Goal: Task Accomplishment & Management: Complete application form

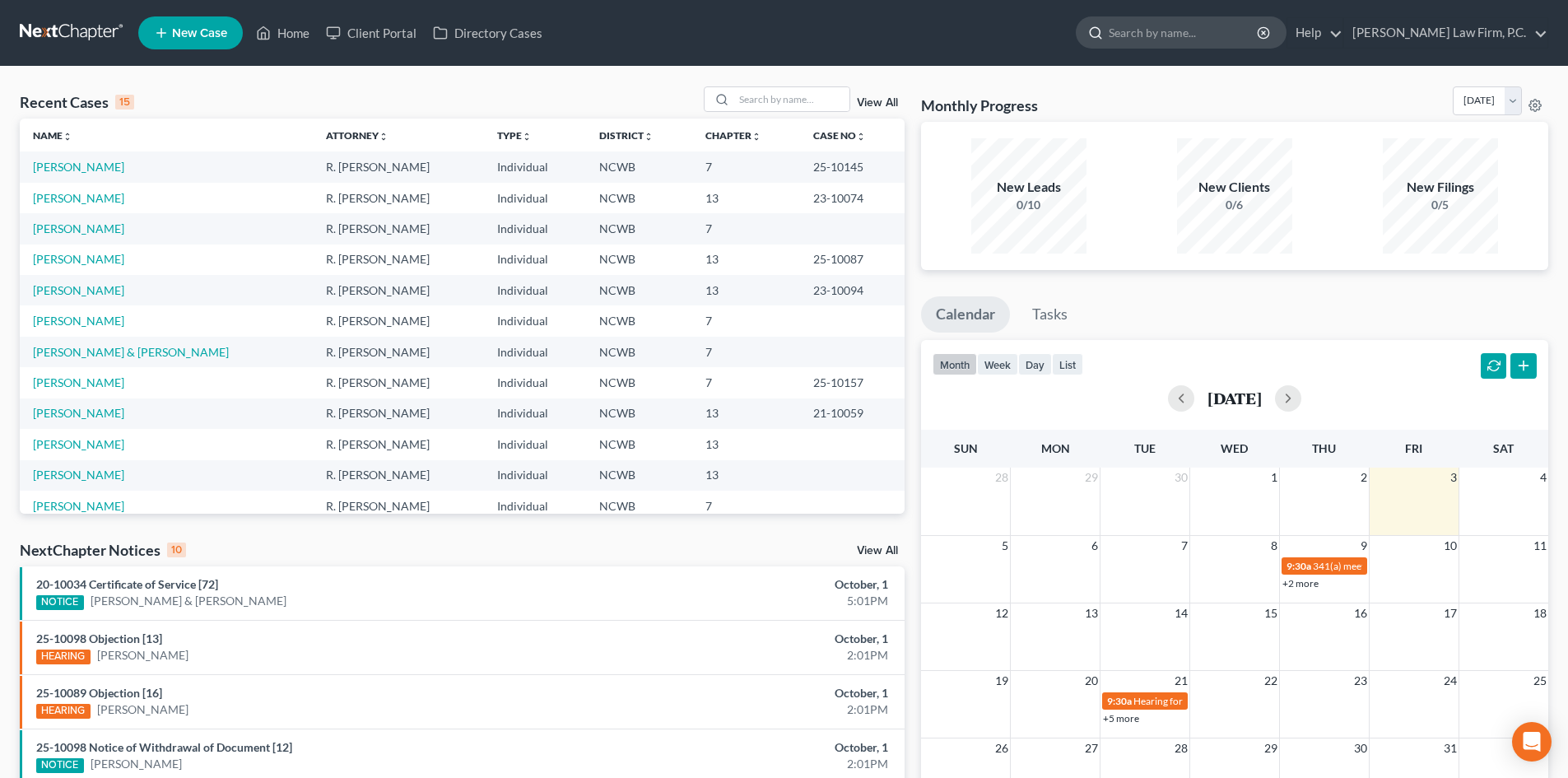
click at [1237, 37] on input "search" at bounding box center [1185, 33] width 151 height 31
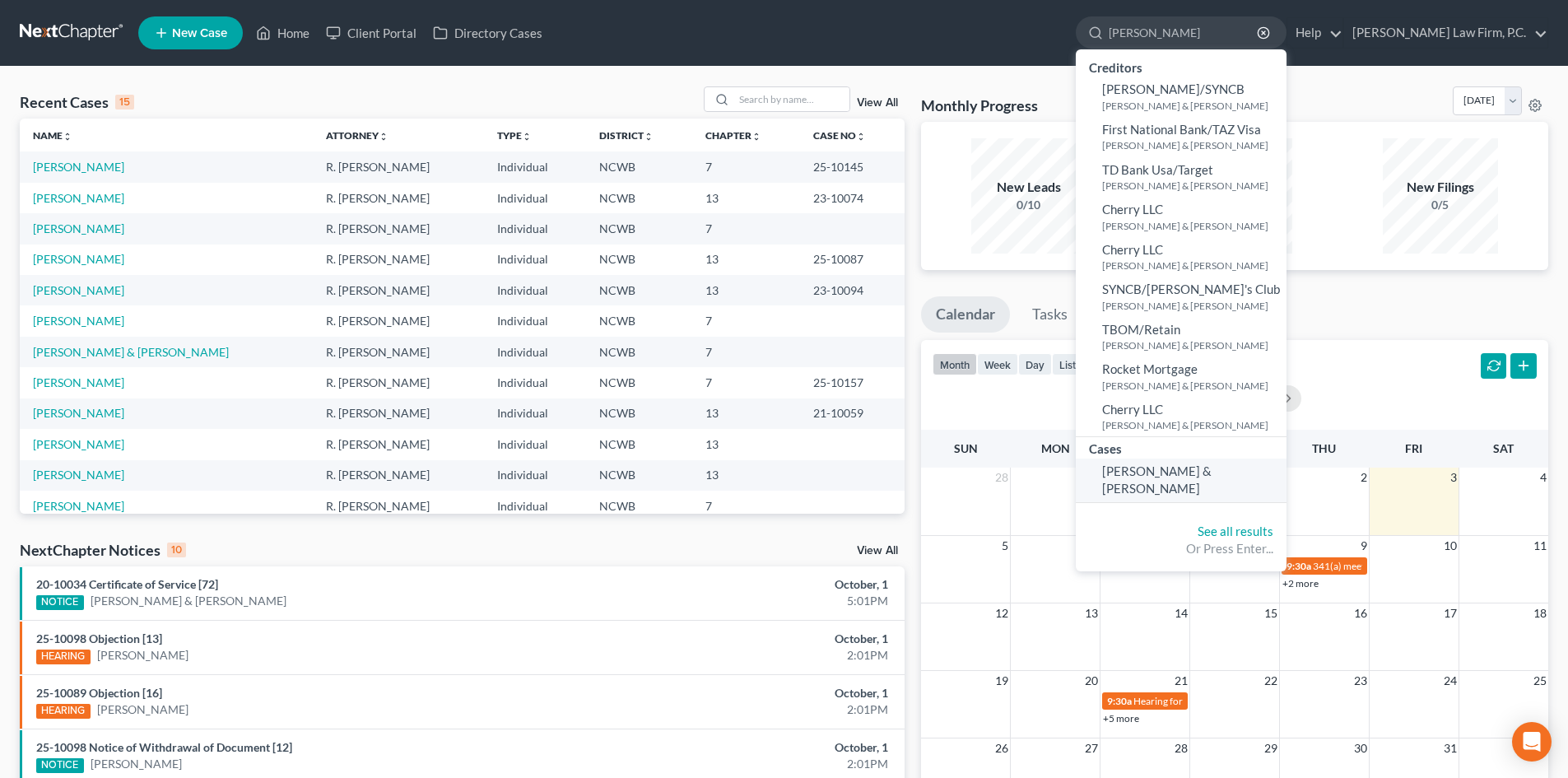
type input "pressley"
click at [1212, 466] on span "Pressley, Ronald & Dorothy" at bounding box center [1157, 479] width 109 height 32
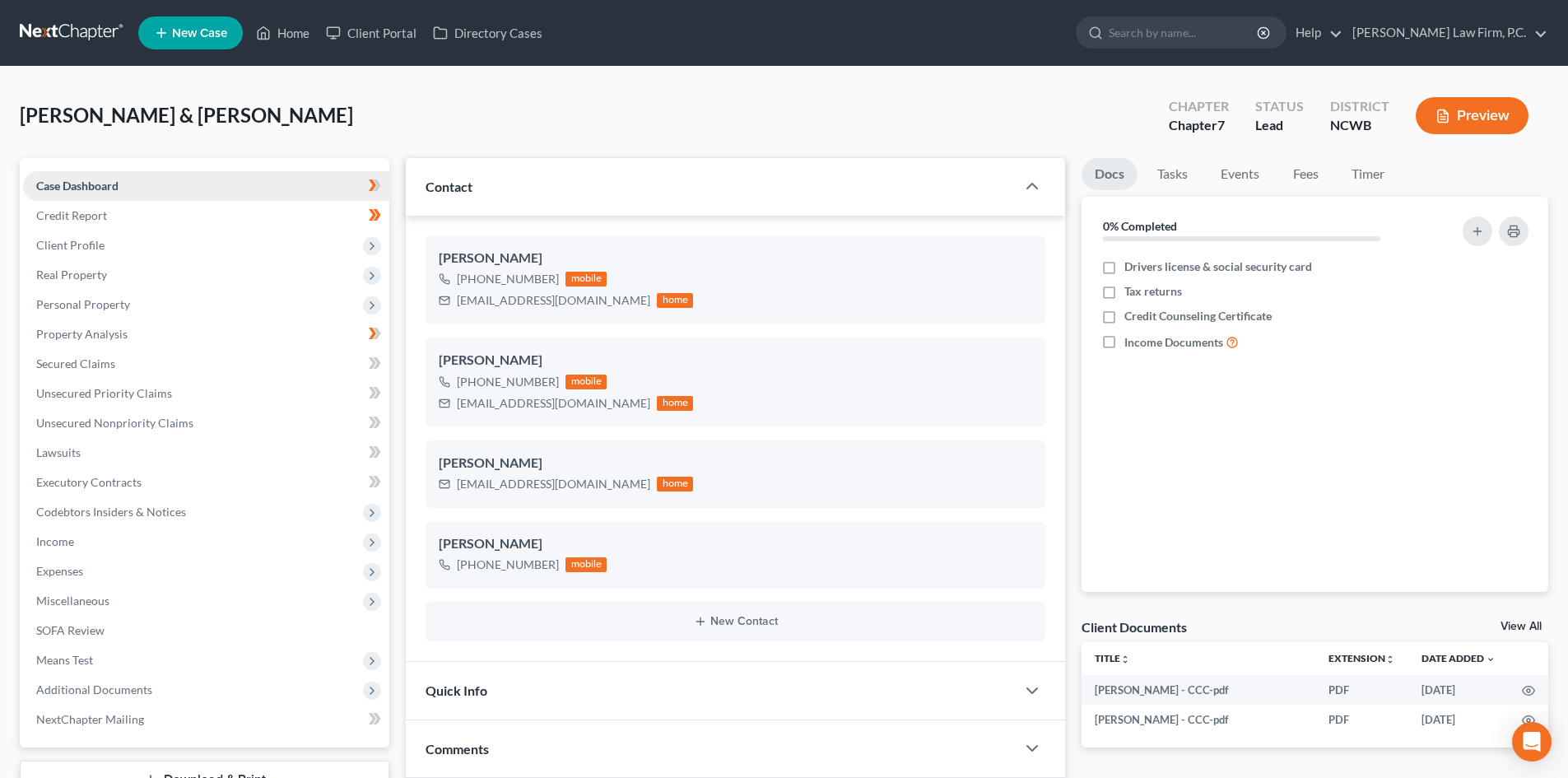
click at [130, 177] on link "Case Dashboard" at bounding box center [206, 186] width 366 height 30
click at [1124, 315] on label "Credit Counseling Certificate" at bounding box center [1198, 316] width 147 height 17
click at [1131, 315] on input "Credit Counseling Certificate" at bounding box center [1135, 312] width 10 height 10
checkbox input "true"
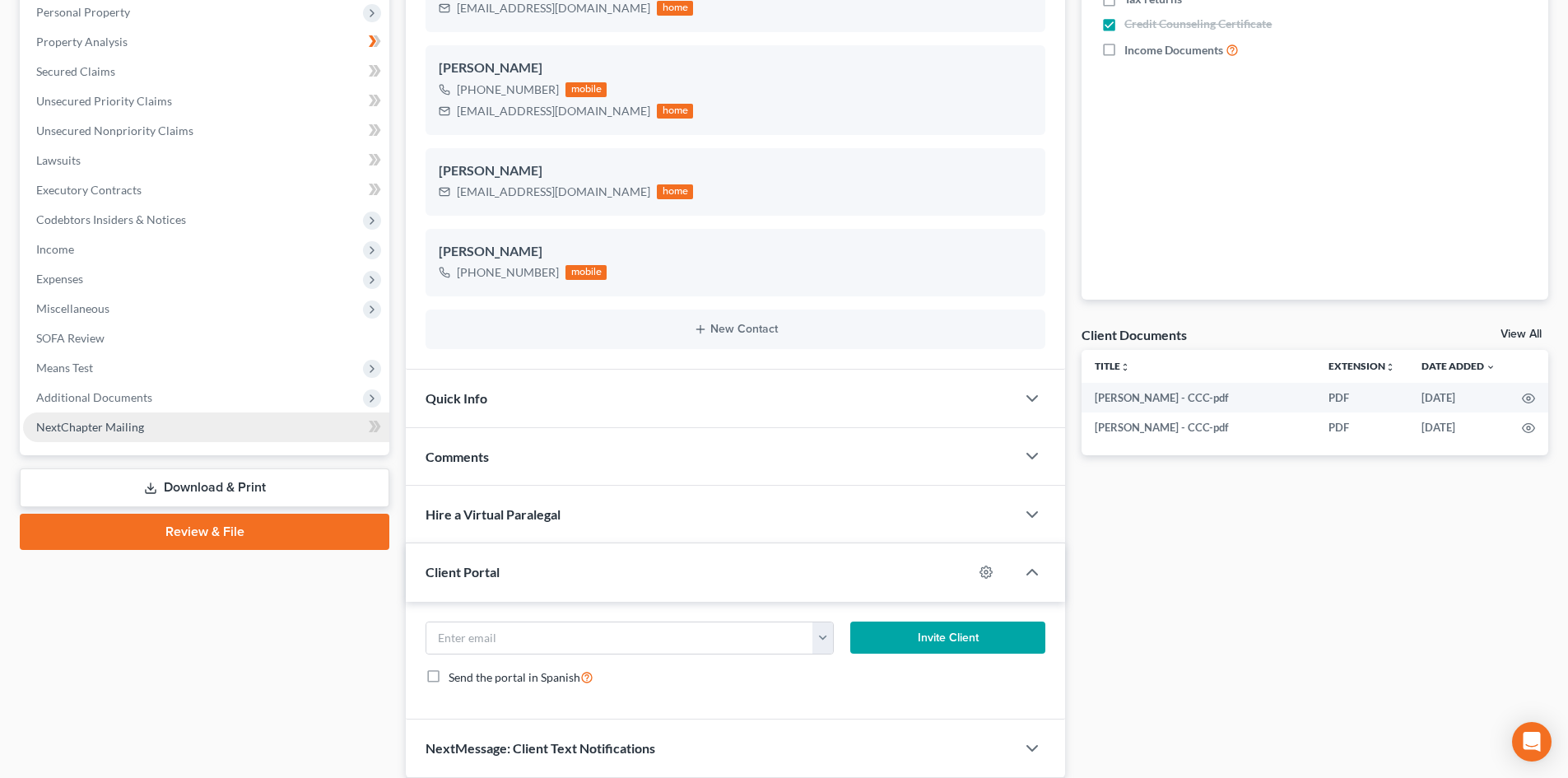
scroll to position [82, 0]
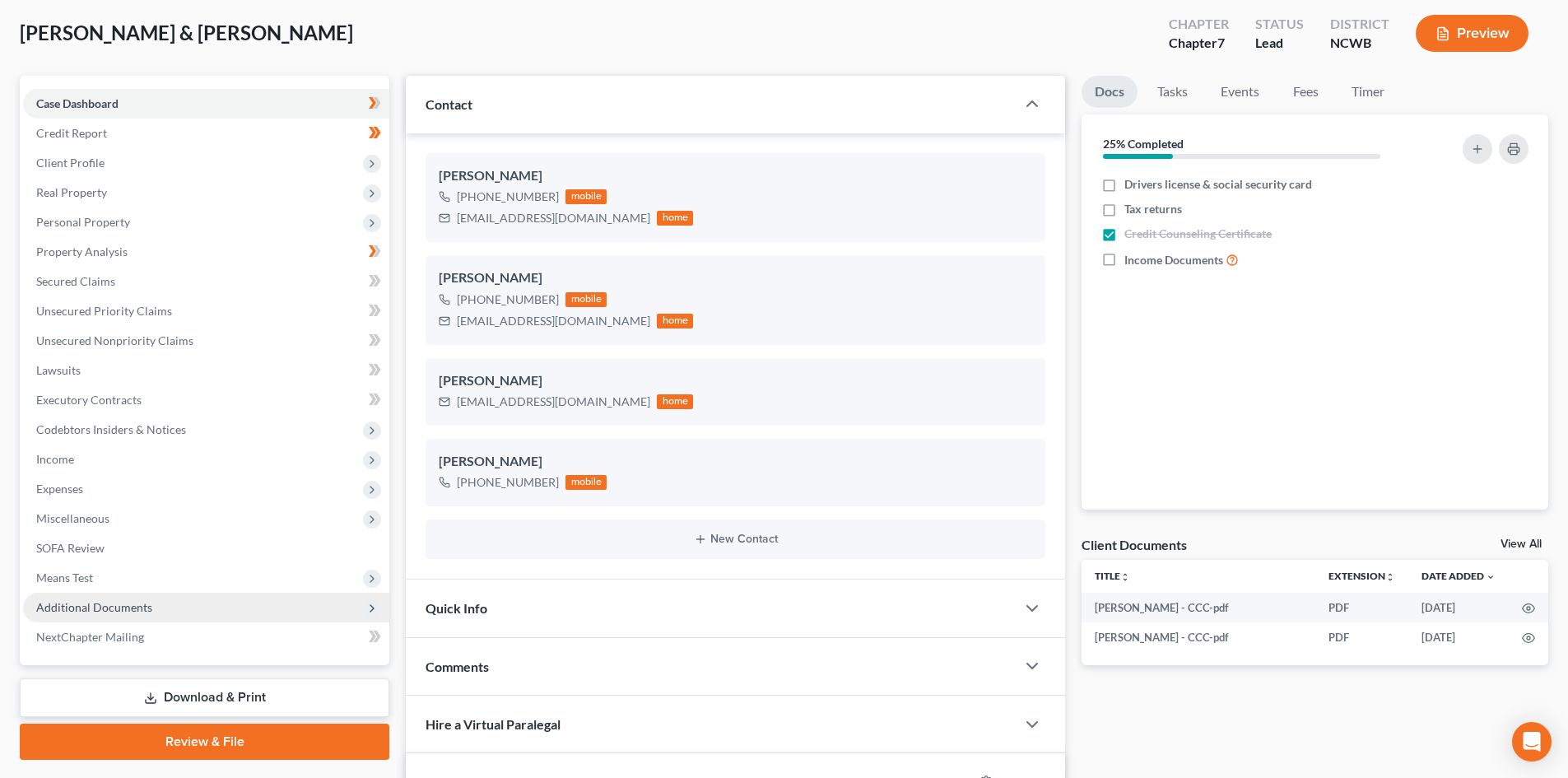
click at [114, 607] on span "Additional Documents" at bounding box center [94, 607] width 117 height 14
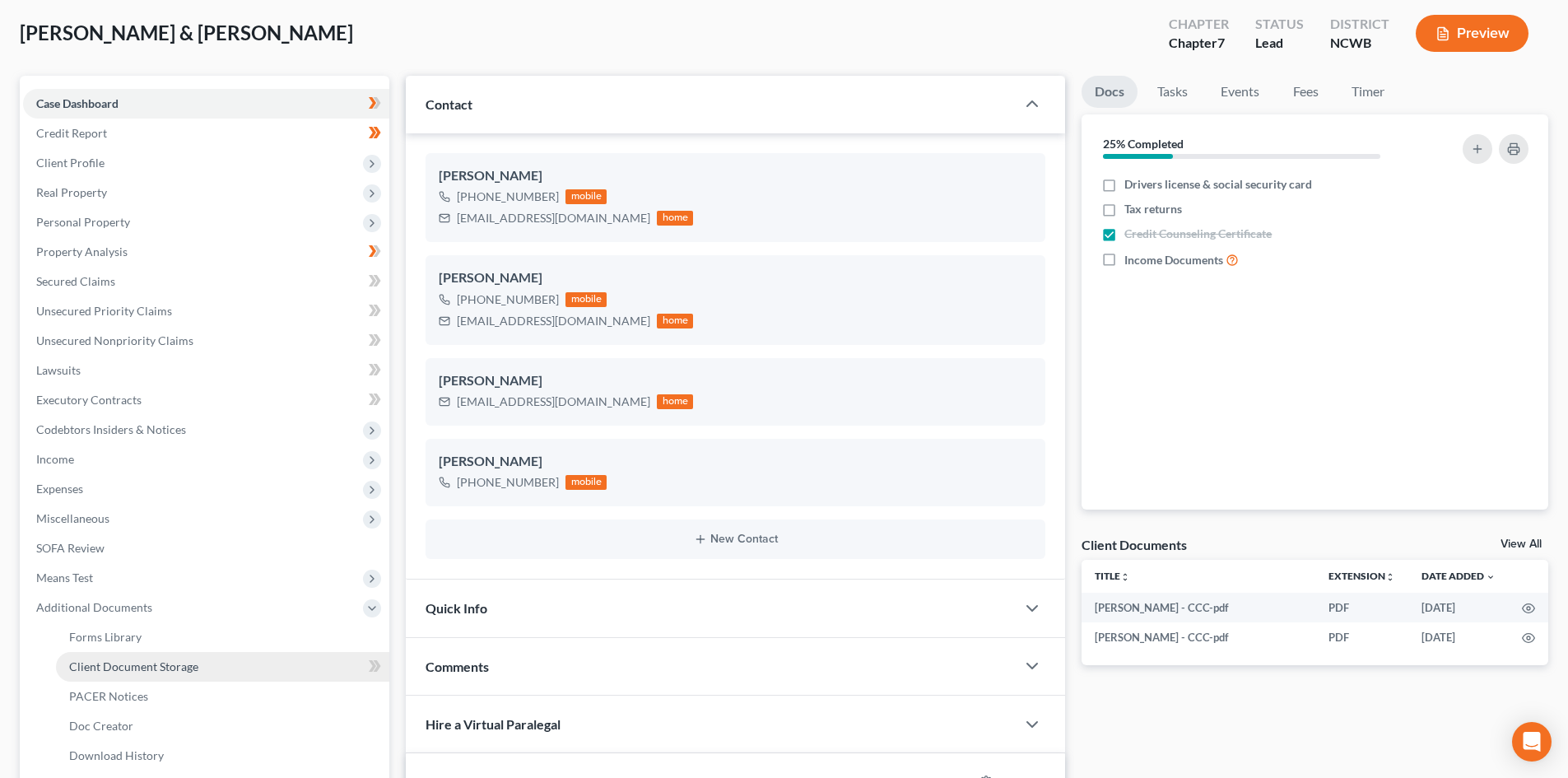
click at [124, 659] on span "Client Document Storage" at bounding box center [133, 665] width 130 height 14
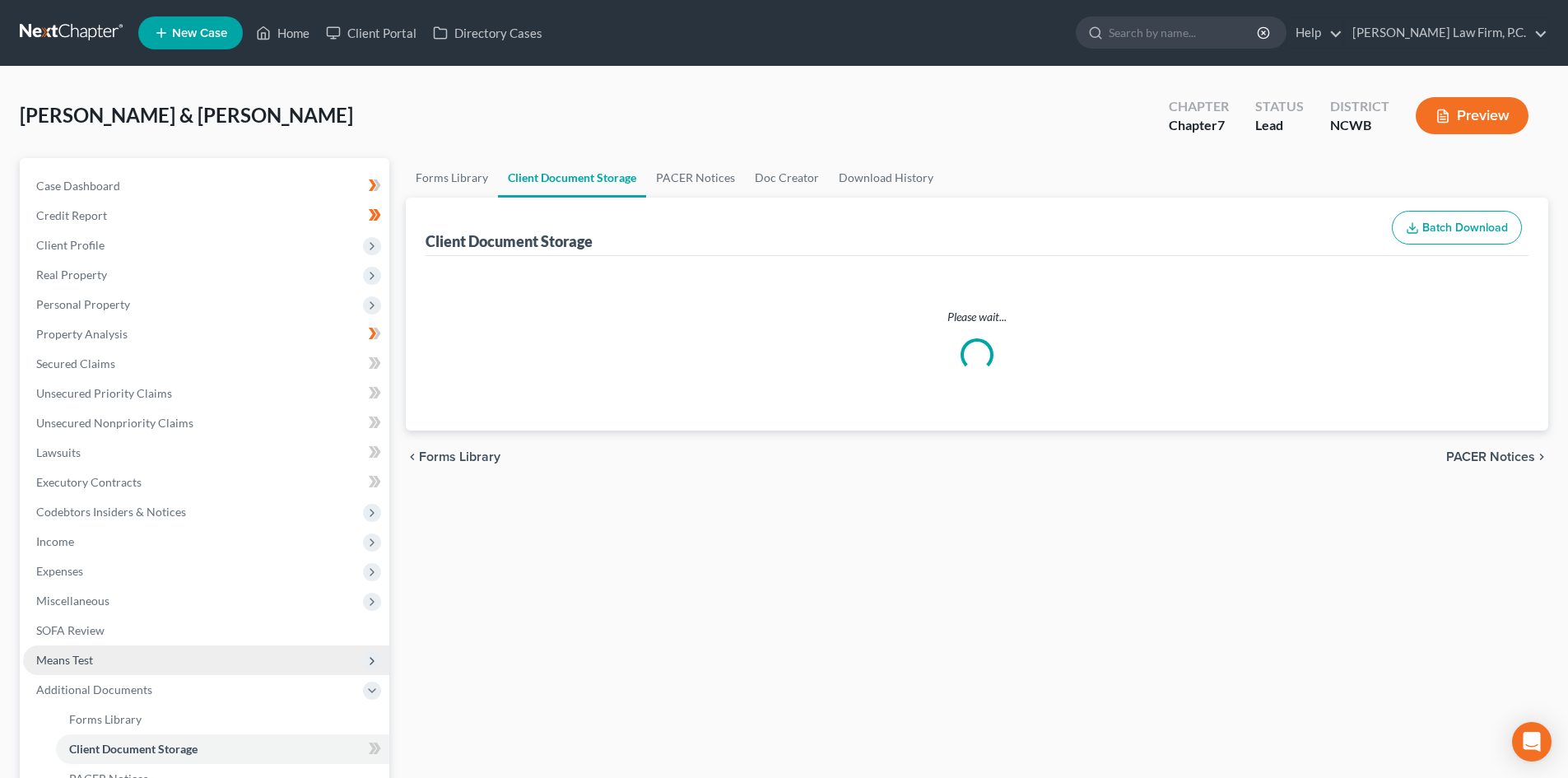
select select "0"
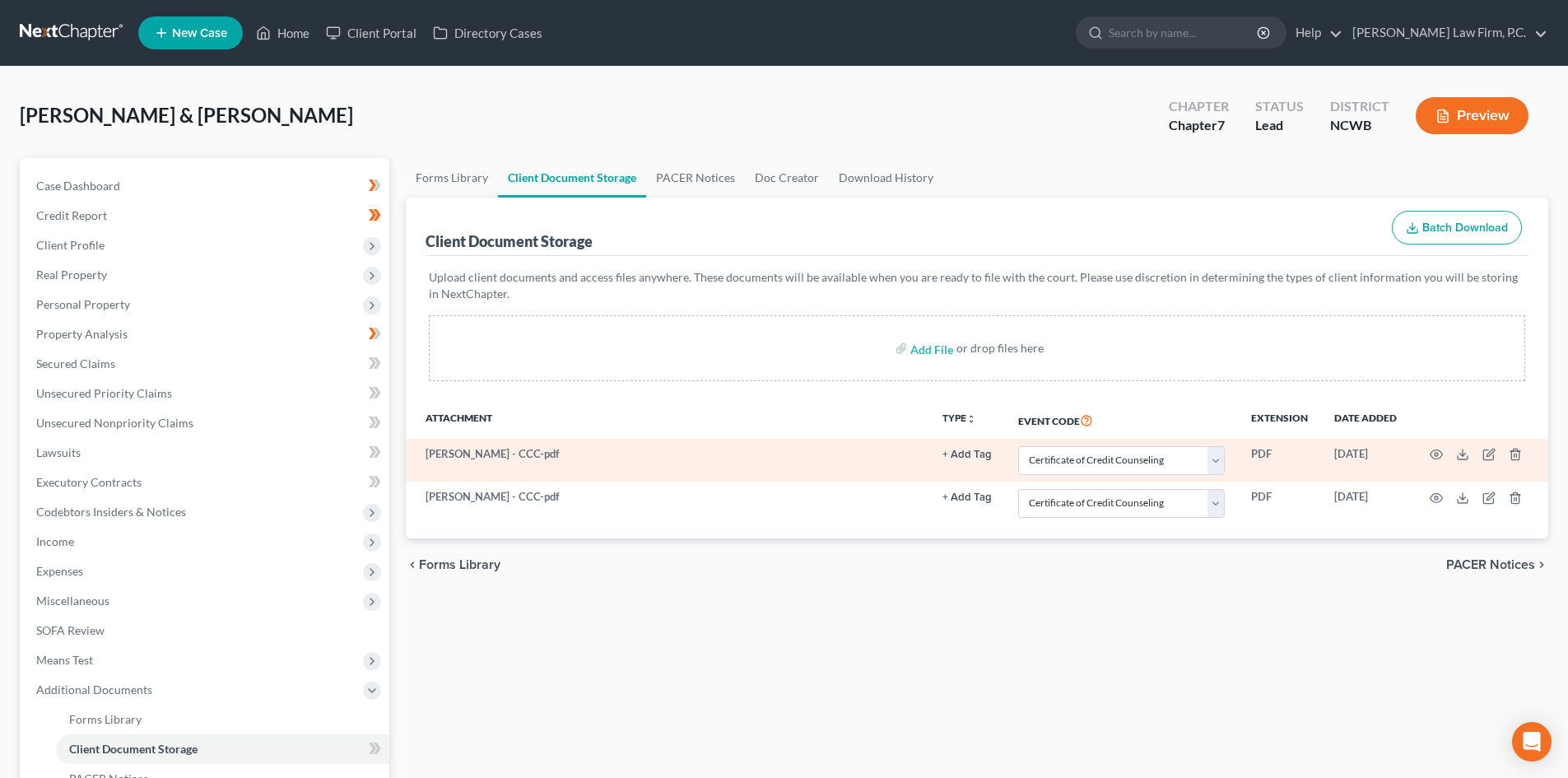
click at [965, 449] on button "+ Add Tag" at bounding box center [967, 454] width 49 height 10
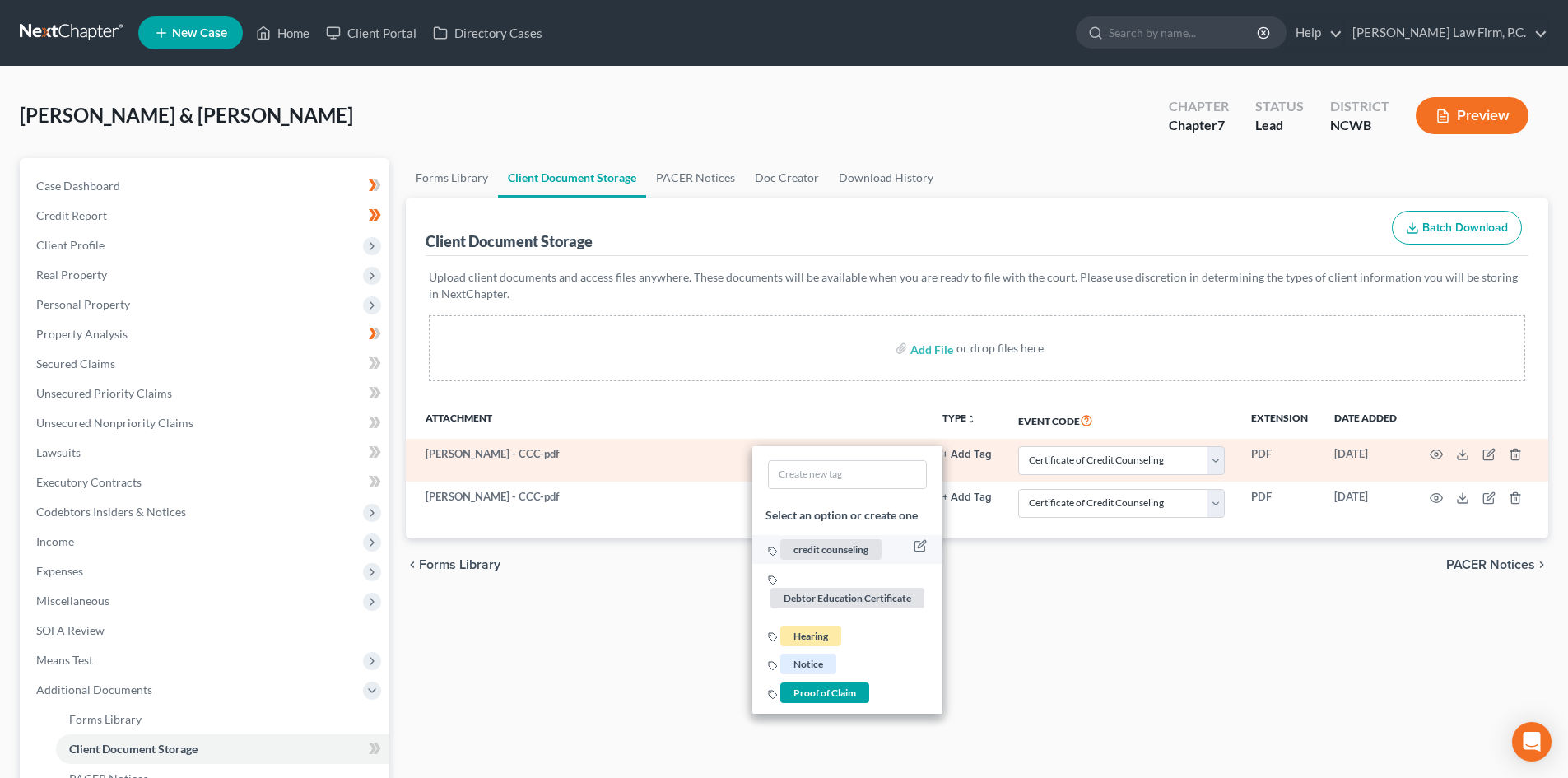
click at [839, 546] on span "credit counseling" at bounding box center [831, 549] width 102 height 20
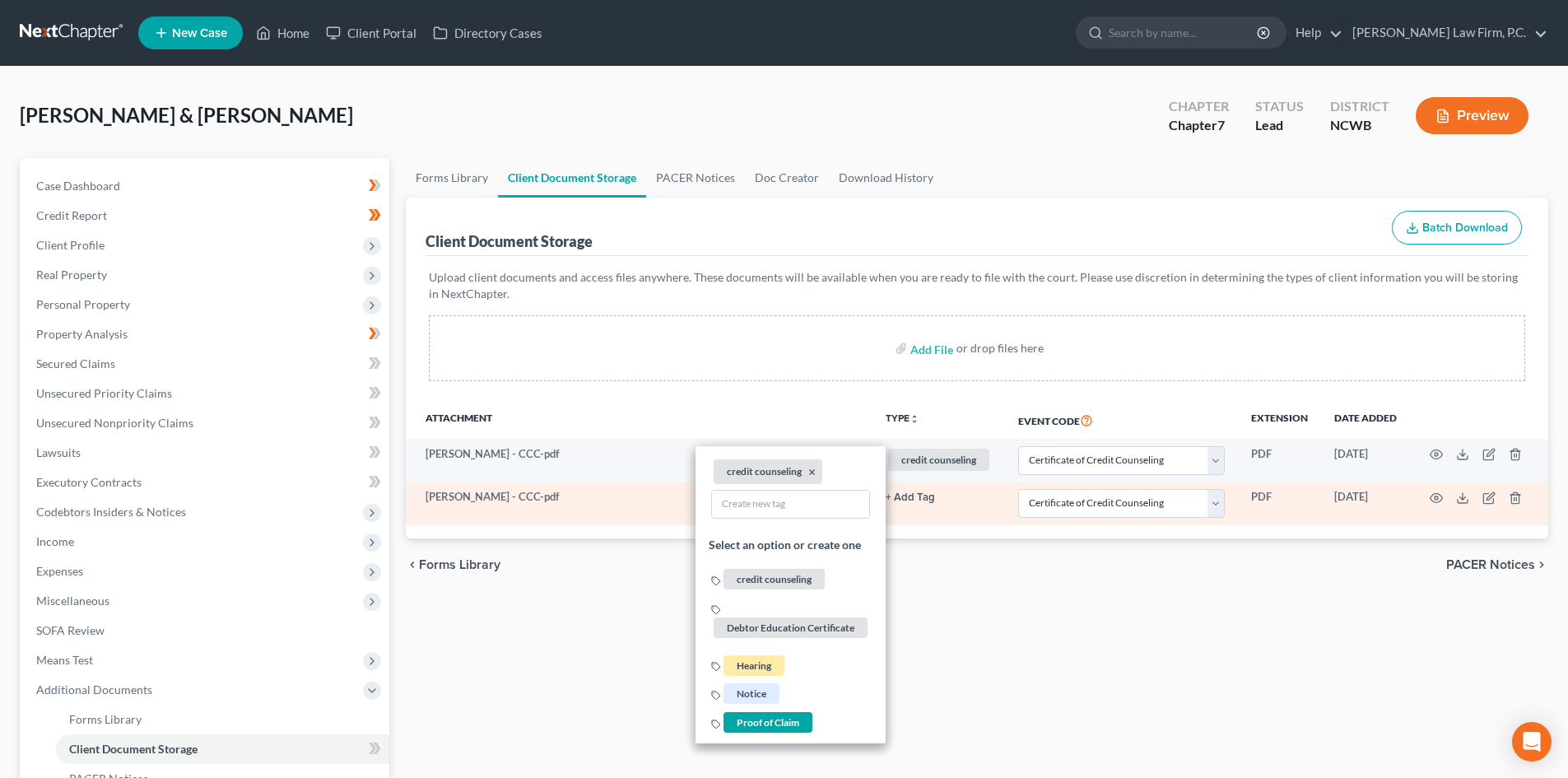
click at [934, 494] on link "+ Add Tag" at bounding box center [939, 497] width 106 height 16
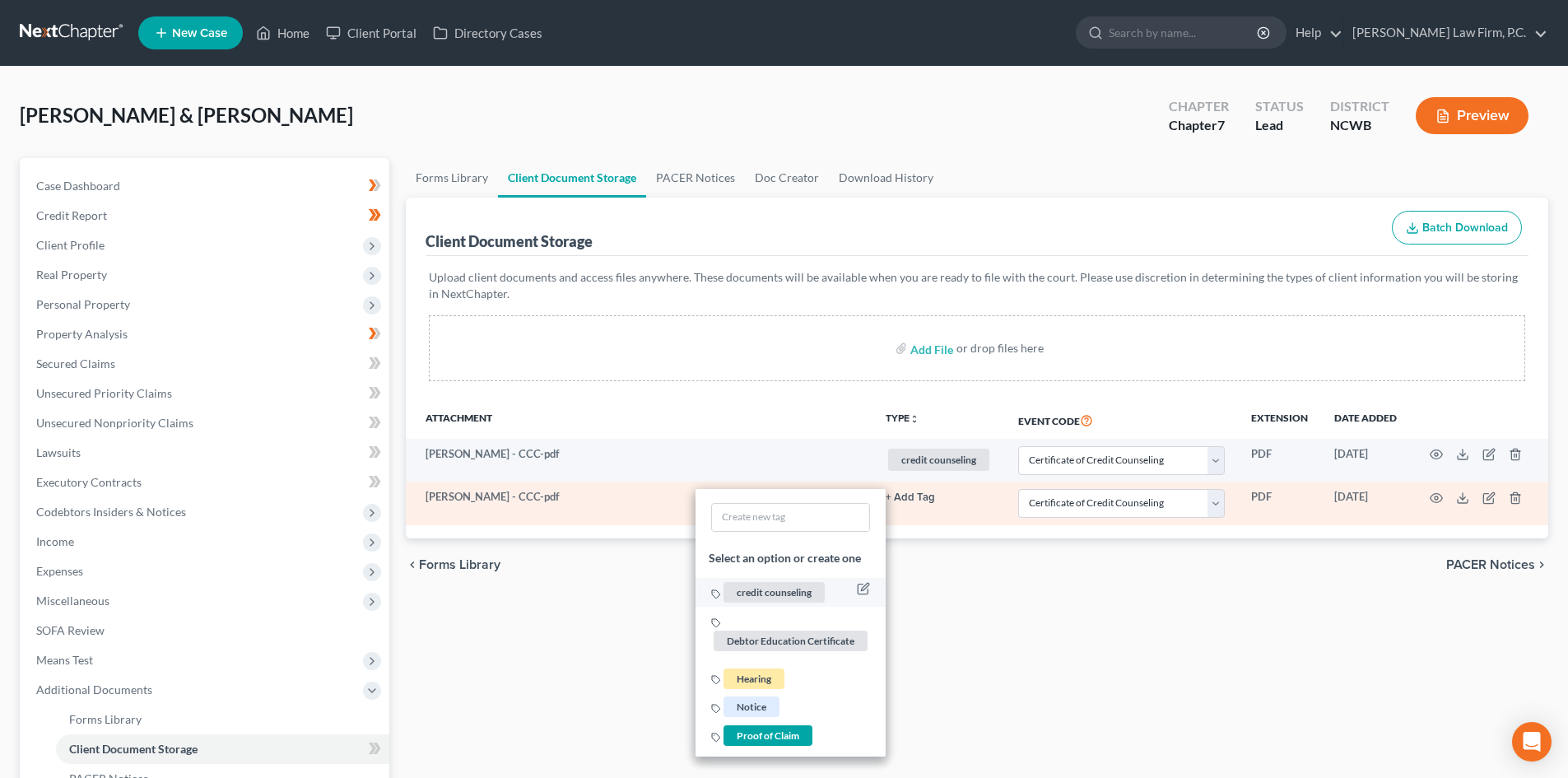
click at [799, 584] on span "credit counseling" at bounding box center [774, 592] width 102 height 20
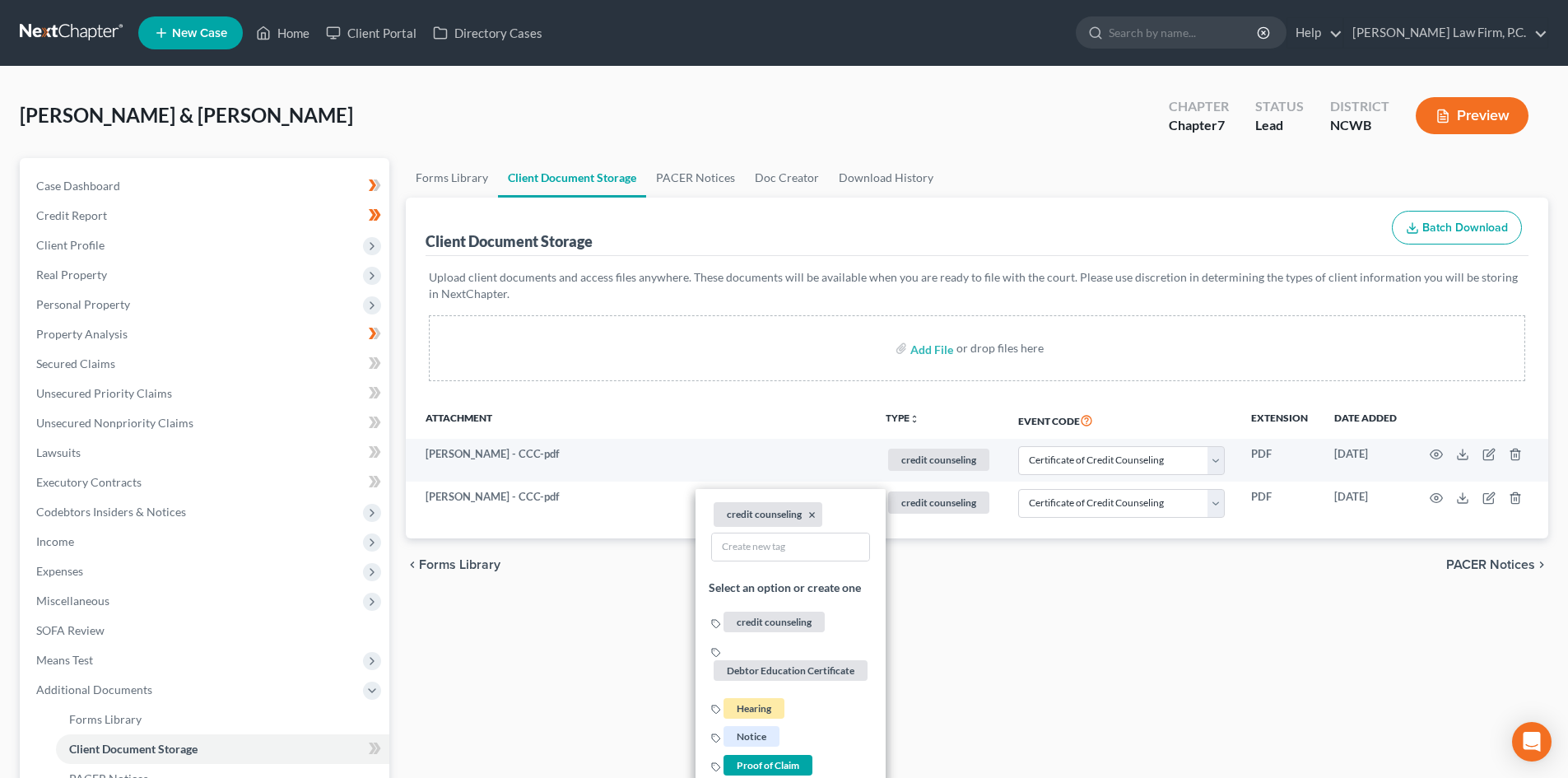
click at [1267, 707] on div "Forms Library Client Document Storage PACER Notices Doc Creator Download Histor…" at bounding box center [977, 574] width 1159 height 832
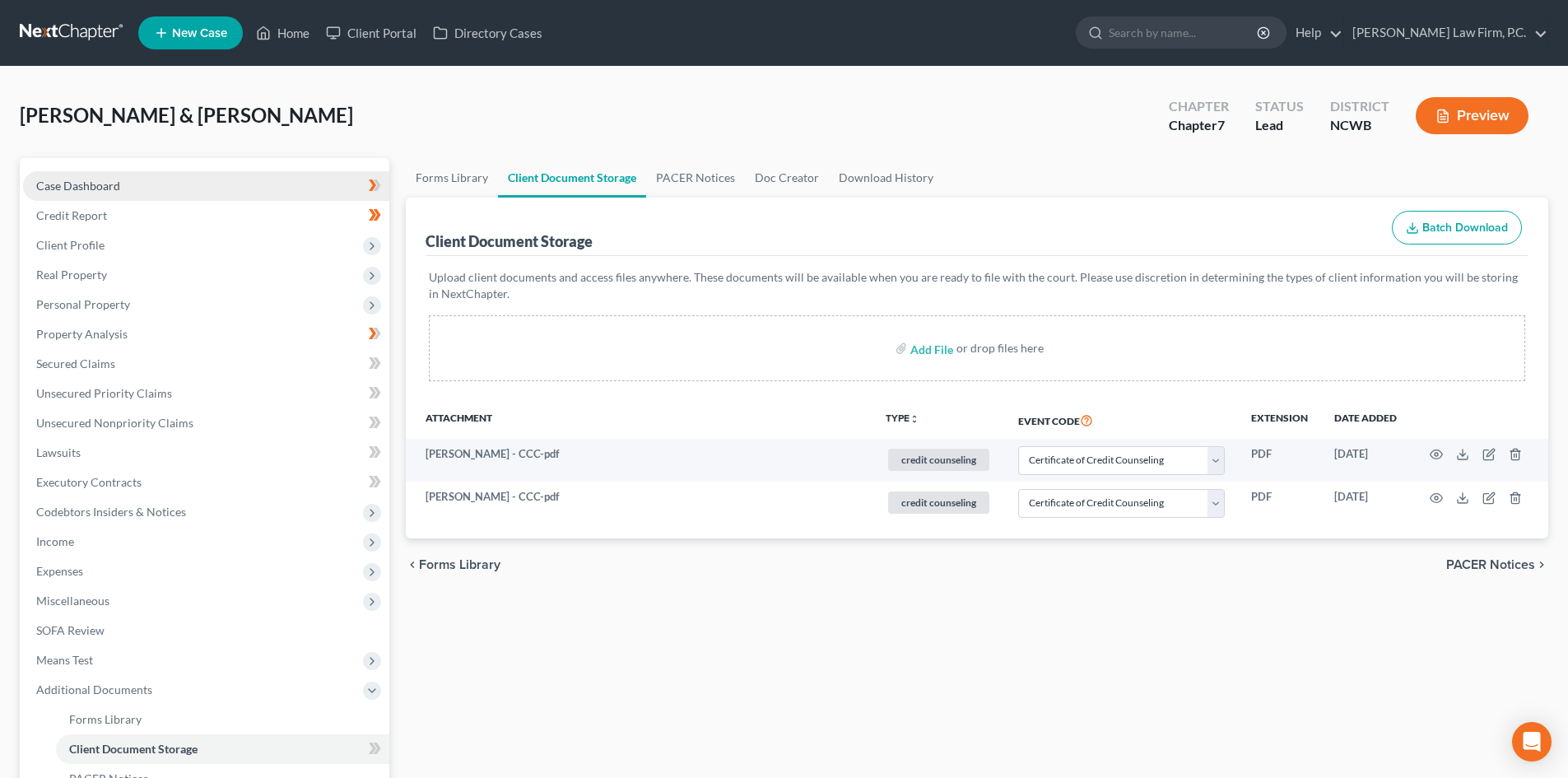
click at [154, 193] on link "Case Dashboard" at bounding box center [206, 186] width 366 height 30
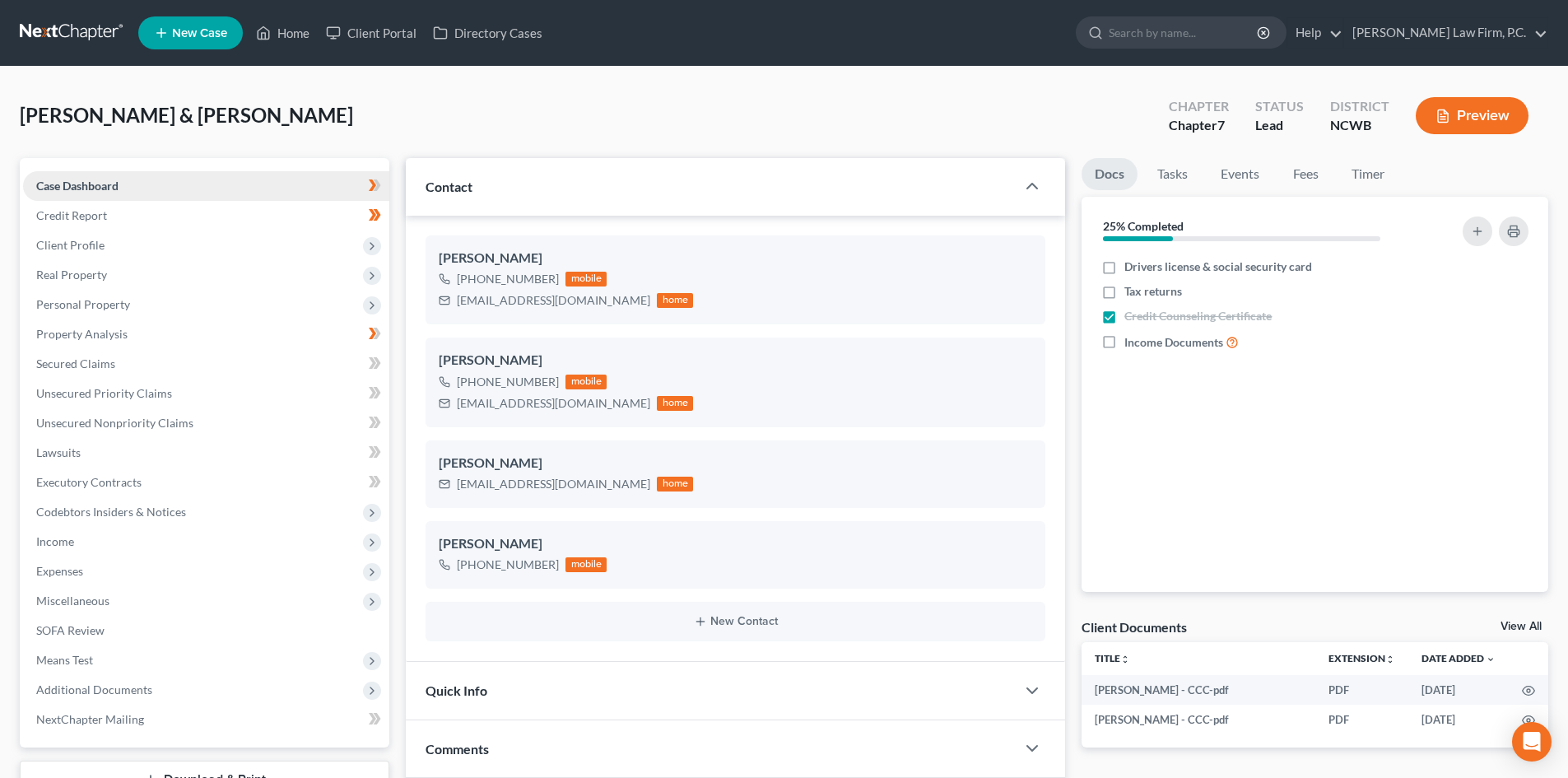
click at [104, 179] on link "Case Dashboard" at bounding box center [206, 186] width 366 height 30
click at [118, 212] on link "Credit Report" at bounding box center [206, 215] width 366 height 30
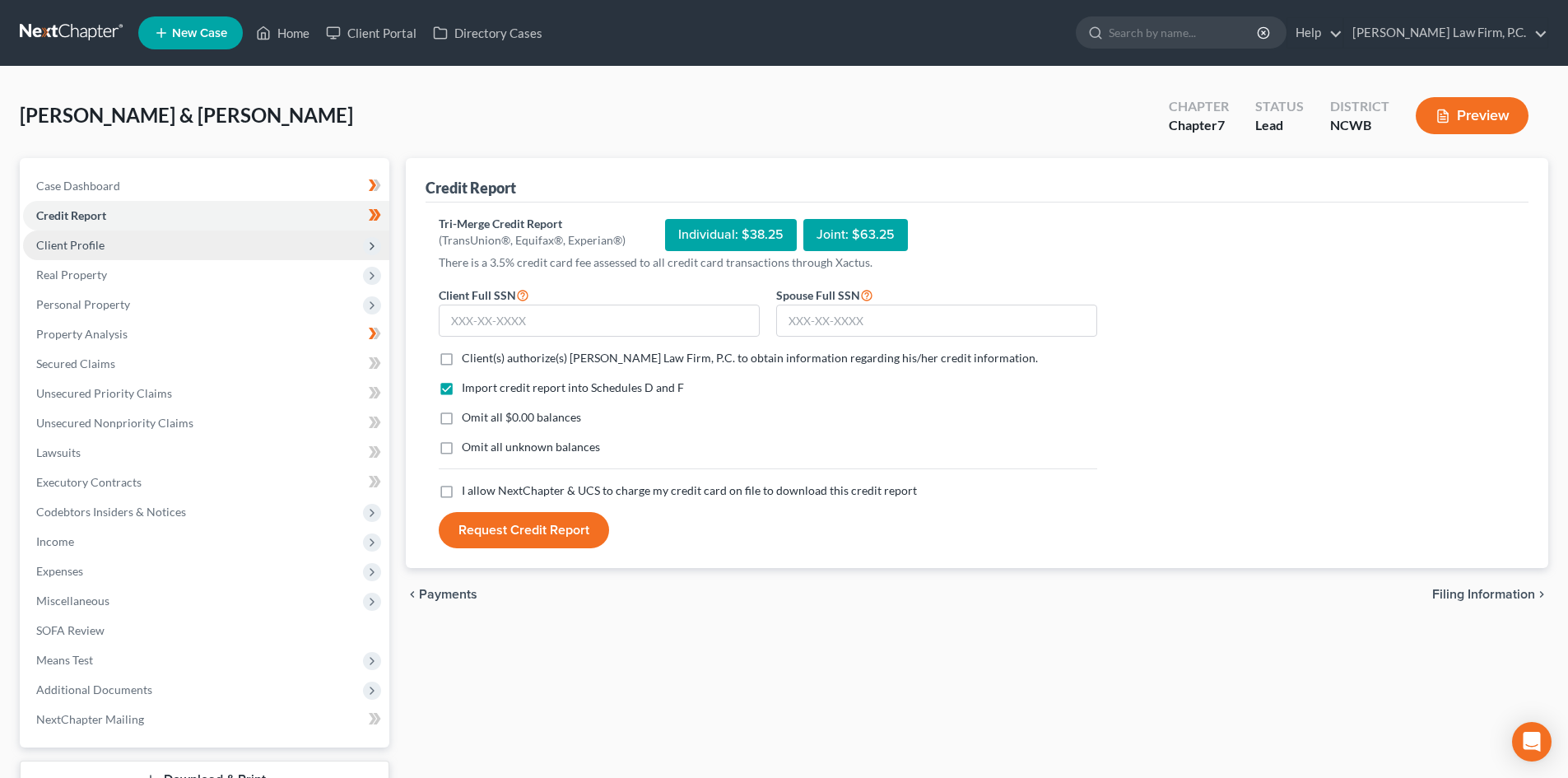
click at [130, 242] on span "Client Profile" at bounding box center [206, 245] width 366 height 30
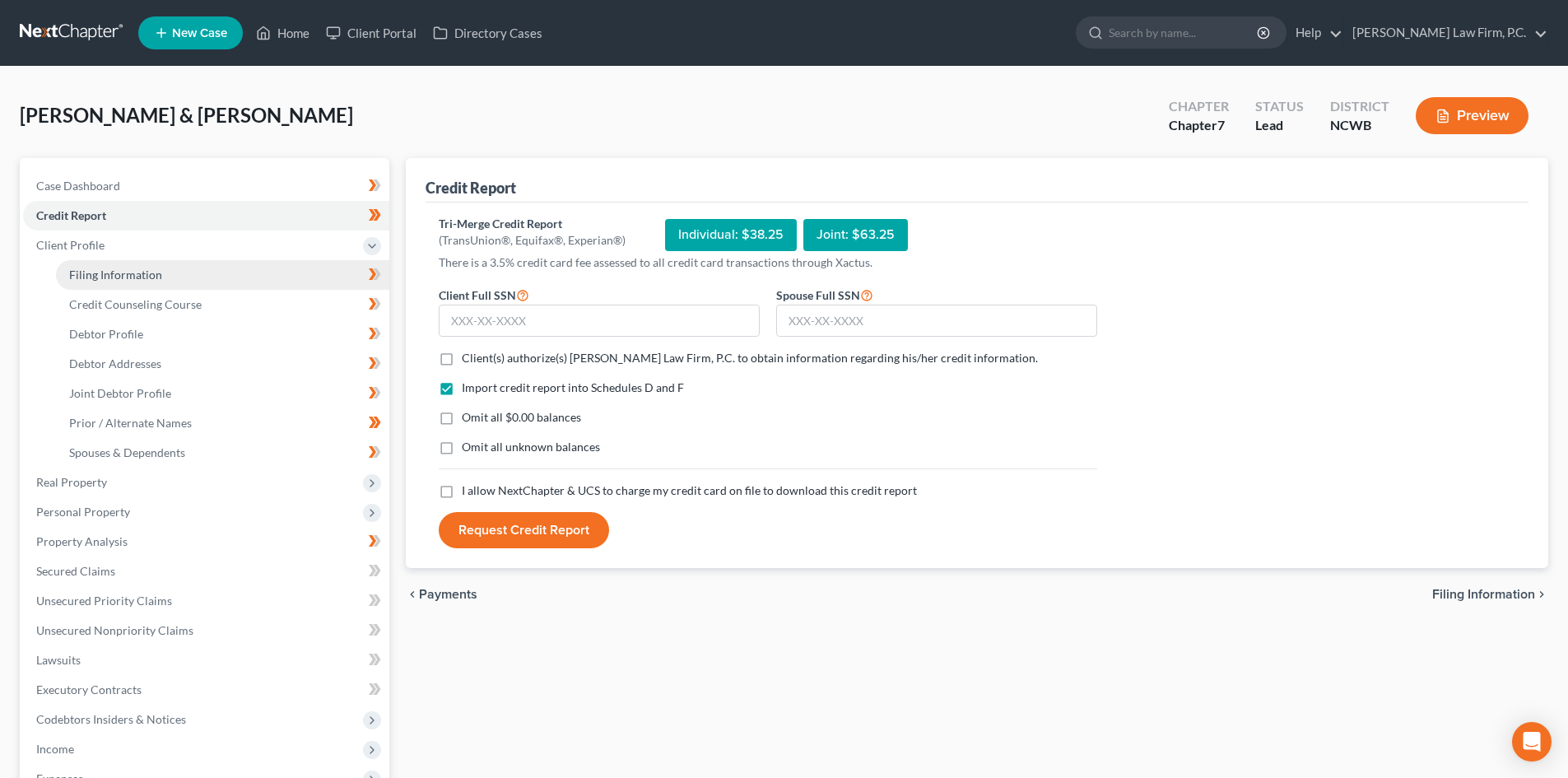
click at [132, 267] on span "Filing Information" at bounding box center [116, 274] width 93 height 14
select select "1"
select select "0"
select select "28"
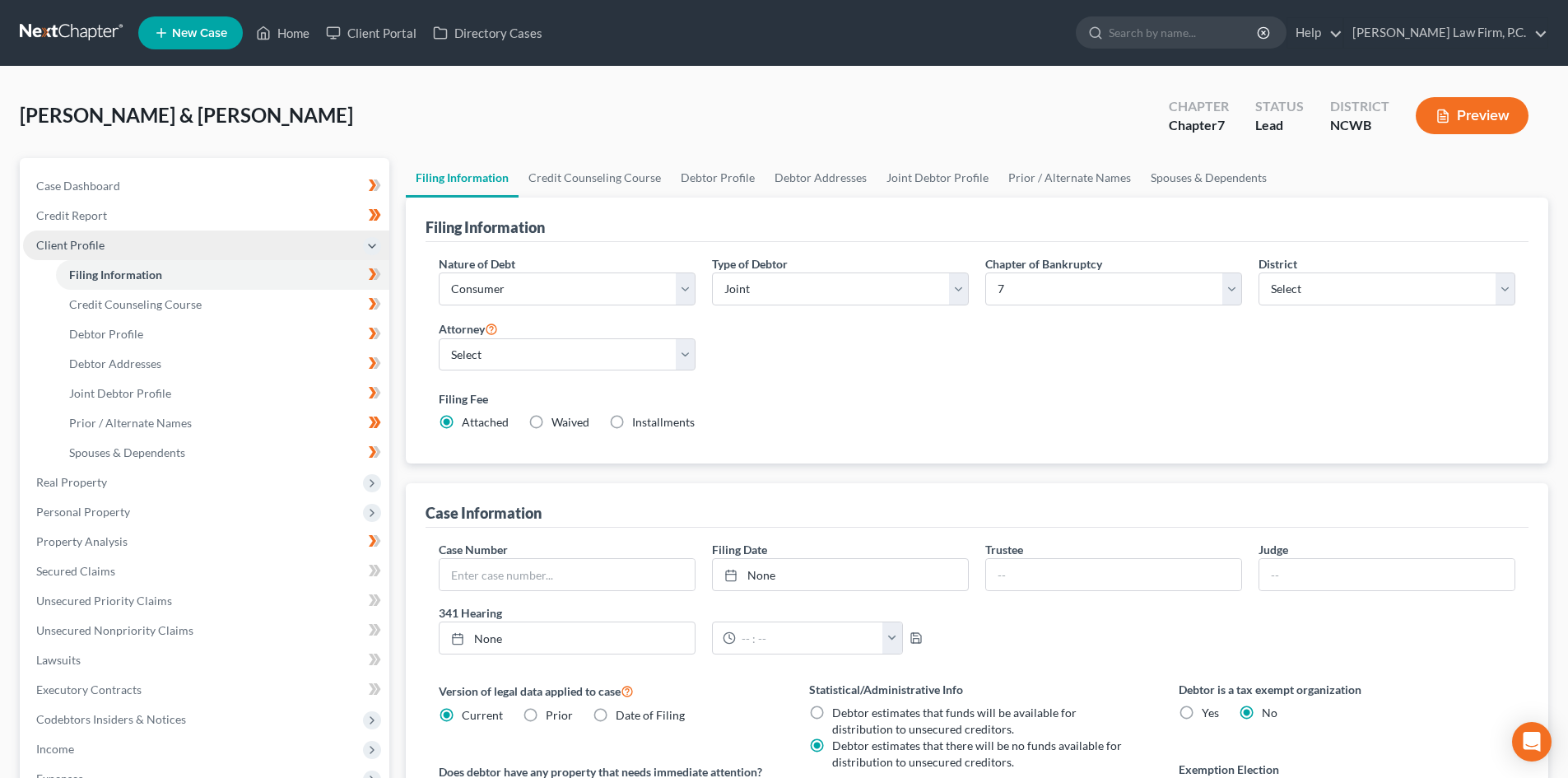
click at [129, 250] on span "Client Profile" at bounding box center [206, 245] width 366 height 30
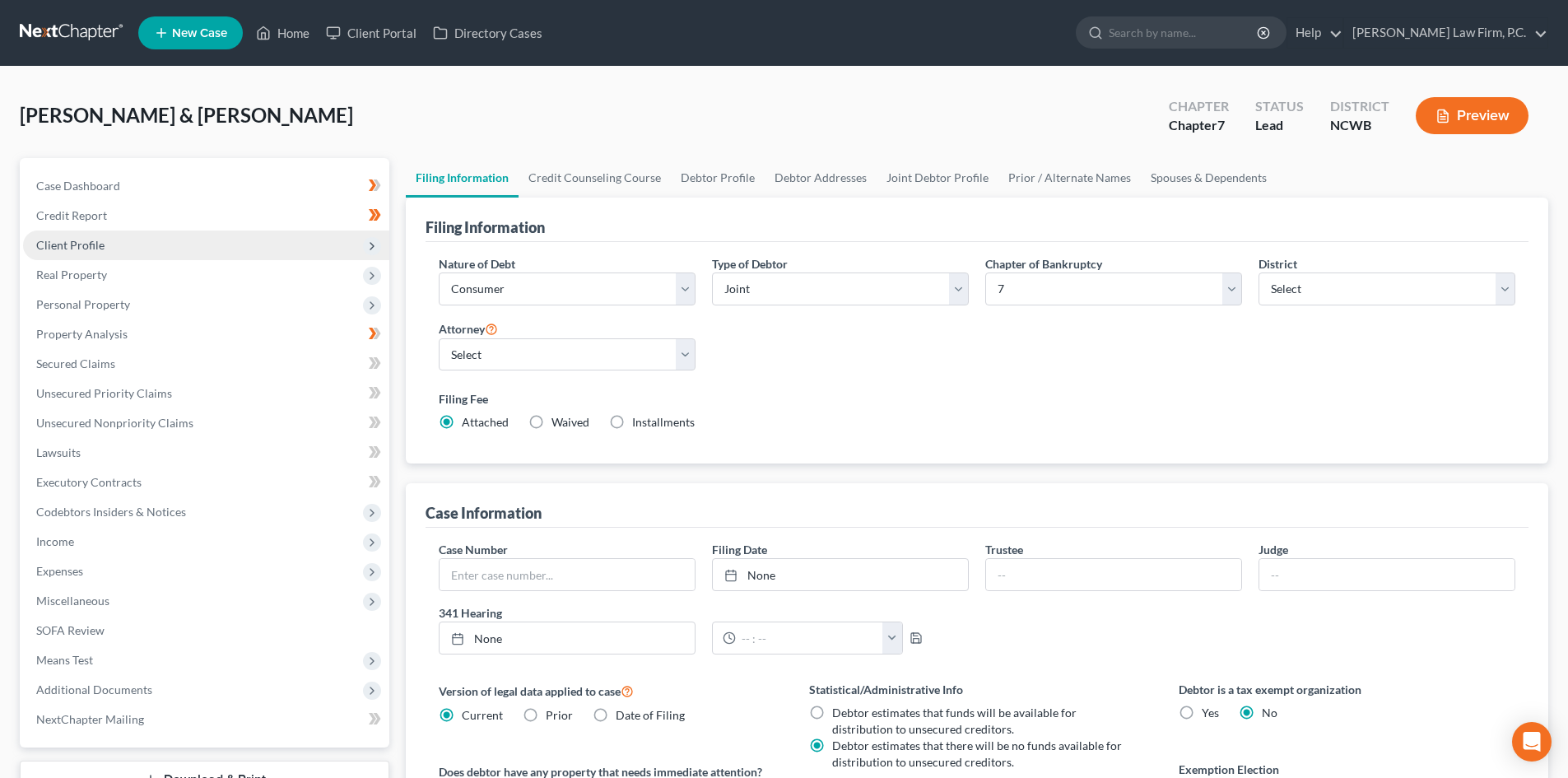
click at [129, 250] on span "Client Profile" at bounding box center [206, 245] width 366 height 30
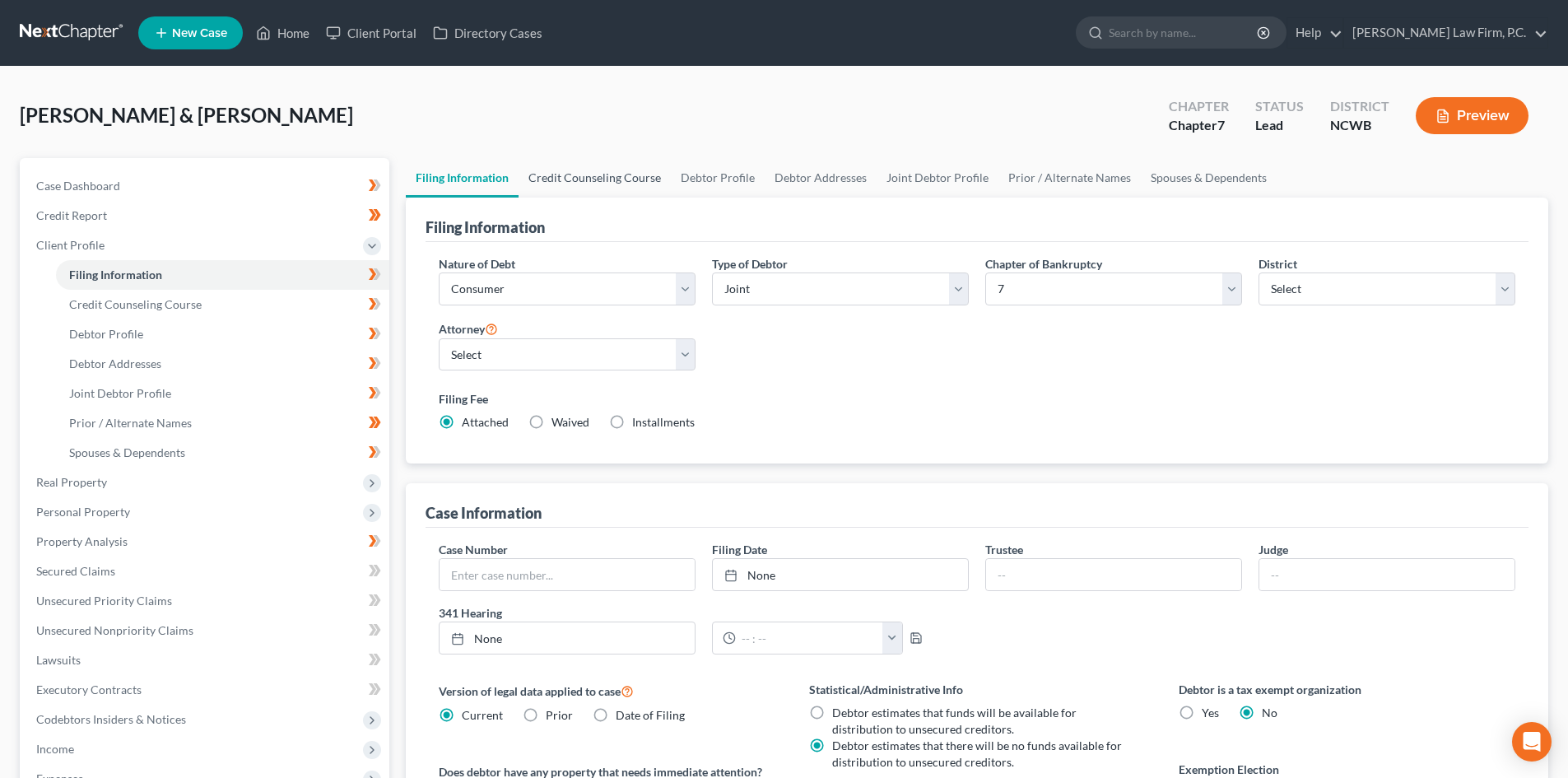
click at [581, 180] on link "Credit Counseling Course" at bounding box center [594, 178] width 152 height 39
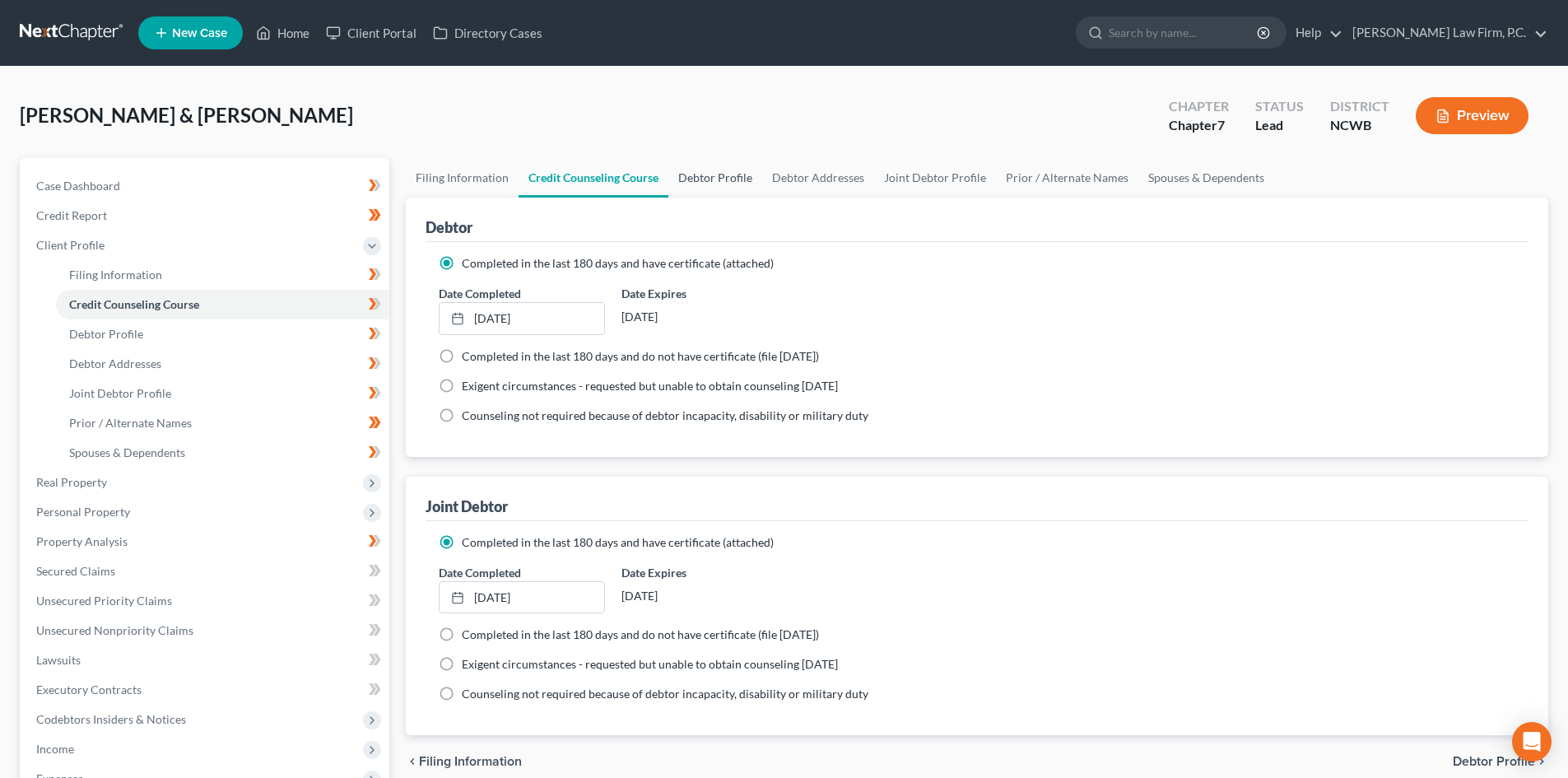
click at [700, 174] on link "Debtor Profile" at bounding box center [715, 178] width 94 height 39
select select "1"
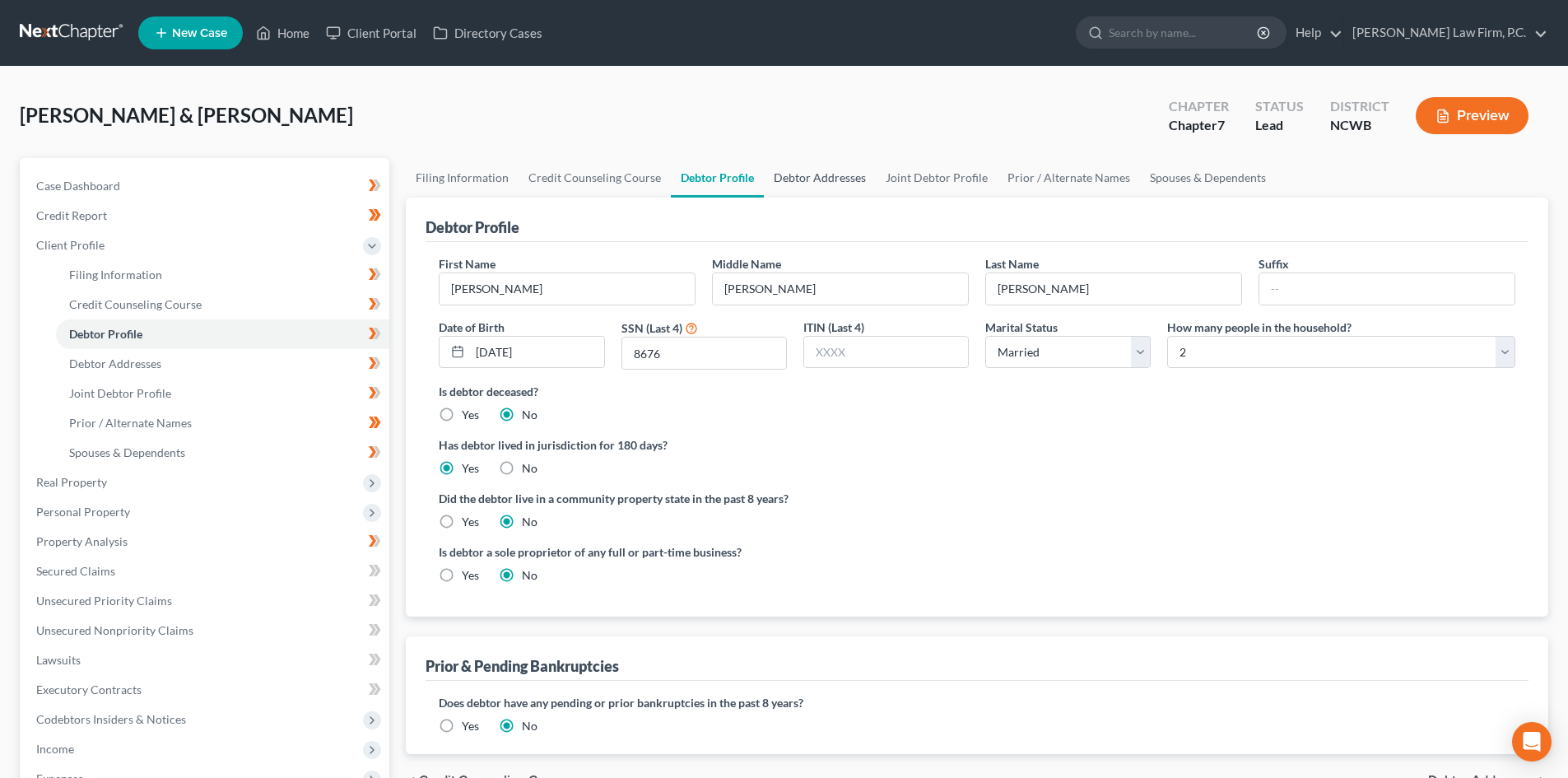
click at [786, 175] on link "Debtor Addresses" at bounding box center [820, 178] width 112 height 39
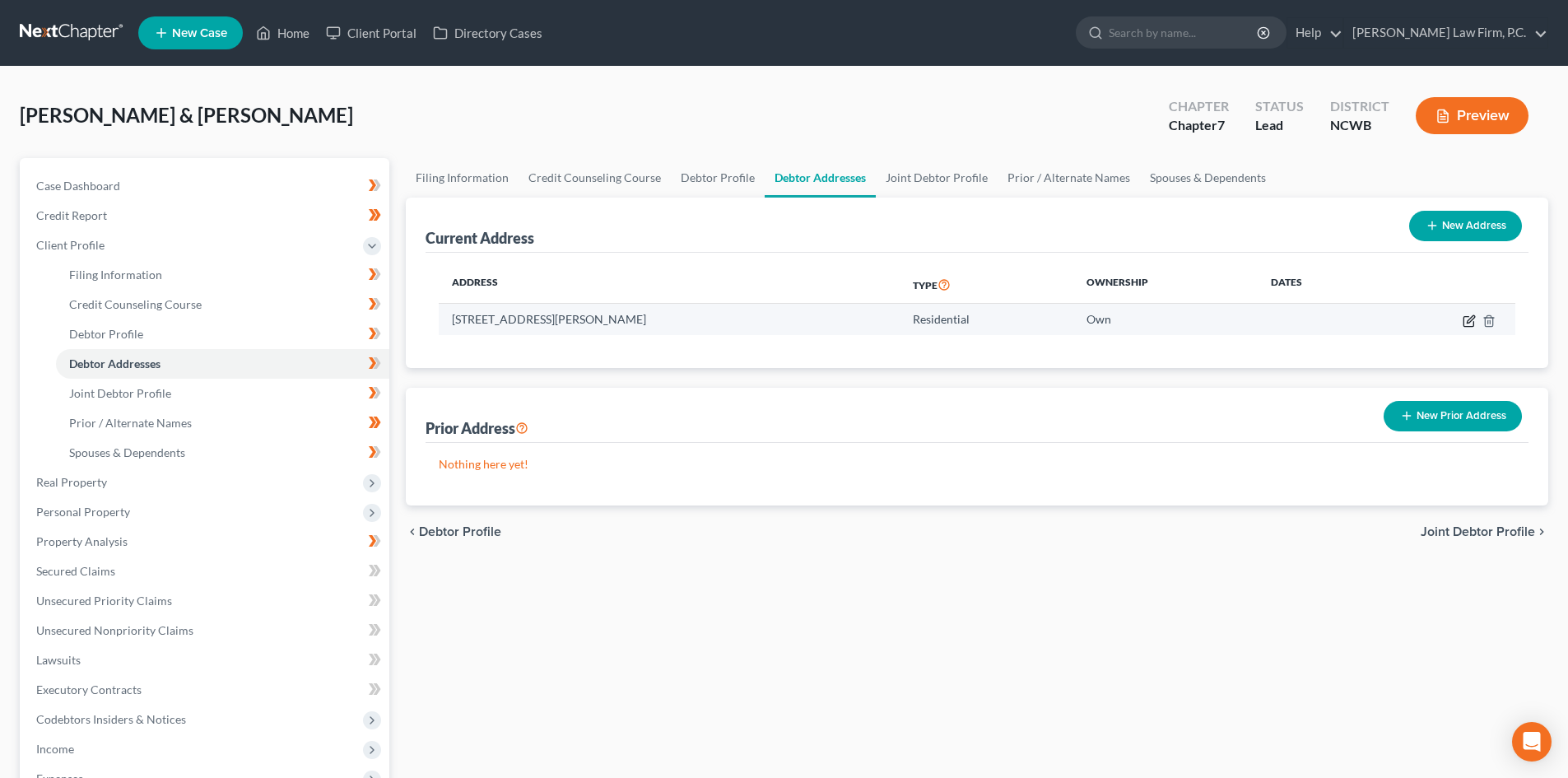
click at [1466, 319] on icon "button" at bounding box center [1469, 321] width 13 height 13
select select "28"
select select "0"
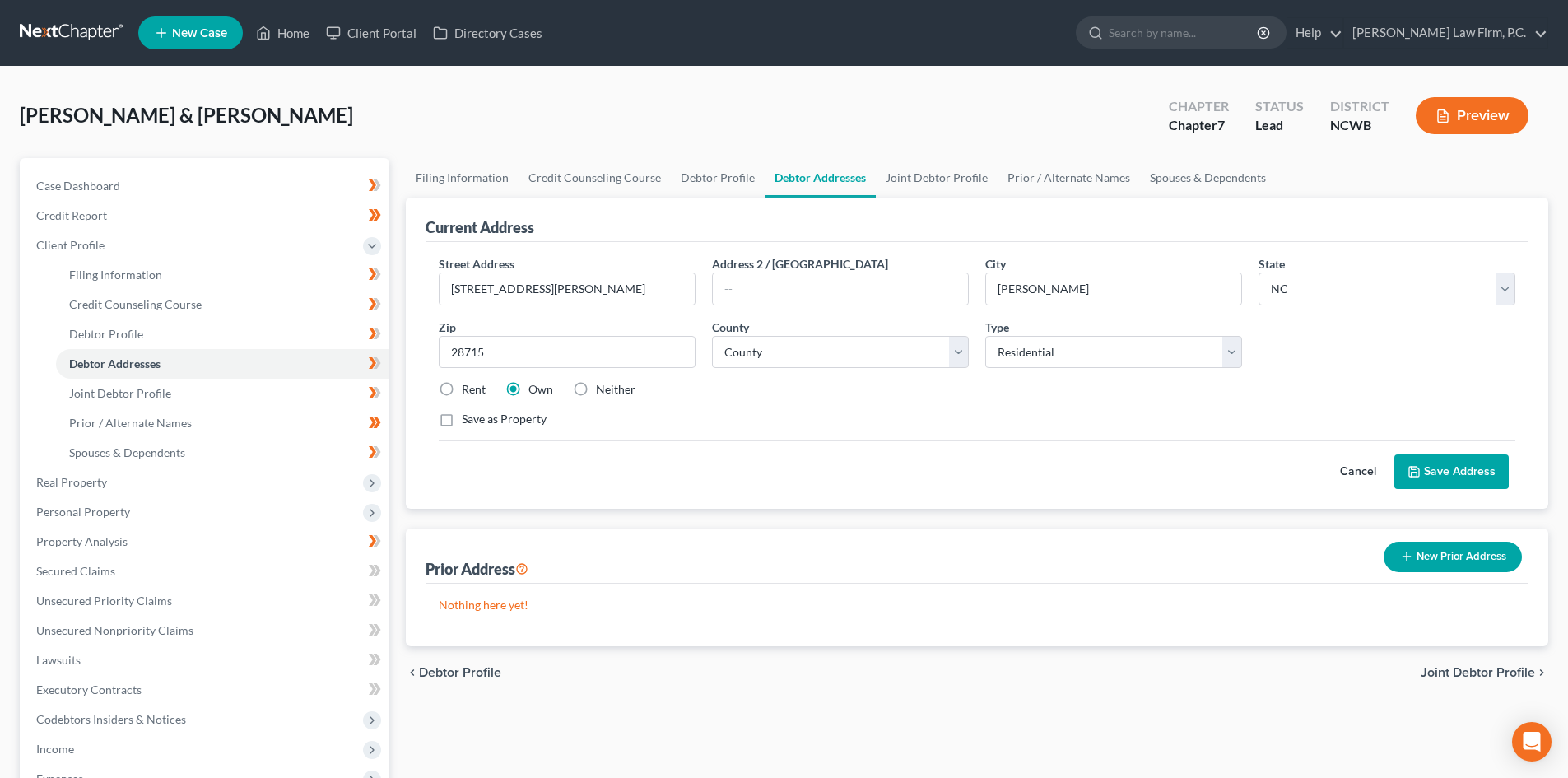
click at [1468, 469] on button "Save Address" at bounding box center [1451, 471] width 115 height 34
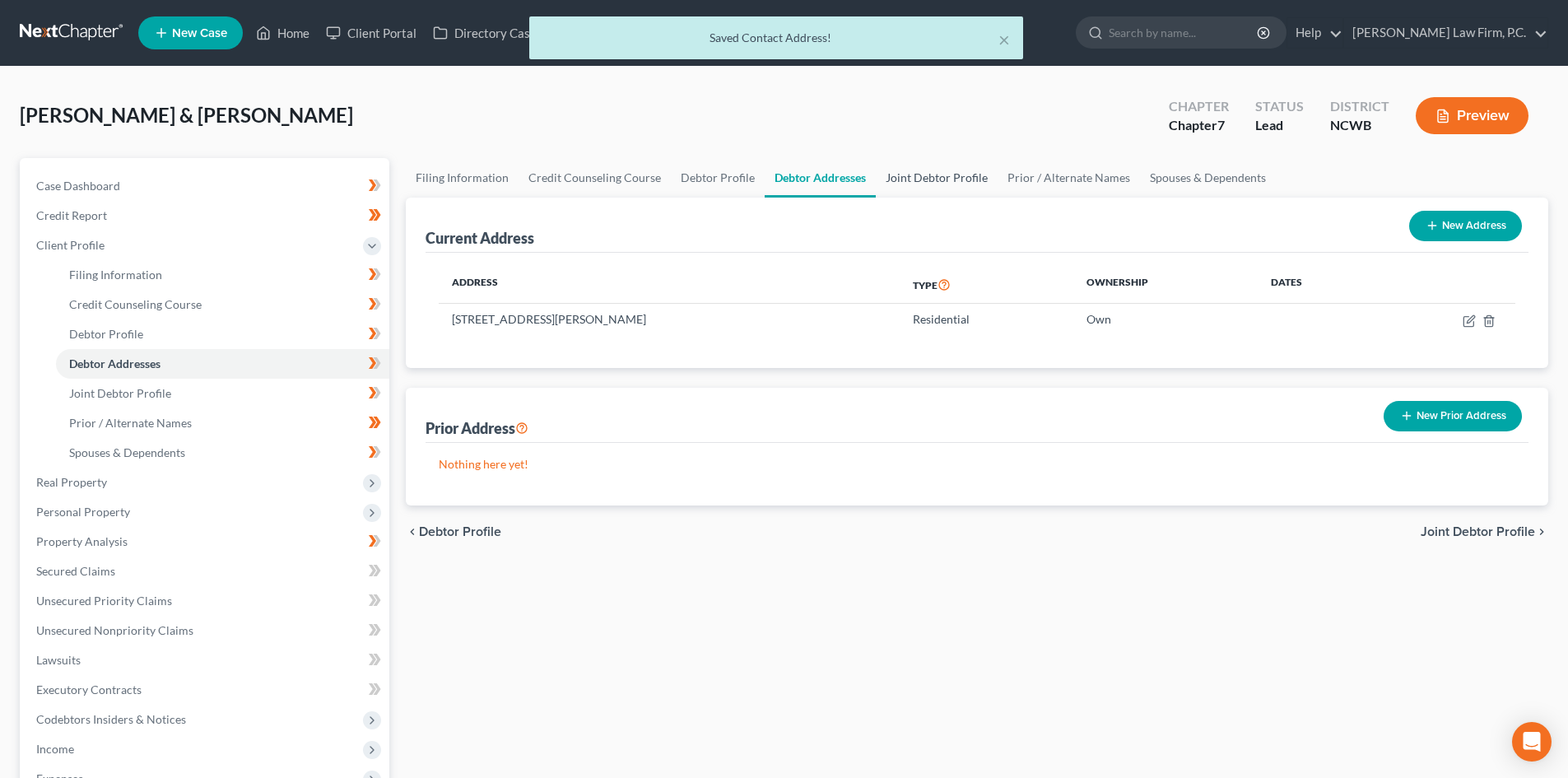
click at [899, 171] on link "Joint Debtor Profile" at bounding box center [937, 178] width 122 height 39
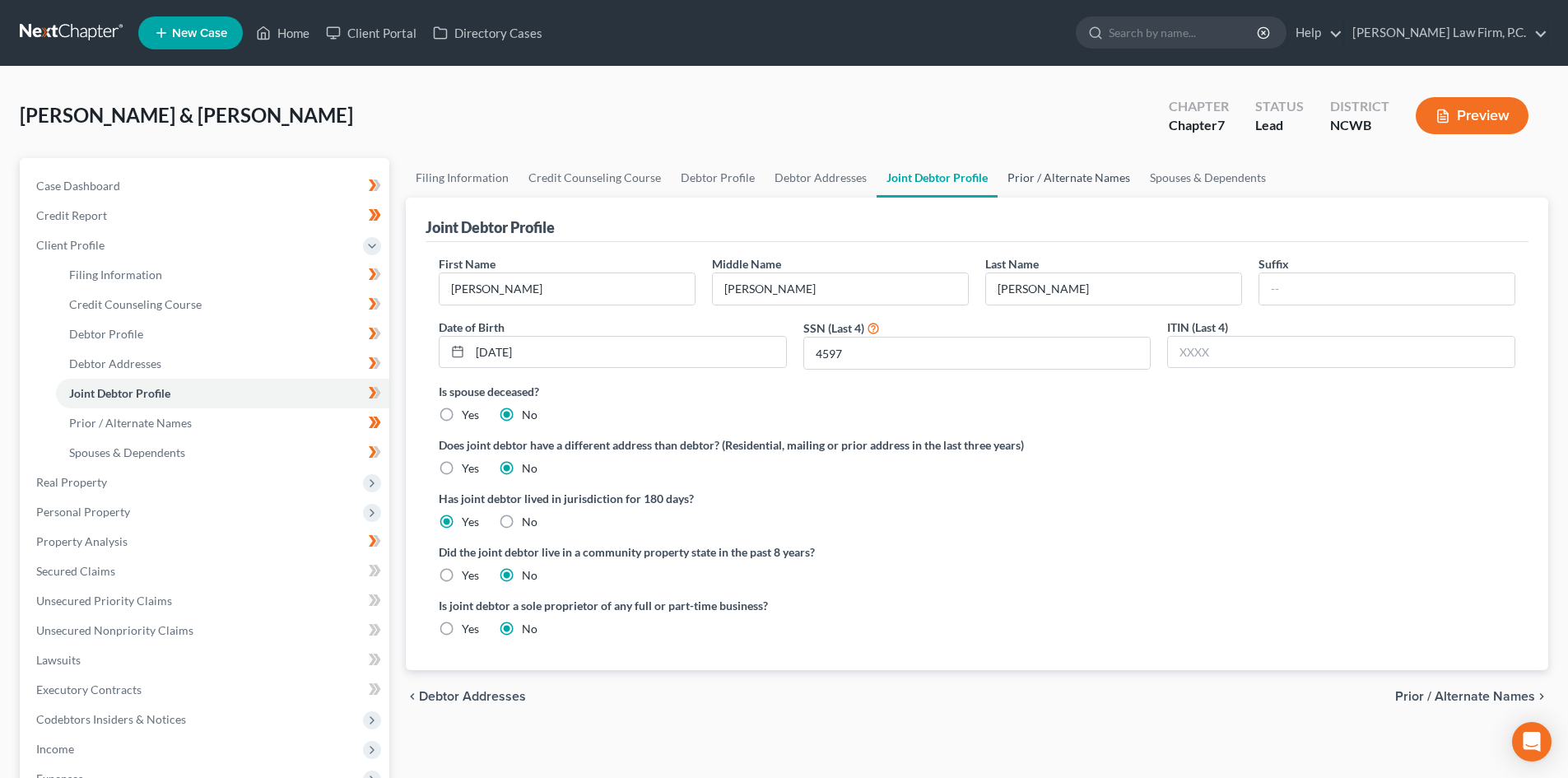
click at [1047, 171] on link "Prior / Alternate Names" at bounding box center [1068, 178] width 143 height 39
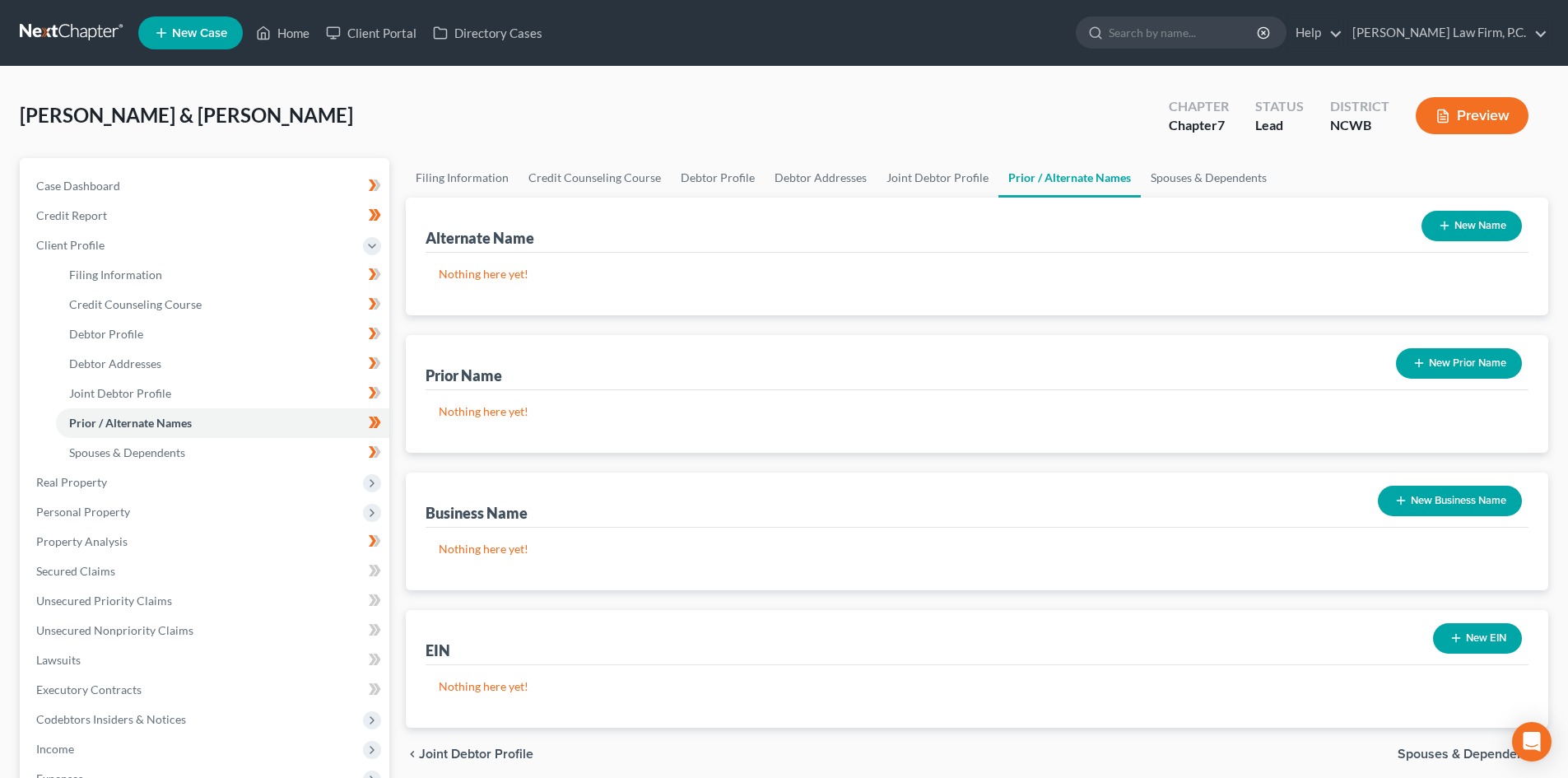
drag, startPoint x: 1462, startPoint y: 230, endPoint x: 1463, endPoint y: 222, distance: 8.1
click at [1463, 223] on button "New Name" at bounding box center [1472, 225] width 101 height 31
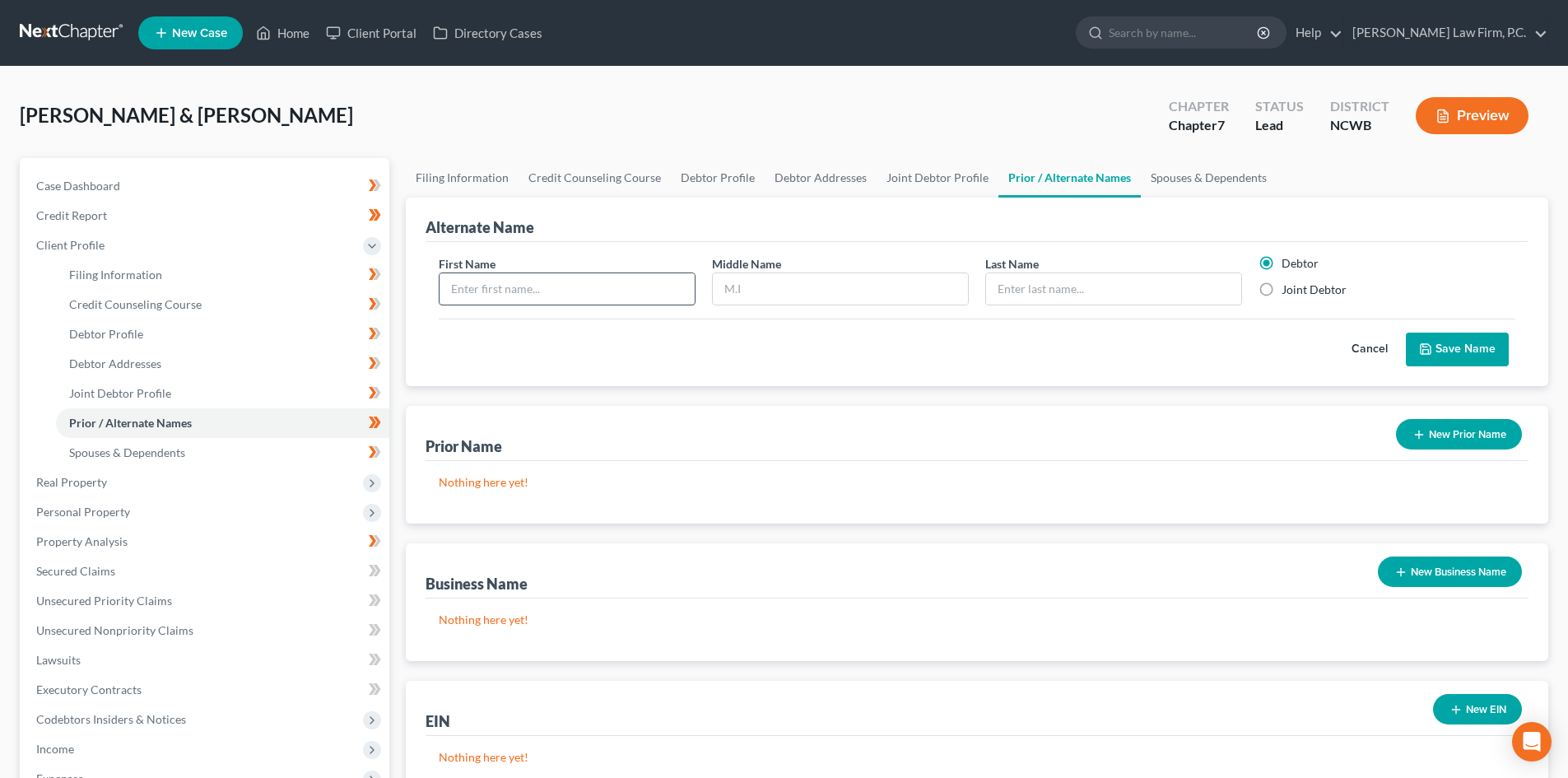
click at [552, 293] on input "text" at bounding box center [568, 289] width 255 height 32
type input "Cindy"
type input "Pressley"
click at [1282, 291] on label "Joint Debtor" at bounding box center [1314, 290] width 65 height 17
click at [1288, 291] on input "Joint Debtor" at bounding box center [1293, 286] width 10 height 10
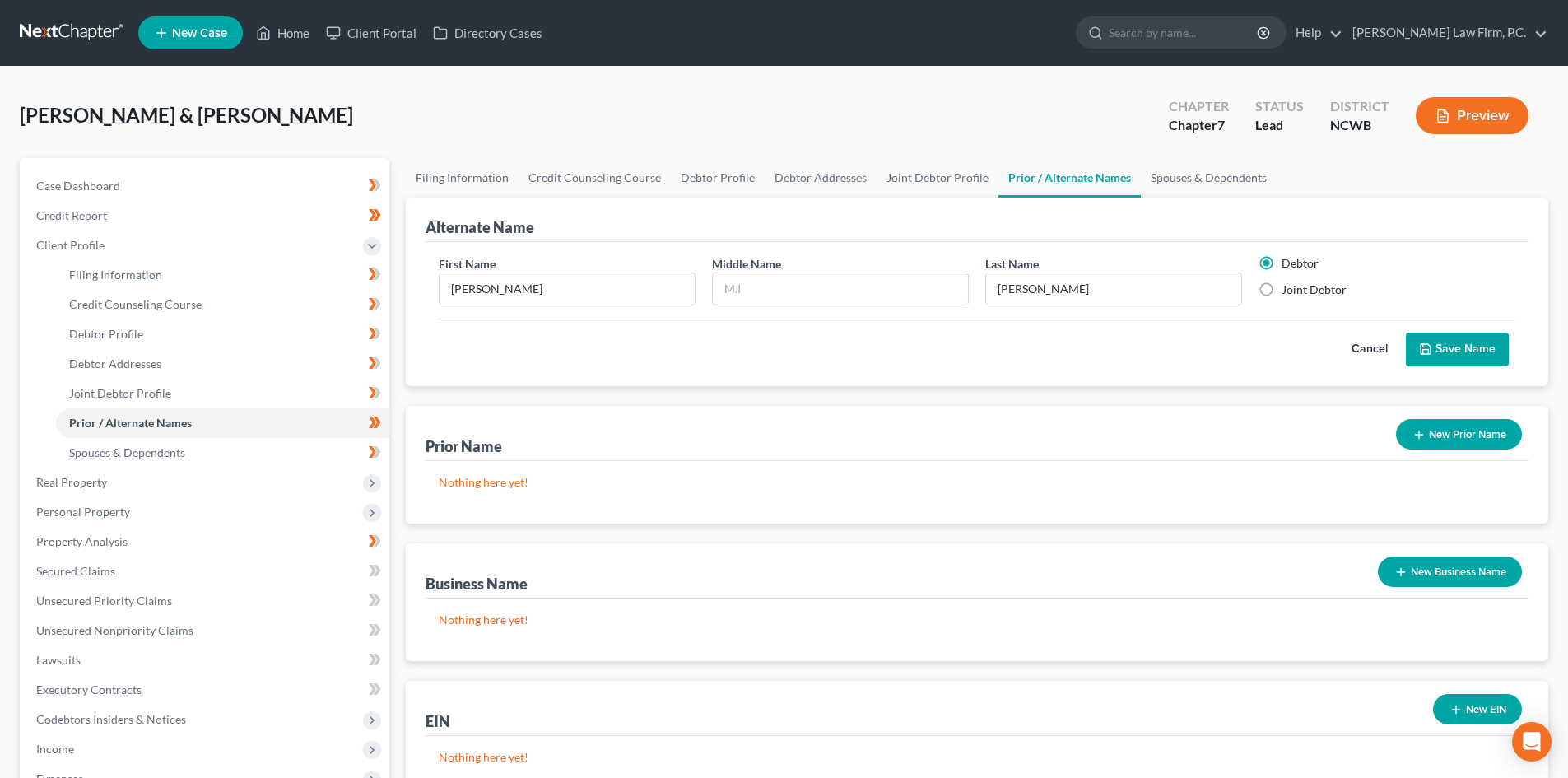
radio input "true"
radio input "false"
click at [1449, 342] on button "Save Name" at bounding box center [1457, 349] width 103 height 34
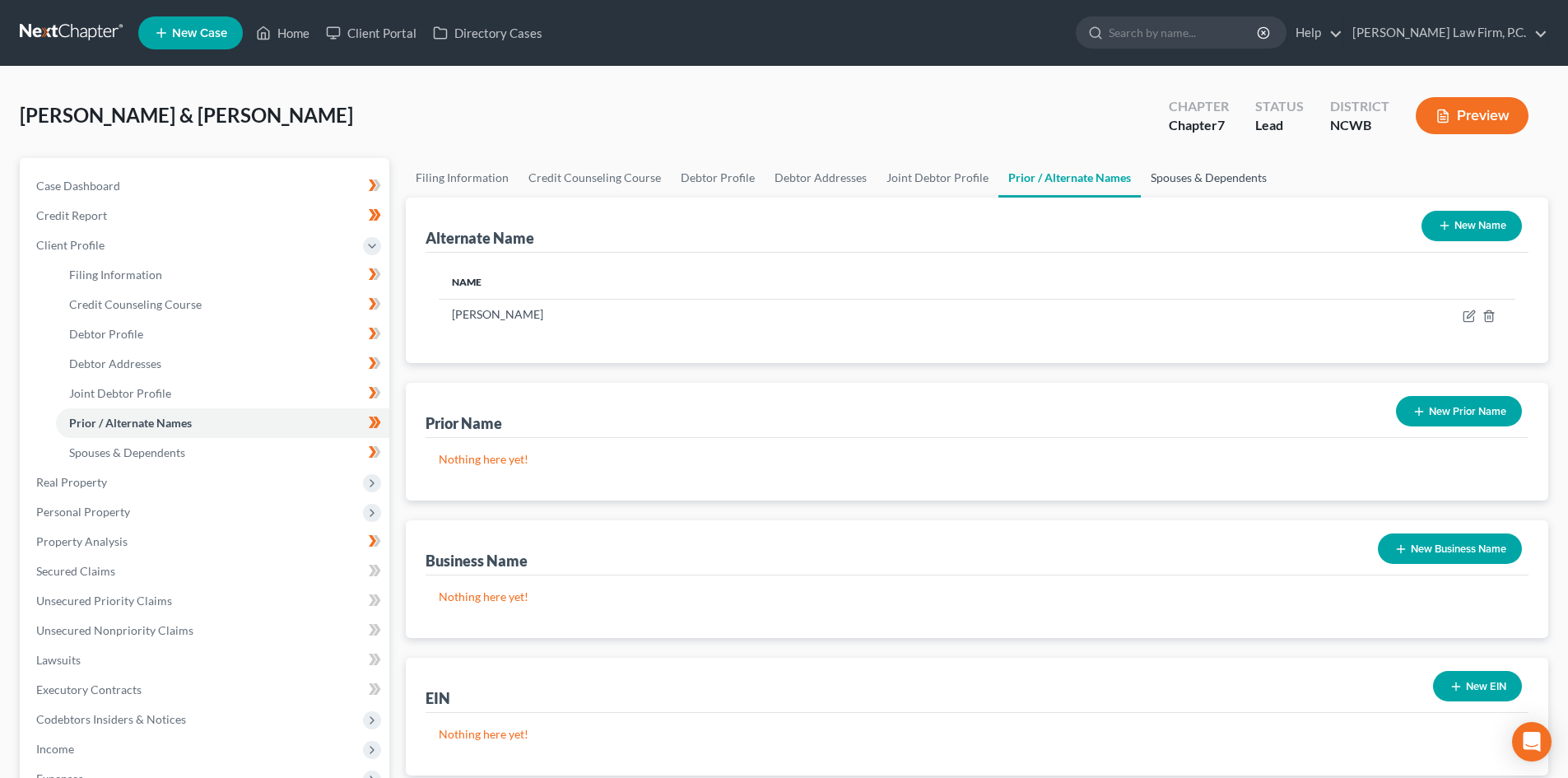
click at [1205, 162] on link "Spouses & Dependents" at bounding box center [1209, 178] width 136 height 39
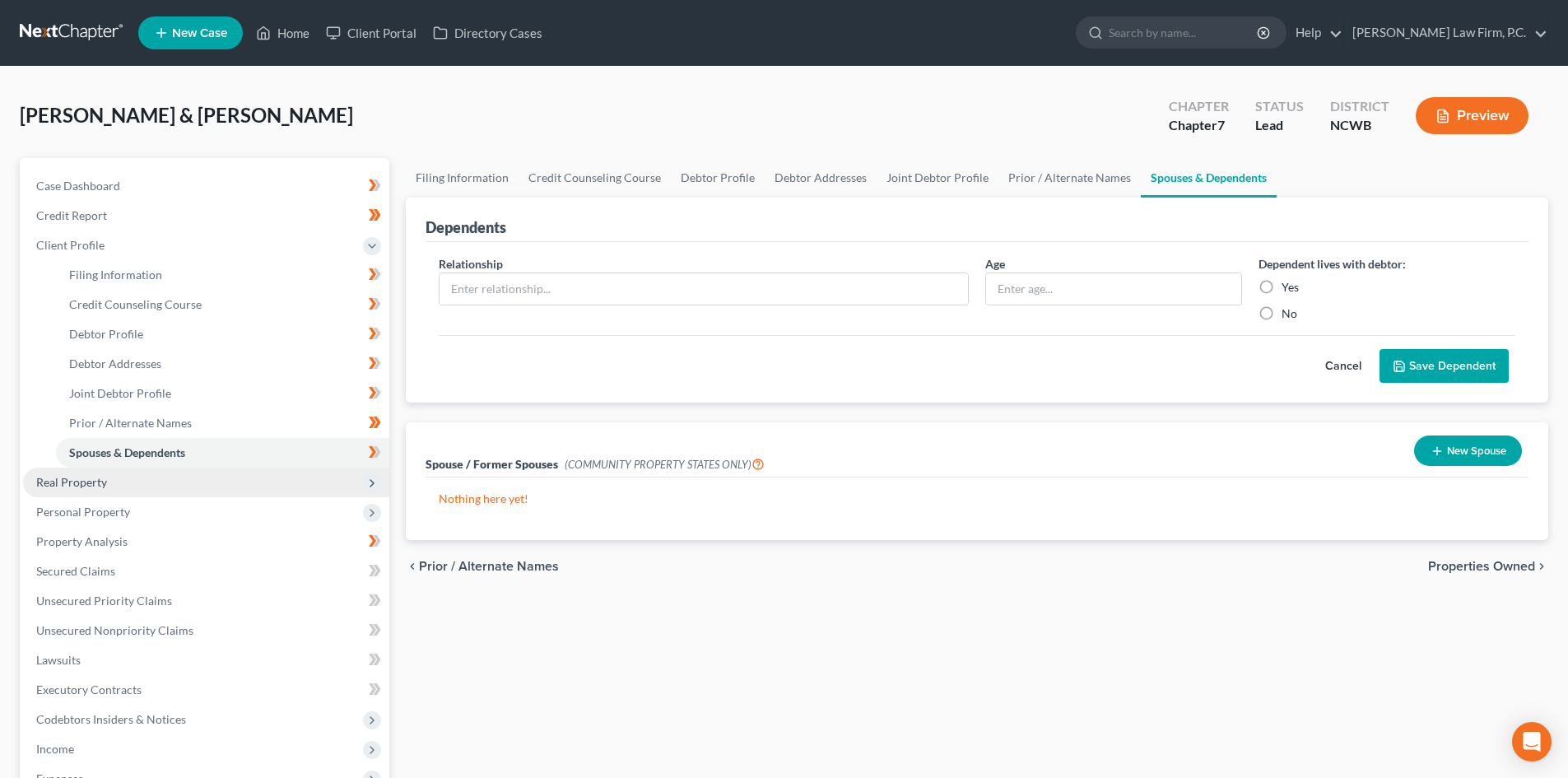
click at [144, 470] on span "Real Property" at bounding box center [206, 483] width 366 height 30
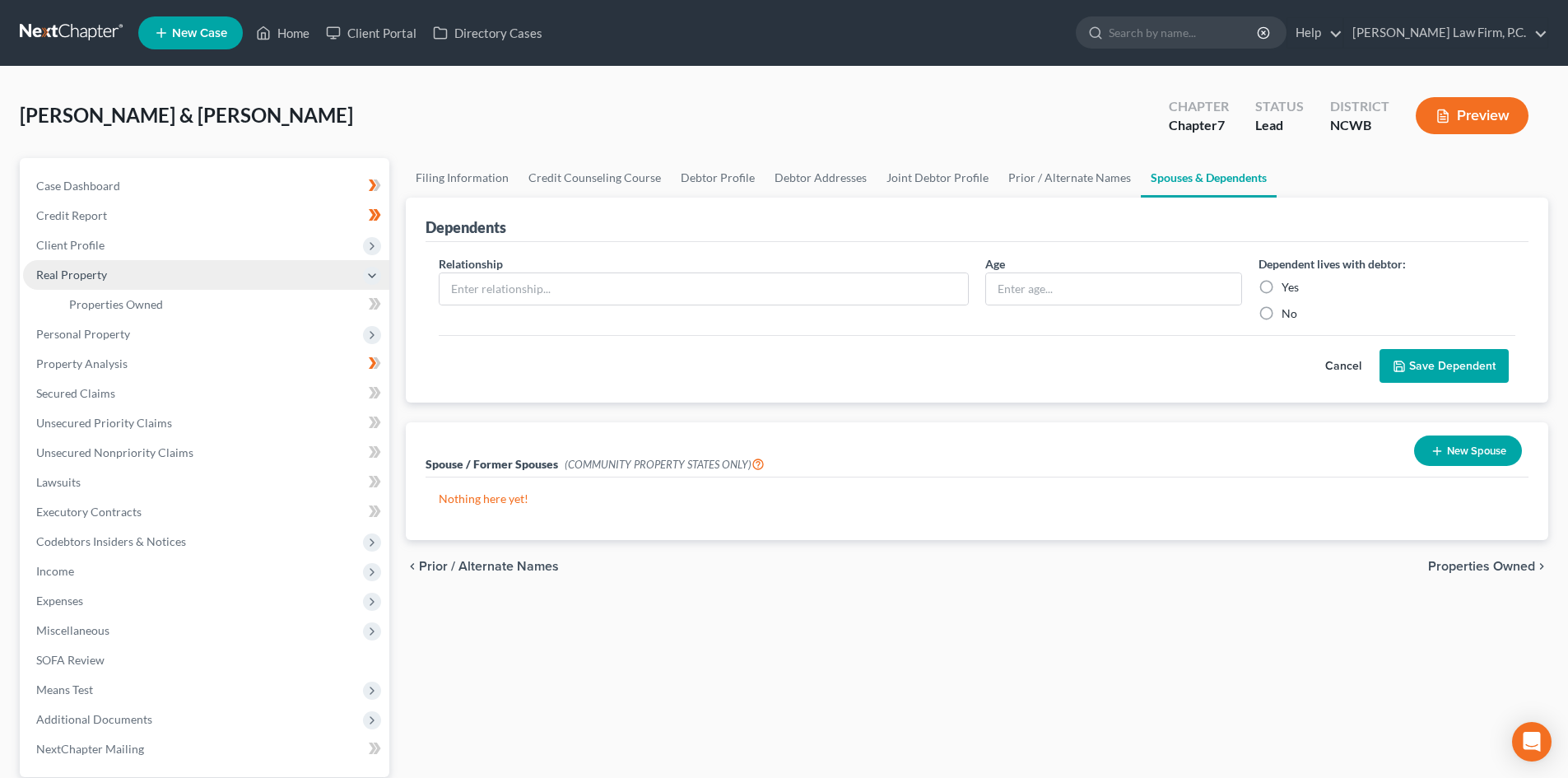
click at [79, 272] on span "Real Property" at bounding box center [72, 274] width 71 height 14
click at [85, 277] on span "Real Property" at bounding box center [72, 274] width 71 height 14
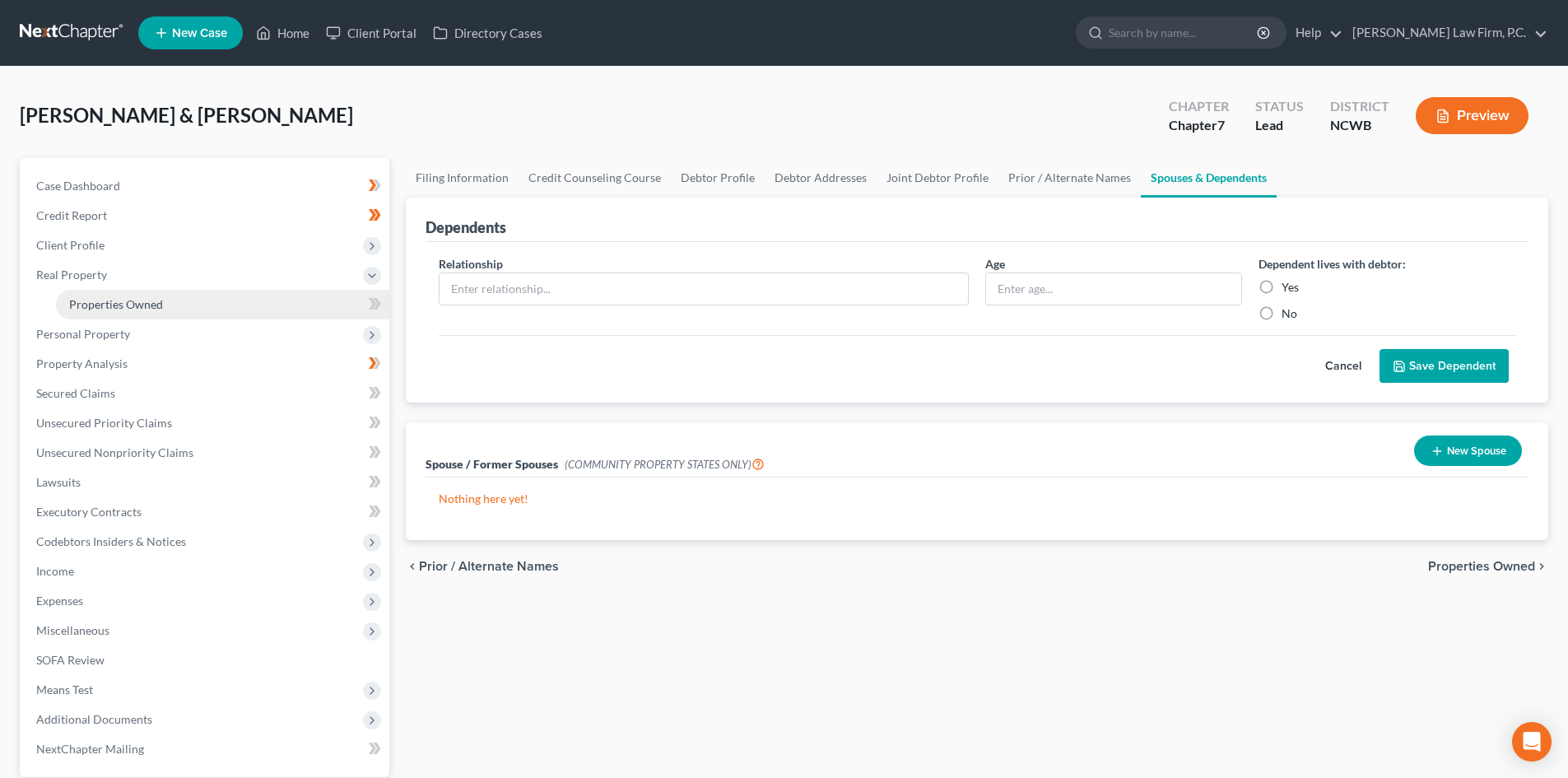
click at [109, 299] on span "Properties Owned" at bounding box center [116, 304] width 94 height 14
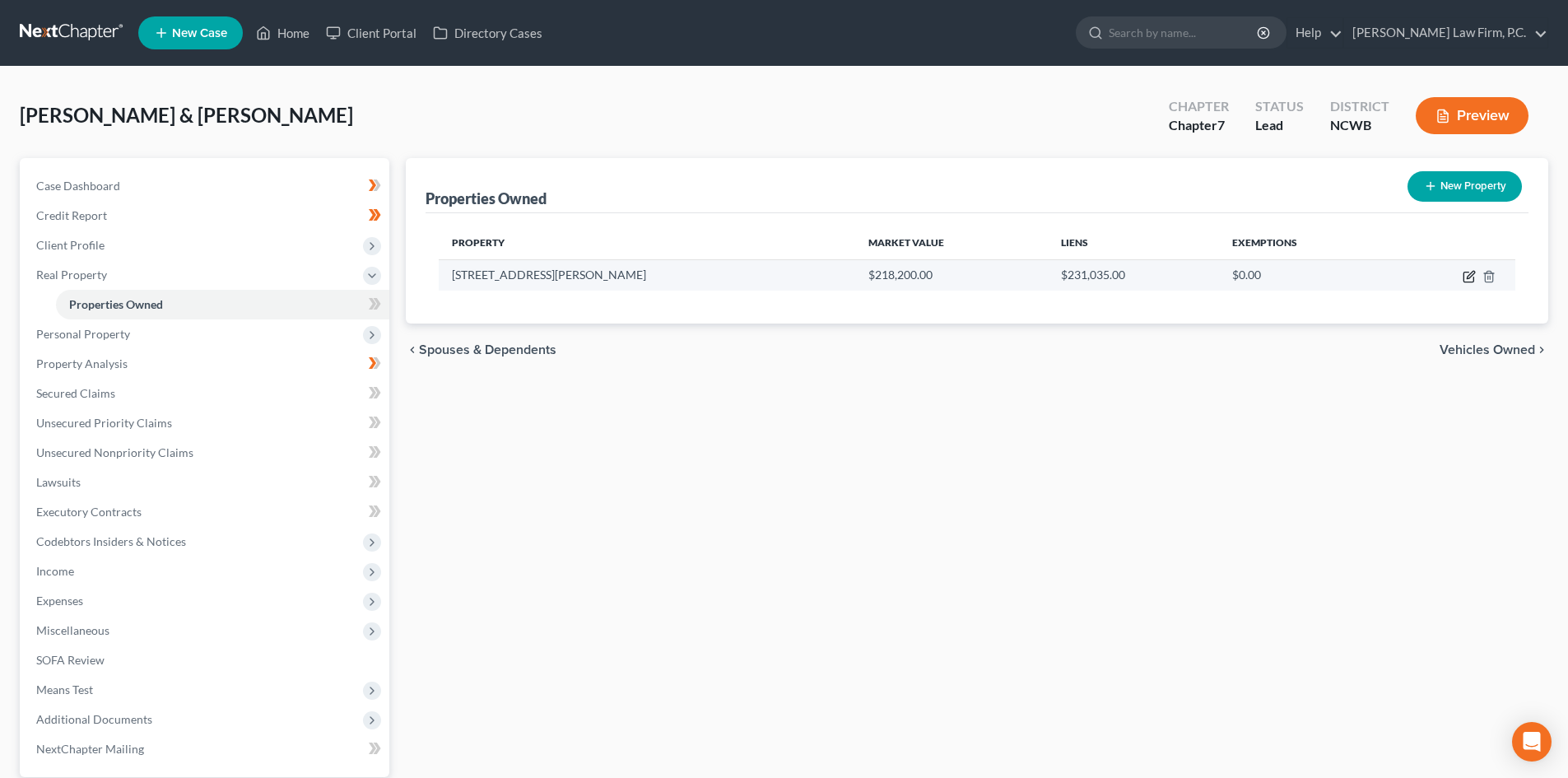
drag, startPoint x: 1472, startPoint y: 276, endPoint x: 1455, endPoint y: 284, distance: 18.8
click at [1470, 276] on icon "button" at bounding box center [1469, 277] width 13 height 13
select select "28"
select select "2"
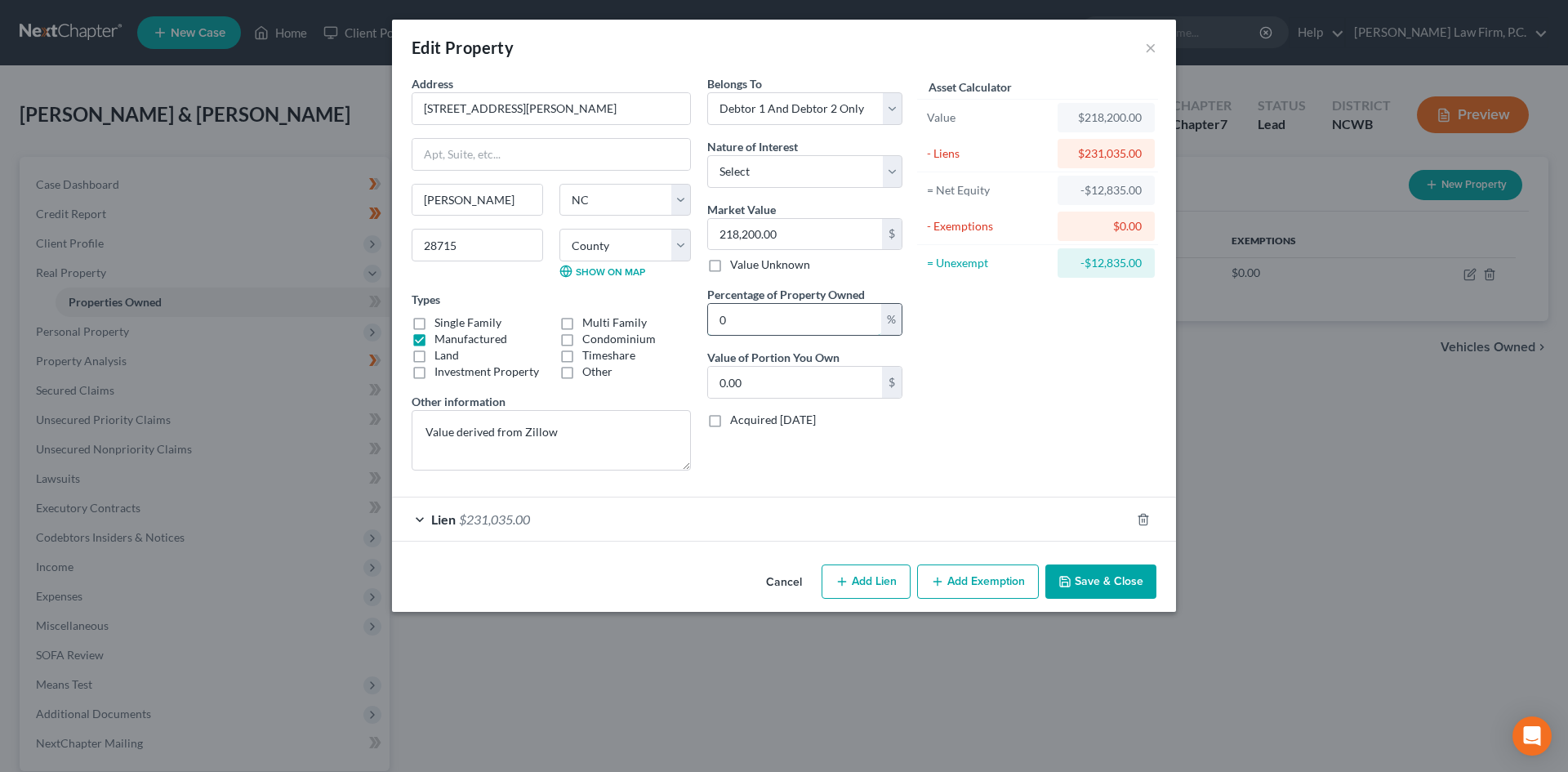
click at [729, 323] on input "0" at bounding box center [794, 320] width 173 height 31
type input "1"
type input "2,182.00"
type input "10"
type input "21,820.00"
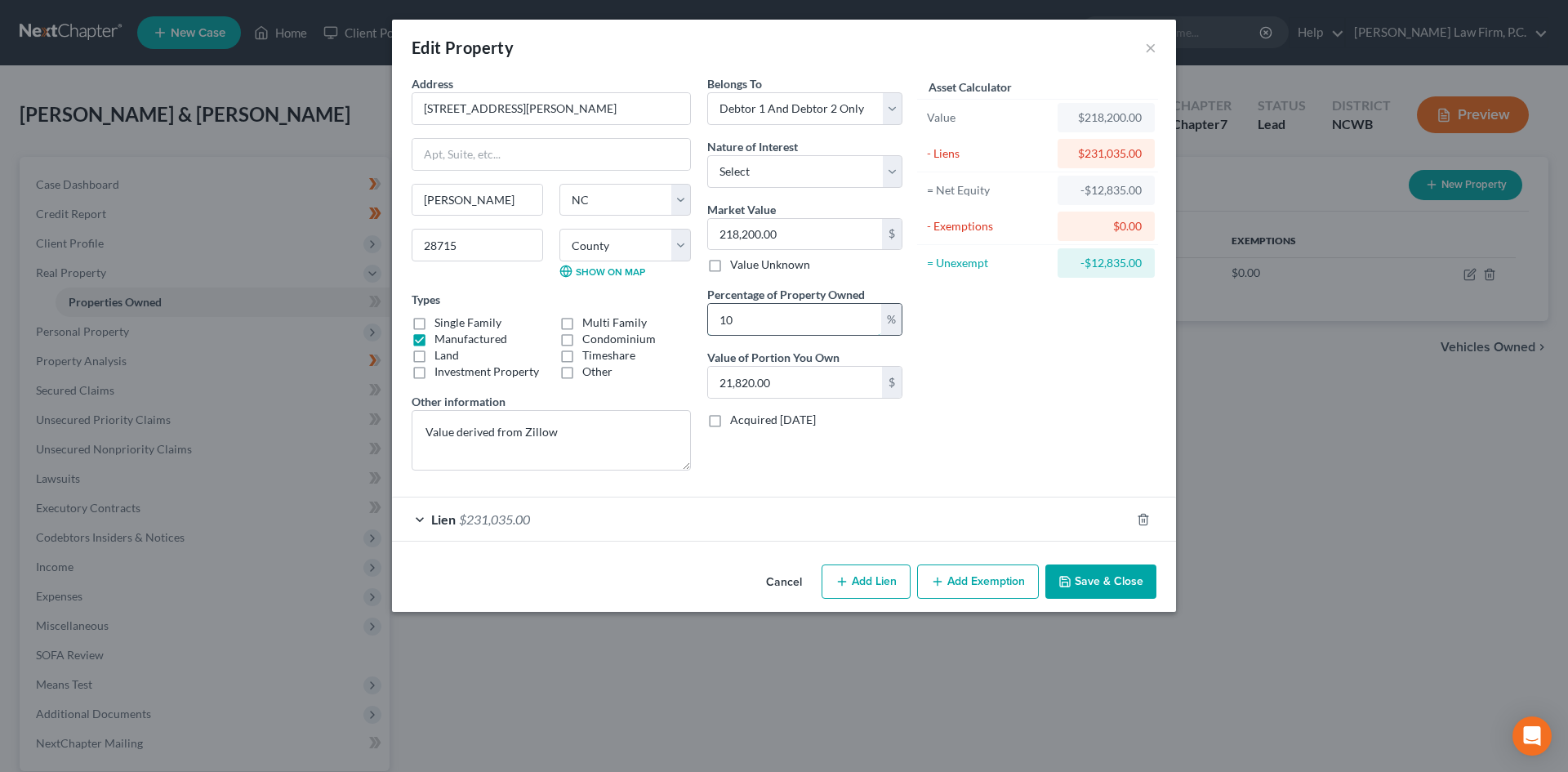
type input "100"
type input "218,200.00"
type input "100"
click at [790, 167] on select "Select Fee Simple Joint Tenant Life Estate Equitable Interest Future Interest T…" at bounding box center [804, 171] width 195 height 32
click at [802, 159] on select "Select Fee Simple Joint Tenant Life Estate Equitable Interest Future Interest T…" at bounding box center [804, 171] width 195 height 32
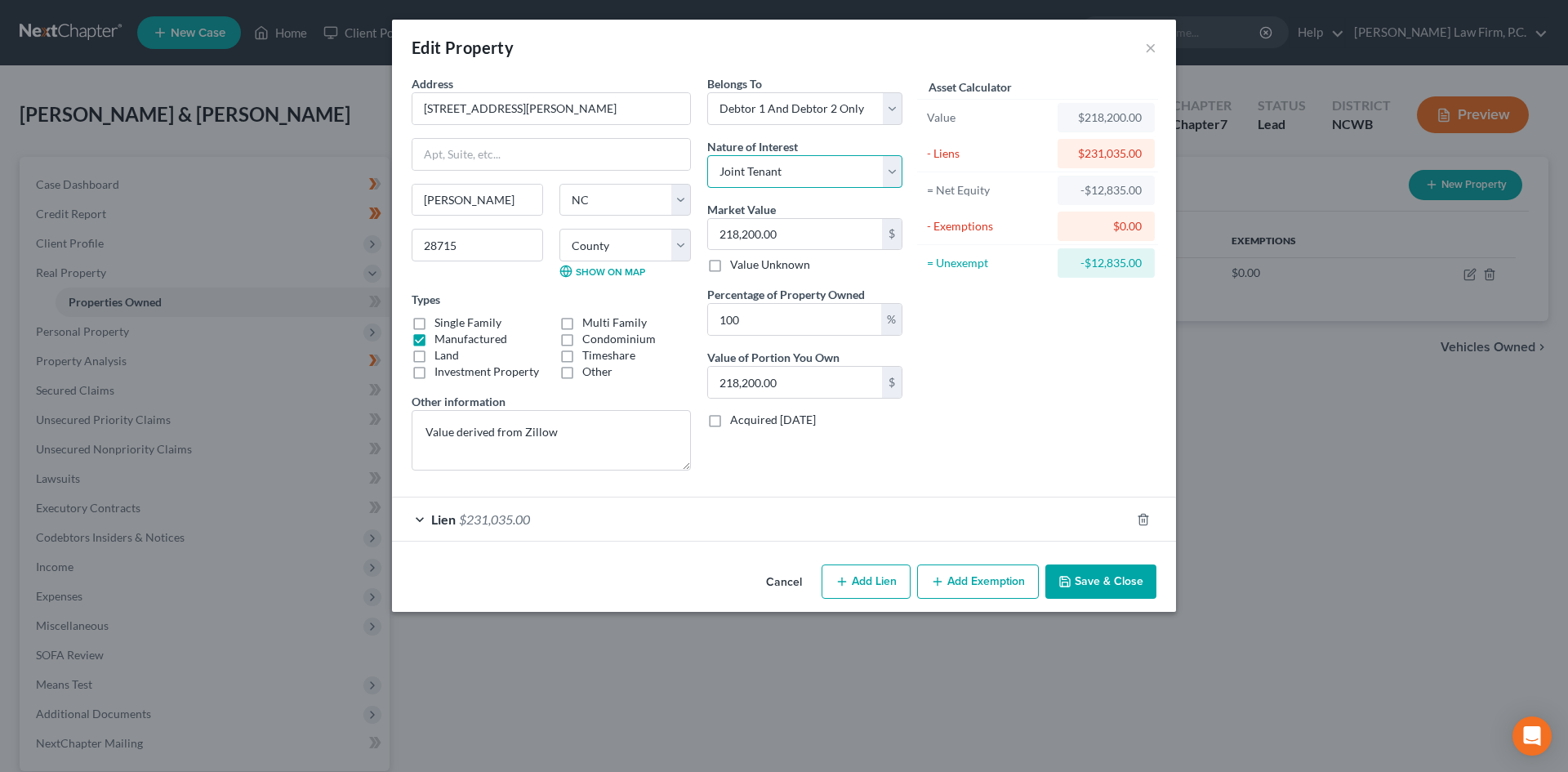
click at [707, 155] on select "Select Fee Simple Joint Tenant Life Estate Equitable Interest Future Interest T…" at bounding box center [804, 171] width 195 height 32
click at [890, 177] on select "Select Fee Simple Joint Tenant Life Estate Equitable Interest Future Interest T…" at bounding box center [804, 171] width 195 height 32
select select "0"
click at [707, 155] on select "Select Fee Simple Joint Tenant Life Estate Equitable Interest Future Interest T…" at bounding box center [804, 171] width 195 height 32
click at [420, 518] on div "Lien $231,035.00" at bounding box center [761, 519] width 738 height 43
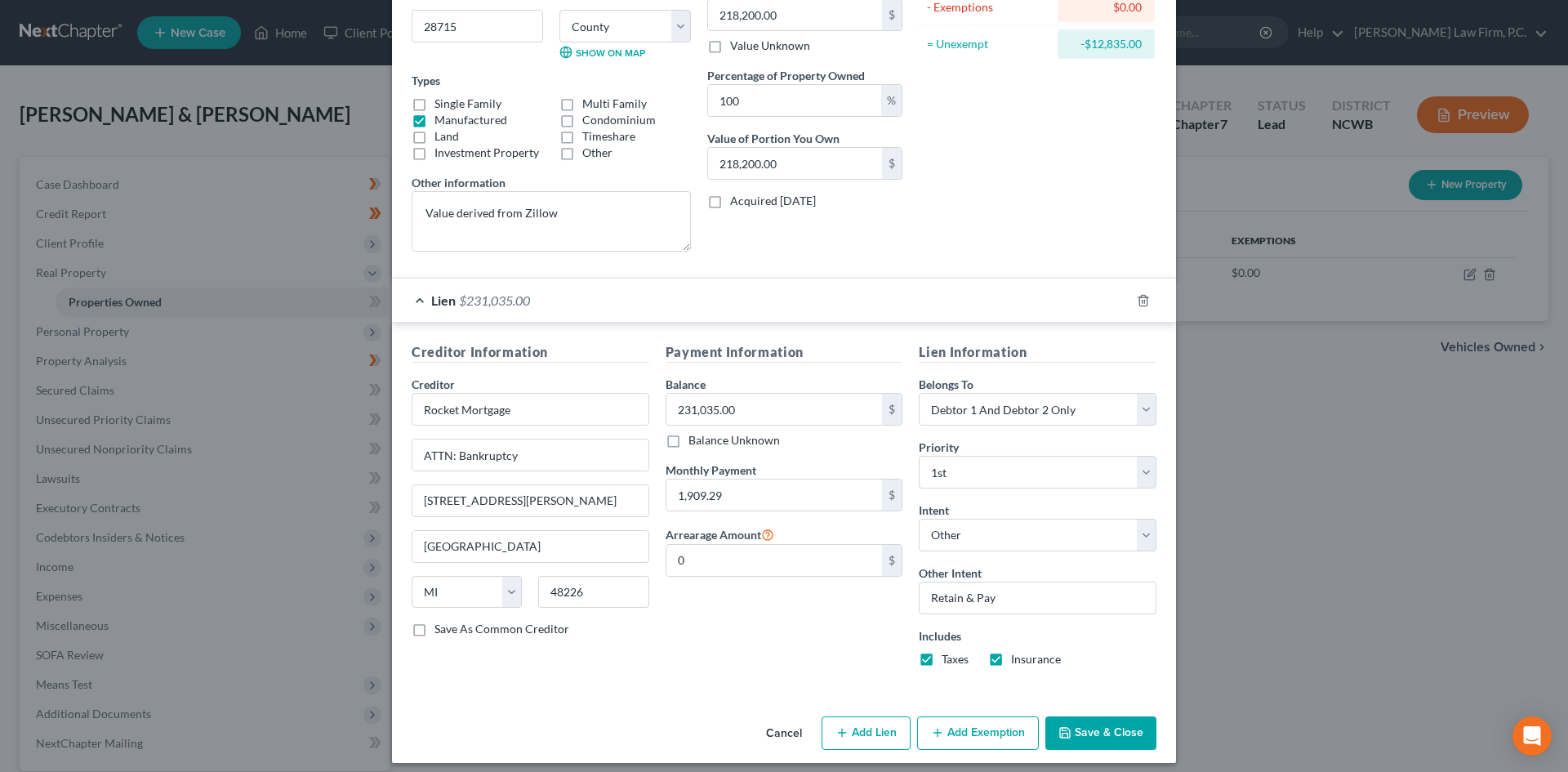
scroll to position [229, 0]
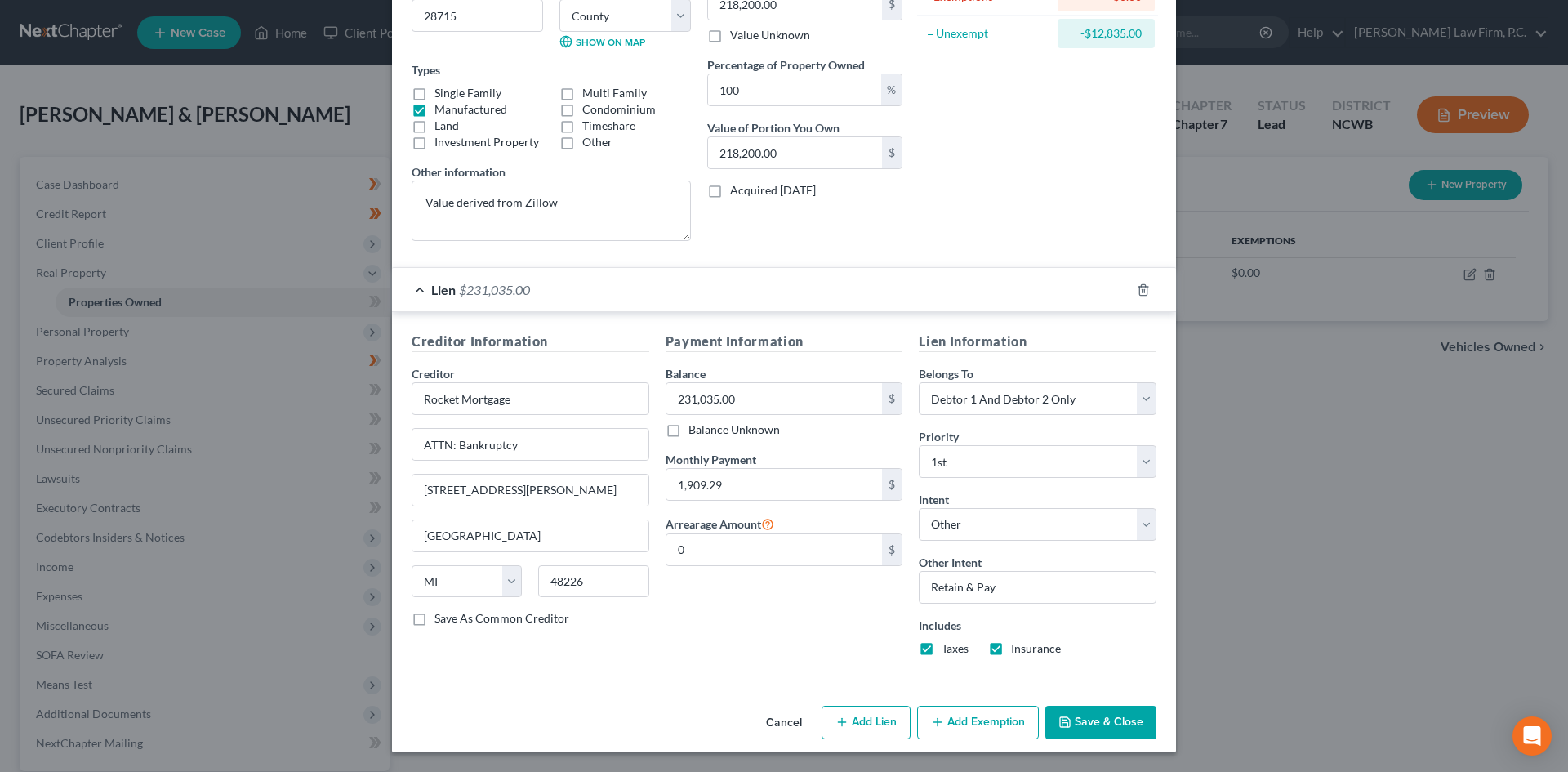
click at [1109, 741] on div "Cancel Add Lien Add Lease Add Exemption Save & Close" at bounding box center [784, 726] width 784 height 54
click at [1069, 720] on button "Save & Close" at bounding box center [1100, 722] width 111 height 34
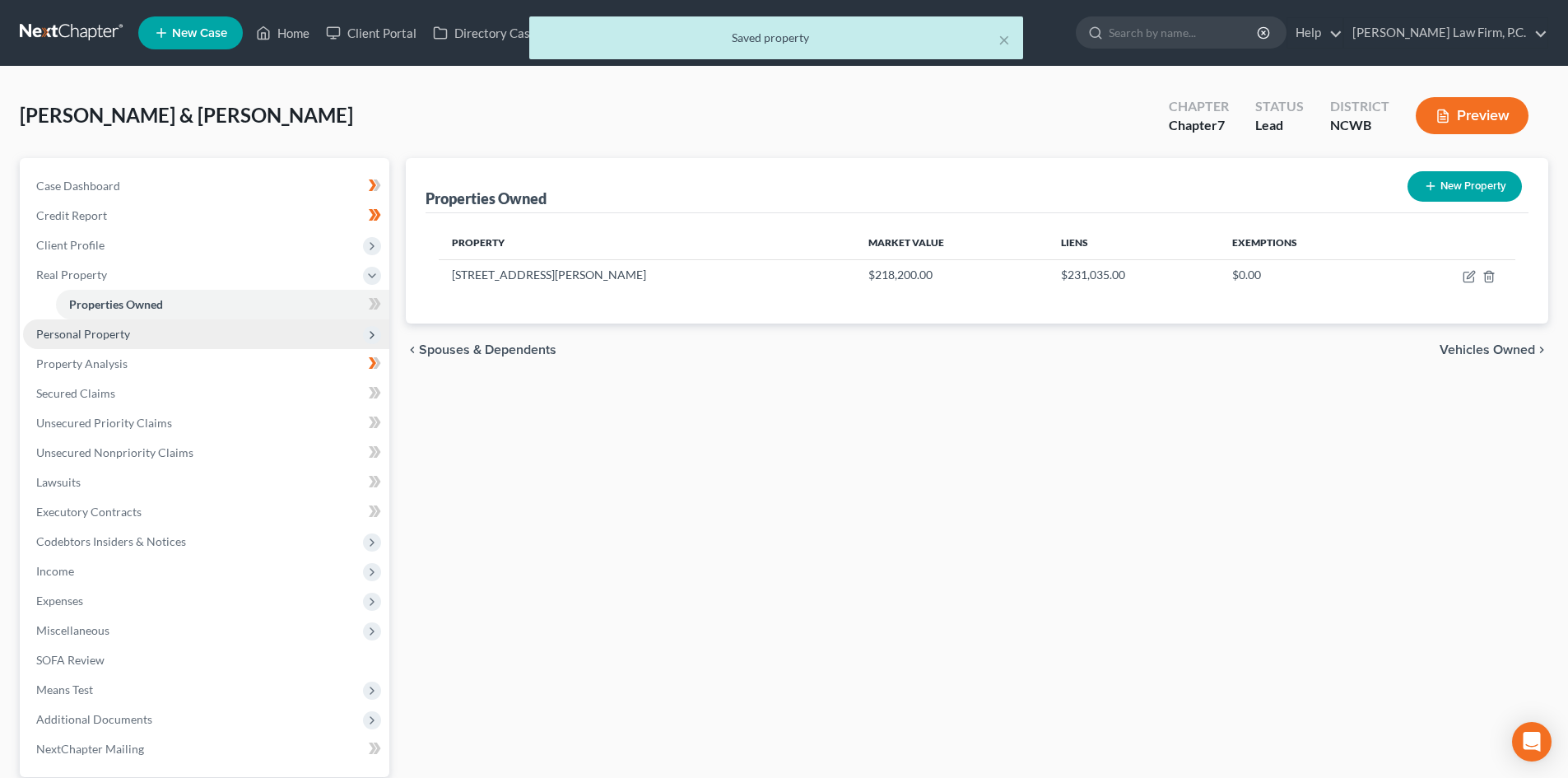
click at [162, 333] on span "Personal Property" at bounding box center [206, 334] width 366 height 30
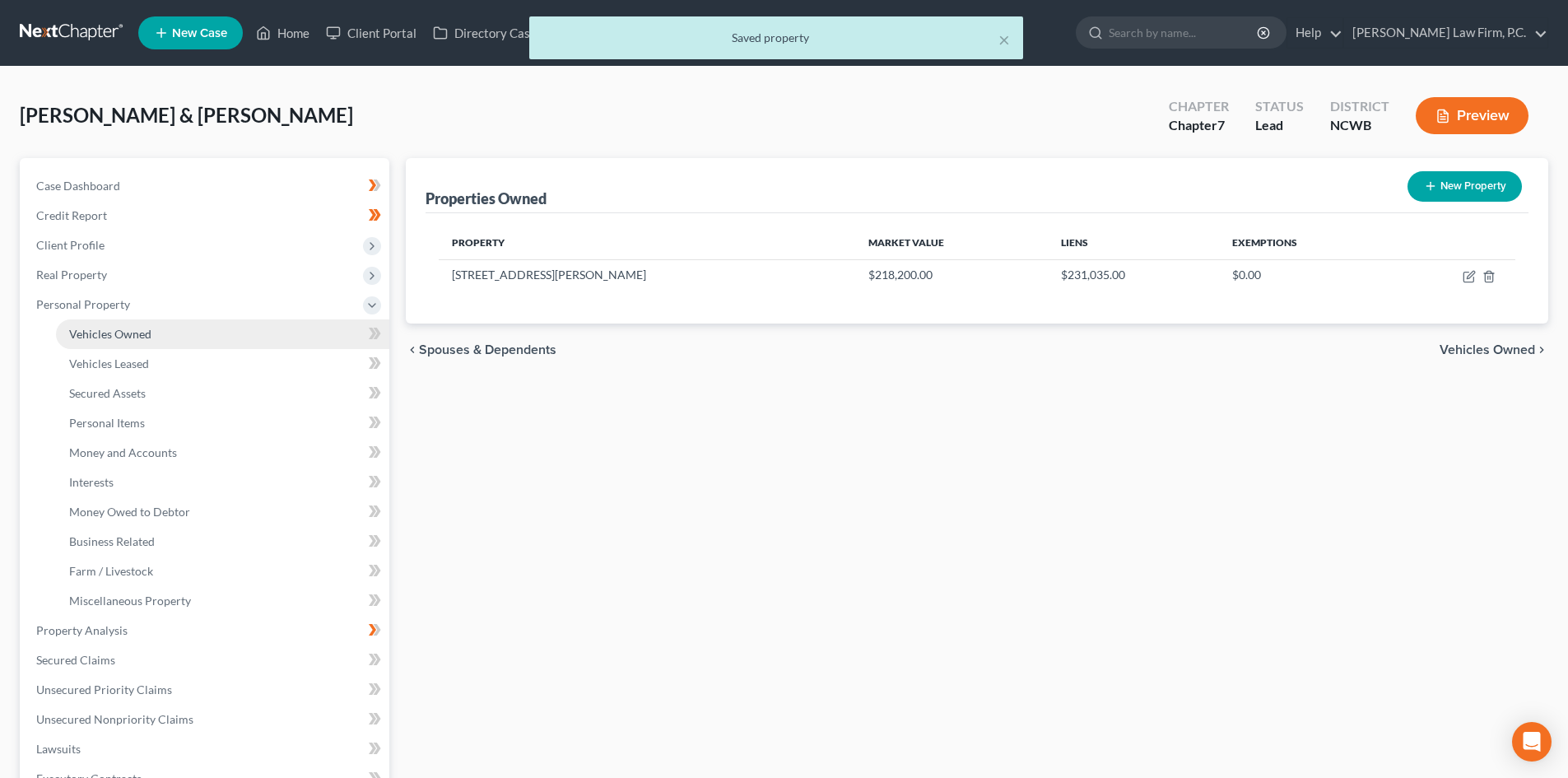
click at [156, 334] on link "Vehicles Owned" at bounding box center [223, 334] width 334 height 30
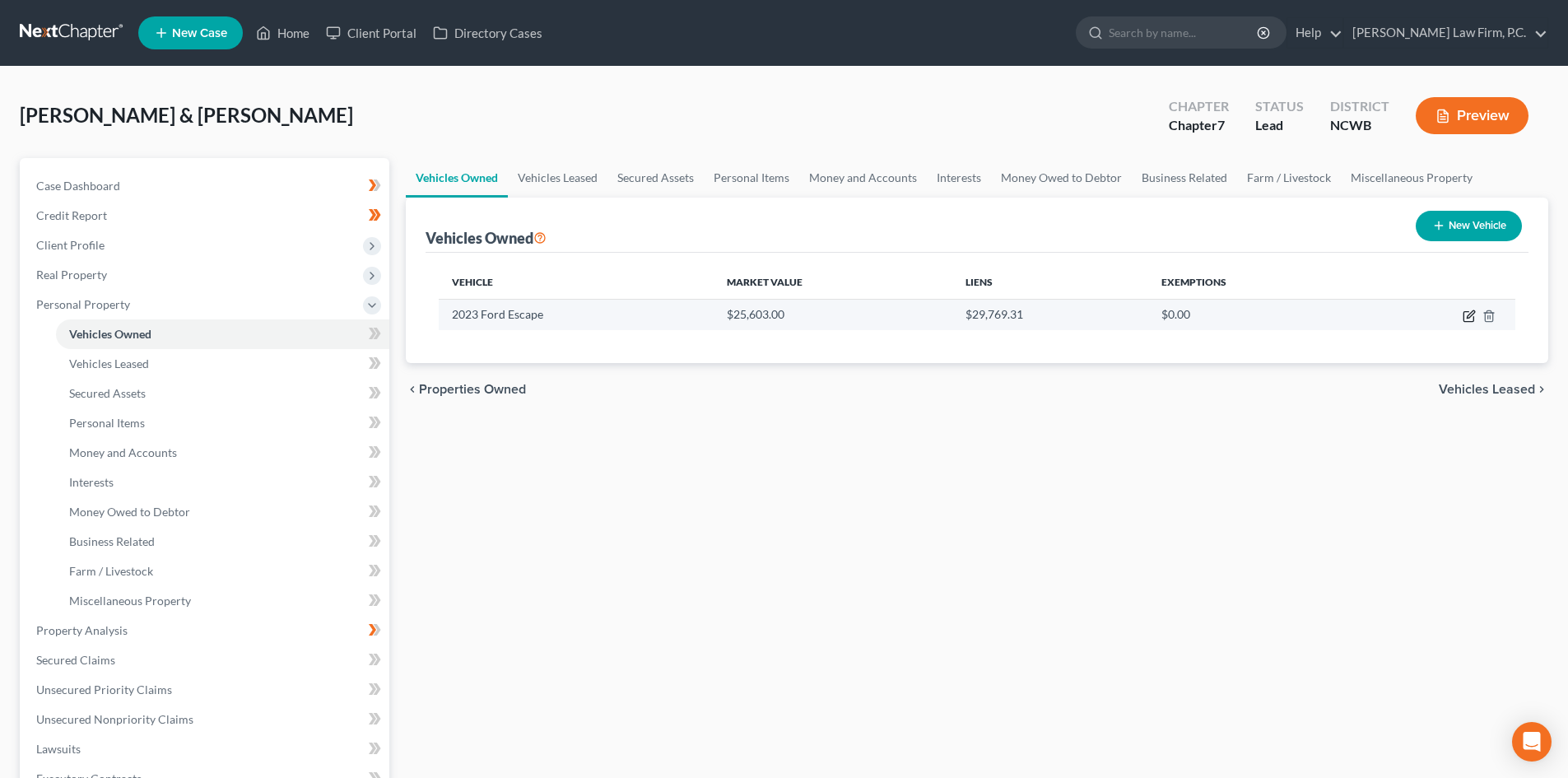
click at [1470, 317] on icon "button" at bounding box center [1471, 314] width 7 height 7
select select "0"
select select "3"
select select "1"
select select "0"
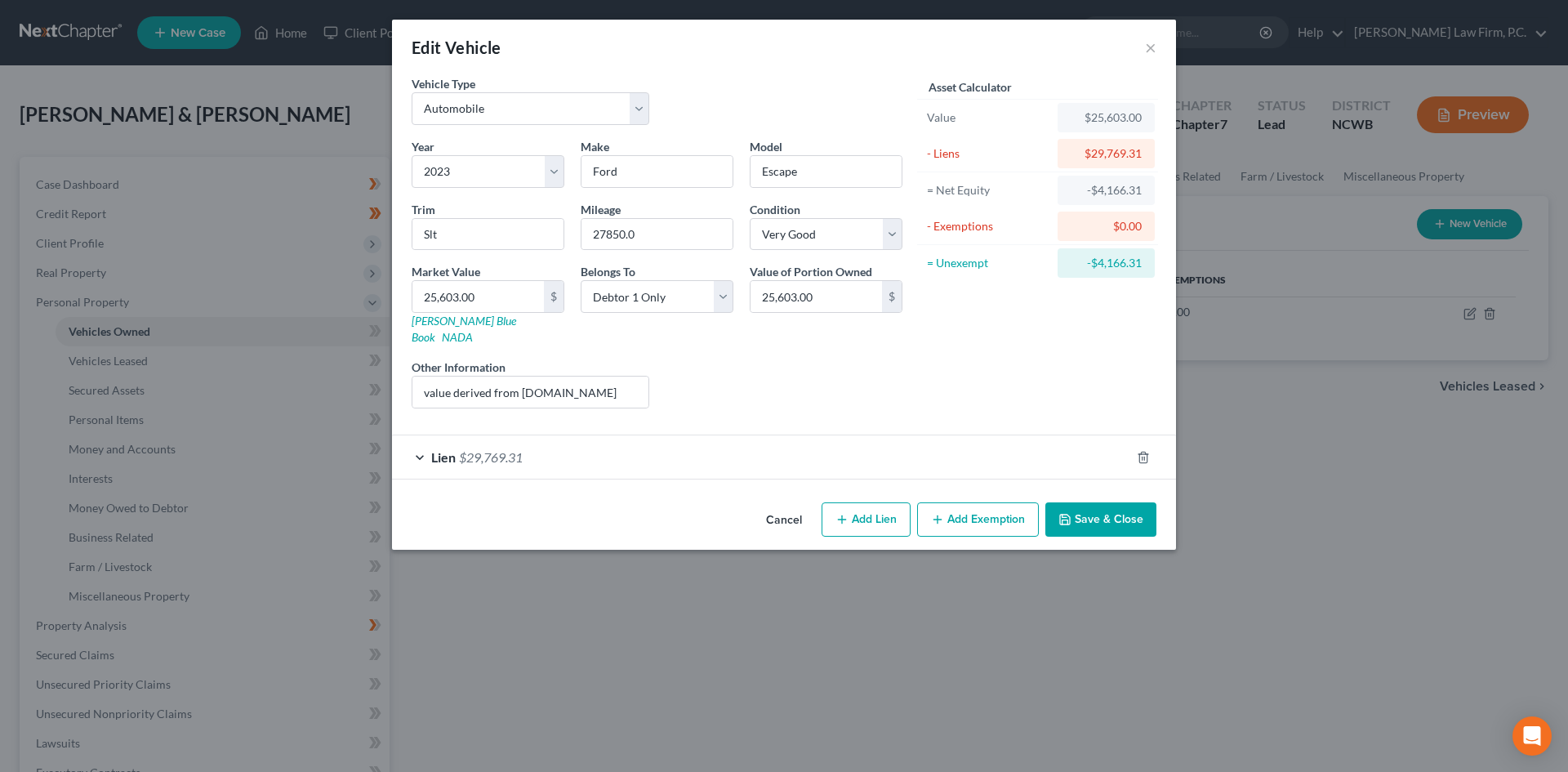
click at [475, 449] on span "$29,769.31" at bounding box center [490, 457] width 64 height 16
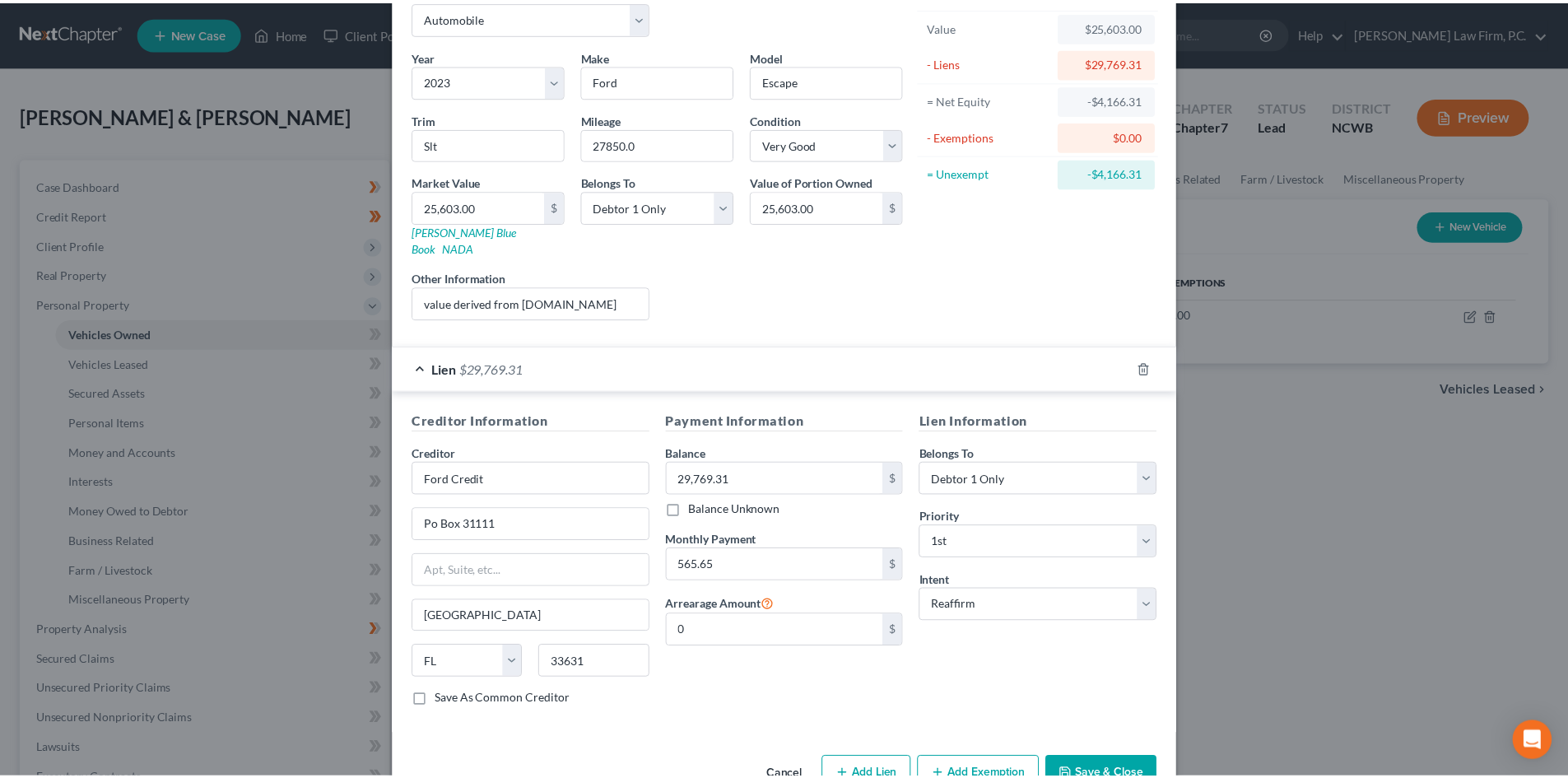
scroll to position [123, 0]
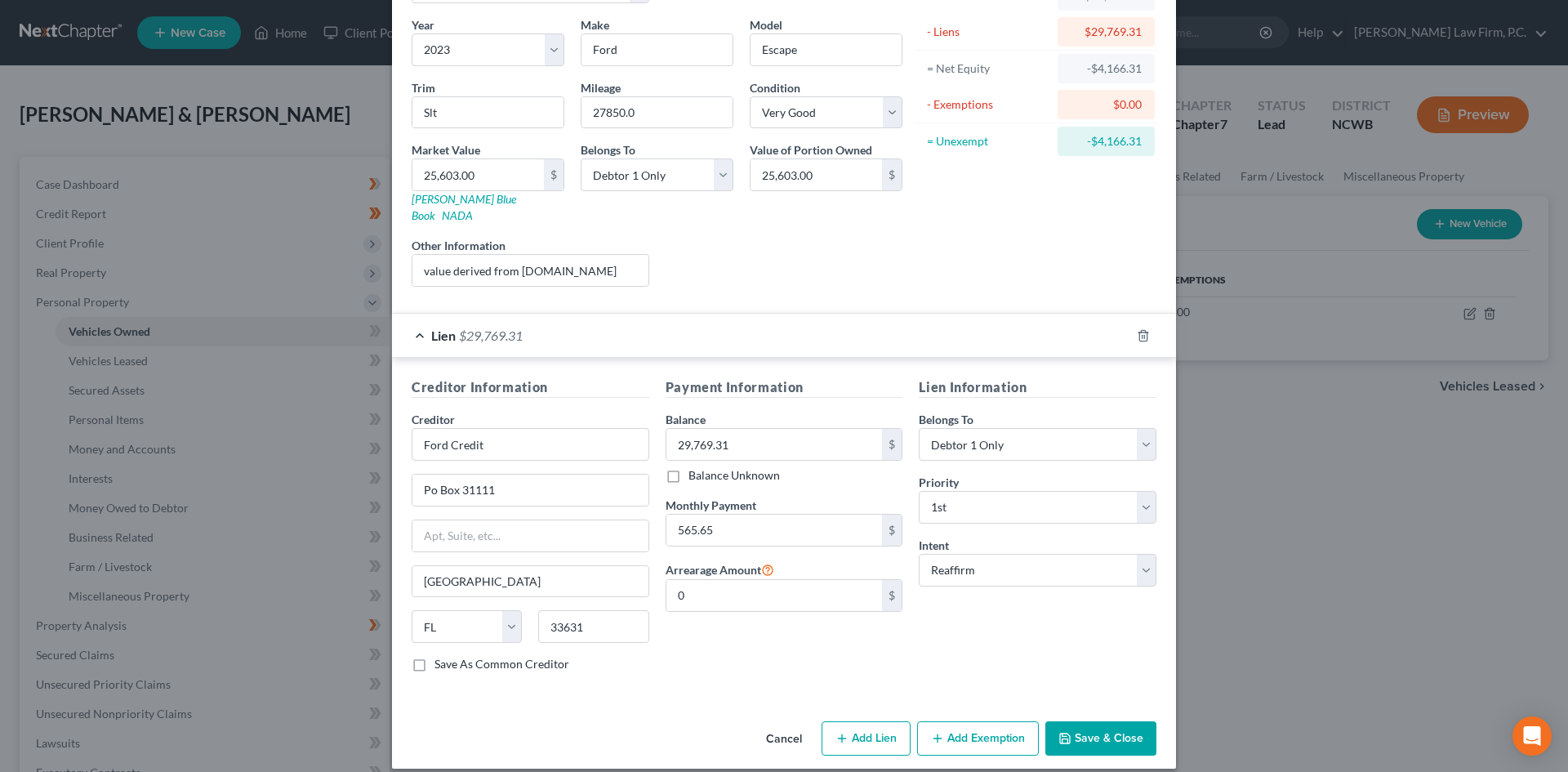
click at [1114, 721] on button "Save & Close" at bounding box center [1100, 738] width 111 height 34
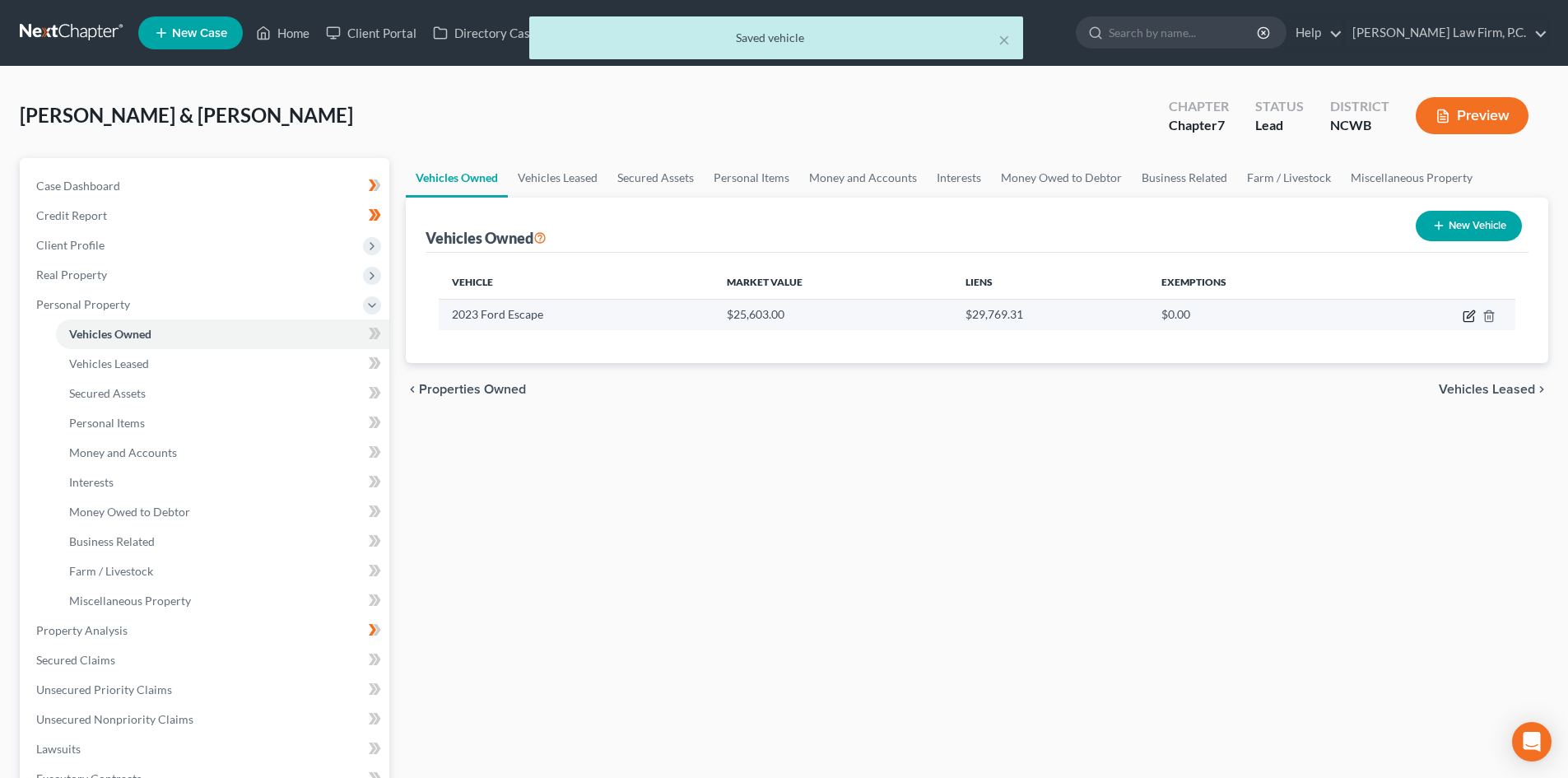
click at [1467, 321] on icon "button" at bounding box center [1469, 316] width 13 height 13
select select "0"
select select "3"
select select "1"
select select "0"
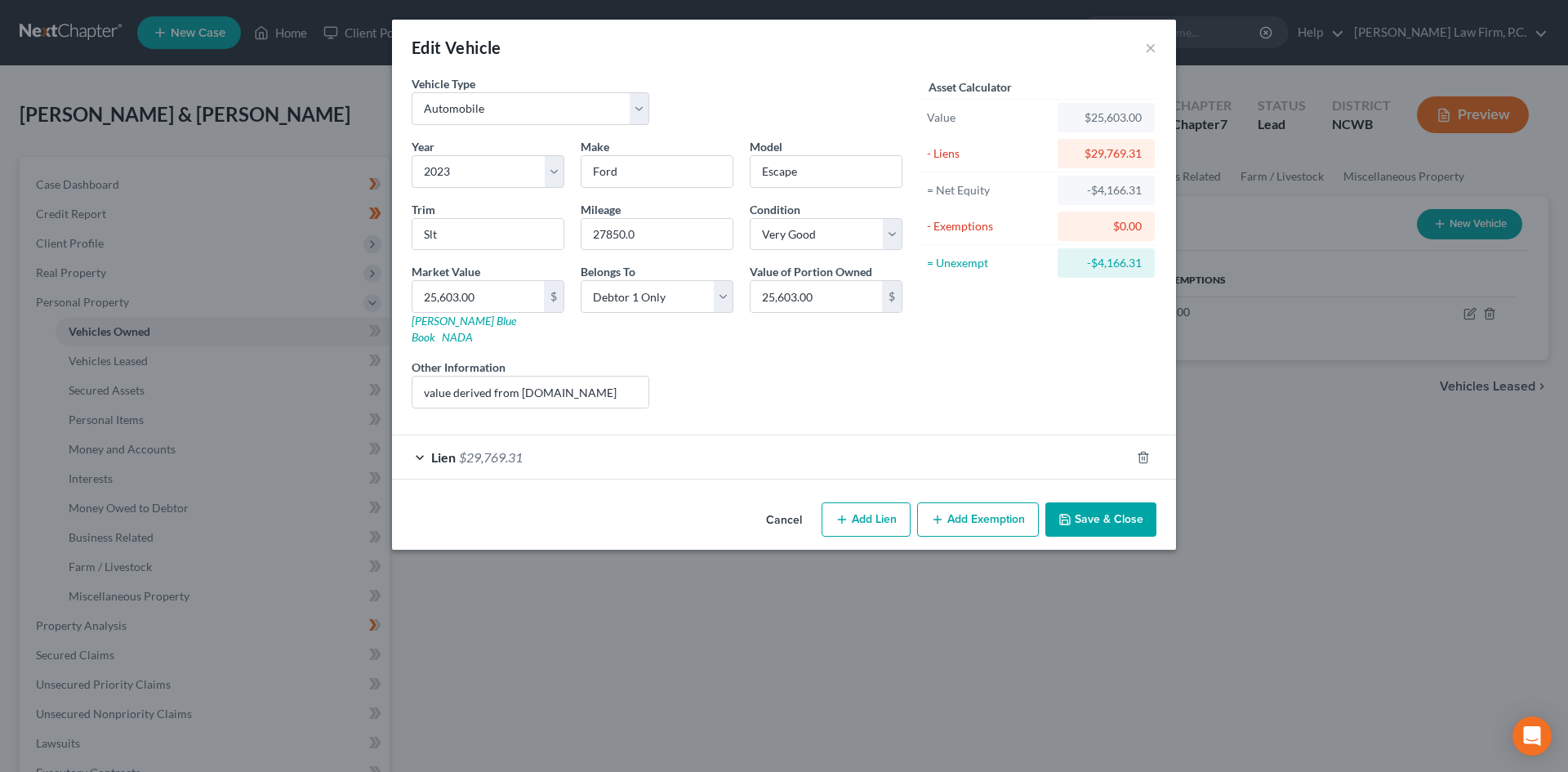
click at [1102, 507] on button "Save & Close" at bounding box center [1100, 519] width 111 height 34
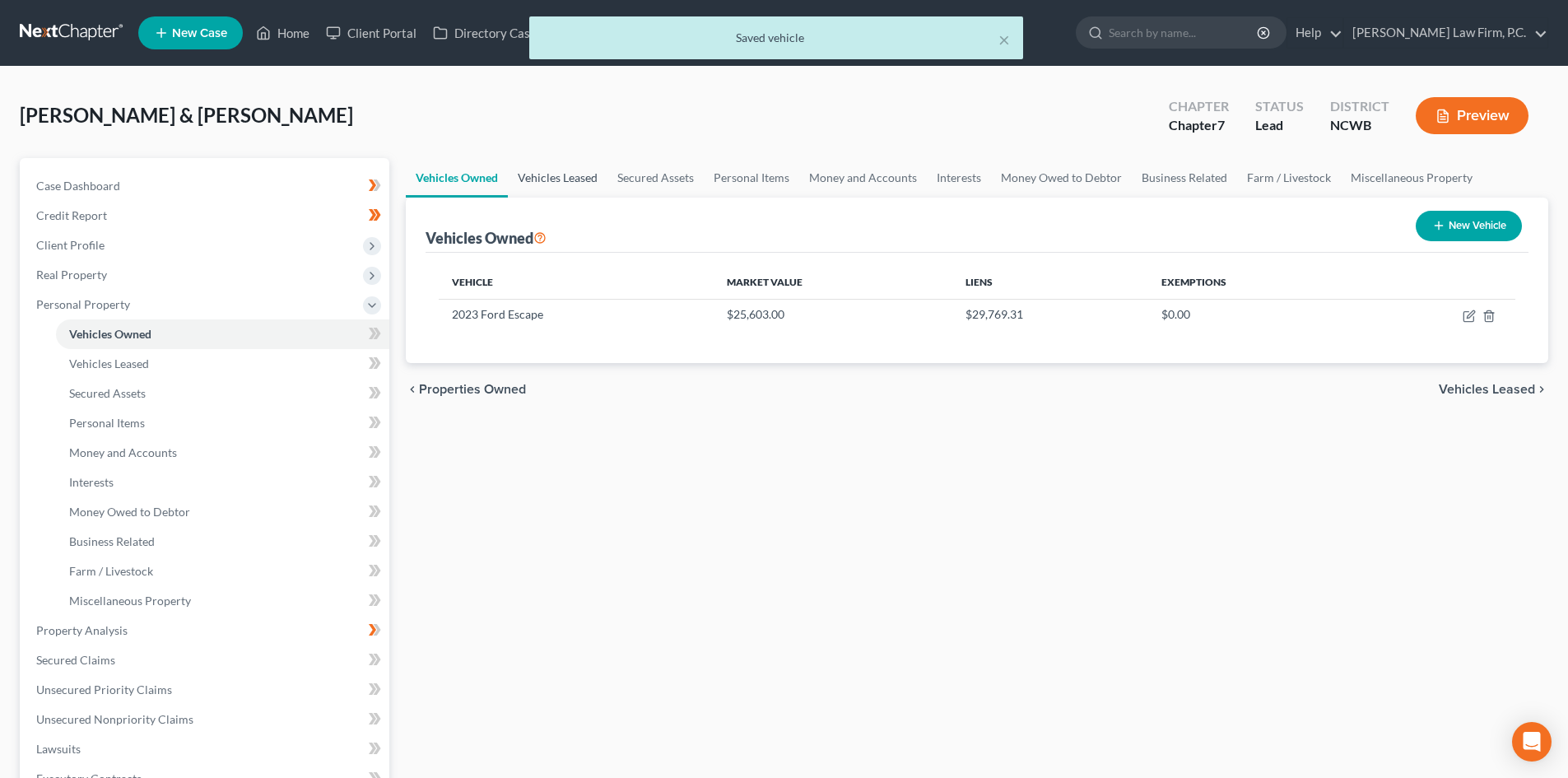
click at [595, 178] on link "Vehicles Leased" at bounding box center [557, 178] width 100 height 39
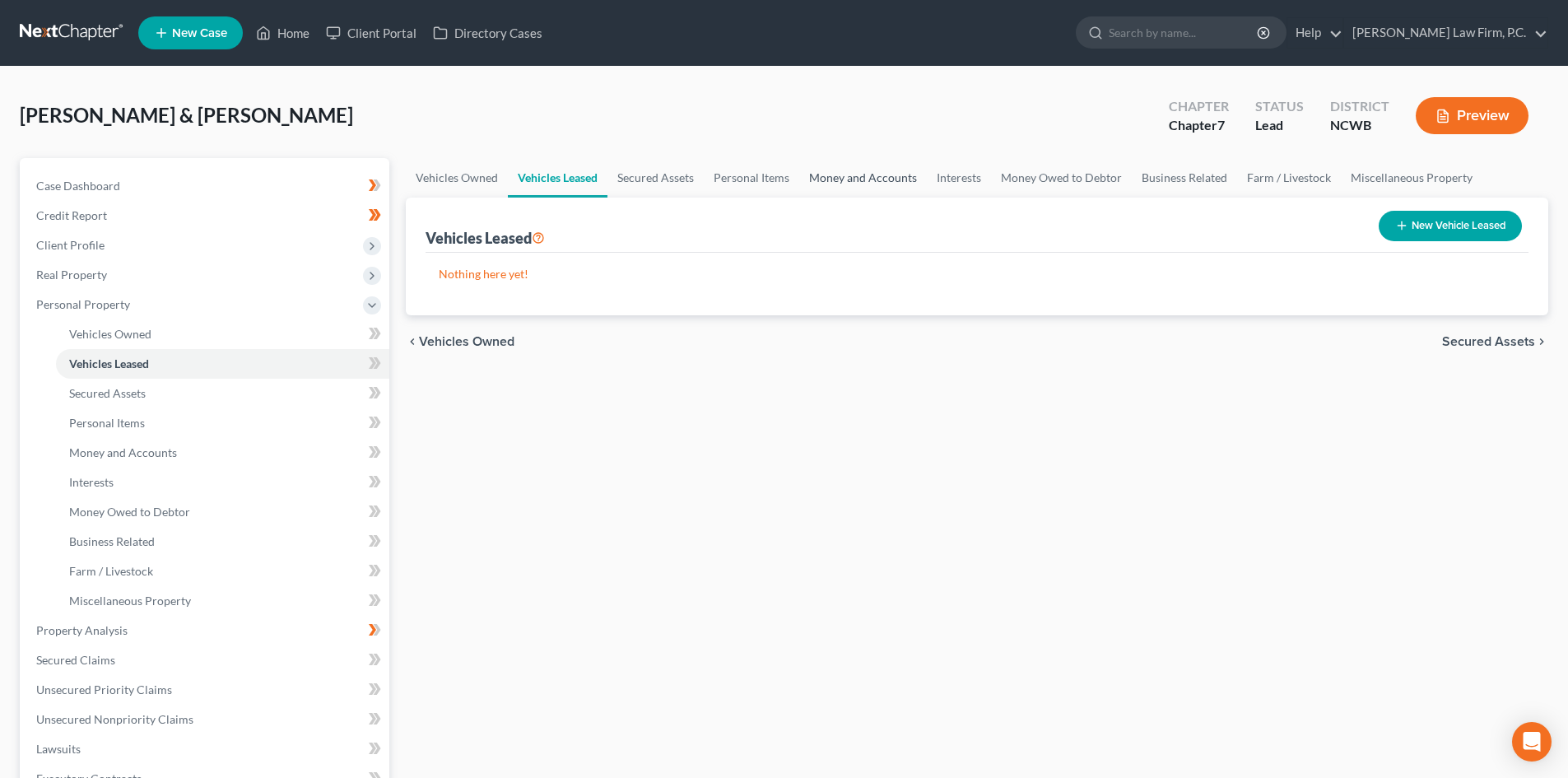
click at [911, 180] on link "Money and Accounts" at bounding box center [863, 178] width 128 height 39
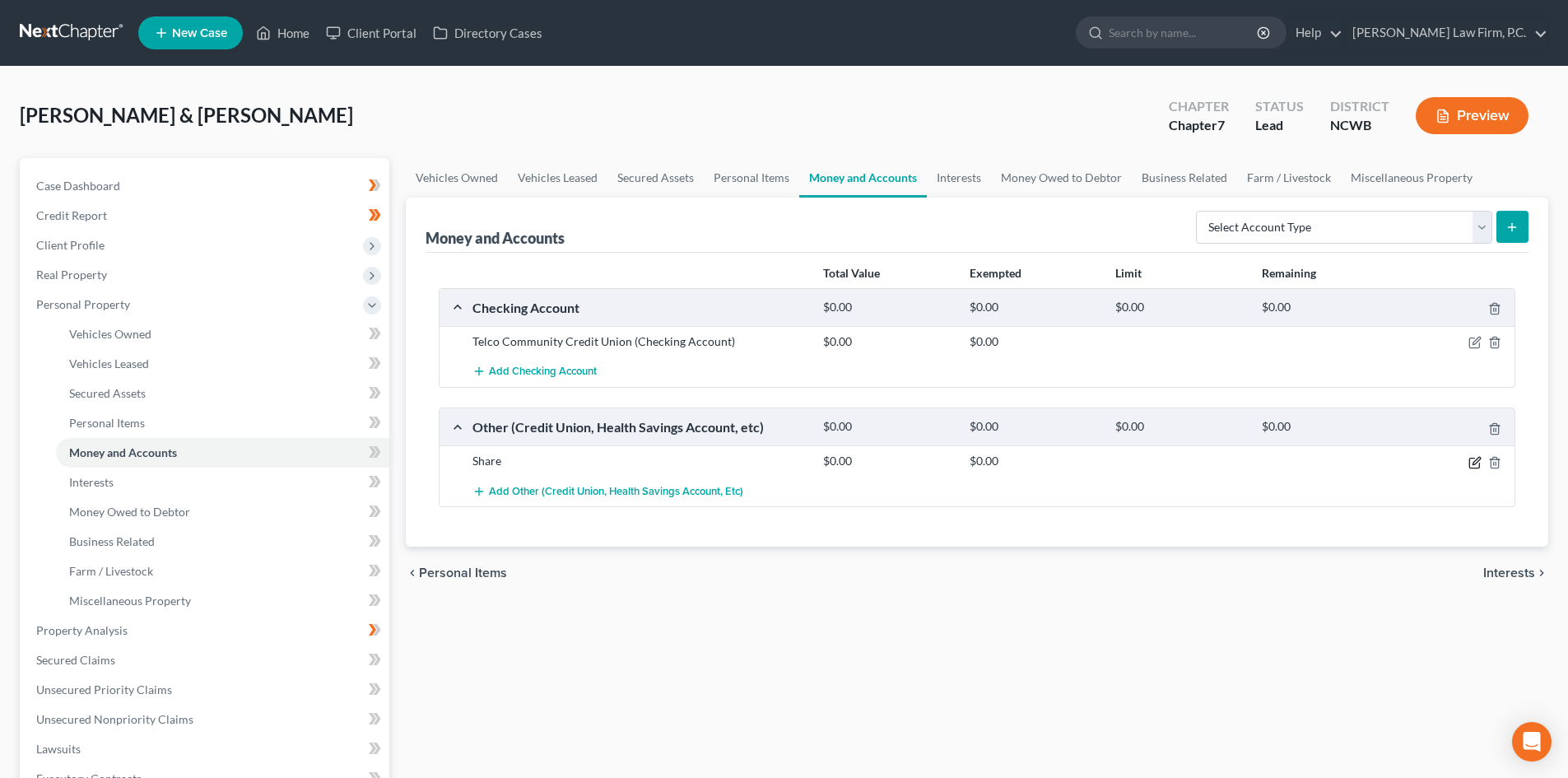
click at [1474, 460] on icon "button" at bounding box center [1476, 462] width 13 height 13
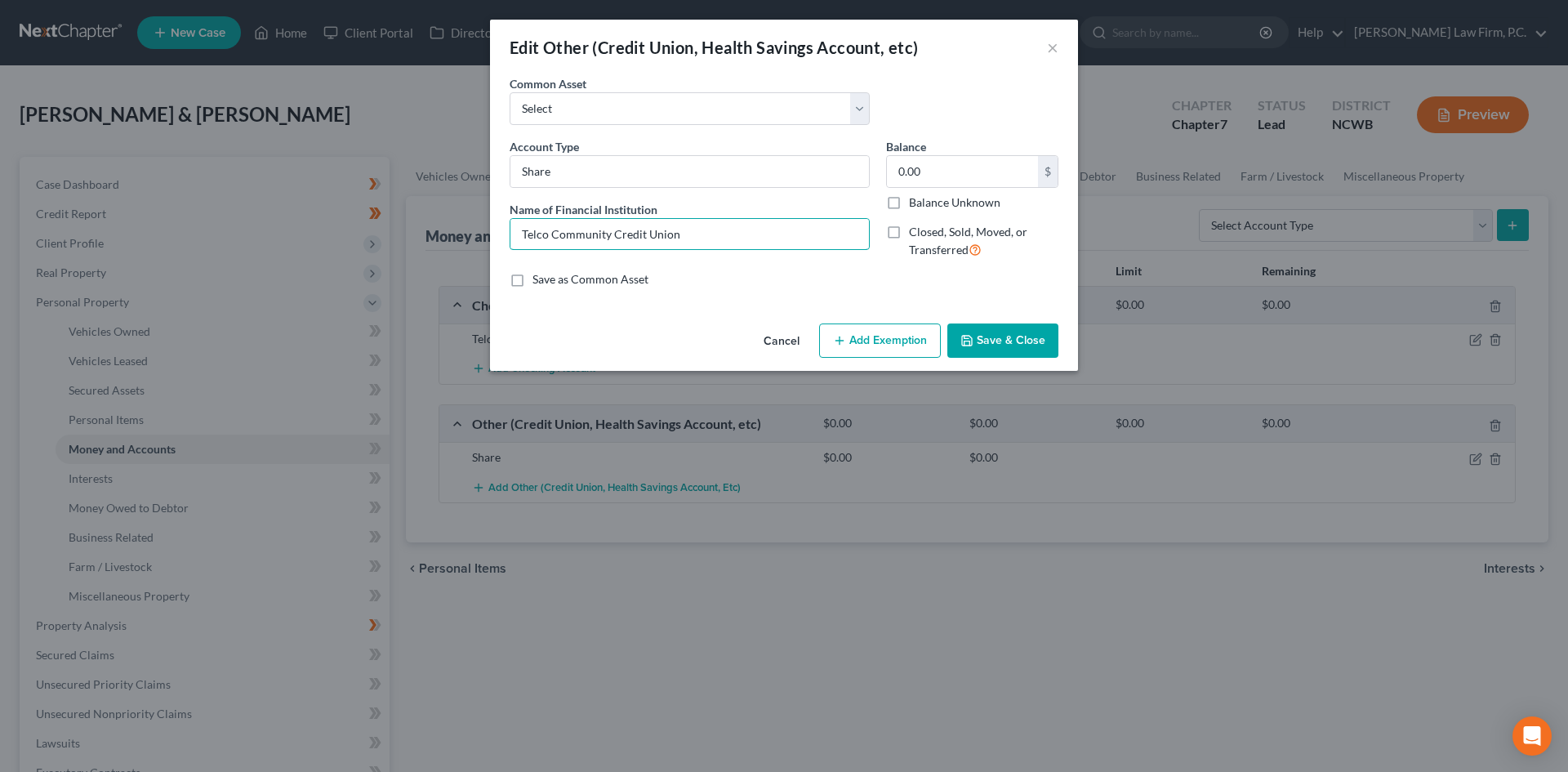
drag, startPoint x: 710, startPoint y: 235, endPoint x: 468, endPoint y: 218, distance: 242.6
click at [468, 218] on div "Edit Other (Credit Union, Health Savings Account, etc) × An exemption set must …" at bounding box center [784, 386] width 1568 height 772
click at [709, 235] on input "Telco Community Credit Union" at bounding box center [690, 235] width 359 height 31
type input "Telco Community Credit Union (Savings)"
click at [1011, 337] on button "Save & Close" at bounding box center [1002, 340] width 111 height 34
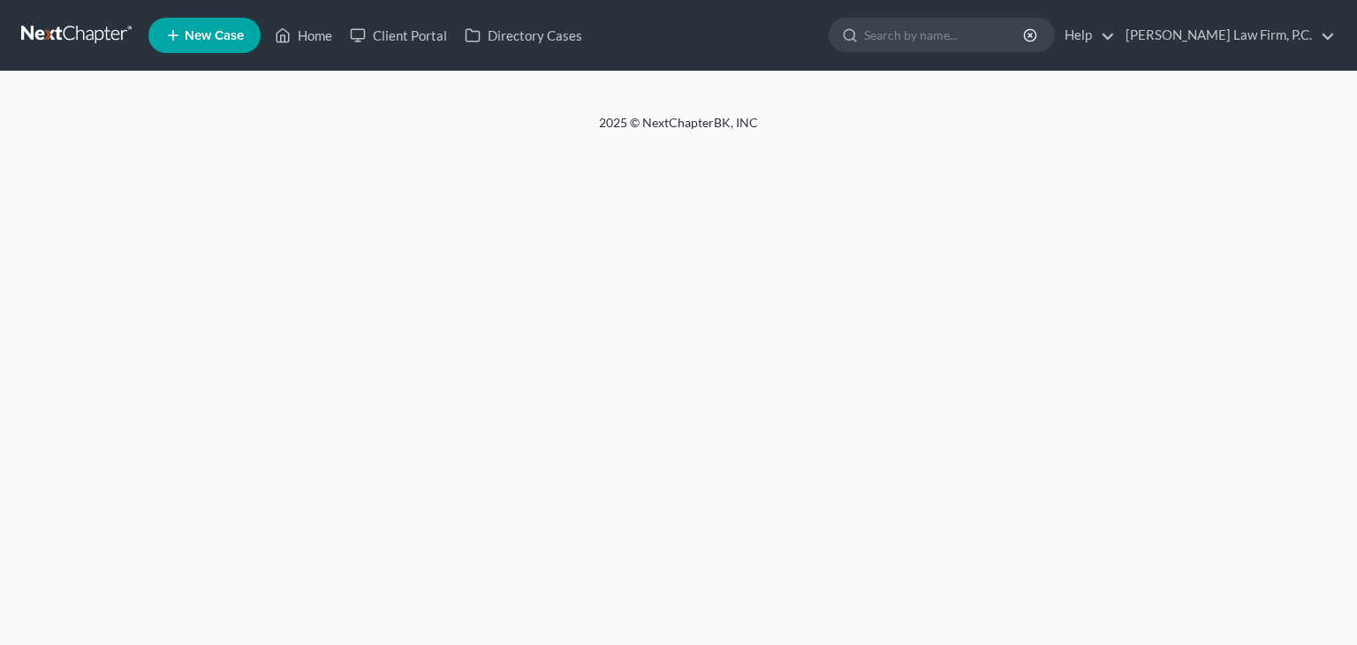
select select "5"
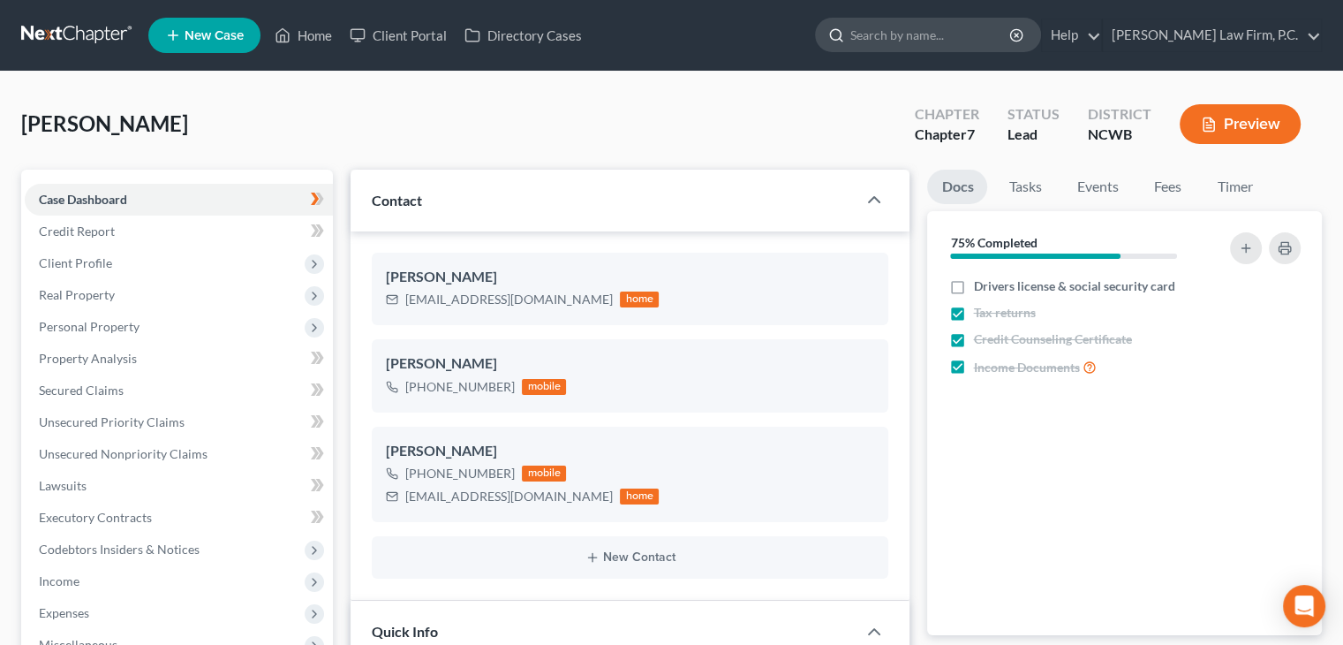
click at [939, 36] on input "search" at bounding box center [931, 35] width 162 height 33
type input "pressley"
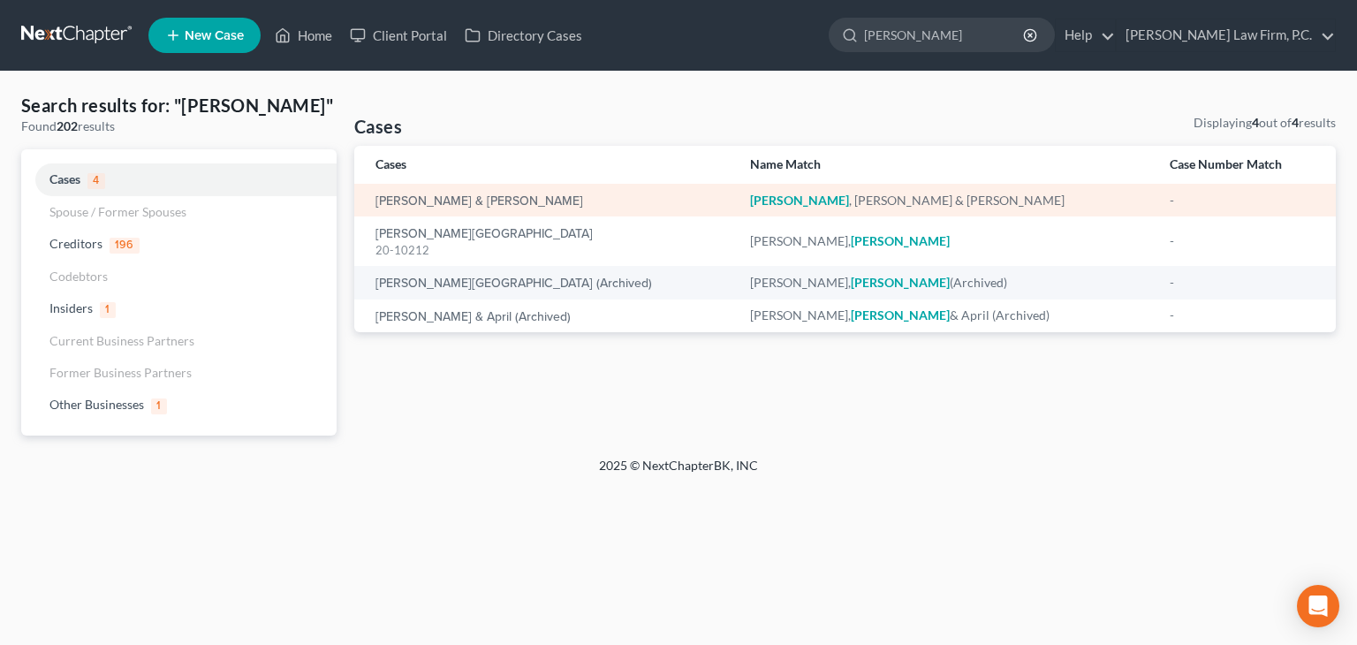
click at [456, 209] on td "Pressley, Ronald & Dorothy" at bounding box center [545, 200] width 382 height 33
click at [771, 203] on em "Pressley" at bounding box center [799, 200] width 99 height 15
click at [487, 195] on link "[PERSON_NAME] & [PERSON_NAME]" at bounding box center [479, 201] width 208 height 12
click at [450, 200] on link "[PERSON_NAME] & [PERSON_NAME]" at bounding box center [479, 201] width 208 height 12
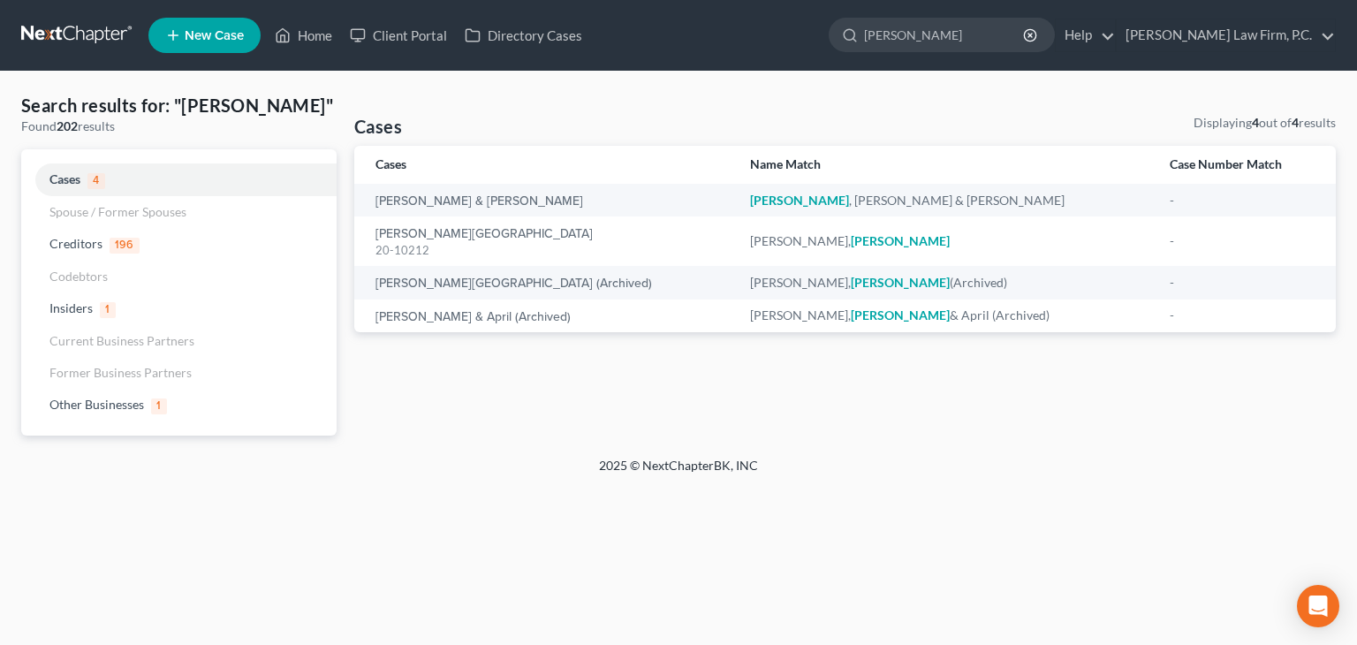
click at [510, 343] on div "Cases Displaying 4 out of 4 results Cases Name Match Case Number Match Pressley…" at bounding box center [844, 274] width 999 height 321
click at [67, 174] on span "Cases" at bounding box center [64, 178] width 31 height 15
click at [970, 33] on input "pressley" at bounding box center [945, 35] width 162 height 33
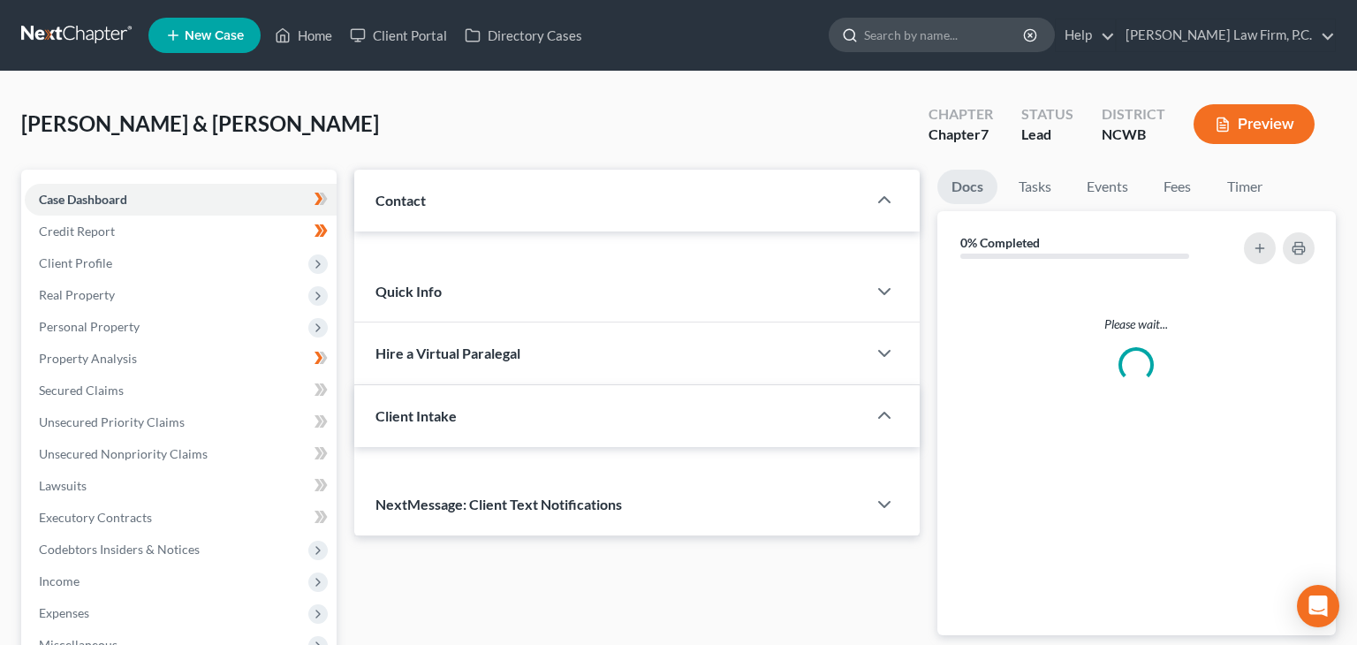
click at [986, 31] on input "search" at bounding box center [945, 35] width 162 height 33
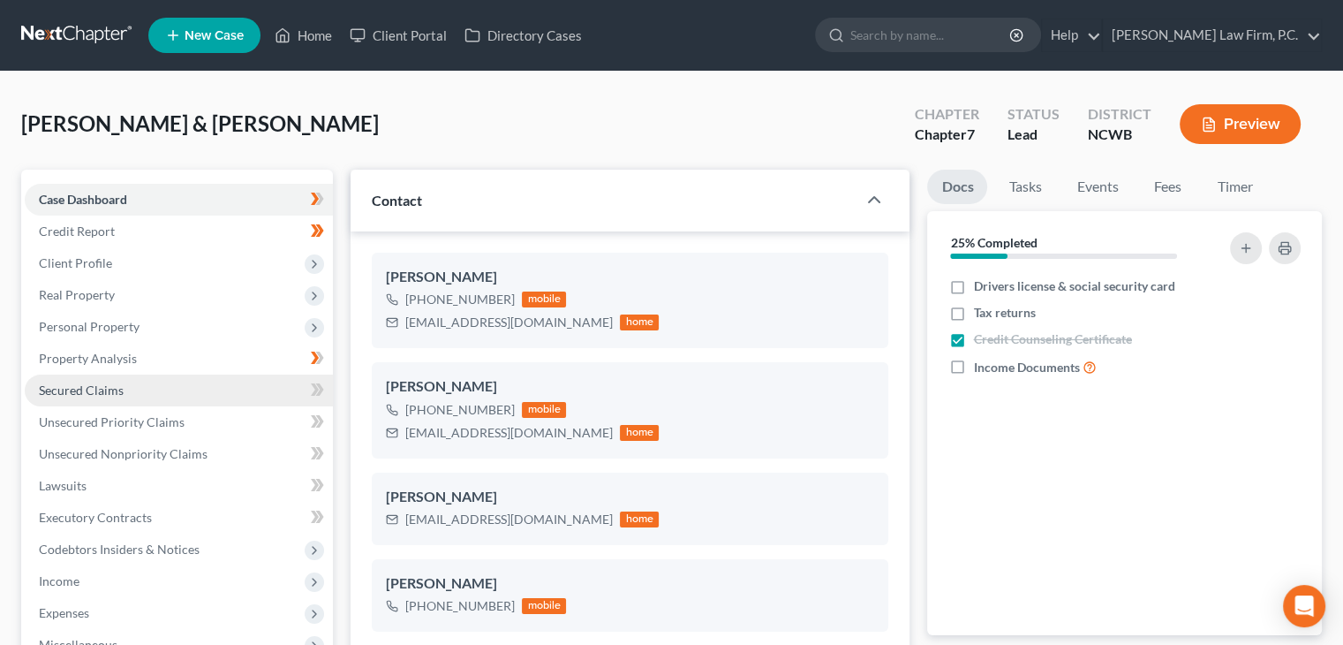
click at [95, 397] on link "Secured Claims" at bounding box center [179, 390] width 308 height 32
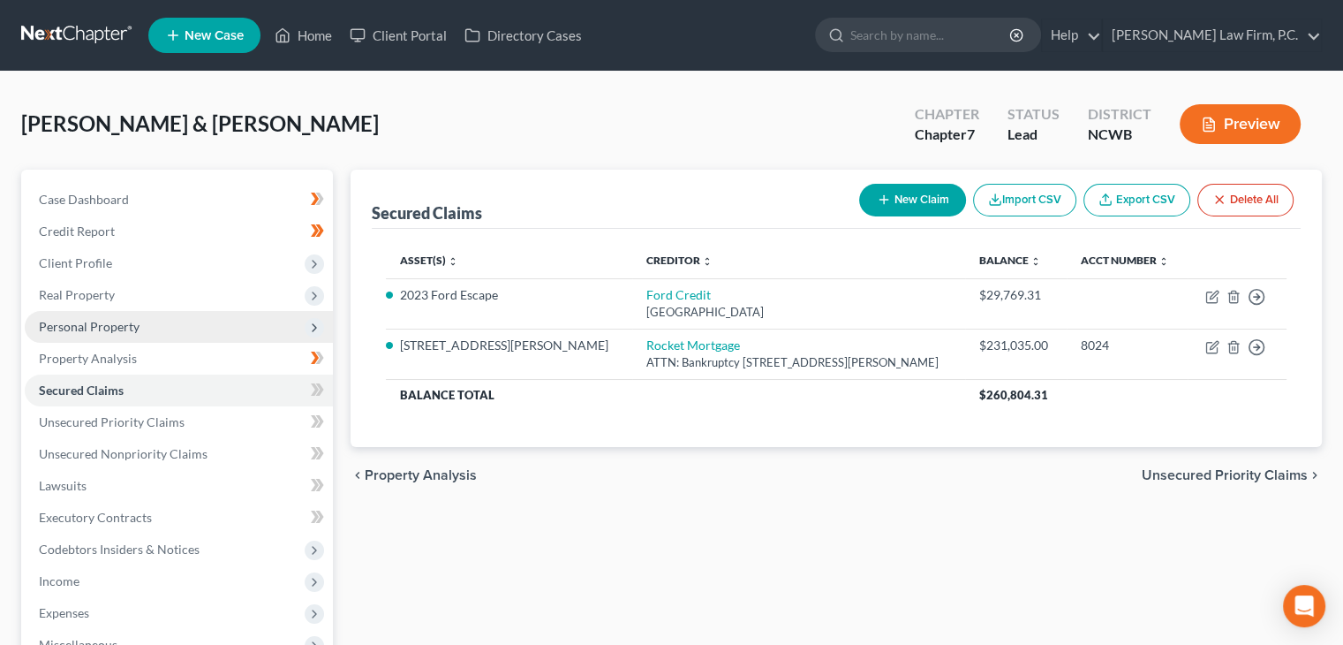
click at [148, 329] on span "Personal Property" at bounding box center [179, 327] width 308 height 32
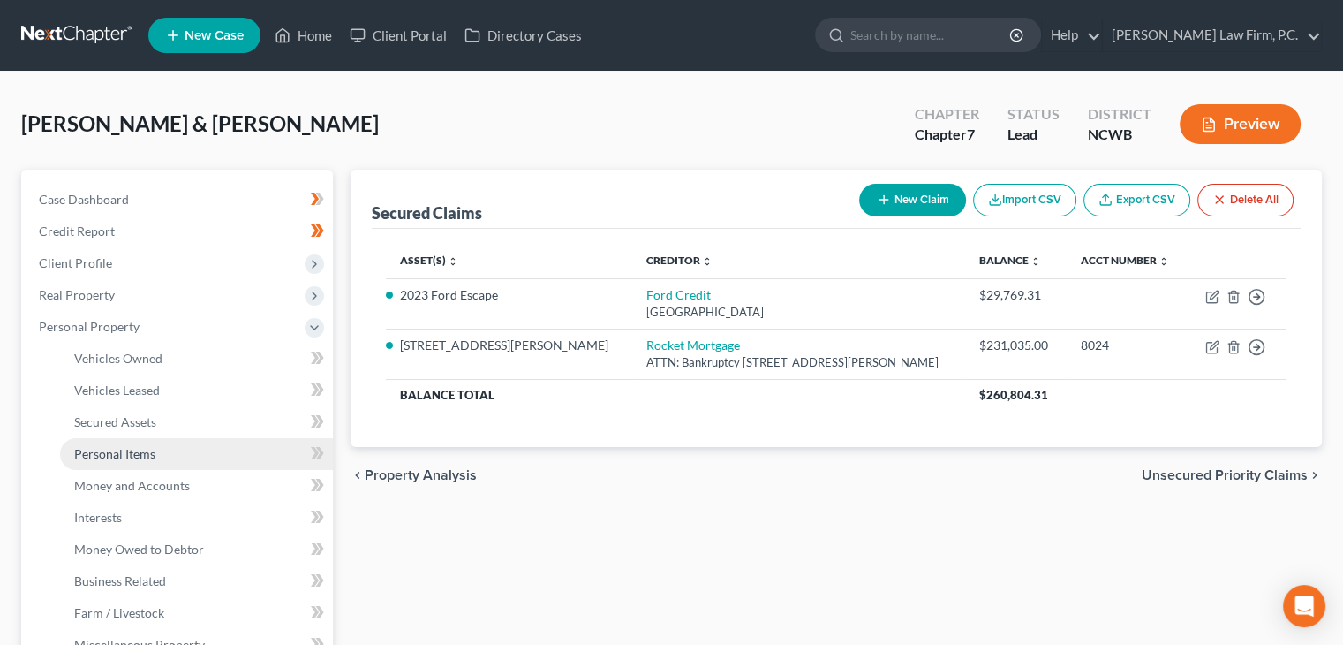
click at [137, 450] on span "Personal Items" at bounding box center [114, 453] width 81 height 15
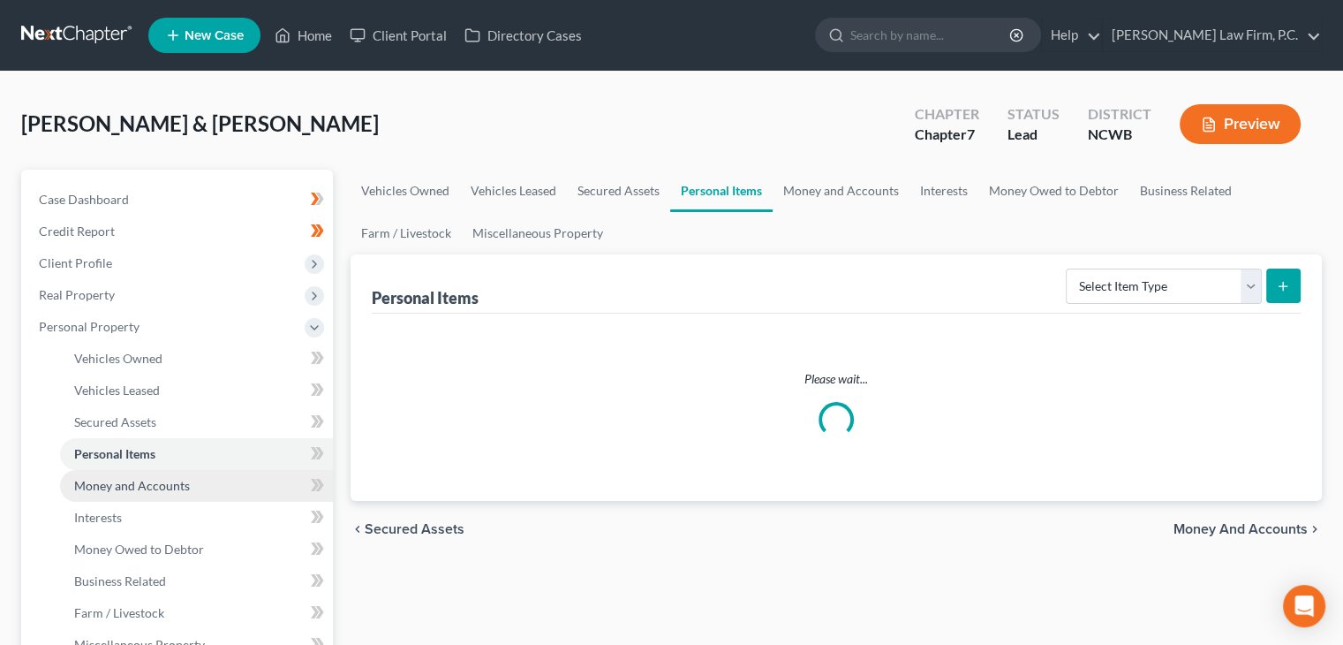
click at [138, 488] on span "Money and Accounts" at bounding box center [132, 485] width 116 height 15
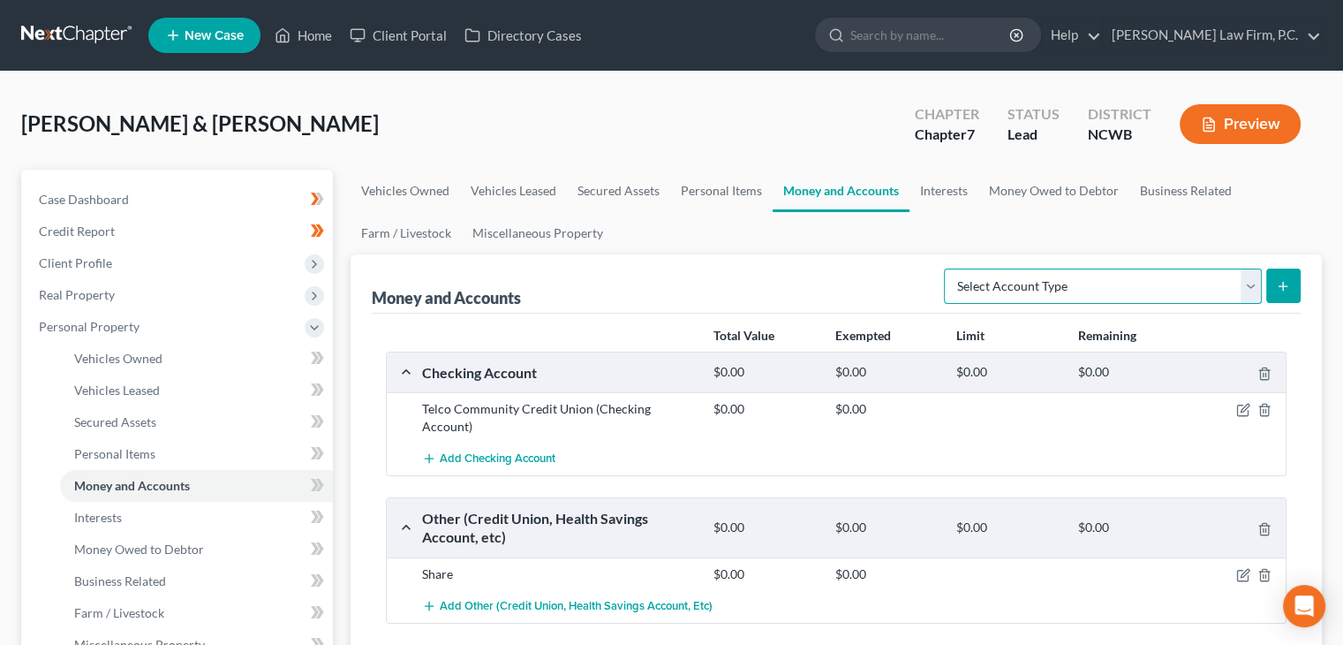
click at [1247, 283] on select "Select Account Type Brokerage Cash on Hand Certificates of Deposit Checking Acc…" at bounding box center [1103, 285] width 318 height 35
select select "cash_on_hand"
click at [948, 268] on select "Select Account Type Brokerage Cash on Hand Certificates of Deposit Checking Acc…" at bounding box center [1103, 285] width 318 height 35
click at [1279, 281] on icon "submit" at bounding box center [1283, 286] width 14 height 14
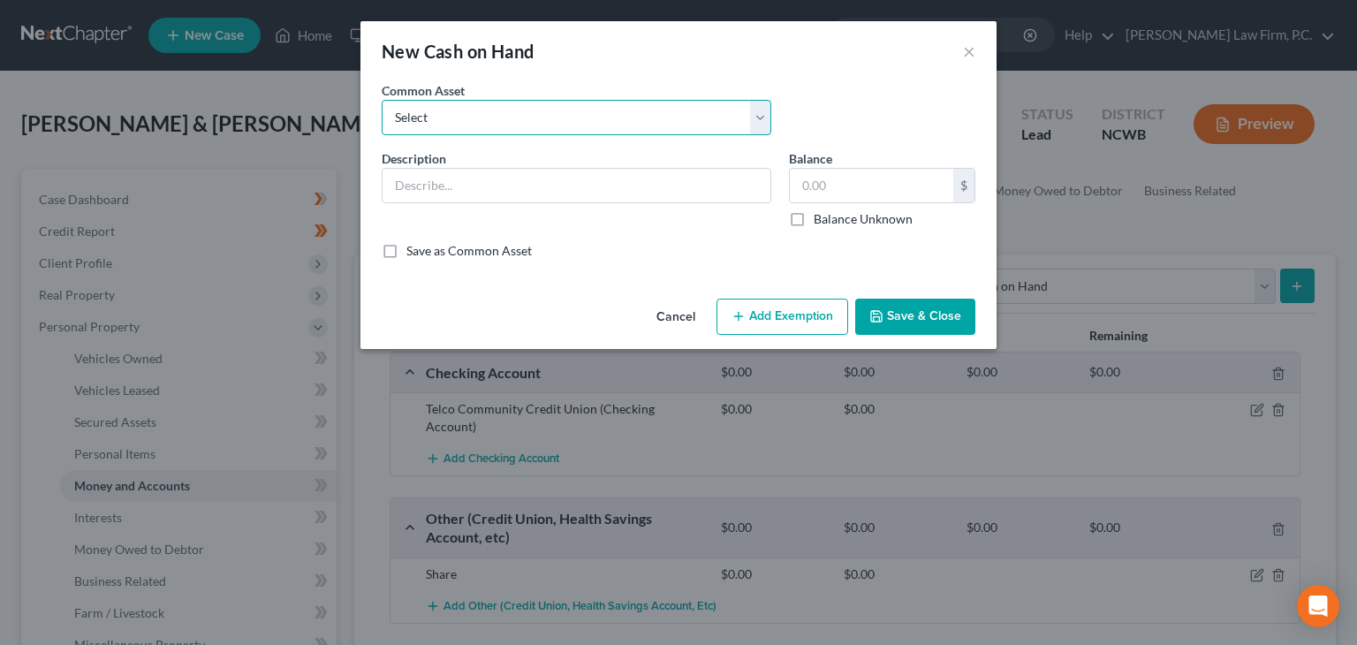
click at [544, 128] on select "Select Cash" at bounding box center [576, 117] width 389 height 35
select select "0"
click at [382, 100] on select "Select Cash" at bounding box center [576, 117] width 389 height 35
type input "Cash"
type input "20.00"
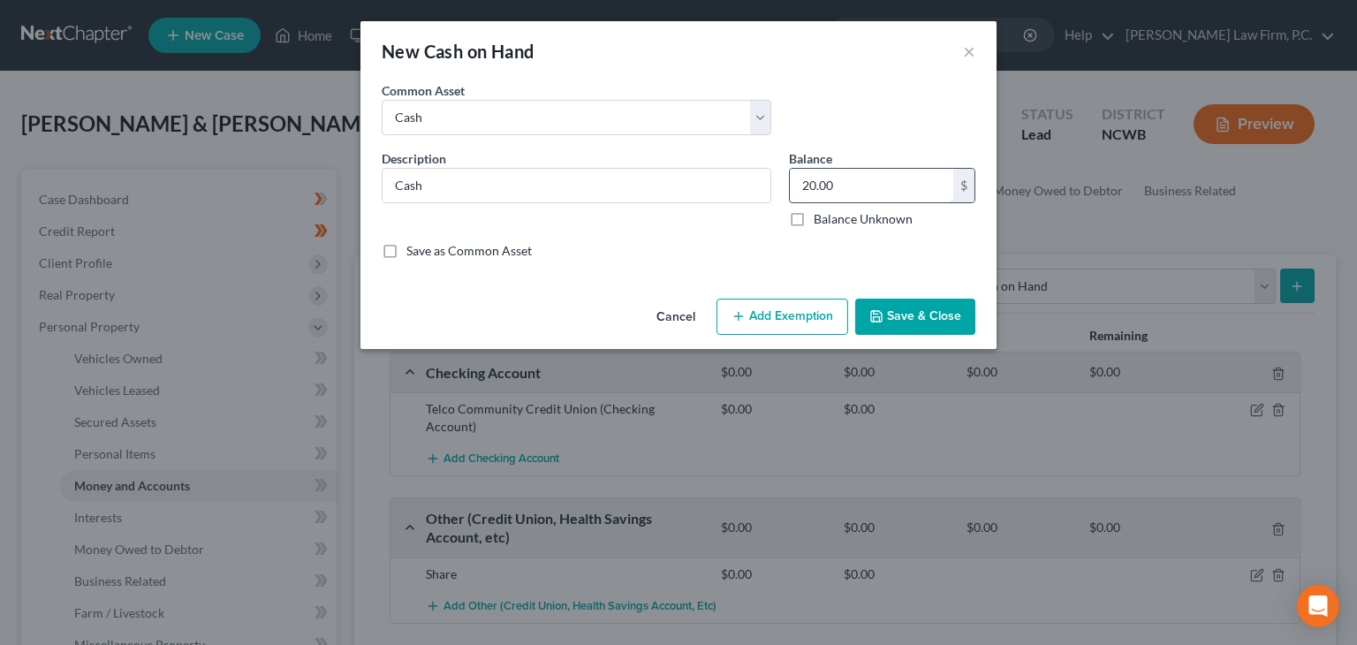
click at [848, 186] on input "20.00" at bounding box center [871, 186] width 163 height 34
click at [918, 313] on button "Save & Close" at bounding box center [915, 317] width 120 height 37
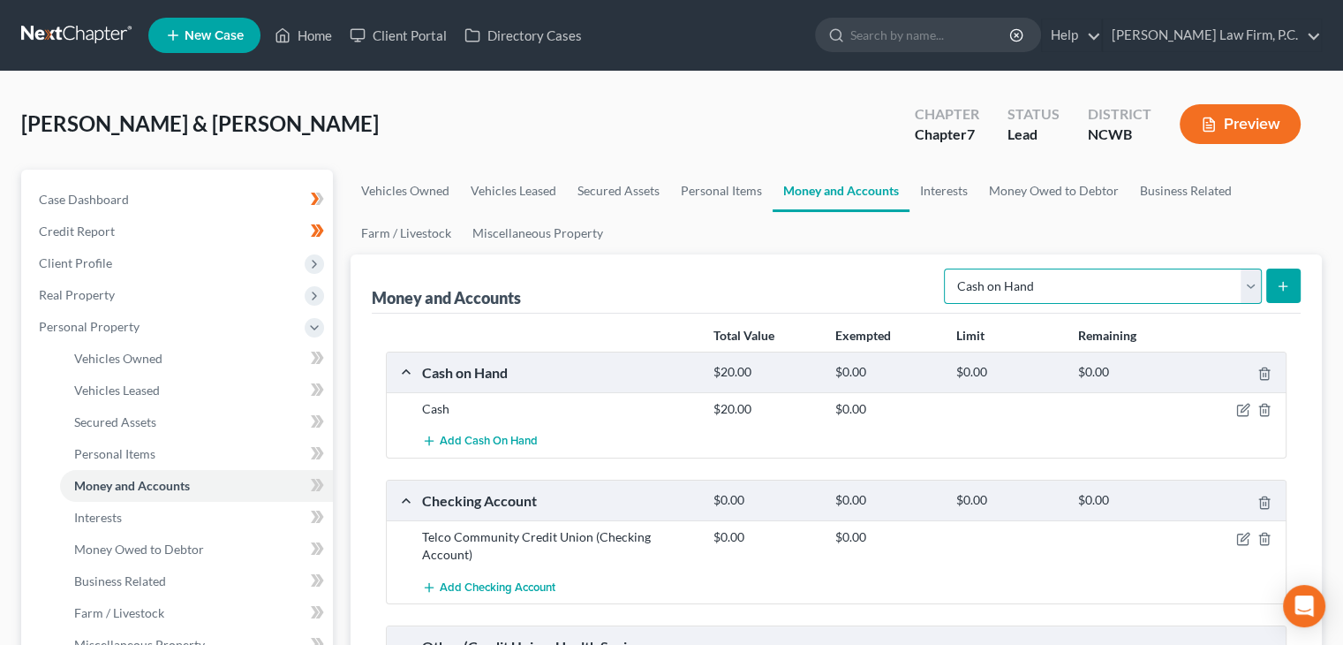
click at [1243, 287] on select "Select Account Type Brokerage Cash on Hand Certificates of Deposit Checking Acc…" at bounding box center [1103, 285] width 318 height 35
click at [936, 194] on link "Interests" at bounding box center [944, 191] width 69 height 42
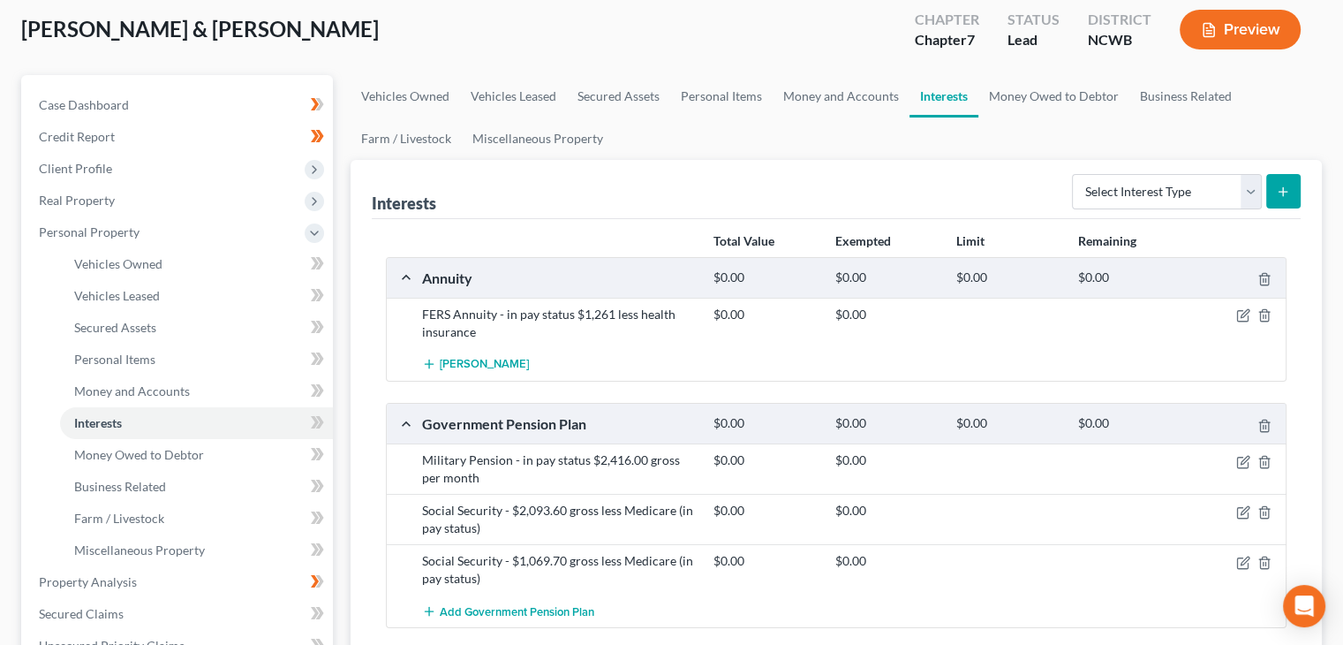
scroll to position [88, 0]
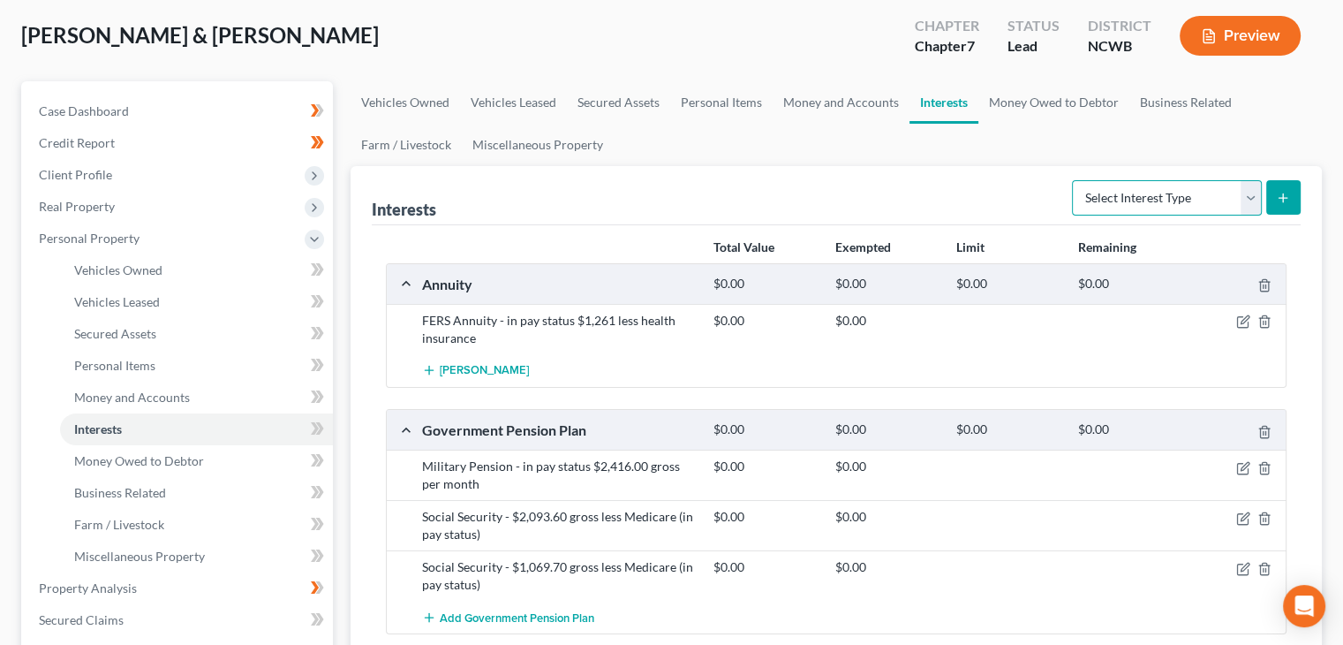
click at [1247, 202] on select "Select Interest Type 401K Annuity Bond Education IRA Government Bond Government…" at bounding box center [1167, 197] width 190 height 35
click at [1049, 107] on link "Money Owed to Debtor" at bounding box center [1054, 102] width 151 height 42
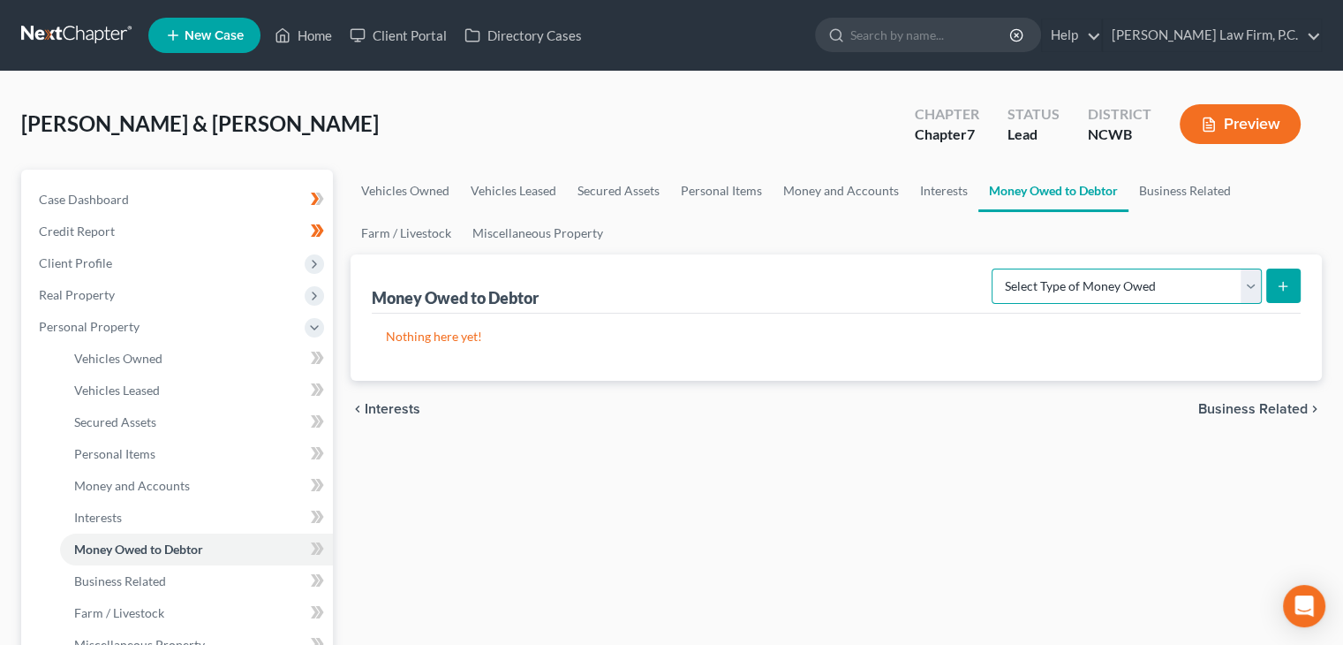
click at [1254, 291] on select "Select Type of Money Owed Accounts Receivable Alimony Child Support Claims Agai…" at bounding box center [1127, 285] width 270 height 35
select select "expected_tax_refund"
click at [995, 268] on select "Select Type of Money Owed Accounts Receivable Alimony Child Support Claims Agai…" at bounding box center [1127, 285] width 270 height 35
click at [1254, 293] on select "Select Type of Money Owed Accounts Receivable Alimony Child Support Claims Agai…" at bounding box center [1127, 285] width 270 height 35
click at [921, 257] on div "Money Owed to Debtor (Net Operating Losses) Select Type of Money Owed Accounts …" at bounding box center [836, 283] width 929 height 59
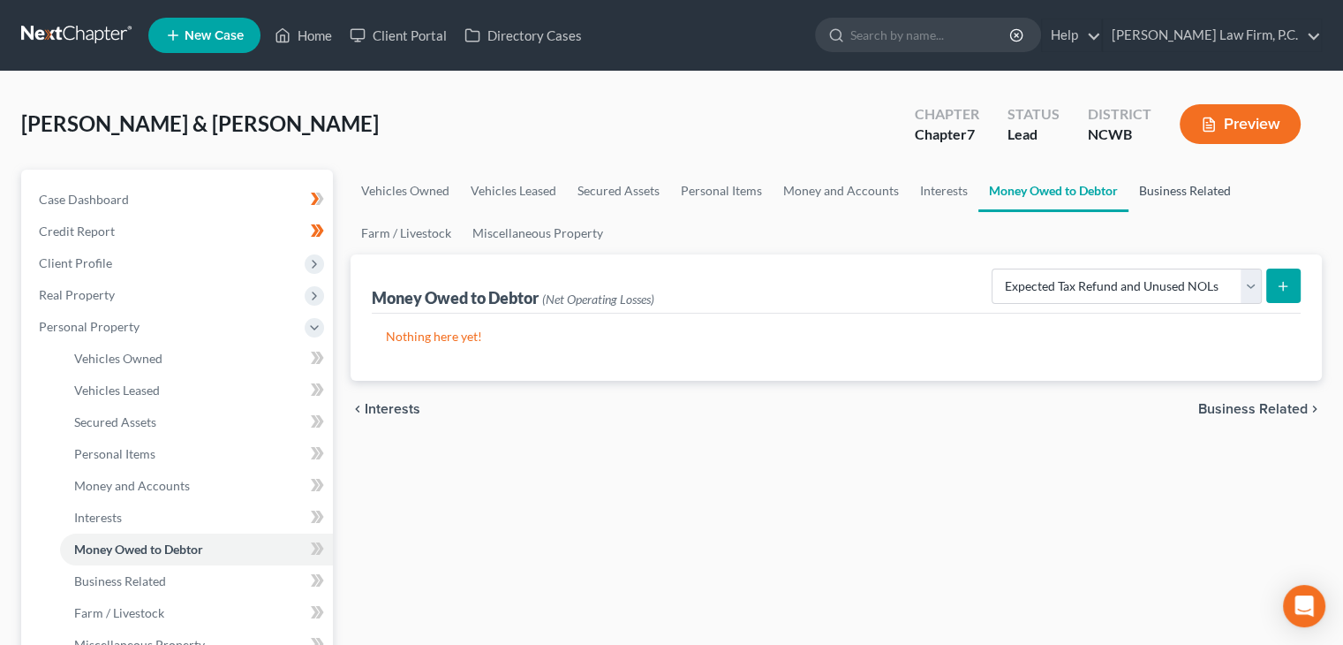
click at [1200, 199] on link "Business Related" at bounding box center [1185, 191] width 113 height 42
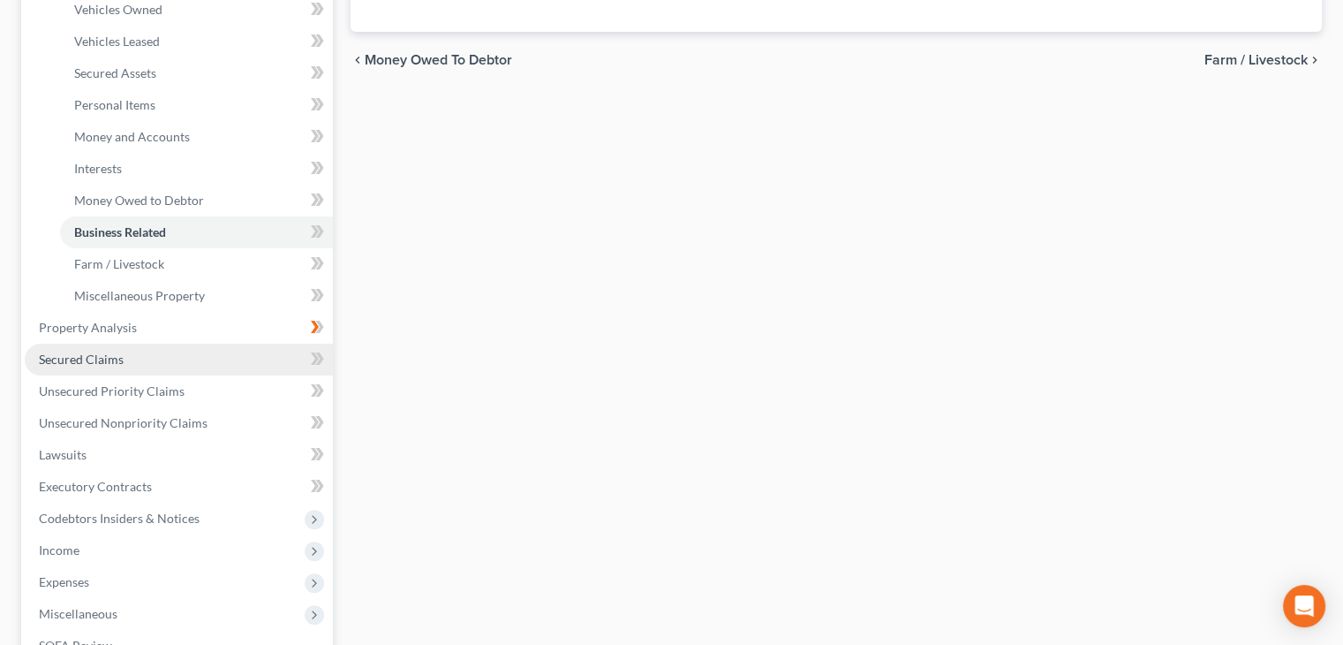
scroll to position [353, 0]
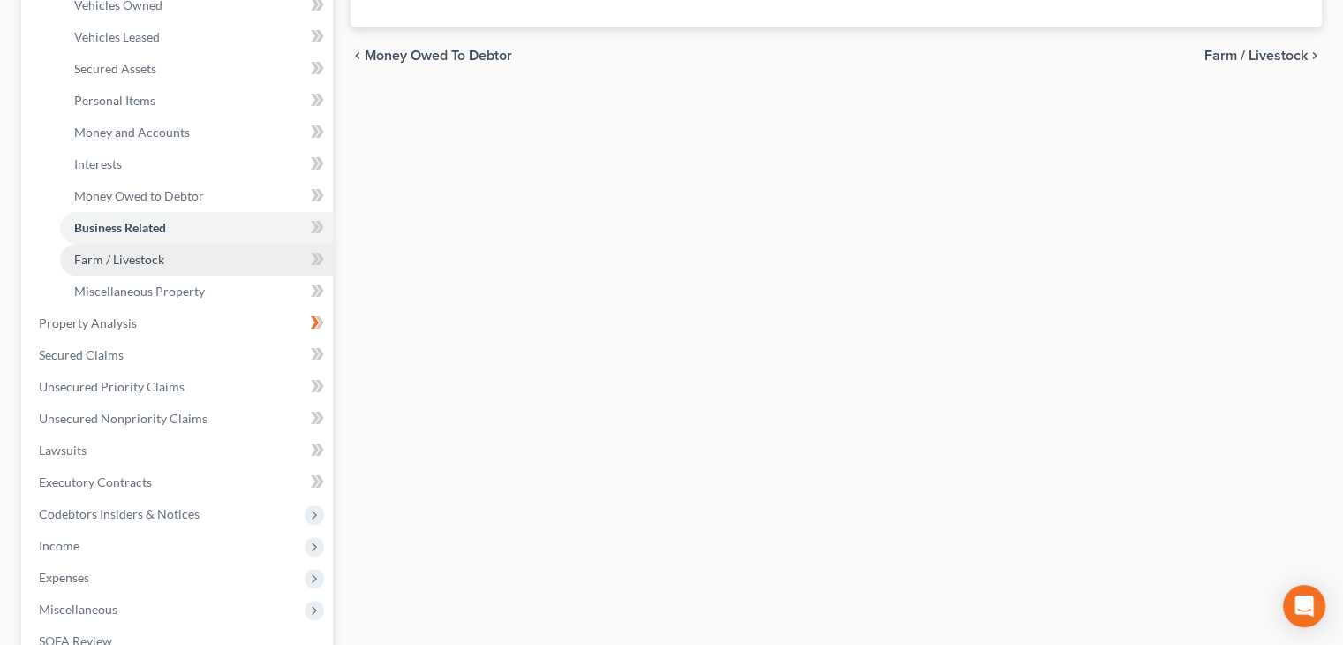
click at [134, 252] on span "Farm / Livestock" at bounding box center [119, 259] width 90 height 15
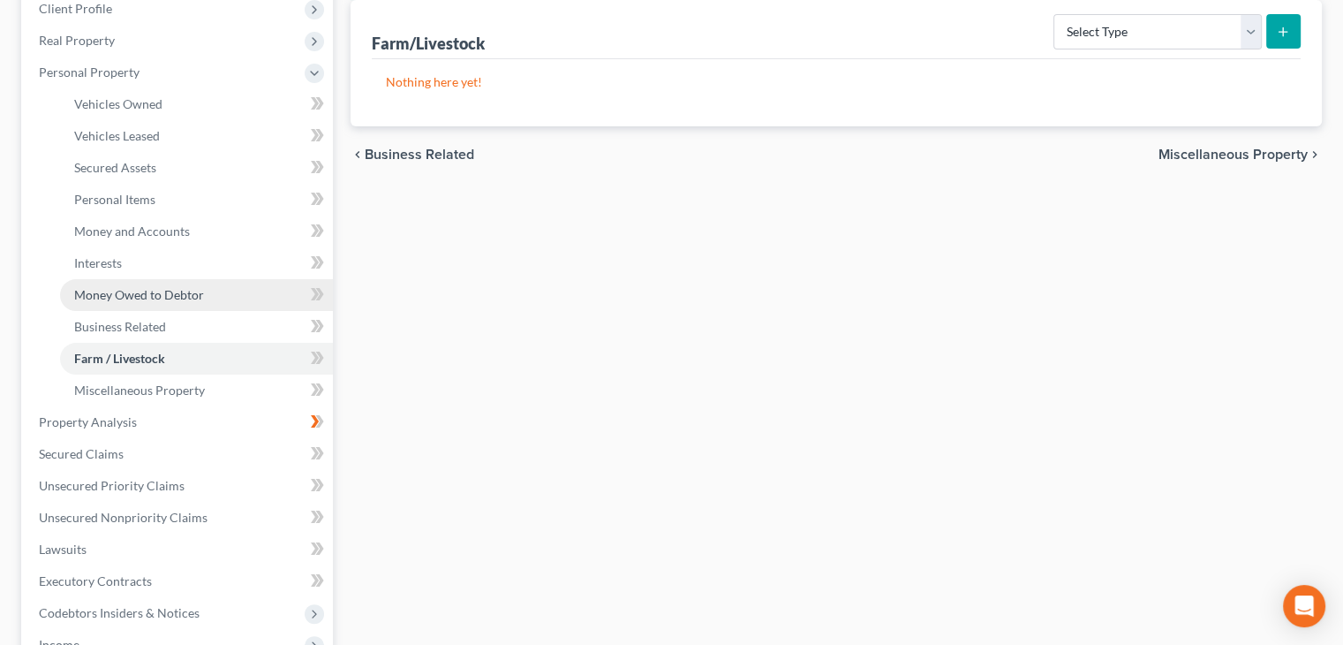
scroll to position [353, 0]
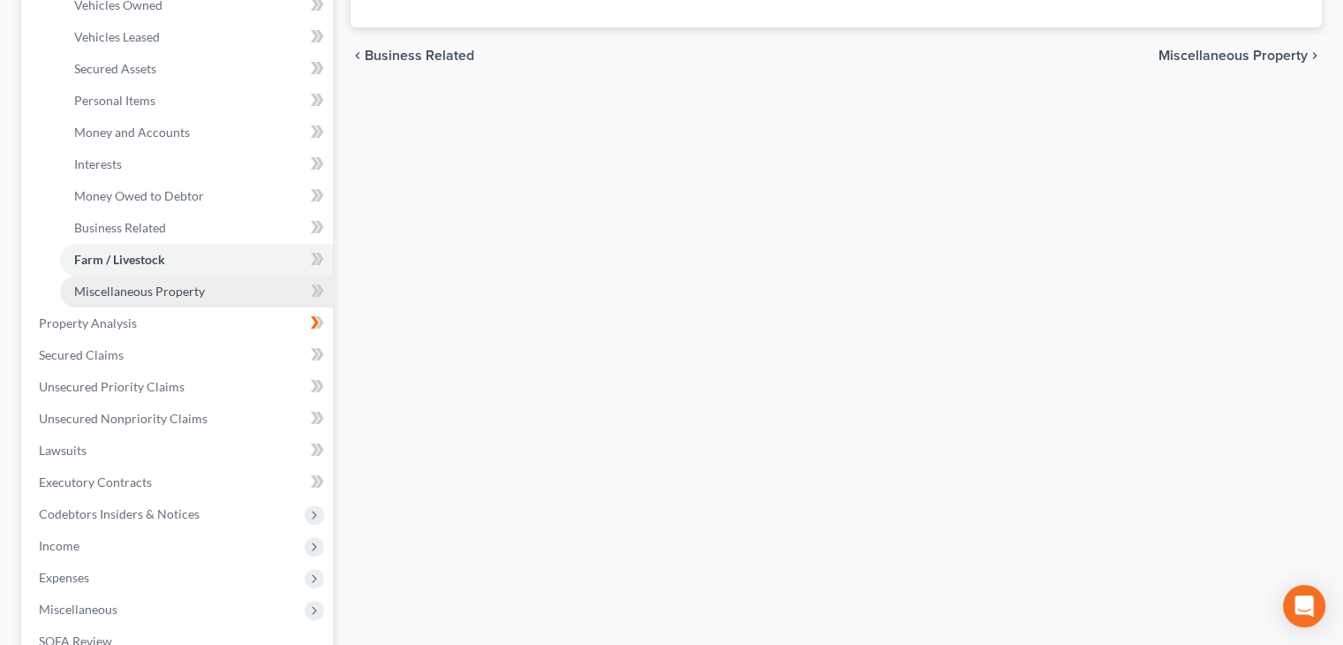
click at [170, 291] on span "Miscellaneous Property" at bounding box center [139, 290] width 131 height 15
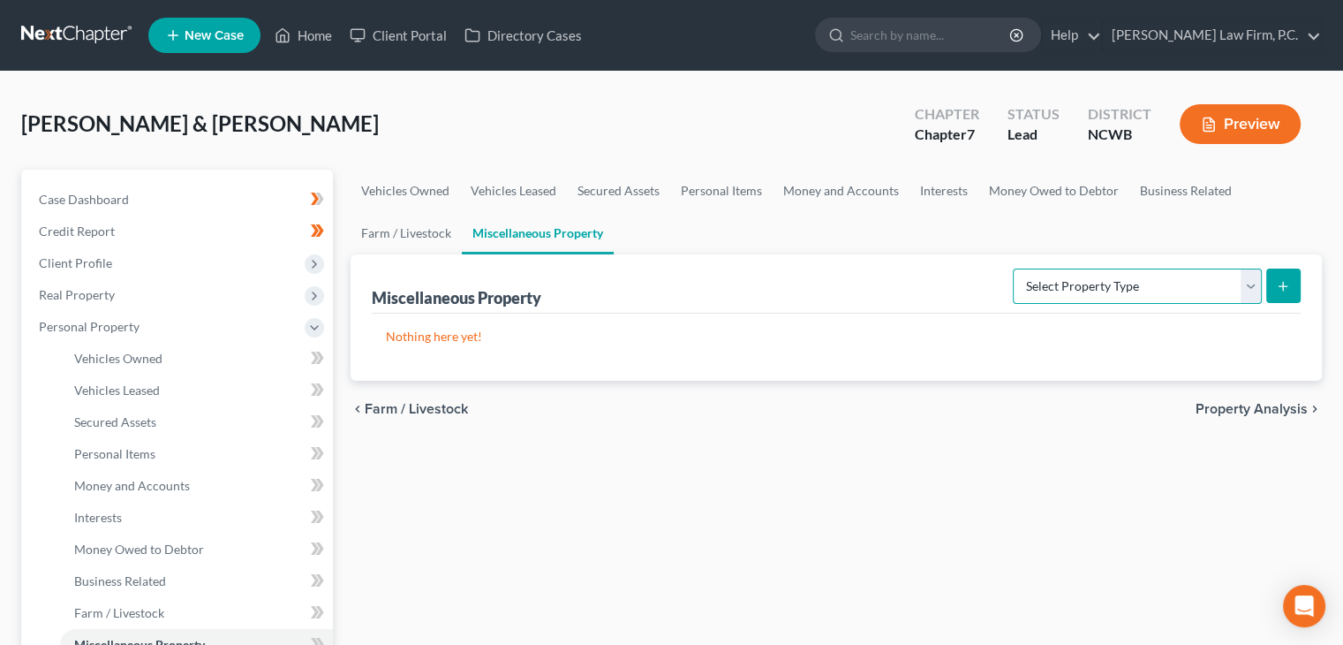
click at [1258, 291] on select "Select Property Type Assigned for Creditor Benefit Within 1 Year Holding for An…" at bounding box center [1137, 285] width 249 height 35
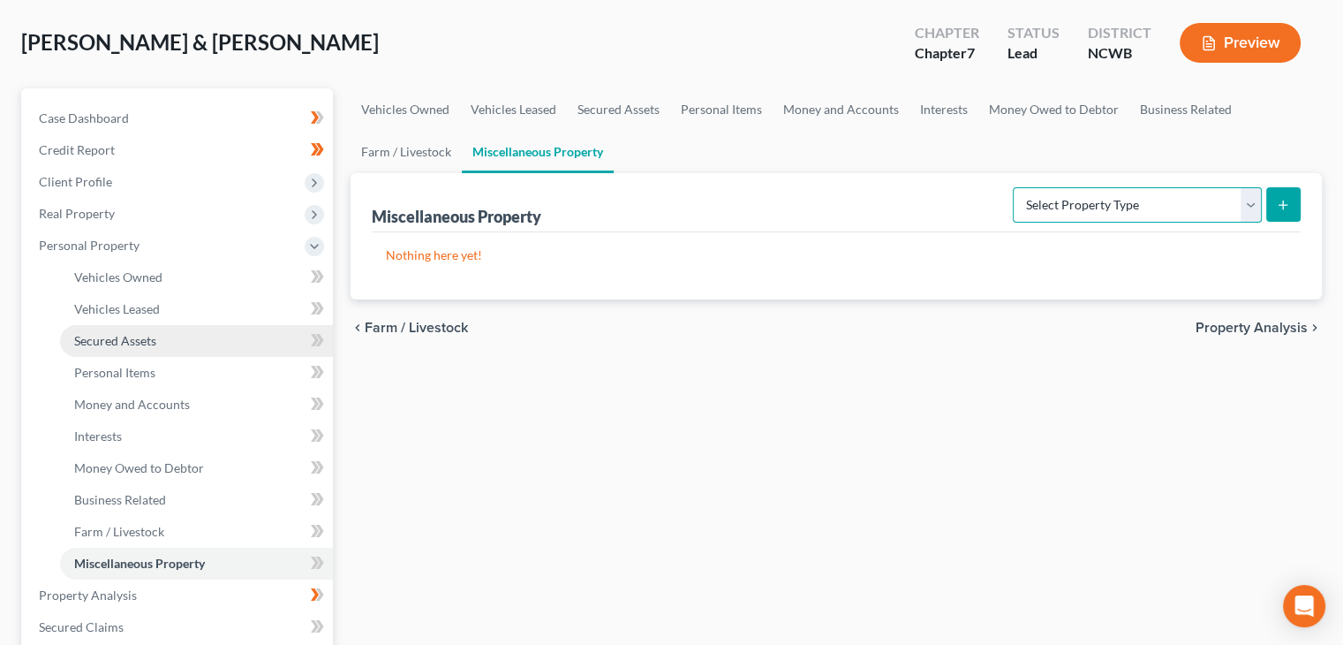
scroll to position [88, 0]
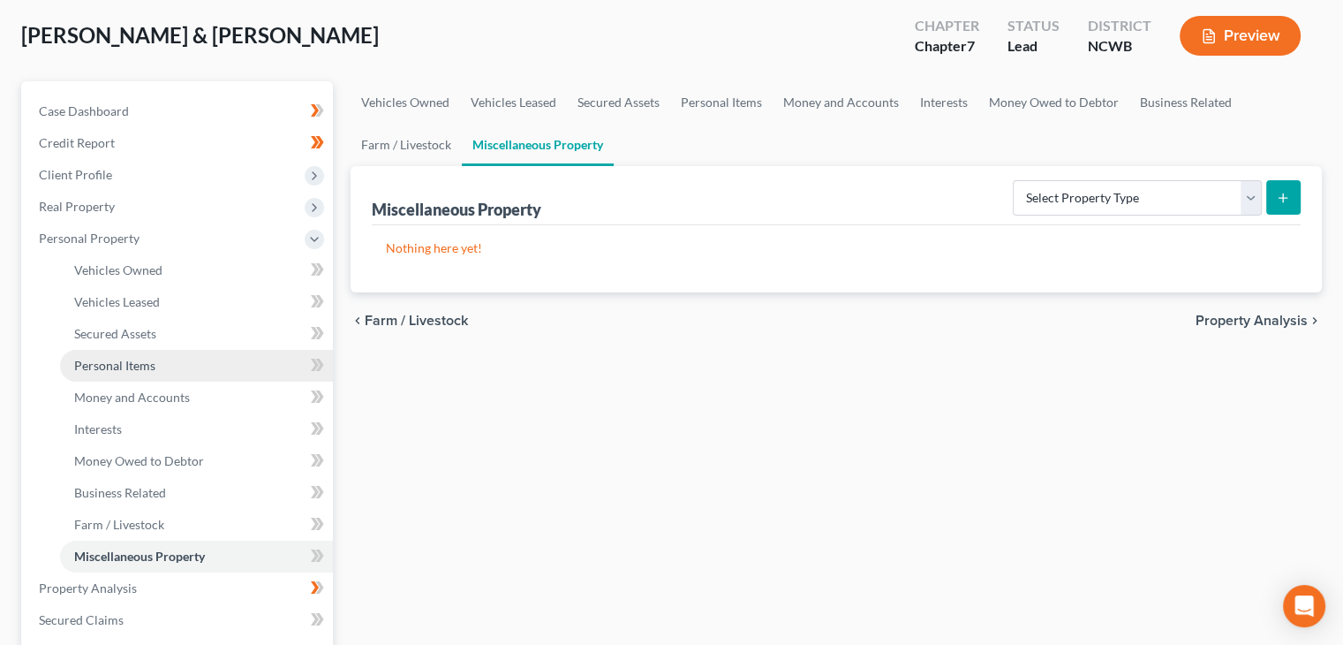
click at [140, 367] on span "Personal Items" at bounding box center [114, 365] width 81 height 15
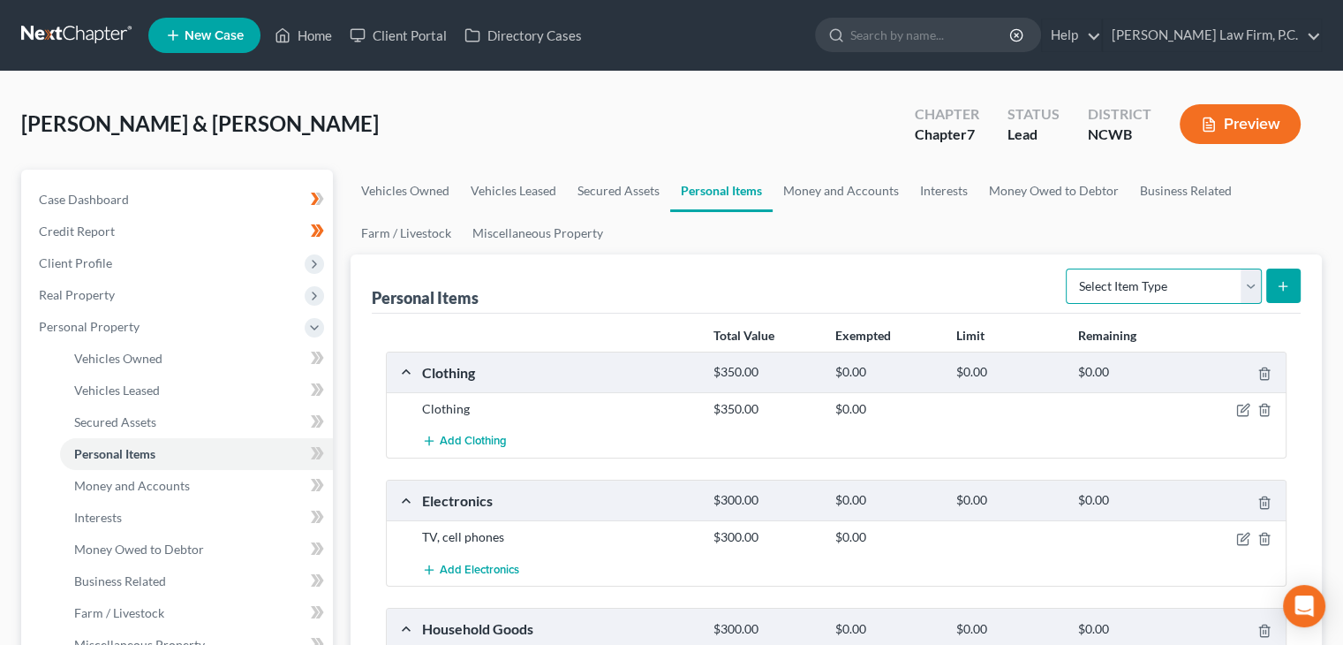
click at [1251, 287] on select "Select Item Type Clothing Collectibles Of Value Electronics Firearms Household …" at bounding box center [1164, 285] width 196 height 35
click at [1068, 268] on select "Select Item Type Clothing Collectibles Of Value Electronics Firearms Household …" at bounding box center [1164, 285] width 196 height 35
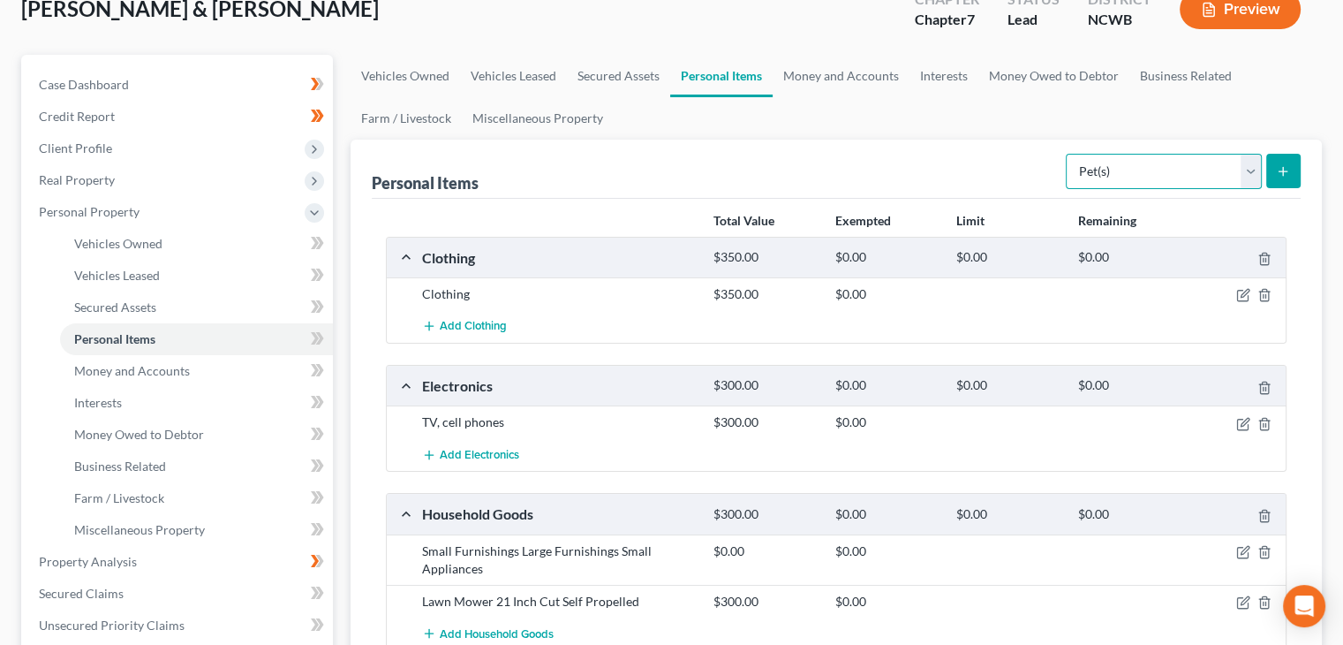
scroll to position [88, 0]
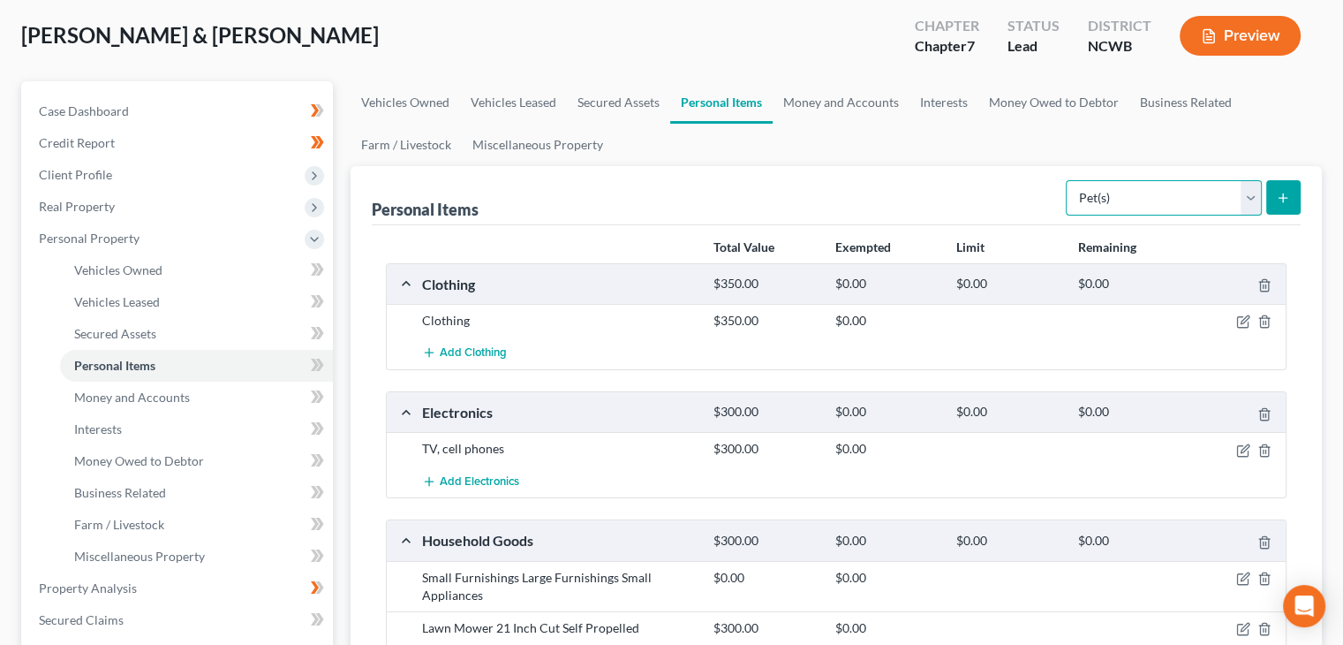
click at [1153, 207] on select "Select Item Type Clothing Collectibles Of Value Electronics Firearms Household …" at bounding box center [1164, 197] width 196 height 35
select select "clothing"
click at [1068, 180] on select "Select Item Type Clothing Collectibles Of Value Electronics Firearms Household …" at bounding box center [1164, 197] width 196 height 35
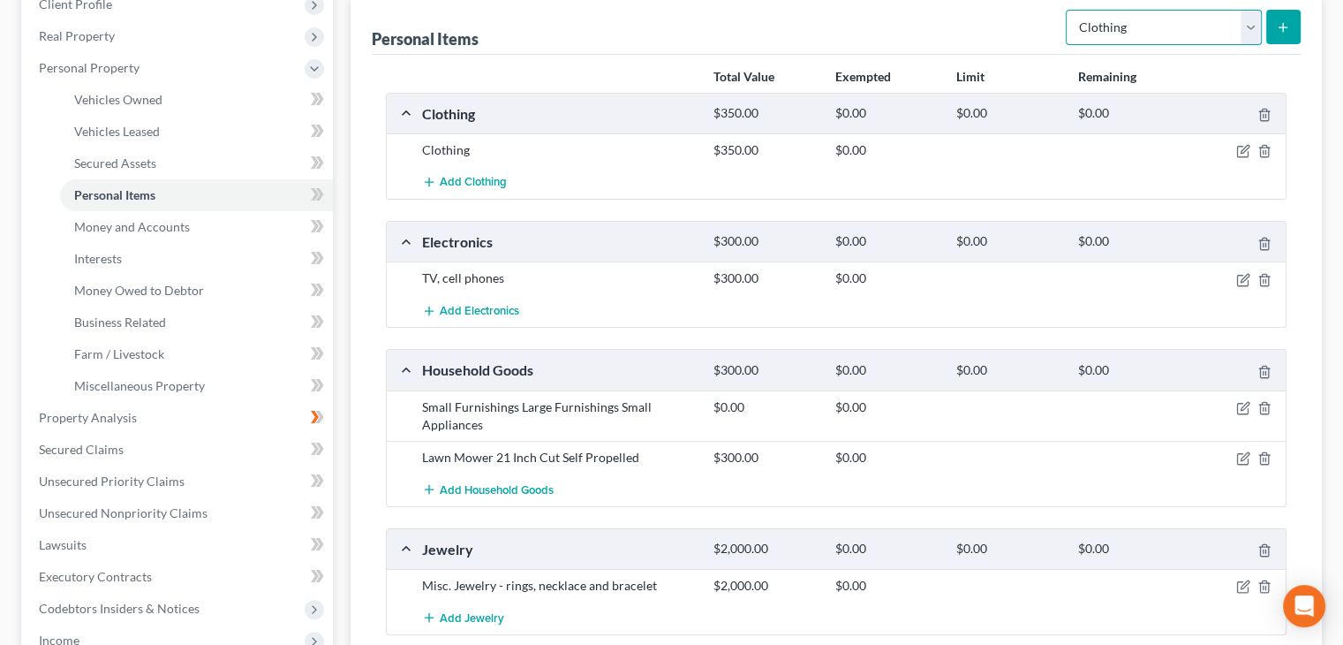
scroll to position [177, 0]
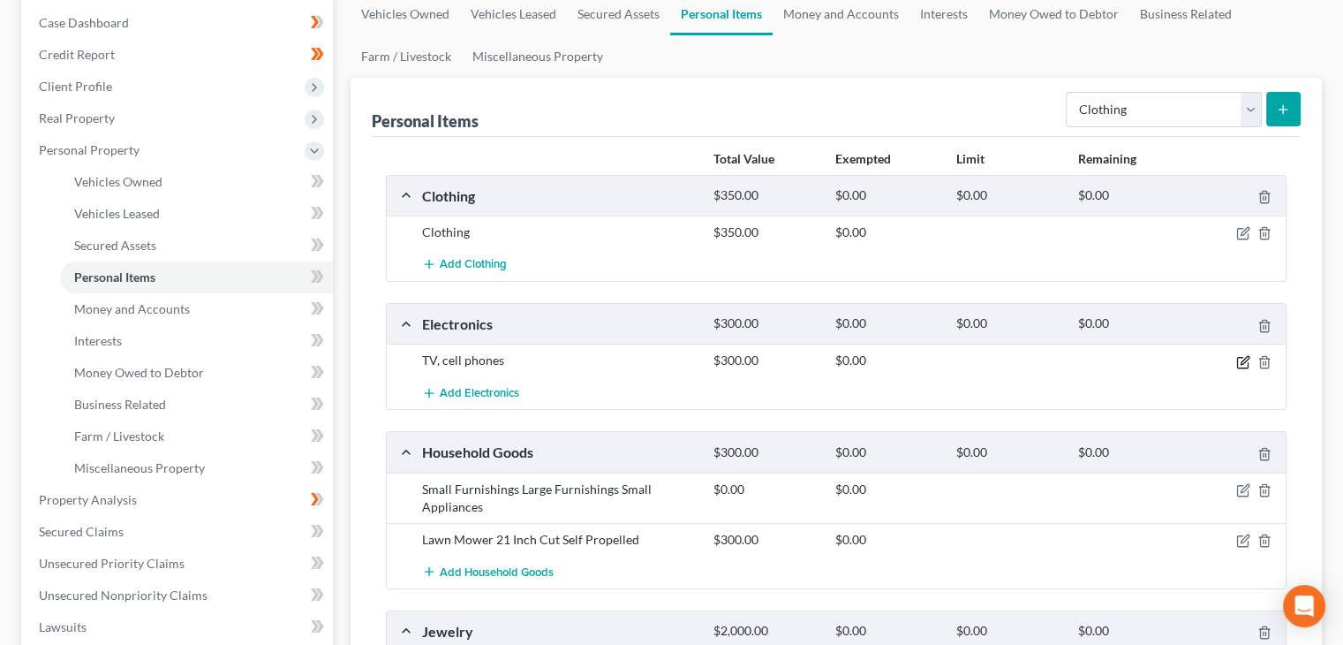
click at [1241, 360] on icon "button" at bounding box center [1245, 360] width 8 height 8
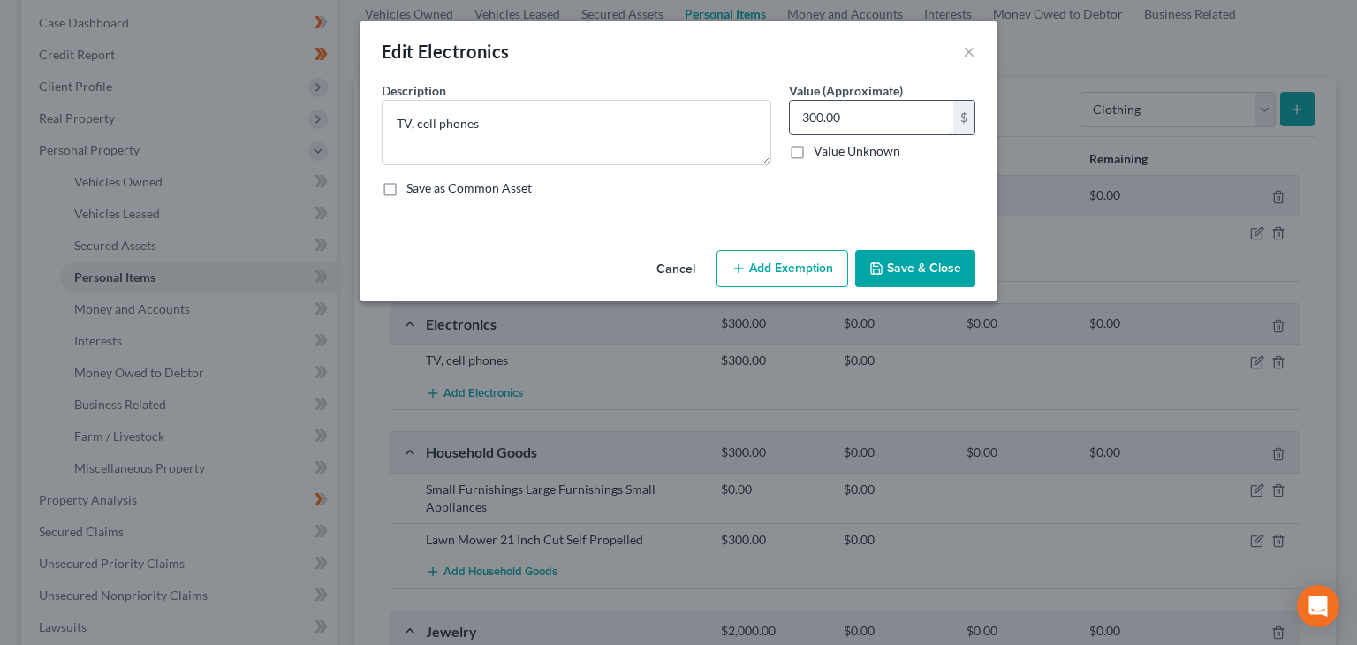
click at [873, 114] on input "300.00" at bounding box center [871, 118] width 163 height 34
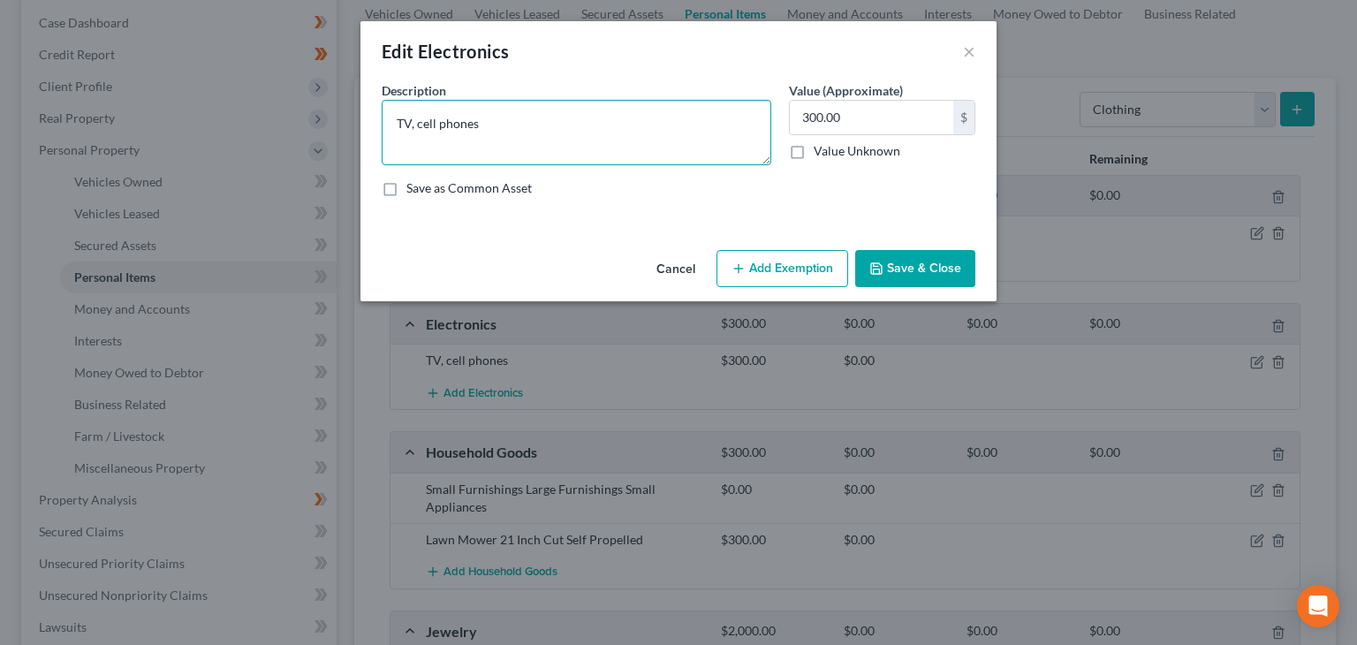
click at [410, 125] on textarea "TV, cell phones" at bounding box center [576, 132] width 389 height 65
type textarea "TVs, cell phones"
click at [932, 266] on button "Save & Close" at bounding box center [915, 268] width 120 height 37
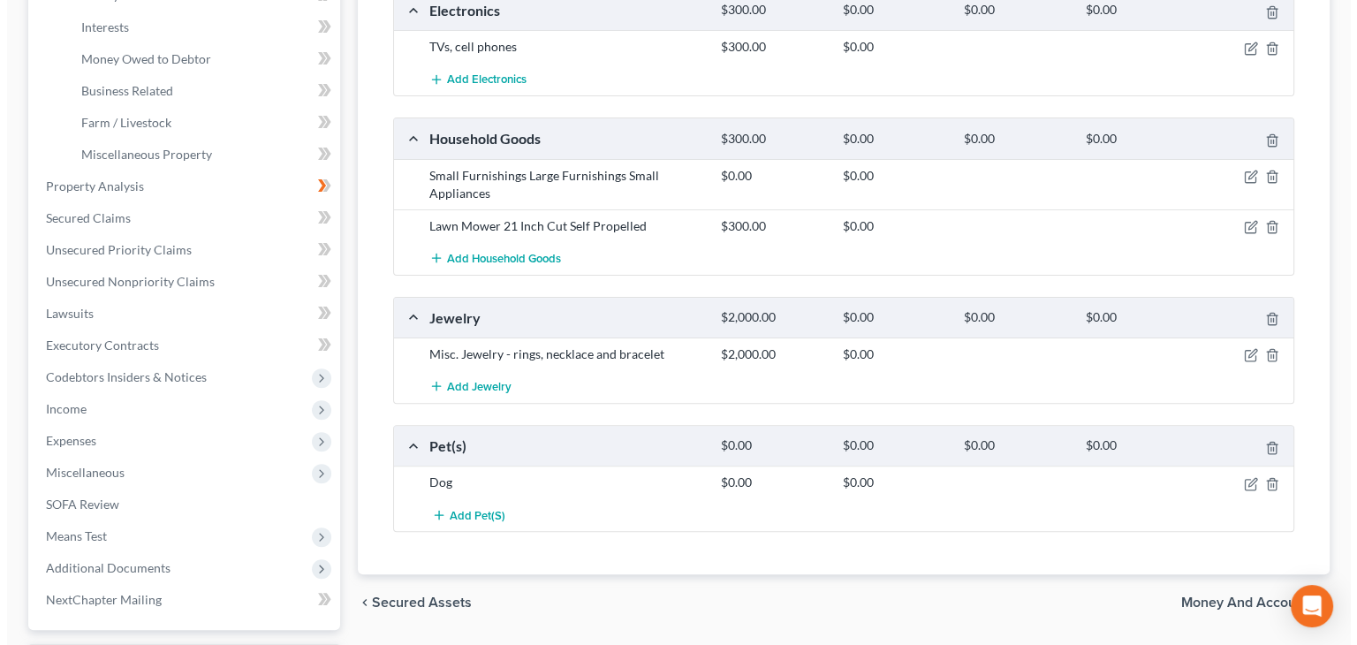
scroll to position [530, 0]
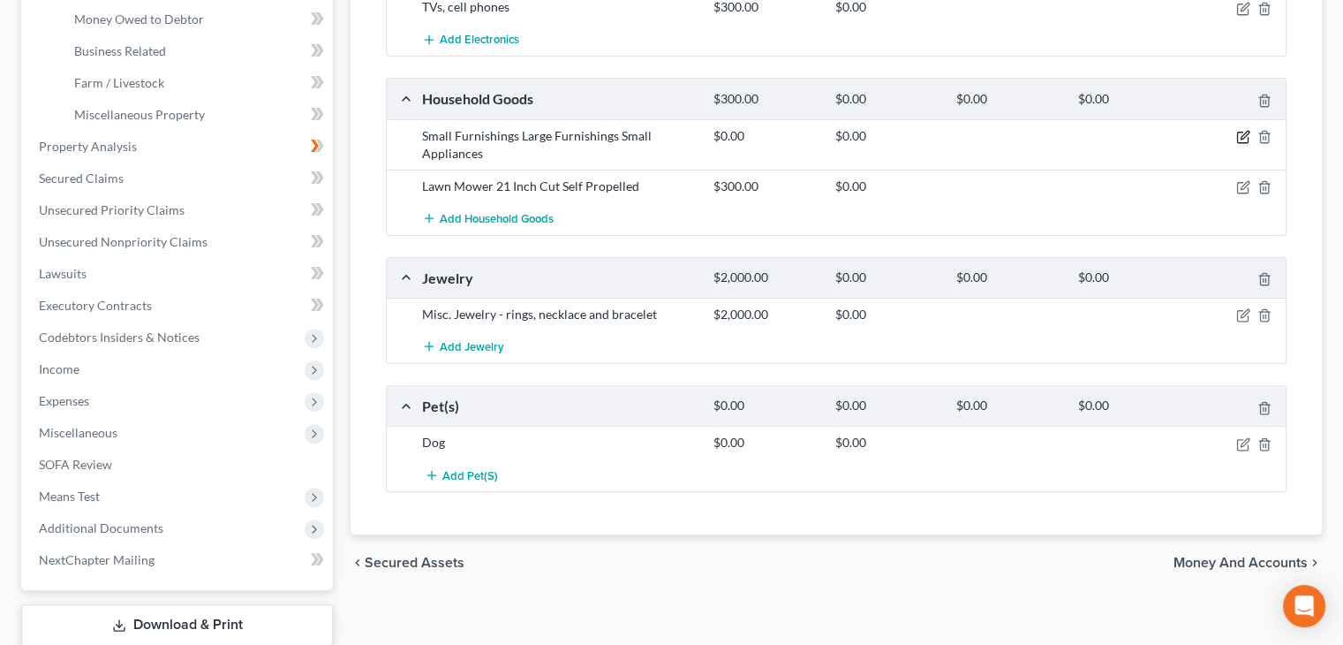
click at [1243, 135] on icon "button" at bounding box center [1245, 135] width 8 height 8
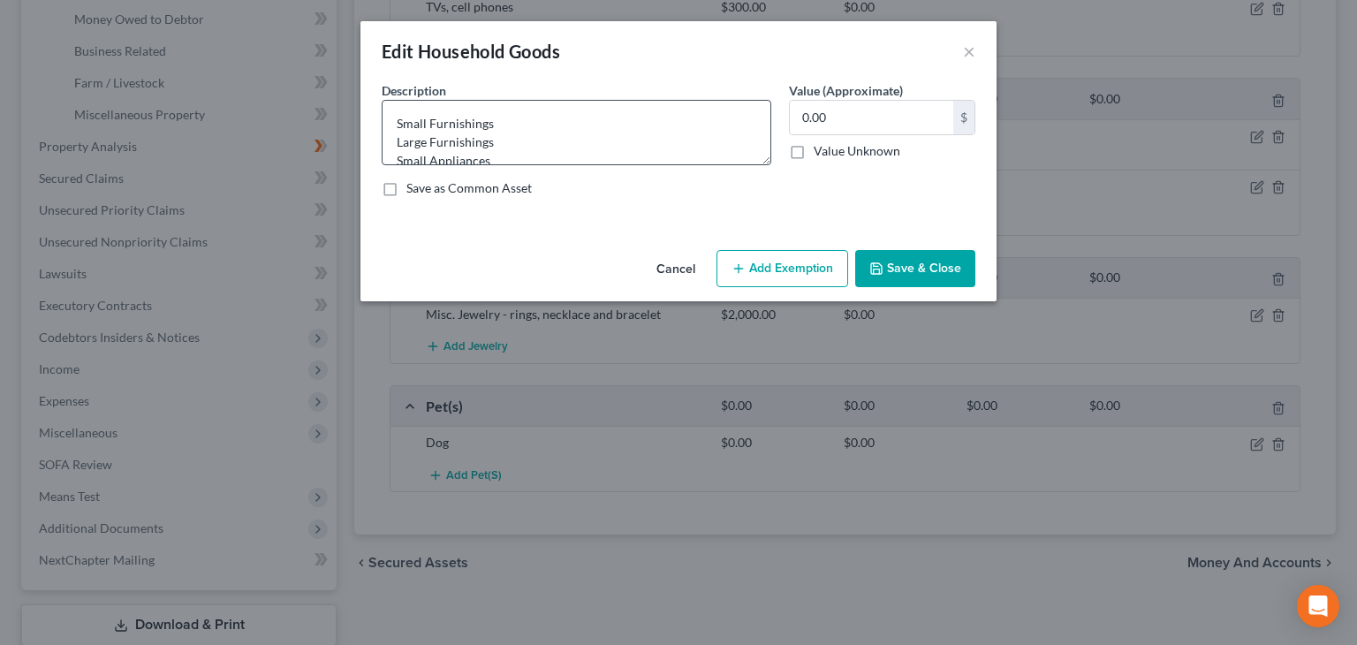
scroll to position [18, 0]
click at [516, 141] on textarea "Small Furnishings Large Furnishings Small Appliances" at bounding box center [576, 132] width 389 height 65
click at [531, 110] on textarea "Small Furnishings Large Furnishings Small Appliances" at bounding box center [576, 132] width 389 height 65
click at [519, 121] on textarea "Small Furnishings Large Furnishings Small Appliances" at bounding box center [576, 132] width 389 height 65
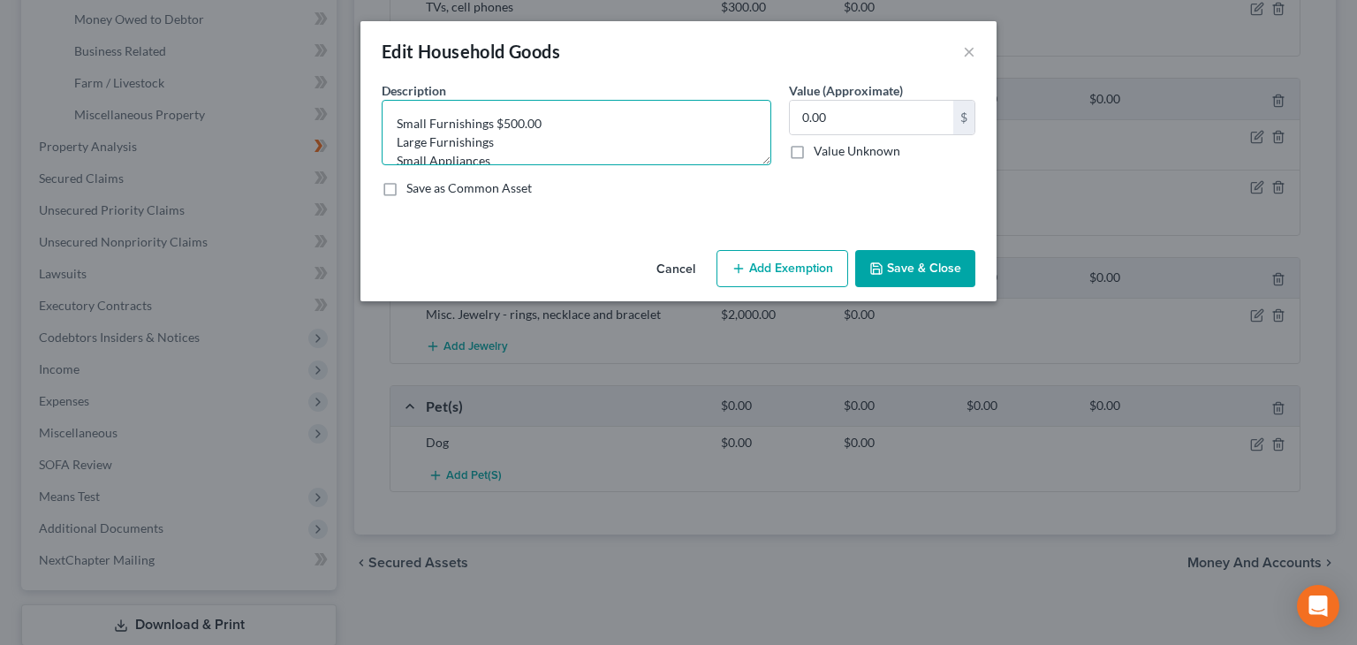
click at [523, 130] on textarea "Small Furnishings $500.00 Large Furnishings Small Appliances" at bounding box center [576, 132] width 389 height 65
click at [517, 163] on textarea "Small Furnishings $500.00 Large Furnishings $700.00 Small Appliances" at bounding box center [576, 132] width 389 height 65
type textarea "Small Furnishings $500.00 Large Furnishings $700.00 Small Appliances $300.00"
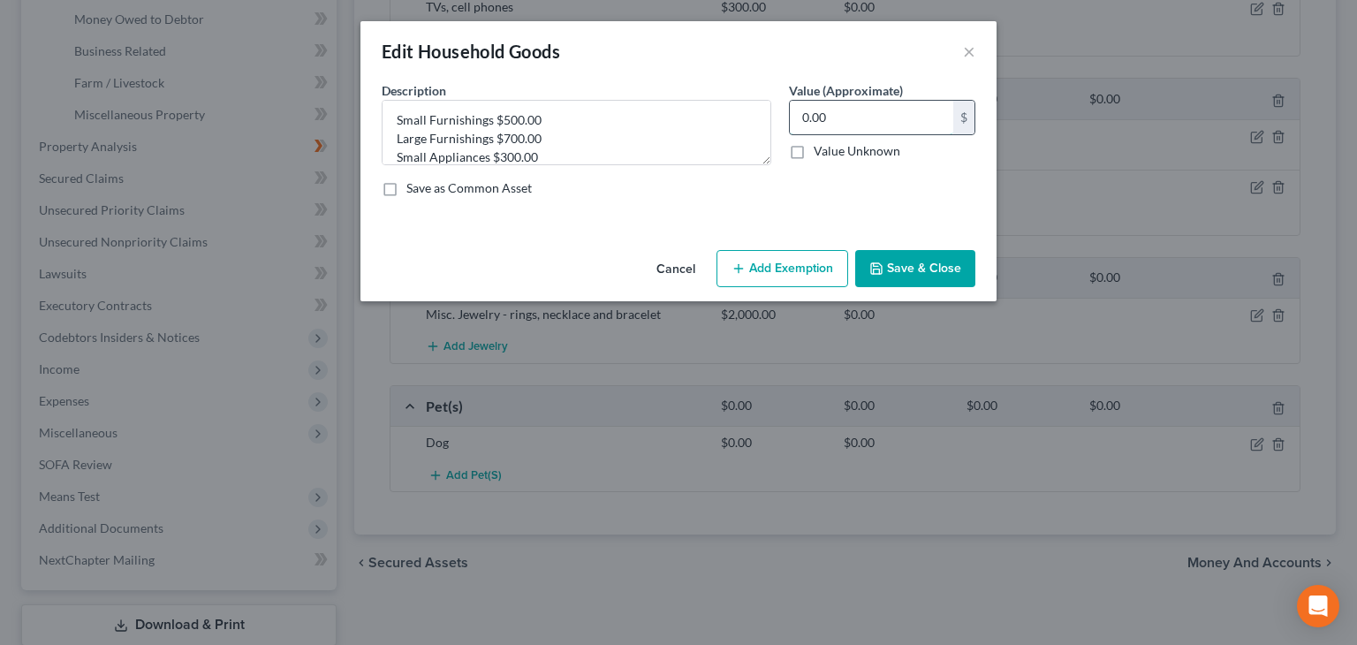
click at [865, 116] on input "0.00" at bounding box center [871, 118] width 163 height 34
type input "1,500.00"
click at [922, 261] on button "Save & Close" at bounding box center [915, 268] width 120 height 37
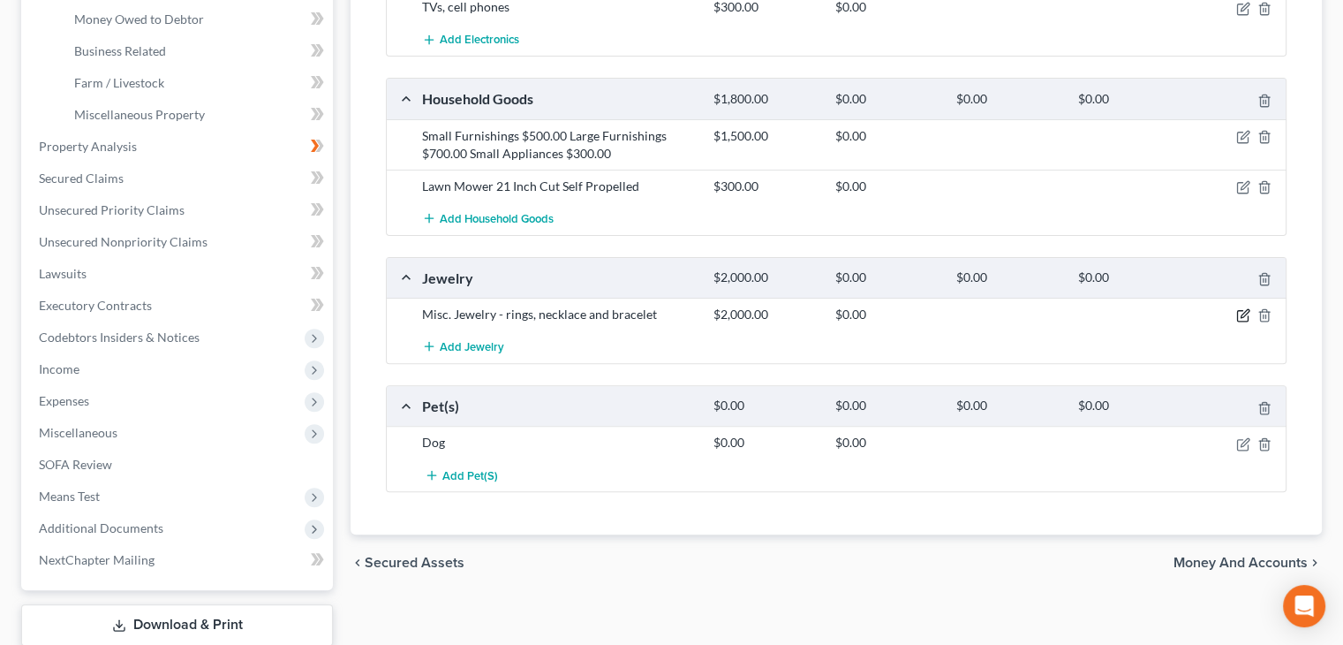
click at [1244, 312] on icon "button" at bounding box center [1243, 315] width 14 height 14
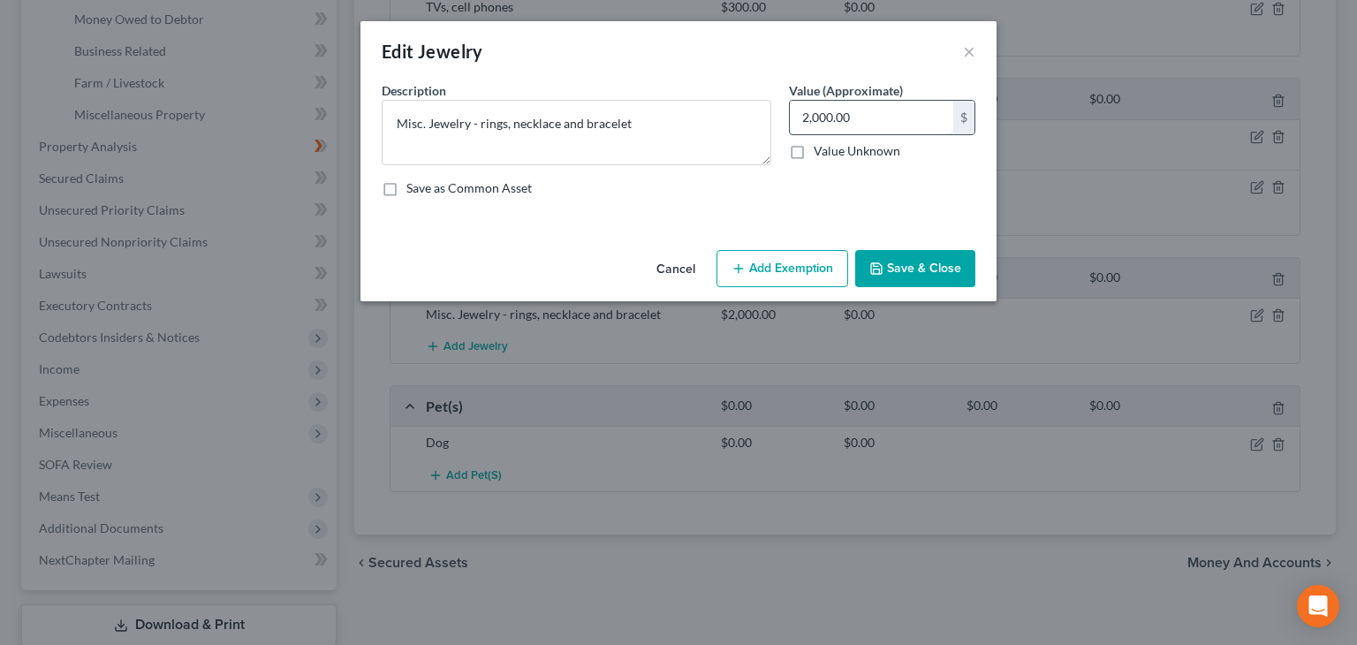
click at [895, 117] on input "2,000.00" at bounding box center [871, 118] width 163 height 34
type input "750.00"
click at [908, 266] on button "Save & Close" at bounding box center [915, 268] width 120 height 37
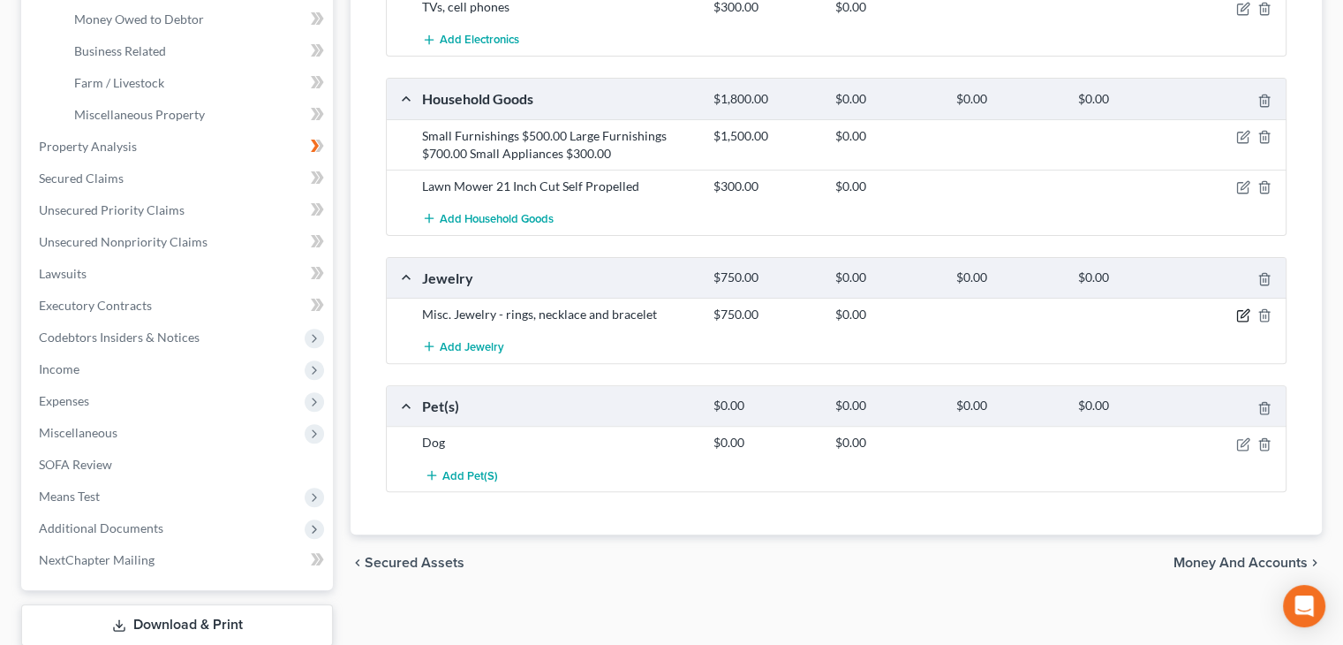
click at [1241, 313] on icon "button" at bounding box center [1243, 315] width 14 height 14
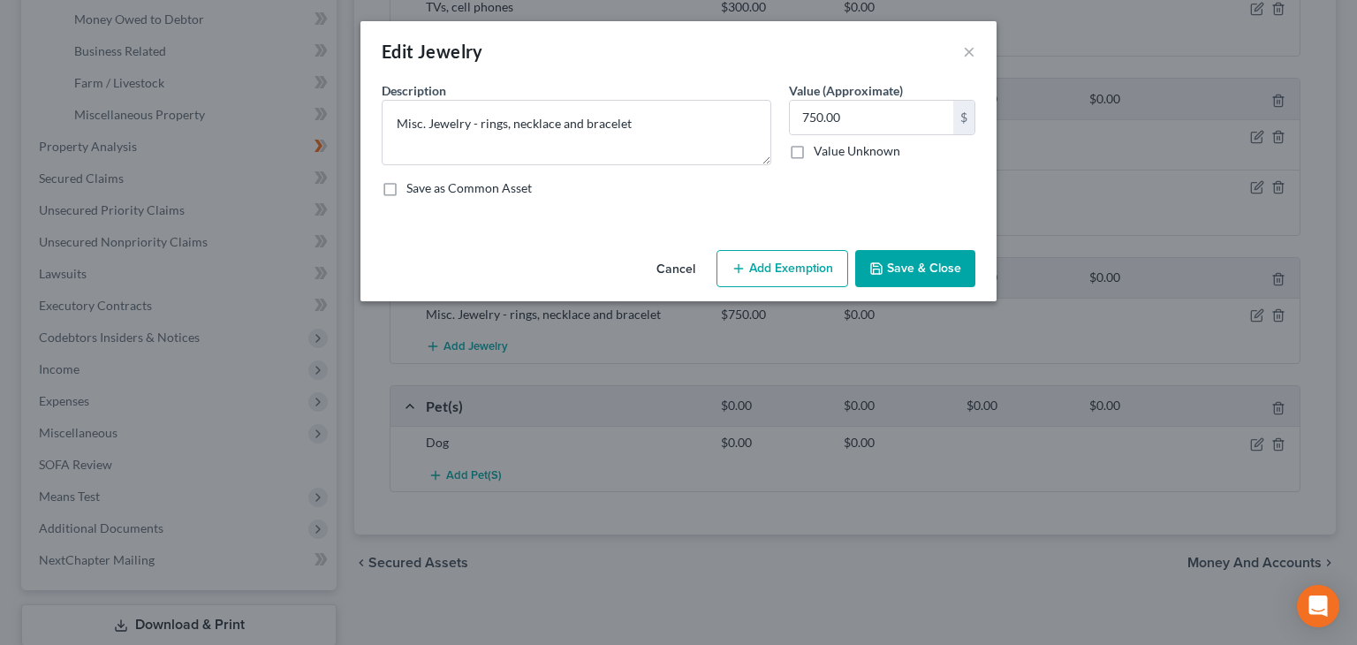
click at [797, 261] on button "Add Exemption" at bounding box center [782, 268] width 132 height 37
select select "2"
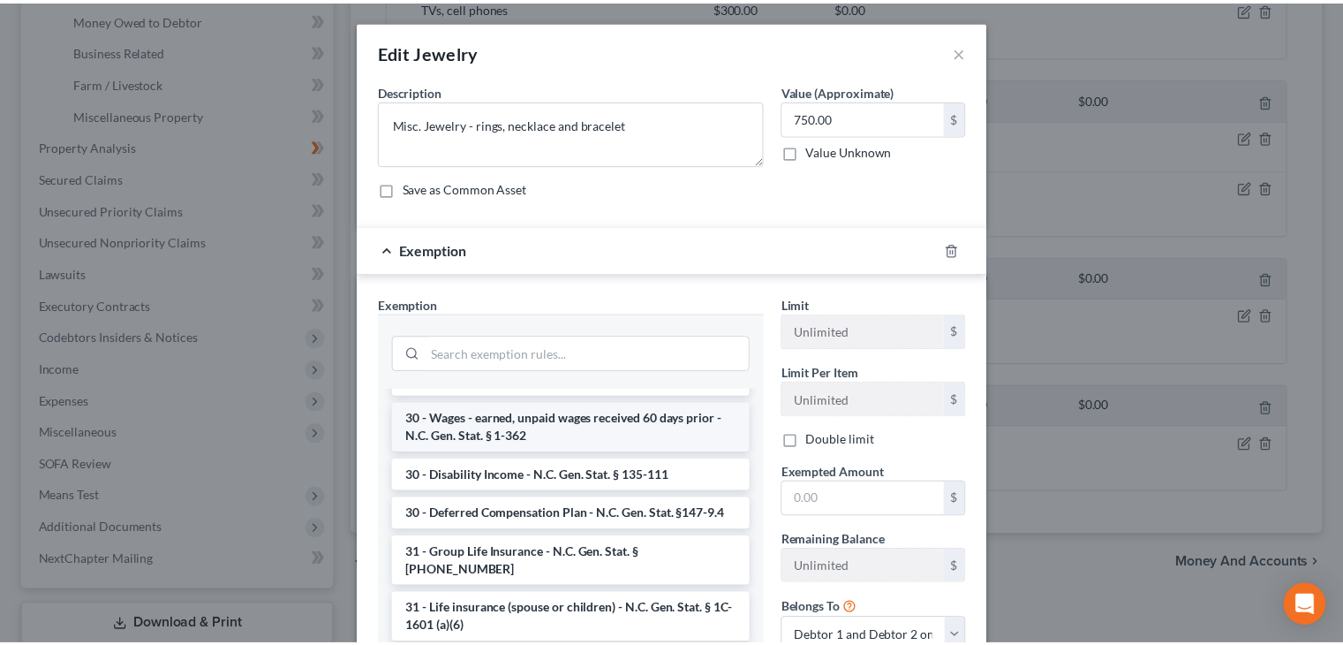
scroll to position [1501, 0]
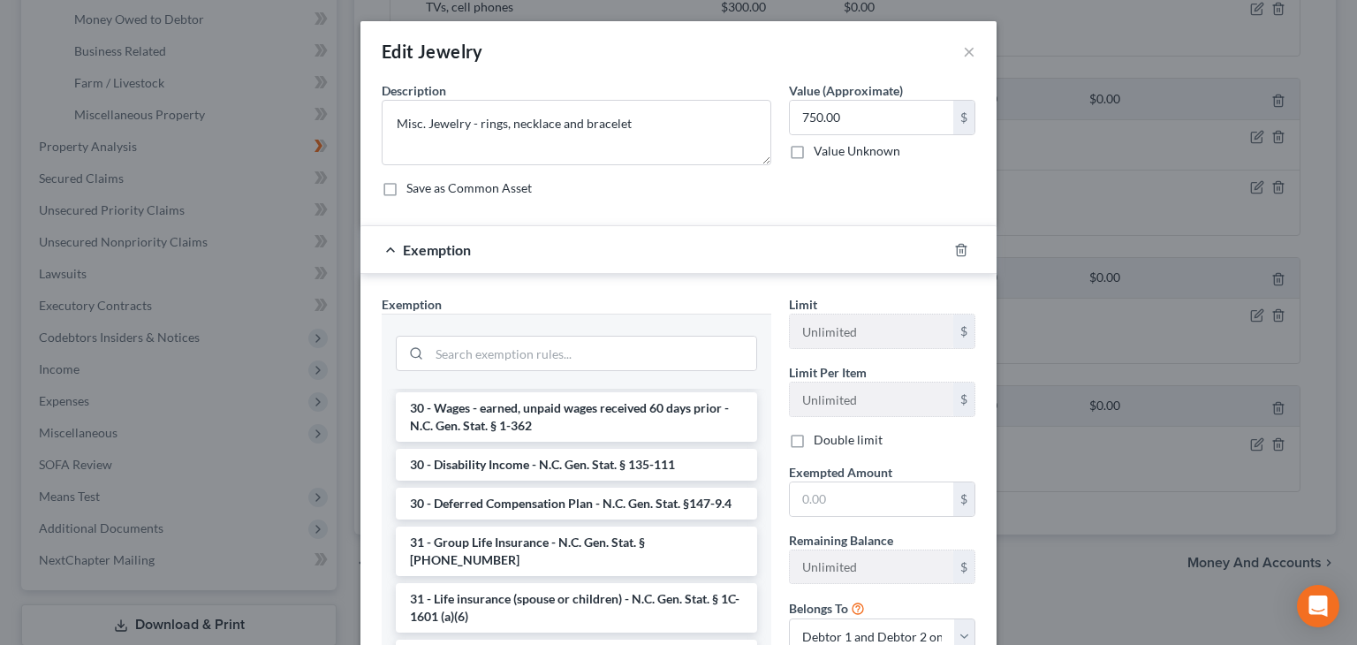
click at [947, 249] on div at bounding box center [971, 250] width 49 height 28
click at [954, 253] on icon "button" at bounding box center [961, 250] width 14 height 14
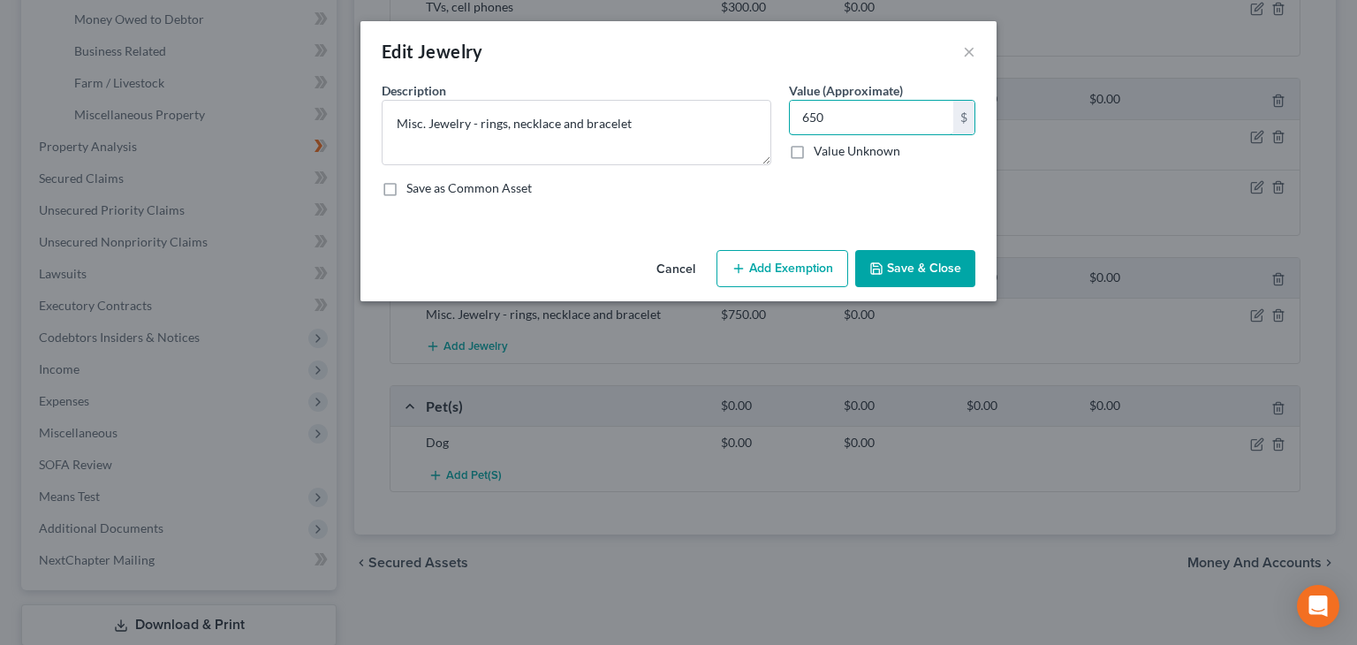
type input "650"
click at [956, 280] on button "Save & Close" at bounding box center [915, 268] width 120 height 37
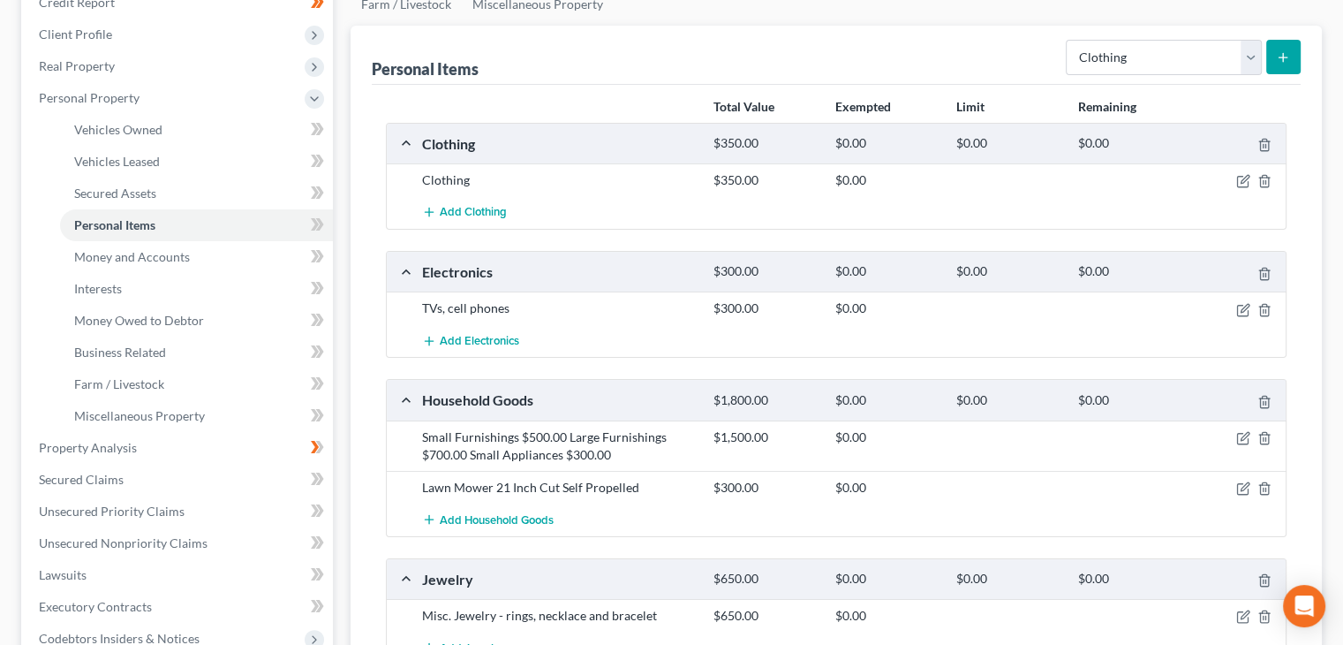
scroll to position [177, 0]
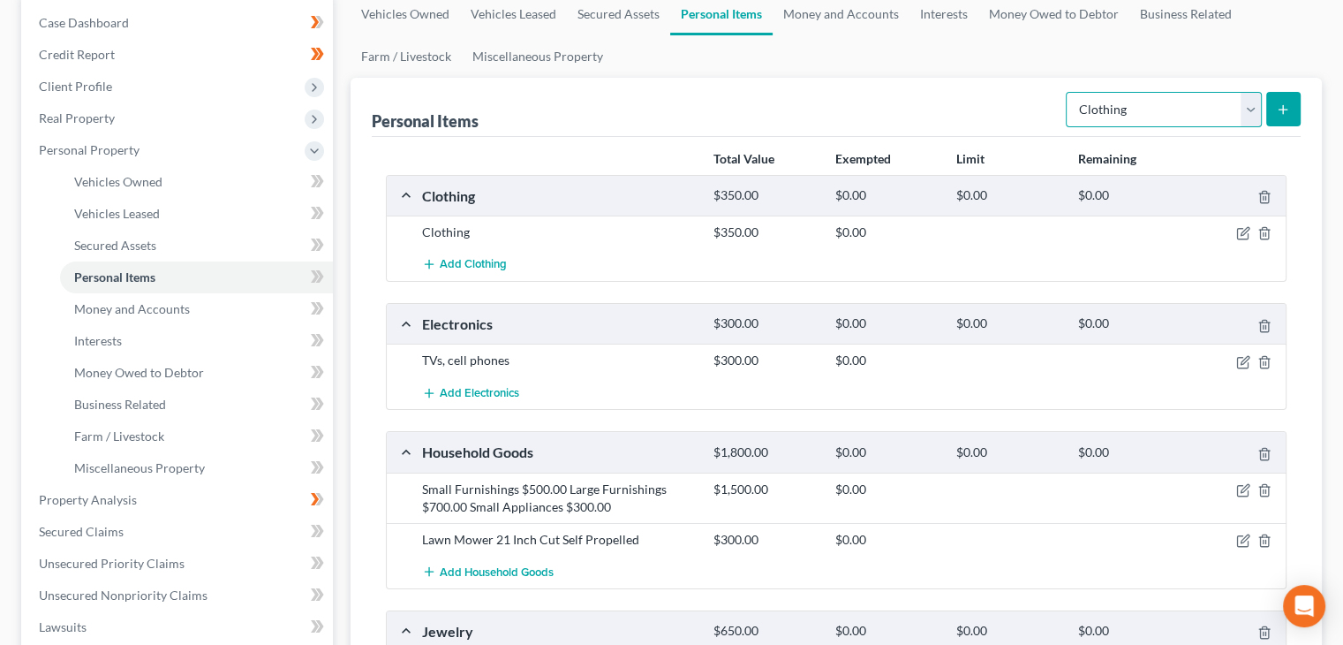
click at [1256, 117] on select "Select Item Type Clothing Collectibles Of Value Electronics Firearms Household …" at bounding box center [1164, 109] width 196 height 35
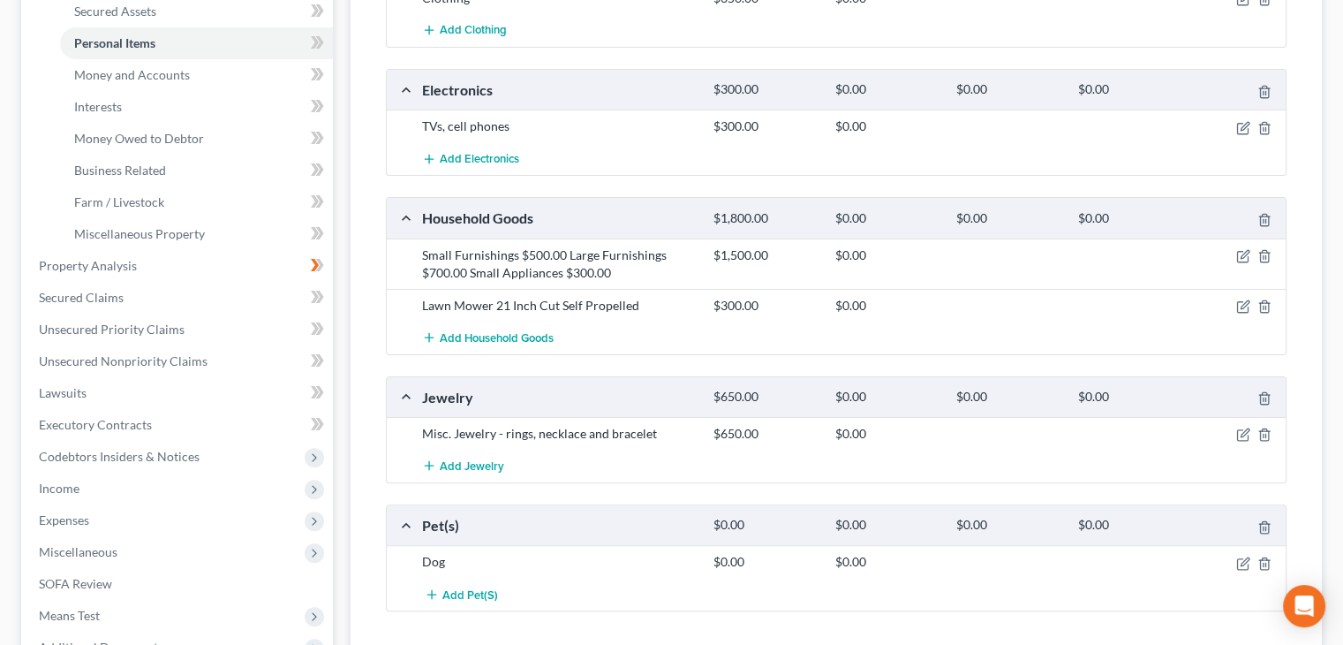
scroll to position [0, 0]
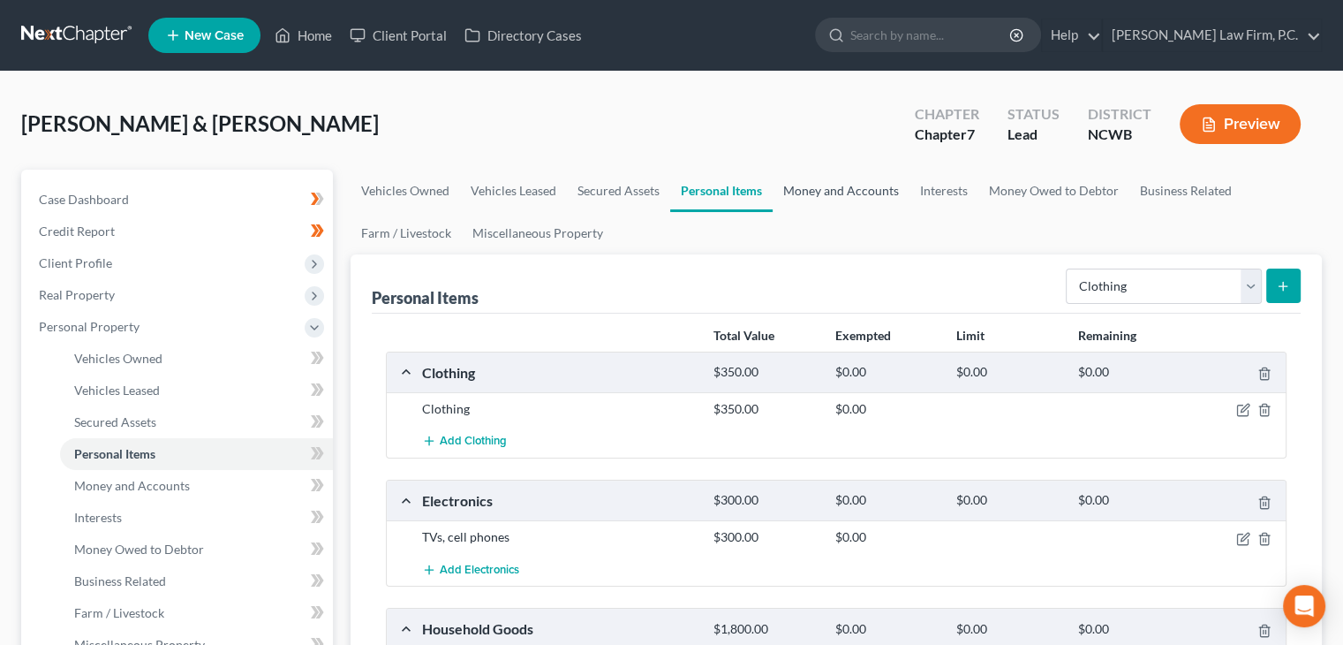
click at [838, 193] on link "Money and Accounts" at bounding box center [841, 191] width 137 height 42
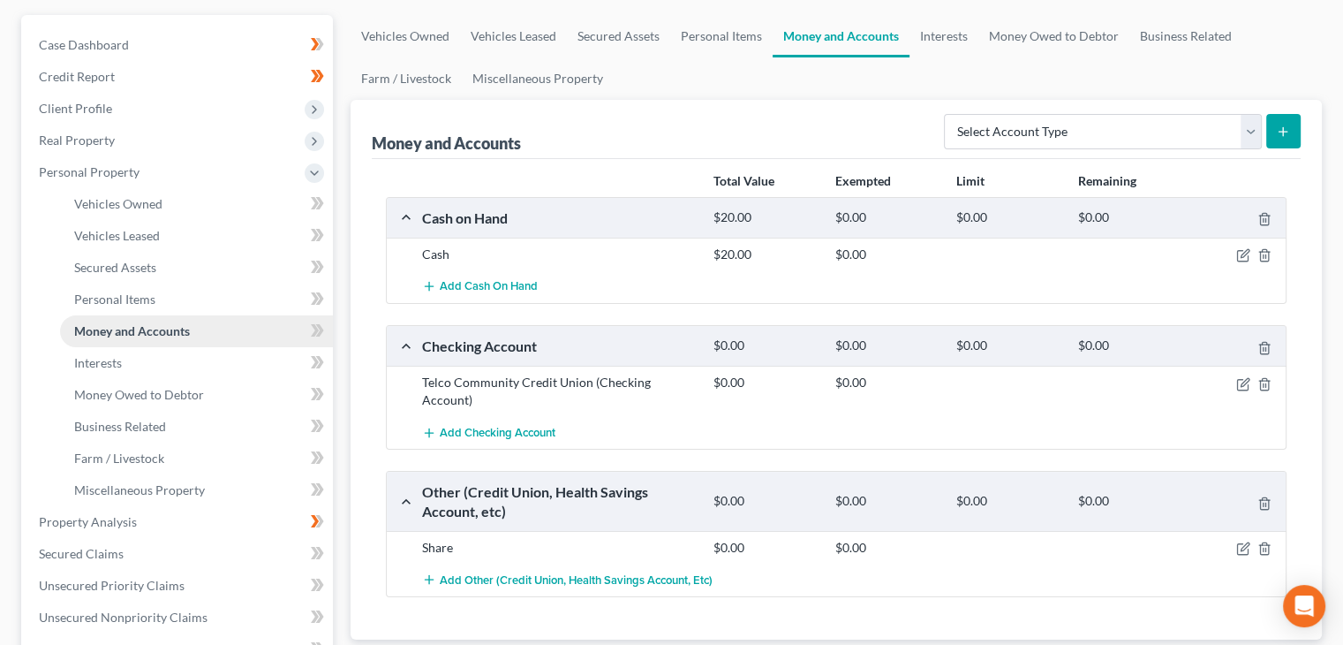
scroll to position [177, 0]
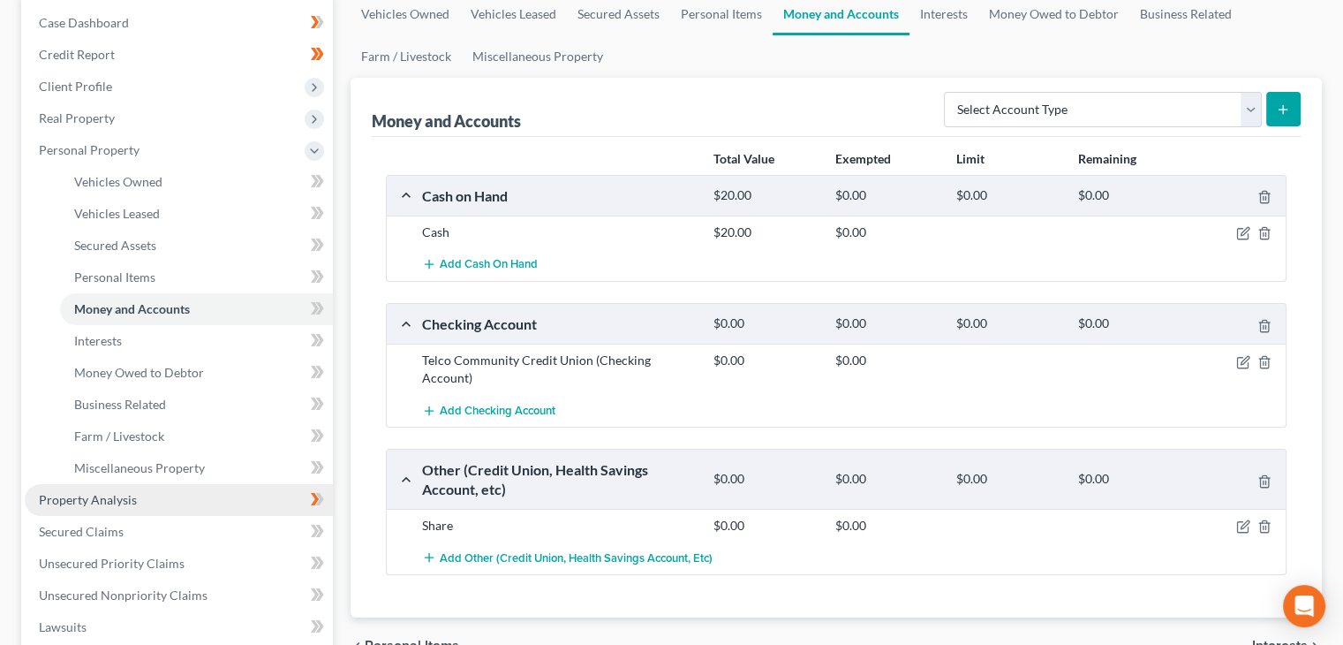
click at [99, 495] on span "Property Analysis" at bounding box center [88, 499] width 98 height 15
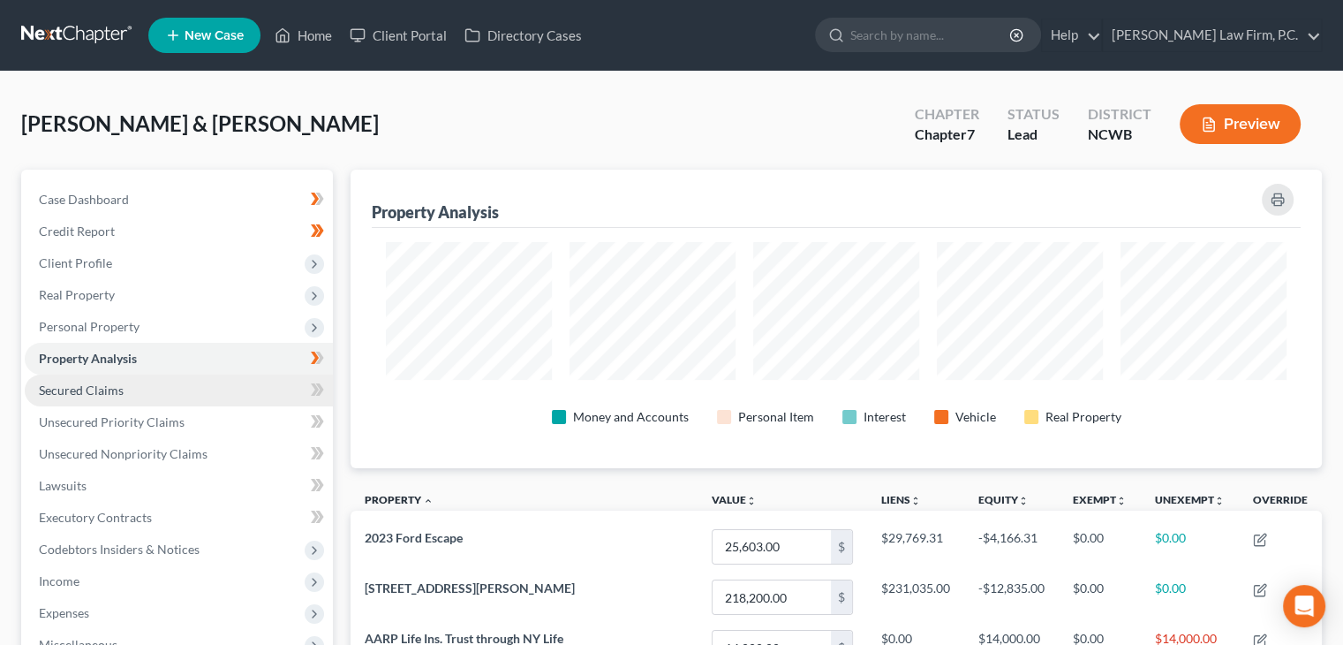
click at [111, 401] on link "Secured Claims" at bounding box center [179, 390] width 308 height 32
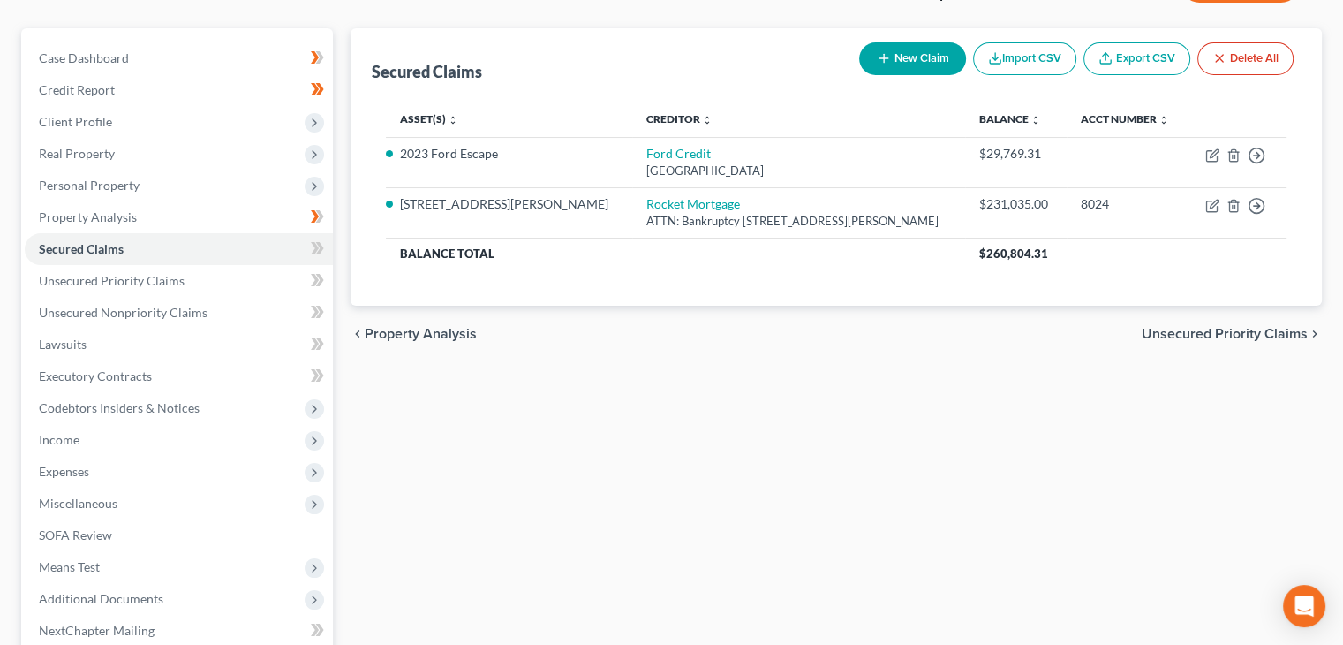
scroll to position [177, 0]
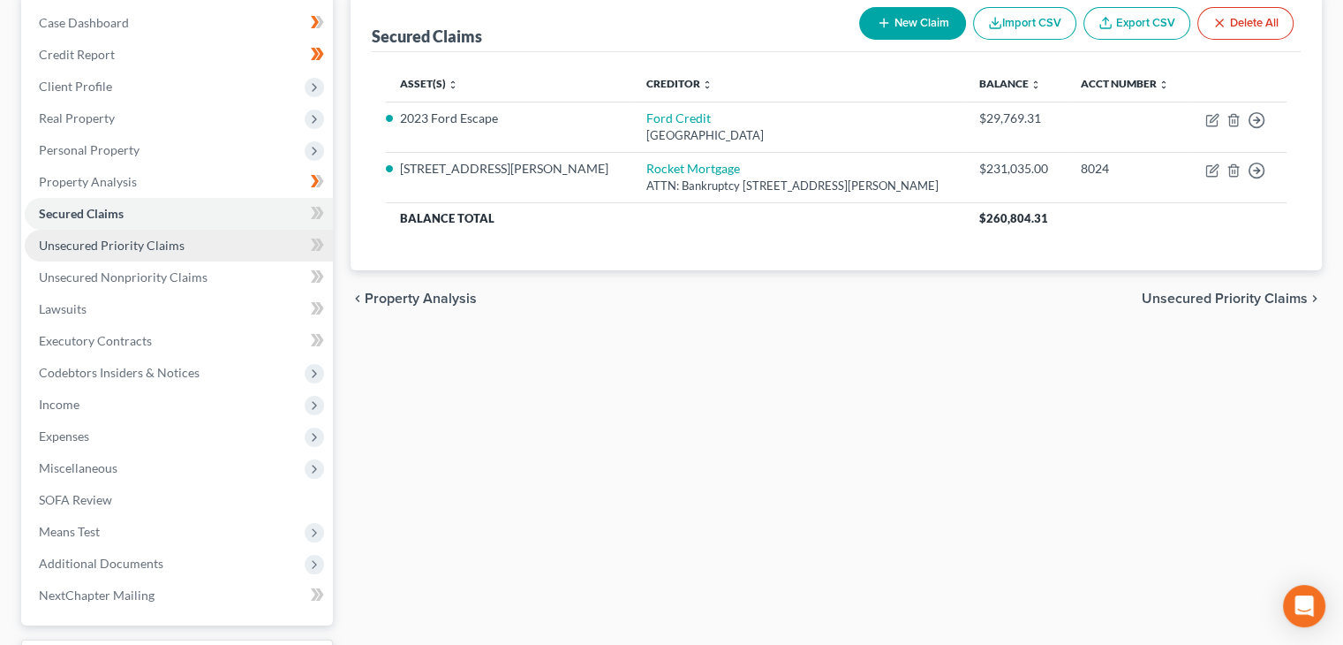
click at [124, 250] on span "Unsecured Priority Claims" at bounding box center [112, 245] width 146 height 15
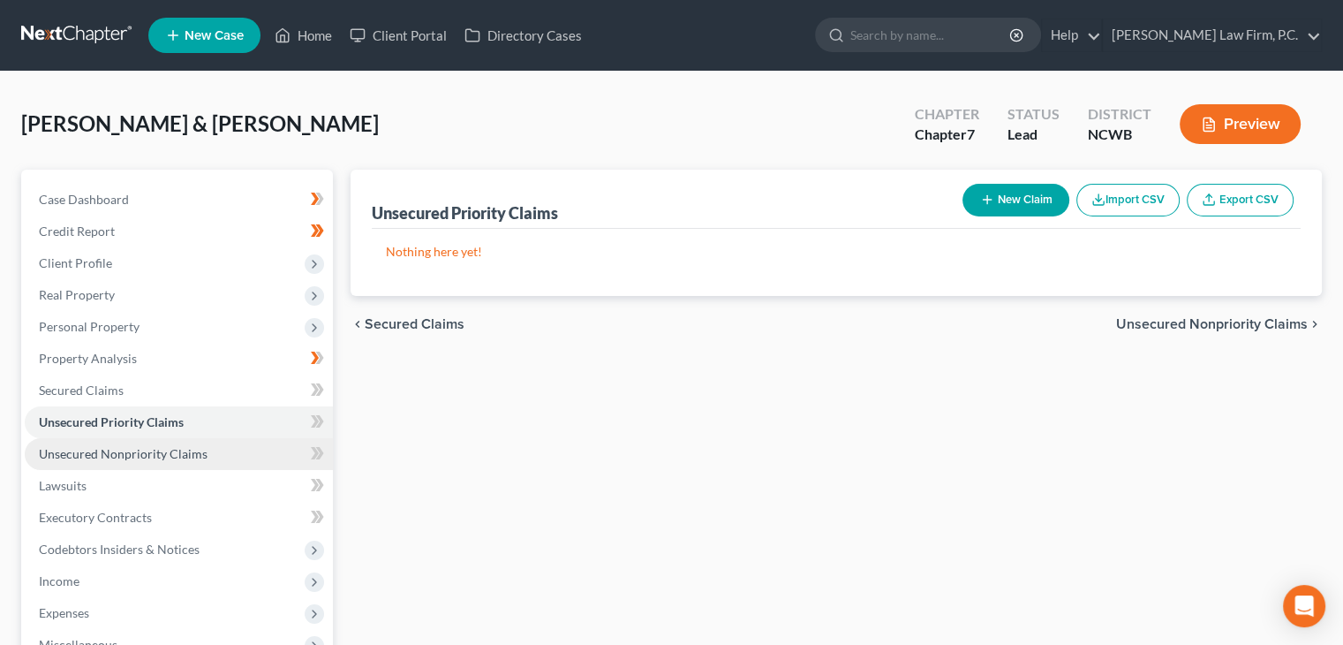
click at [179, 462] on link "Unsecured Nonpriority Claims" at bounding box center [179, 454] width 308 height 32
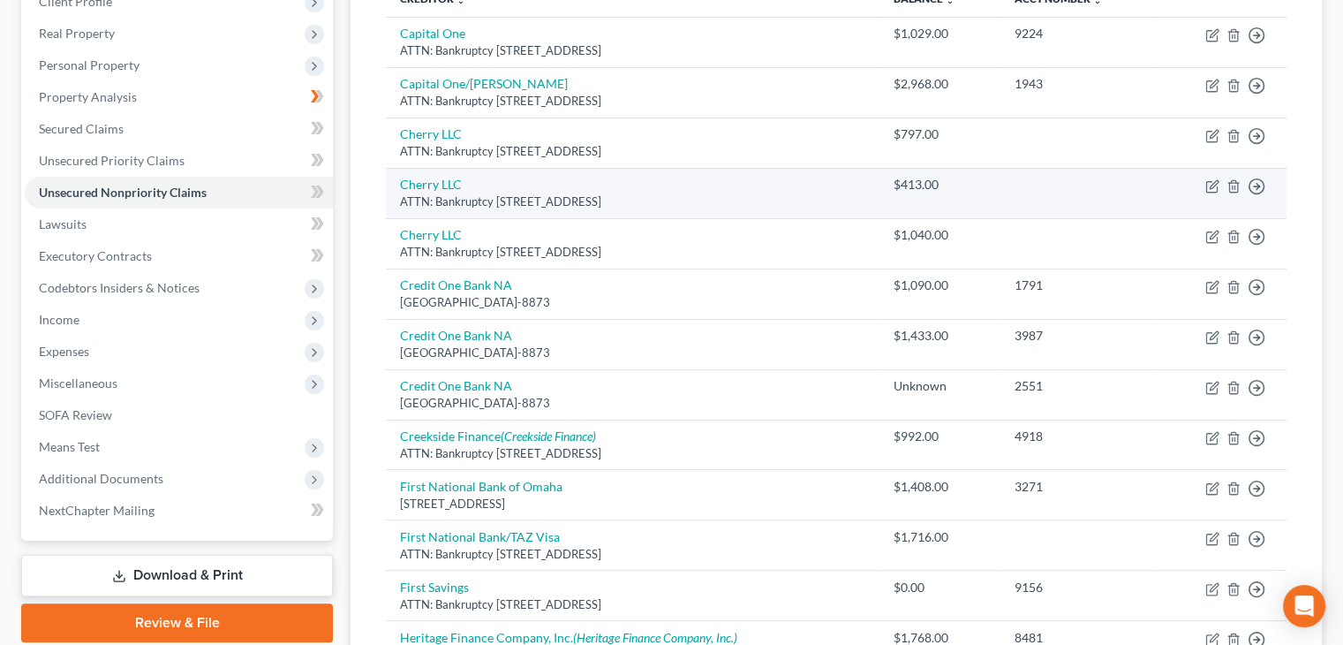
scroll to position [265, 0]
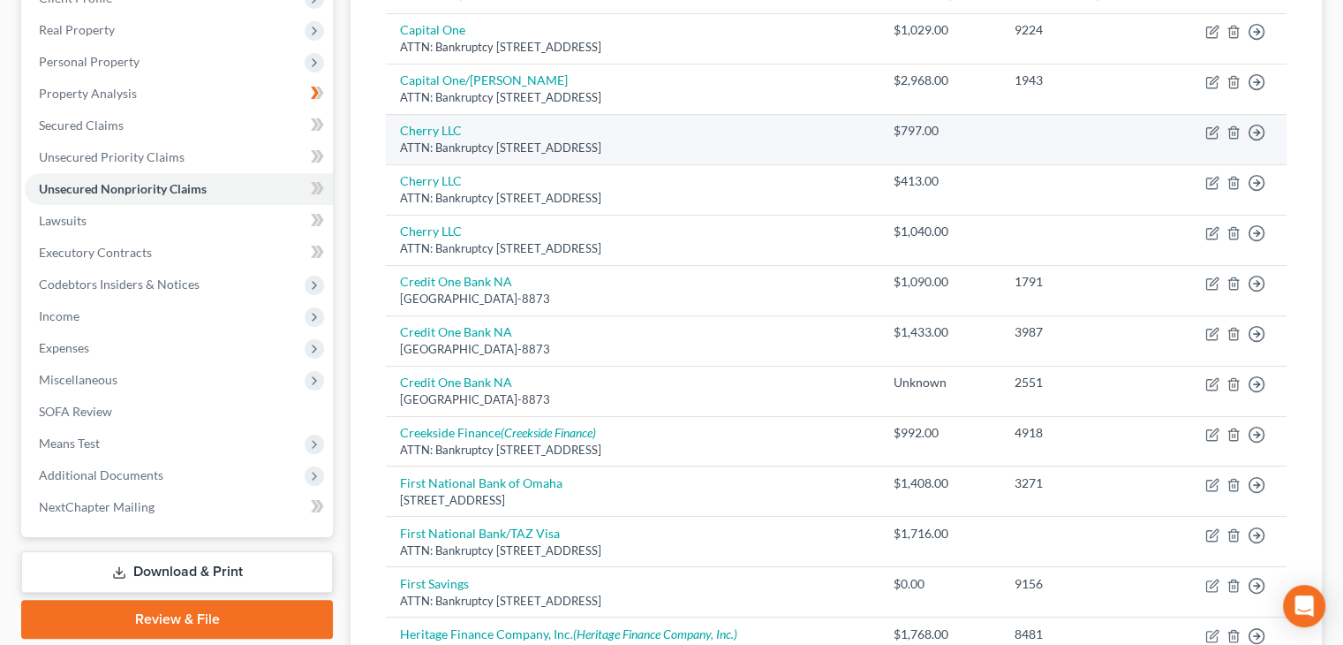
click at [665, 142] on div "ATTN: Bankruptcy 995 Market Street, #1101, San Francisco, CA 94103" at bounding box center [632, 148] width 465 height 17
click at [1208, 135] on icon "button" at bounding box center [1213, 132] width 14 height 14
select select "4"
select select "9"
select select "1"
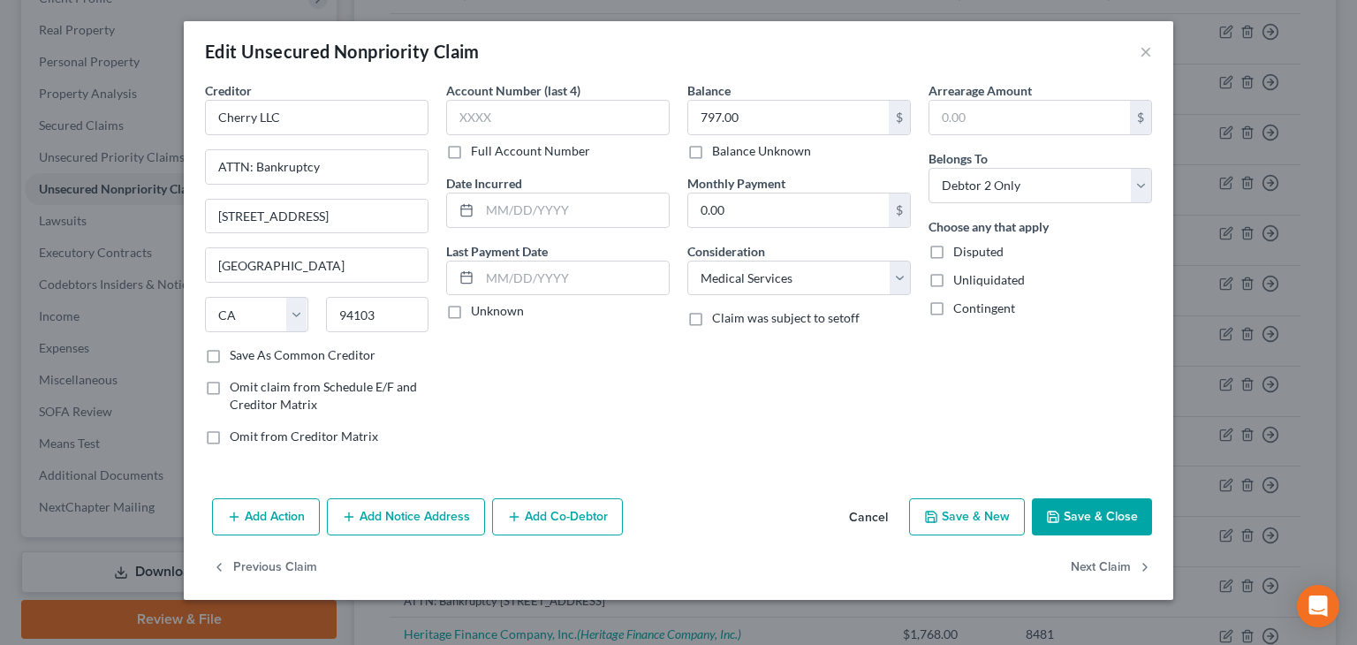
click at [1085, 508] on button "Save & Close" at bounding box center [1092, 516] width 120 height 37
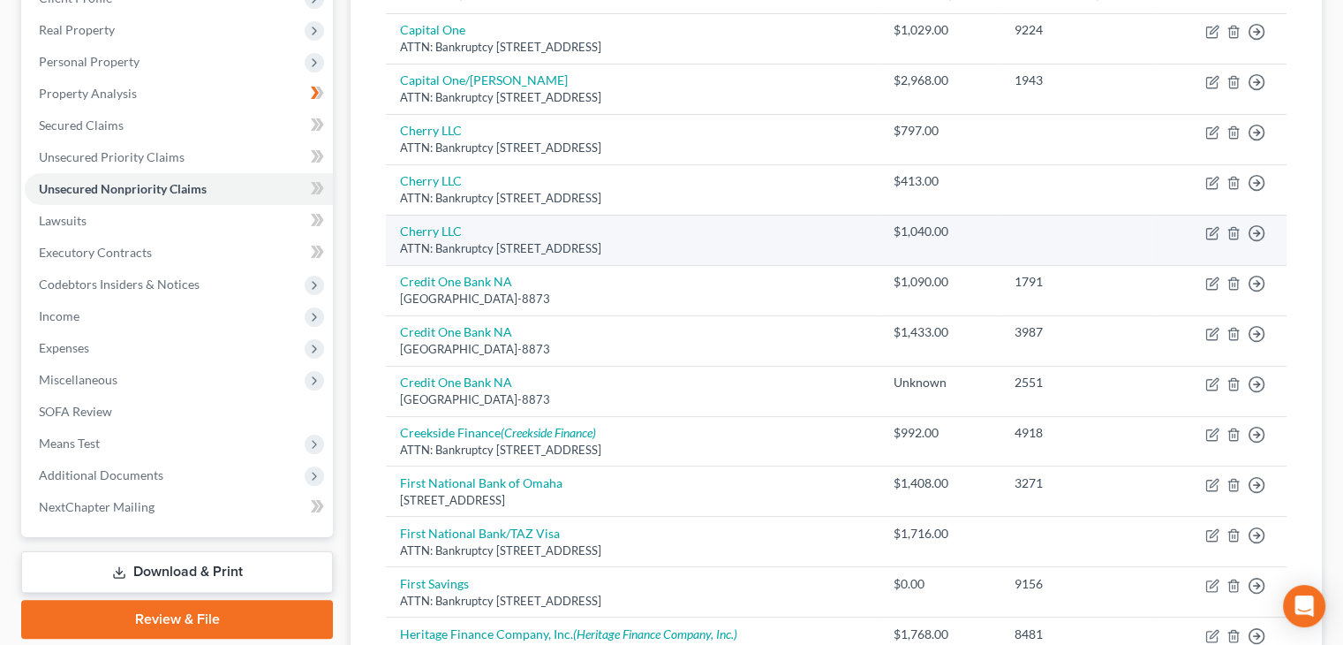
click at [503, 234] on td "Cherry LLC ATTN: Bankruptcy 995 Market Street, #1101, San Francisco, CA 94103" at bounding box center [632, 240] width 493 height 50
click at [430, 232] on link "Cherry LLC" at bounding box center [431, 230] width 62 height 15
select select "4"
select select "9"
select select "2"
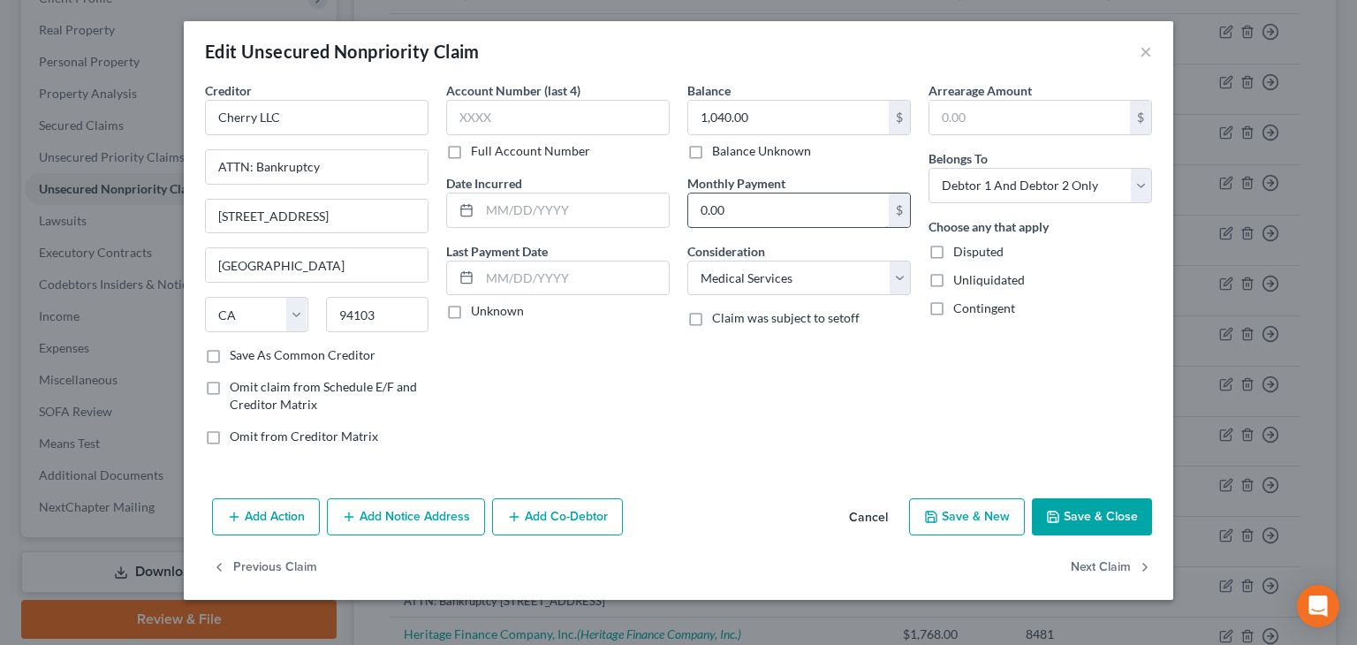
click at [814, 223] on input "0.00" at bounding box center [788, 210] width 200 height 34
type input "140"
drag, startPoint x: 648, startPoint y: 317, endPoint x: 639, endPoint y: 321, distance: 9.9
click at [646, 319] on div "Unknown" at bounding box center [557, 311] width 223 height 18
click at [642, 356] on div "Account Number (last 4) Full Account Number Date Incurred Last Payment Date Unk…" at bounding box center [557, 270] width 241 height 378
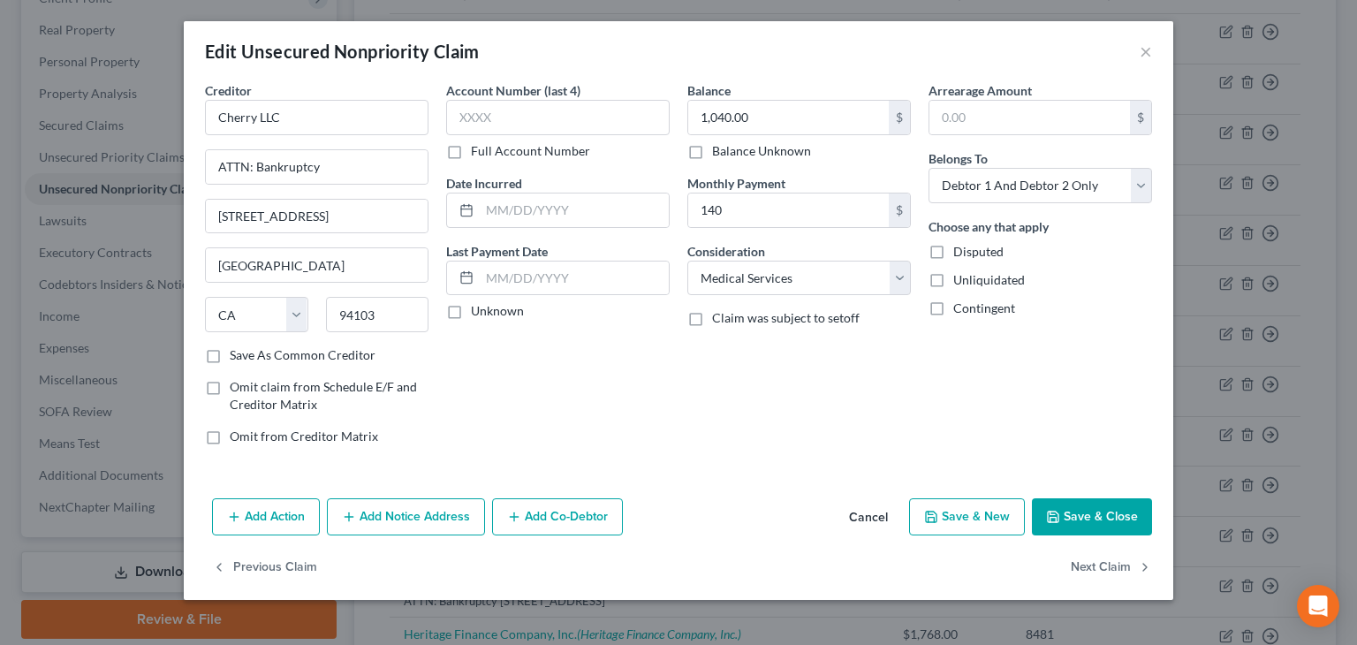
click at [611, 375] on div "Account Number (last 4) Full Account Number Date Incurred Last Payment Date Unk…" at bounding box center [557, 270] width 241 height 378
click at [541, 267] on input "text" at bounding box center [574, 278] width 189 height 34
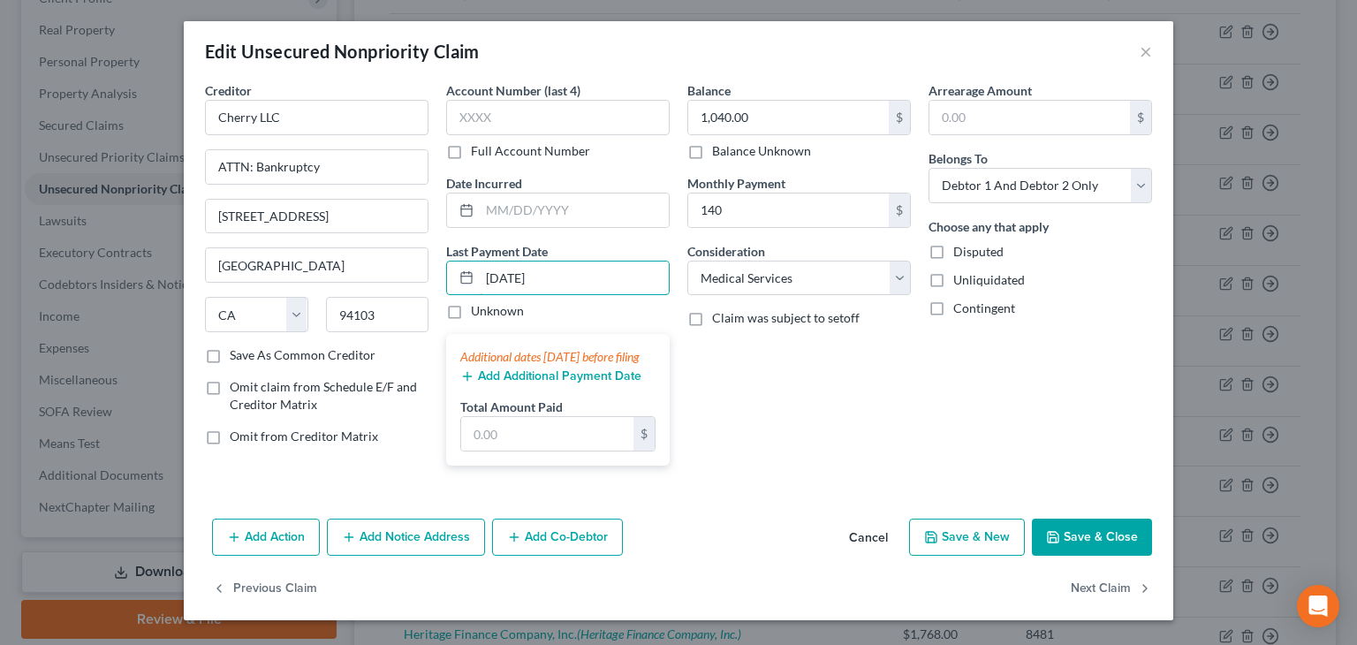
scroll to position [13, 0]
click at [589, 269] on input "09/15/2025" at bounding box center [574, 278] width 189 height 34
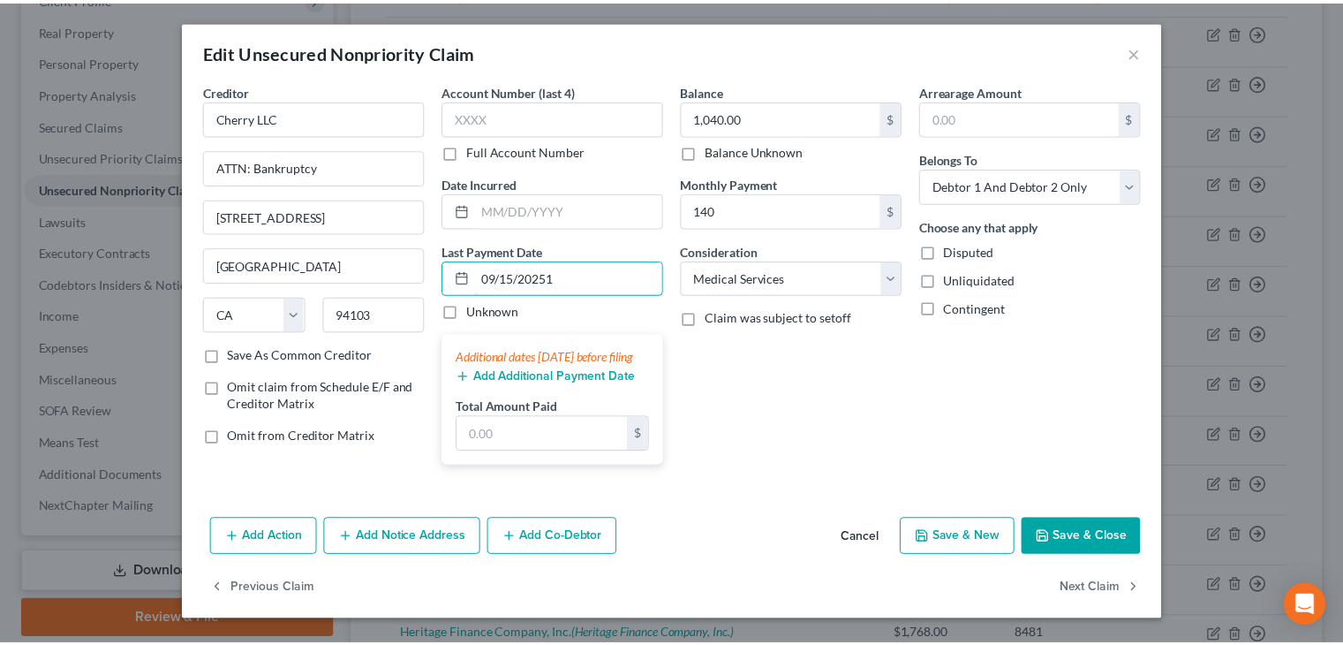
scroll to position [0, 0]
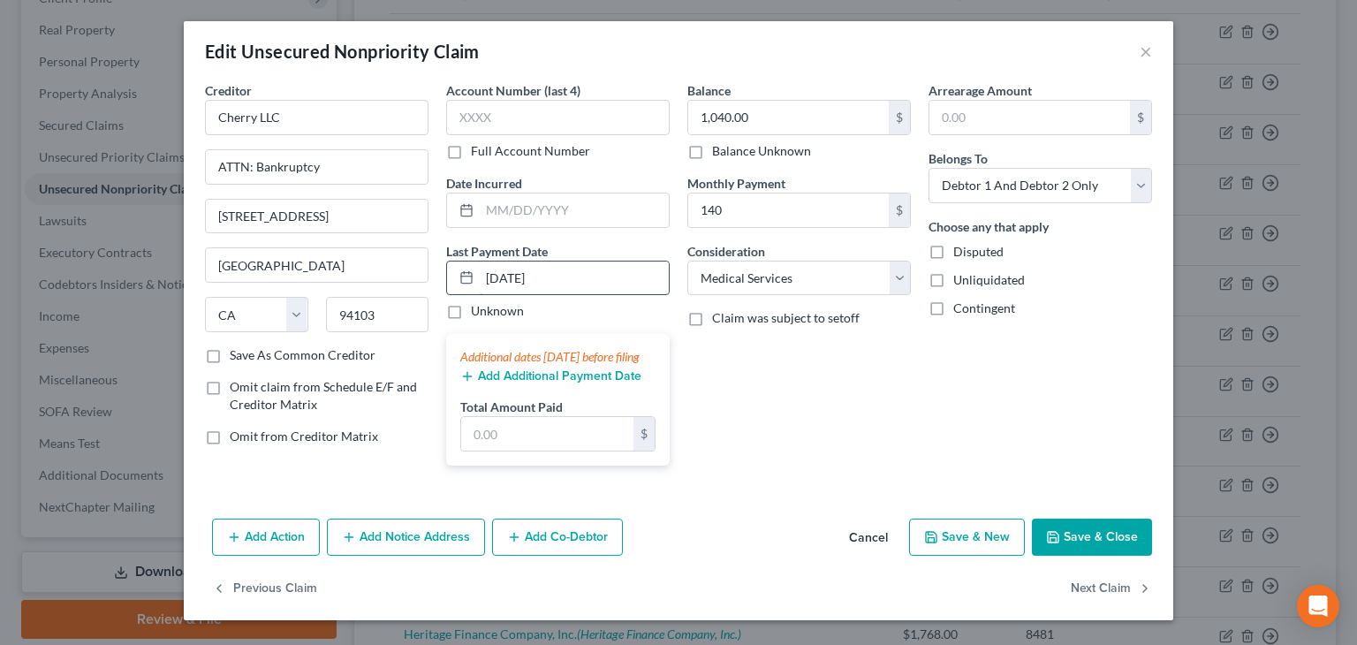
click at [611, 276] on input "09/15/2025" at bounding box center [574, 278] width 189 height 34
drag, startPoint x: 577, startPoint y: 278, endPoint x: 462, endPoint y: 272, distance: 115.0
click at [462, 272] on div "09/15/2025" at bounding box center [557, 278] width 223 height 35
type input "10/02/2025"
click at [723, 437] on div "Balance 1,040.00 $ Balance Unknown Balance Undetermined 1,040.00 $ Balance Unkn…" at bounding box center [798, 280] width 241 height 398
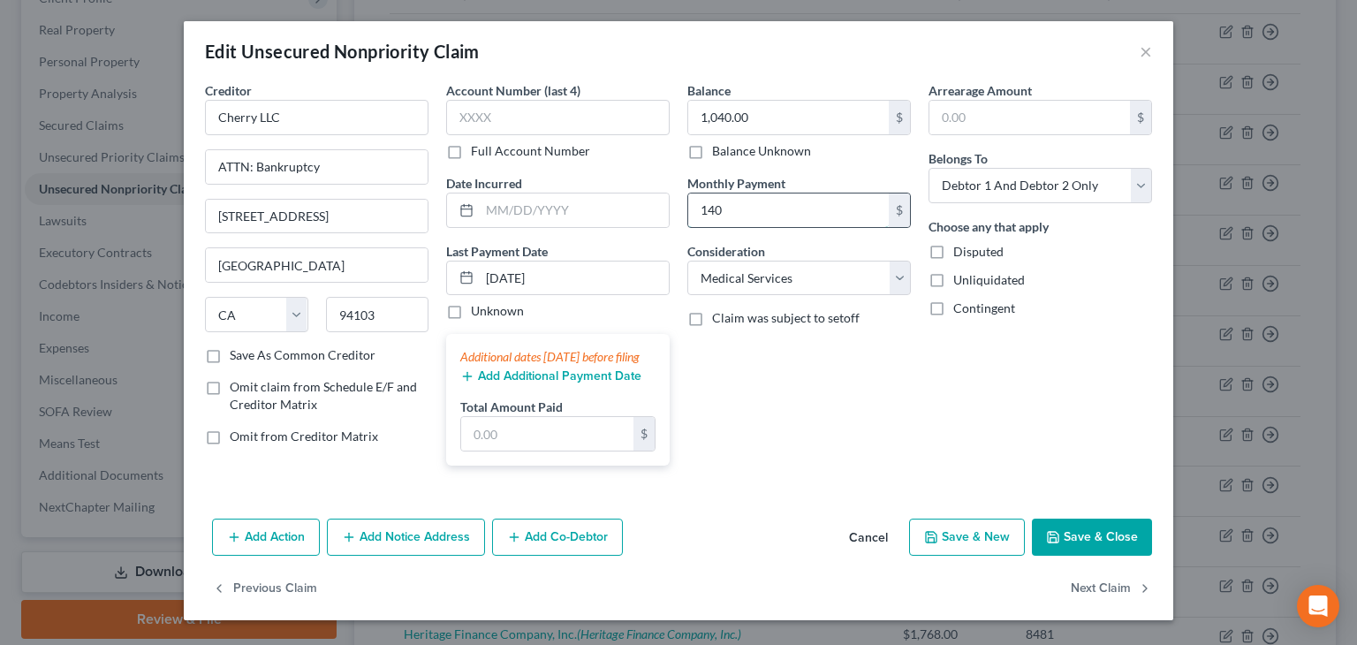
click at [777, 209] on input "140" at bounding box center [788, 210] width 200 height 34
click at [1116, 556] on button "Save & Close" at bounding box center [1092, 536] width 120 height 37
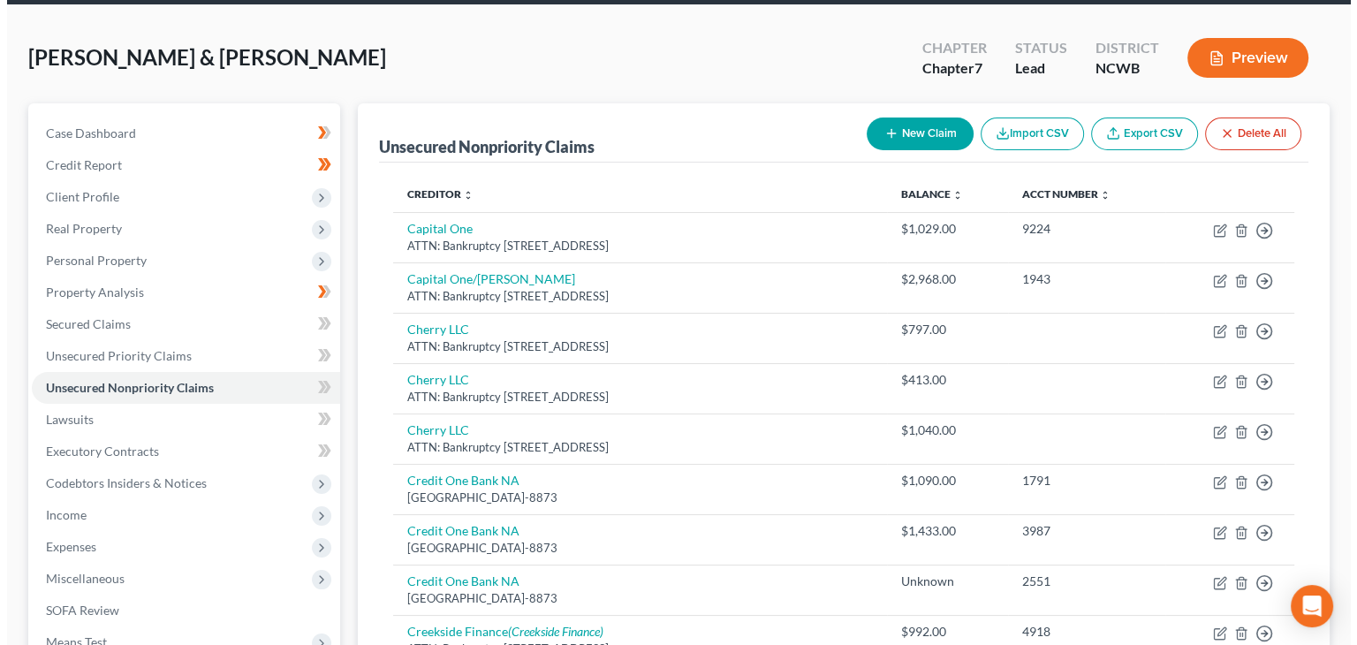
scroll to position [44, 0]
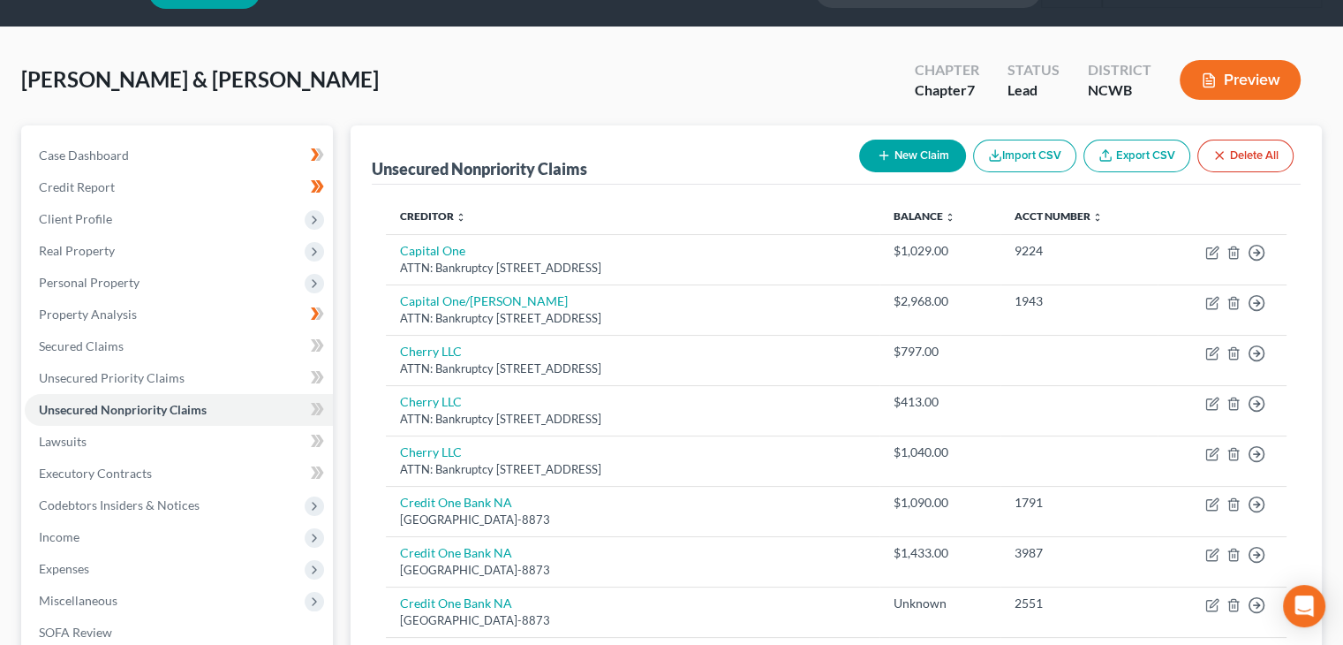
click at [906, 147] on button "New Claim" at bounding box center [912, 156] width 107 height 33
select select "2"
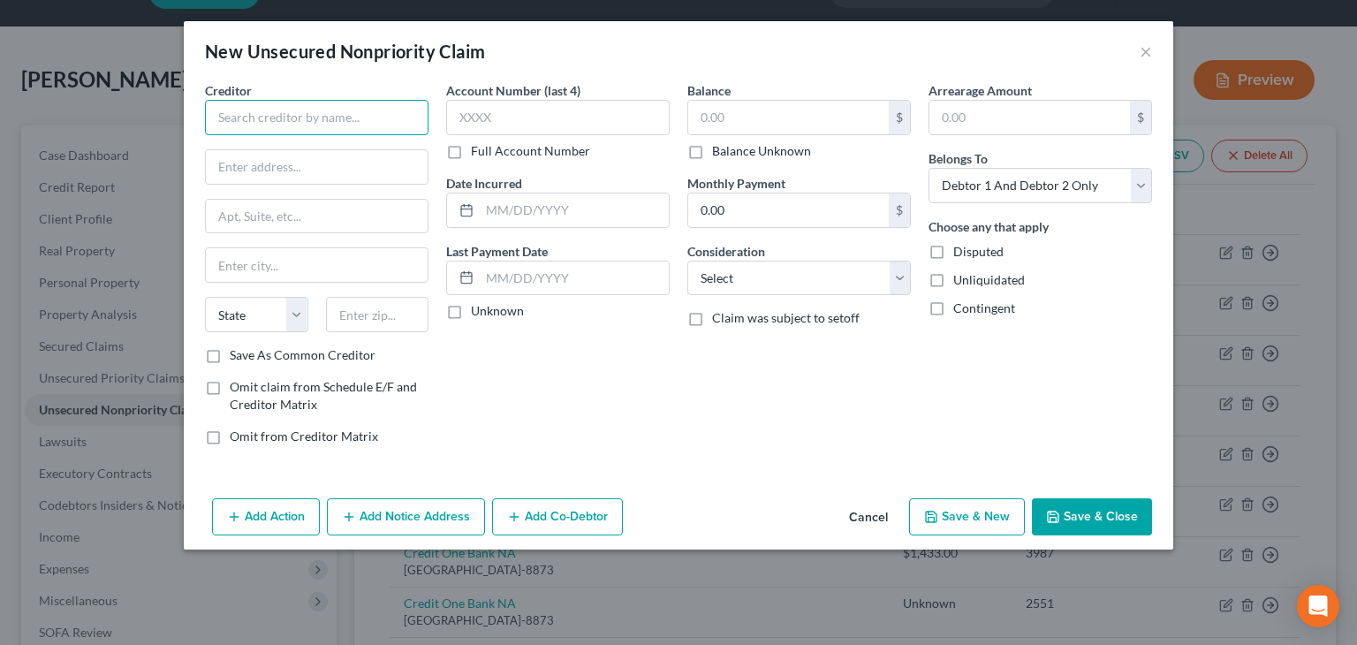
click at [314, 120] on input "text" at bounding box center [316, 117] width 223 height 35
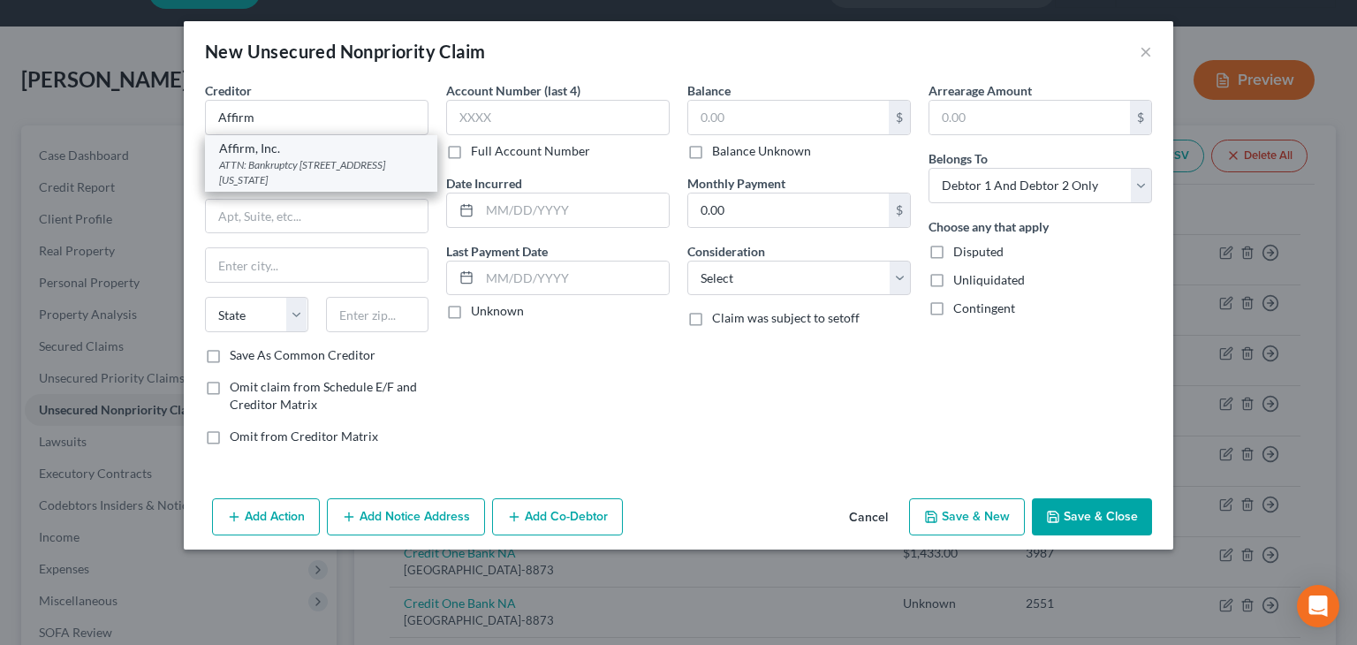
click at [300, 150] on div "Affirm, Inc." at bounding box center [321, 149] width 204 height 18
type input "Affirm, Inc."
type input "ATTN: Bankruptcy"
type input "650 California Street, 12th"
type input "San Francisco"
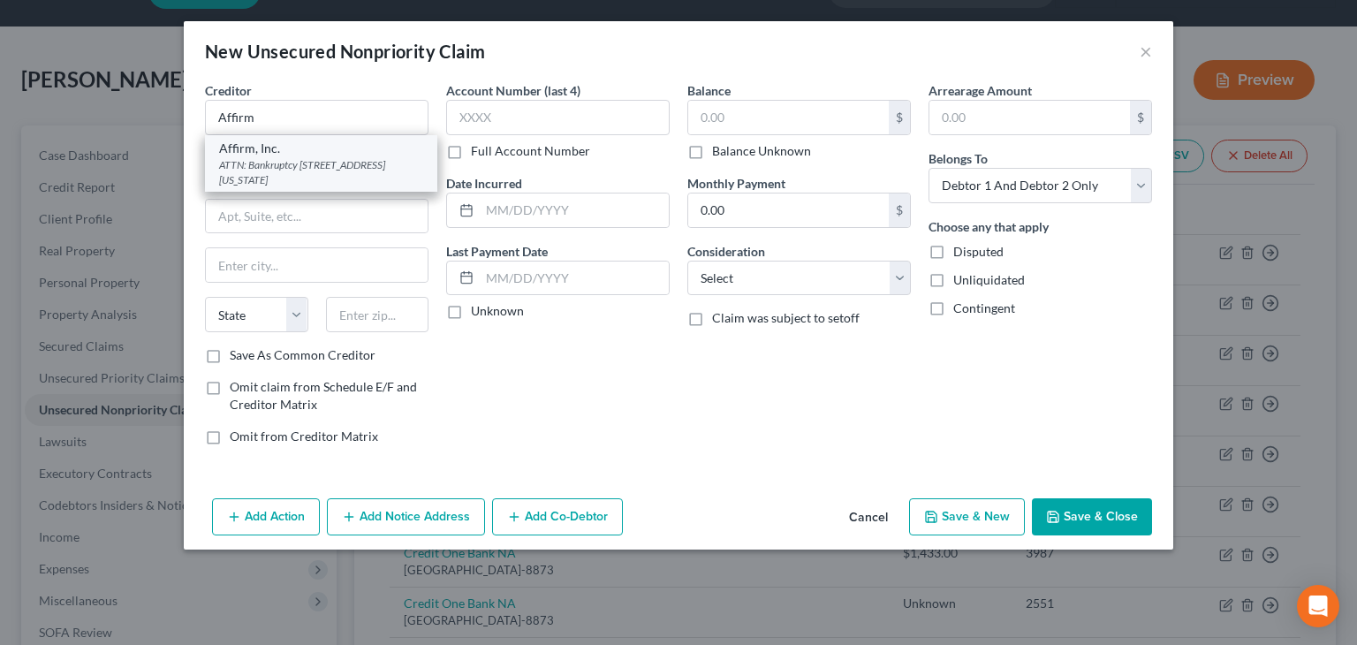
select select "4"
type input "94108"
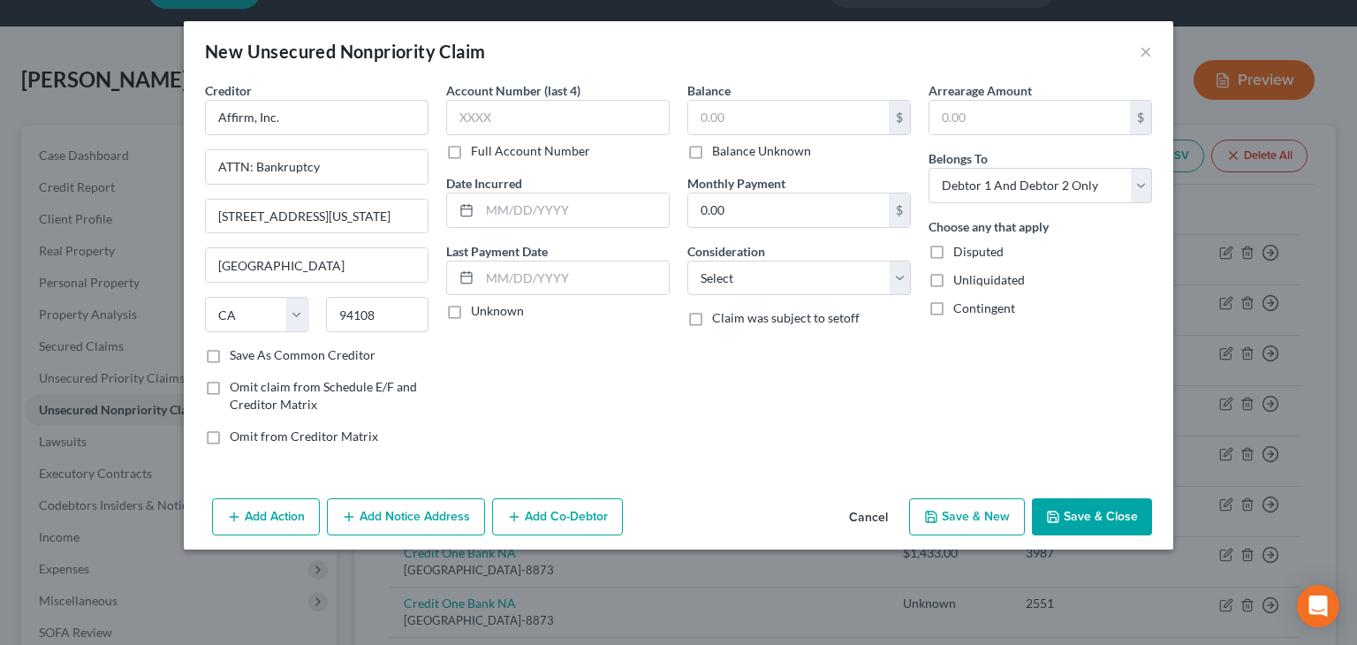
click at [724, 99] on label "Balance" at bounding box center [708, 90] width 43 height 19
click at [731, 107] on input "text" at bounding box center [788, 118] width 200 height 34
type input "1,500"
click at [827, 282] on select "Select Cable / Satellite Services Collection Agency Credit Card Debt Debt Couns…" at bounding box center [798, 278] width 223 height 35
select select "2"
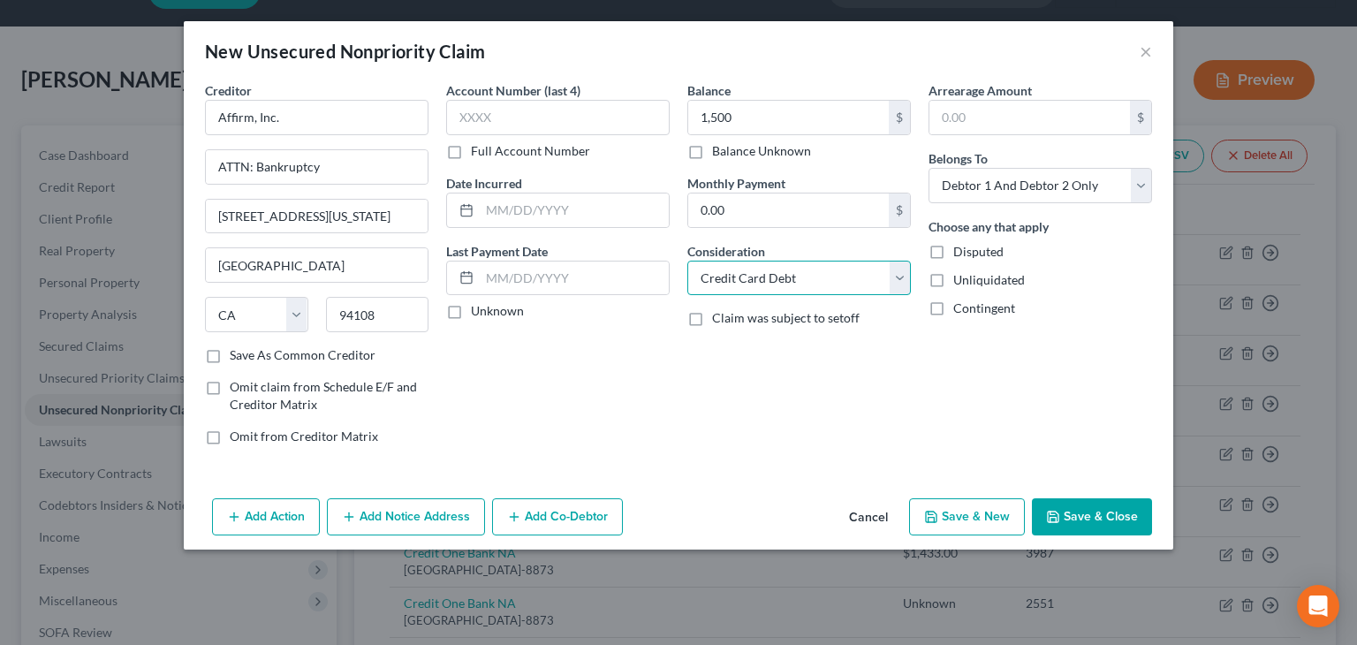
click at [687, 261] on select "Select Cable / Satellite Services Collection Agency Credit Card Debt Debt Couns…" at bounding box center [798, 278] width 223 height 35
click at [981, 181] on select "Select Debtor 1 Only Debtor 2 Only Debtor 1 And Debtor 2 Only At Least One Of T…" at bounding box center [1039, 185] width 223 height 35
select select "1"
click at [928, 168] on select "Select Debtor 1 Only Debtor 2 Only Debtor 1 And Debtor 2 Only At Least One Of T…" at bounding box center [1039, 185] width 223 height 35
click at [334, 112] on input "Affirm, Inc." at bounding box center [316, 117] width 223 height 35
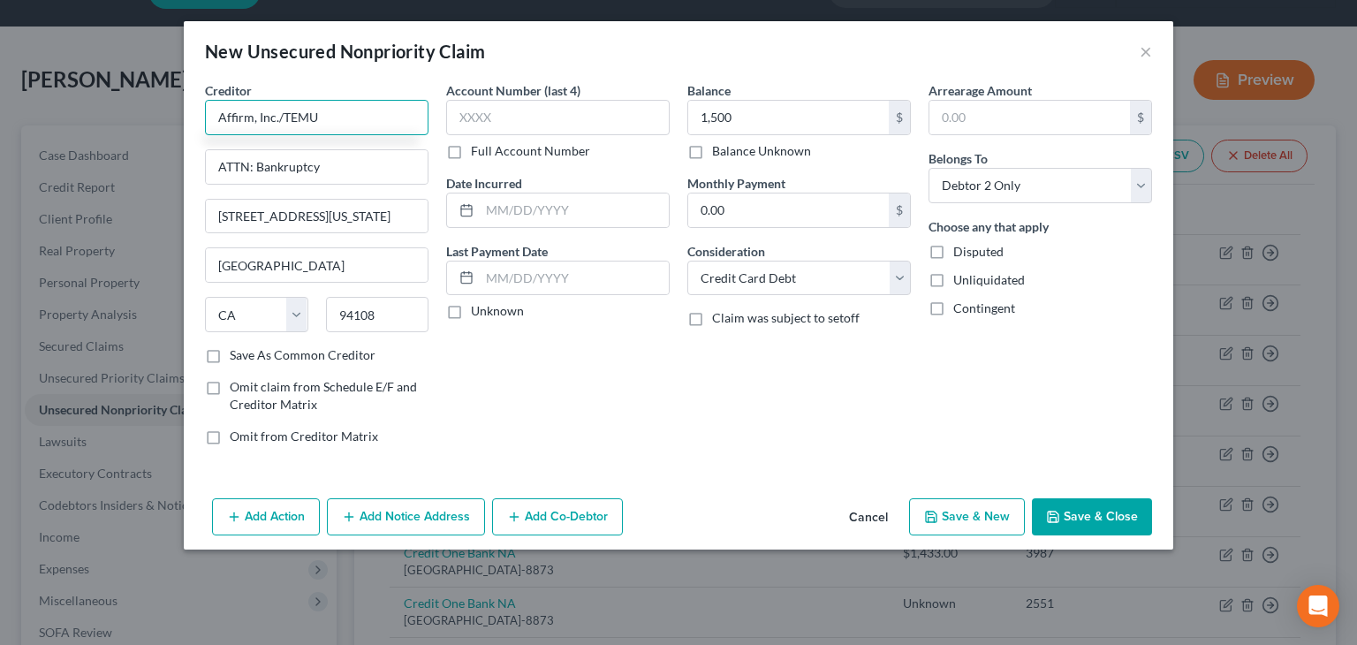
type input "Affirm, Inc./TEMU"
click at [1100, 520] on button "Save & Close" at bounding box center [1092, 516] width 120 height 37
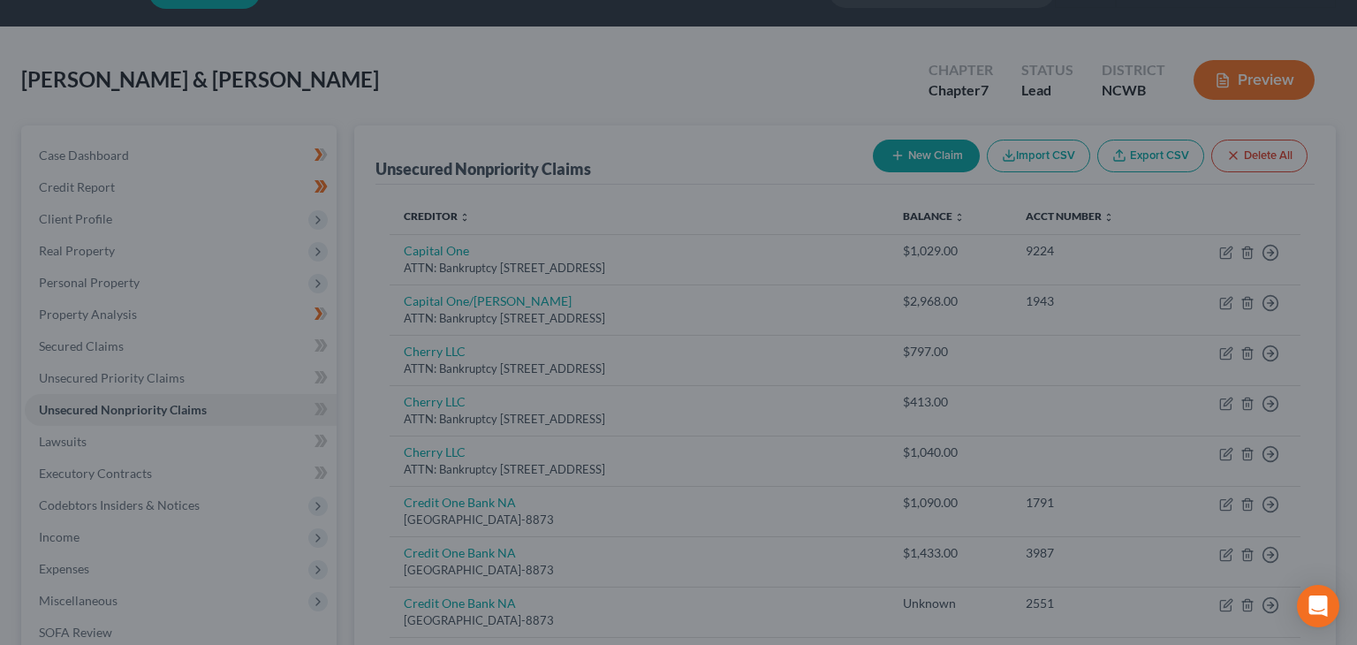
type input "1,500.00"
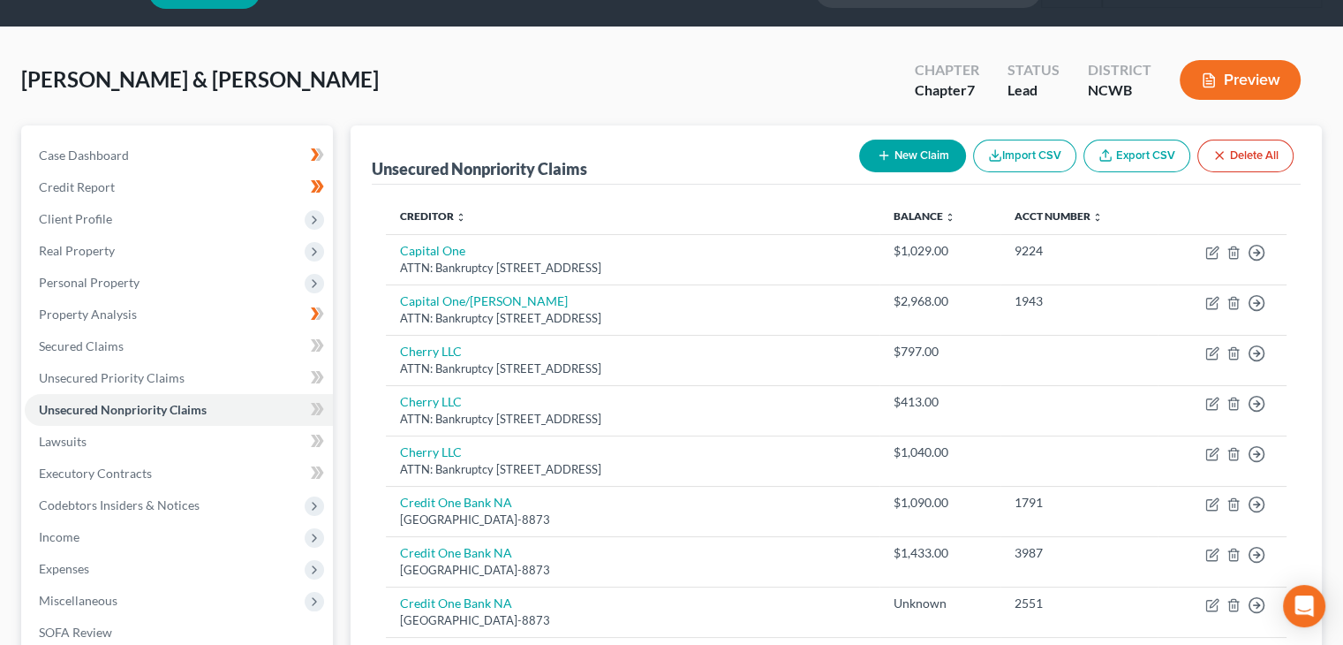
click at [890, 151] on button "New Claim" at bounding box center [912, 156] width 107 height 33
select select "2"
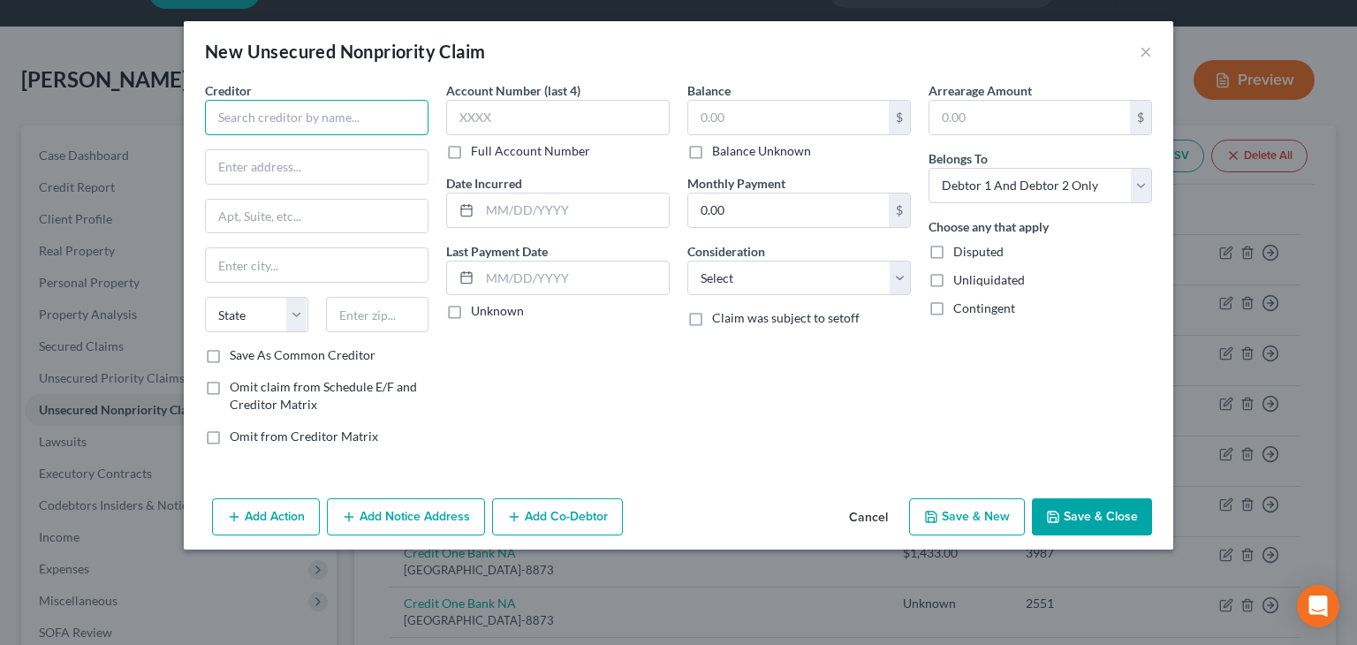
click at [229, 107] on input "text" at bounding box center [316, 117] width 223 height 35
type input "Aspen Dental"
click at [758, 110] on input "text" at bounding box center [788, 118] width 200 height 34
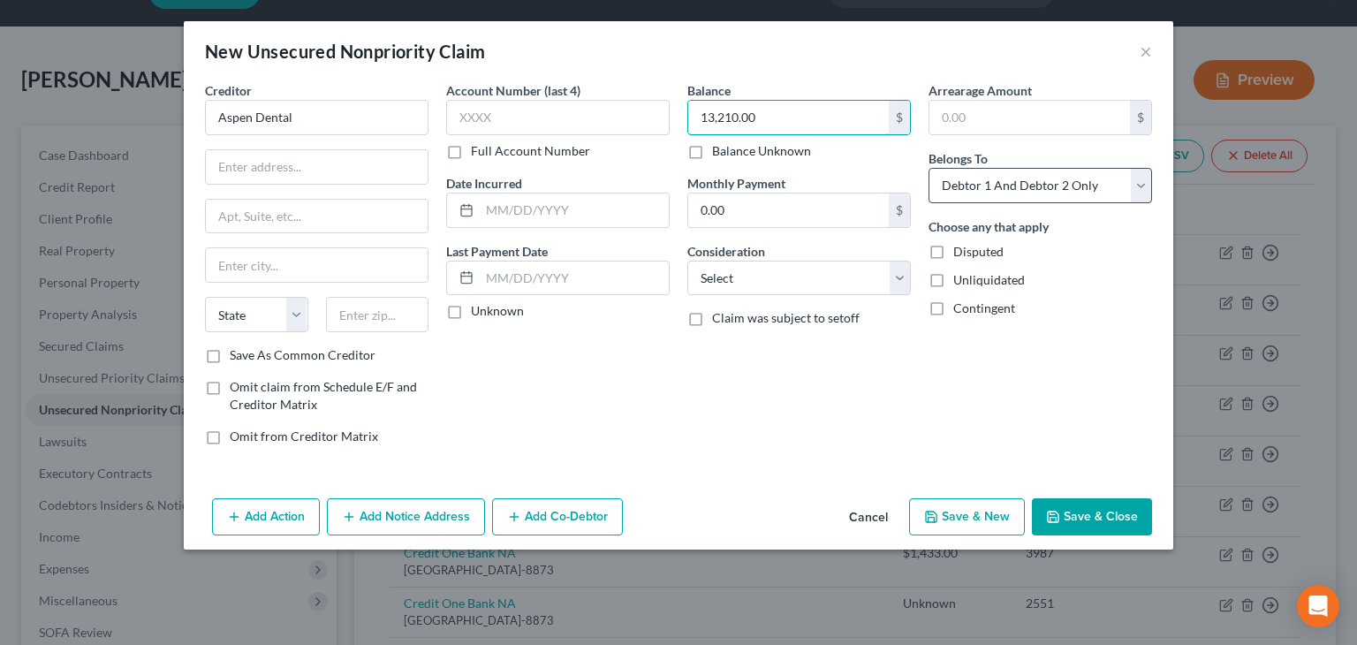
type input "13,210.00"
click at [1033, 185] on select "Select Debtor 1 Only Debtor 2 Only Debtor 1 And Debtor 2 Only At Least One Of T…" at bounding box center [1039, 185] width 223 height 35
click at [238, 164] on input "text" at bounding box center [317, 167] width 222 height 34
type input "ATTN: Bankruptcy"
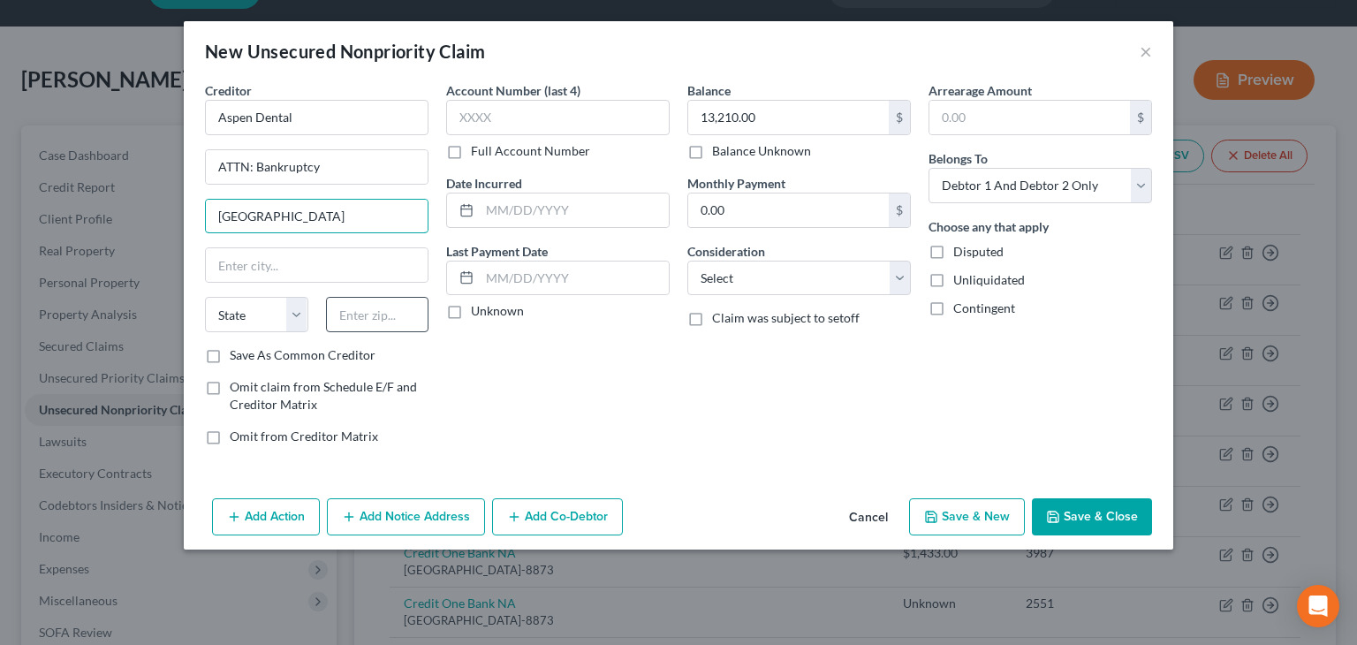
type input "160 Tunnel Road"
click at [348, 315] on input "text" at bounding box center [377, 314] width 103 height 35
type input "28805"
type input "Asheville"
select select "28"
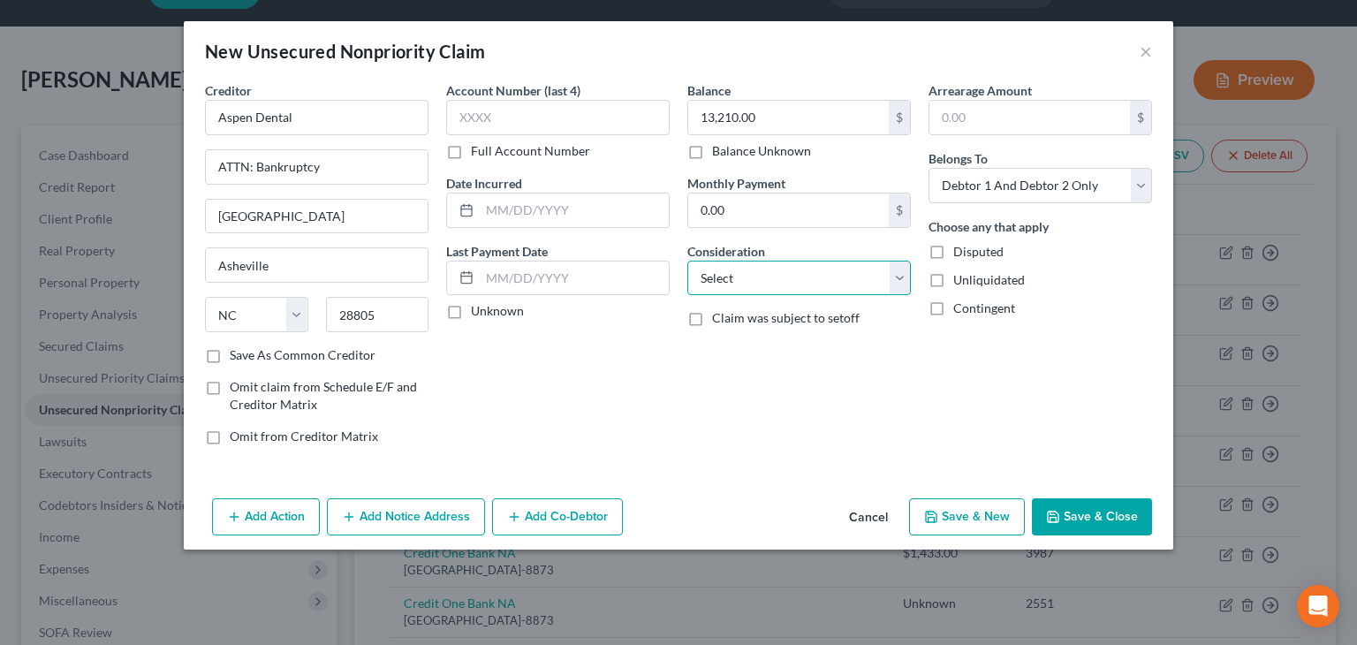
drag, startPoint x: 741, startPoint y: 276, endPoint x: 744, endPoint y: 291, distance: 15.2
click at [741, 276] on select "Select Cable / Satellite Services Collection Agency Credit Card Debt Debt Couns…" at bounding box center [798, 278] width 223 height 35
select select "9"
click at [687, 261] on select "Select Cable / Satellite Services Collection Agency Credit Card Debt Debt Couns…" at bounding box center [798, 278] width 223 height 35
click at [410, 516] on button "Add Notice Address" at bounding box center [406, 516] width 158 height 37
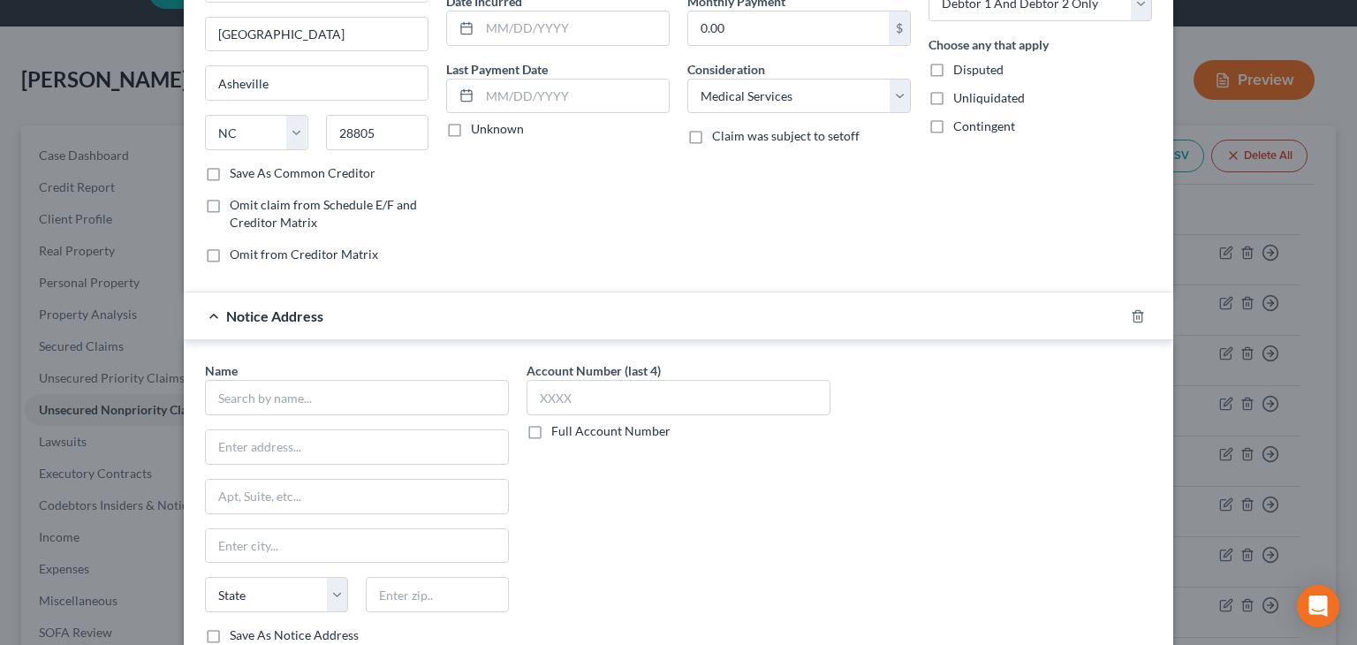
scroll to position [303, 0]
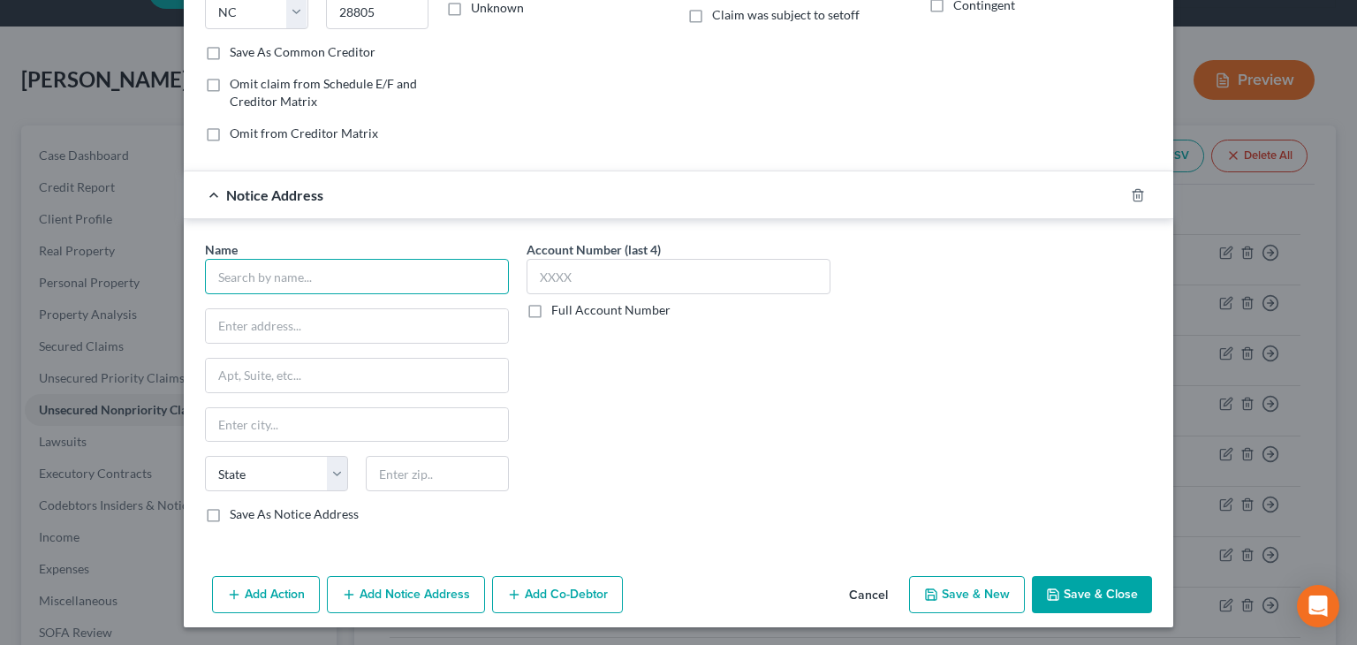
click at [278, 276] on input "text" at bounding box center [357, 276] width 304 height 35
click at [261, 274] on input "text" at bounding box center [357, 276] width 304 height 35
drag, startPoint x: 1100, startPoint y: 598, endPoint x: 1057, endPoint y: 599, distance: 42.4
click at [1099, 598] on button "Save & Close" at bounding box center [1092, 594] width 120 height 37
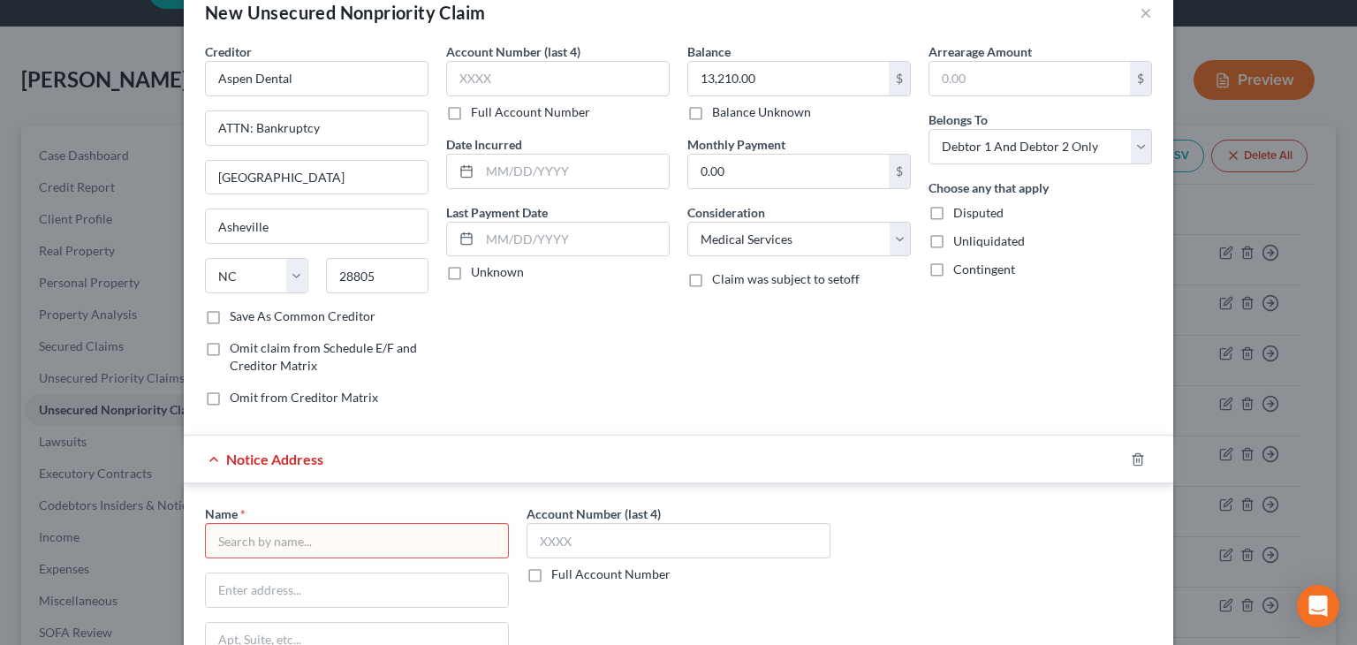
scroll to position [38, 0]
click at [1137, 459] on line "button" at bounding box center [1137, 461] width 0 height 4
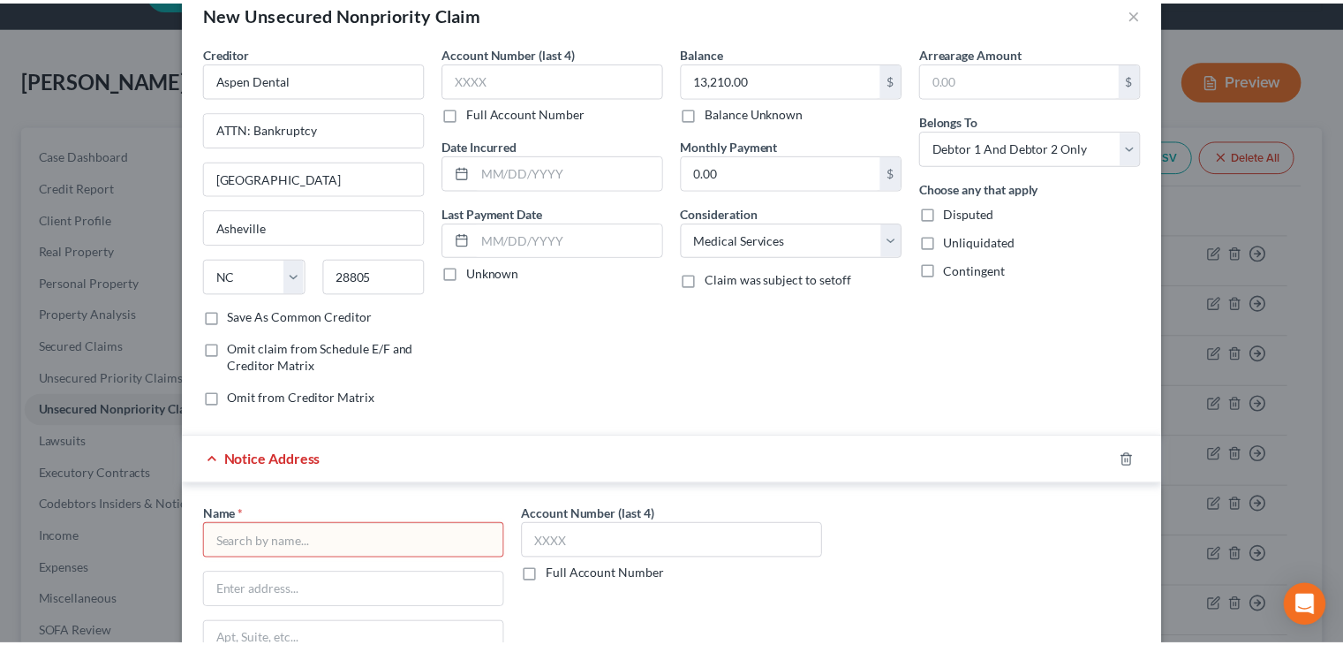
scroll to position [0, 0]
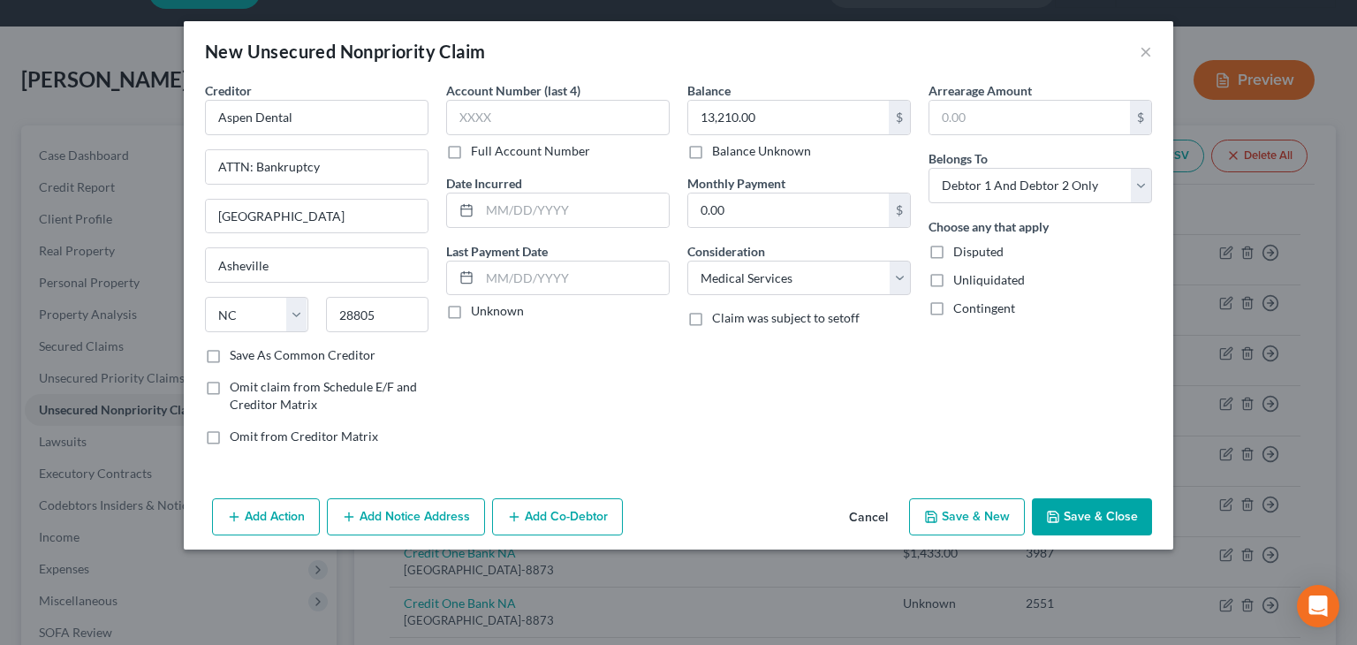
drag, startPoint x: 1105, startPoint y: 506, endPoint x: 865, endPoint y: 502, distance: 239.4
click at [1105, 507] on button "Save & Close" at bounding box center [1092, 516] width 120 height 37
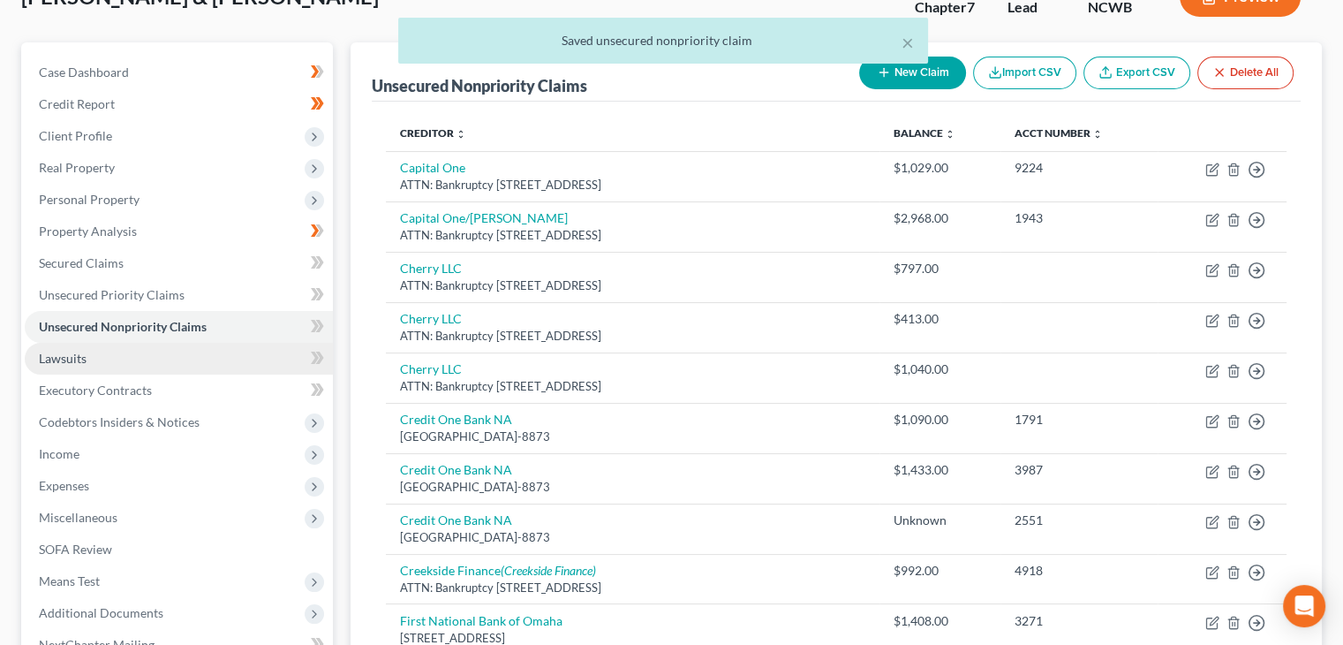
scroll to position [132, 0]
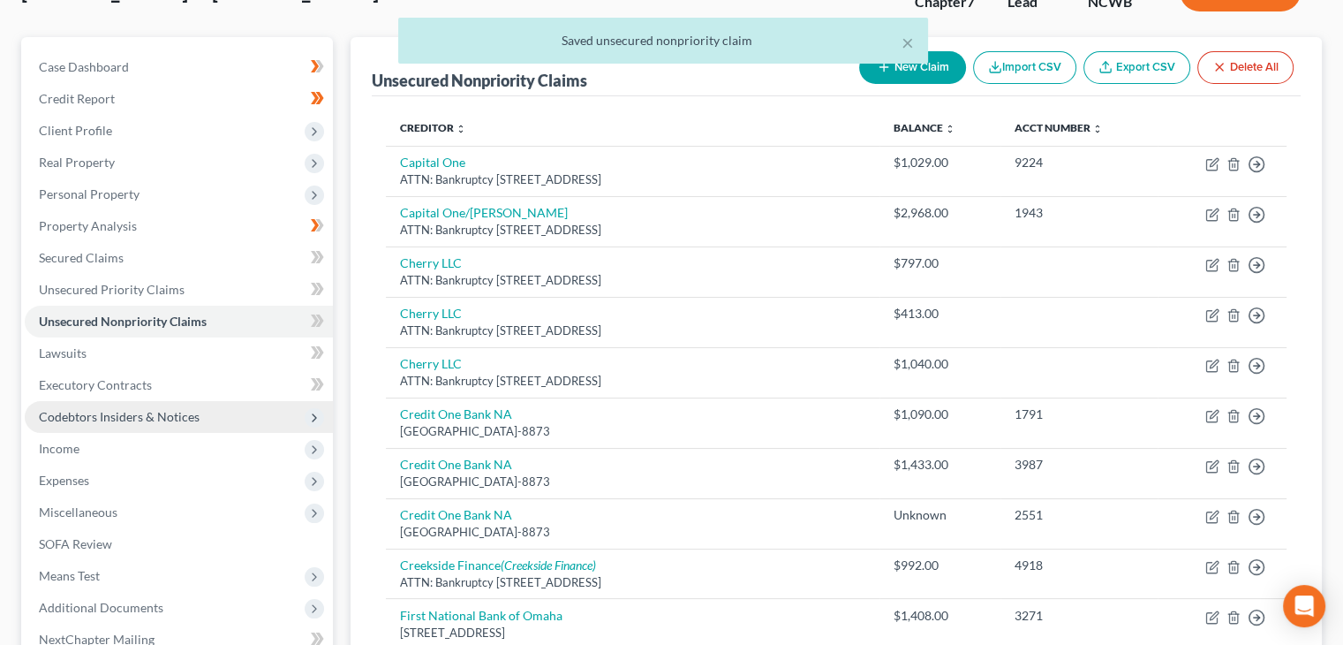
click at [88, 424] on span "Codebtors Insiders & Notices" at bounding box center [179, 417] width 308 height 32
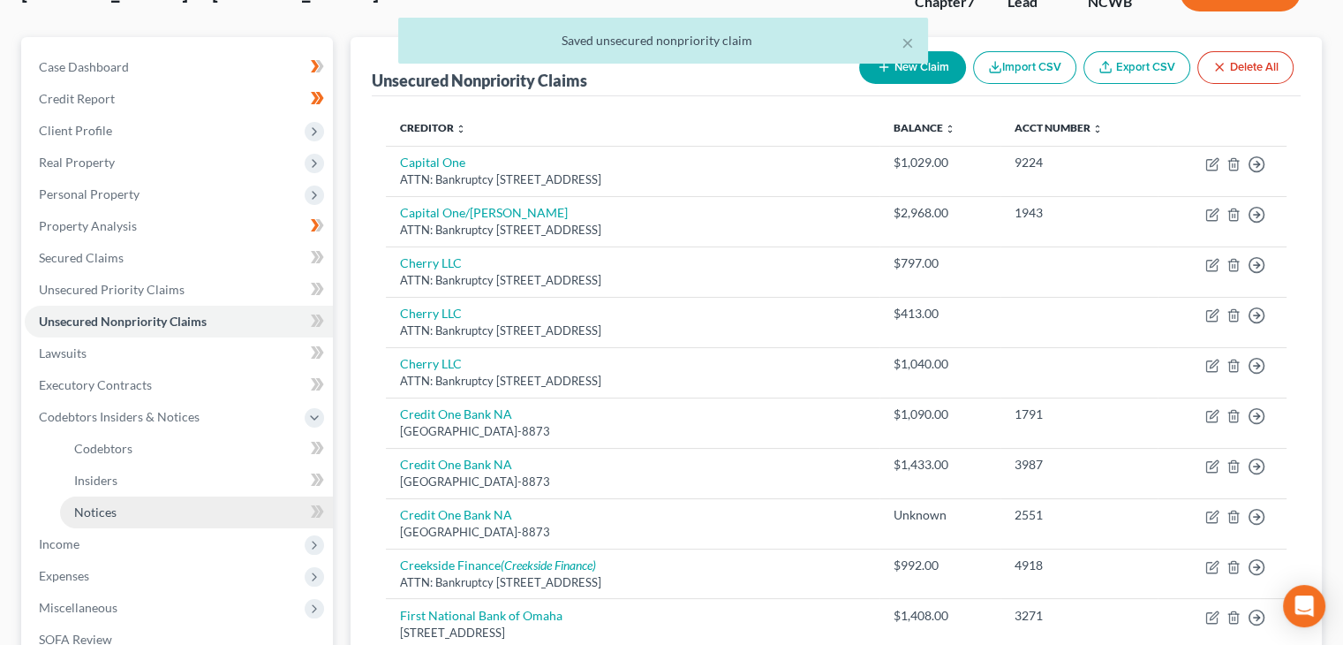
click at [111, 506] on span "Notices" at bounding box center [95, 511] width 42 height 15
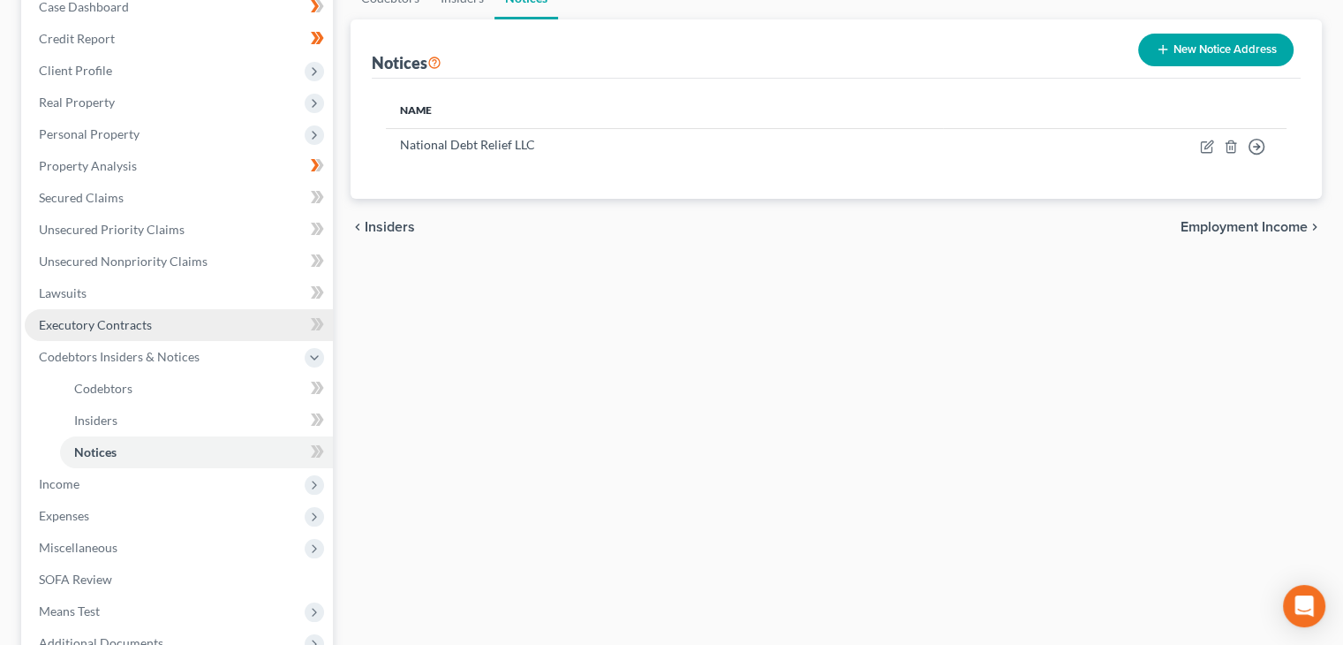
scroll to position [265, 0]
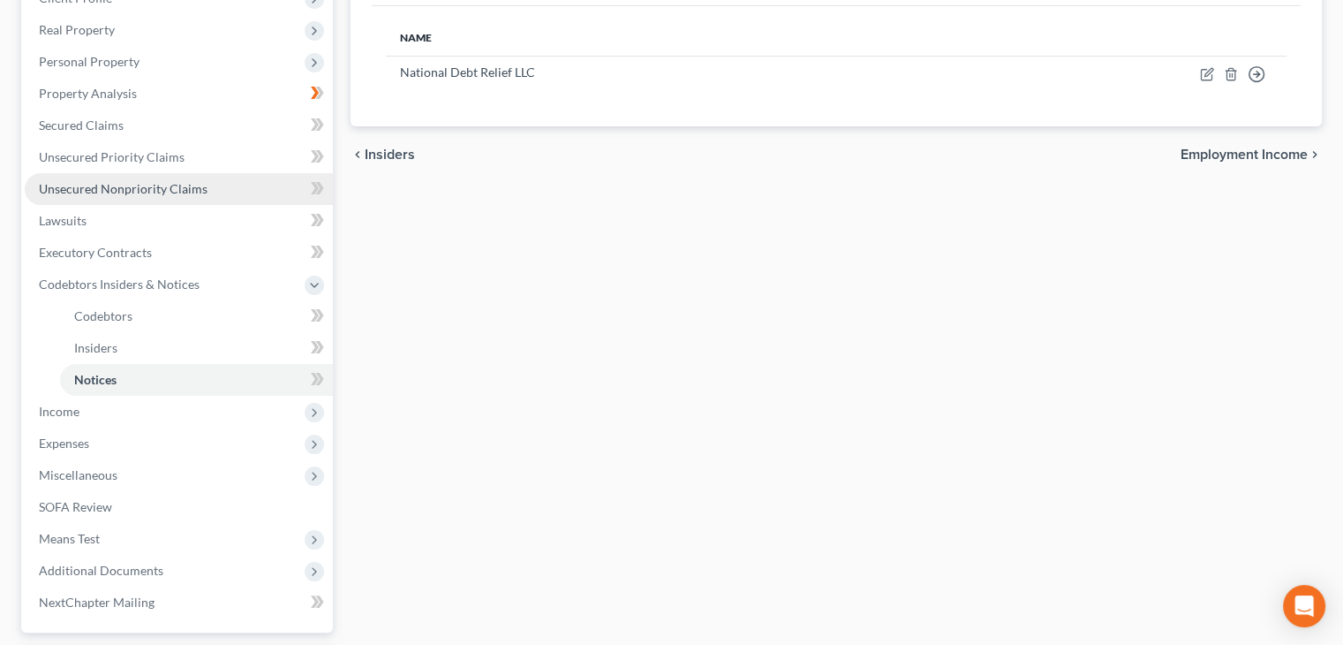
click at [157, 193] on span "Unsecured Nonpriority Claims" at bounding box center [123, 188] width 169 height 15
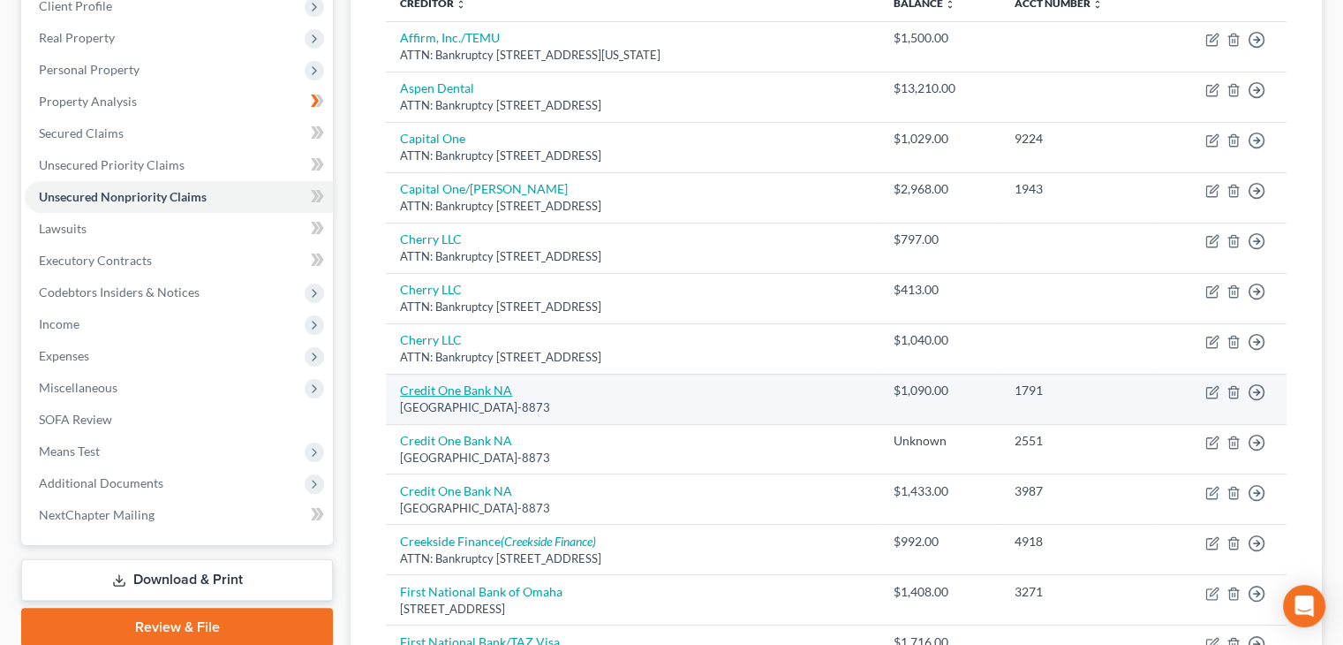
scroll to position [177, 0]
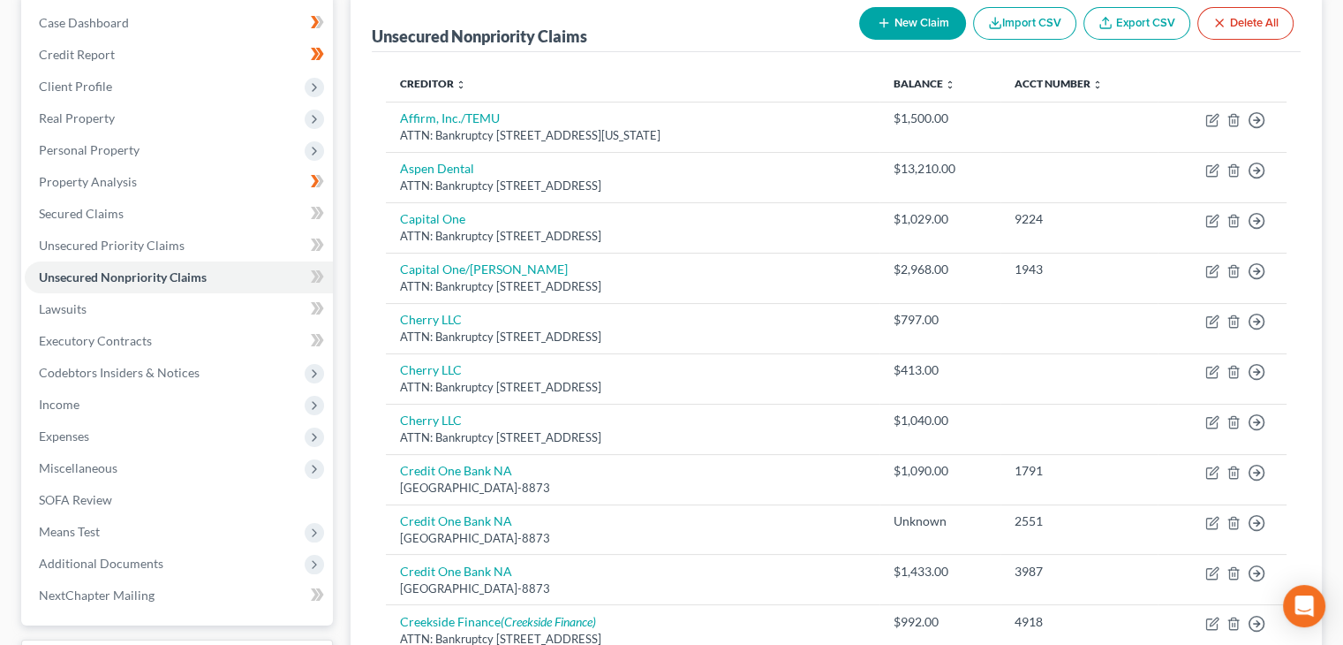
click at [883, 19] on icon "button" at bounding box center [884, 23] width 14 height 14
select select "2"
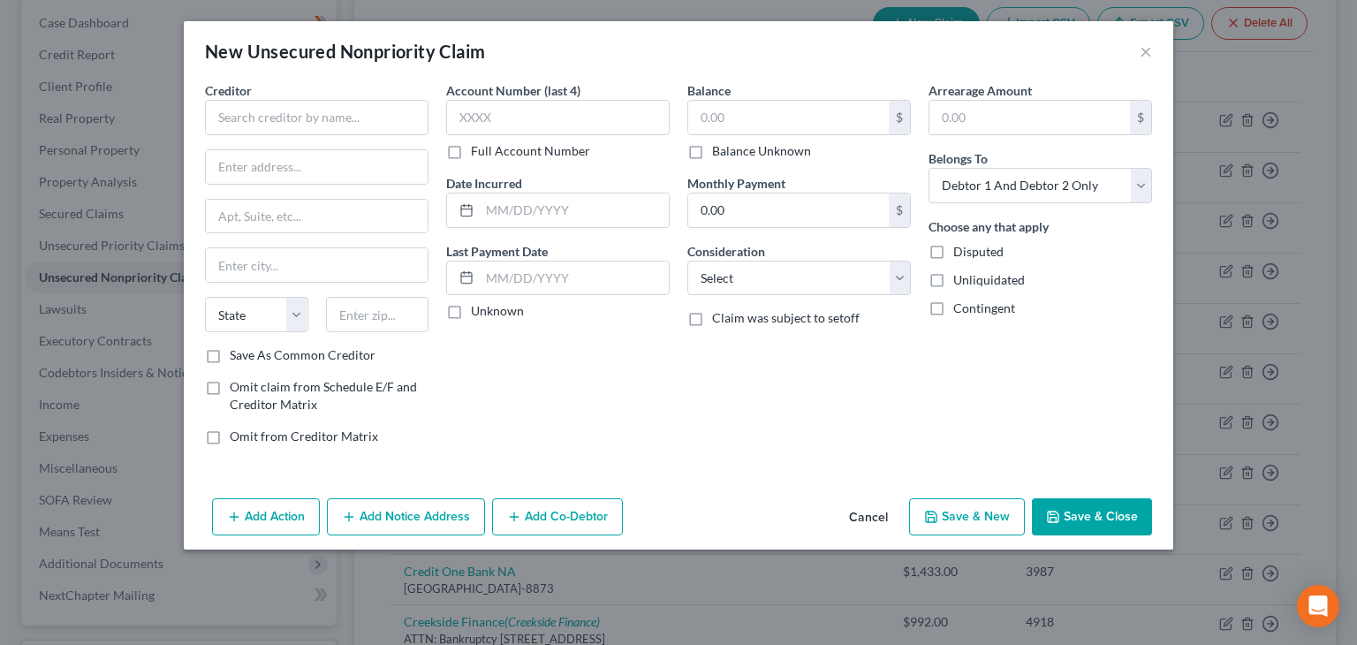
click at [869, 513] on button "Cancel" at bounding box center [868, 517] width 67 height 35
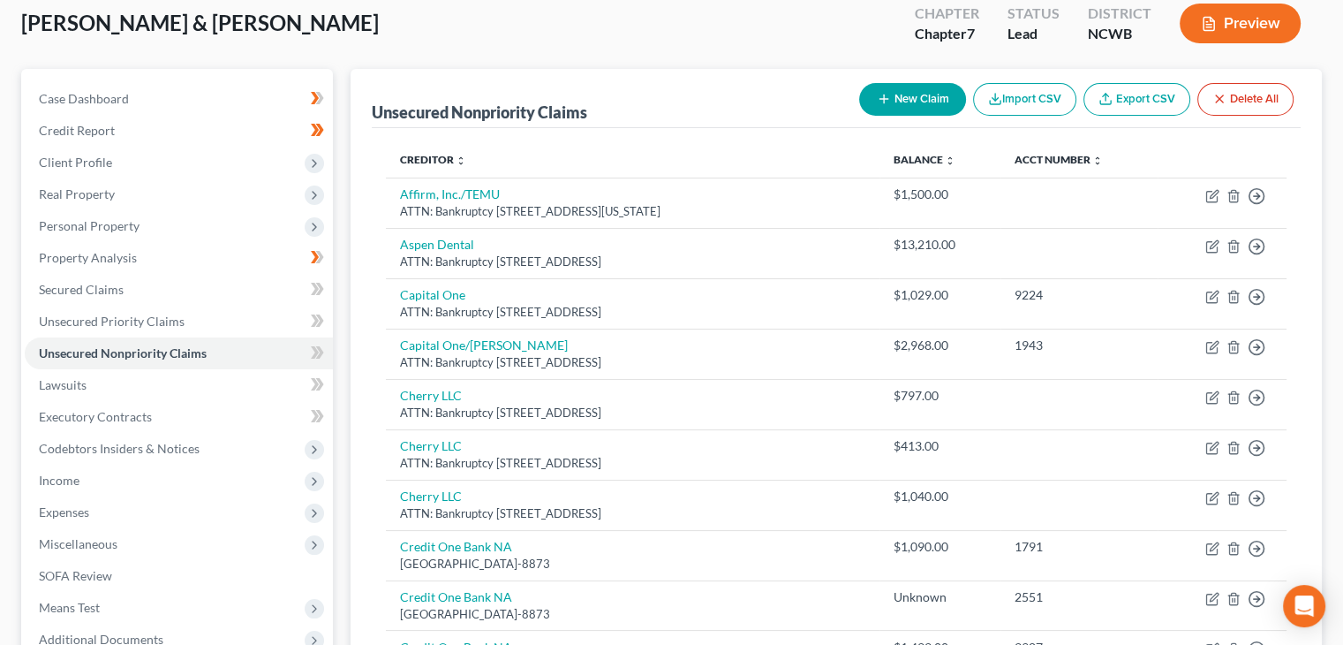
scroll to position [88, 0]
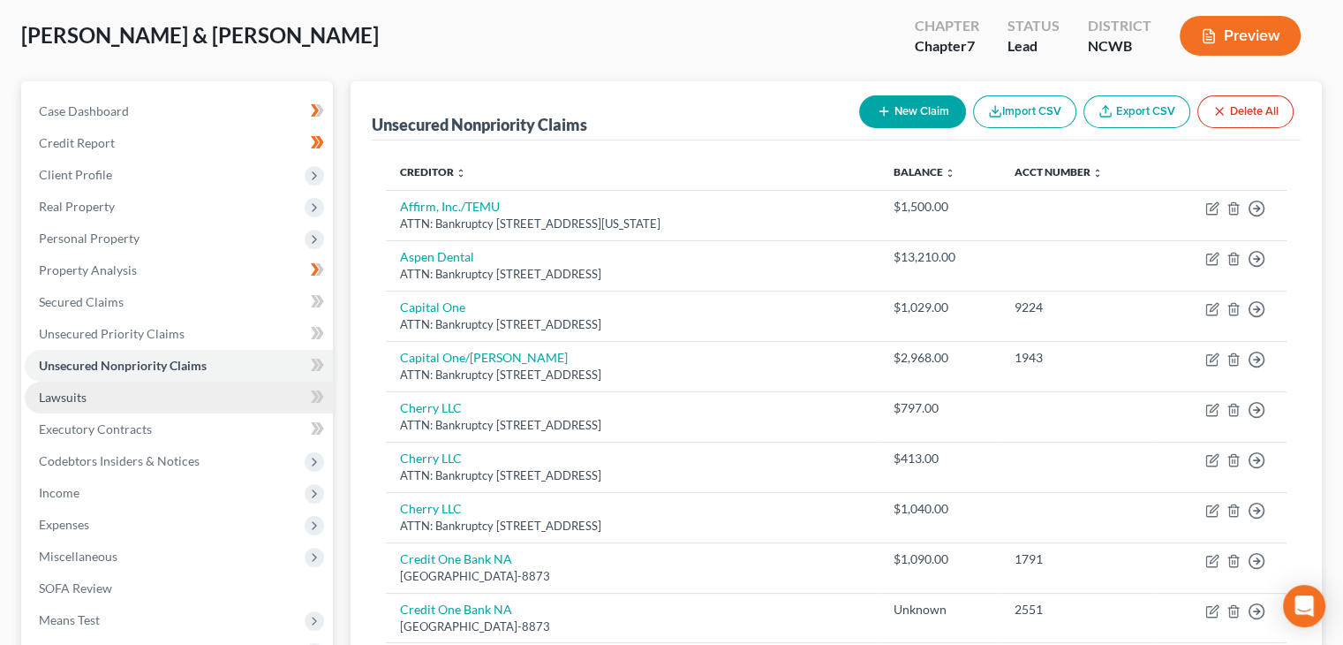
click at [133, 382] on link "Lawsuits" at bounding box center [179, 398] width 308 height 32
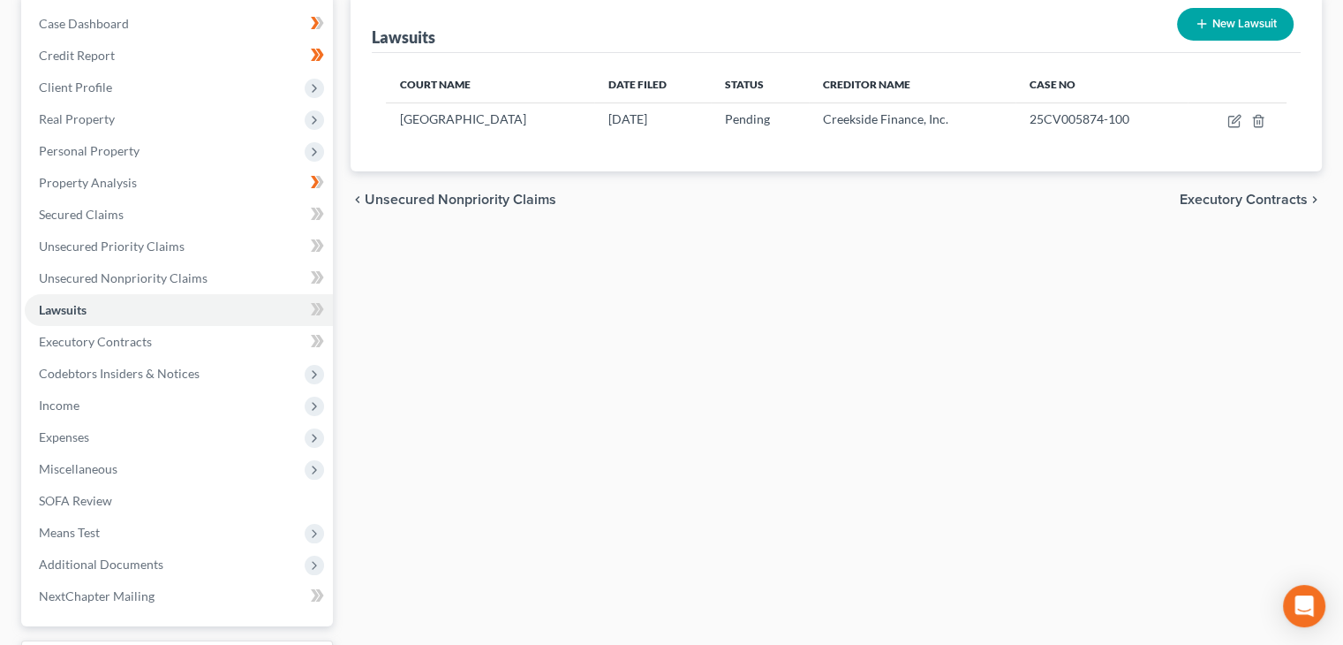
scroll to position [177, 0]
click at [1236, 123] on icon "button" at bounding box center [1235, 120] width 14 height 14
select select "28"
select select "0"
select select "4"
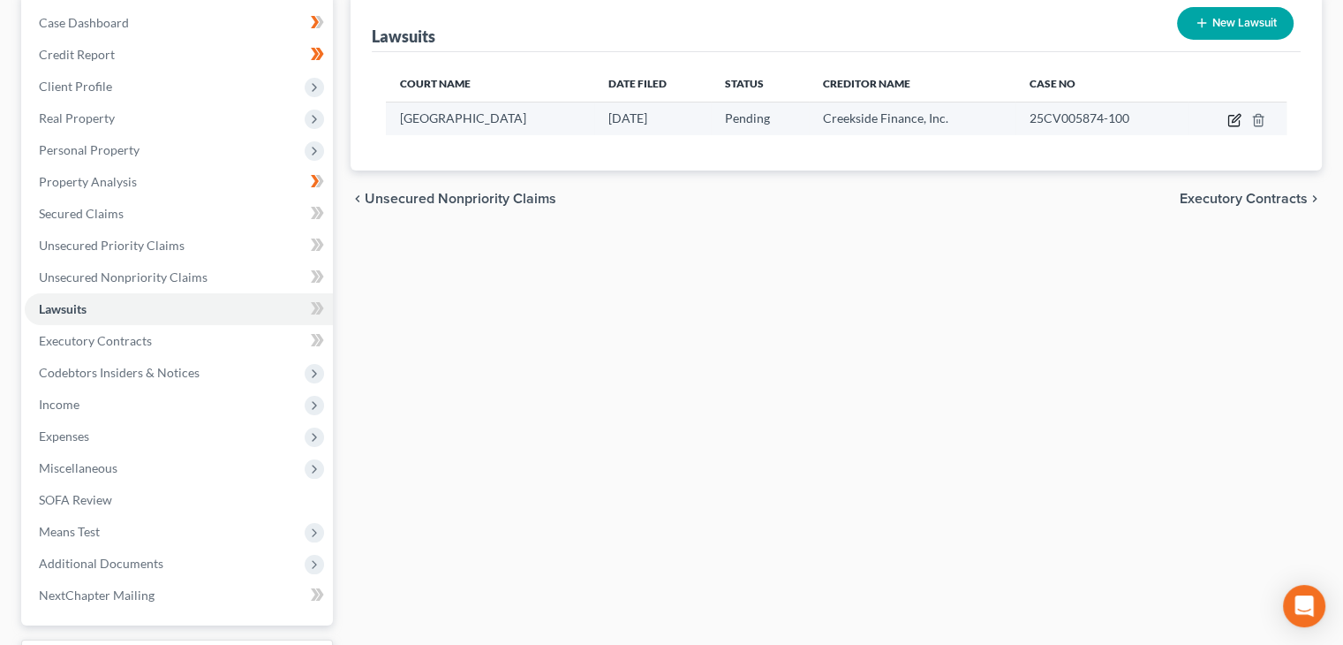
select select "28"
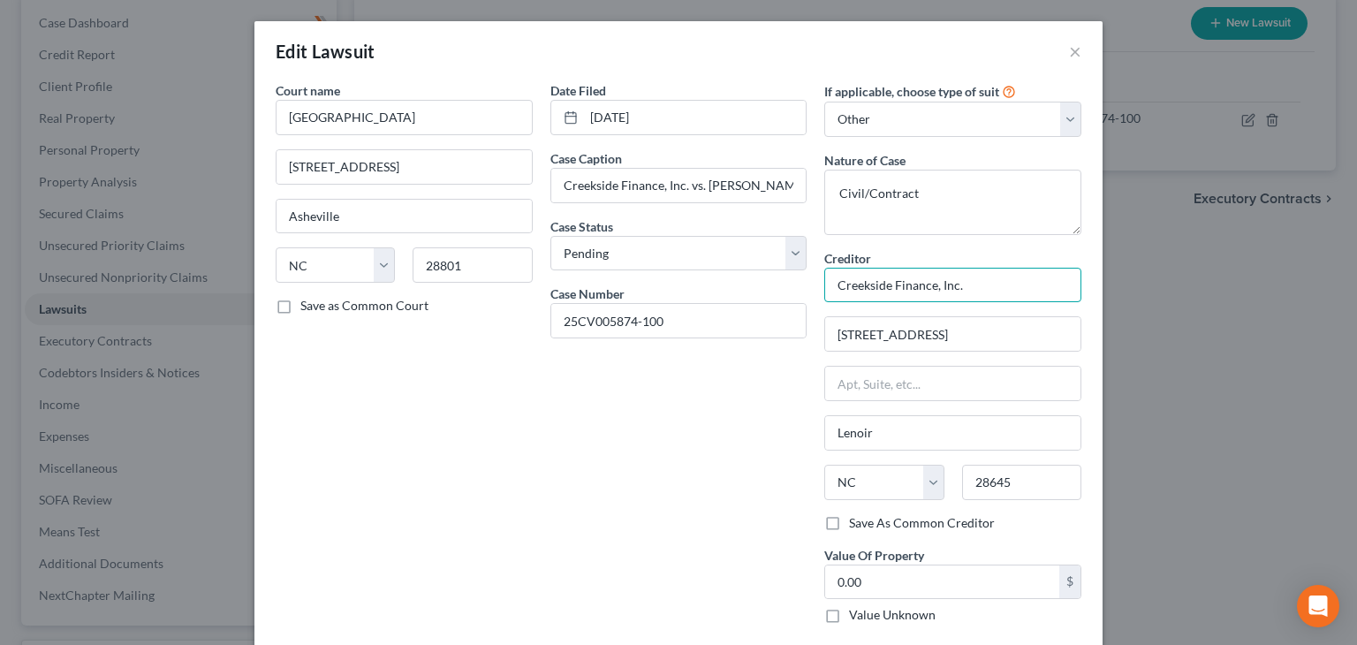
drag, startPoint x: 981, startPoint y: 280, endPoint x: 789, endPoint y: 273, distance: 192.7
click at [789, 275] on div "Court name * Buncombe District Court 60 Court Plaza Asheville State AL AK AR AZ…" at bounding box center [678, 359] width 823 height 556
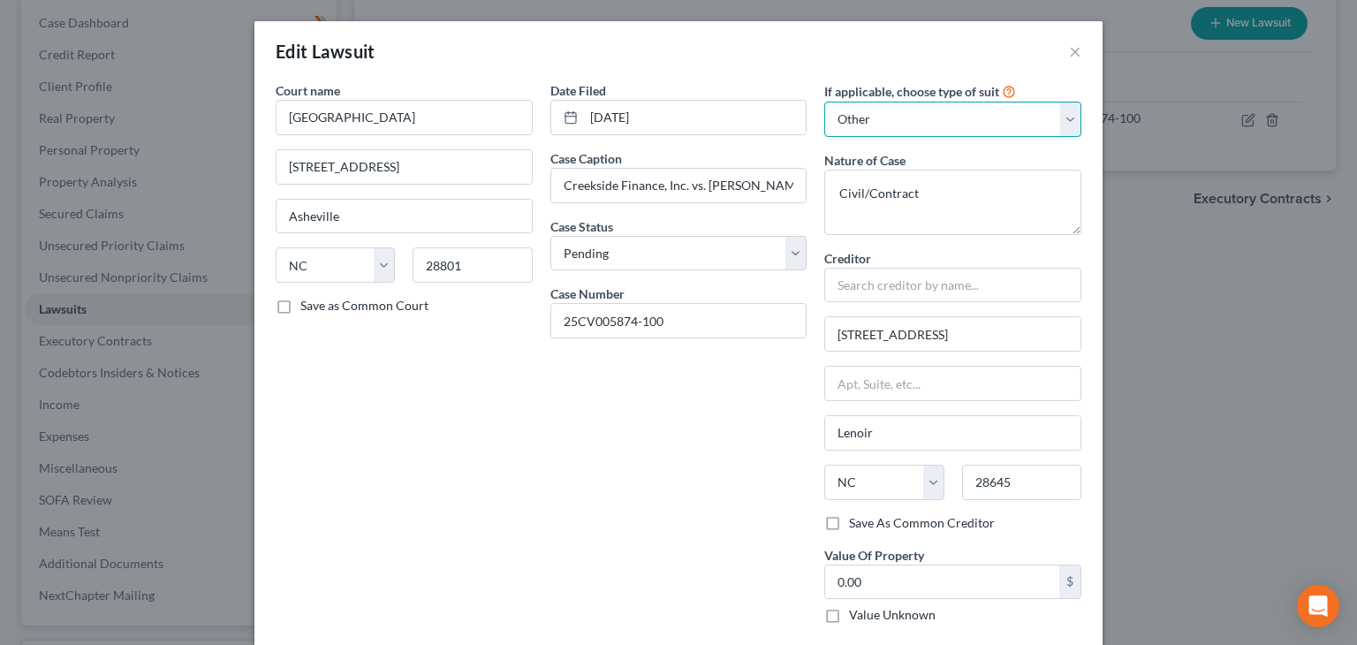
click at [920, 115] on select "Select Repossession Garnishment Foreclosure Attached, Seized, Or Levied Other" at bounding box center [952, 119] width 257 height 35
select select
click at [824, 102] on select "Select Repossession Garnishment Foreclosure Attached, Seized, Or Levied Other" at bounding box center [952, 119] width 257 height 35
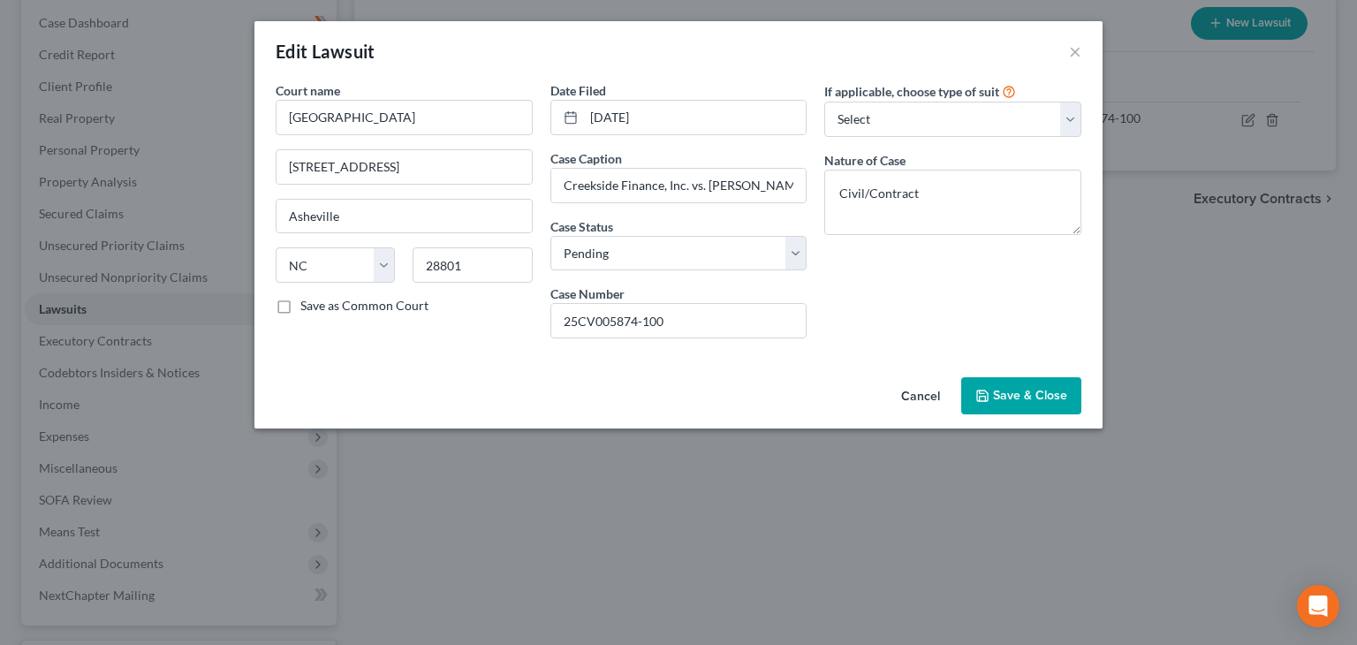
click at [1039, 389] on span "Save & Close" at bounding box center [1030, 395] width 74 height 15
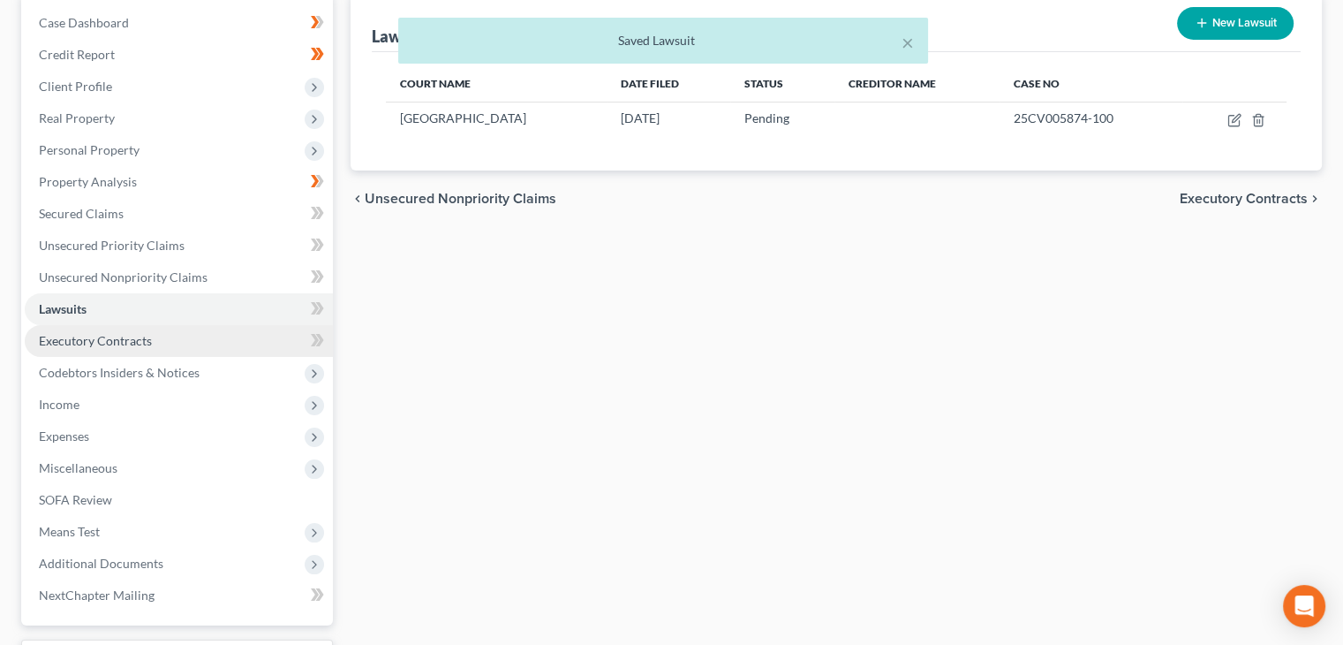
click at [159, 340] on link "Executory Contracts" at bounding box center [179, 341] width 308 height 32
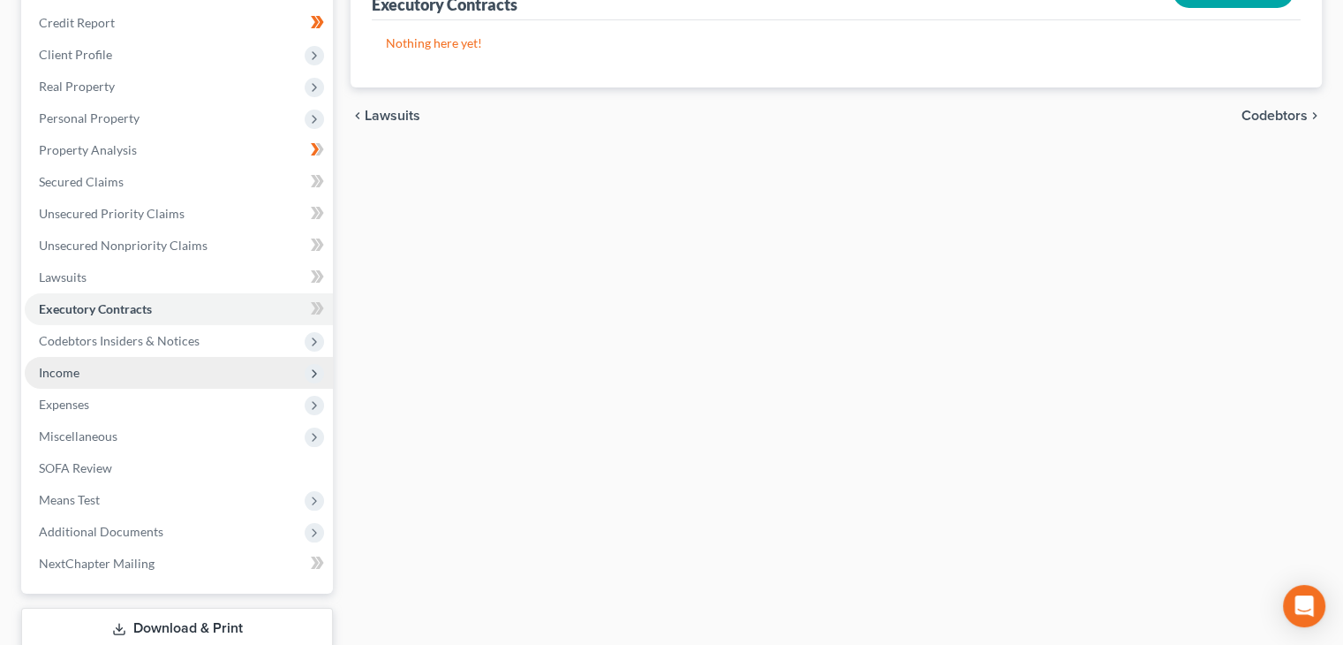
scroll to position [265, 0]
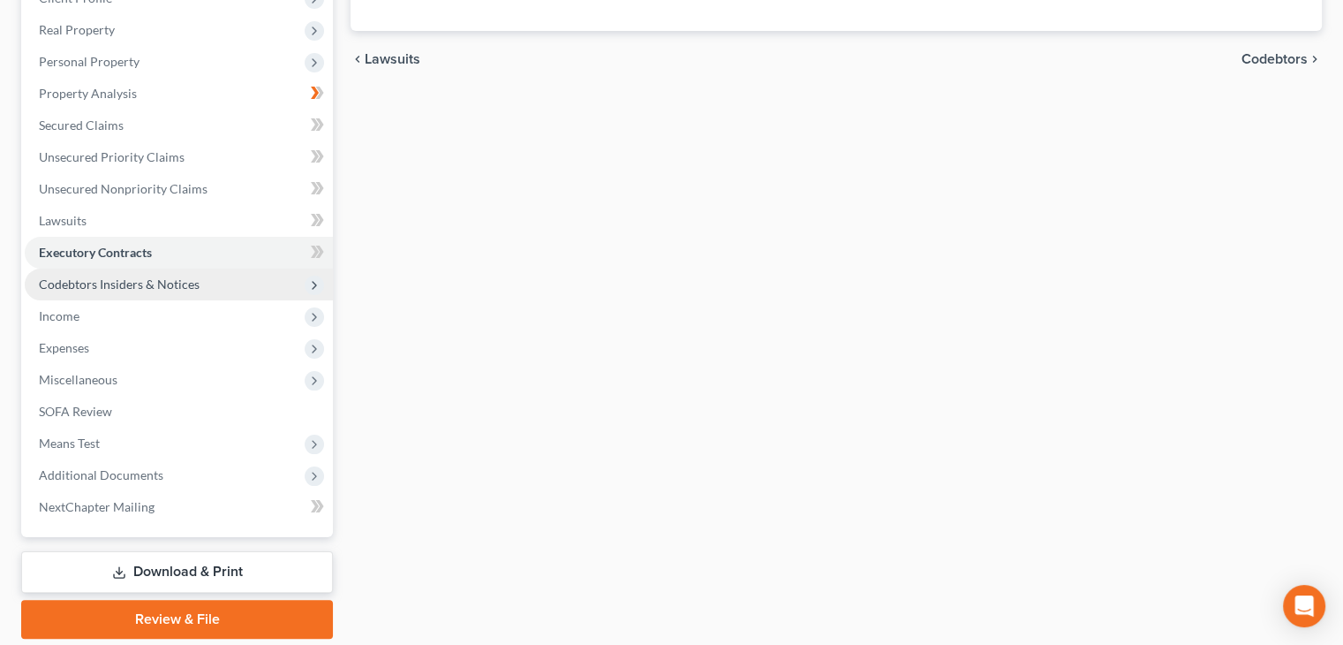
click at [141, 281] on span "Codebtors Insiders & Notices" at bounding box center [119, 283] width 161 height 15
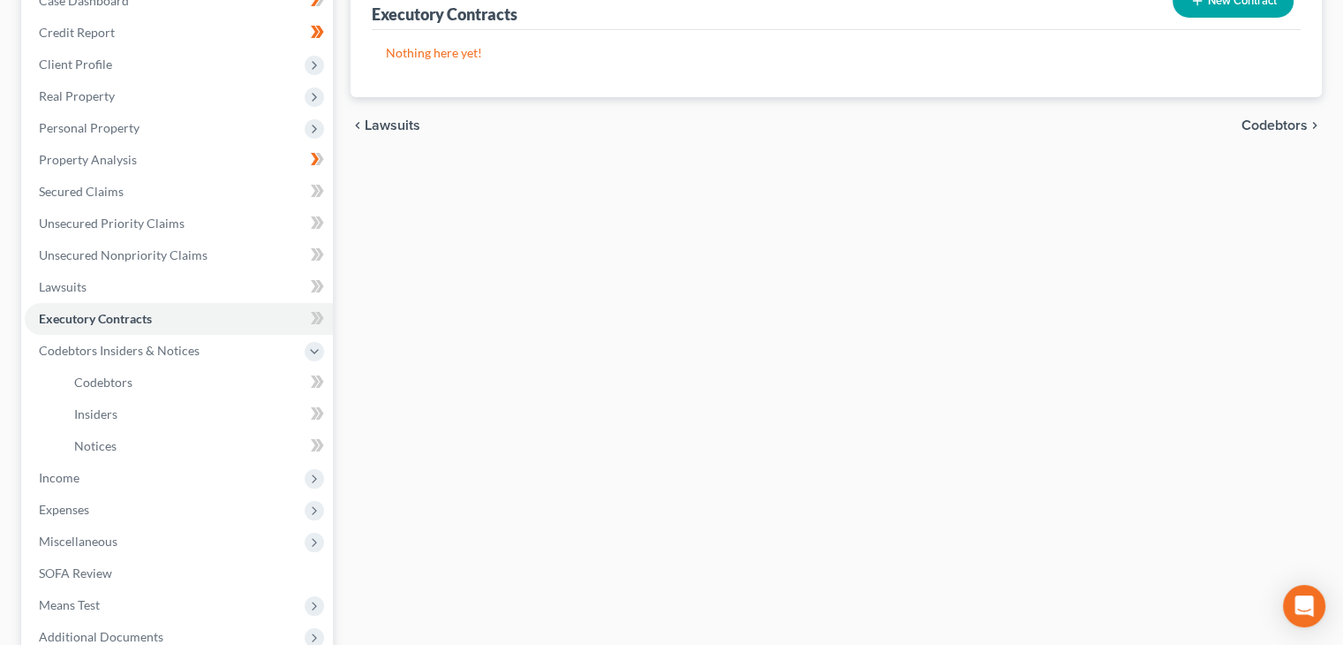
scroll to position [0, 0]
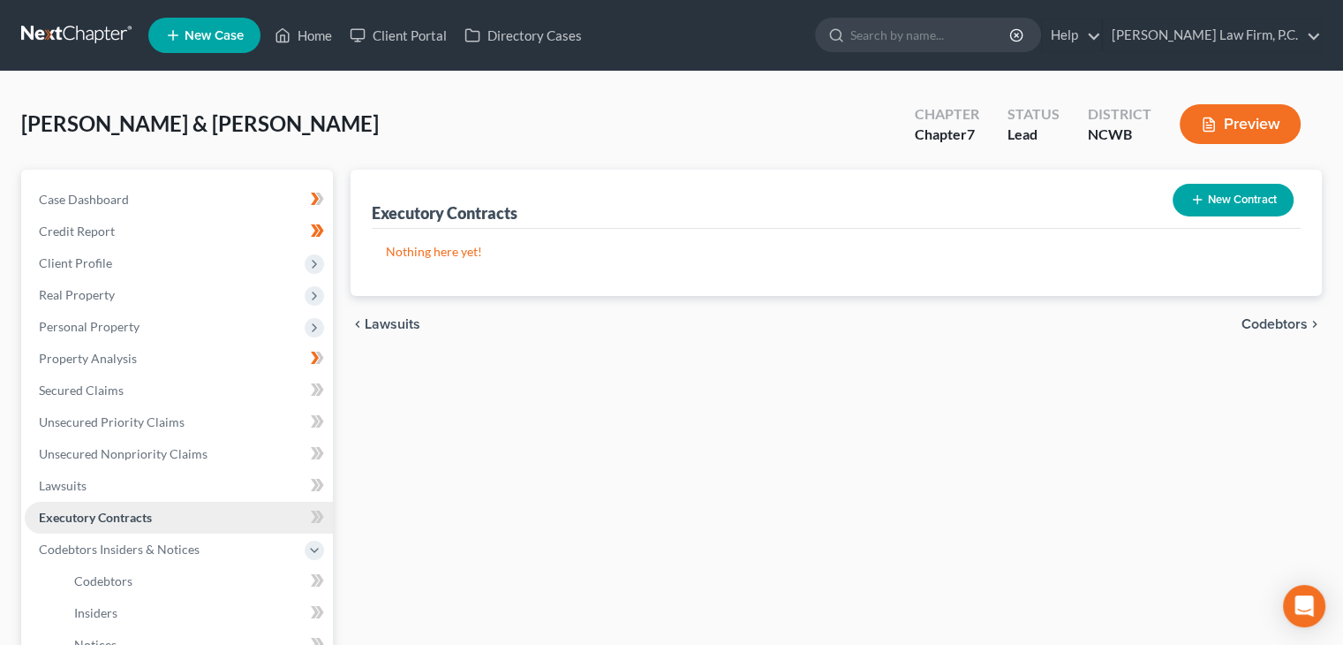
click at [128, 528] on link "Executory Contracts" at bounding box center [179, 518] width 308 height 32
click at [115, 584] on span "Codebtors" at bounding box center [103, 580] width 58 height 15
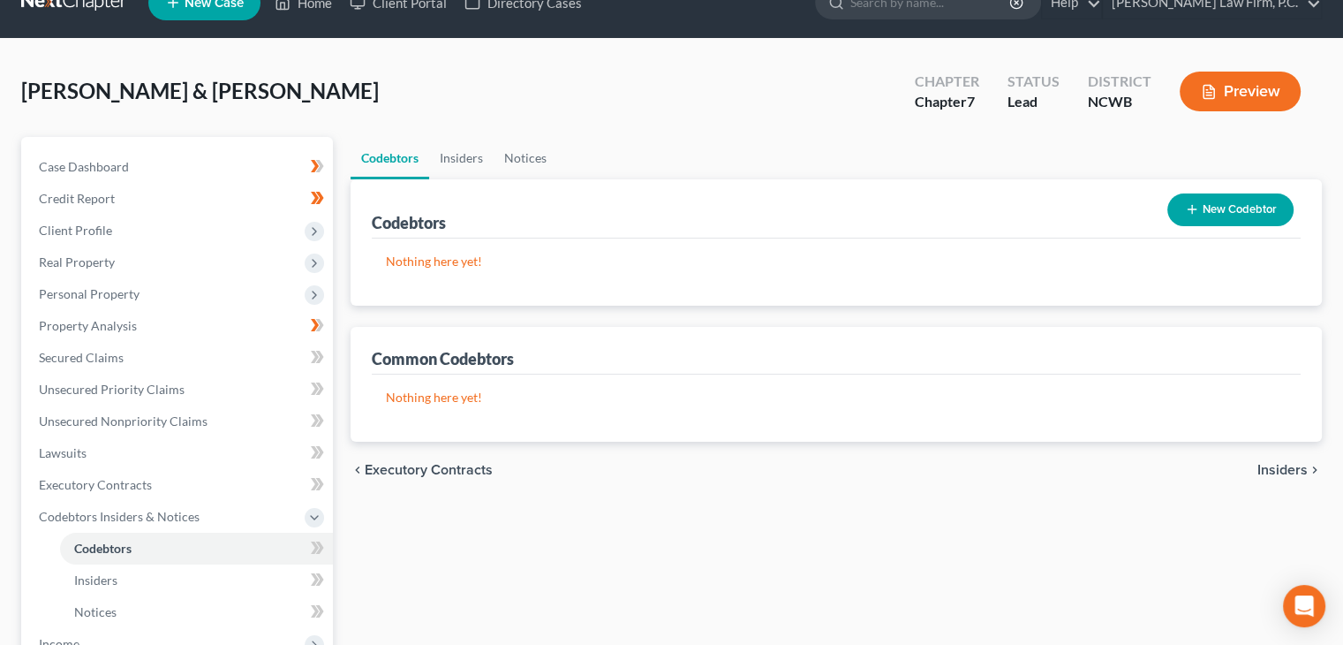
scroll to position [177, 0]
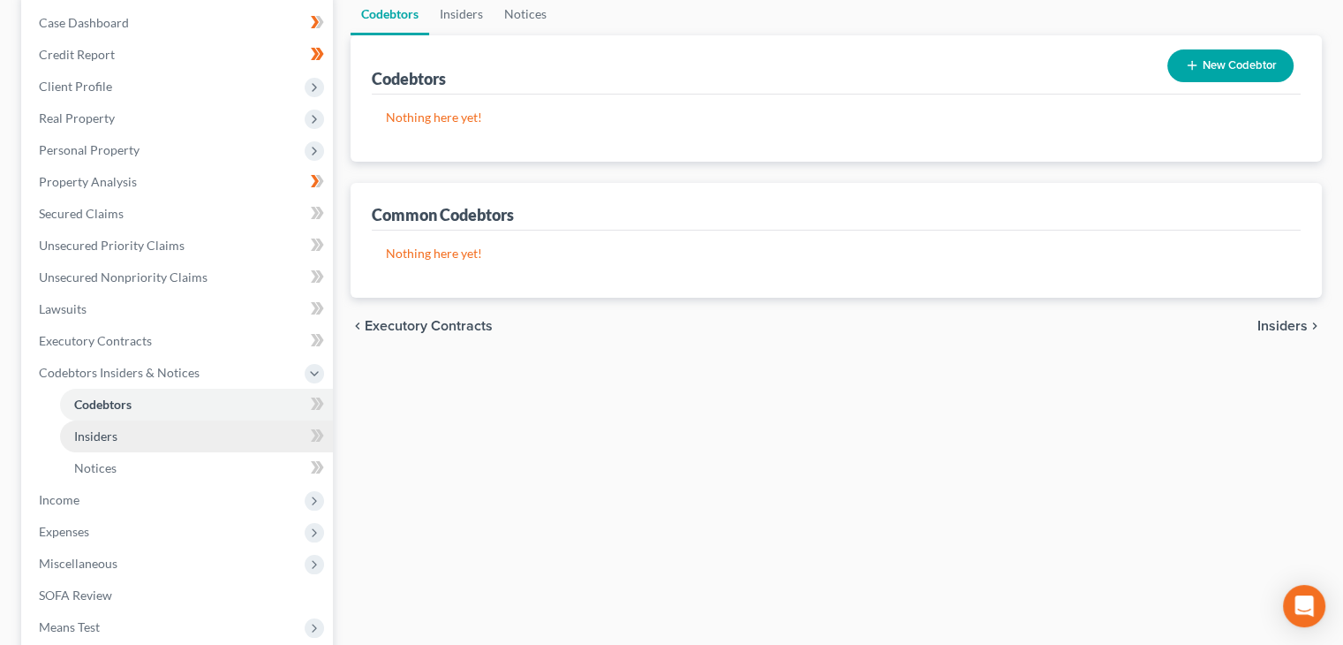
click at [134, 435] on link "Insiders" at bounding box center [196, 436] width 273 height 32
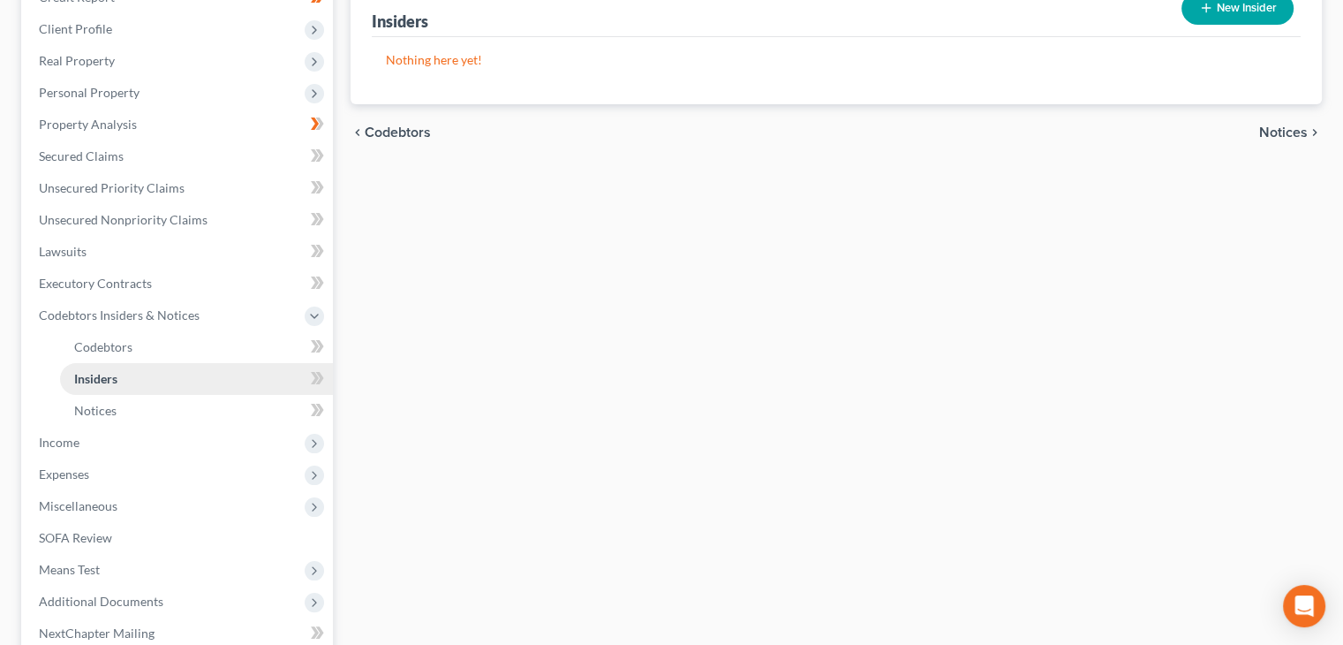
scroll to position [265, 0]
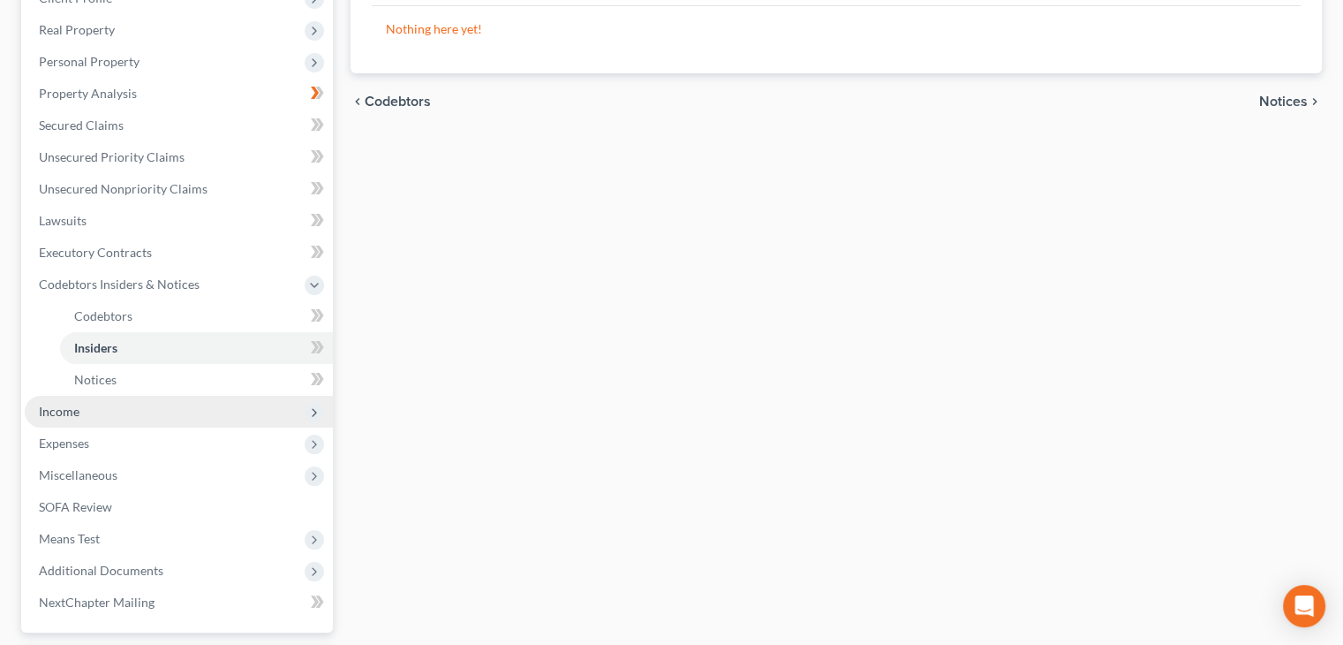
click at [86, 411] on span "Income" at bounding box center [179, 412] width 308 height 32
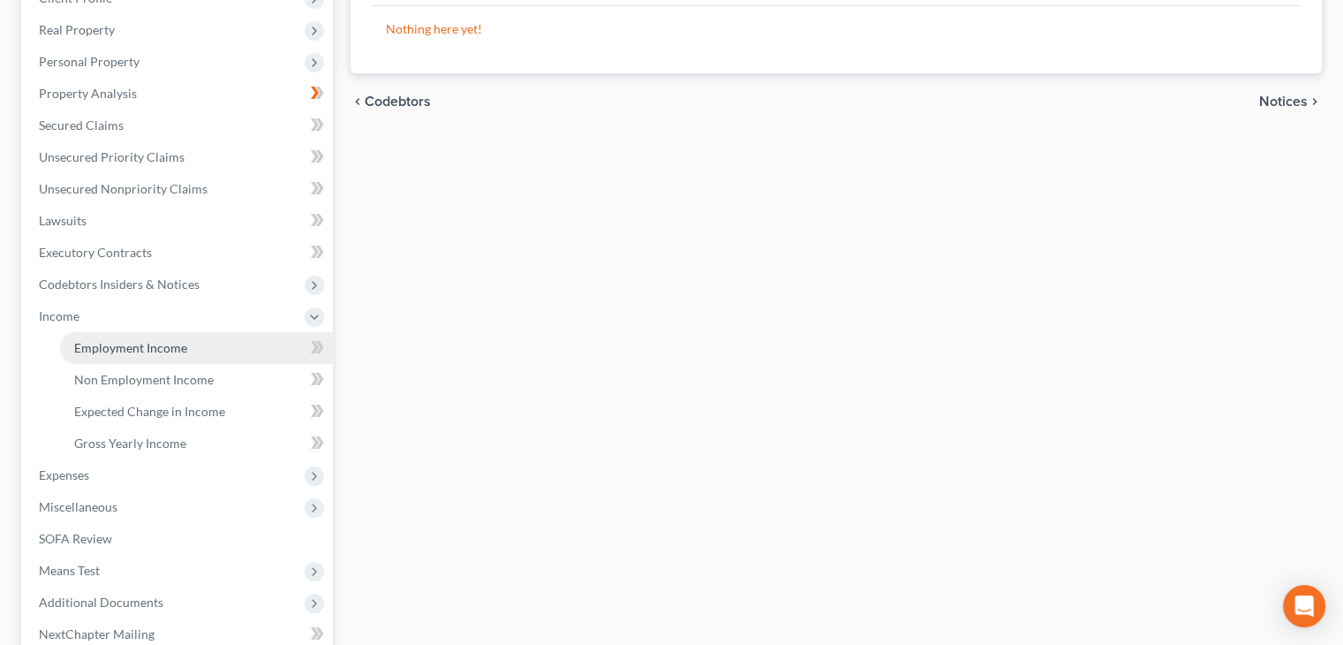
click at [120, 348] on span "Employment Income" at bounding box center [130, 347] width 113 height 15
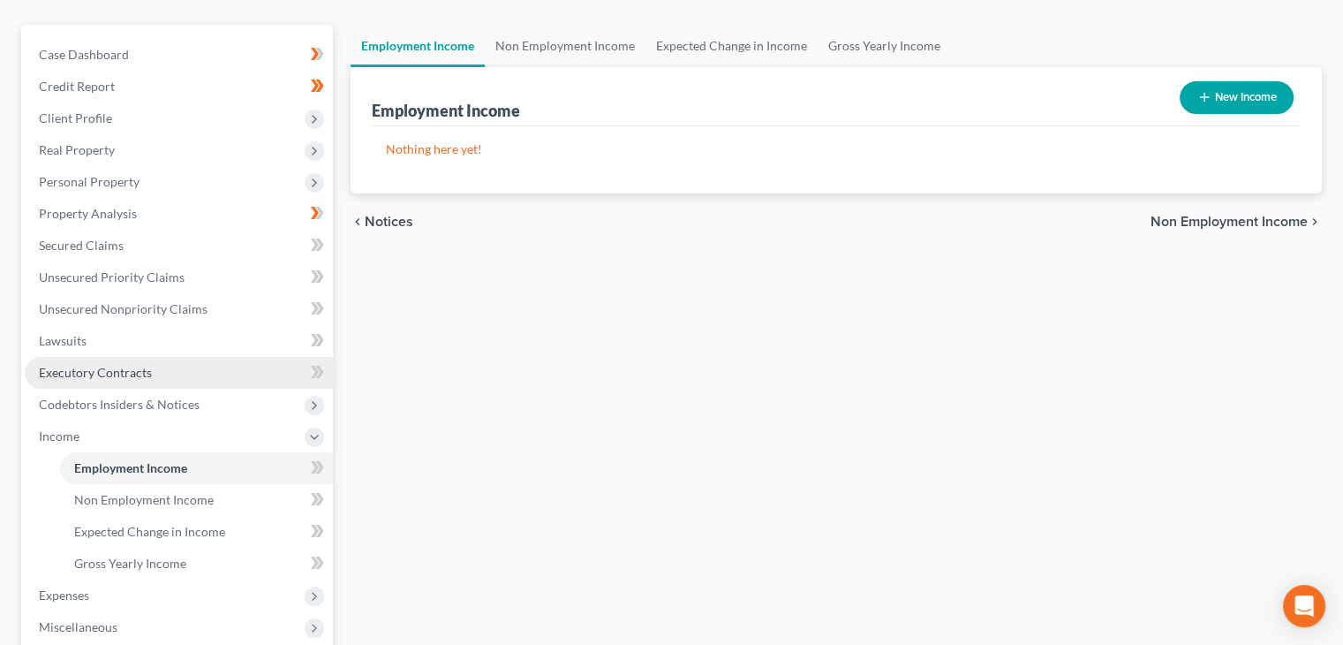
scroll to position [177, 0]
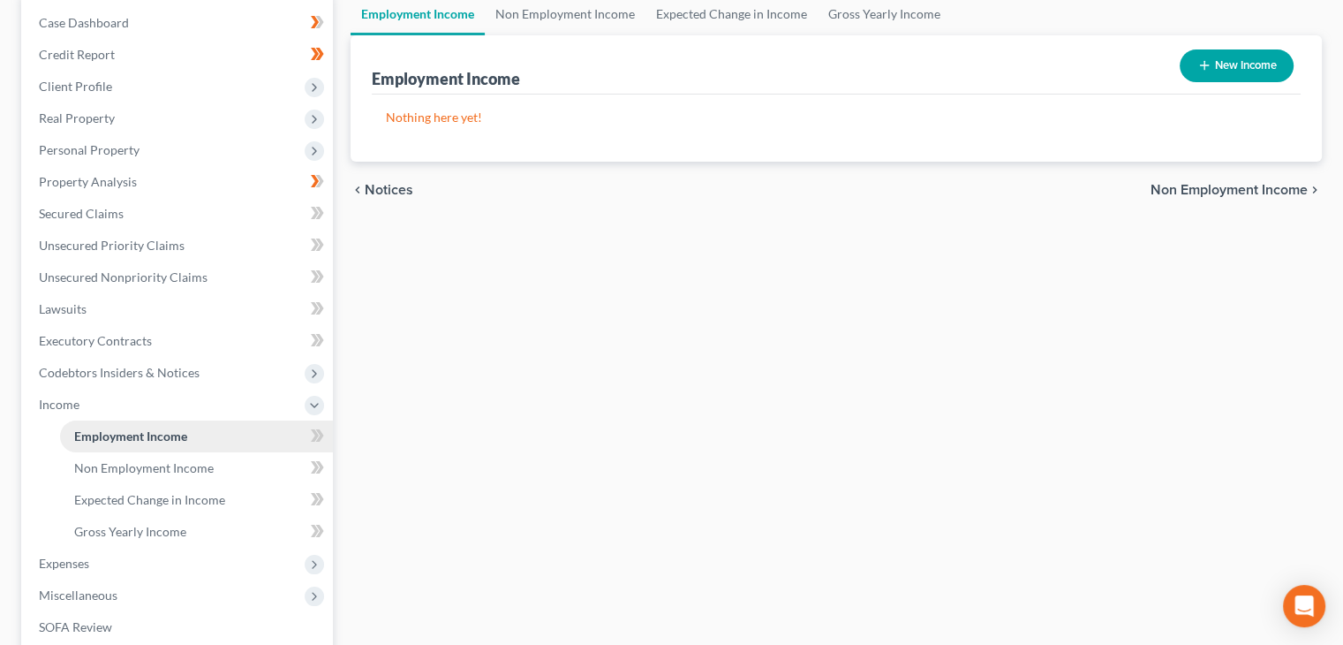
click at [156, 442] on span "Employment Income" at bounding box center [130, 435] width 113 height 15
click at [561, 4] on link "Non Employment Income" at bounding box center [565, 14] width 161 height 42
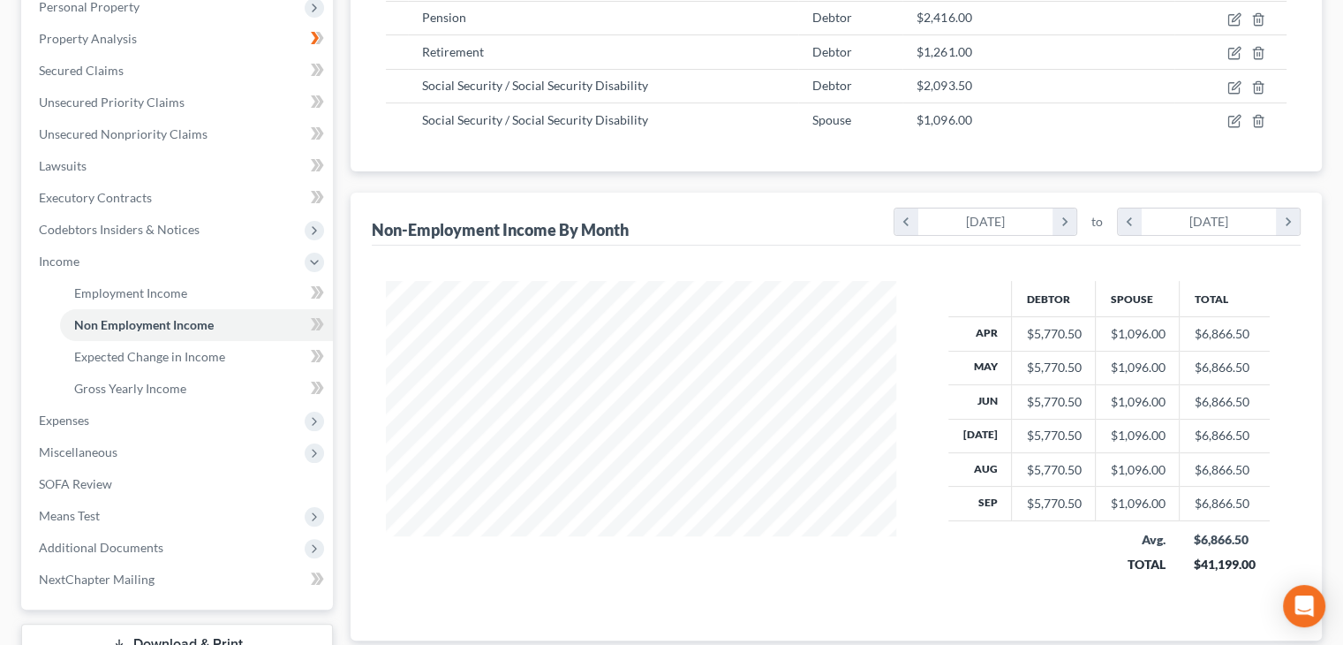
scroll to position [265, 0]
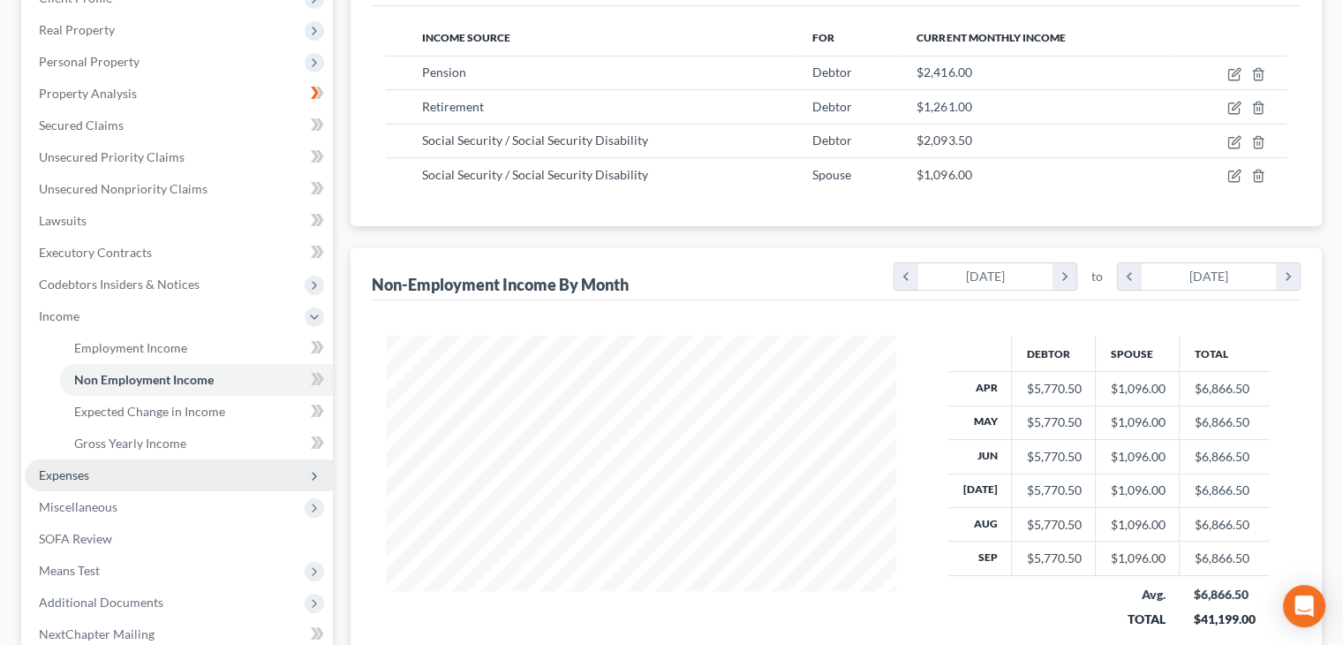
click at [87, 459] on span "Expenses" at bounding box center [179, 475] width 308 height 32
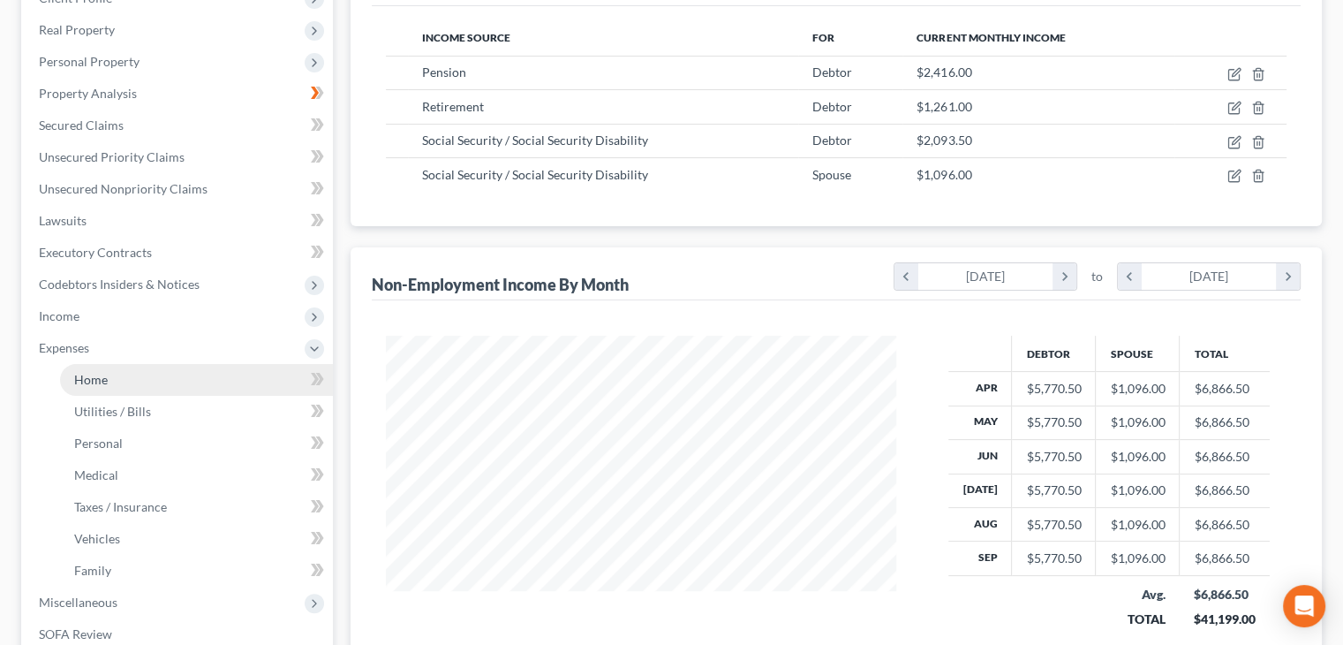
click at [103, 376] on span "Home" at bounding box center [91, 379] width 34 height 15
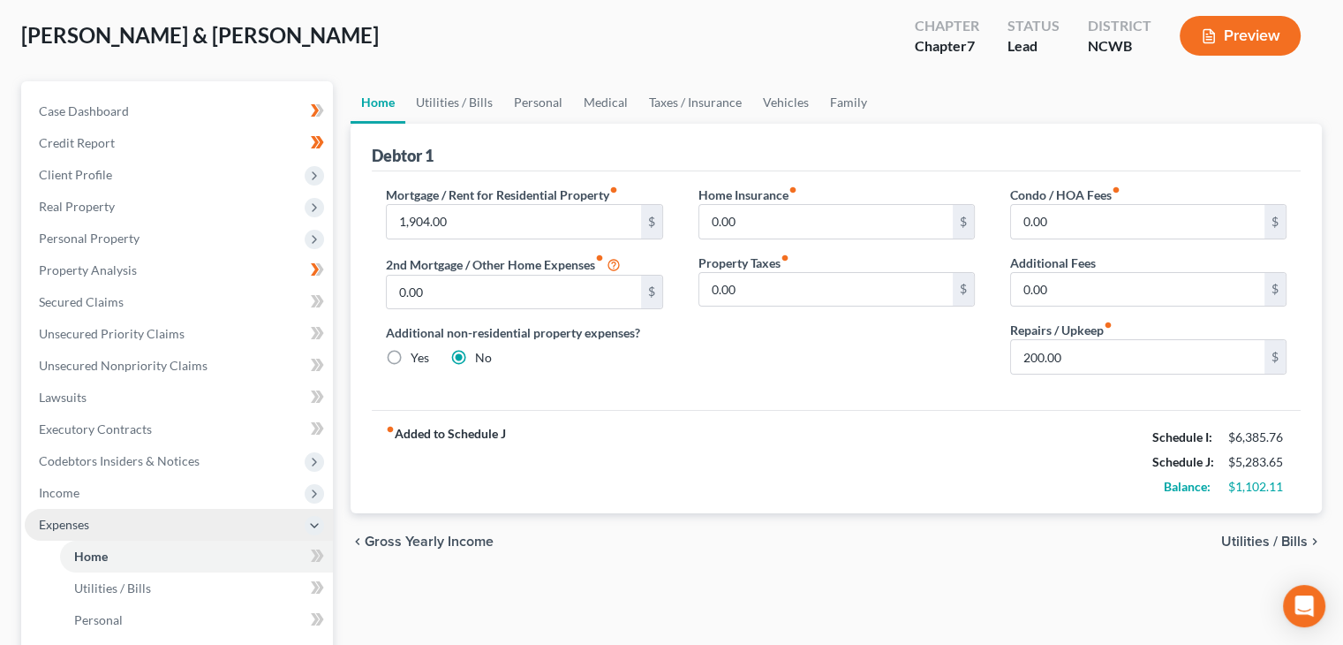
scroll to position [88, 0]
click at [505, 206] on input "1,904.00" at bounding box center [513, 222] width 253 height 34
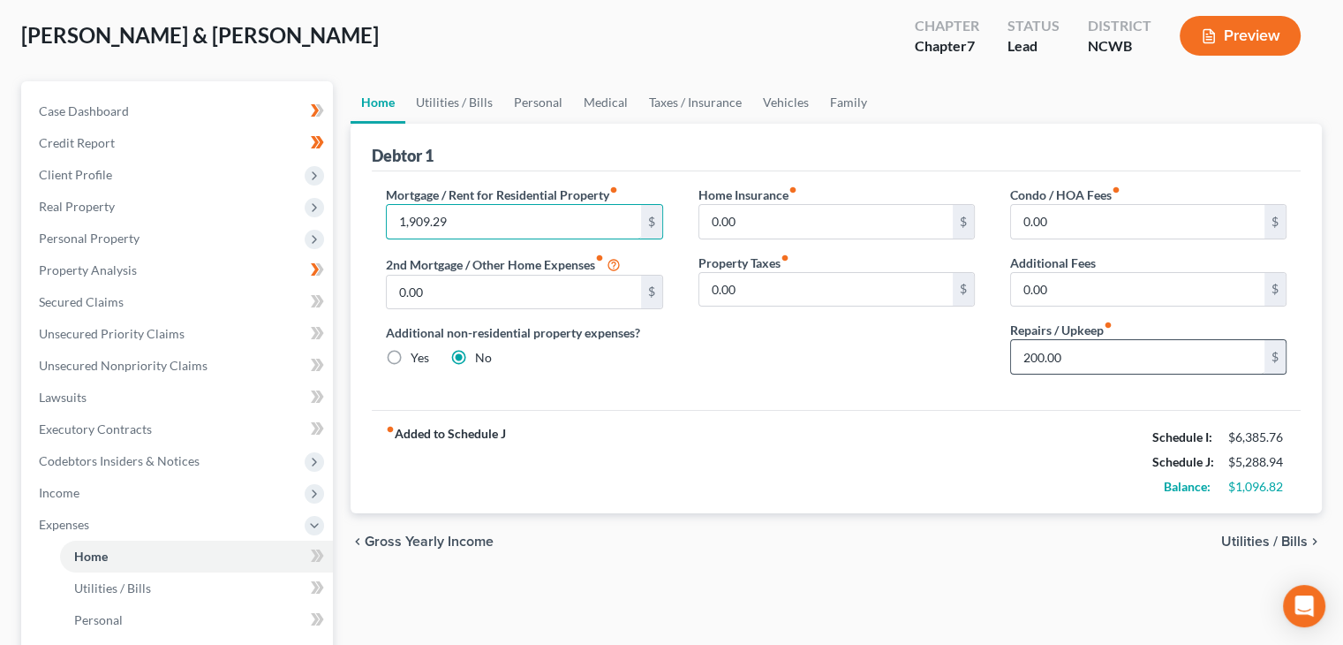
type input "1,909.29"
click at [1115, 350] on input "200.00" at bounding box center [1137, 357] width 253 height 34
click at [837, 94] on link "Family" at bounding box center [849, 102] width 58 height 42
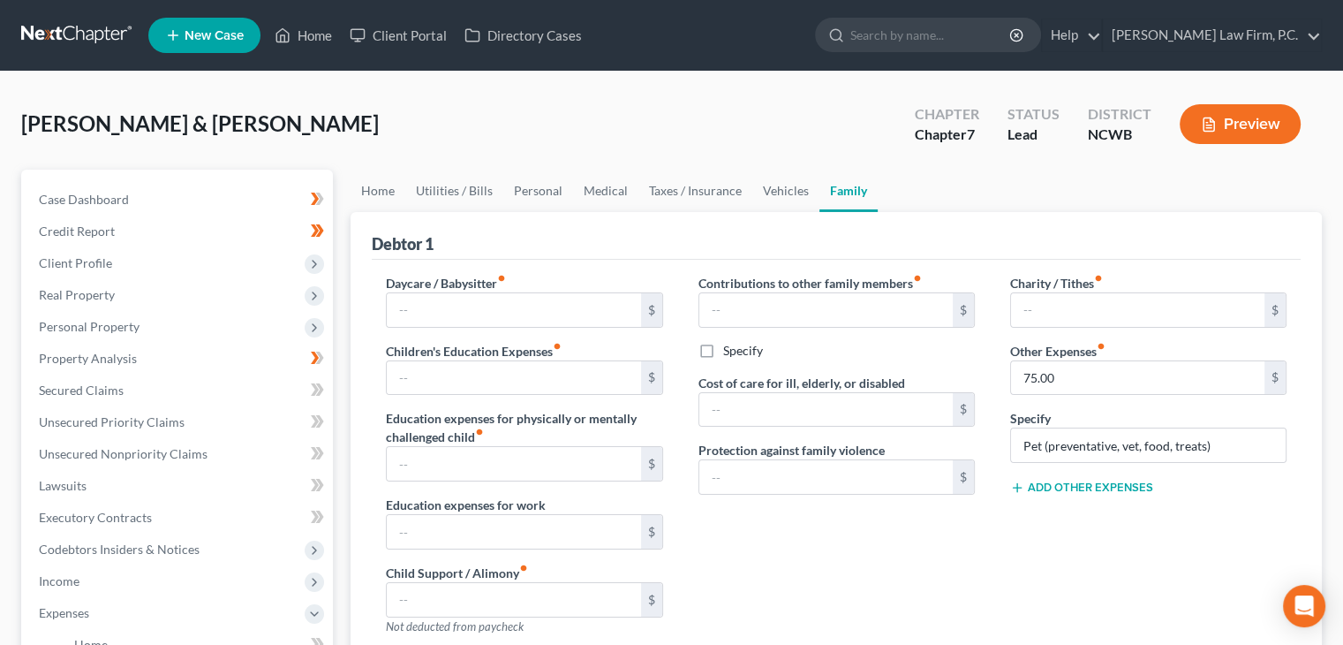
click at [1032, 489] on button "Add Other Expenses" at bounding box center [1081, 487] width 143 height 14
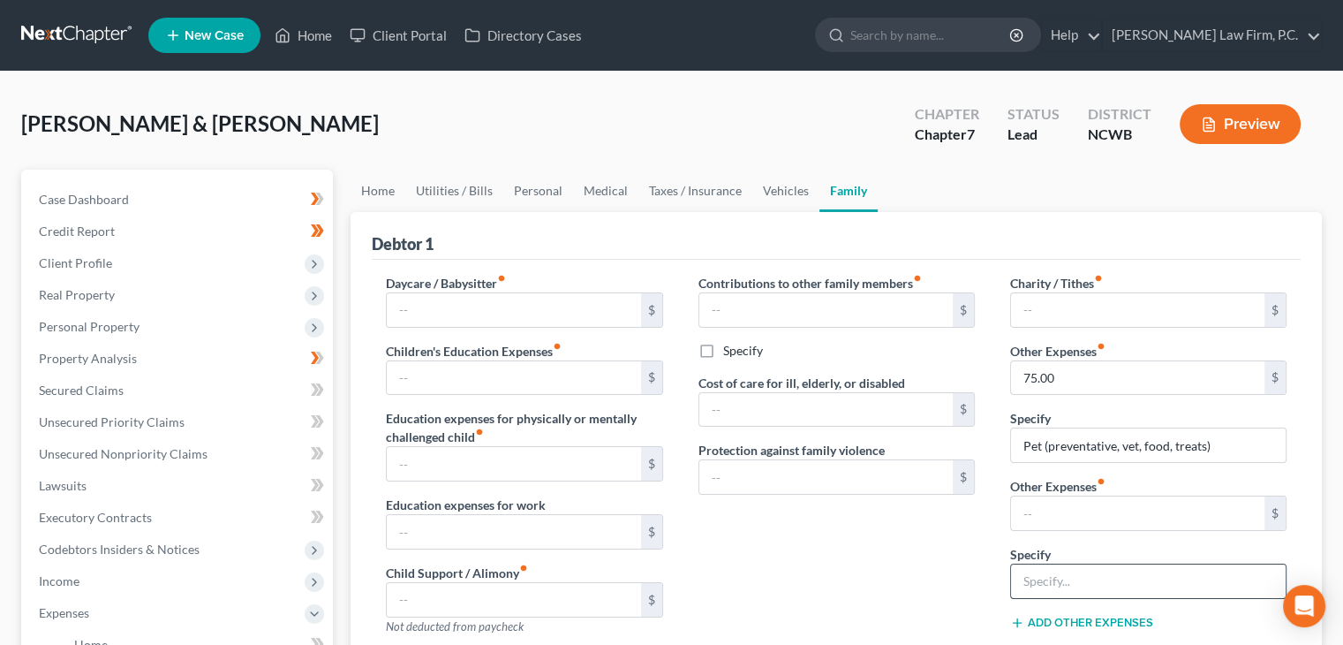
click at [1066, 577] on input "text" at bounding box center [1148, 581] width 275 height 34
type input "Pest Constrol"
click at [1060, 517] on input "text" at bounding box center [1137, 513] width 253 height 34
click at [1057, 511] on input "text" at bounding box center [1137, 513] width 253 height 34
type input "17.00"
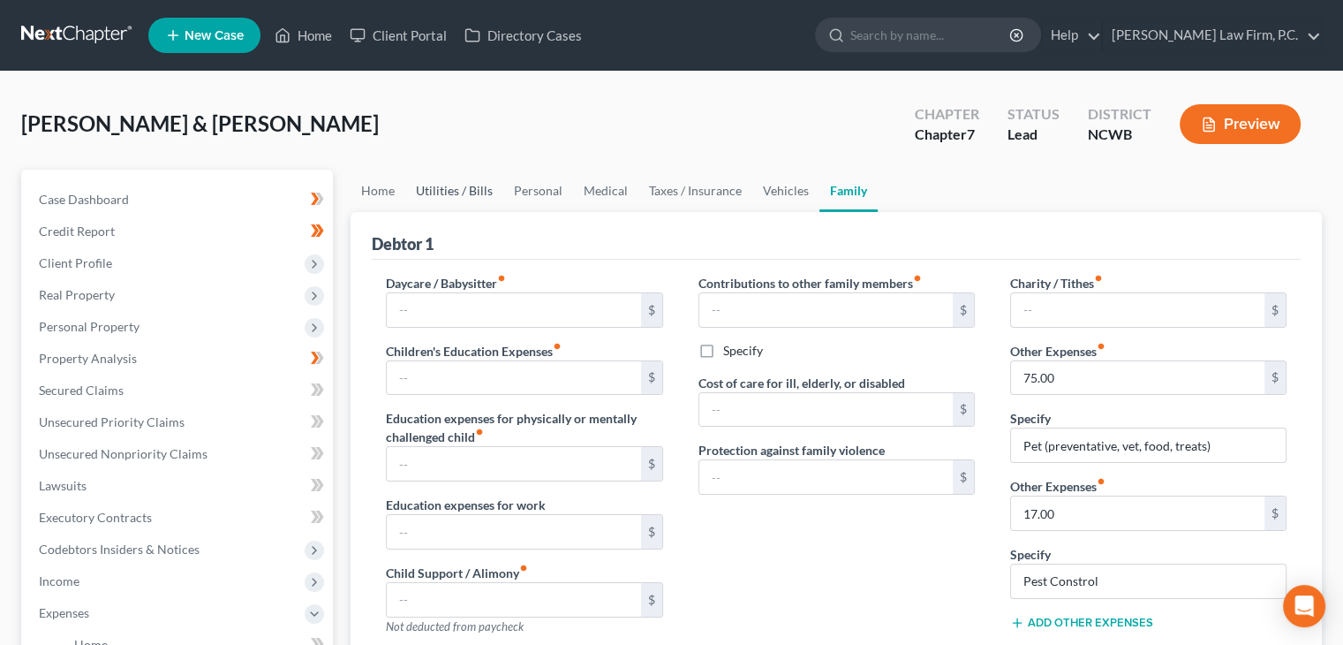
click at [438, 191] on link "Utilities / Bills" at bounding box center [454, 191] width 98 height 42
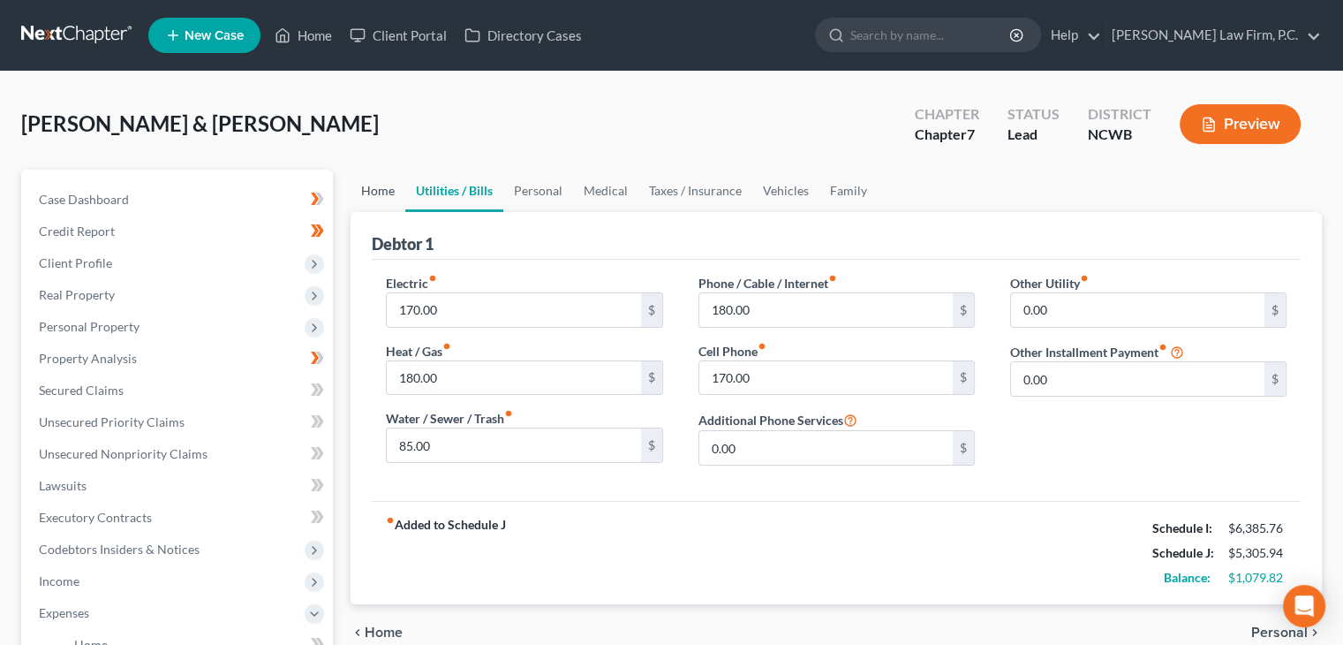
drag, startPoint x: 391, startPoint y: 185, endPoint x: 484, endPoint y: 233, distance: 104.7
click at [391, 185] on link "Home" at bounding box center [378, 191] width 55 height 42
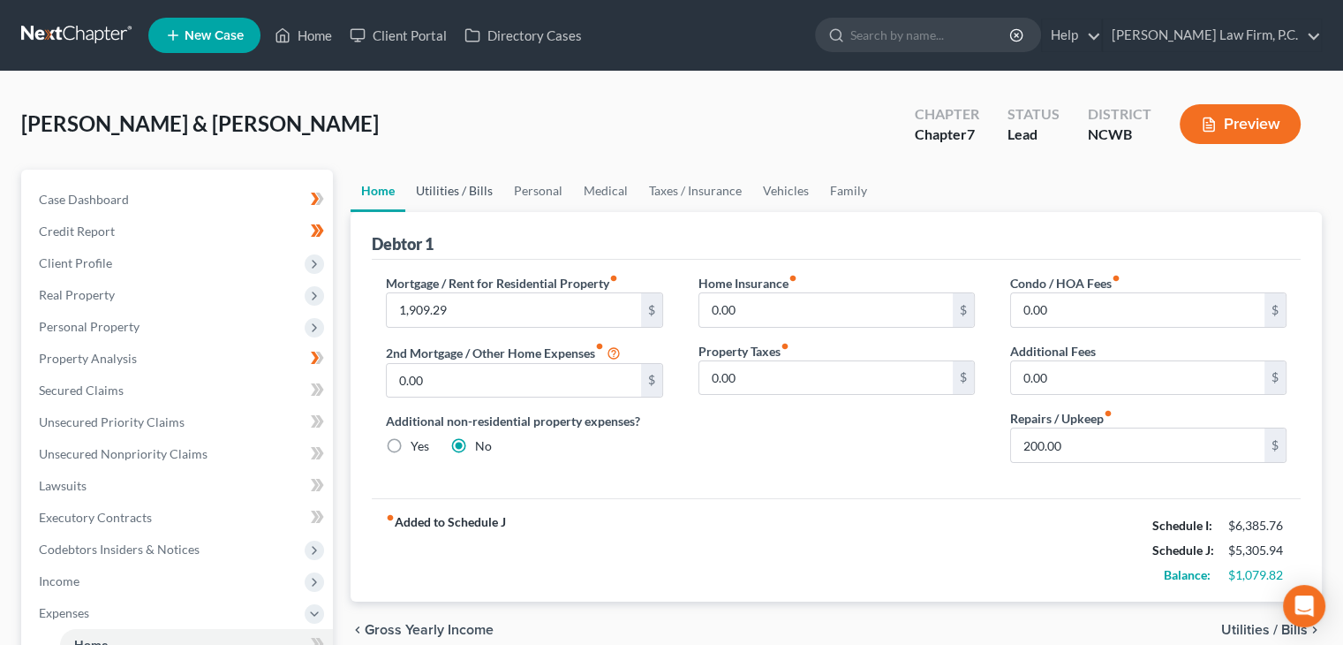
click at [488, 192] on link "Utilities / Bills" at bounding box center [454, 191] width 98 height 42
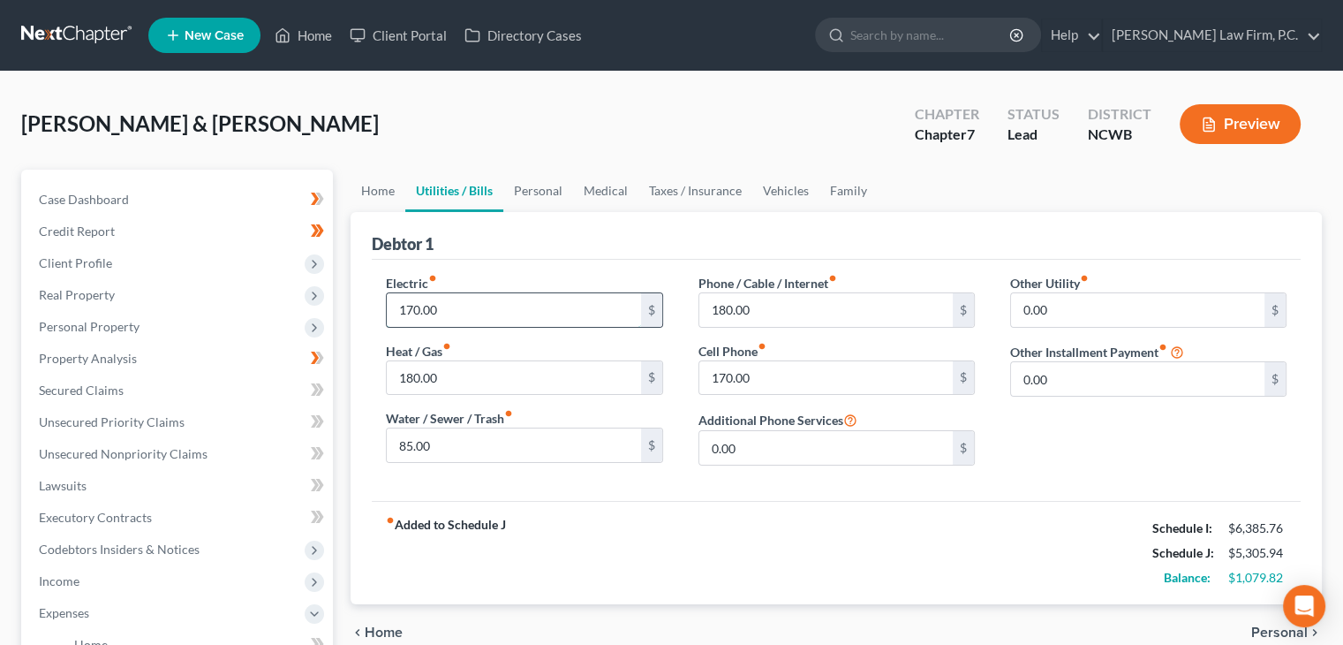
click at [519, 315] on input "170.00" at bounding box center [513, 310] width 253 height 34
click at [502, 375] on input "180.00" at bounding box center [513, 378] width 253 height 34
click at [488, 447] on input "85.00" at bounding box center [513, 445] width 253 height 34
type input "27.00"
click at [798, 312] on input "180.00" at bounding box center [825, 310] width 253 height 34
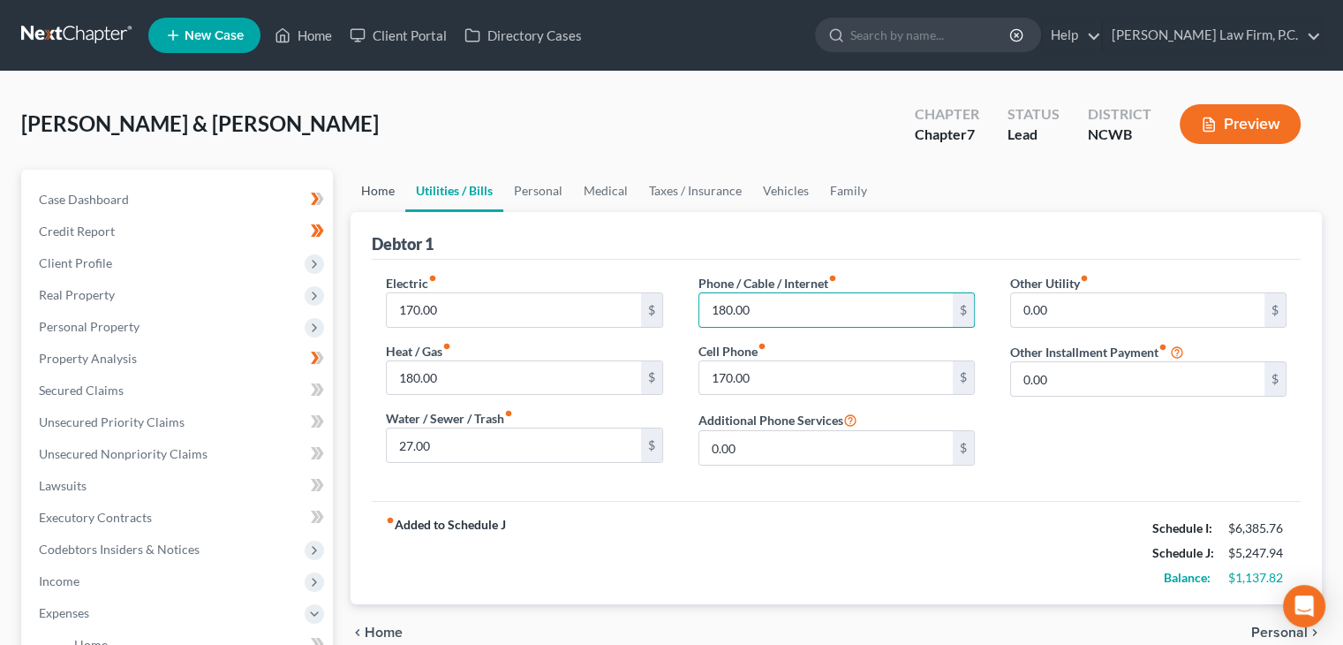
click at [373, 188] on link "Home" at bounding box center [378, 191] width 55 height 42
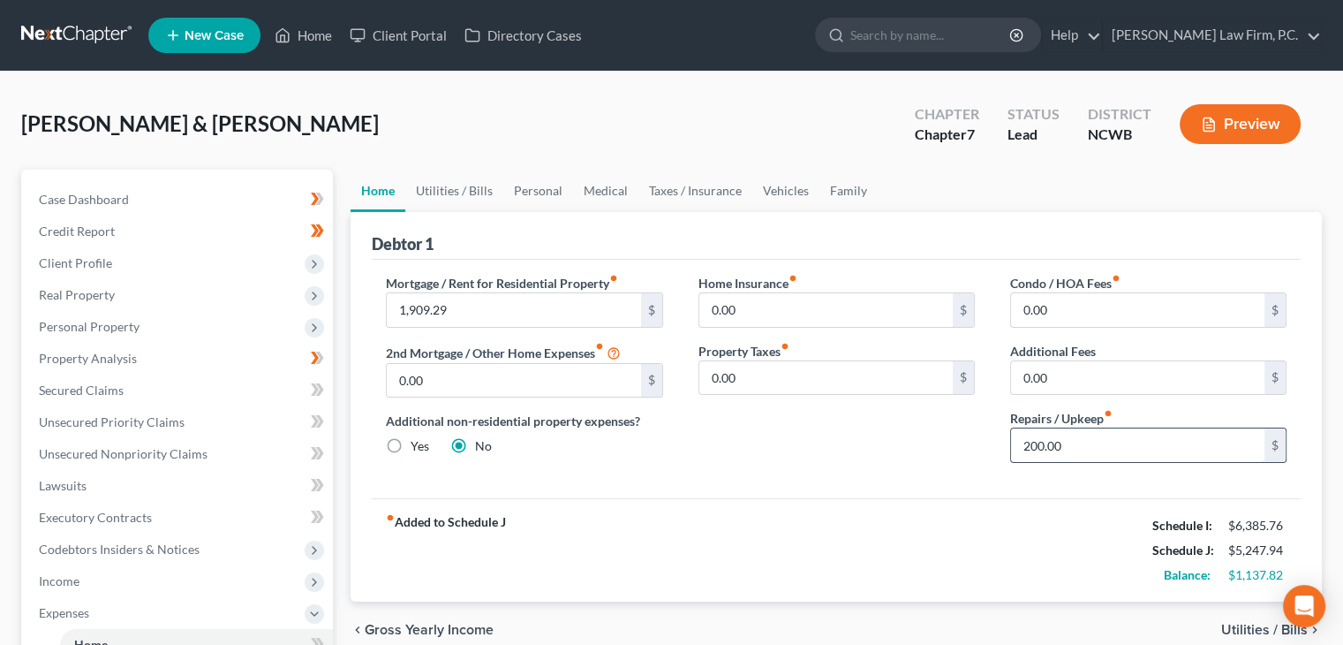
click at [1078, 452] on input "200.00" at bounding box center [1137, 445] width 253 height 34
type input "250.00"
click at [867, 435] on div "Home Insurance fiber_manual_record 0.00 $ Property Taxes fiber_manual_record 0.…" at bounding box center [837, 375] width 312 height 203
click at [664, 250] on div "Debtor 1" at bounding box center [836, 236] width 929 height 48
click at [453, 185] on link "Utilities / Bills" at bounding box center [454, 191] width 98 height 42
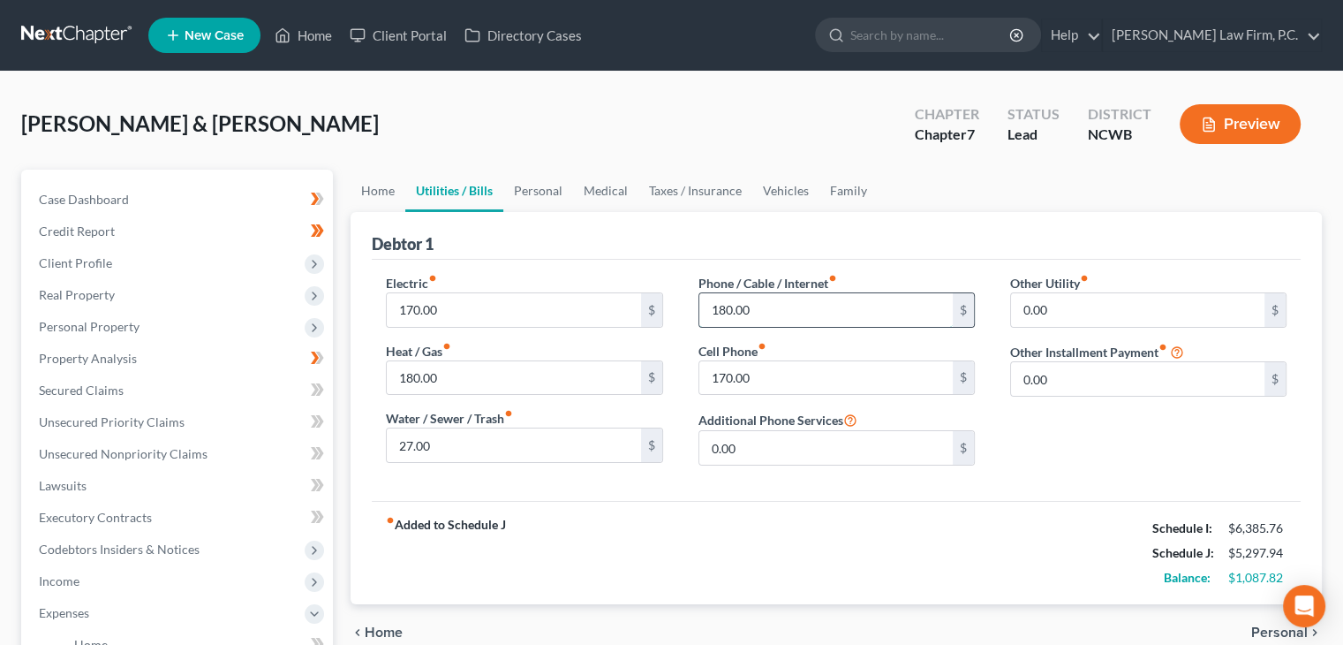
click at [781, 305] on input "180.00" at bounding box center [825, 310] width 253 height 34
drag, startPoint x: 386, startPoint y: 191, endPoint x: 441, endPoint y: 242, distance: 75.0
click at [386, 192] on link "Home" at bounding box center [378, 191] width 55 height 42
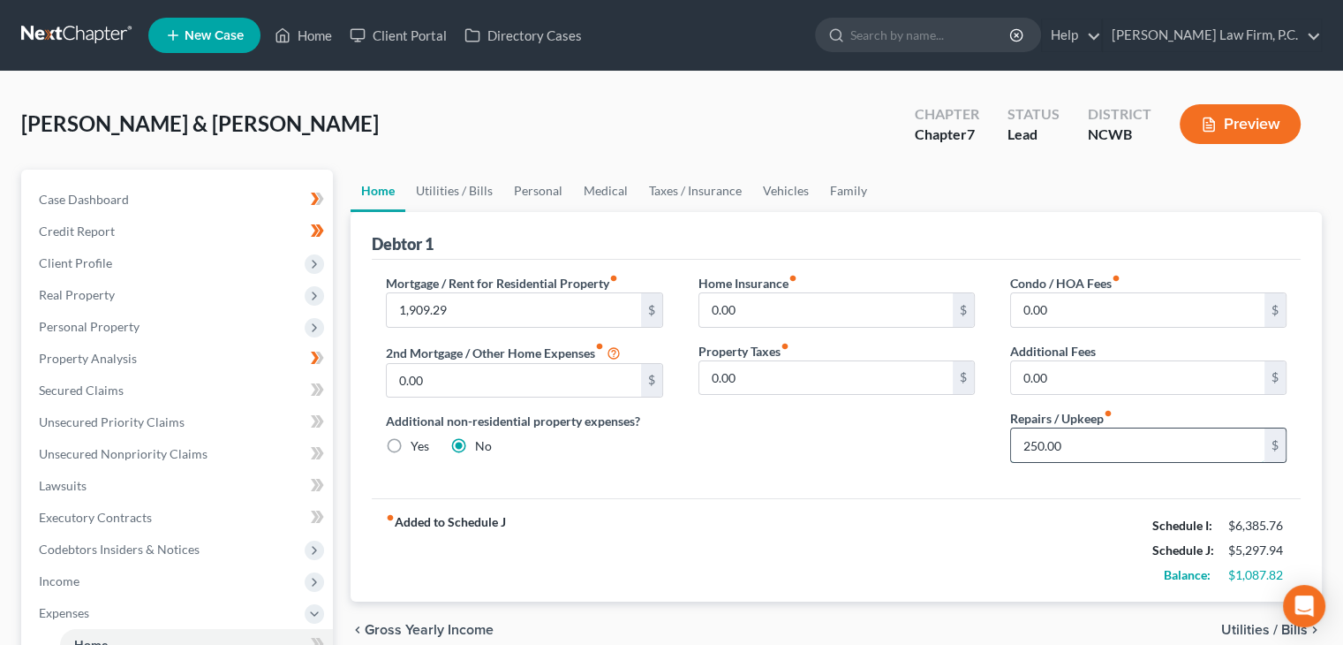
click at [1092, 445] on input "250.00" at bounding box center [1137, 445] width 253 height 34
type input "300.00"
click at [434, 182] on link "Utilities / Bills" at bounding box center [454, 191] width 98 height 42
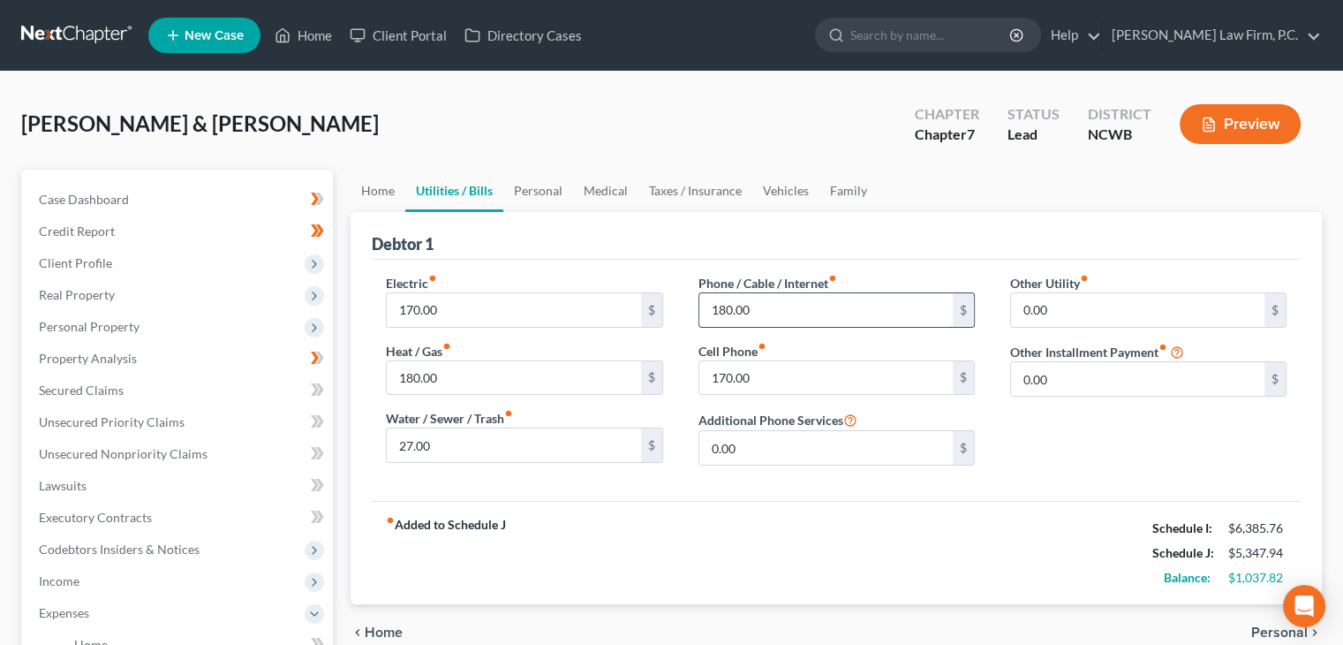
click at [797, 312] on input "180.00" at bounding box center [825, 310] width 253 height 34
click at [554, 192] on link "Personal" at bounding box center [538, 191] width 70 height 42
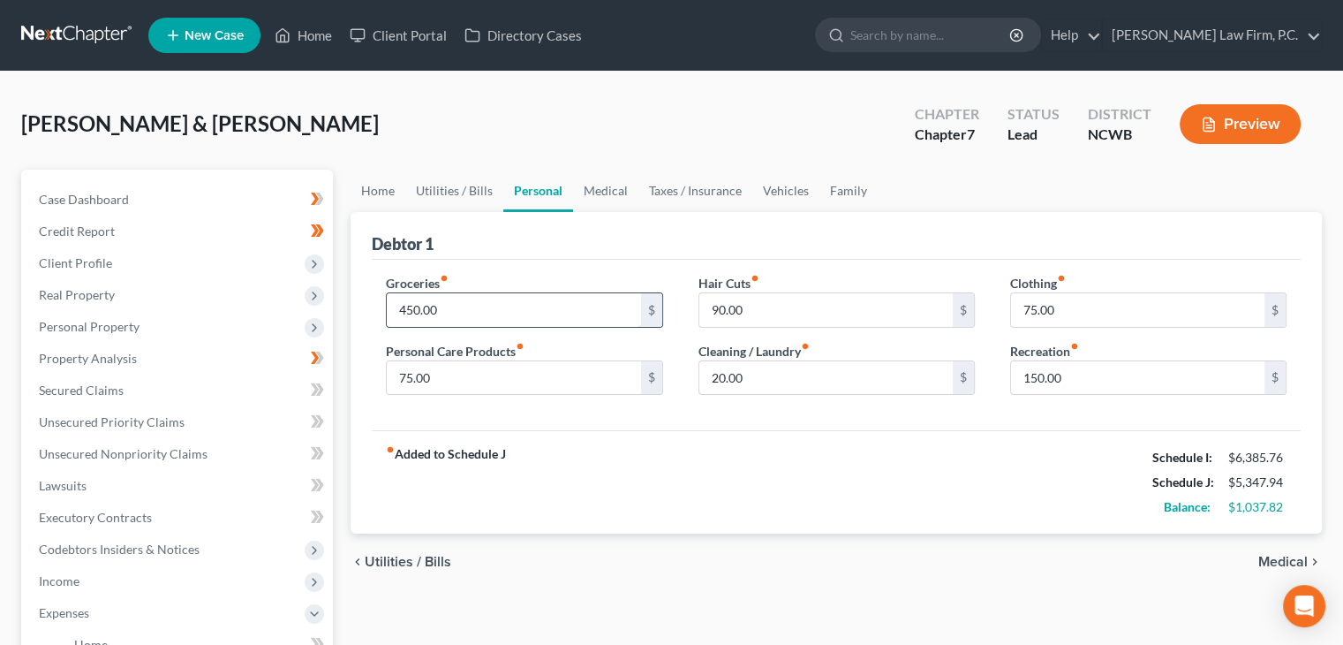
click at [561, 300] on input "450.00" at bounding box center [513, 310] width 253 height 34
type input "750.00"
click at [613, 444] on div "fiber_manual_record Added to Schedule J Schedule I: $6,385.76 Schedule J: $5,64…" at bounding box center [836, 481] width 929 height 103
click at [472, 378] on input "75.00" at bounding box center [513, 378] width 253 height 34
click at [834, 286] on div "Hair Cuts fiber_manual_record 90.00 $" at bounding box center [837, 301] width 276 height 54
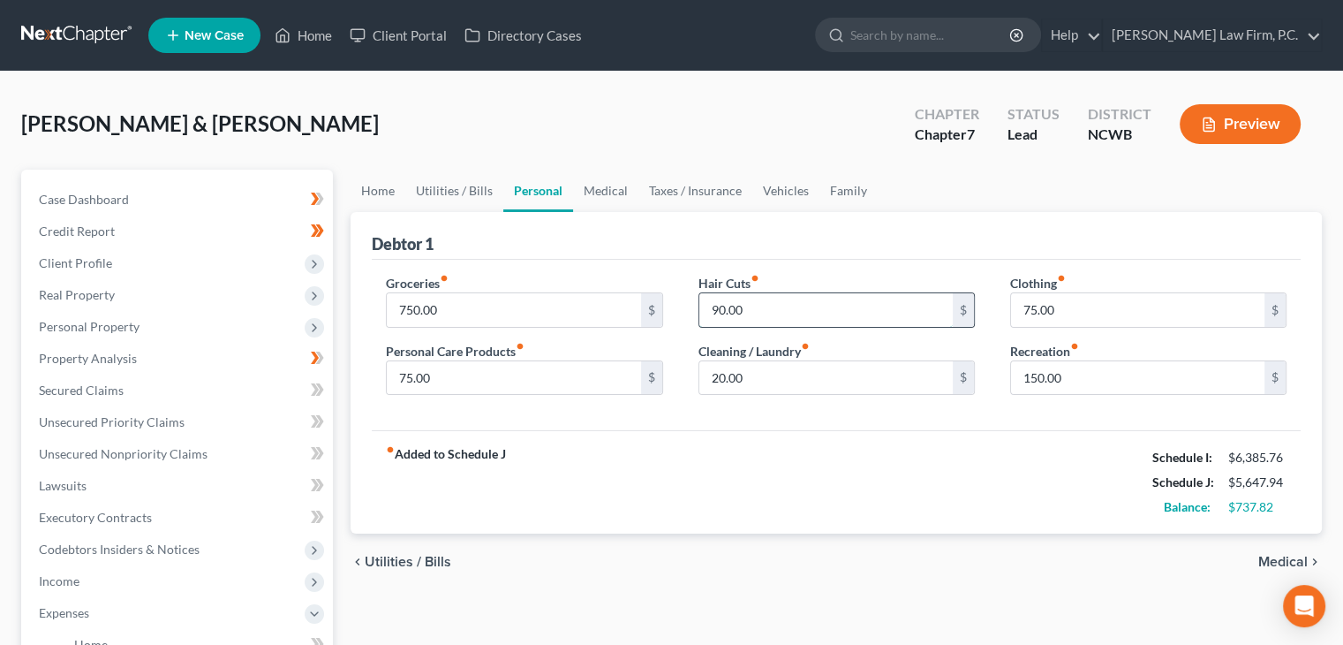
click at [818, 306] on input "90.00" at bounding box center [825, 310] width 253 height 34
click at [822, 384] on input "20.00" at bounding box center [825, 378] width 253 height 34
type input "30.00"
click at [453, 391] on input "75.00" at bounding box center [513, 378] width 253 height 34
type input "80.00"
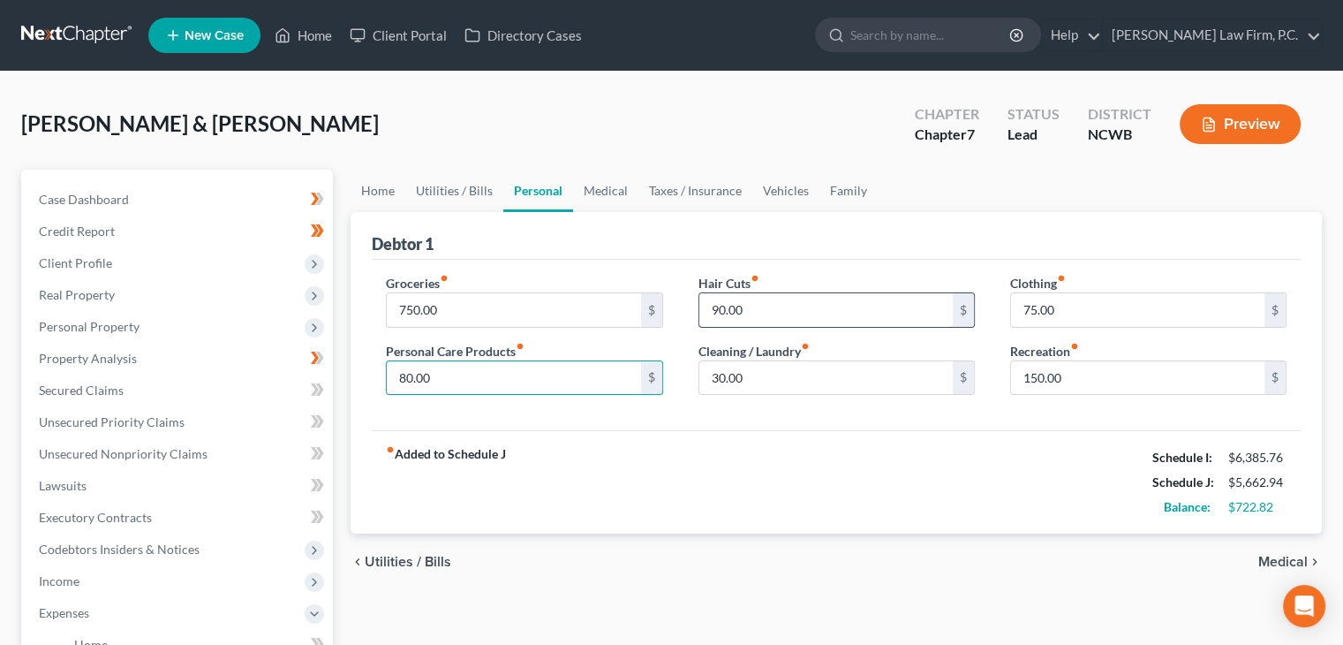
click at [937, 311] on input "90.00" at bounding box center [825, 310] width 253 height 34
click at [805, 380] on input "30.00" at bounding box center [825, 378] width 253 height 34
click at [795, 382] on input "30.00" at bounding box center [825, 378] width 253 height 34
click at [1110, 295] on input "75.00" at bounding box center [1137, 310] width 253 height 34
type input "100.00"
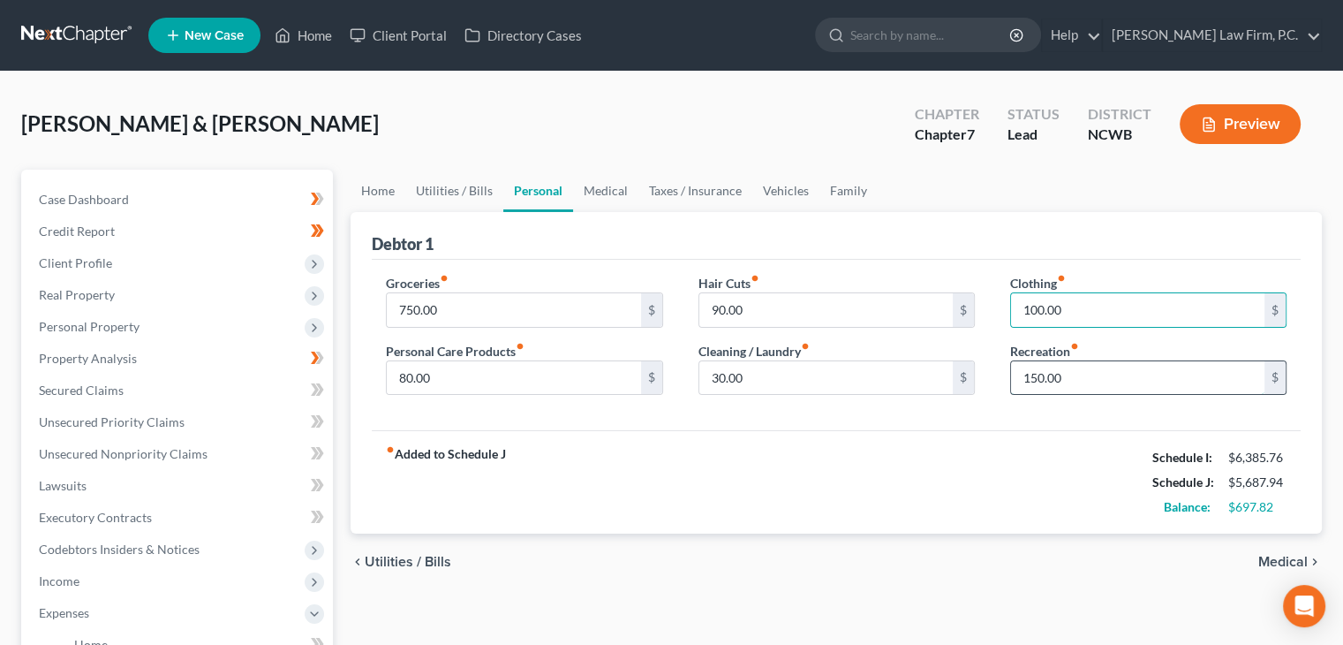
click at [1113, 367] on input "150.00" at bounding box center [1137, 378] width 253 height 34
click at [1070, 478] on div "fiber_manual_record Added to Schedule J Schedule I: $6,385.76 Schedule J: $5,70…" at bounding box center [836, 481] width 929 height 103
type input "175.00"
click at [611, 192] on link "Medical" at bounding box center [605, 191] width 65 height 42
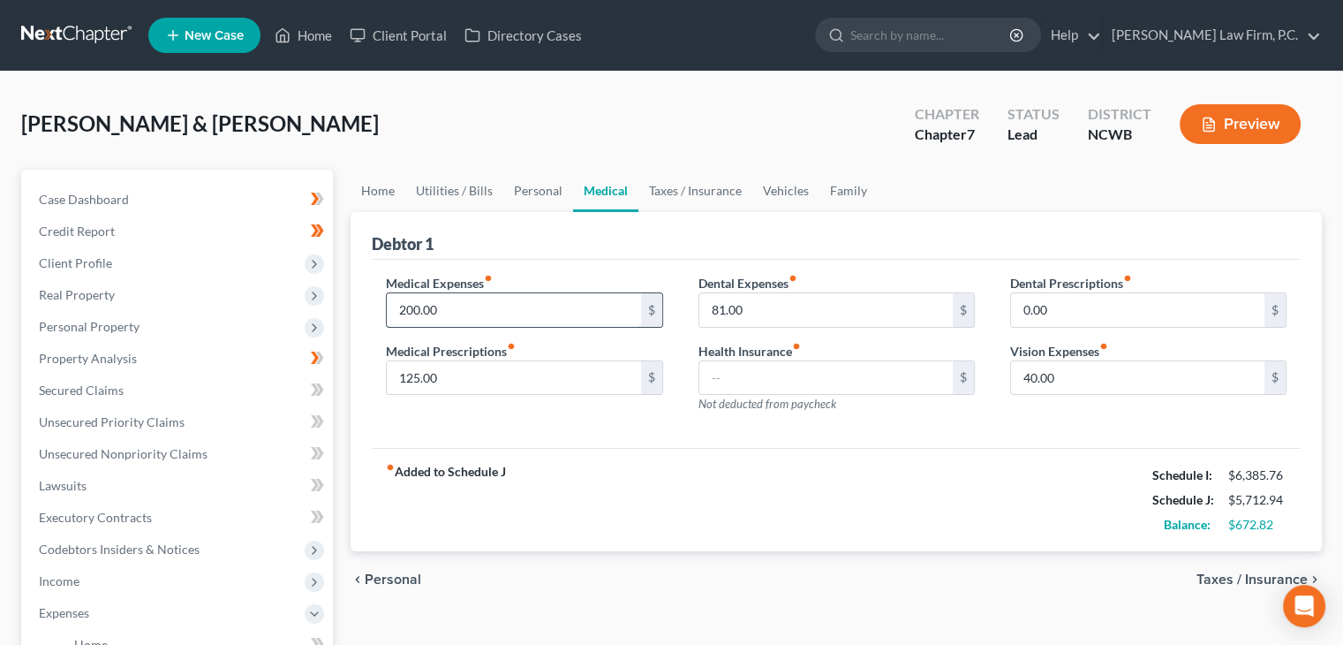
click at [563, 307] on input "200.00" at bounding box center [513, 310] width 253 height 34
click at [703, 353] on label "Health Insurance fiber_manual_record" at bounding box center [750, 351] width 102 height 19
click at [757, 387] on input "text" at bounding box center [825, 378] width 253 height 34
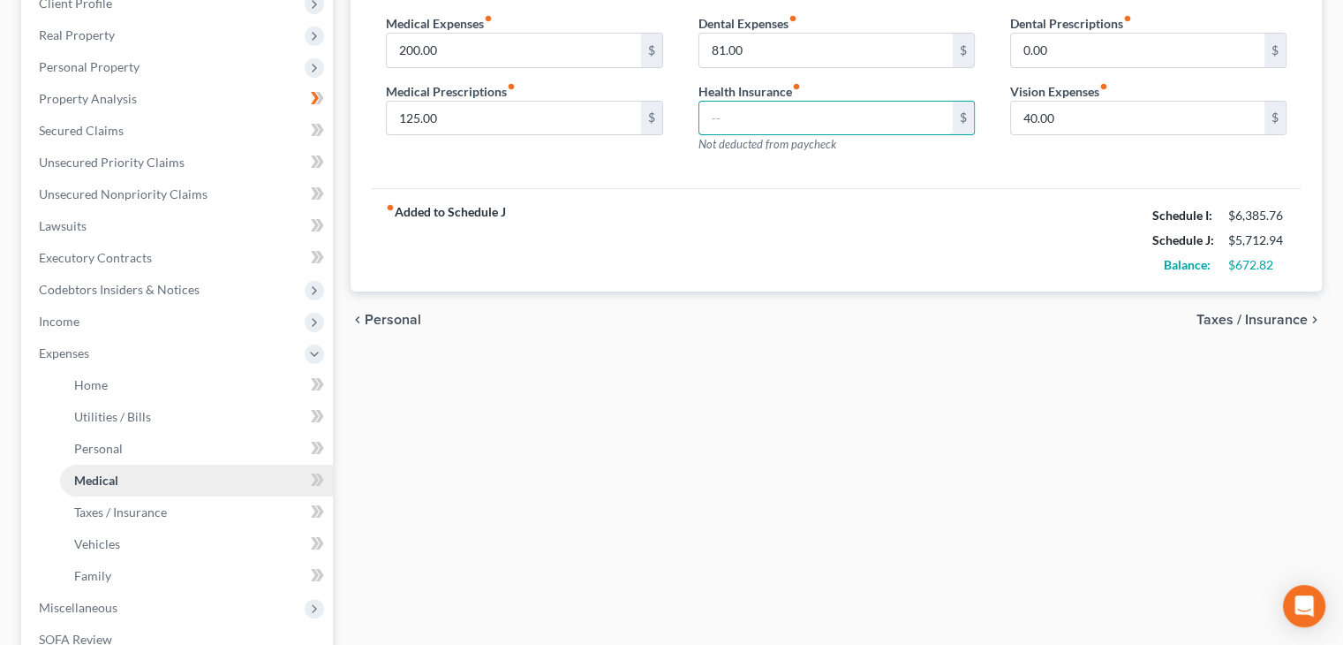
scroll to position [265, 0]
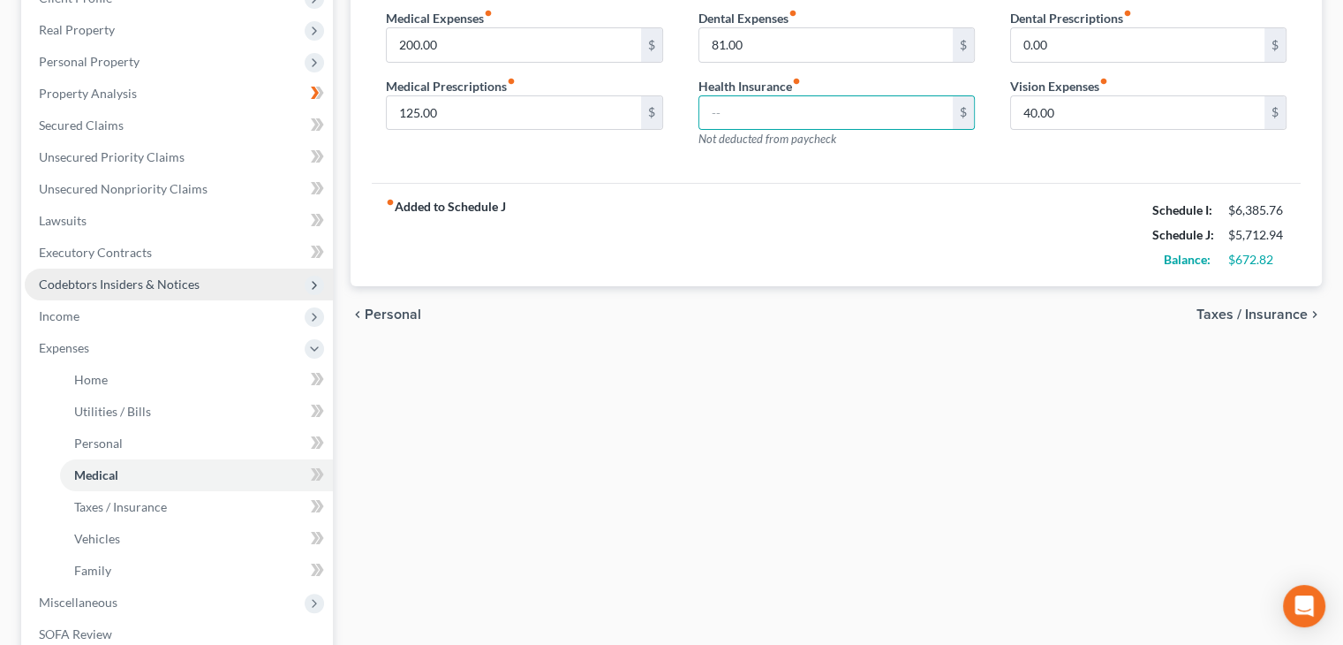
click at [86, 294] on span "Codebtors Insiders & Notices" at bounding box center [179, 284] width 308 height 32
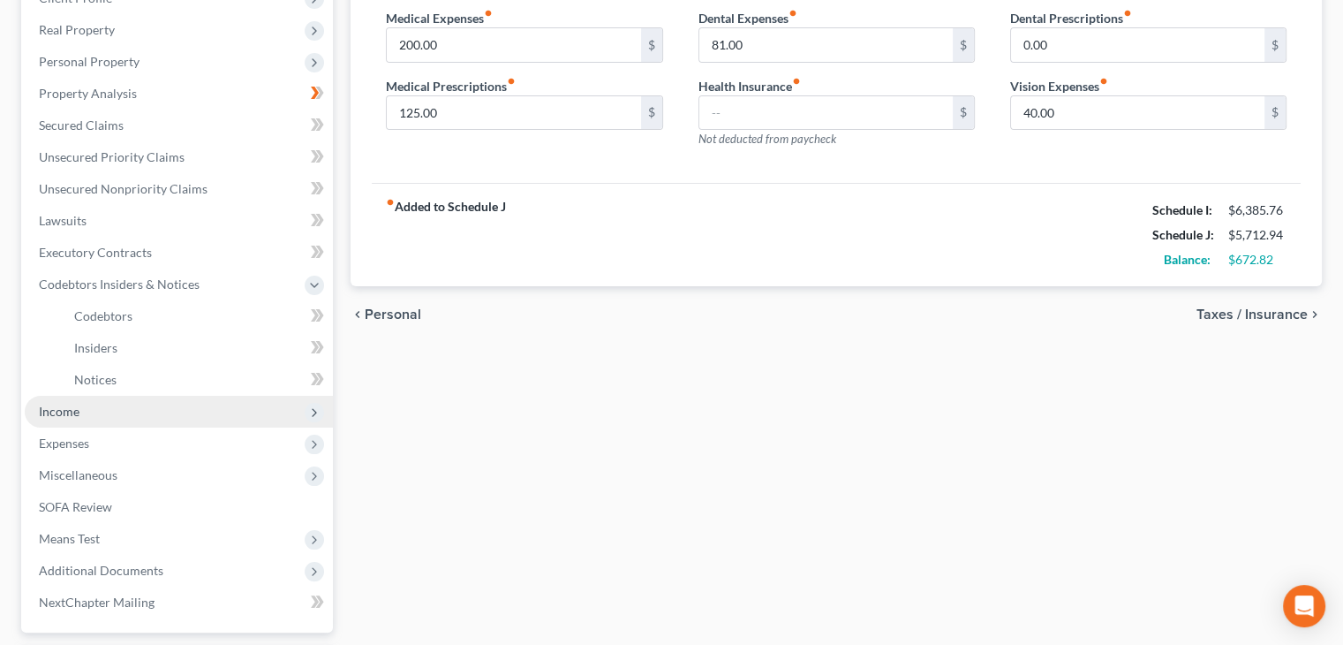
click at [81, 416] on span "Income" at bounding box center [179, 412] width 308 height 32
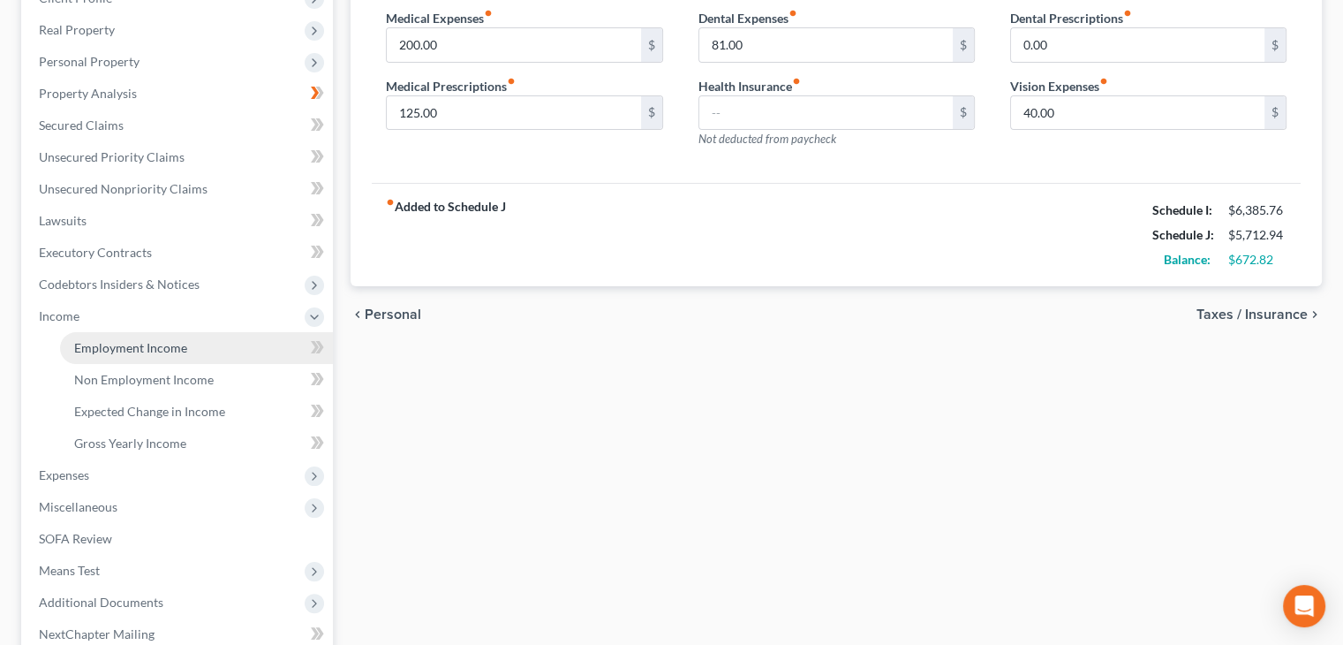
click at [148, 347] on span "Employment Income" at bounding box center [130, 347] width 113 height 15
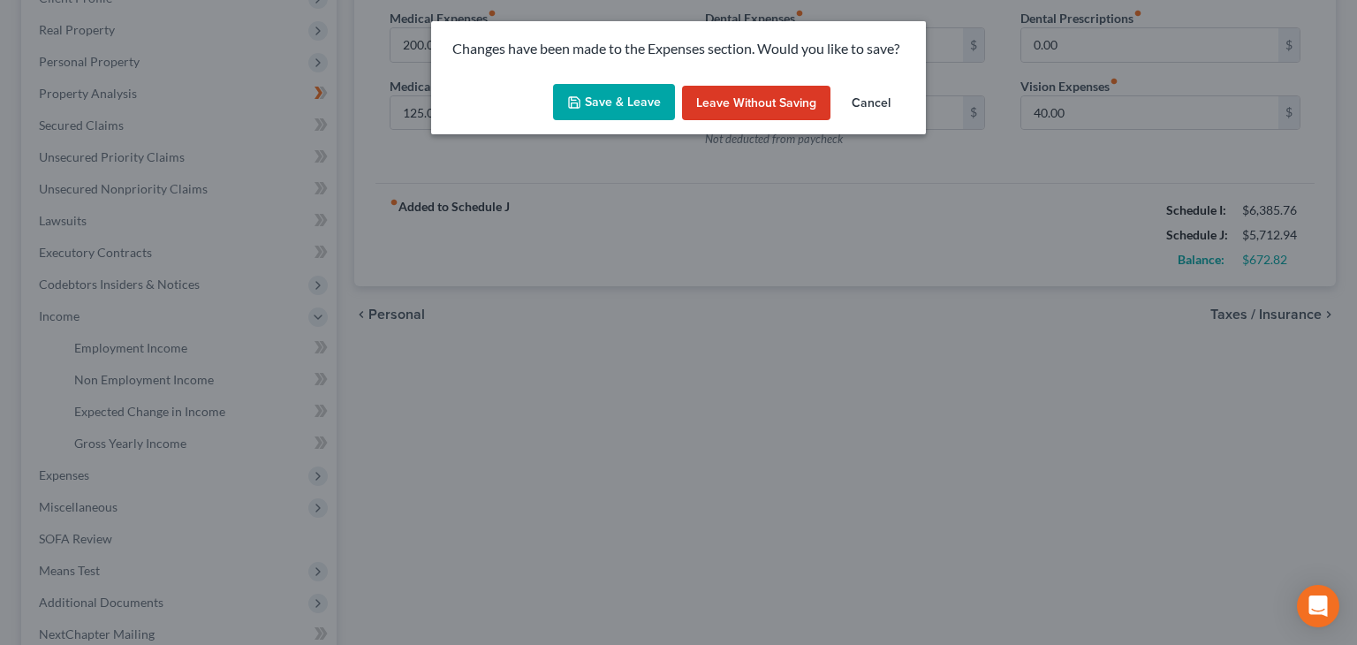
click at [608, 107] on button "Save & Leave" at bounding box center [614, 102] width 122 height 37
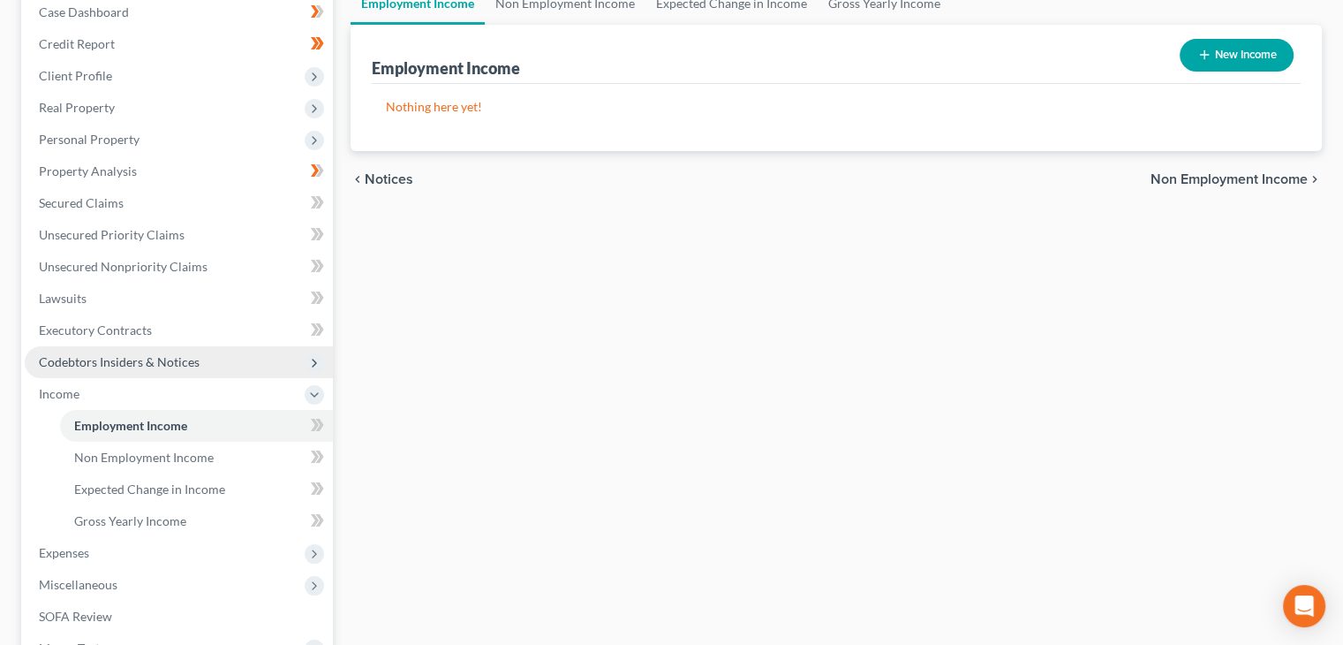
scroll to position [265, 0]
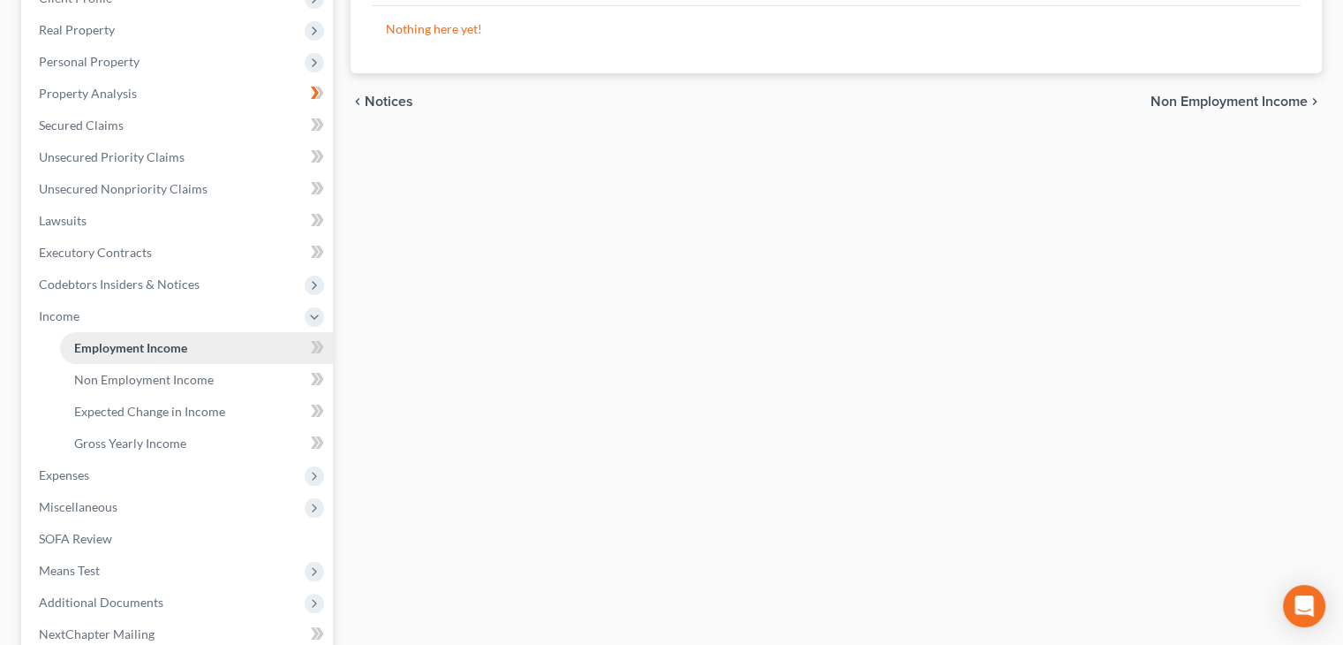
click at [126, 353] on span "Employment Income" at bounding box center [130, 347] width 113 height 15
click at [123, 469] on span "Expenses" at bounding box center [179, 475] width 308 height 32
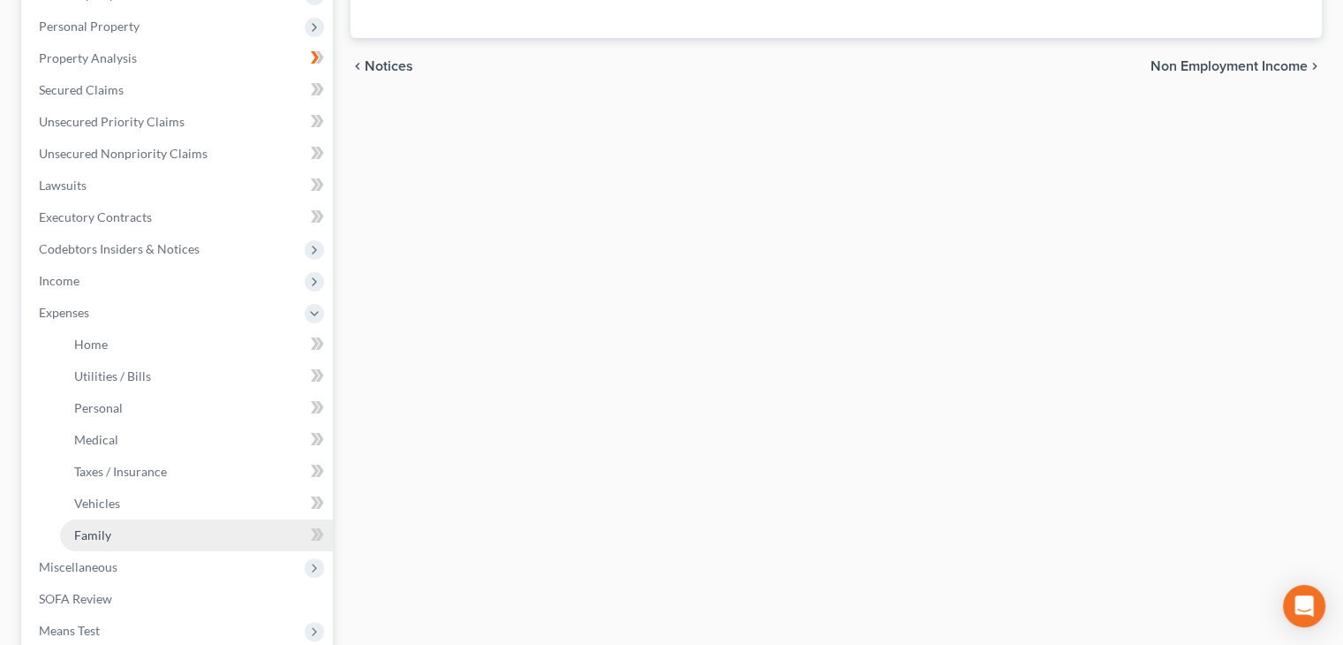
scroll to position [442, 0]
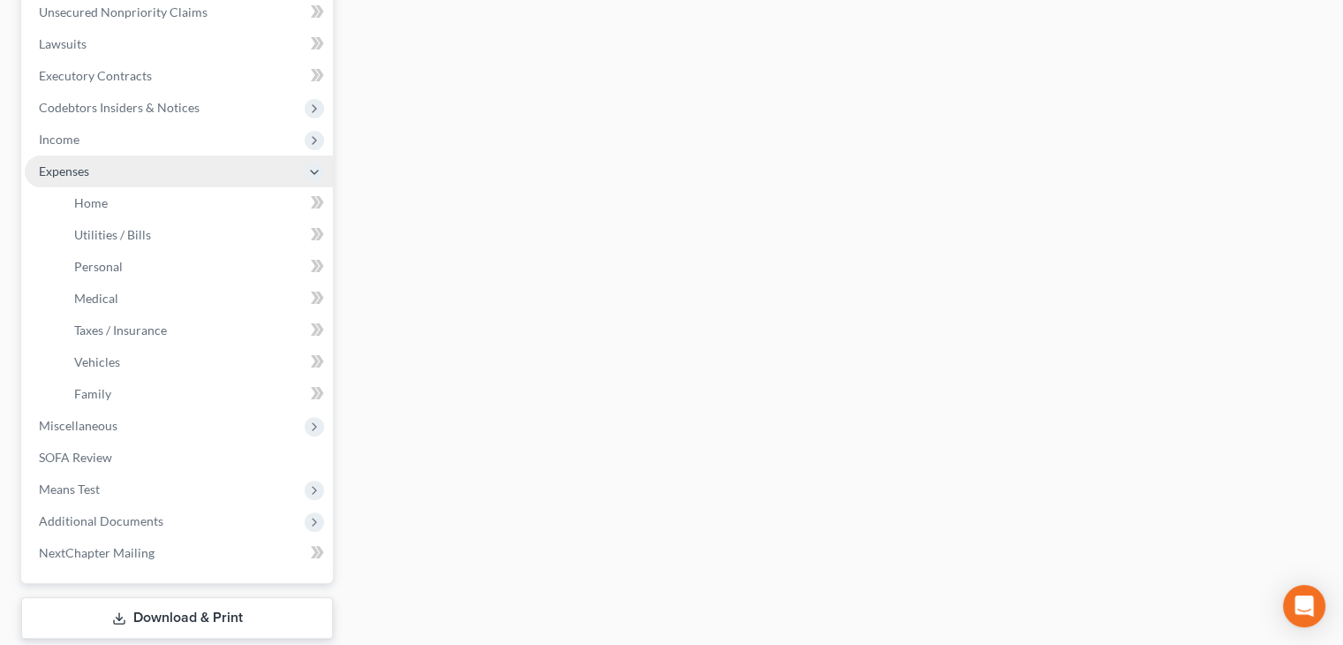
click at [127, 171] on span "Expenses" at bounding box center [179, 171] width 308 height 32
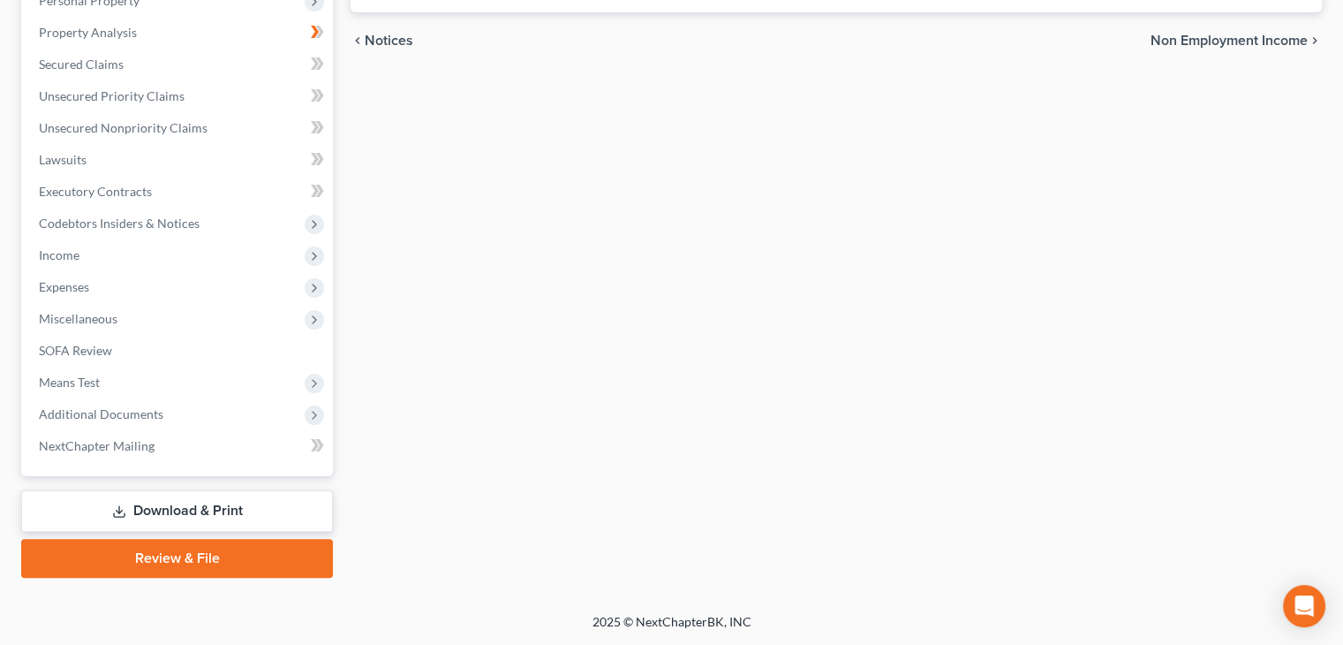
scroll to position [325, 0]
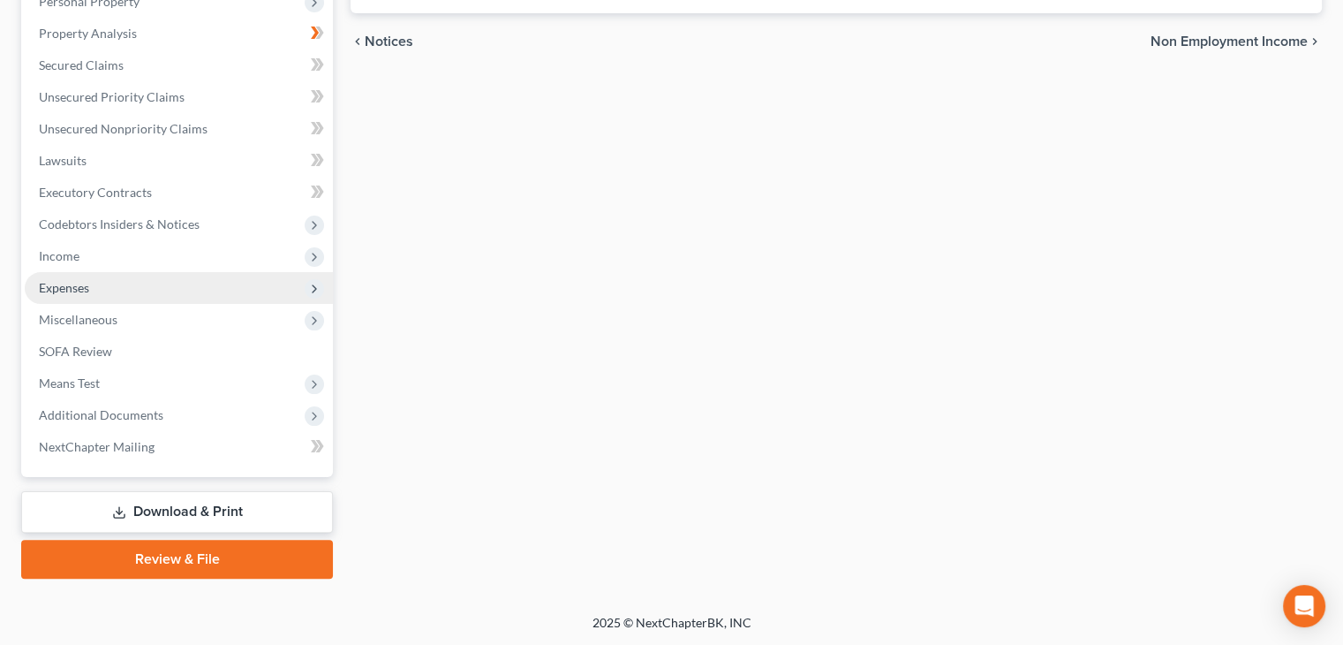
click at [137, 282] on span "Expenses" at bounding box center [179, 288] width 308 height 32
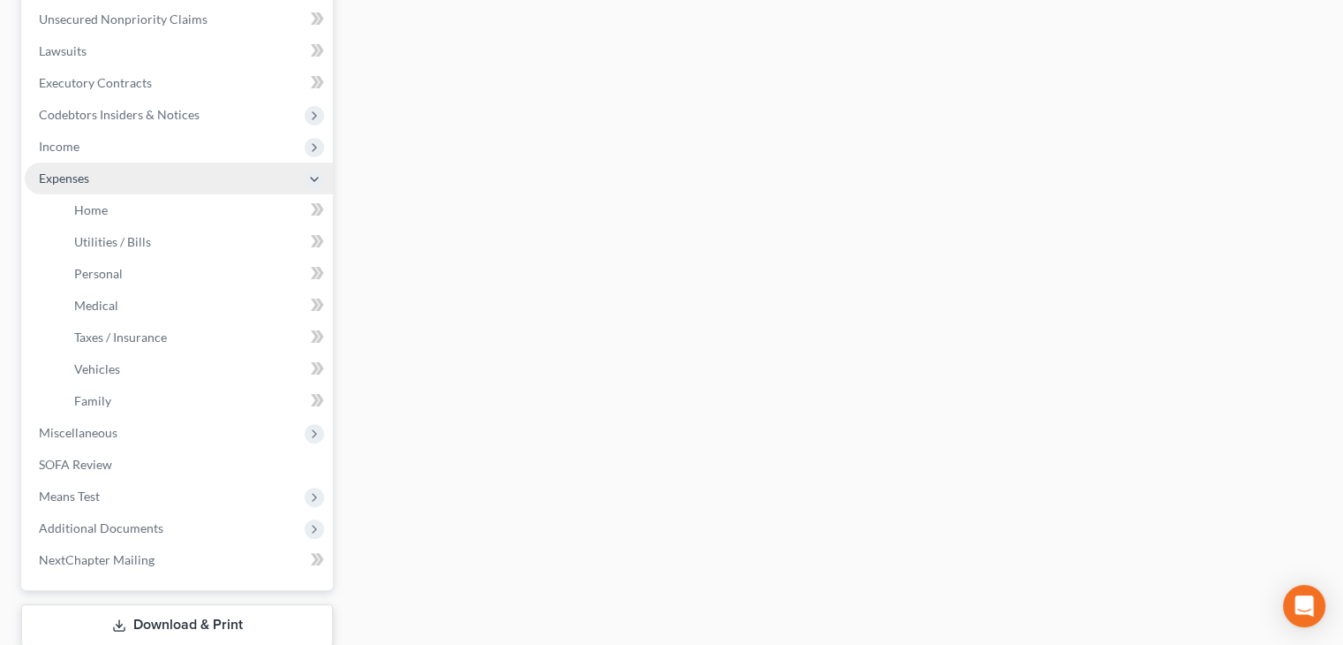
scroll to position [442, 0]
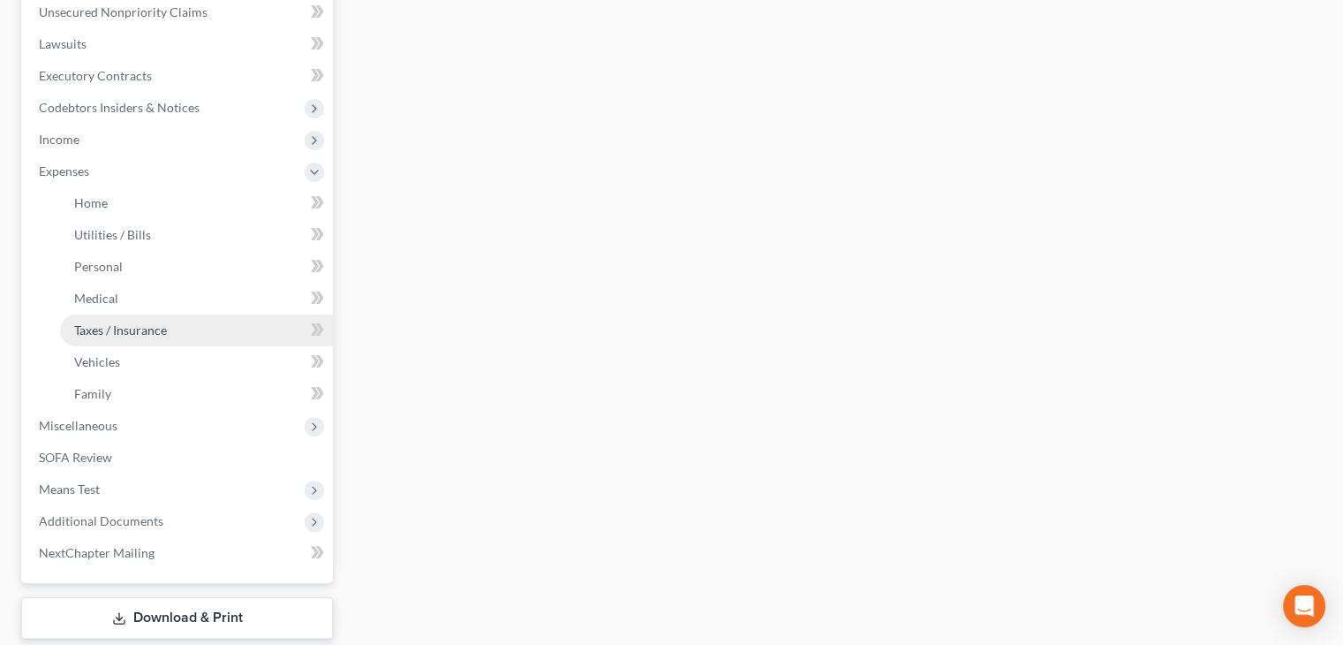
click at [139, 331] on span "Taxes / Insurance" at bounding box center [120, 329] width 93 height 15
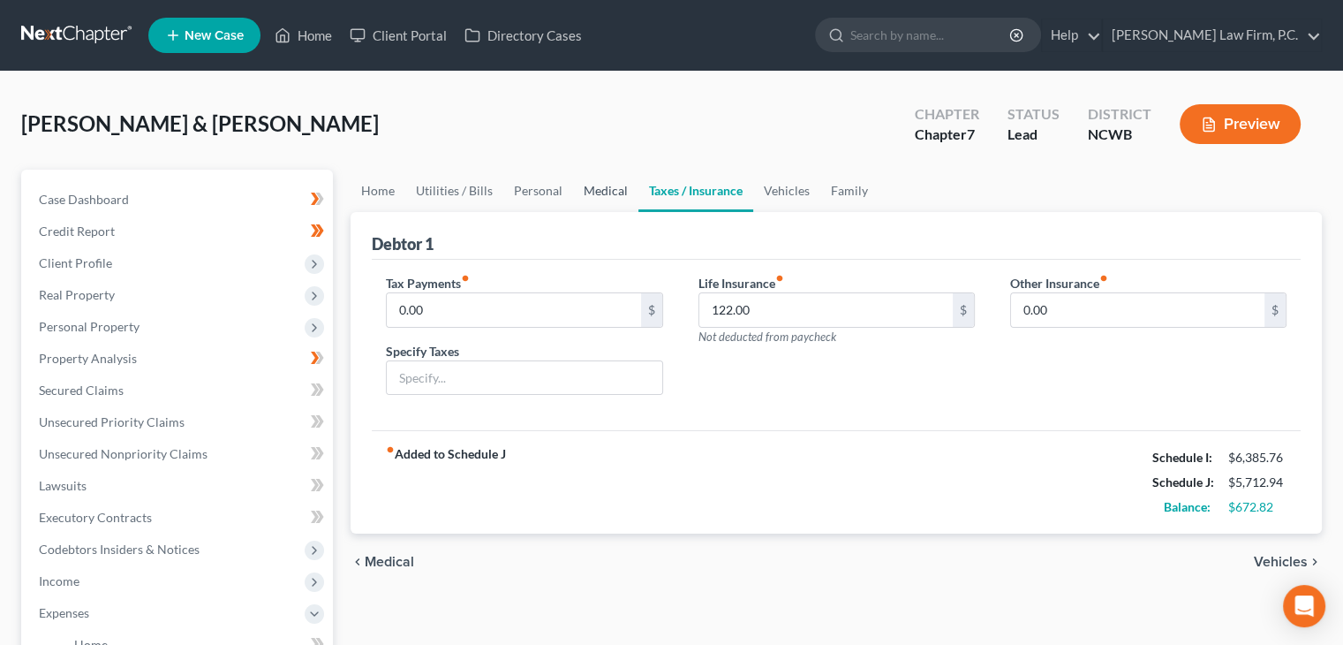
click at [593, 184] on link "Medical" at bounding box center [605, 191] width 65 height 42
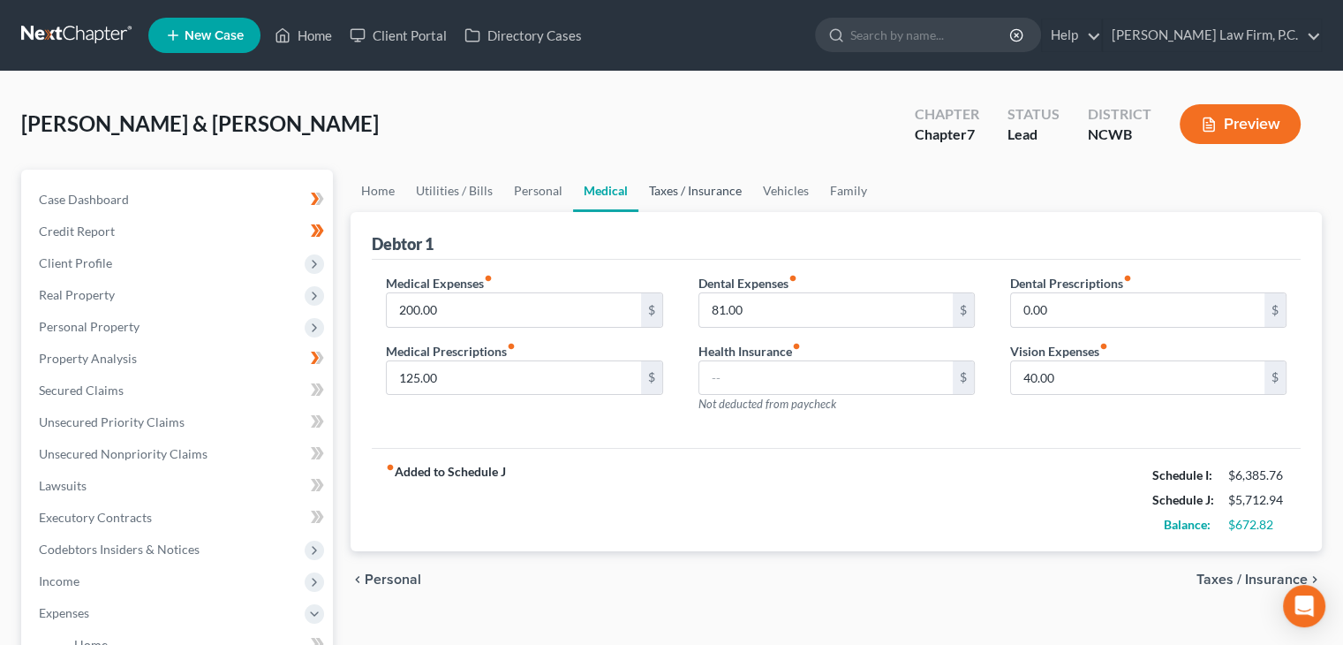
click at [688, 185] on link "Taxes / Insurance" at bounding box center [696, 191] width 114 height 42
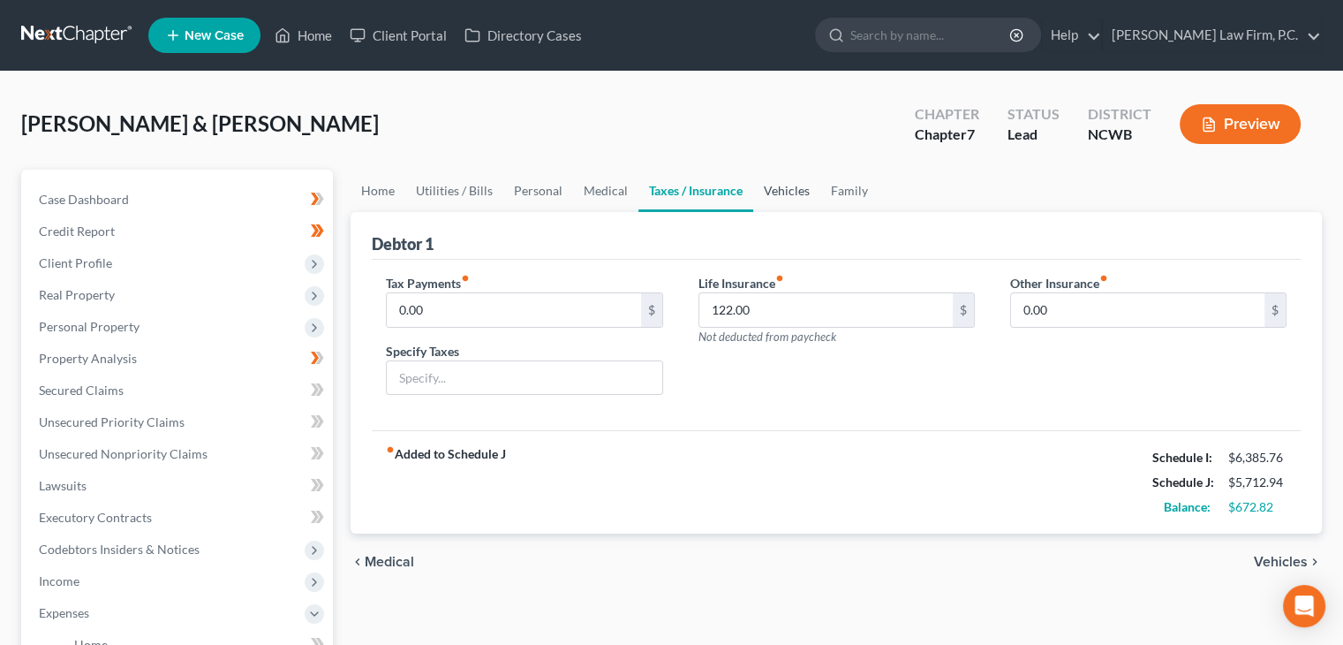
click at [785, 193] on link "Vehicles" at bounding box center [786, 191] width 67 height 42
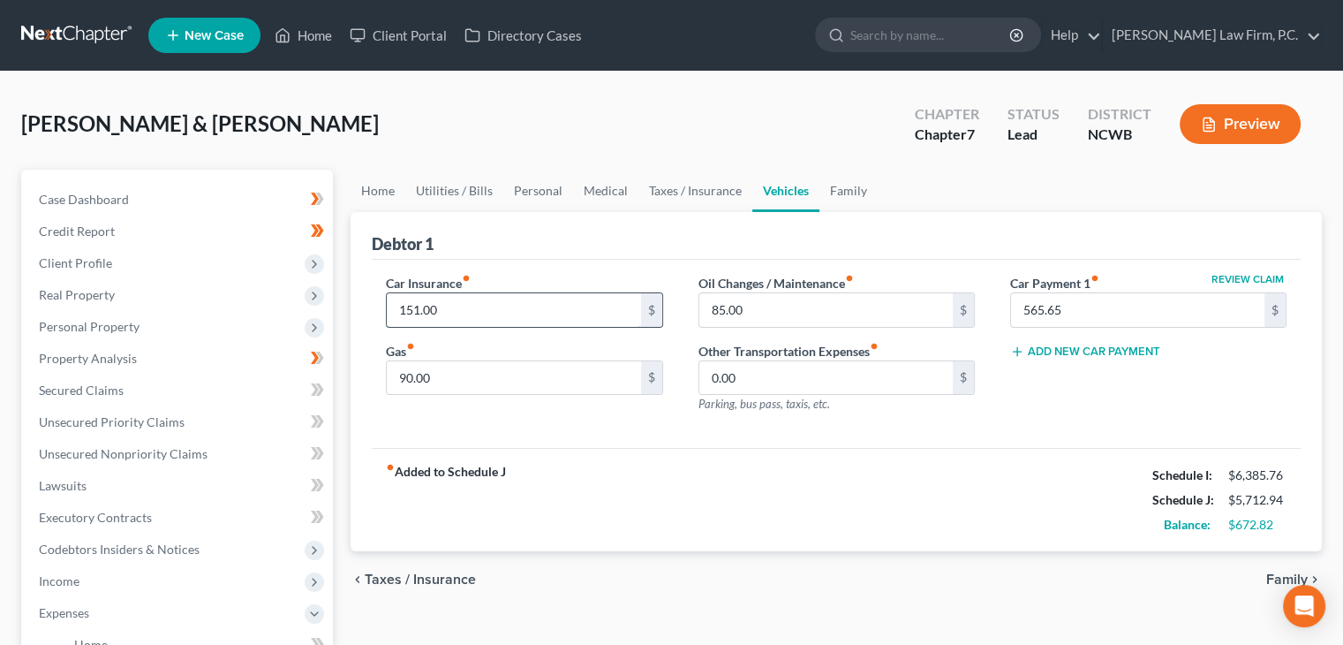
click at [488, 319] on input "151.00" at bounding box center [513, 310] width 253 height 34
click at [456, 385] on input "90.00" at bounding box center [513, 378] width 253 height 34
click at [402, 387] on input "text" at bounding box center [513, 378] width 253 height 34
type input "175.00"
click at [782, 295] on input "85.00" at bounding box center [825, 310] width 253 height 34
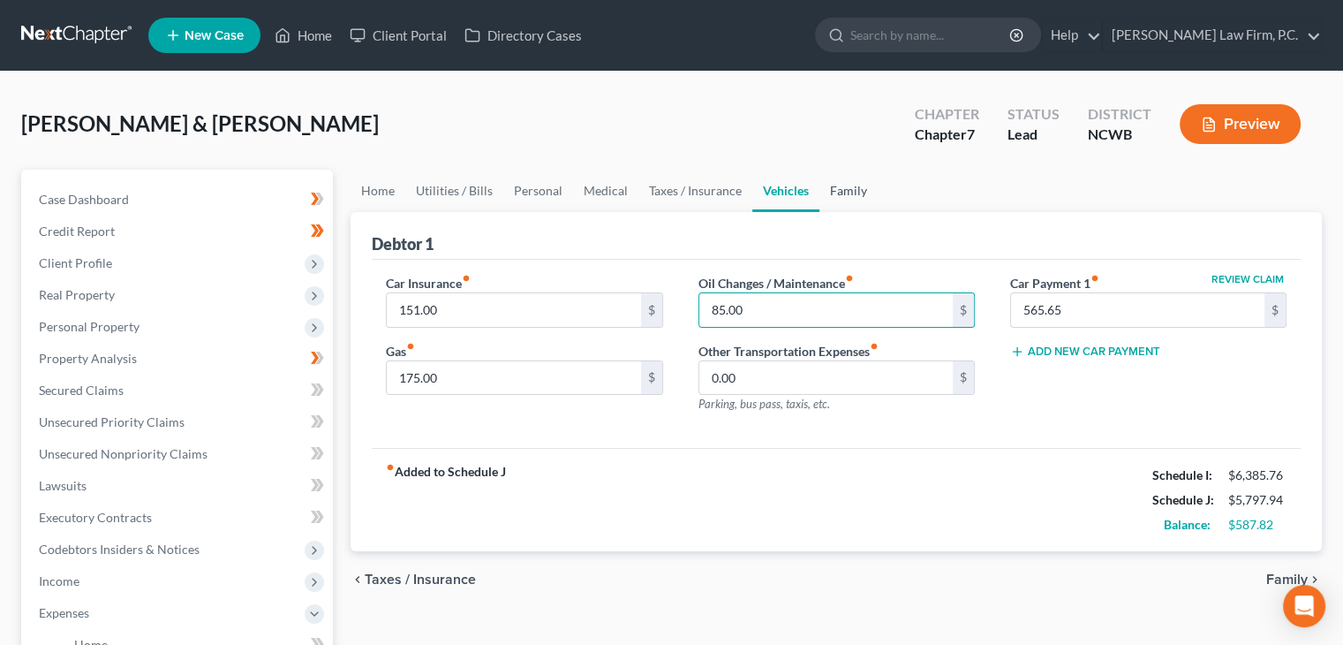
click at [826, 179] on link "Family" at bounding box center [849, 191] width 58 height 42
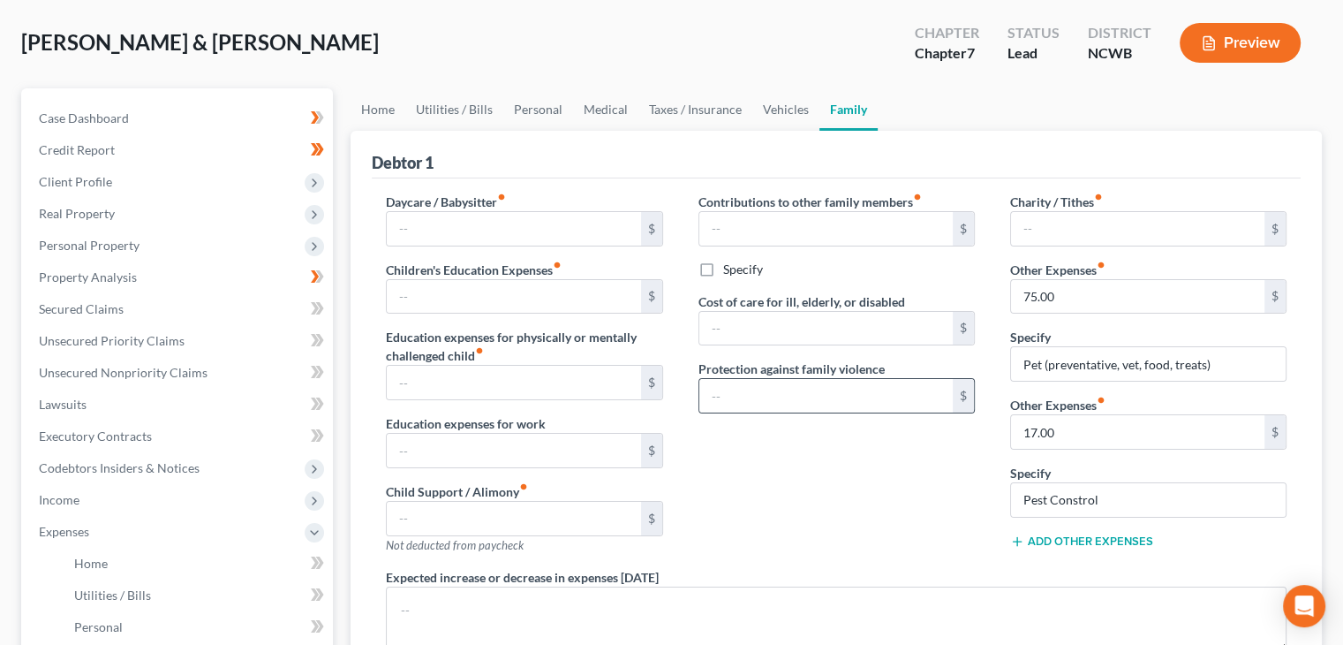
scroll to position [88, 0]
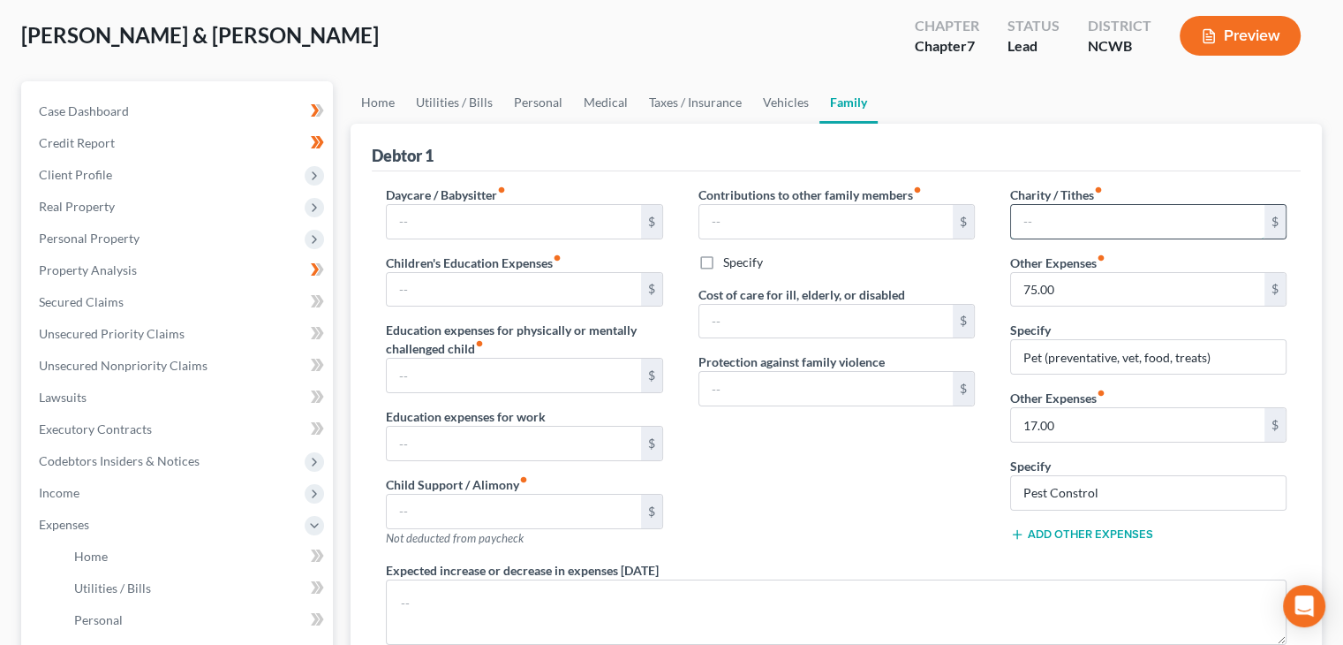
click at [1066, 208] on input "text" at bounding box center [1137, 222] width 253 height 34
click at [1054, 214] on input "text" at bounding box center [1137, 222] width 253 height 34
click at [1032, 223] on input "text" at bounding box center [1137, 222] width 253 height 34
click at [1070, 283] on input "75.00" at bounding box center [1137, 290] width 253 height 34
type input "75.00"
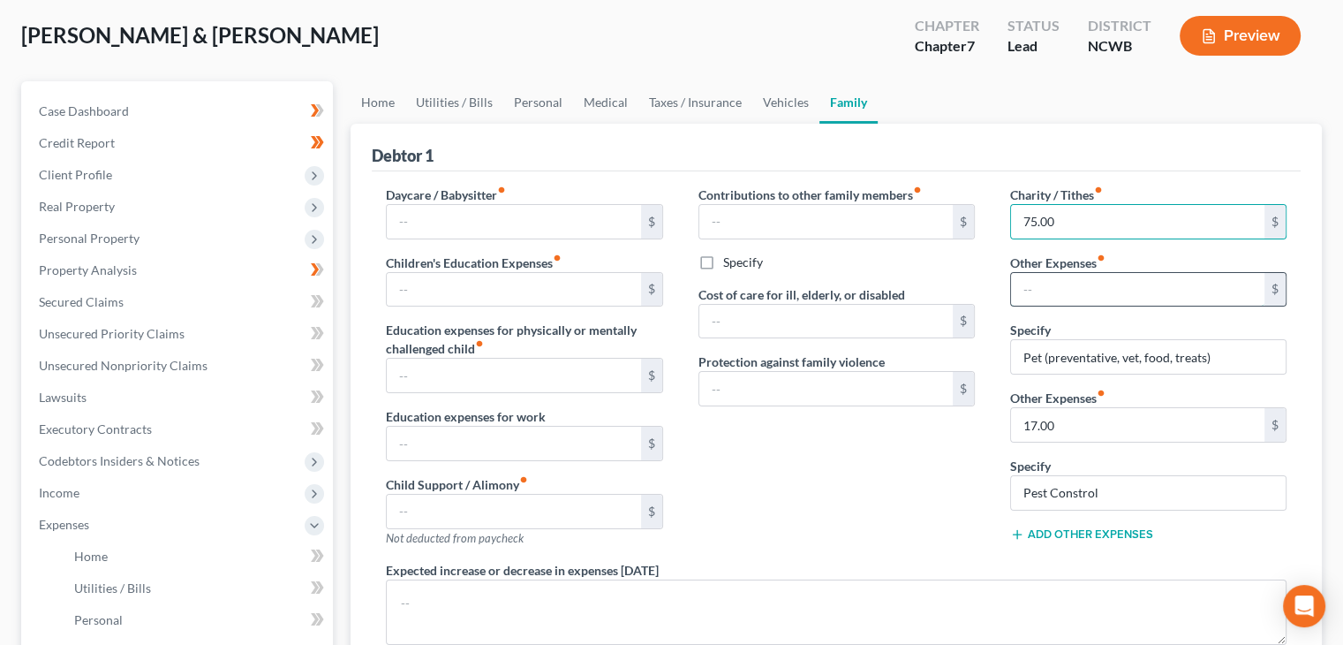
click at [1058, 294] on input "text" at bounding box center [1137, 290] width 253 height 34
click at [1073, 495] on input "Pest Constrol" at bounding box center [1148, 493] width 275 height 34
type input "Pest Control"
click at [1060, 290] on input "text" at bounding box center [1137, 290] width 253 height 34
click at [737, 444] on div "Contributions to other family members fiber_manual_record $ Specify Cost of car…" at bounding box center [837, 372] width 312 height 375
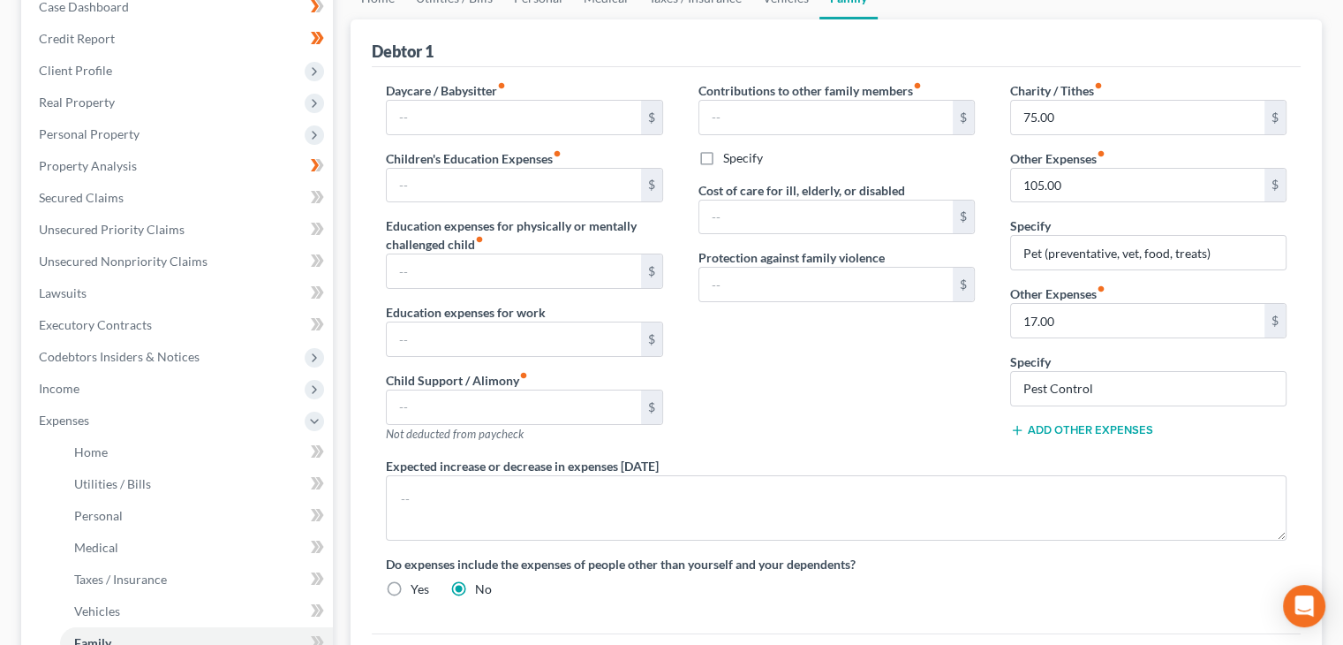
scroll to position [177, 0]
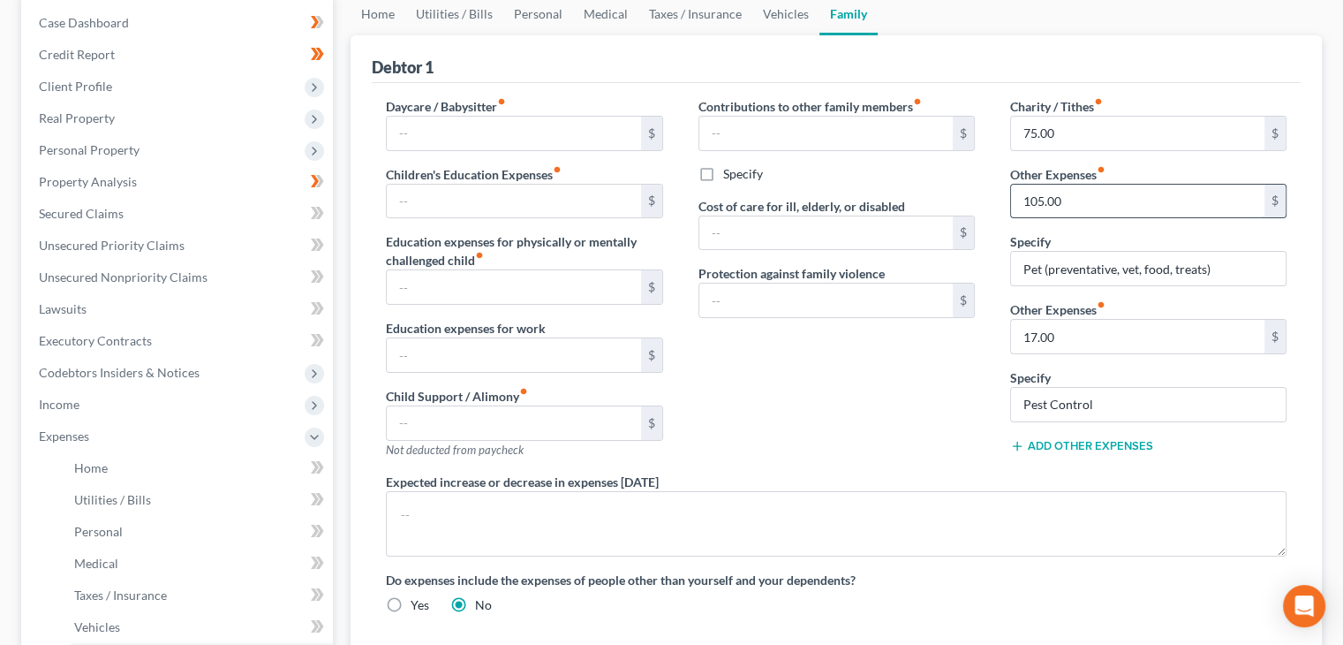
click at [1094, 201] on input "105.00" at bounding box center [1137, 202] width 253 height 34
type input "180.00"
click at [793, 447] on div "Contributions to other family members fiber_manual_record $ Specify Cost of car…" at bounding box center [837, 284] width 312 height 375
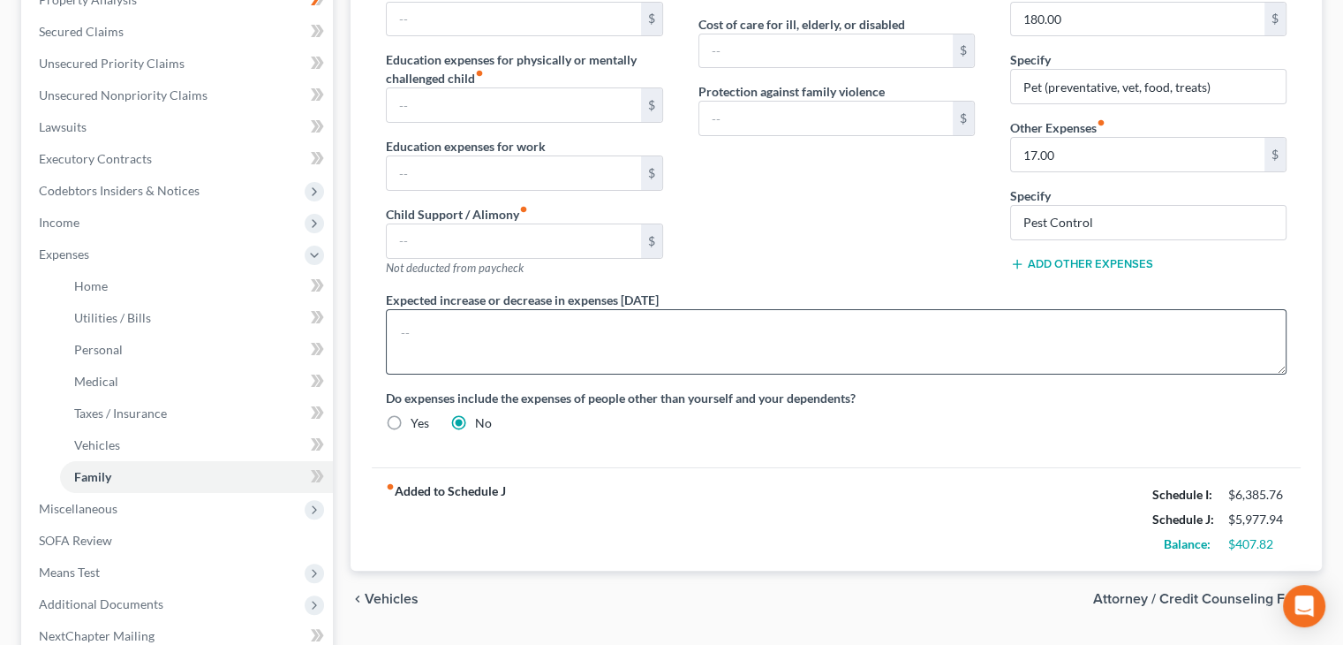
scroll to position [353, 0]
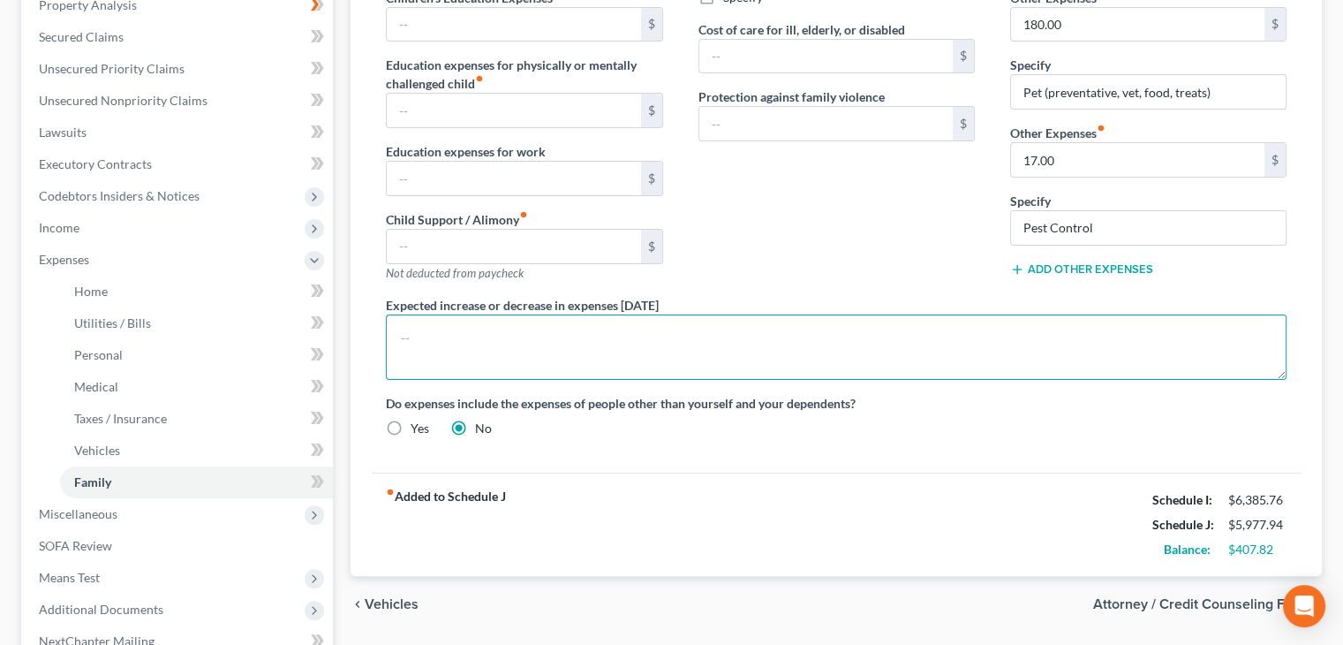
click at [626, 322] on textarea at bounding box center [836, 346] width 901 height 65
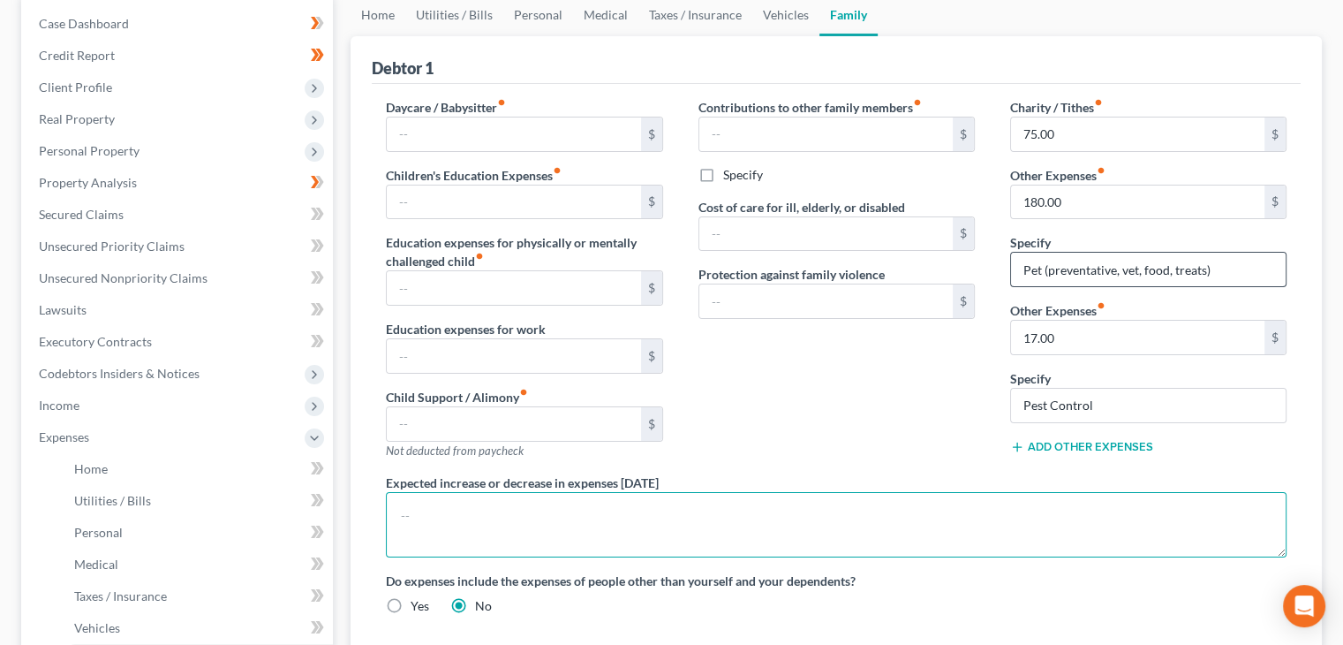
scroll to position [177, 0]
click at [387, 10] on link "Home" at bounding box center [378, 14] width 55 height 42
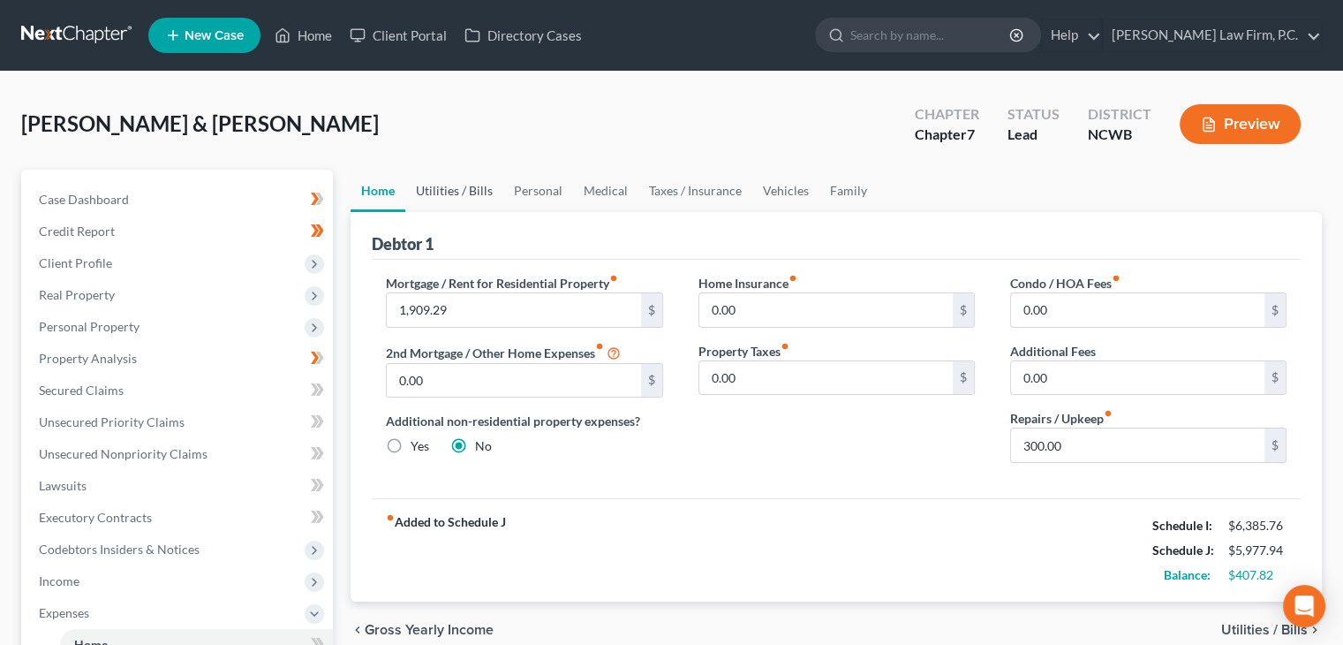
click at [454, 178] on link "Utilities / Bills" at bounding box center [454, 191] width 98 height 42
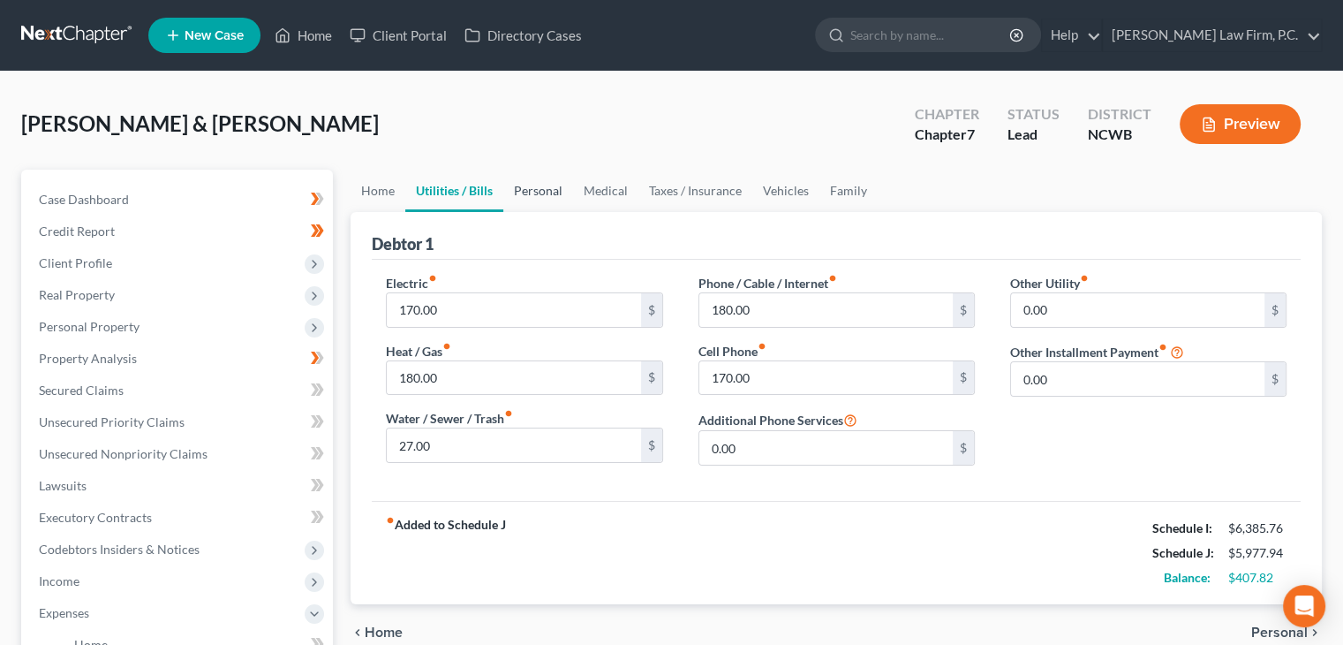
click at [544, 182] on link "Personal" at bounding box center [538, 191] width 70 height 42
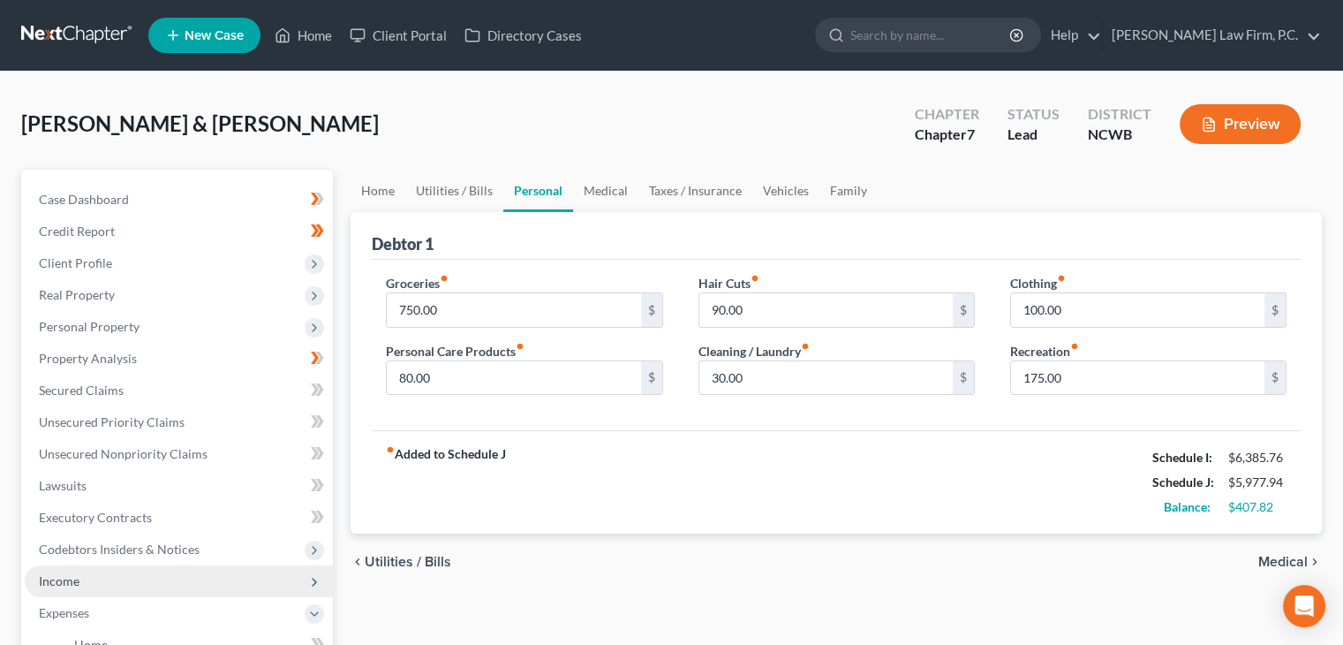
click at [144, 570] on span "Income" at bounding box center [179, 581] width 308 height 32
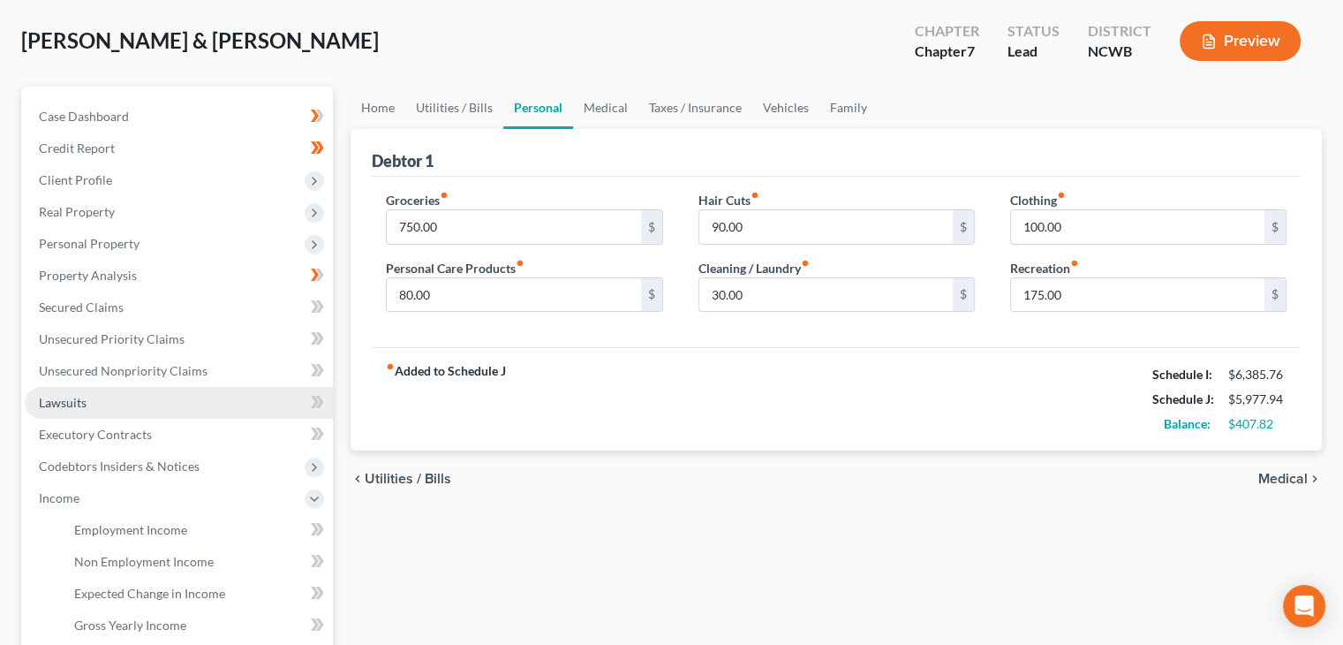
scroll to position [88, 0]
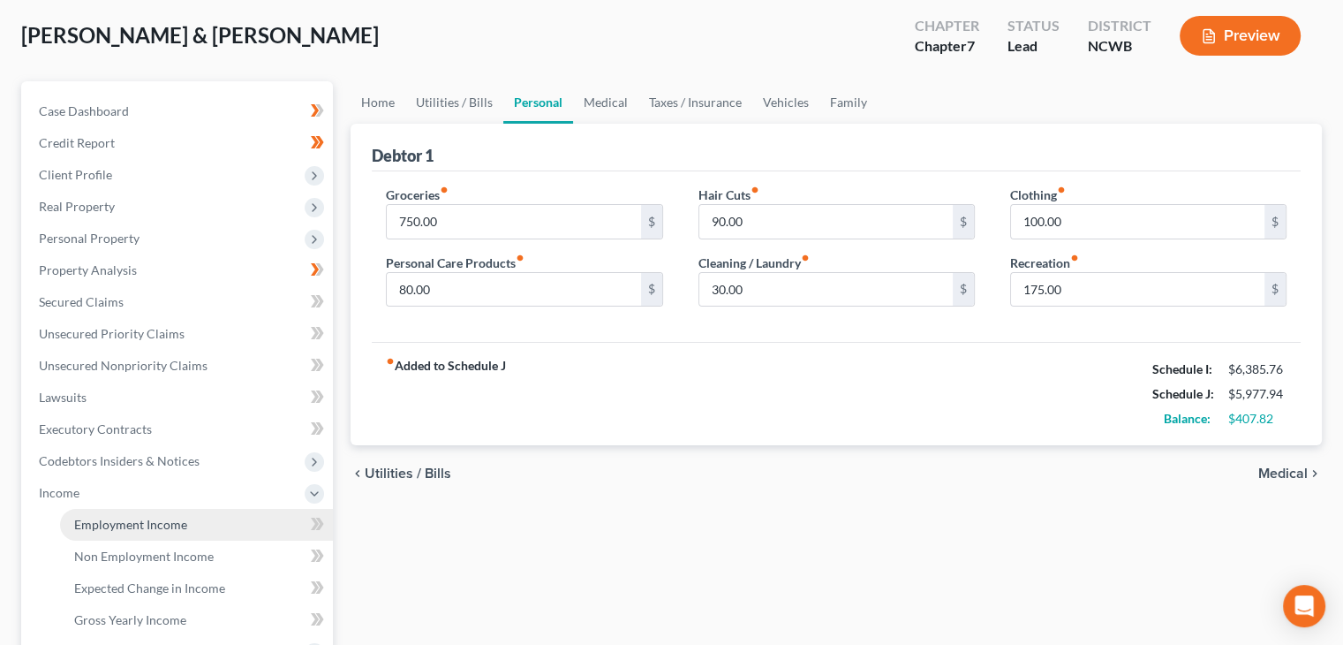
click at [124, 520] on span "Employment Income" at bounding box center [130, 524] width 113 height 15
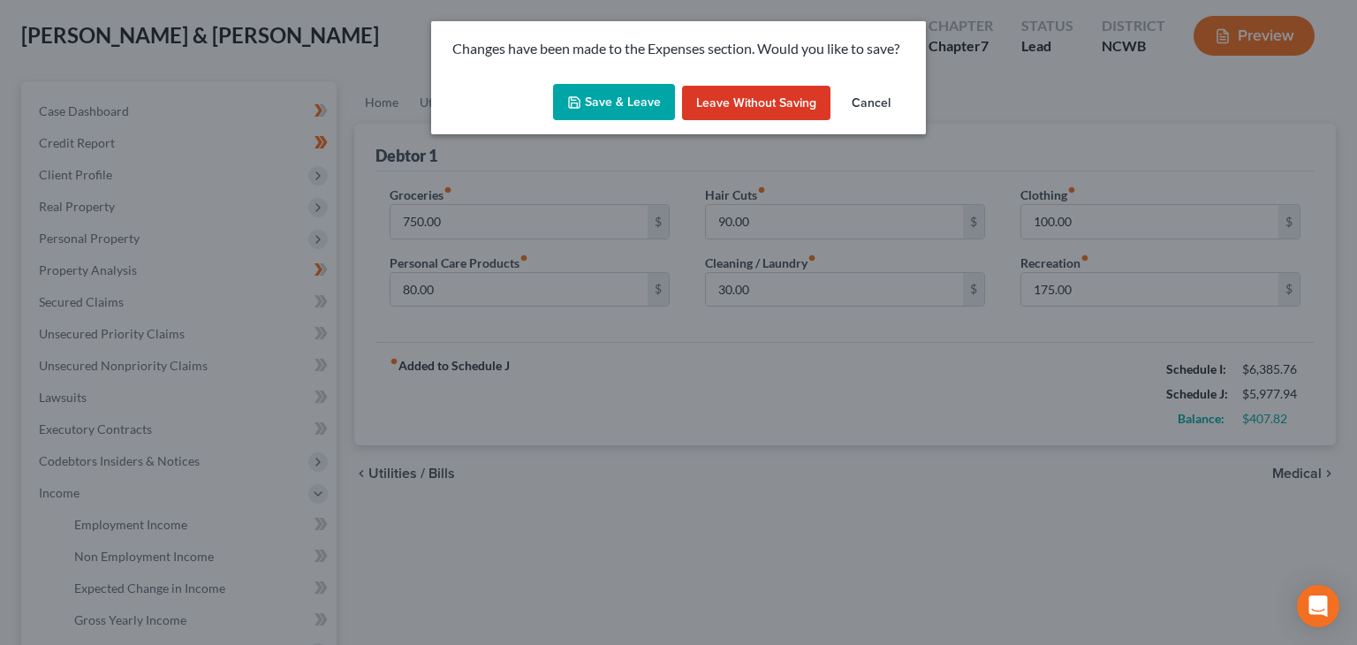
click at [599, 117] on button "Save & Leave" at bounding box center [614, 102] width 122 height 37
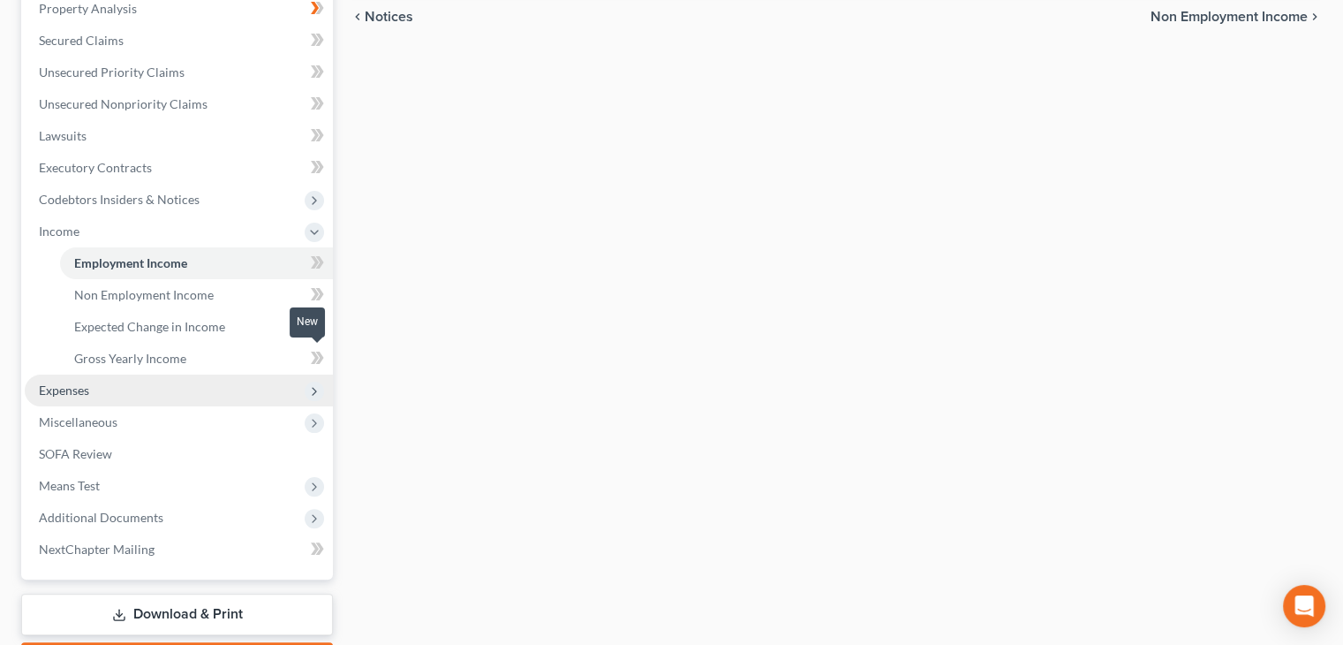
scroll to position [353, 0]
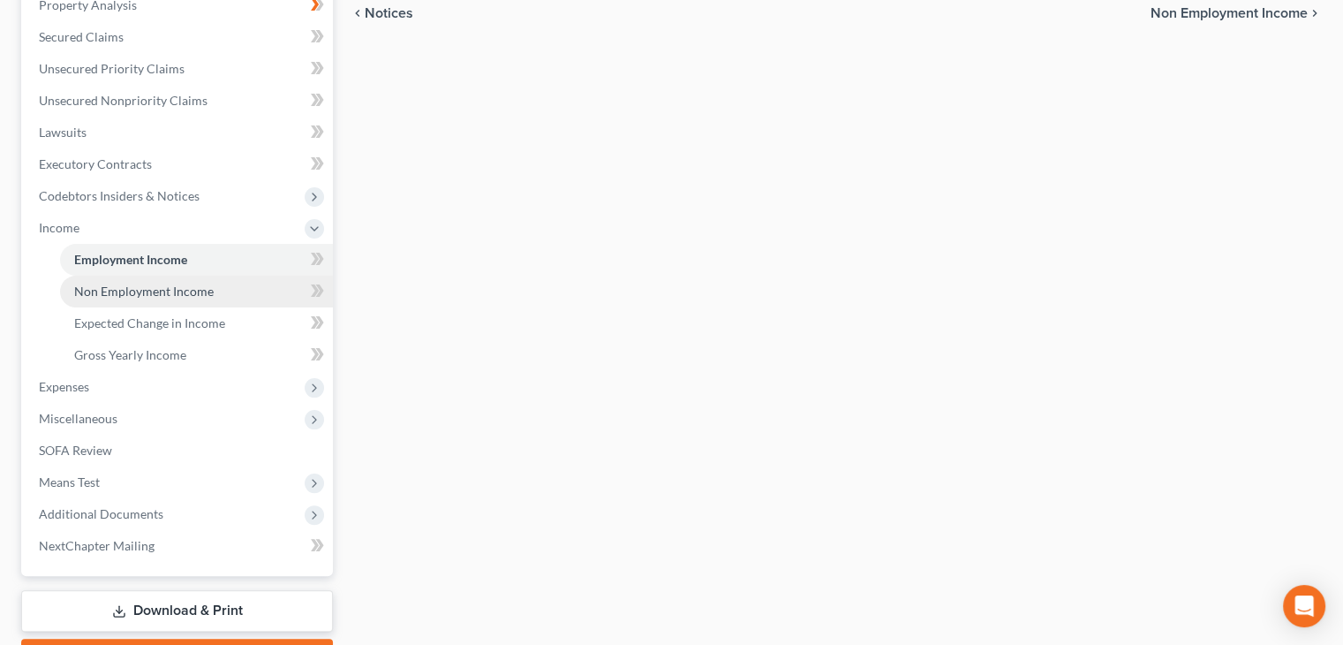
click at [209, 299] on link "Non Employment Income" at bounding box center [196, 292] width 273 height 32
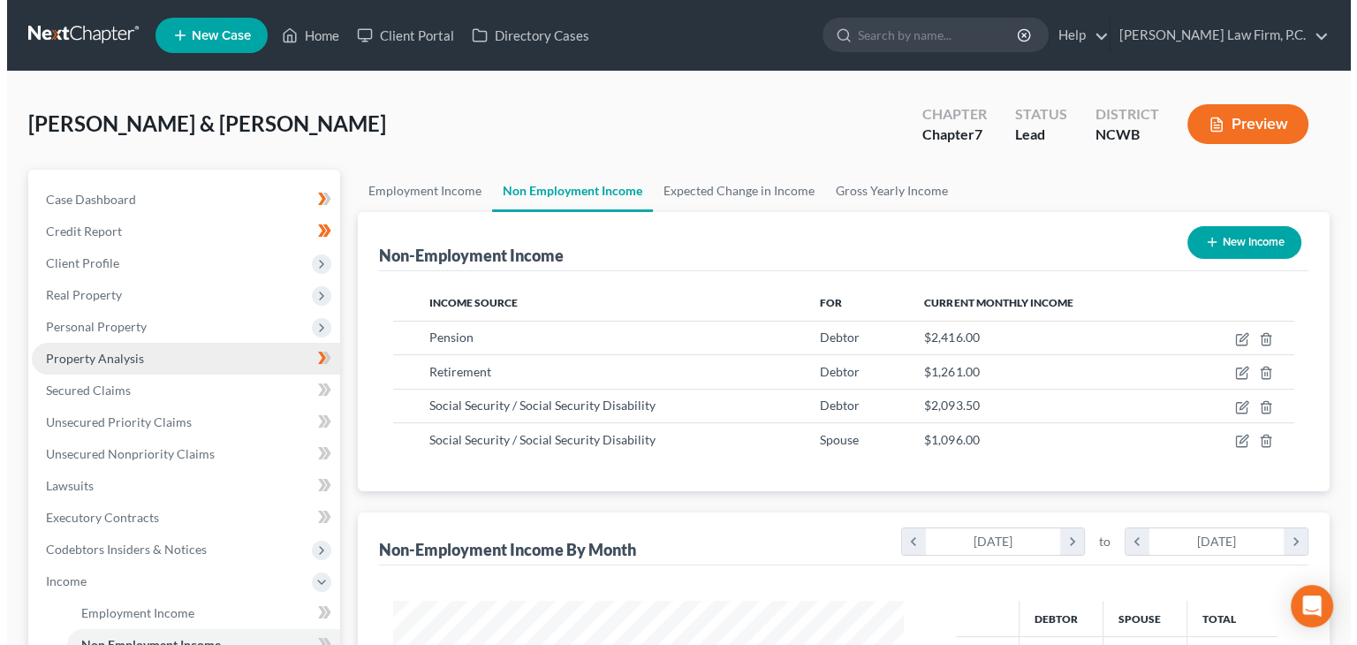
scroll to position [314, 545]
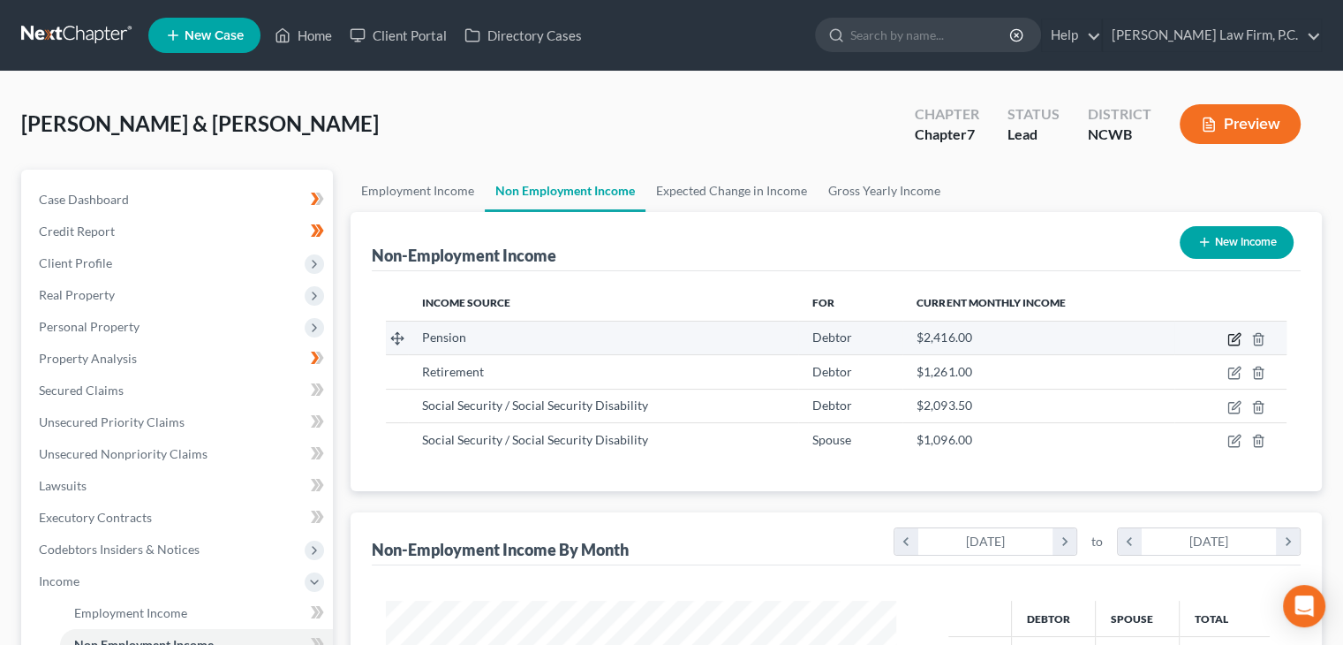
click at [1231, 334] on icon "button" at bounding box center [1235, 339] width 14 height 14
select select "2"
select select "0"
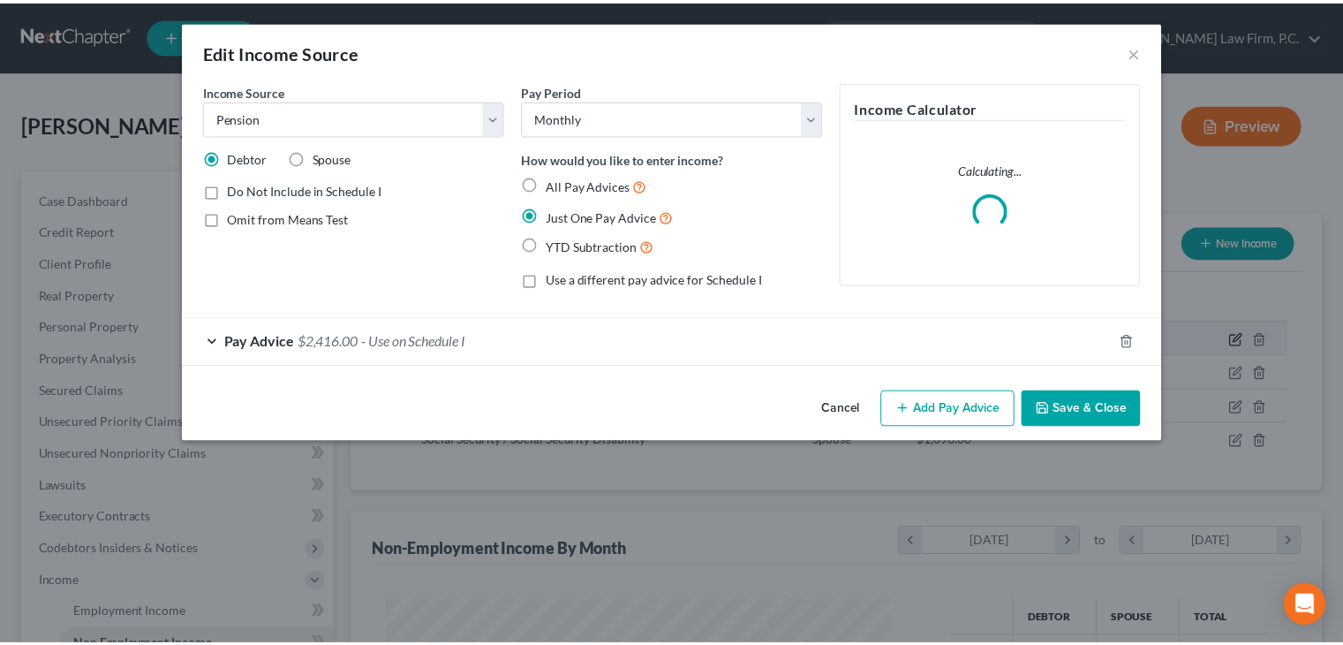
scroll to position [314, 551]
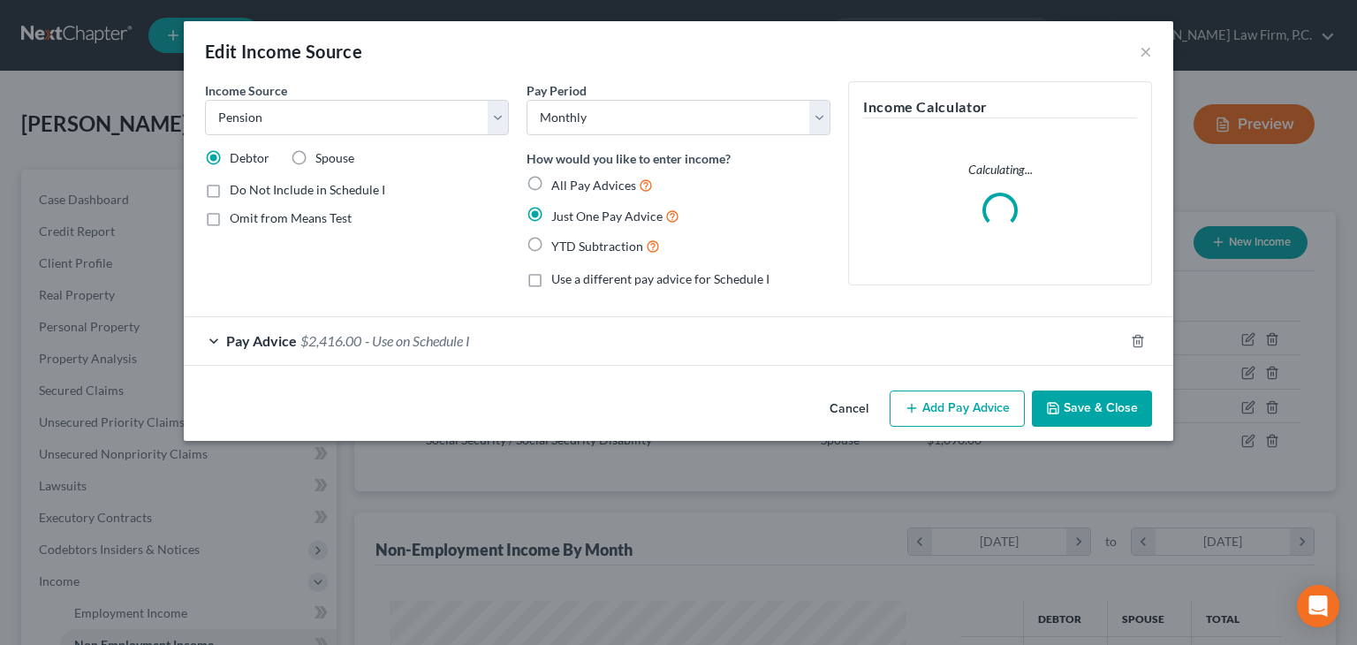
click at [453, 344] on span "- Use on Schedule I" at bounding box center [417, 340] width 105 height 17
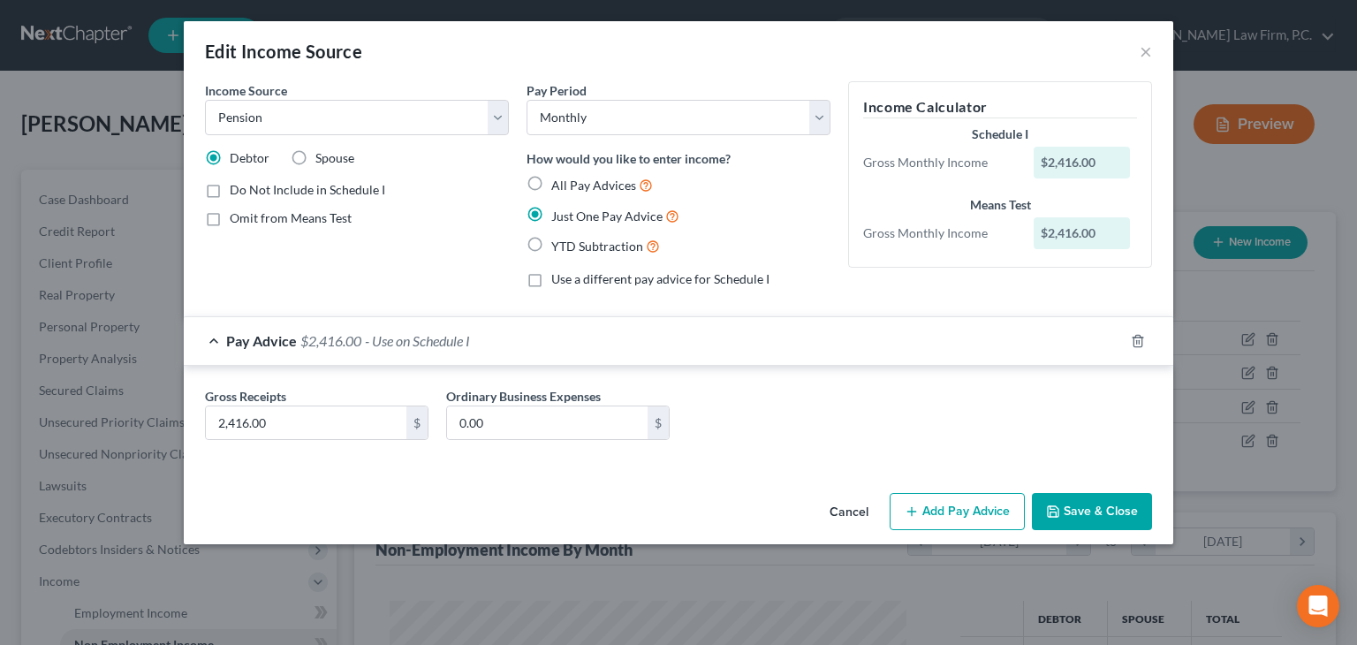
click at [848, 510] on button "Cancel" at bounding box center [848, 512] width 67 height 35
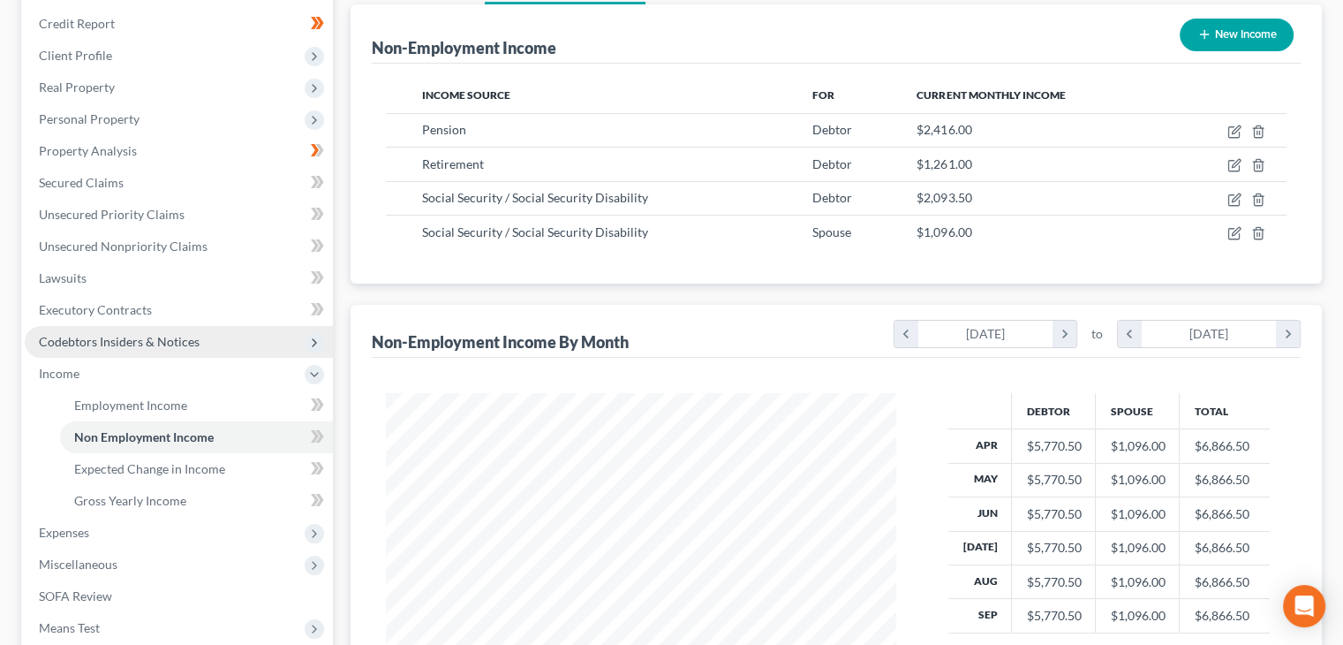
scroll to position [265, 0]
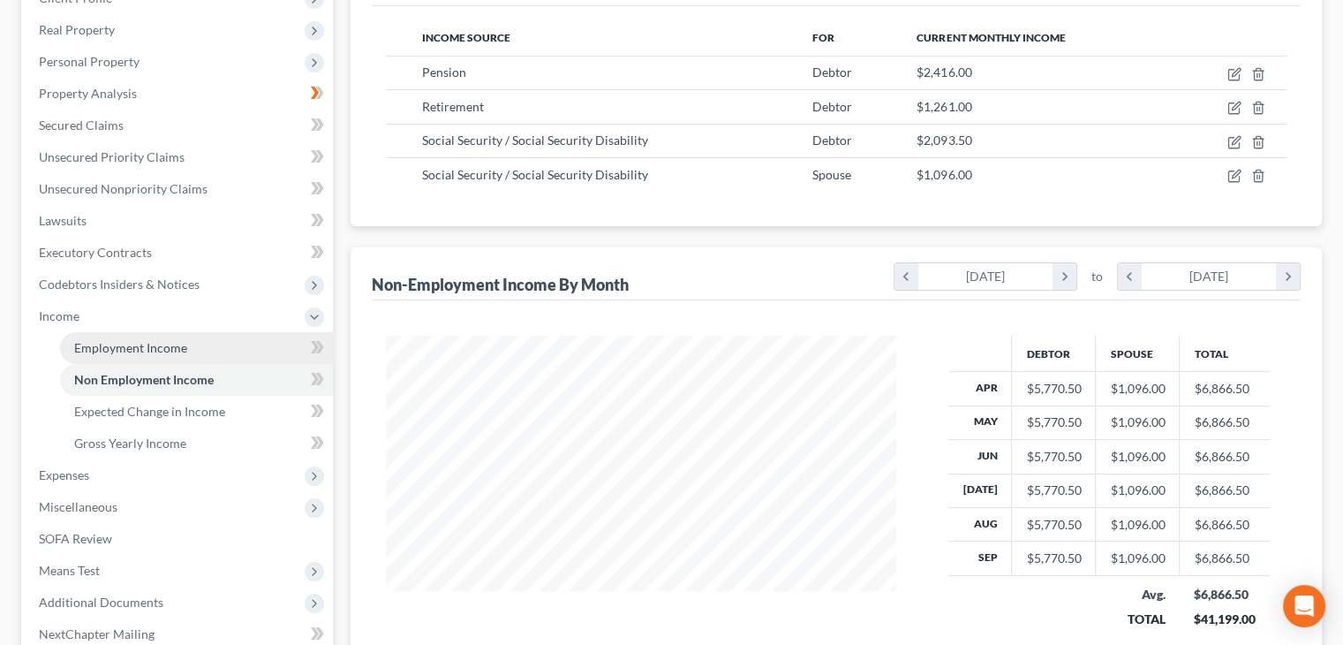
click at [145, 345] on span "Employment Income" at bounding box center [130, 347] width 113 height 15
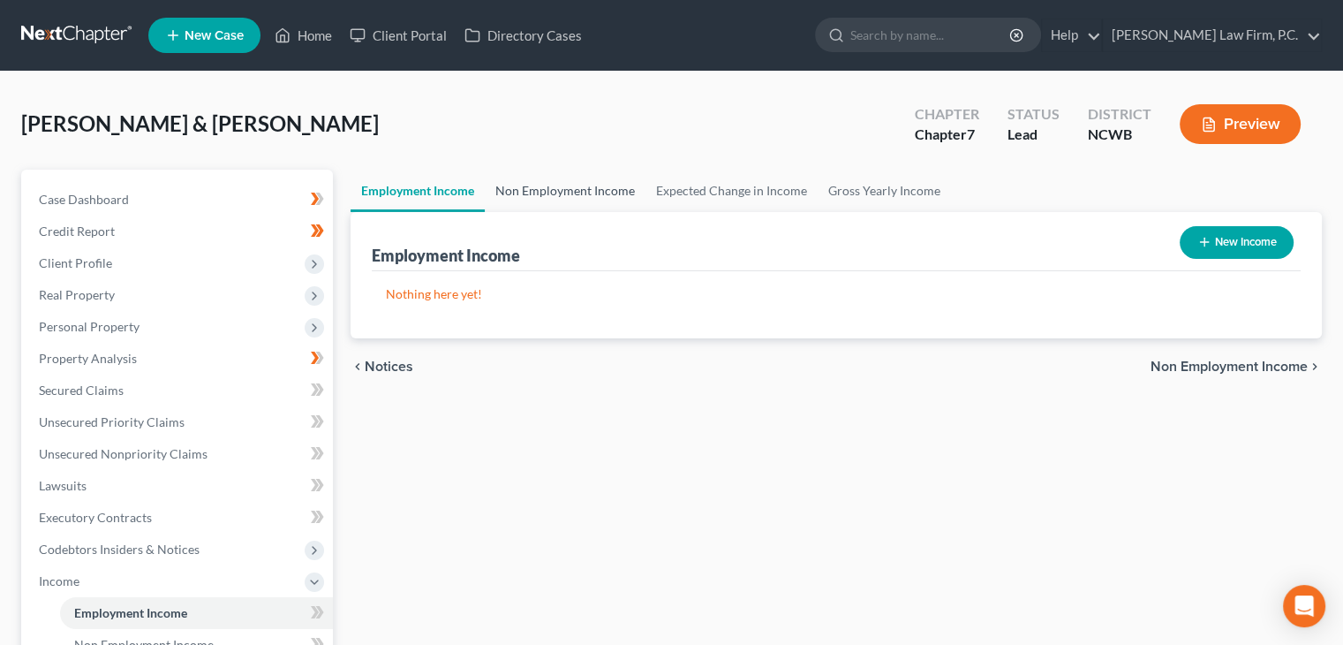
click at [546, 200] on link "Non Employment Income" at bounding box center [565, 191] width 161 height 42
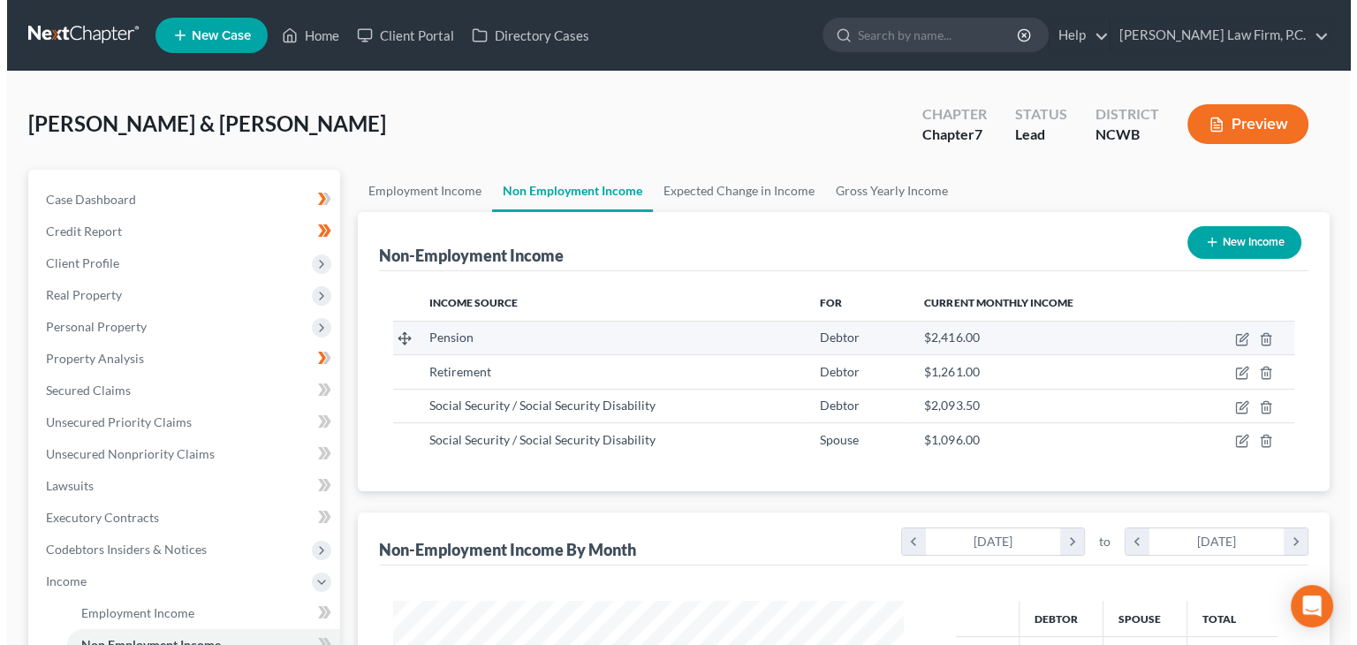
scroll to position [314, 545]
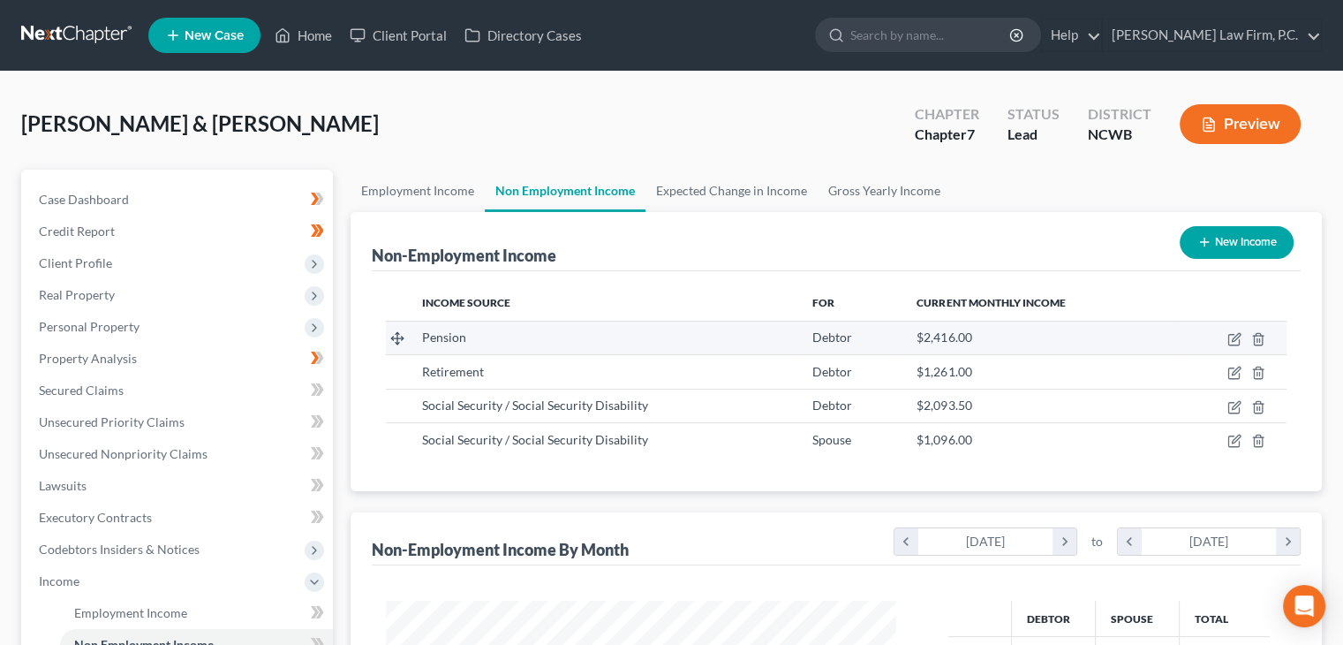
click at [1226, 329] on td at bounding box center [1231, 338] width 113 height 34
click at [1232, 335] on icon "button" at bounding box center [1235, 339] width 14 height 14
select select "2"
select select "0"
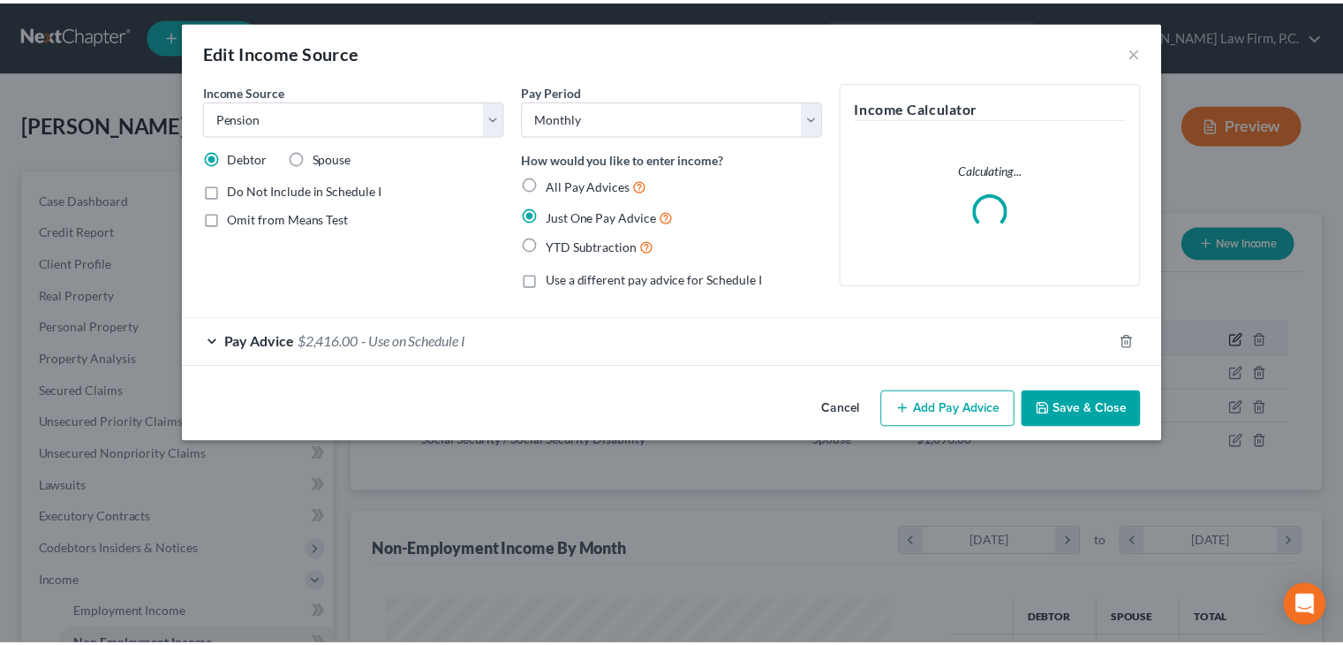
scroll to position [314, 551]
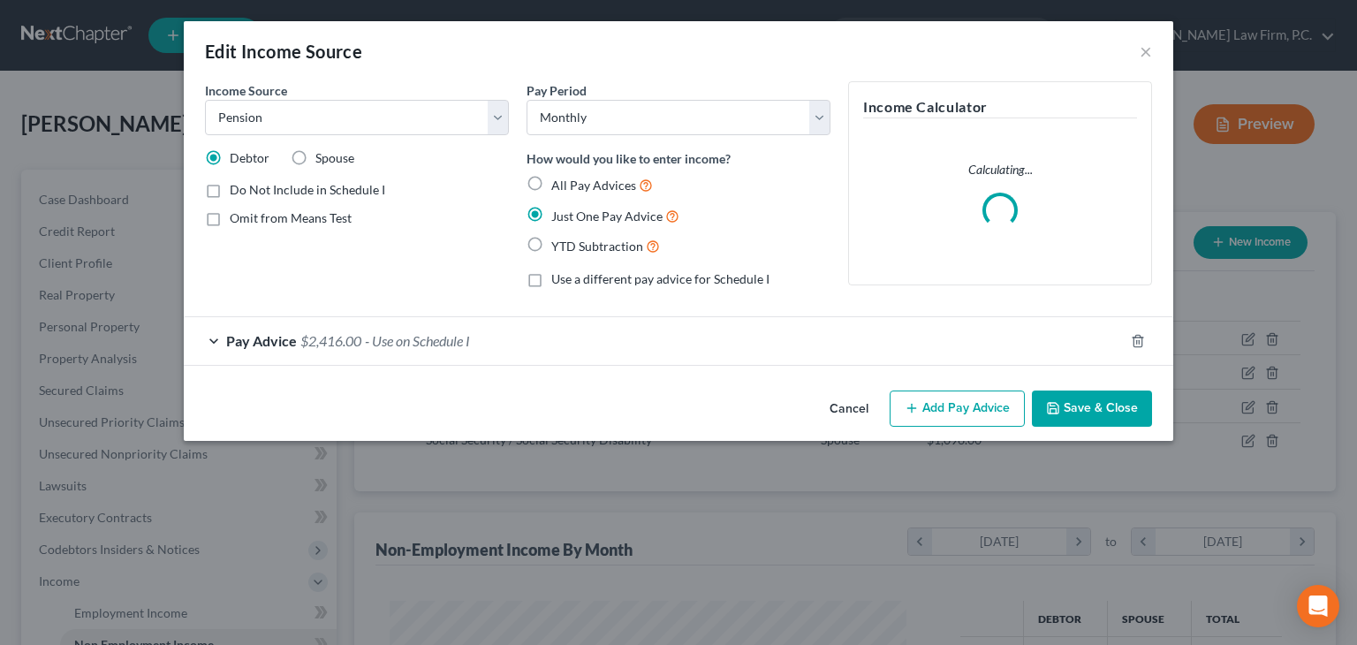
click at [253, 336] on span "Pay Advice" at bounding box center [261, 340] width 71 height 17
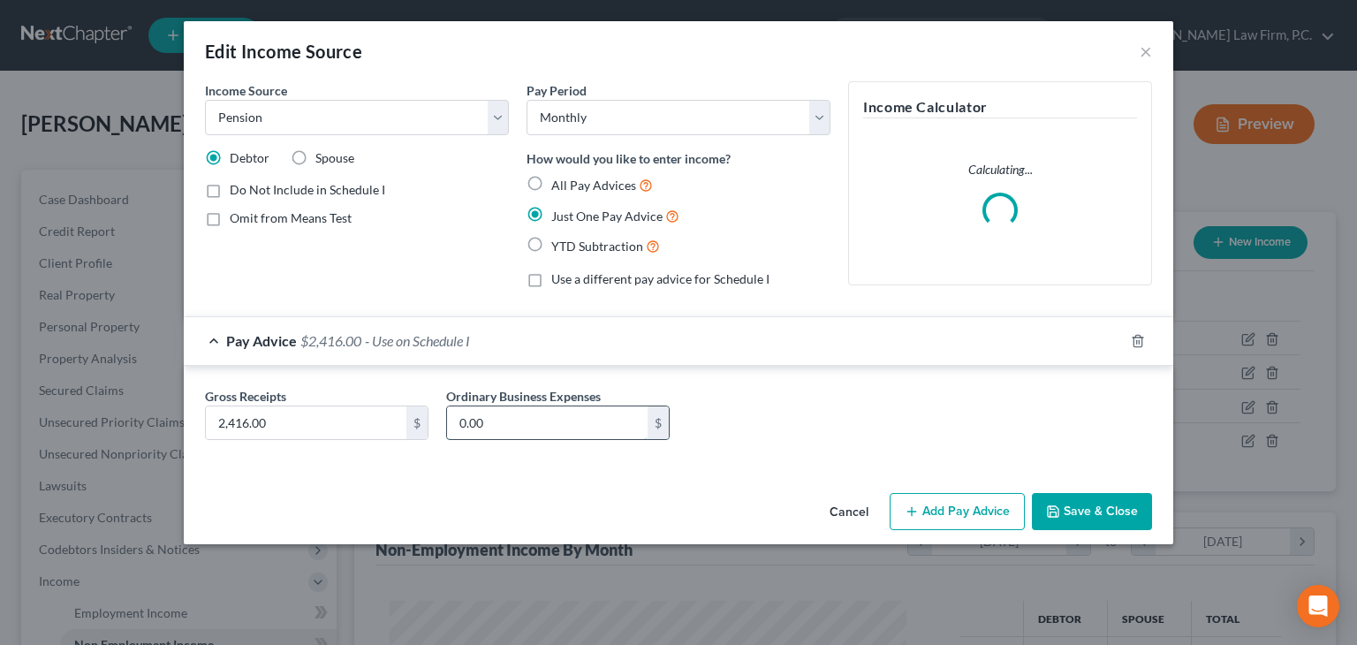
click at [568, 414] on input "0.00" at bounding box center [547, 423] width 200 height 34
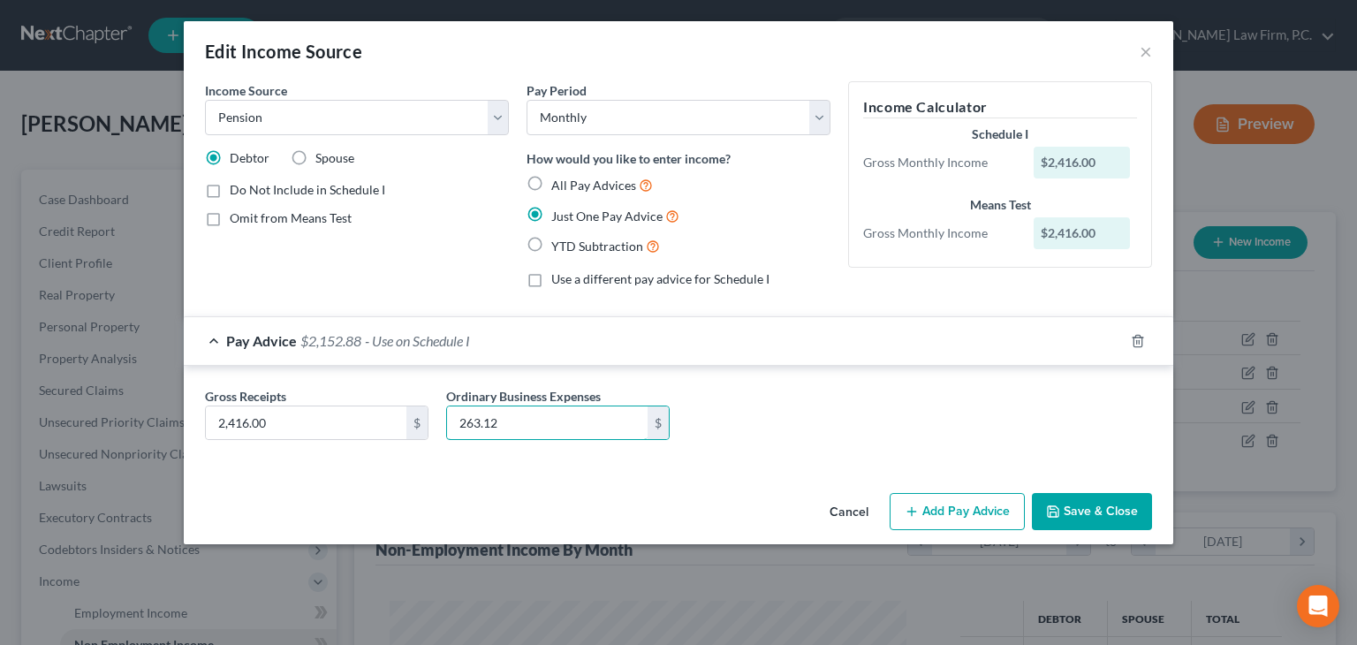
type input "263.12"
click at [1105, 508] on button "Save & Close" at bounding box center [1092, 511] width 120 height 37
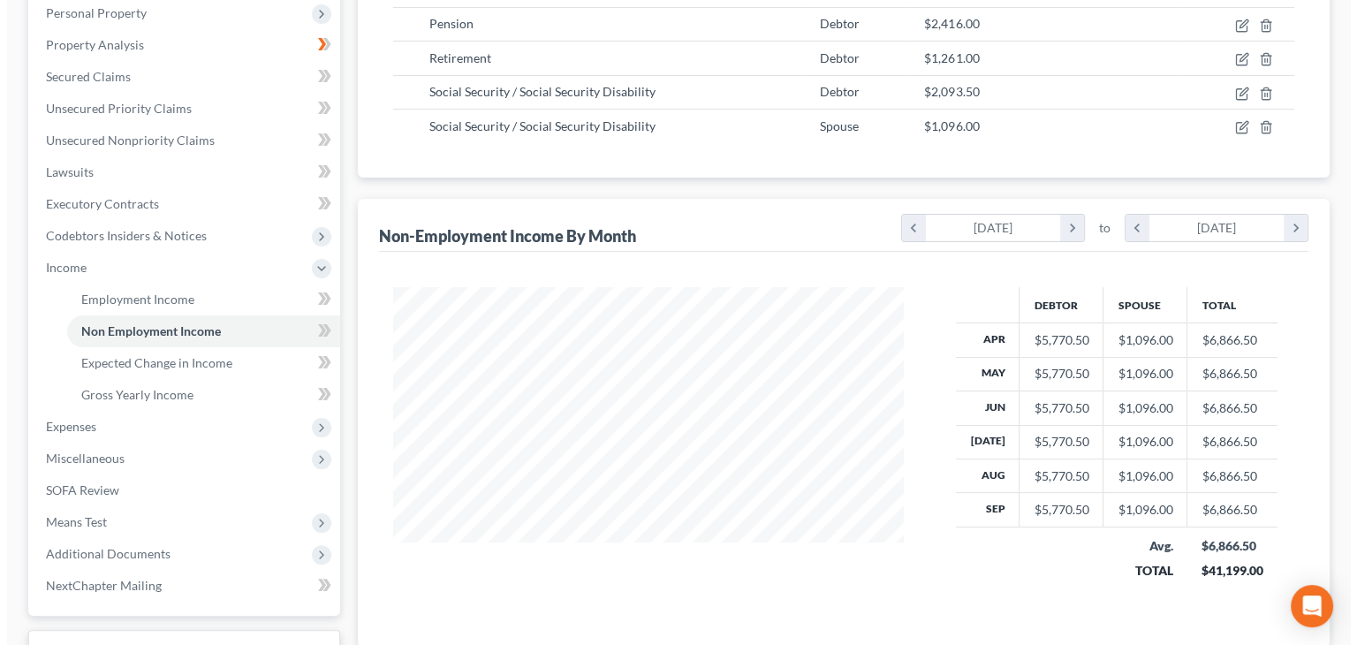
scroll to position [276, 0]
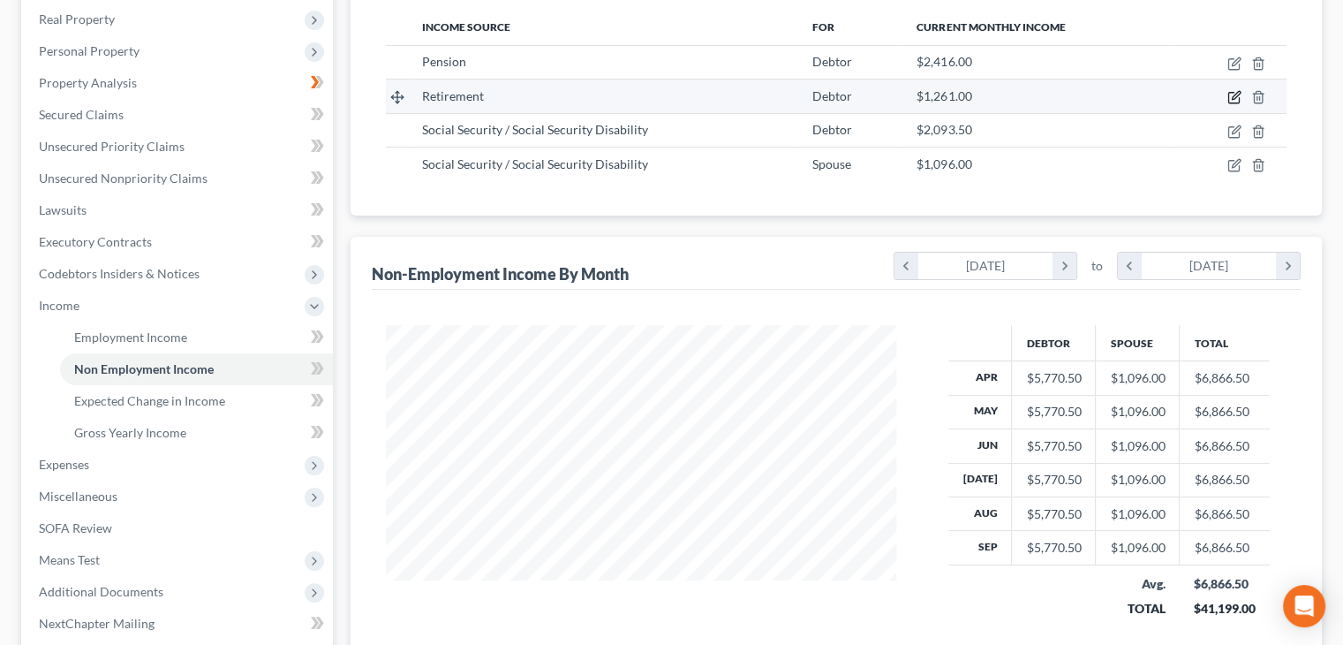
click at [1229, 98] on icon "button" at bounding box center [1235, 97] width 14 height 14
select select "3"
select select "0"
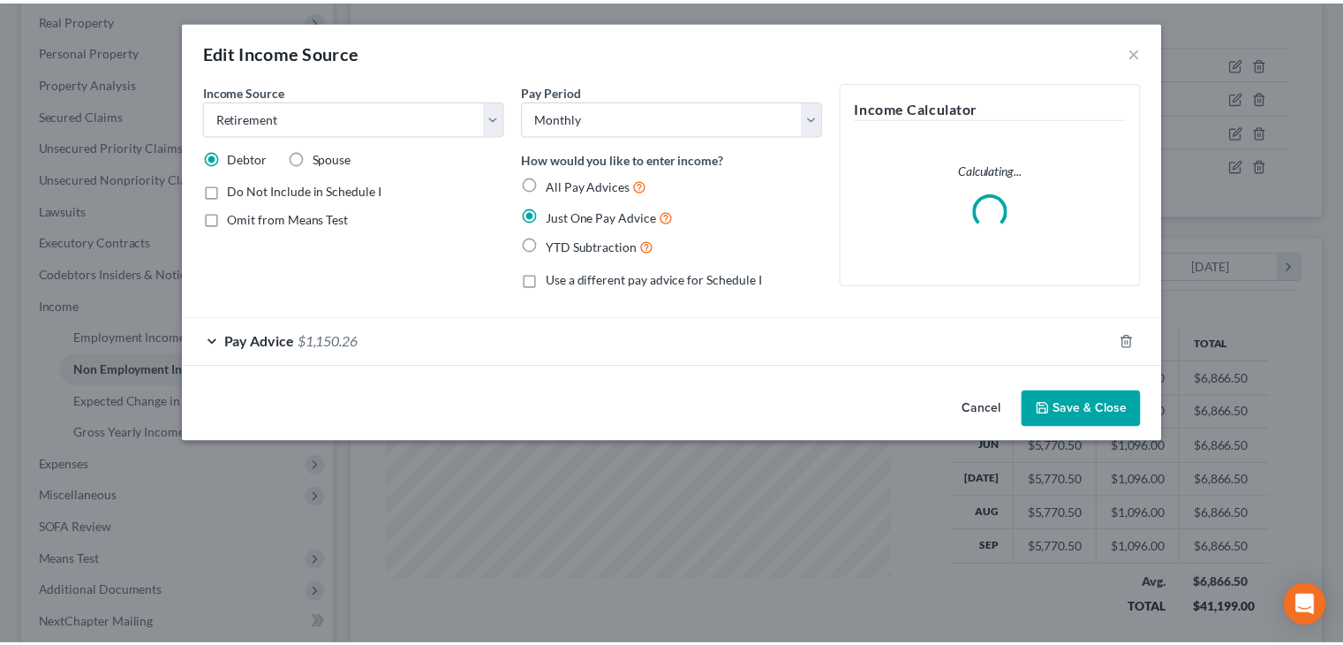
scroll to position [314, 551]
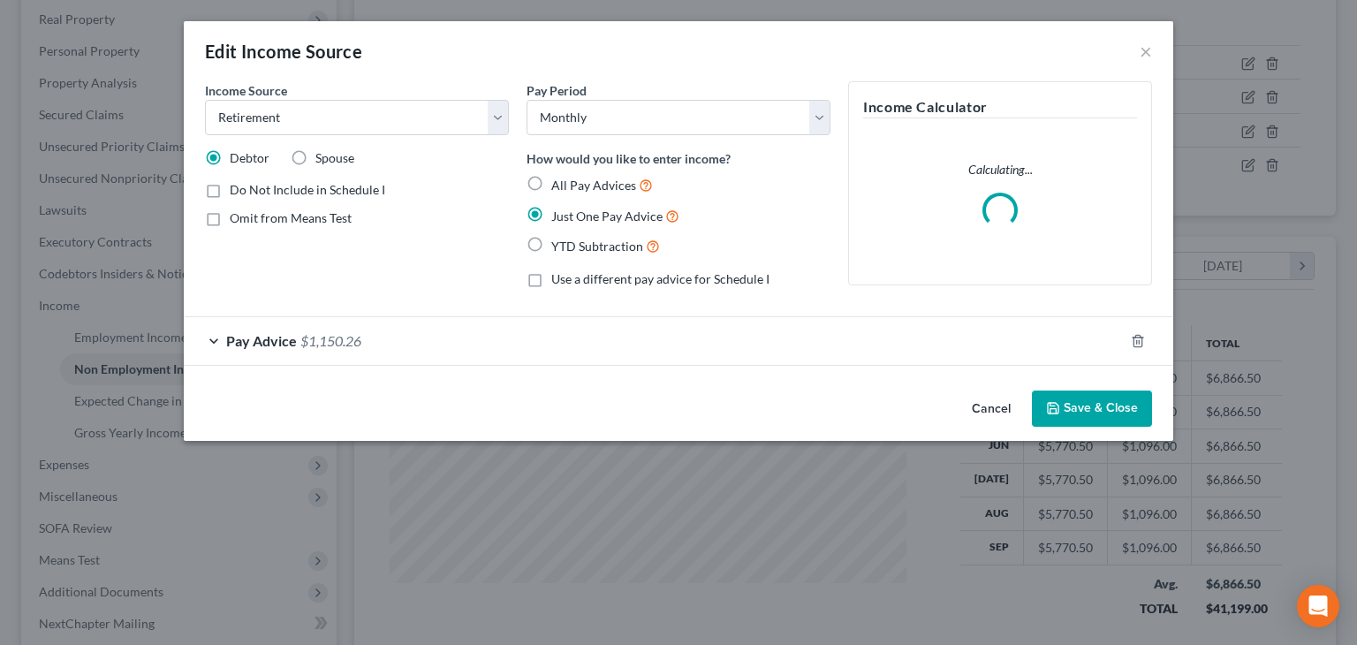
click at [344, 348] on div "Pay Advice $1,150.26" at bounding box center [654, 340] width 940 height 47
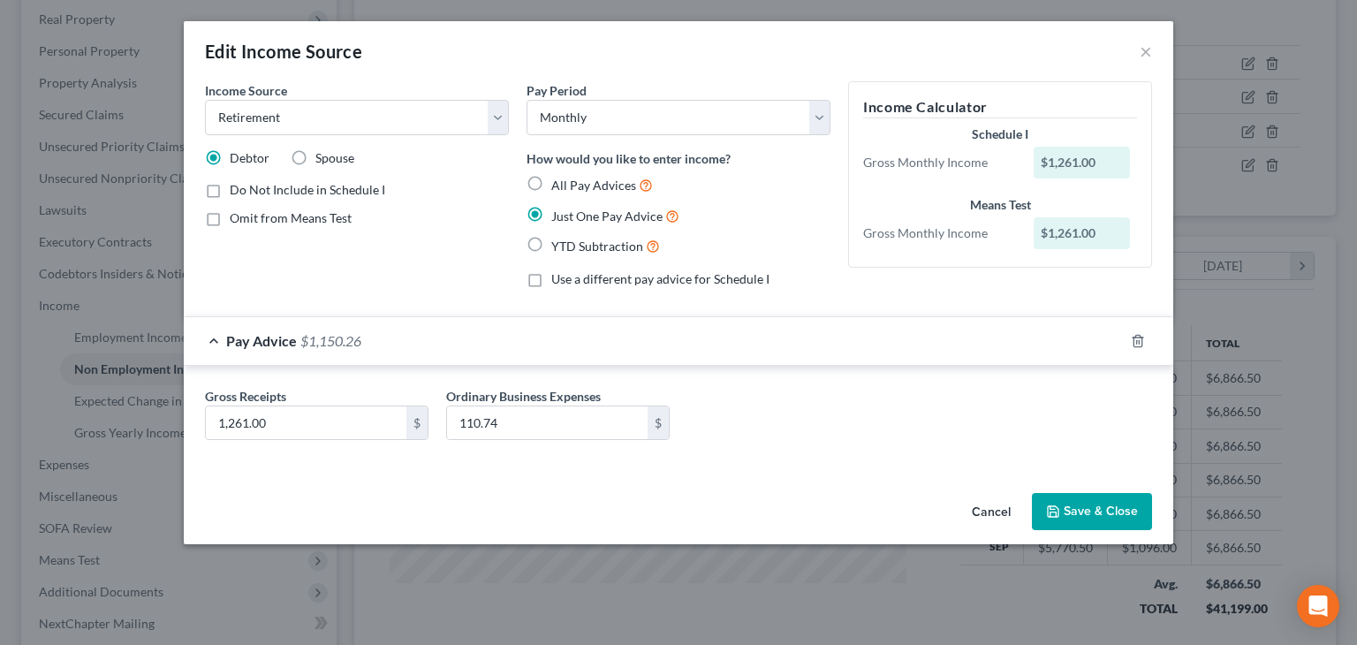
click at [1110, 507] on button "Save & Close" at bounding box center [1092, 511] width 120 height 37
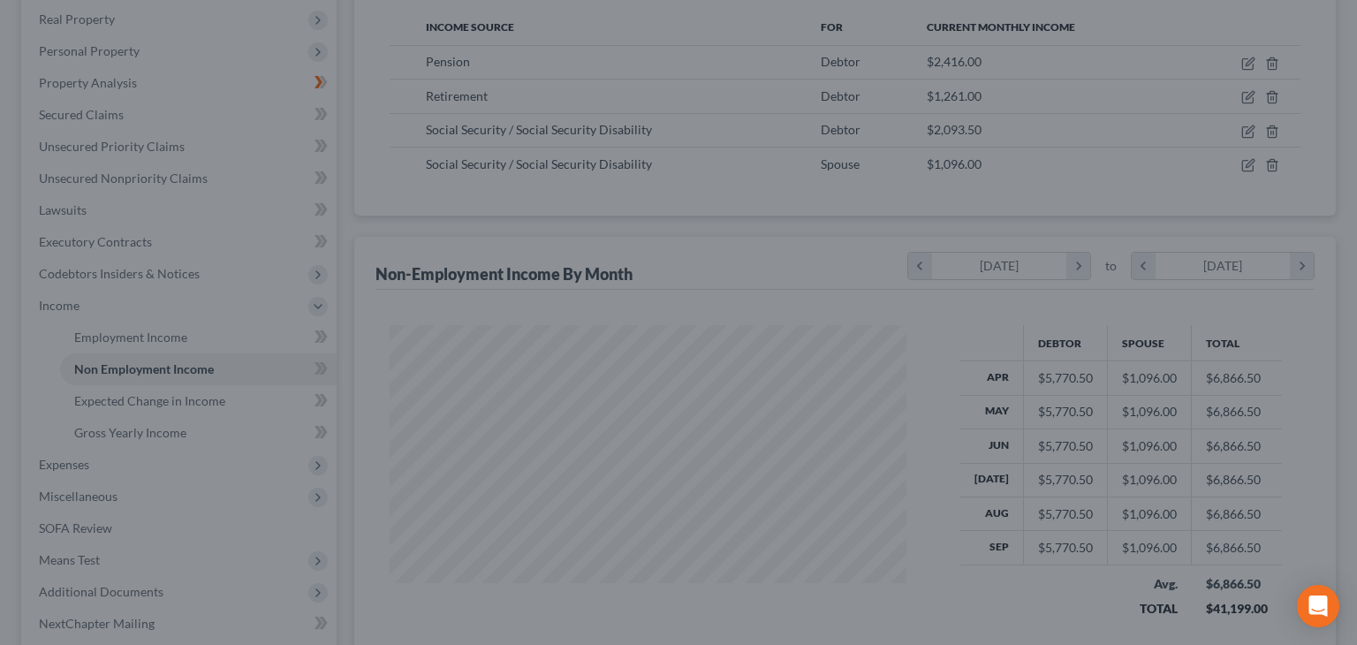
scroll to position [882844, 882613]
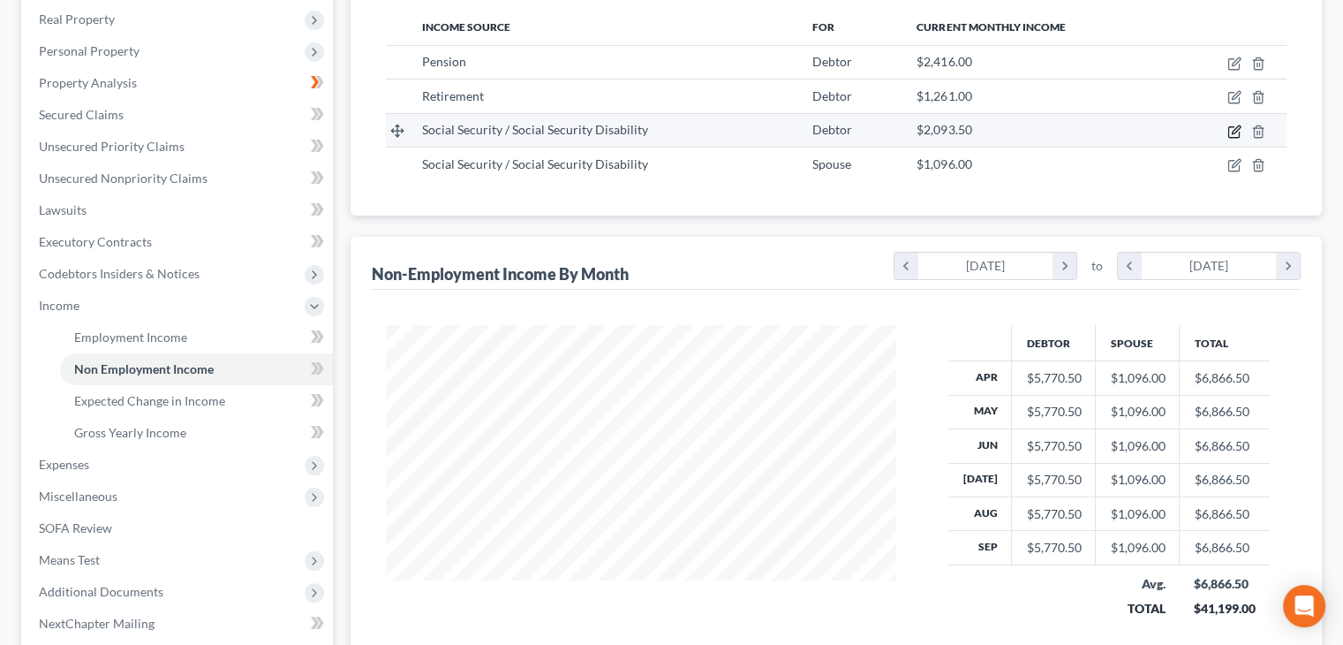
click at [1237, 129] on icon "button" at bounding box center [1235, 132] width 14 height 14
select select "4"
select select "0"
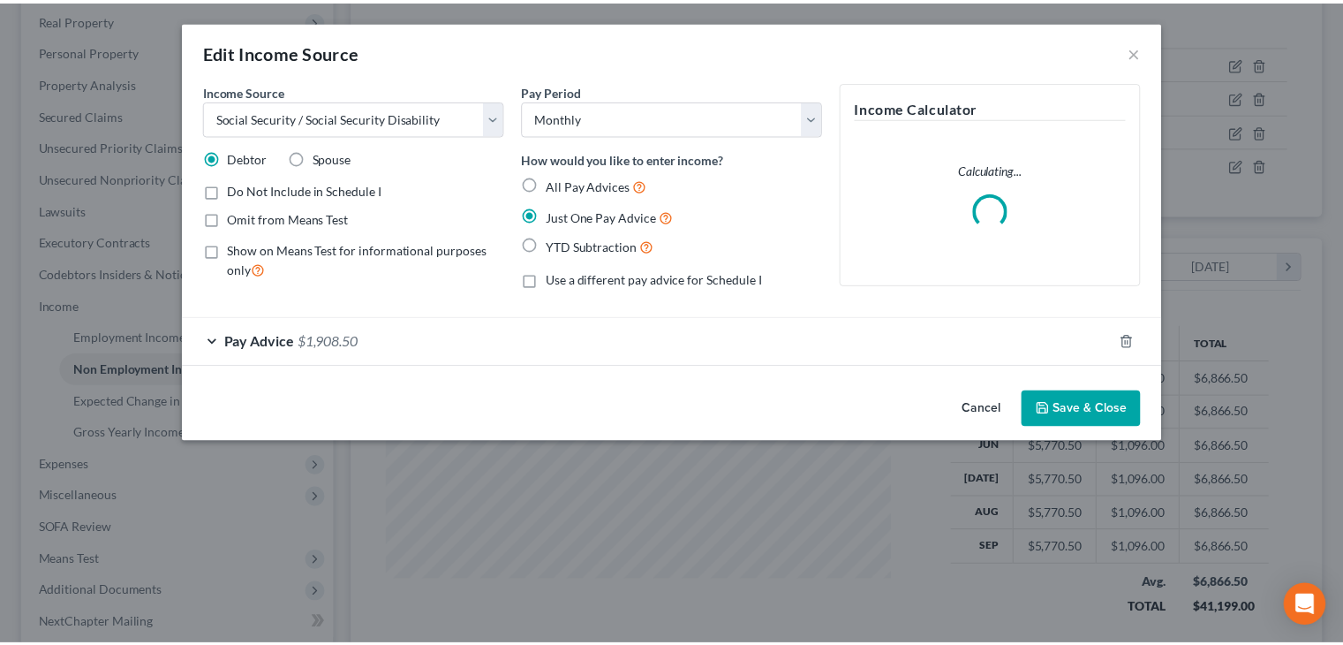
scroll to position [314, 551]
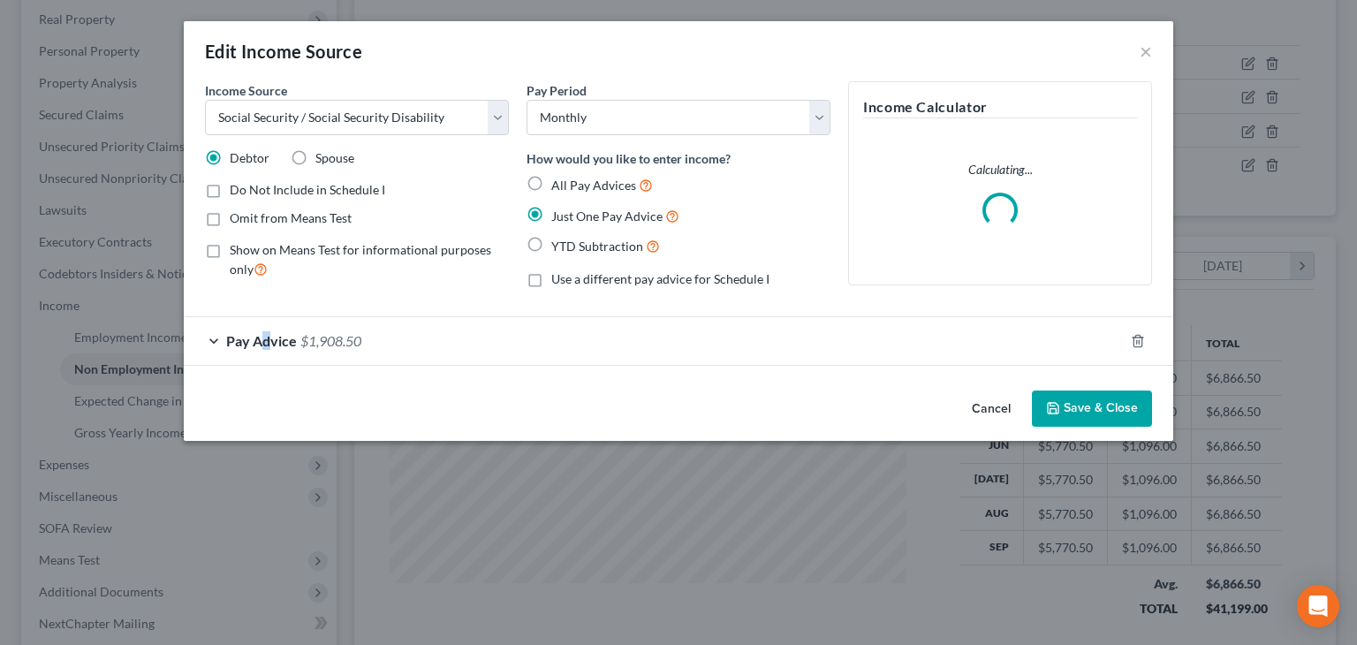
click at [265, 338] on span "Pay Advice" at bounding box center [261, 340] width 71 height 17
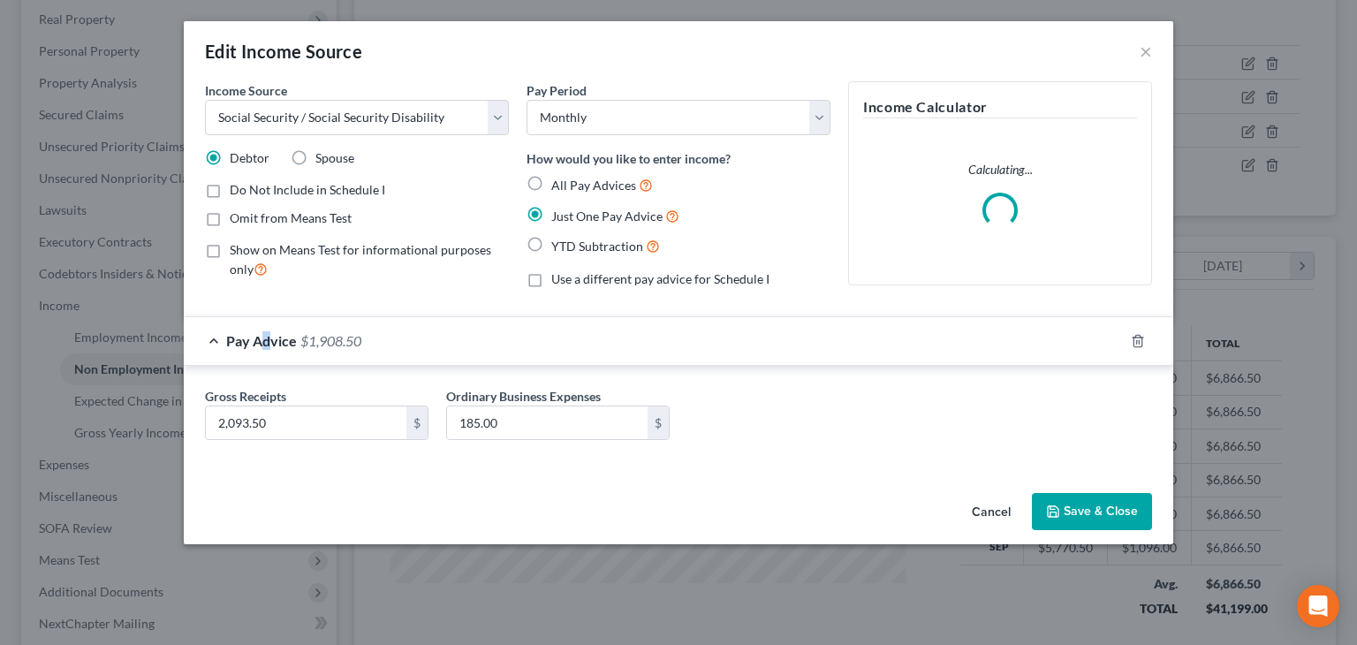
click at [1077, 513] on button "Save & Close" at bounding box center [1092, 511] width 120 height 37
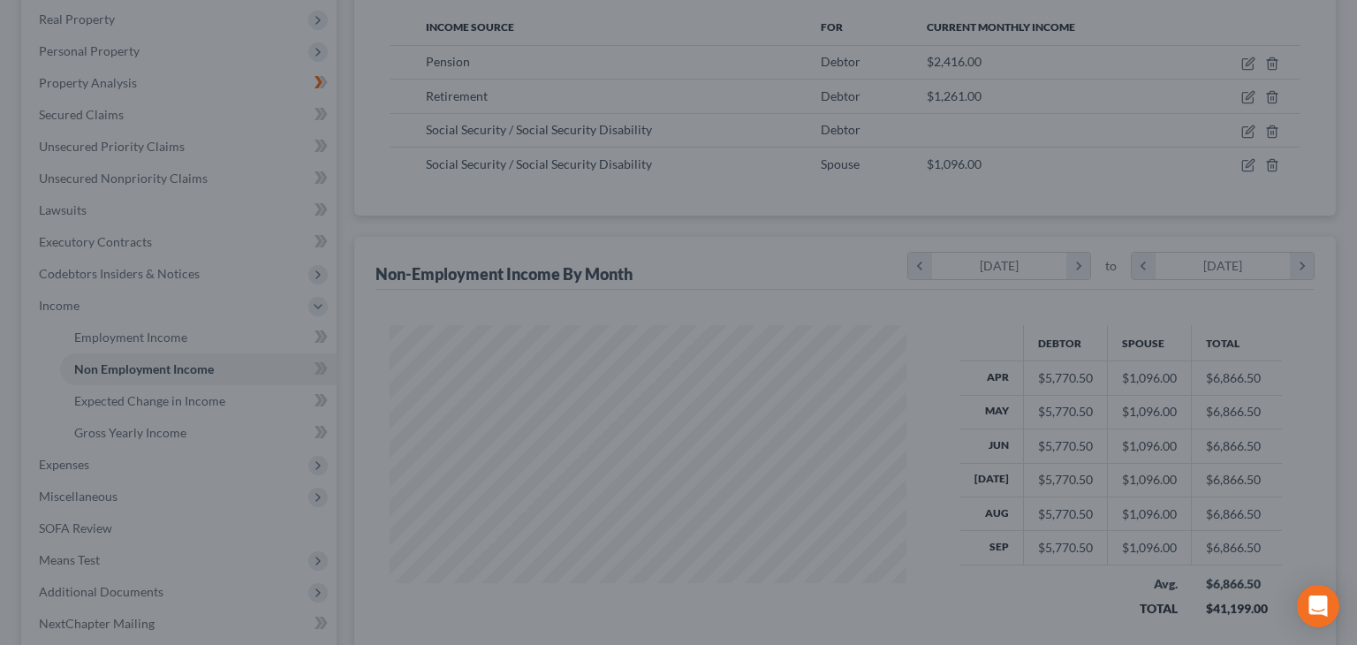
scroll to position [882844, 882613]
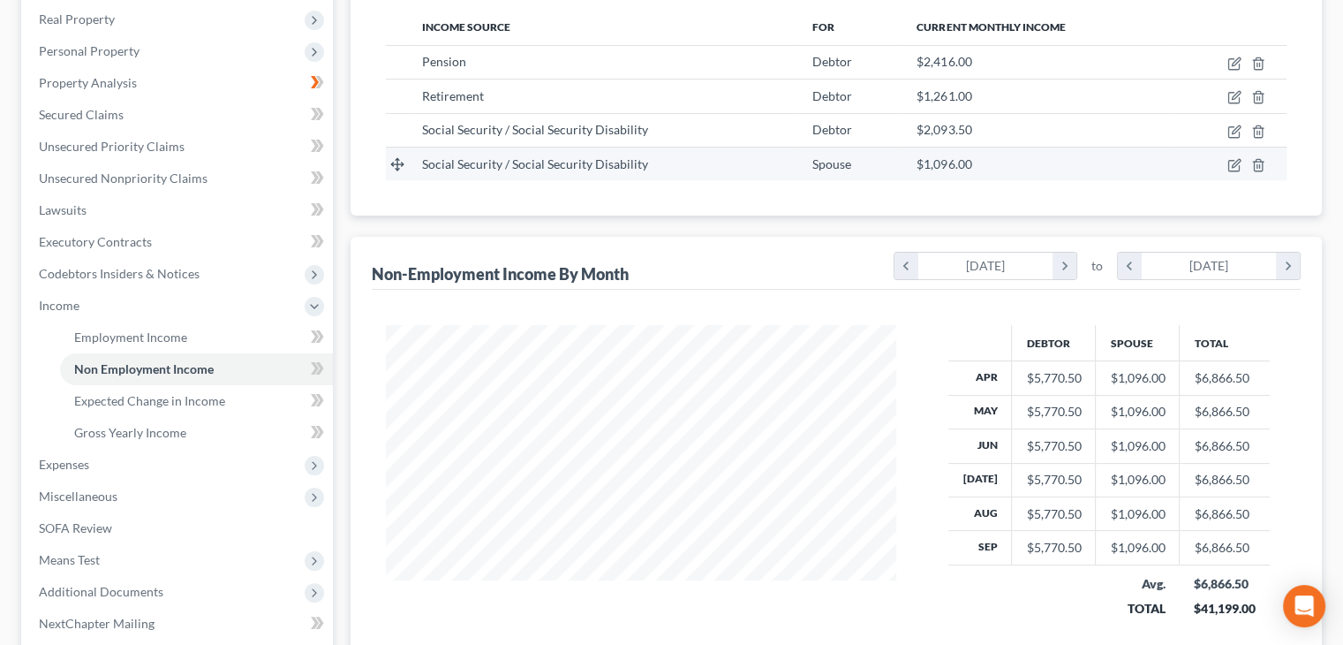
click at [1230, 154] on td at bounding box center [1231, 164] width 113 height 34
click at [1235, 165] on icon "button" at bounding box center [1236, 163] width 8 height 8
select select "4"
select select "0"
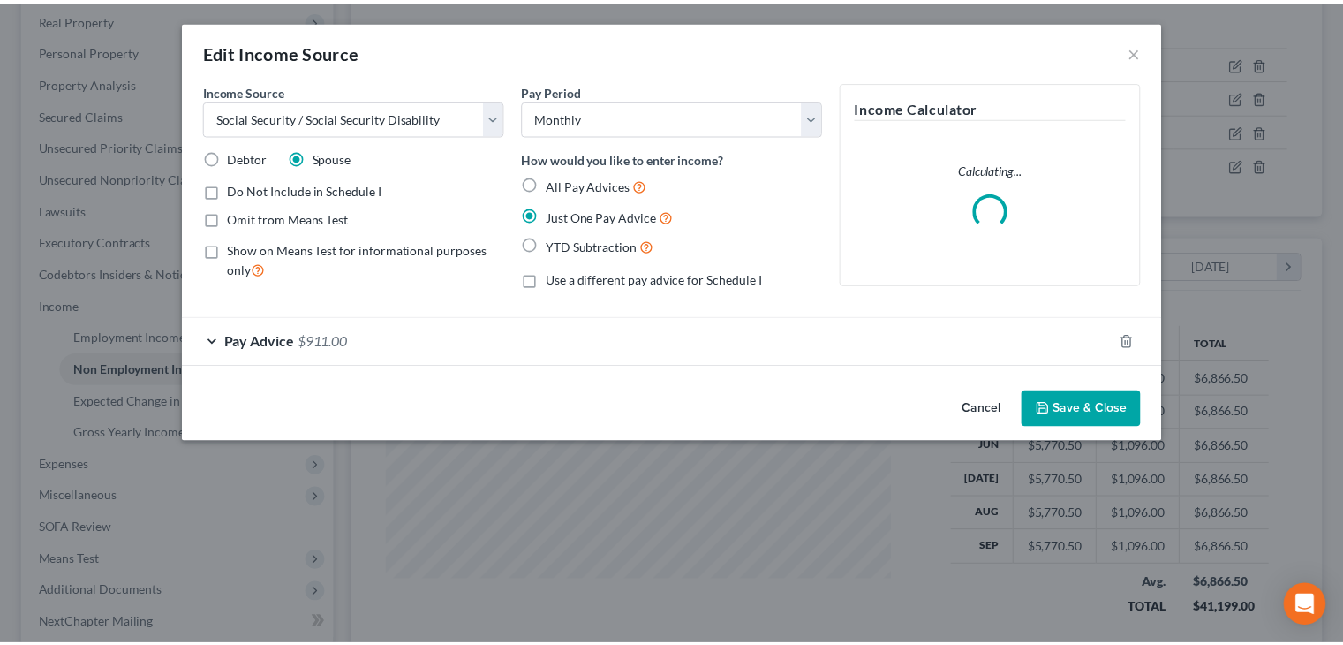
scroll to position [314, 551]
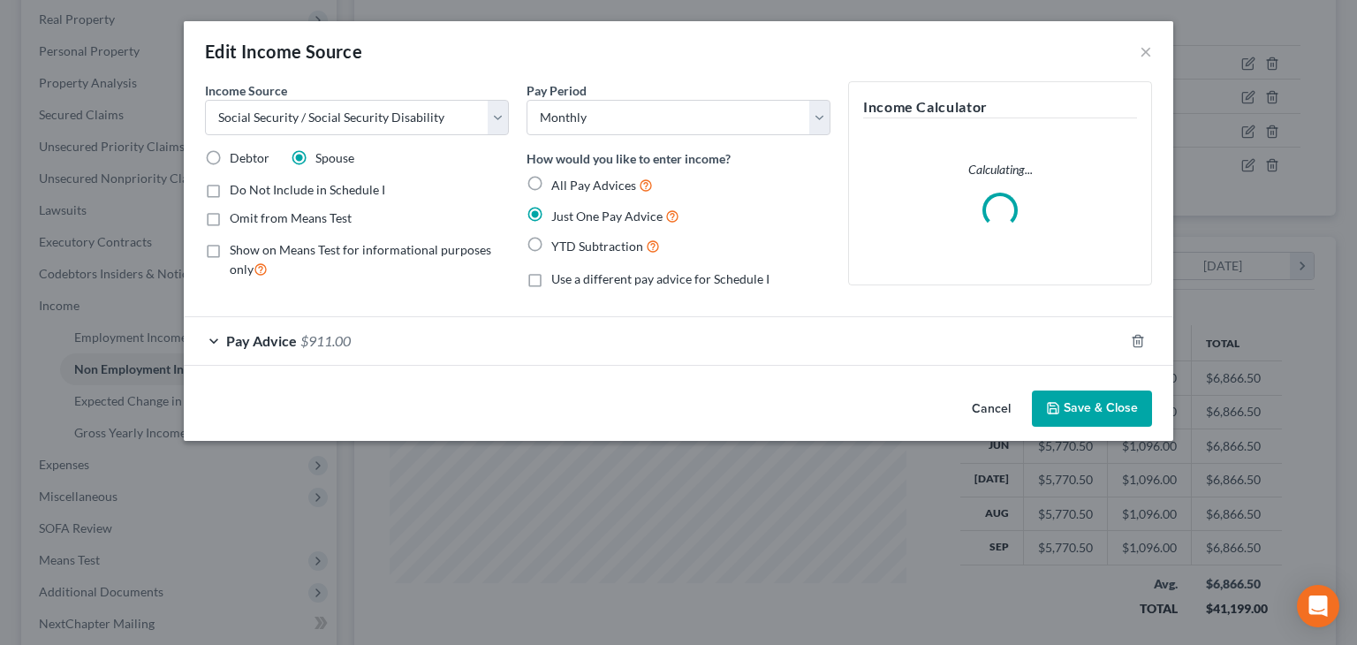
click at [265, 332] on span "Pay Advice" at bounding box center [261, 340] width 71 height 17
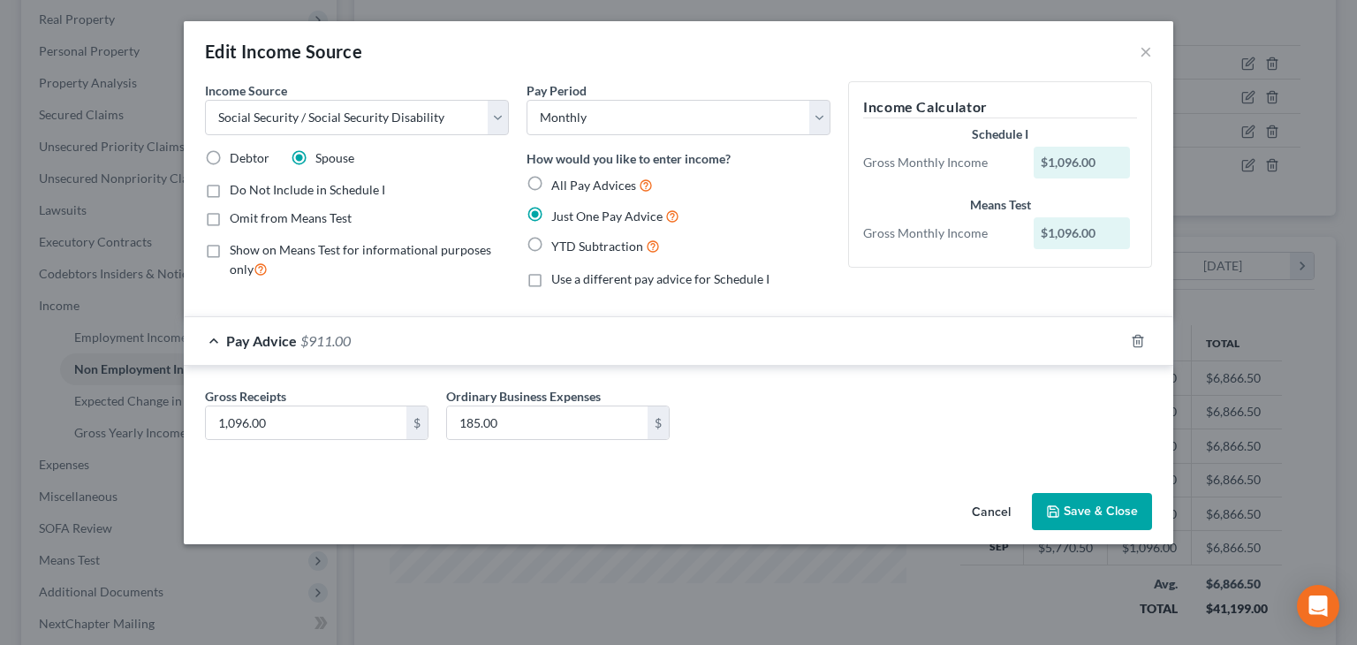
click at [1100, 510] on button "Save & Close" at bounding box center [1092, 511] width 120 height 37
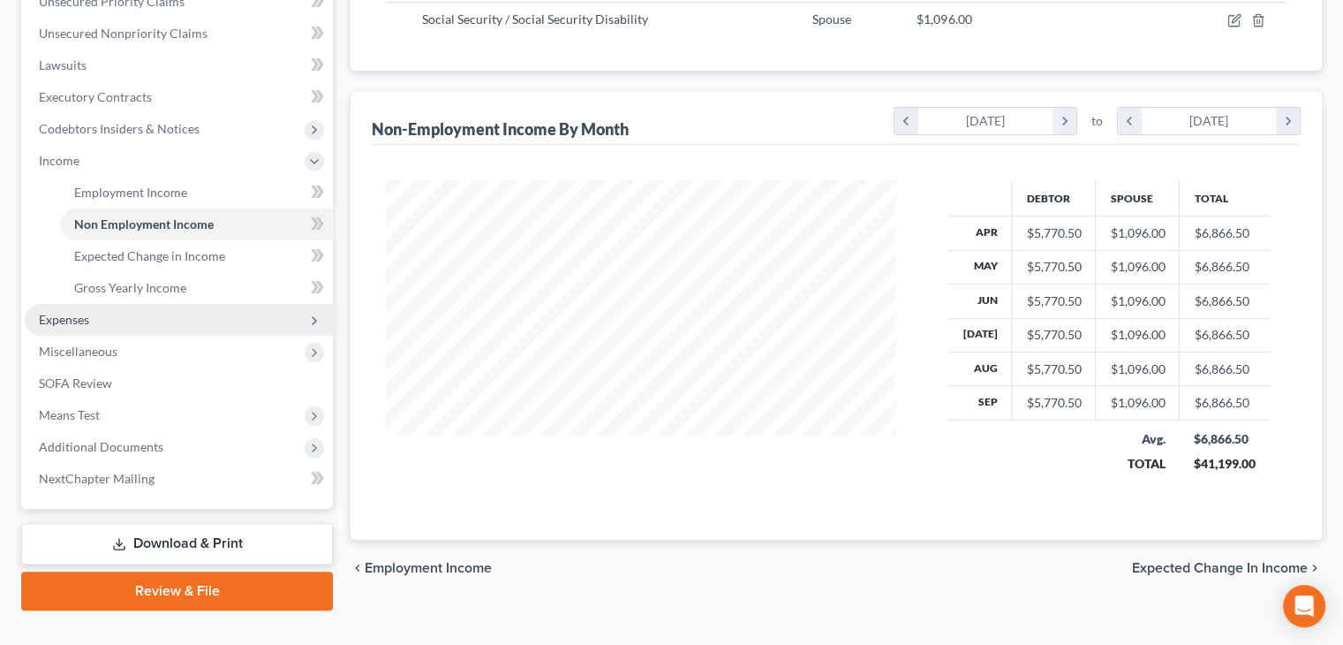
scroll to position [452, 0]
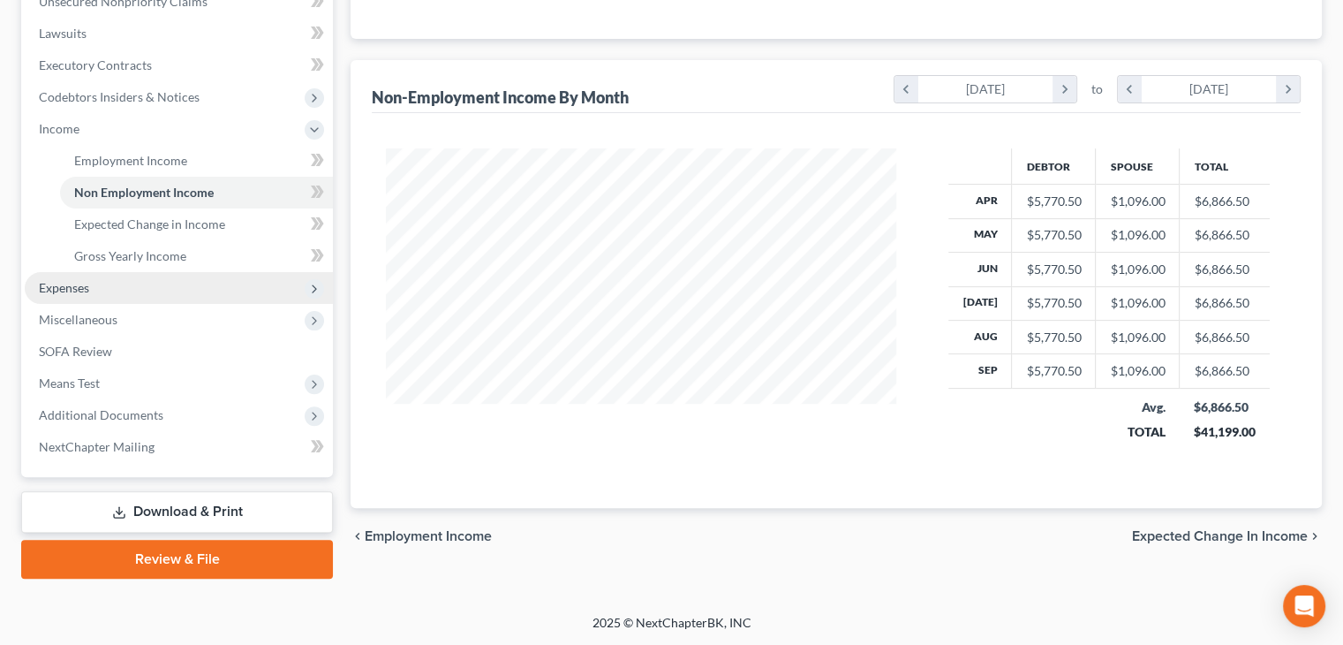
click at [131, 291] on span "Expenses" at bounding box center [179, 288] width 308 height 32
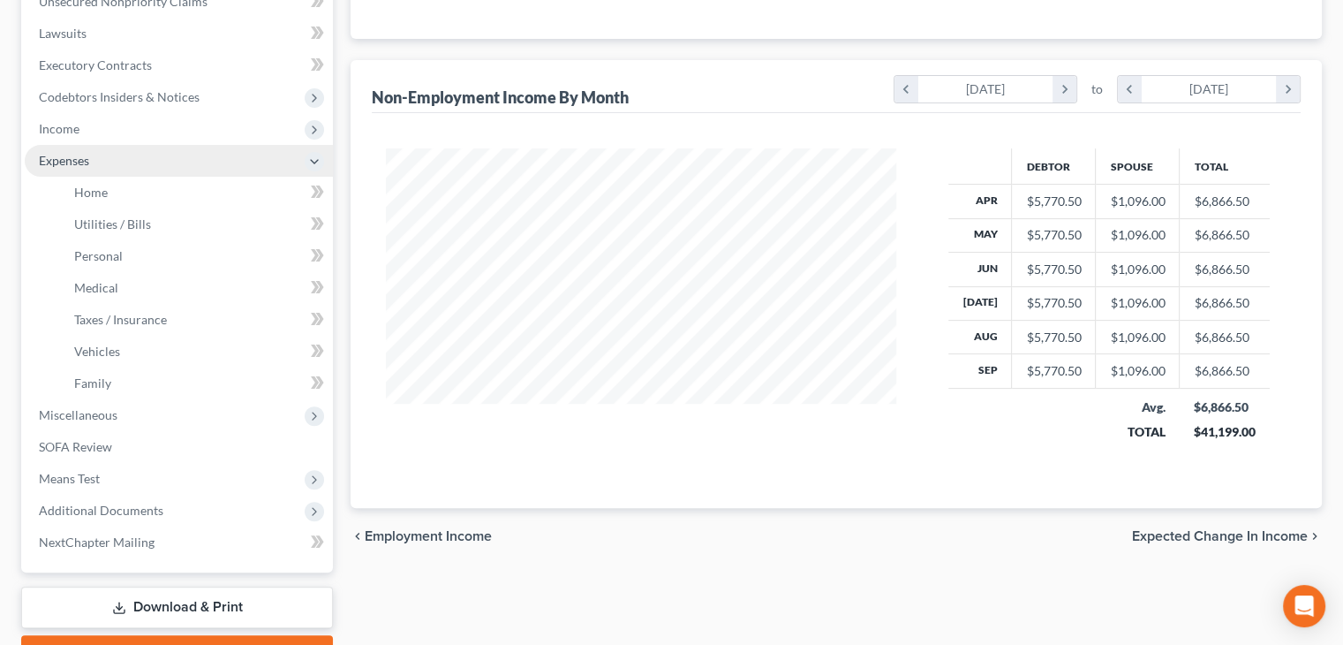
click at [108, 160] on span "Expenses" at bounding box center [179, 161] width 308 height 32
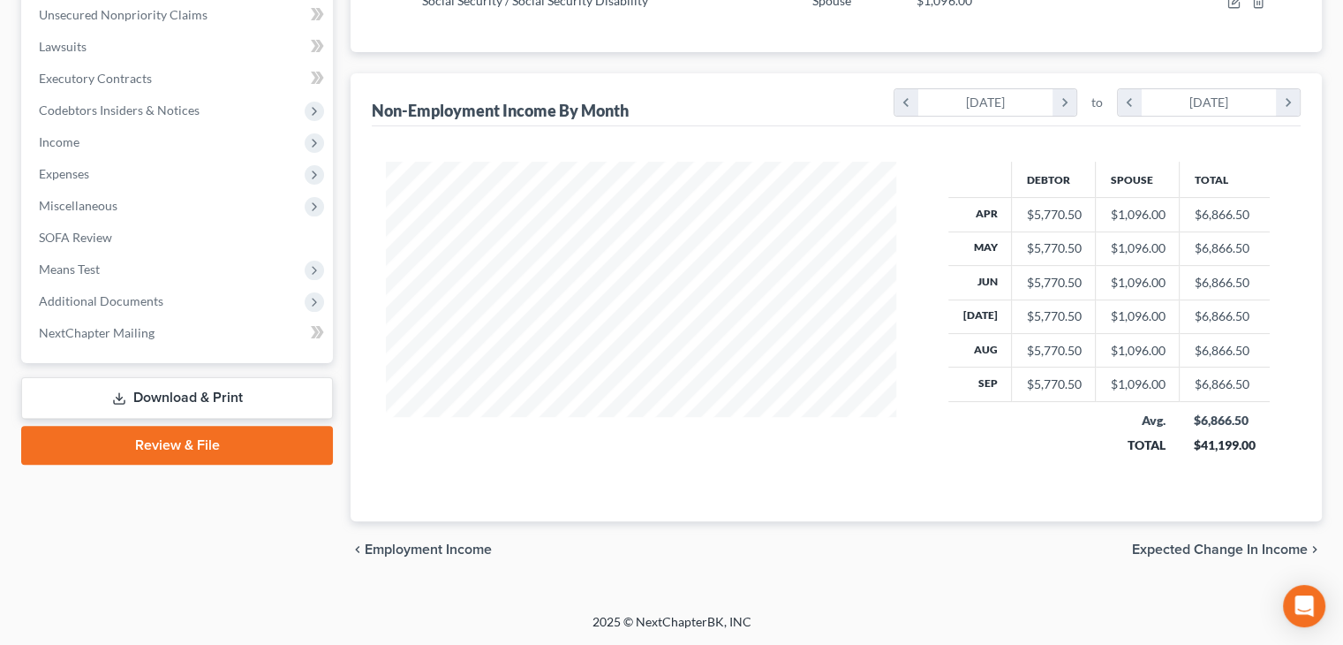
scroll to position [435, 0]
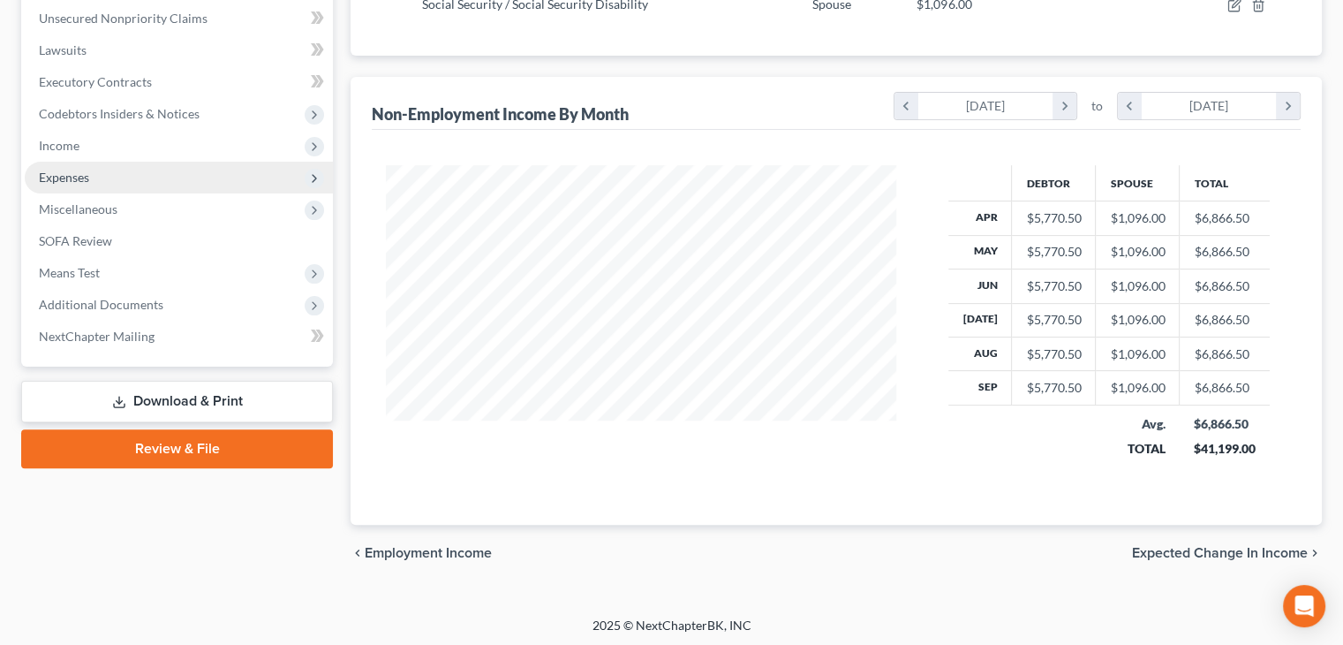
click at [125, 183] on span "Expenses" at bounding box center [179, 178] width 308 height 32
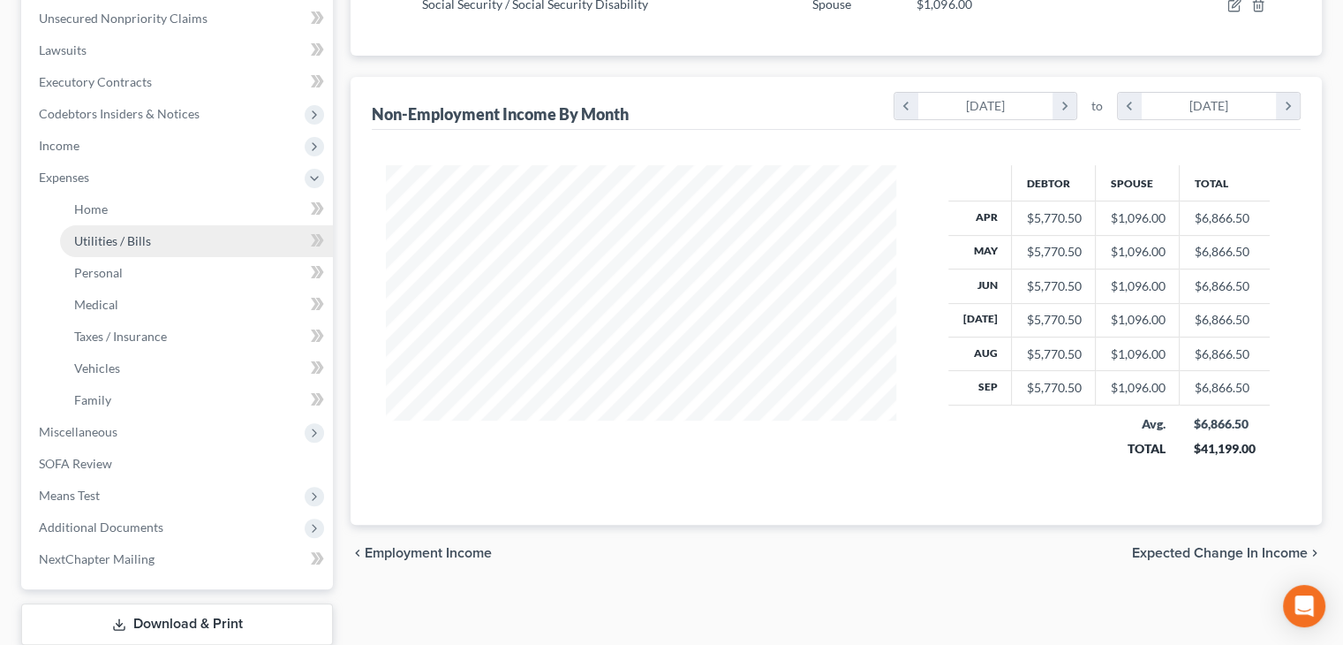
scroll to position [452, 0]
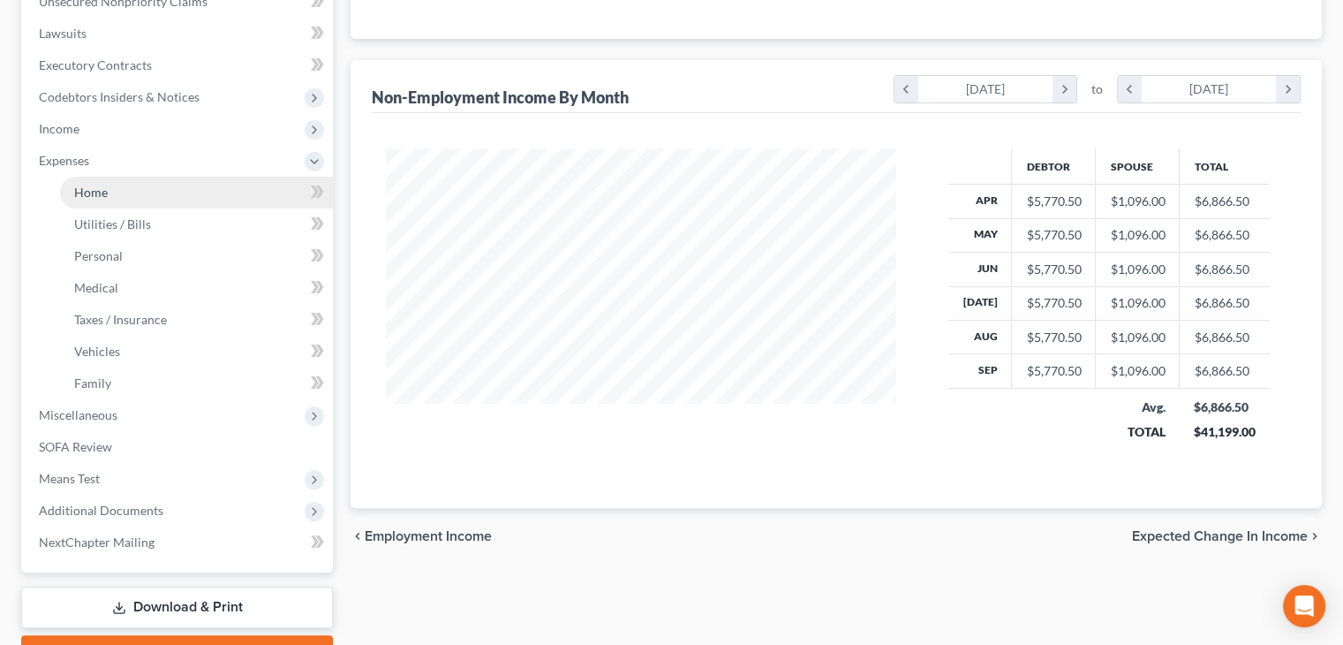
click at [116, 202] on link "Home" at bounding box center [196, 193] width 273 height 32
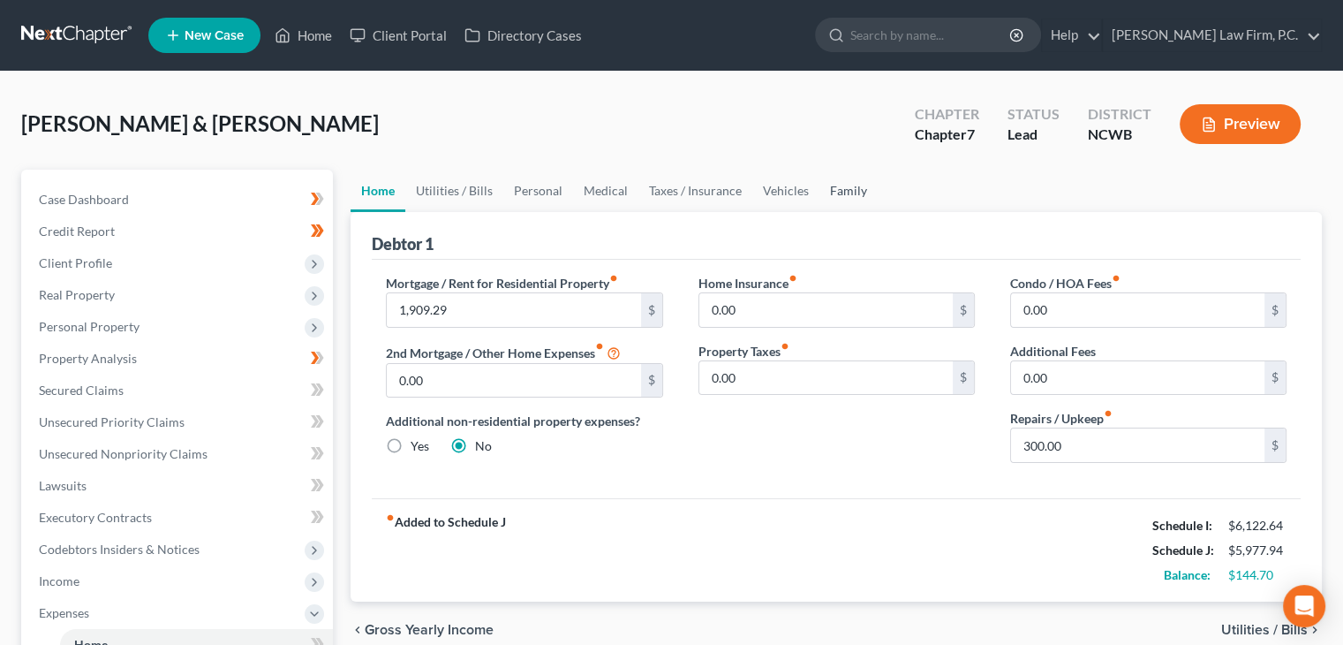
click at [862, 198] on link "Family" at bounding box center [849, 191] width 58 height 42
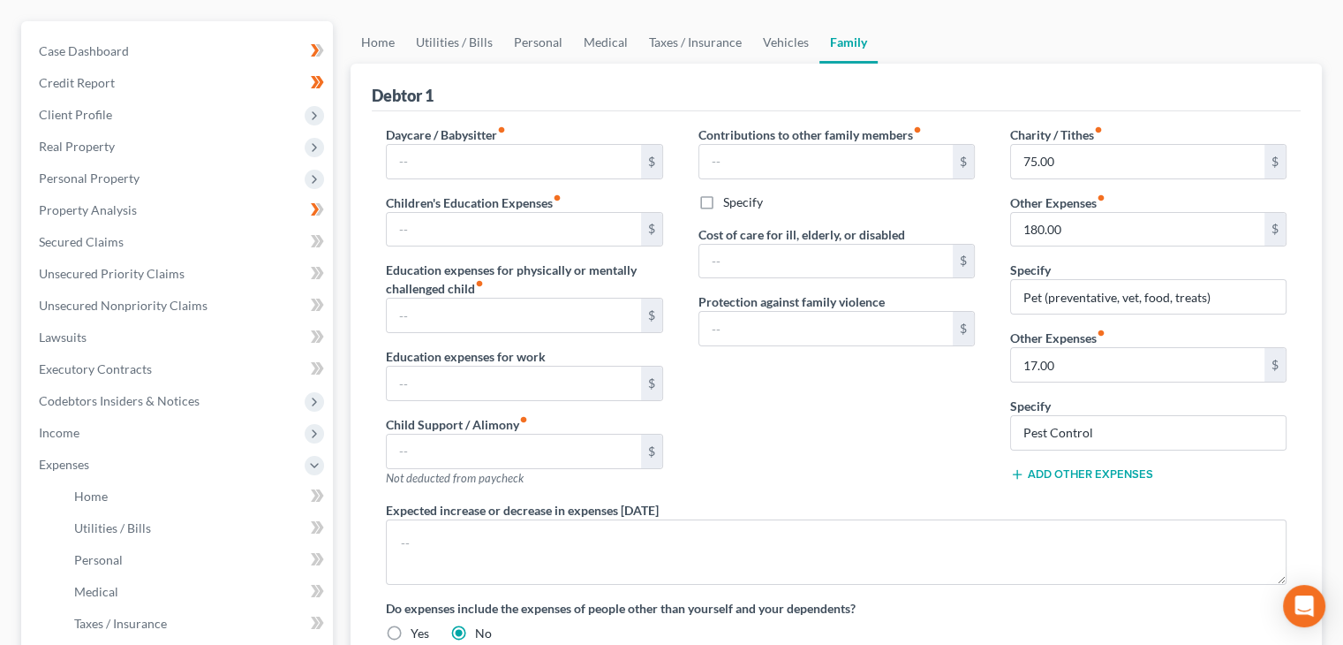
scroll to position [177, 0]
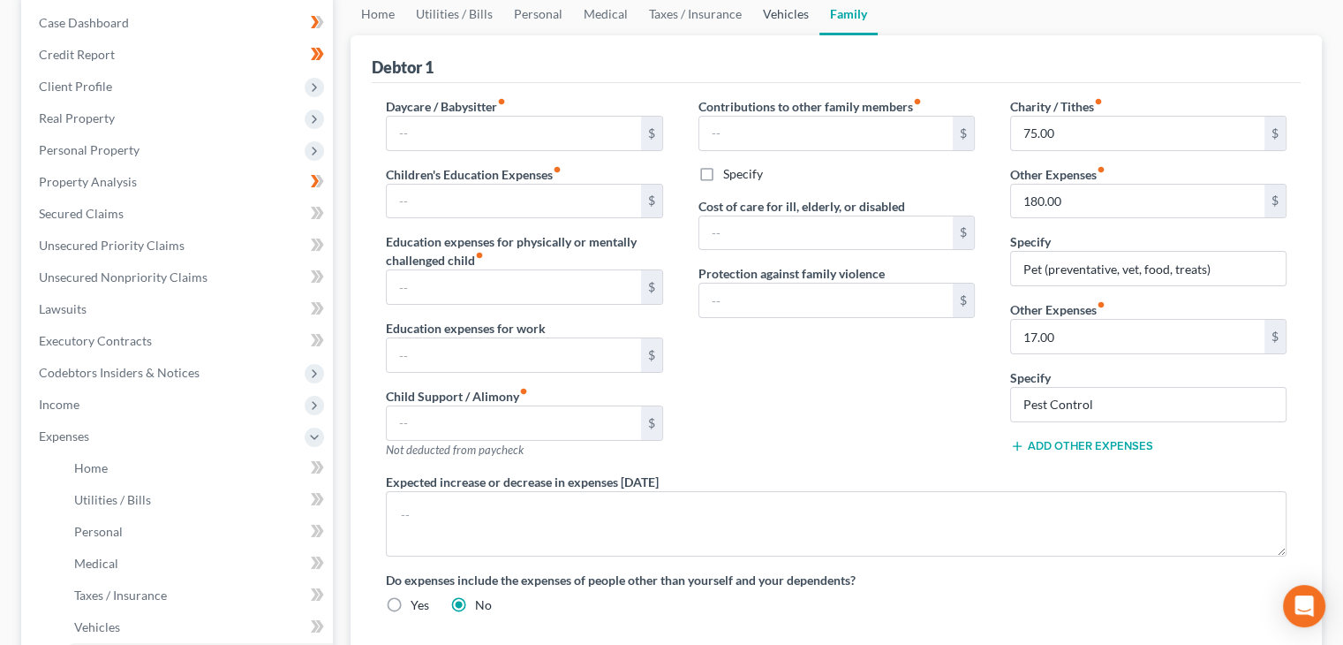
click at [781, 18] on link "Vehicles" at bounding box center [785, 14] width 67 height 42
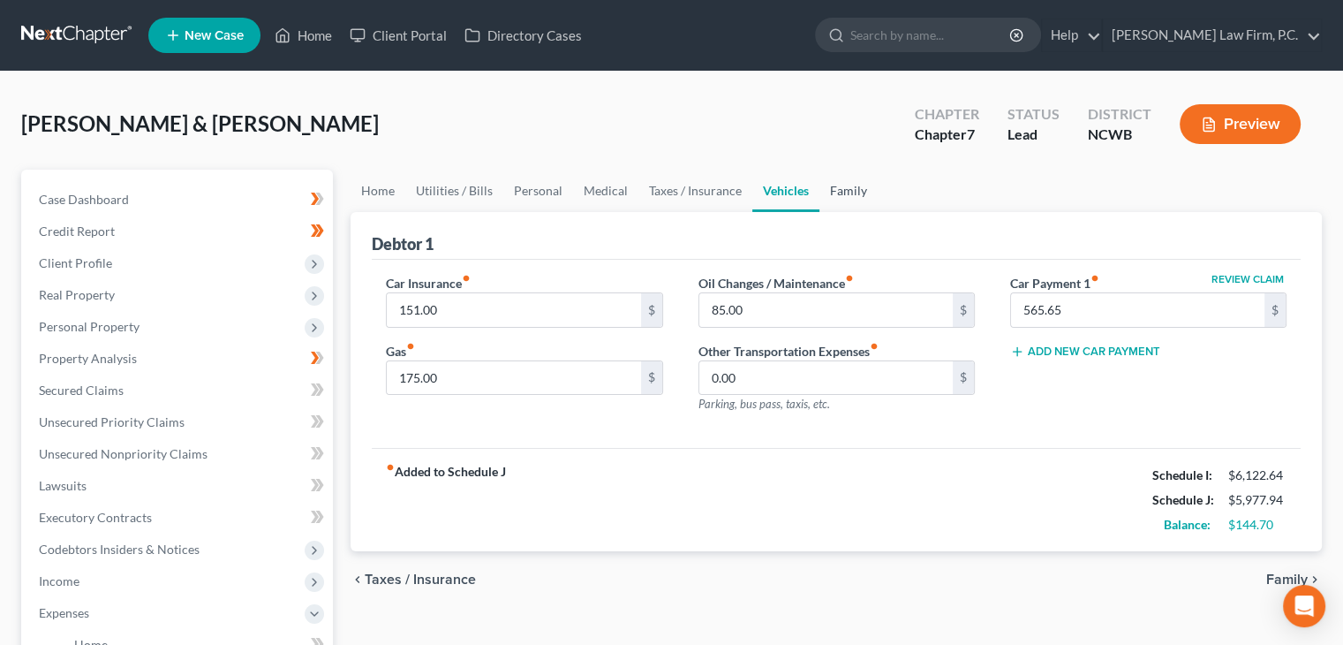
click at [833, 183] on link "Family" at bounding box center [849, 191] width 58 height 42
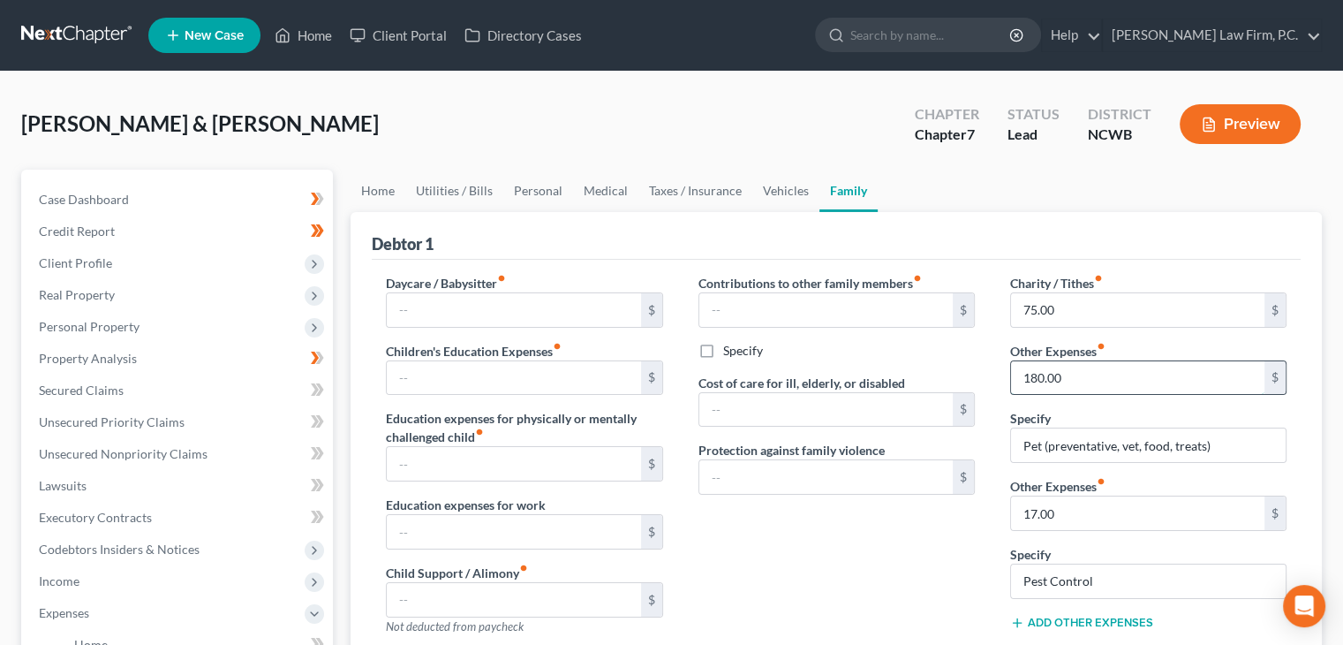
click at [1118, 382] on input "180.00" at bounding box center [1137, 378] width 253 height 34
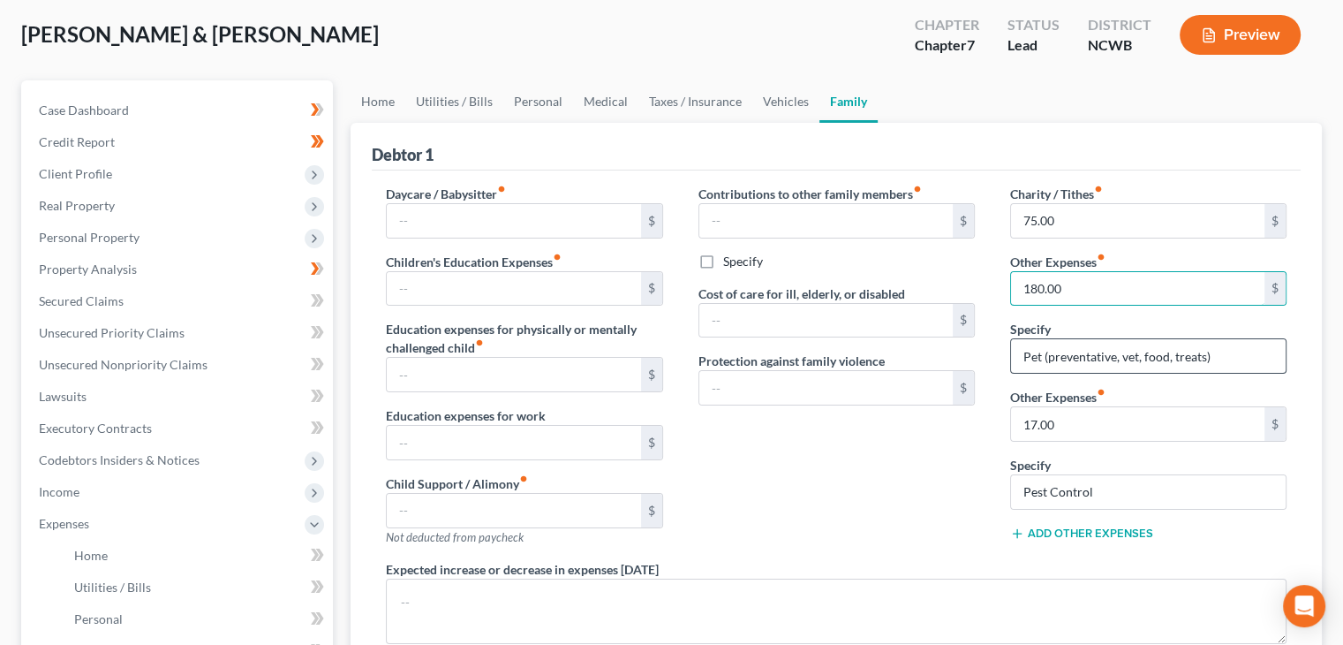
scroll to position [177, 0]
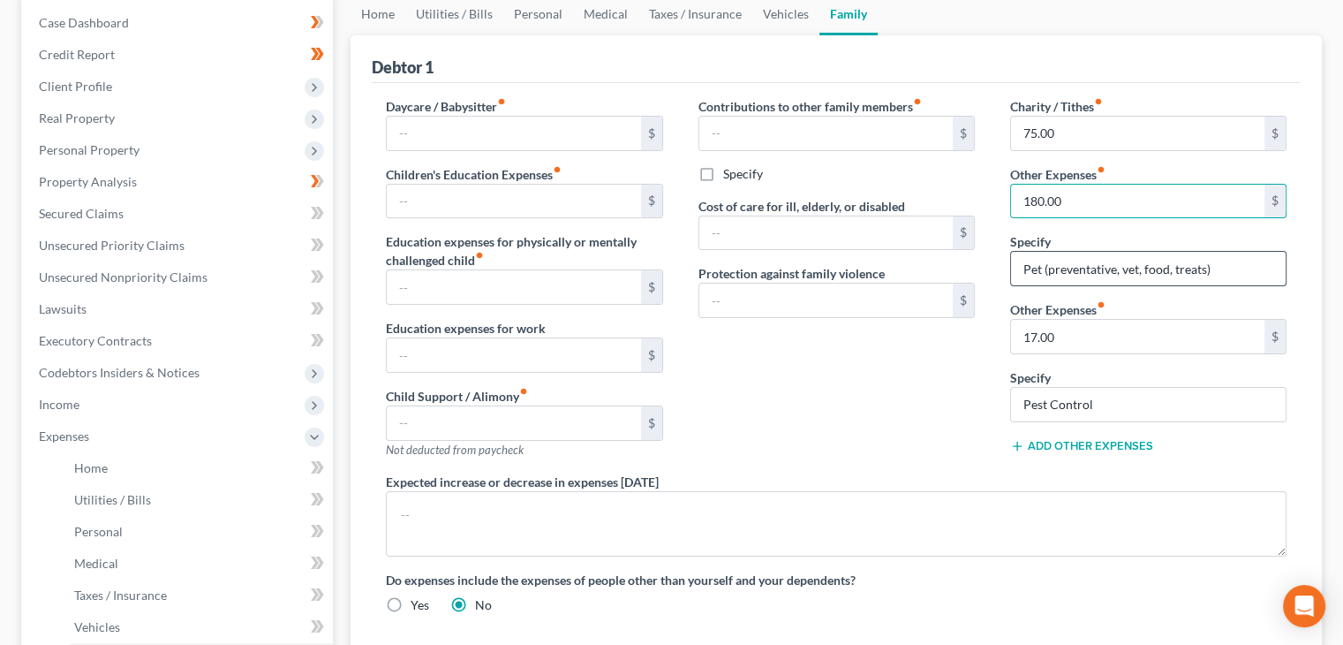
drag, startPoint x: 1145, startPoint y: 268, endPoint x: 1170, endPoint y: 280, distance: 28.4
click at [1146, 267] on input "Pet (preventative, vet, food, treats)" at bounding box center [1148, 269] width 275 height 34
type input "Pet (preventative, vet, food, treats, grooming)"
click at [929, 379] on div "Contributions to other family members fiber_manual_record $ Specify Cost of car…" at bounding box center [837, 284] width 312 height 375
click at [1071, 332] on input "17.00" at bounding box center [1137, 337] width 253 height 34
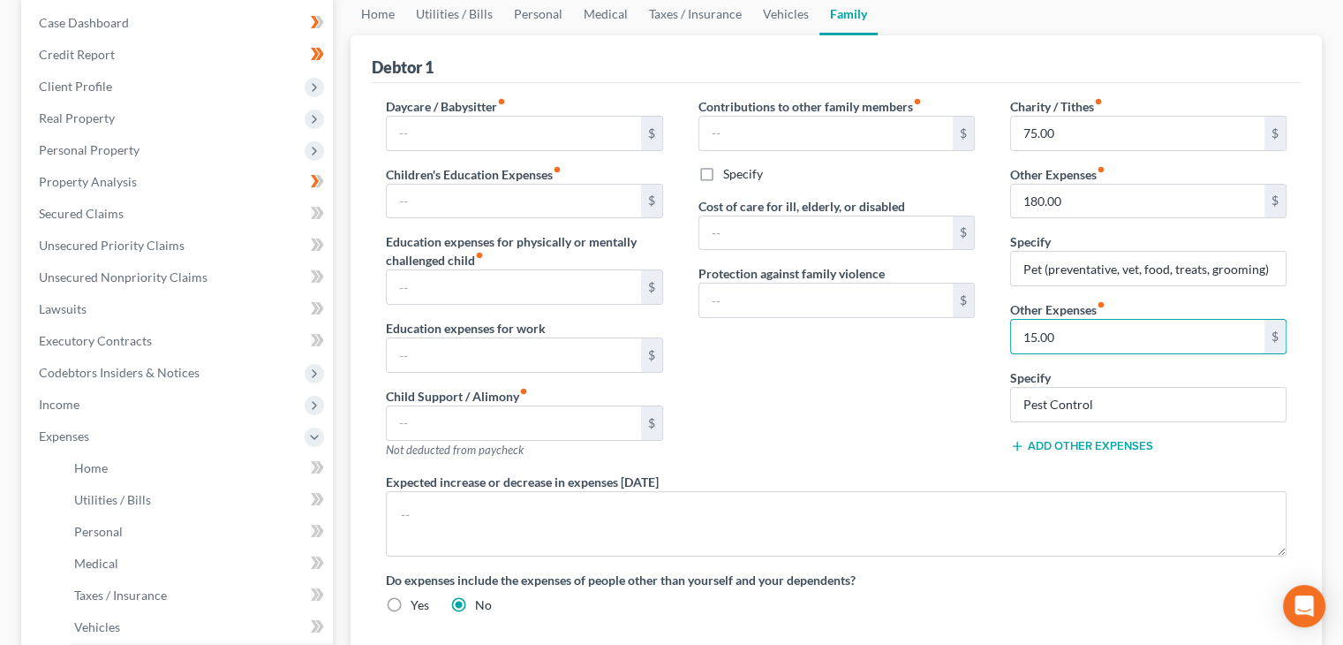
type input "15.00"
click at [791, 424] on div "Contributions to other family members fiber_manual_record $ Specify Cost of car…" at bounding box center [837, 284] width 312 height 375
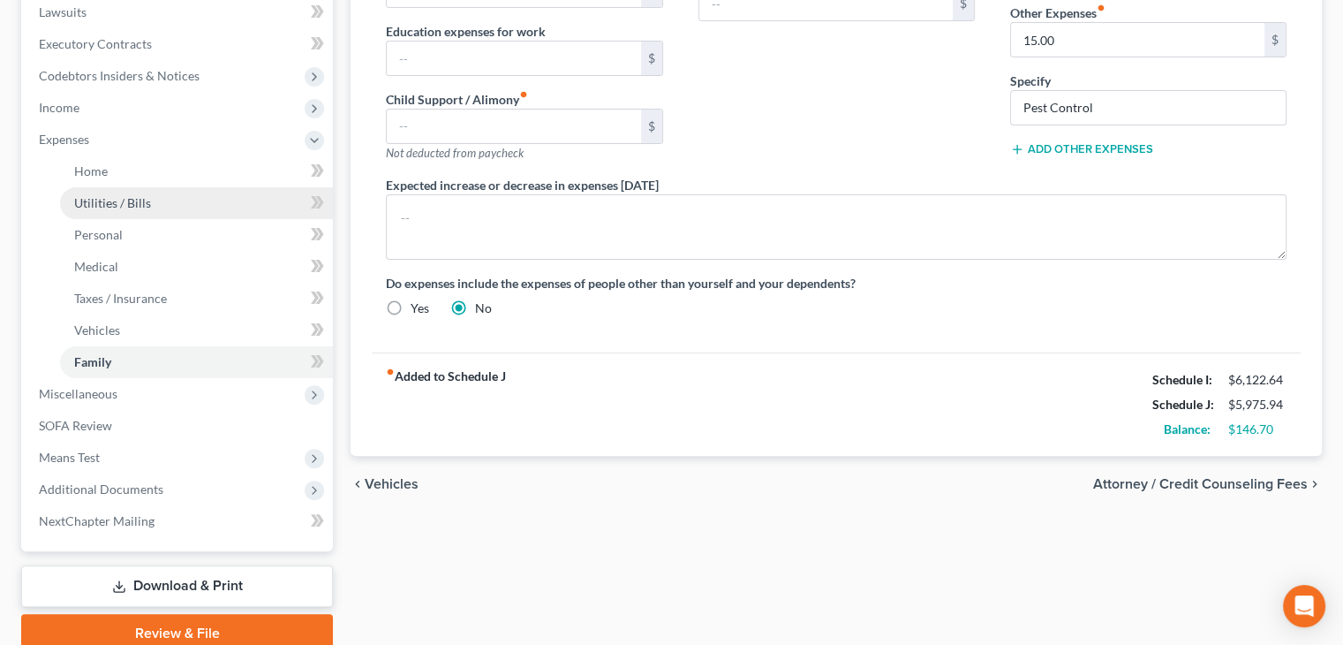
scroll to position [530, 0]
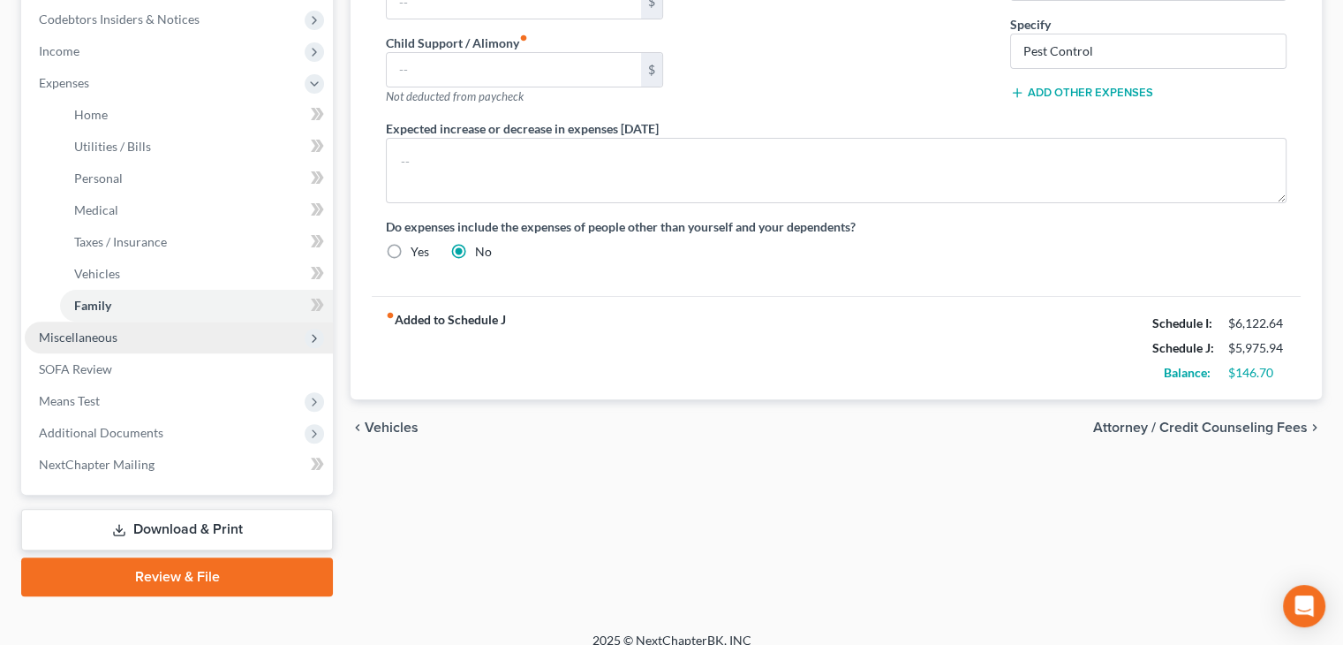
click at [117, 339] on span "Miscellaneous" at bounding box center [179, 337] width 308 height 32
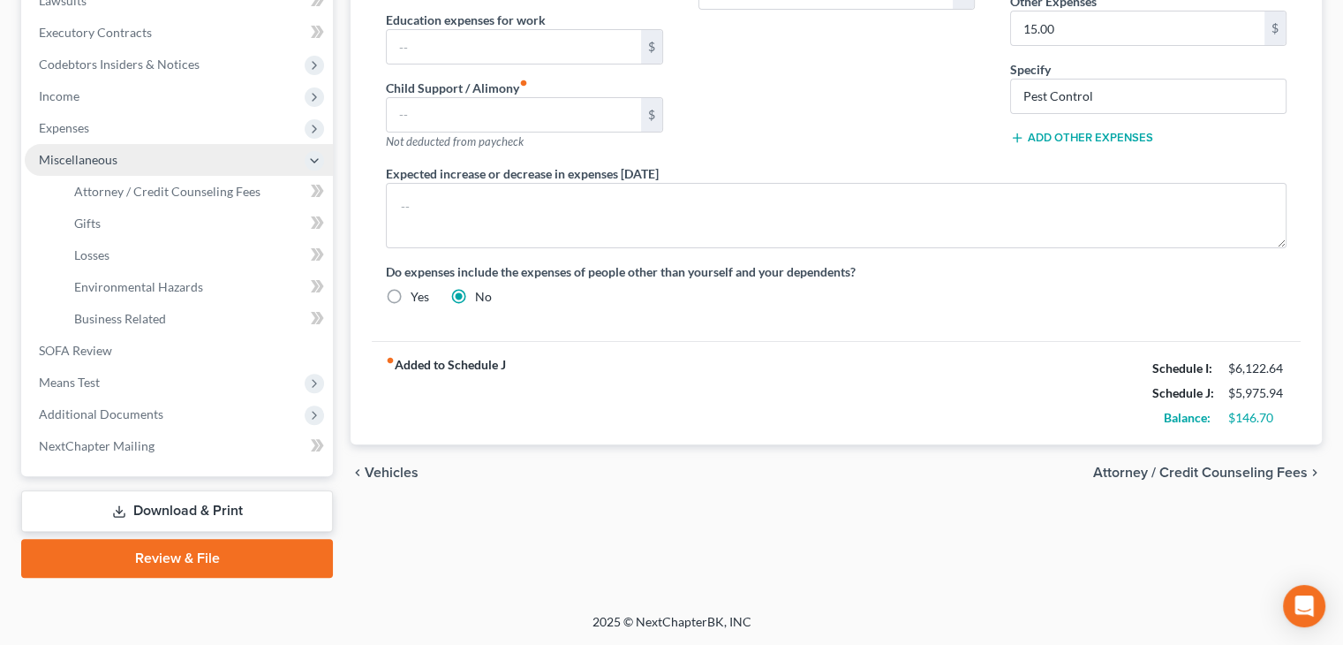
scroll to position [484, 0]
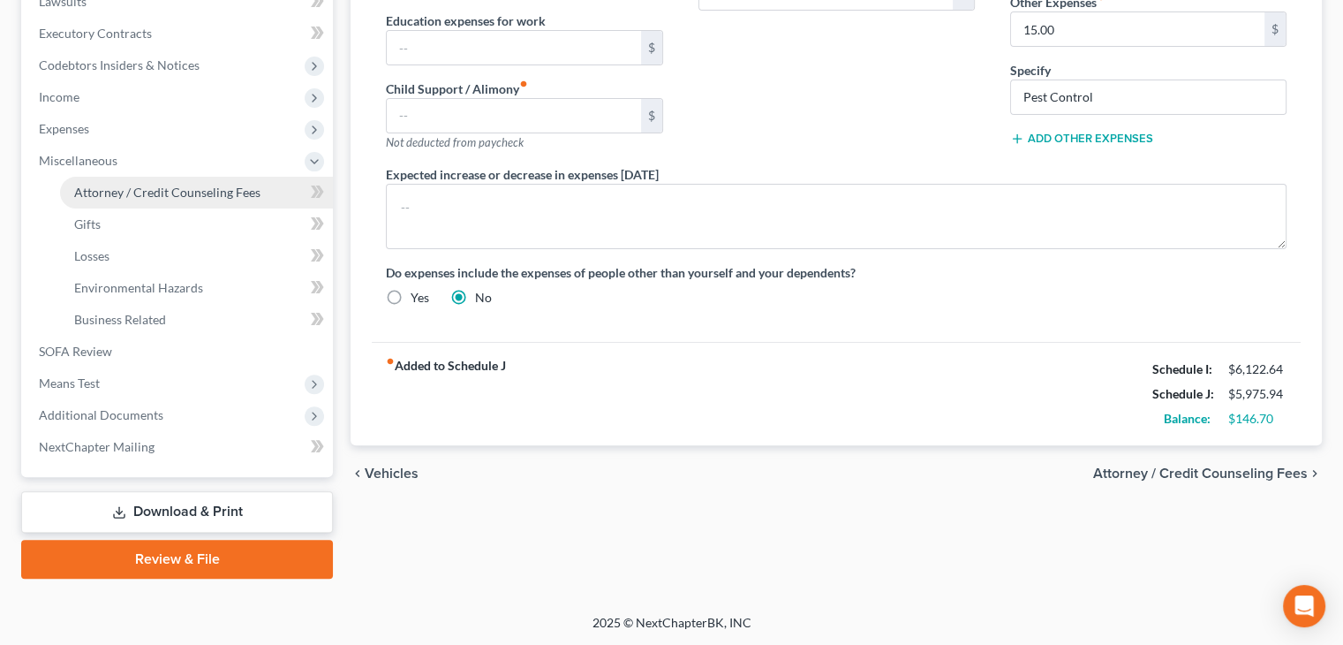
click at [161, 191] on span "Attorney / Credit Counseling Fees" at bounding box center [167, 192] width 186 height 15
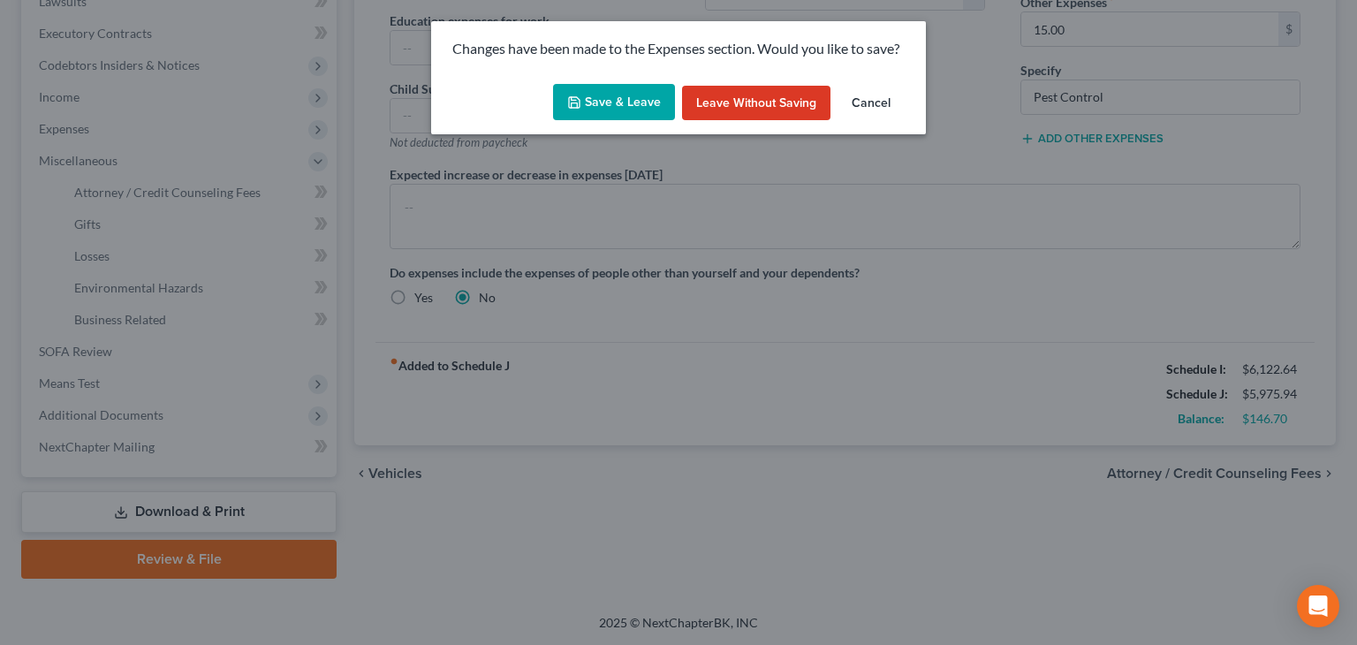
click at [585, 102] on button "Save & Leave" at bounding box center [614, 102] width 122 height 37
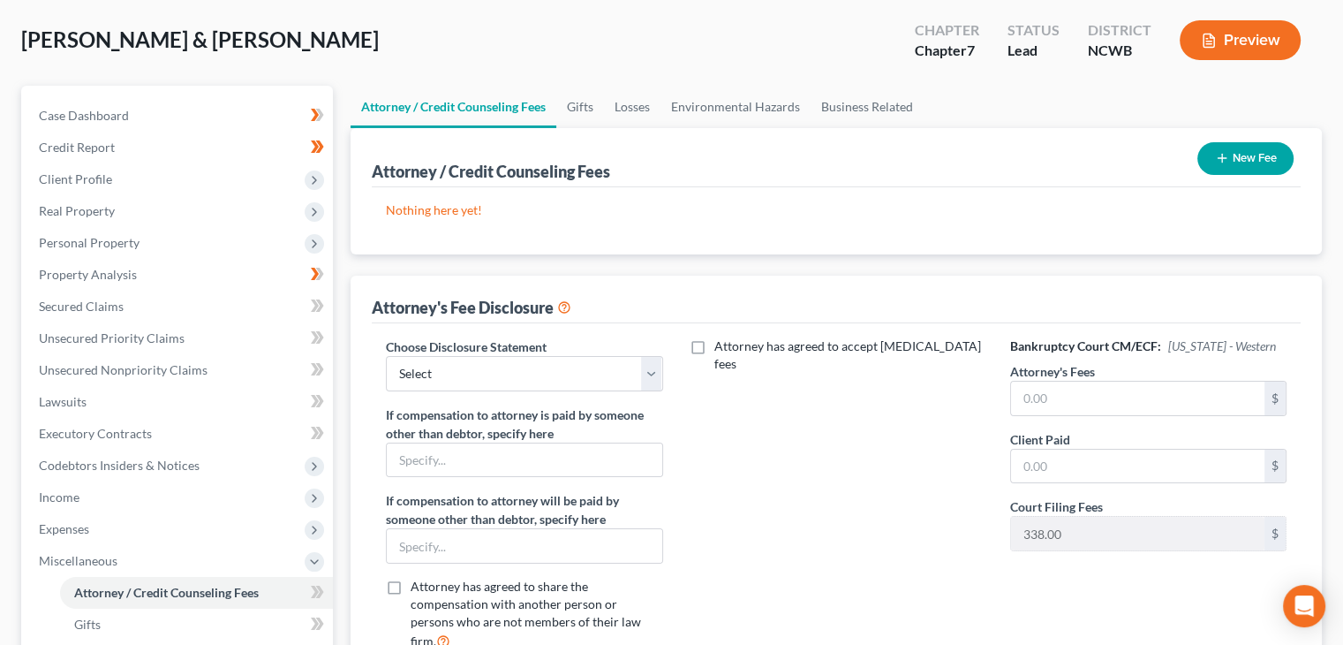
scroll to position [88, 0]
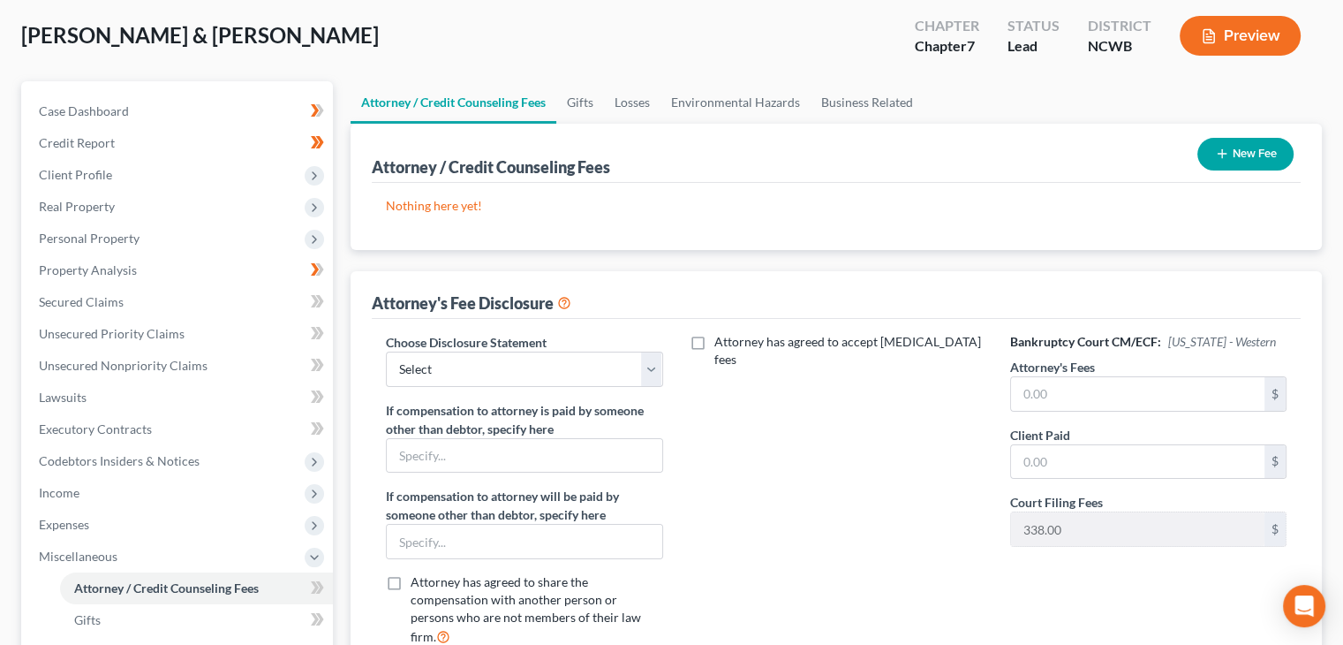
click at [1252, 163] on button "New Fee" at bounding box center [1246, 154] width 96 height 33
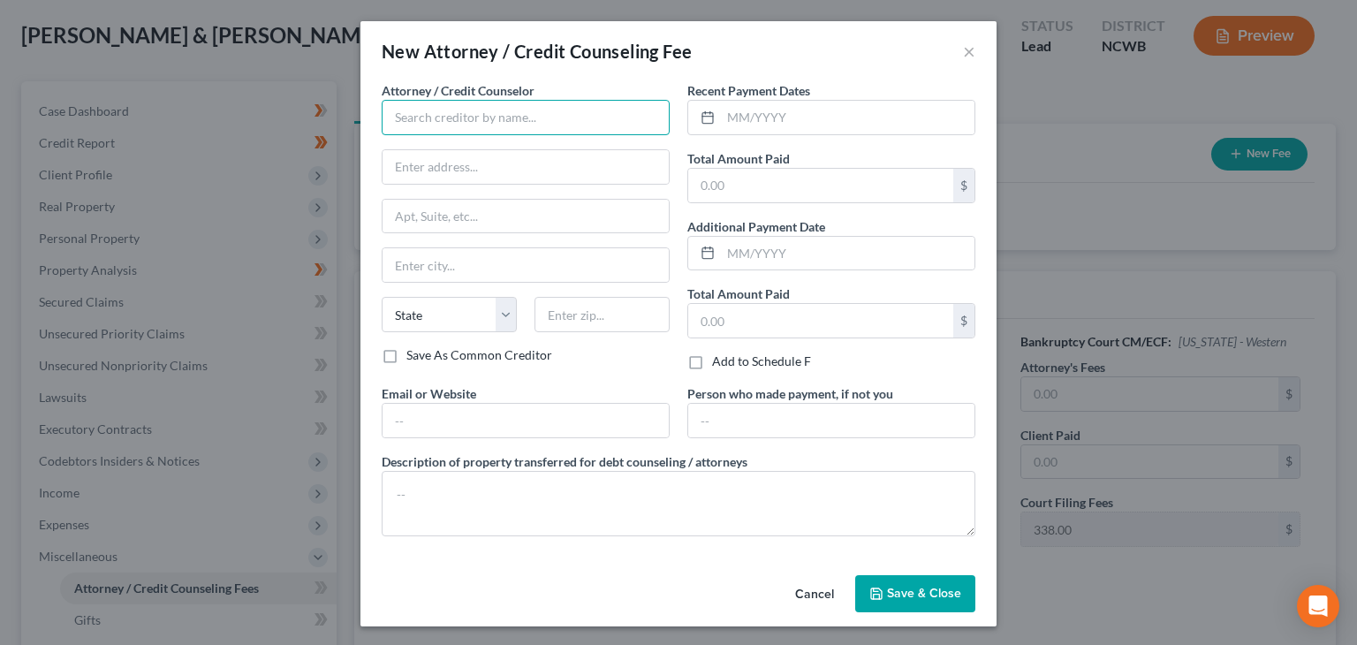
click at [566, 125] on input "text" at bounding box center [526, 117] width 288 height 35
click at [544, 102] on input "Butterf" at bounding box center [526, 117] width 288 height 35
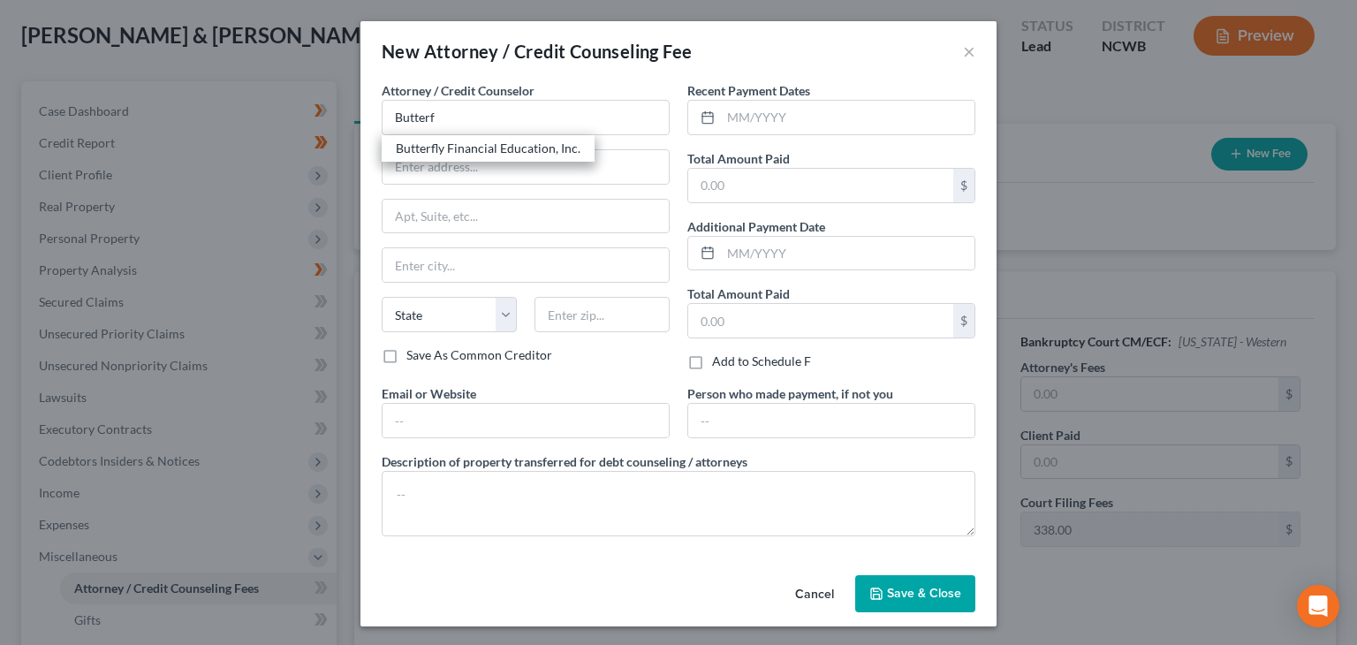
click at [512, 148] on div "Butterfly Financial Education, Inc." at bounding box center [488, 149] width 185 height 18
type input "Butterfly Financial Education, Inc."
type input "96 Oak Creek Dr"
type input "Clayton"
select select "28"
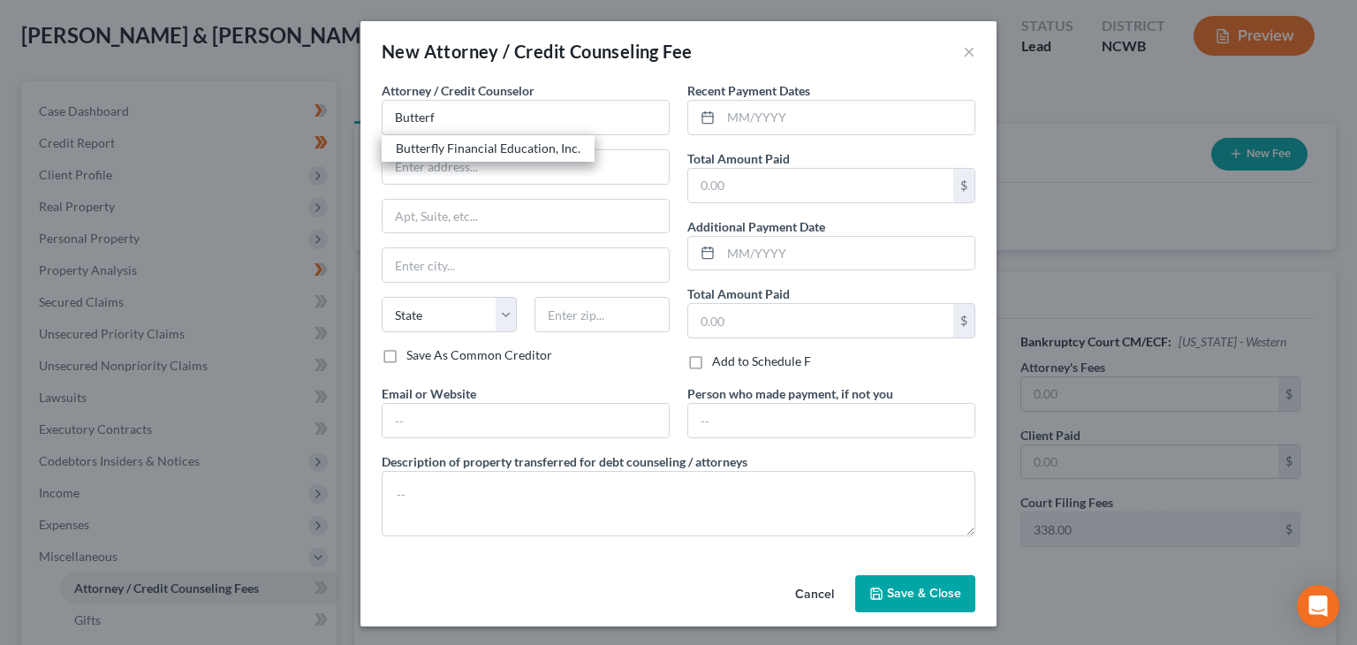
type input "27520"
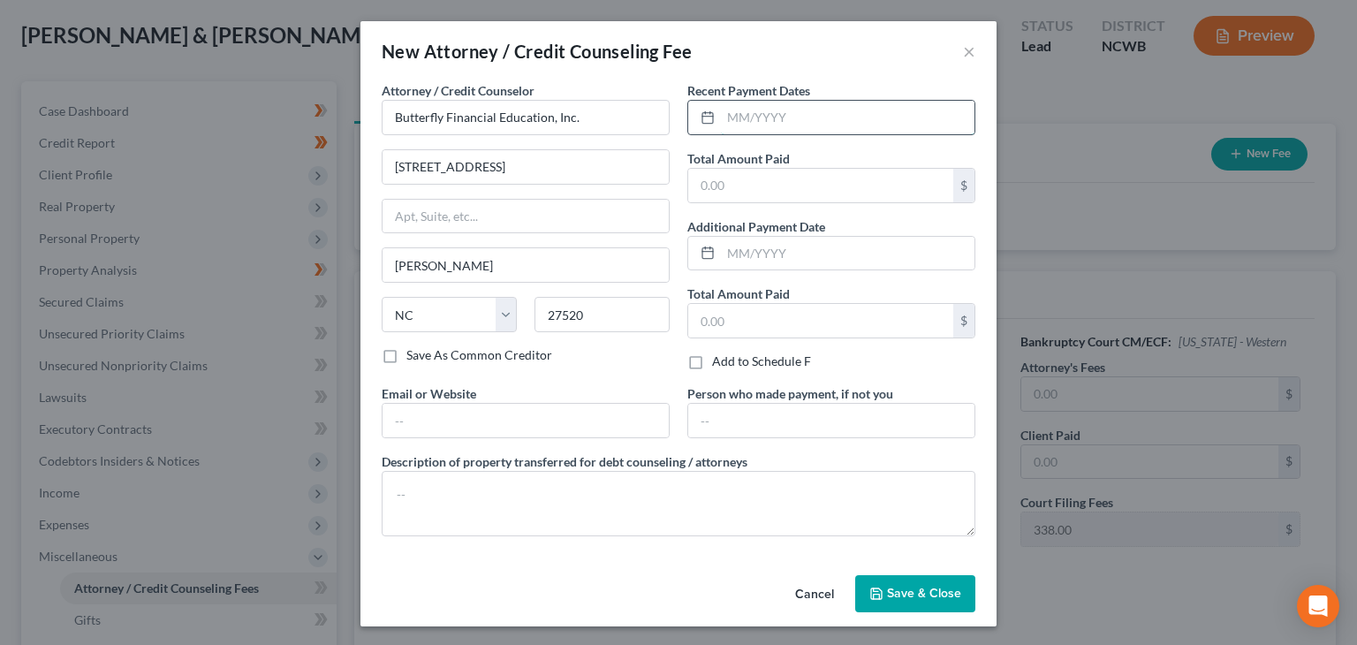
click at [751, 117] on input "text" at bounding box center [847, 118] width 253 height 34
type input "09/2025"
click at [724, 192] on input "text" at bounding box center [820, 186] width 265 height 34
type input "25.00"
click at [924, 586] on span "Save & Close" at bounding box center [924, 593] width 74 height 15
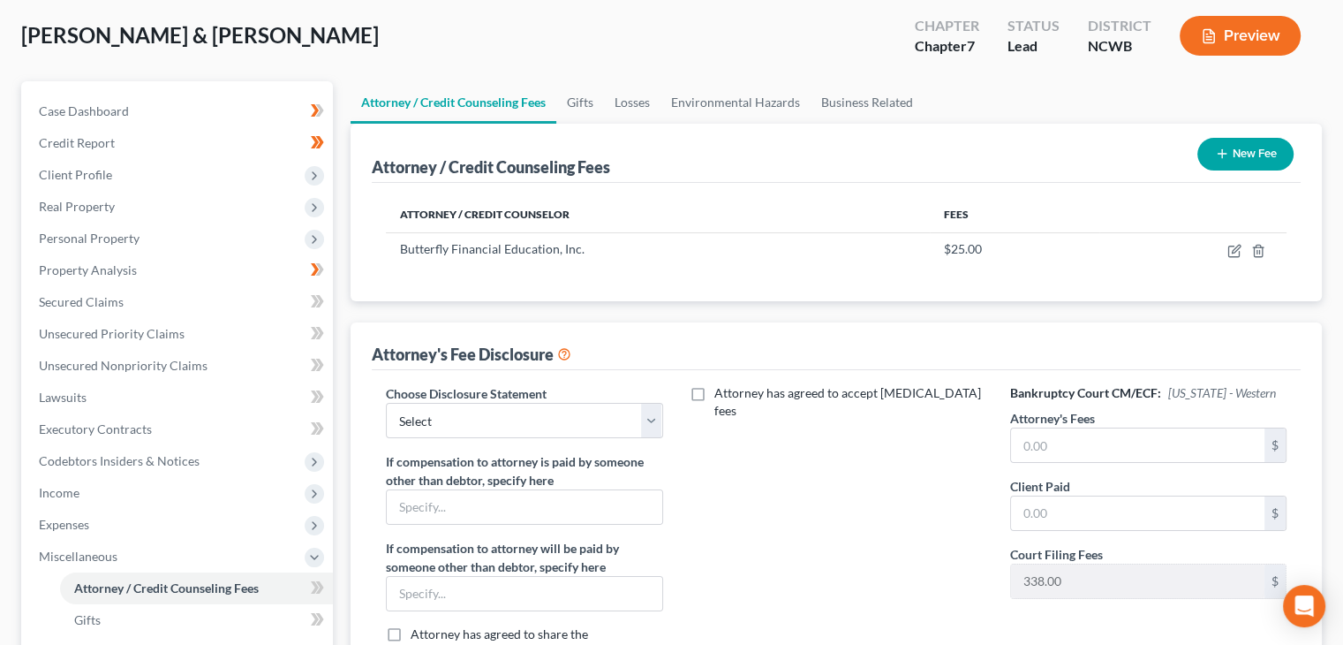
click at [1254, 154] on button "New Fee" at bounding box center [1246, 154] width 96 height 33
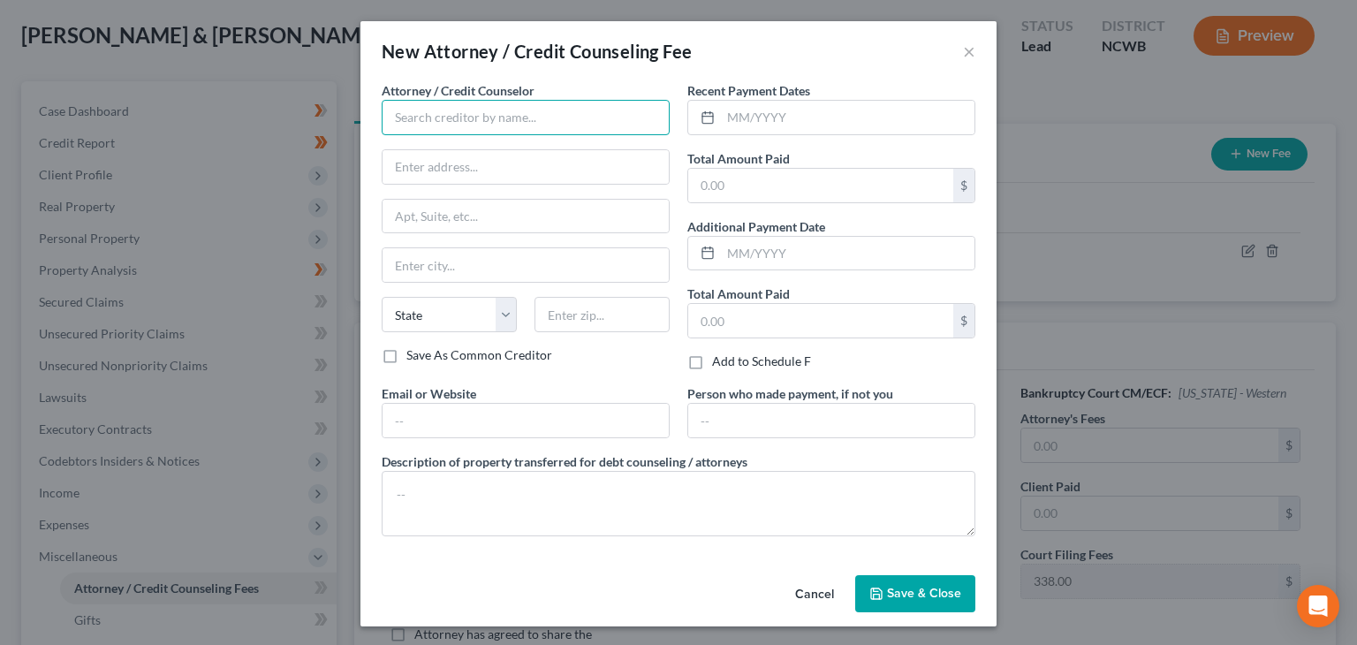
click at [518, 101] on input "text" at bounding box center [526, 117] width 288 height 35
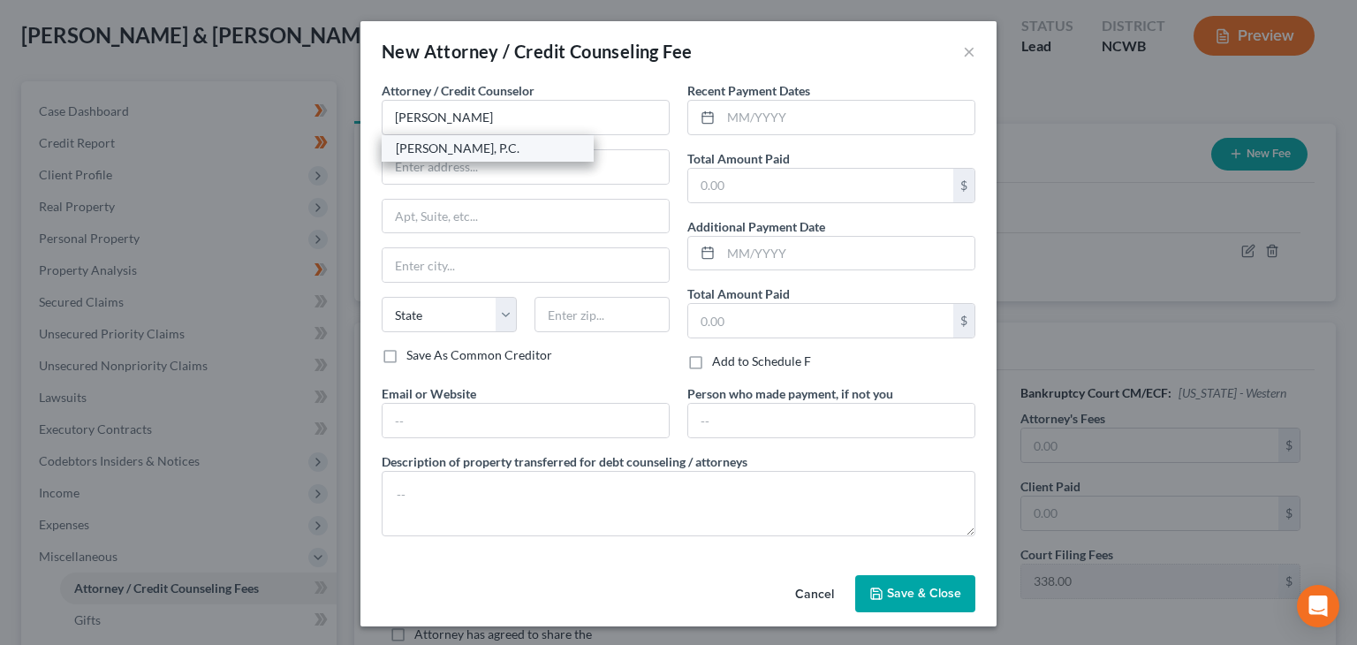
click at [481, 150] on div "Matney Mosley, P.C." at bounding box center [488, 149] width 184 height 18
type input "Matney Mosley, P.C."
type input "53 S. French Broad Ste. 301"
type input "Asheville"
select select "28"
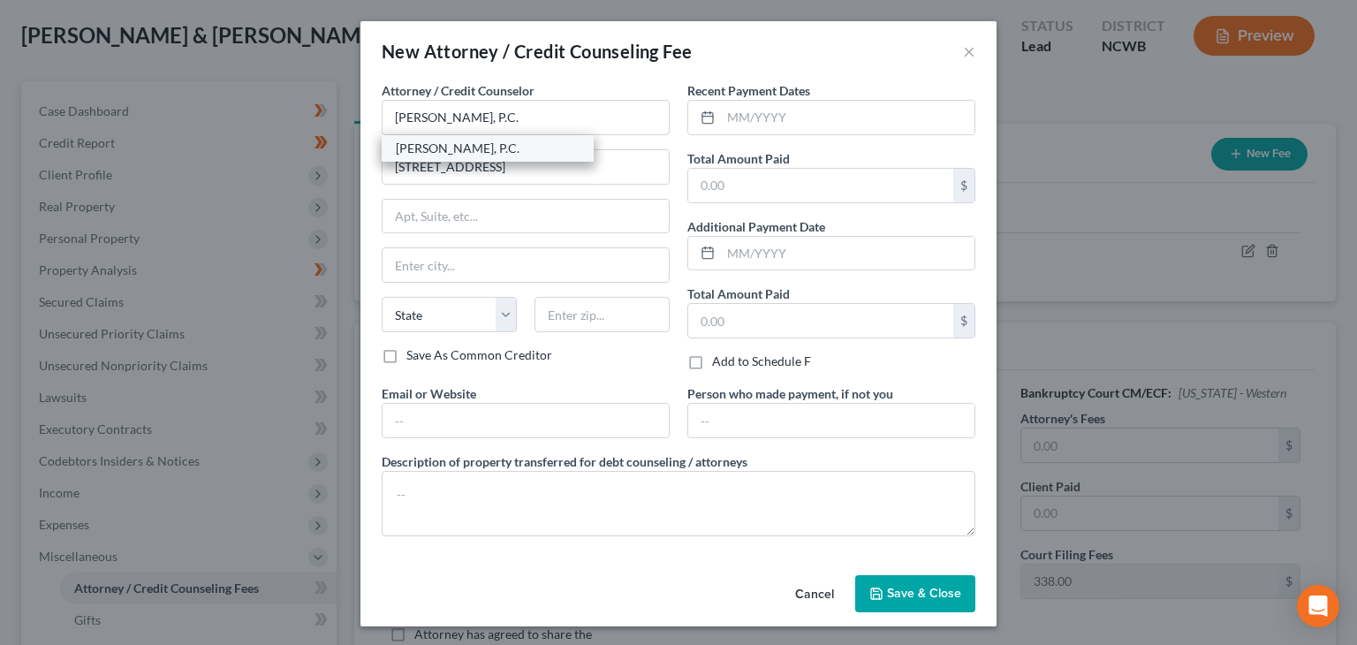
type input "28801"
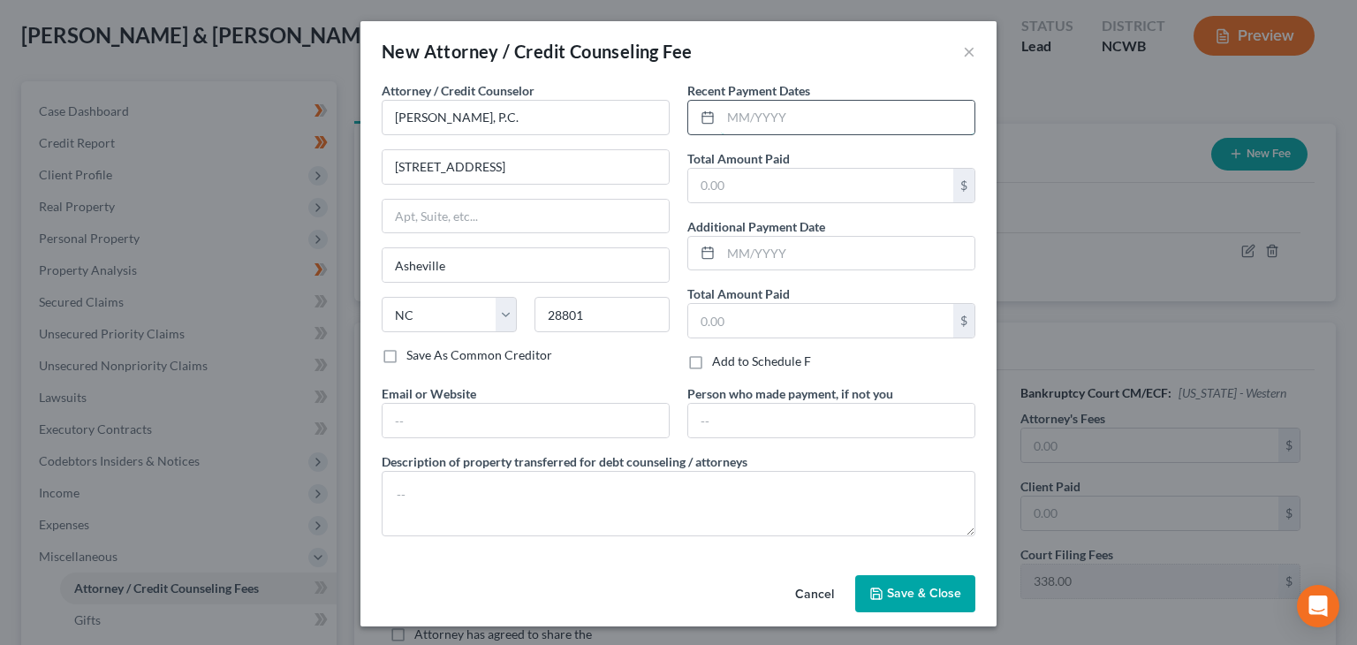
click at [737, 107] on input "text" at bounding box center [847, 118] width 253 height 34
type input "07/2025"
type input "250.00"
type input "08/11/2025"
click at [736, 323] on input "text" at bounding box center [820, 321] width 265 height 34
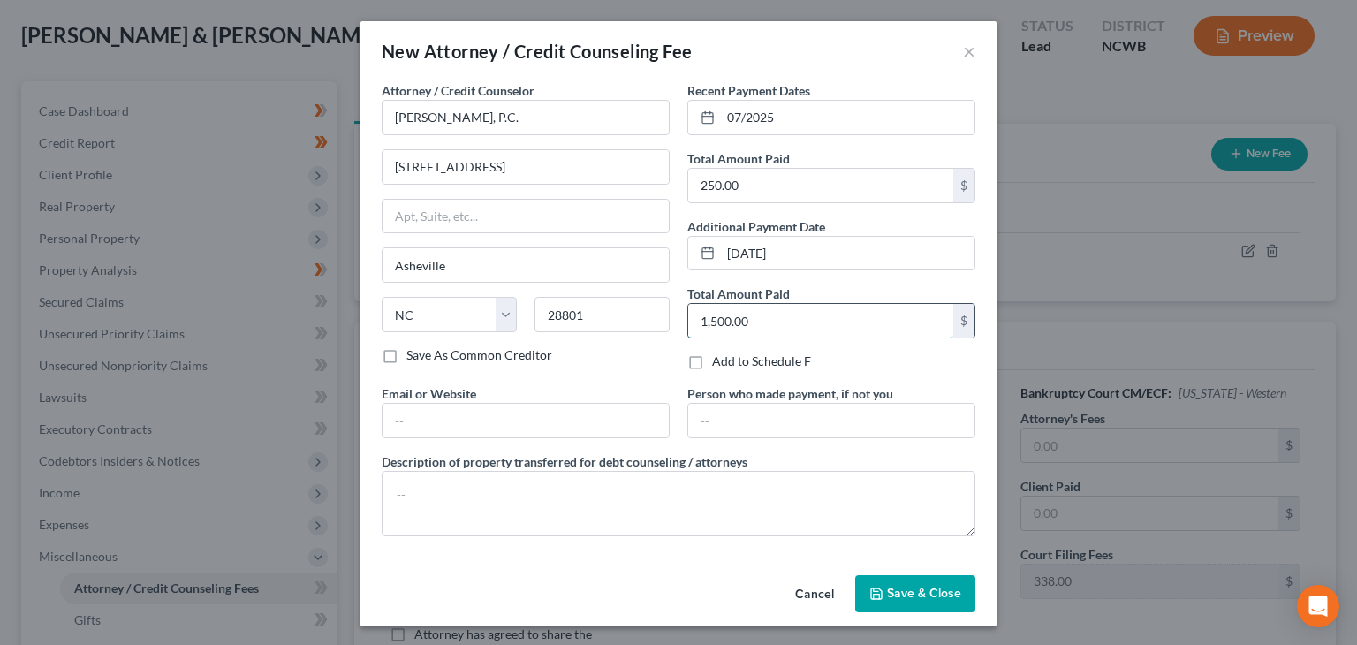
type input "1,500.00"
click at [466, 435] on div at bounding box center [526, 420] width 288 height 35
click at [480, 411] on input "text" at bounding box center [525, 421] width 286 height 34
type input "www.matneymosley.com"
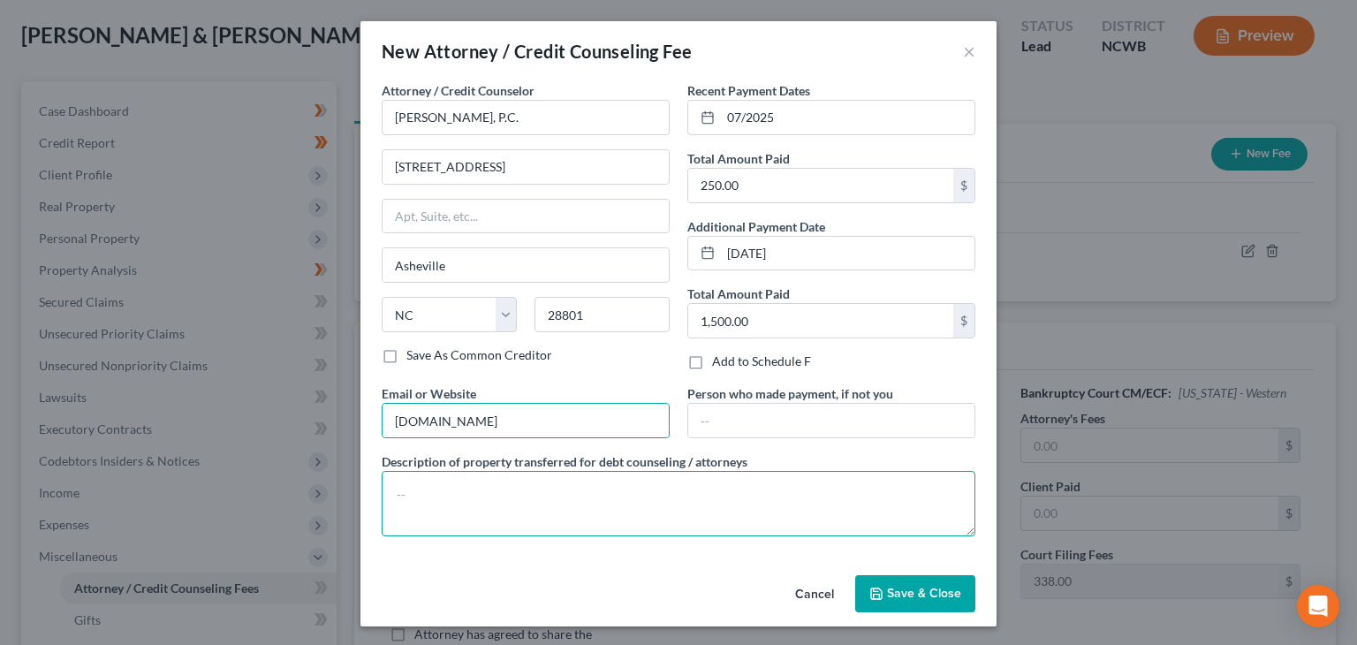
click at [550, 488] on textarea at bounding box center [678, 503] width 593 height 65
click at [507, 485] on textarea at bounding box center [678, 503] width 593 height 65
paste textarea "$250 consultation fee. $1500 minimum attorney fee, $338 CH 7 filing fee paid on…"
click at [535, 495] on textarea "$250 consultation fee. $1500 minimum attorney fee, $338 CH 7 filing fee paid on…" at bounding box center [678, 503] width 593 height 65
drag, startPoint x: 830, startPoint y: 494, endPoint x: 925, endPoint y: 442, distance: 107.9
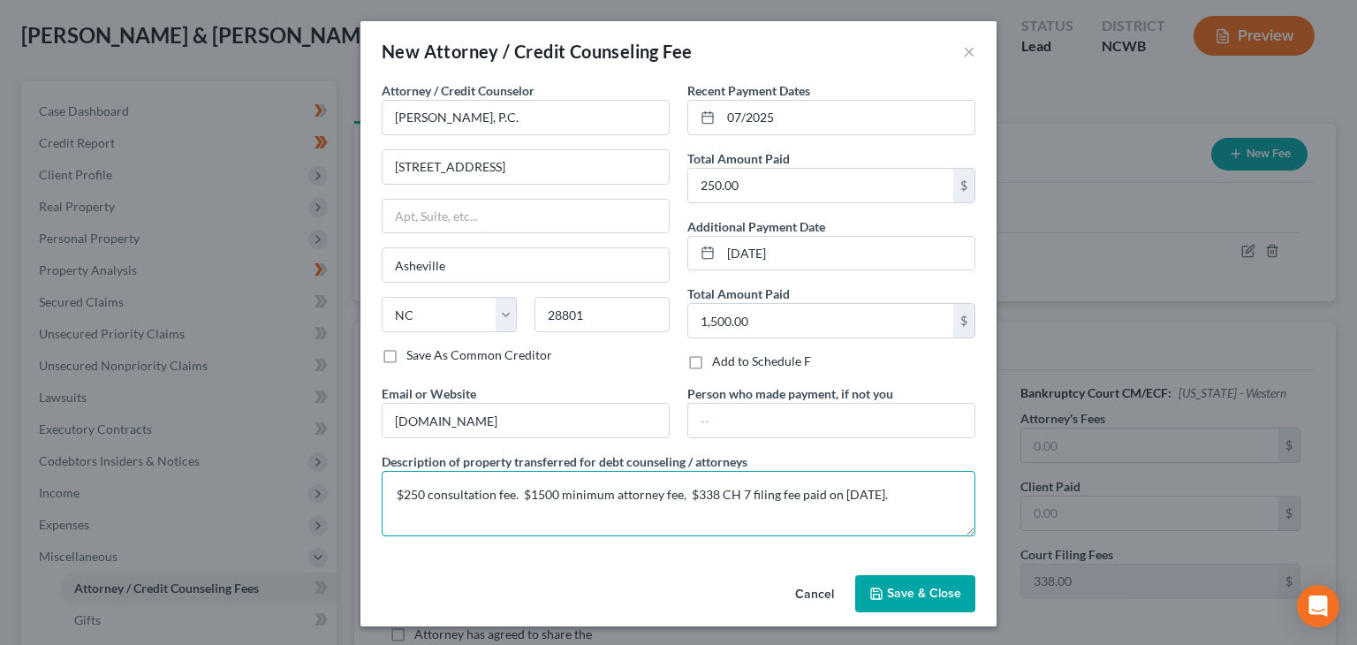
click at [915, 486] on textarea "$250 consultation fee. $1500 minimum attorney fee, $338 CH 7 filing fee paid on…" at bounding box center [678, 503] width 593 height 65
type textarea "$250 consultation fee. $1500 minimum attorney fee, $338 CH 7 filing fee paid on…"
click at [911, 587] on span "Save & Close" at bounding box center [924, 593] width 74 height 15
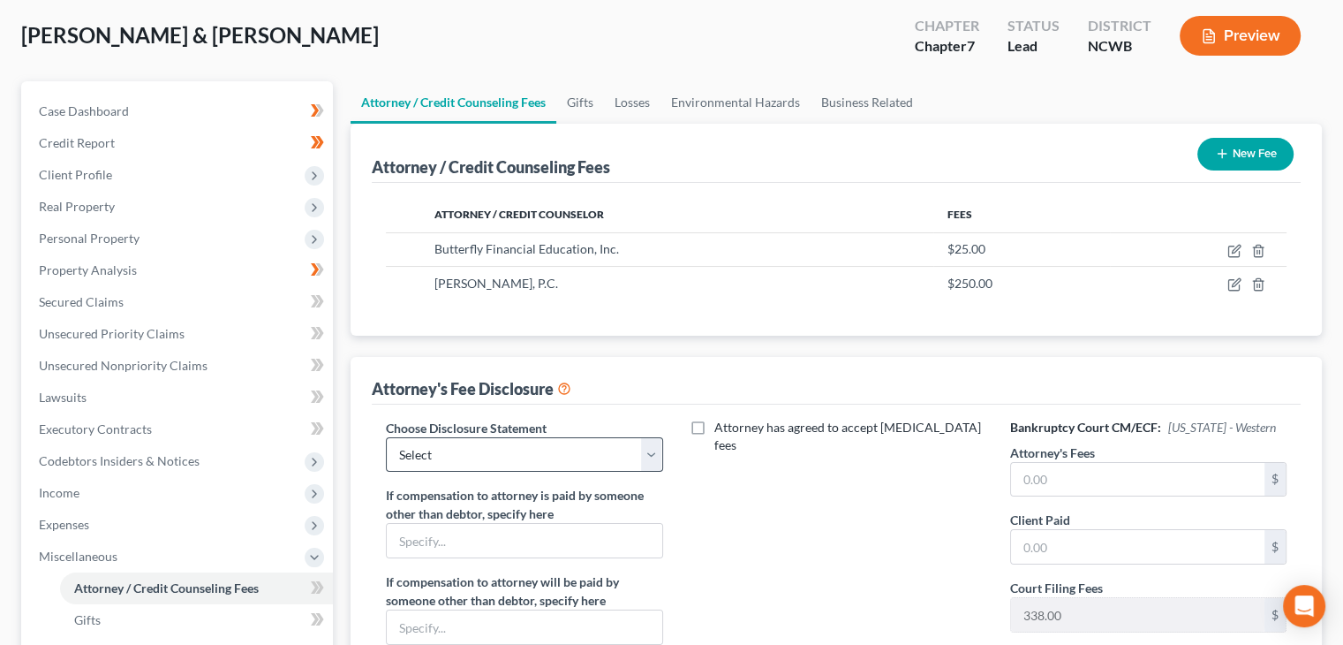
click at [471, 429] on label "Choose Disclosure Statement" at bounding box center [466, 428] width 161 height 19
click at [507, 457] on select "Select Minimum Fee - one-off case Hourly Fee/Trust Deposit Minimum Fee & Consul…" at bounding box center [524, 454] width 276 height 35
select select "2"
click at [386, 437] on select "Select Minimum Fee - one-off case Hourly Fee/Trust Deposit Minimum Fee & Consul…" at bounding box center [524, 454] width 276 height 35
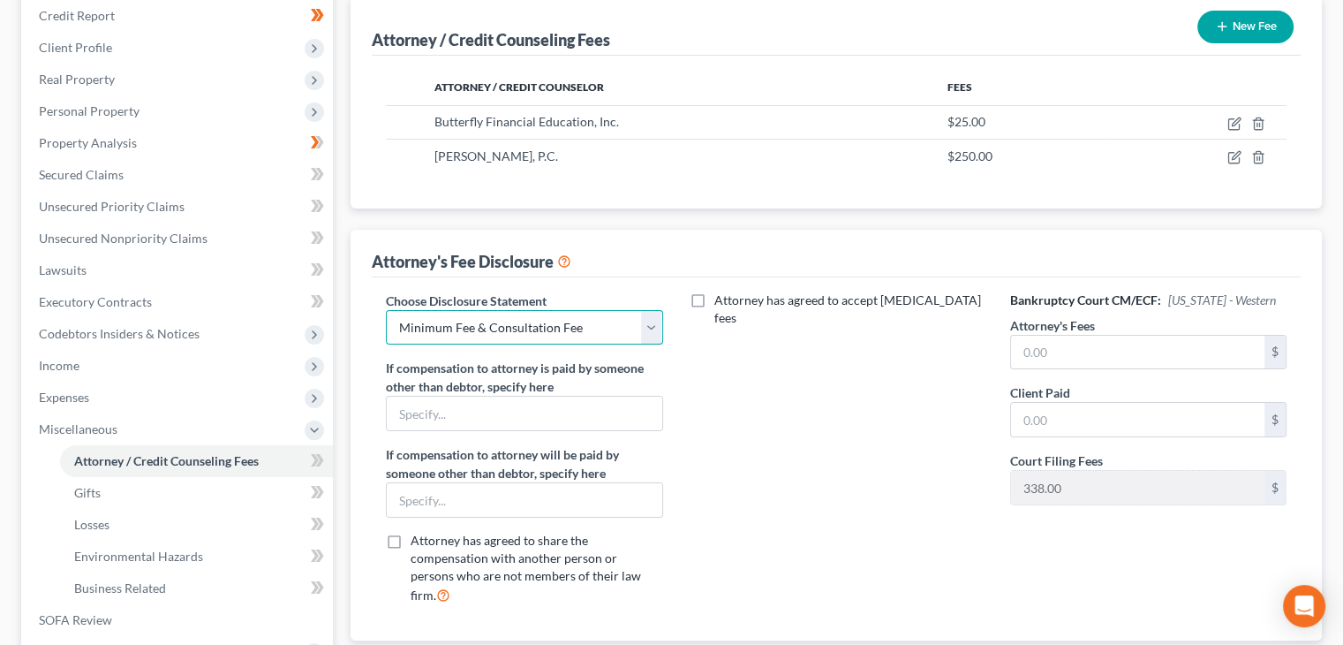
scroll to position [265, 0]
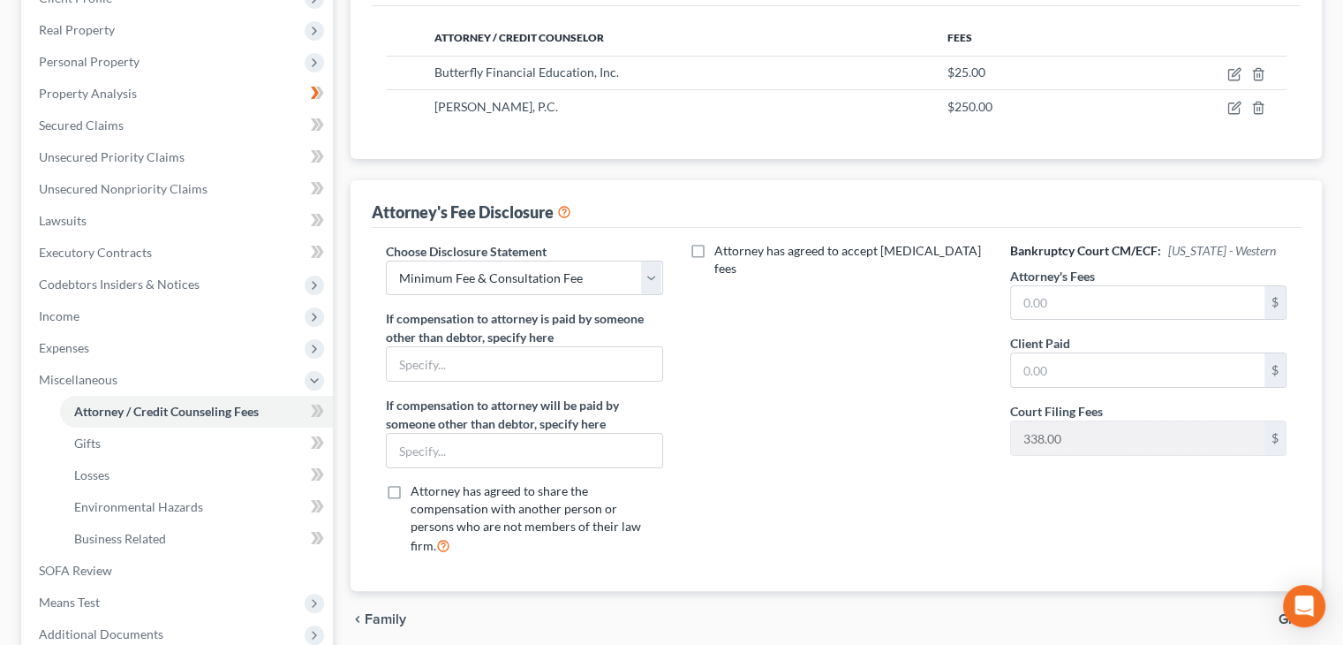
click at [714, 245] on label "Attorney has agreed to accept retainer fees" at bounding box center [848, 259] width 269 height 35
click at [722, 245] on input "Attorney has agreed to accept retainer fees" at bounding box center [727, 247] width 11 height 11
checkbox input "true"
click at [758, 304] on input "text" at bounding box center [825, 309] width 253 height 34
type input "1,750.00"
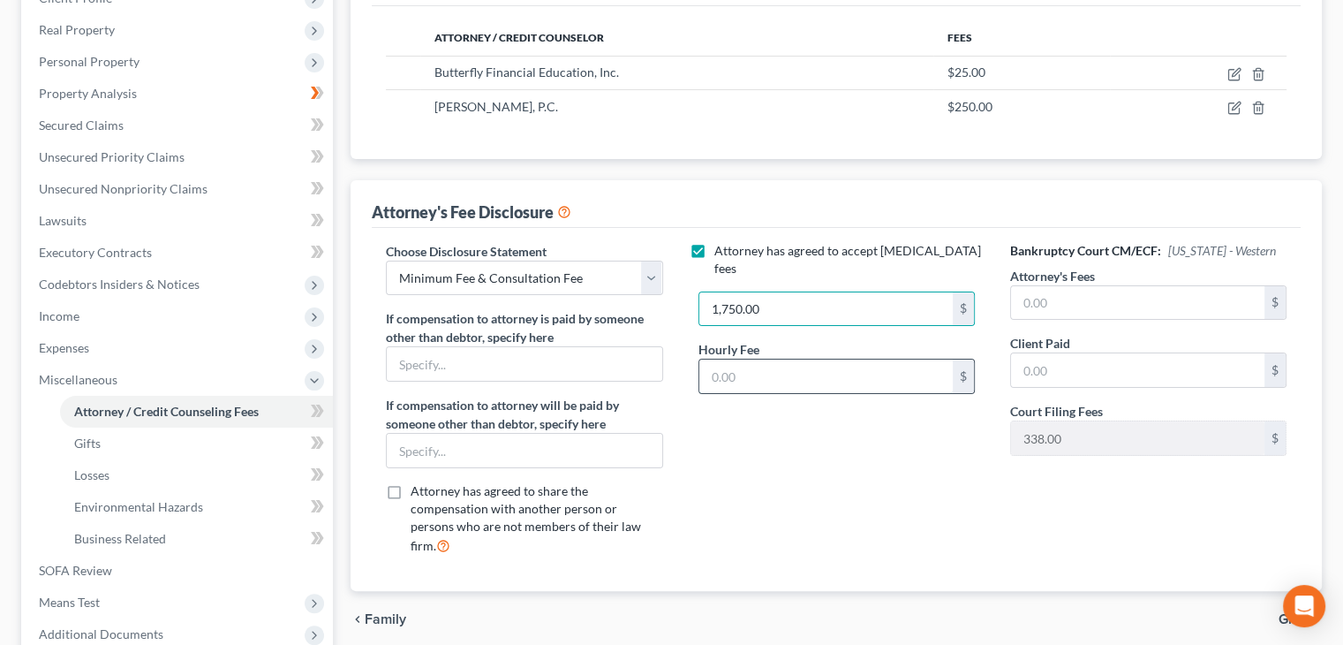
click at [759, 363] on input "text" at bounding box center [825, 376] width 253 height 34
type input "350.00"
click at [1134, 320] on input "text" at bounding box center [1137, 303] width 253 height 34
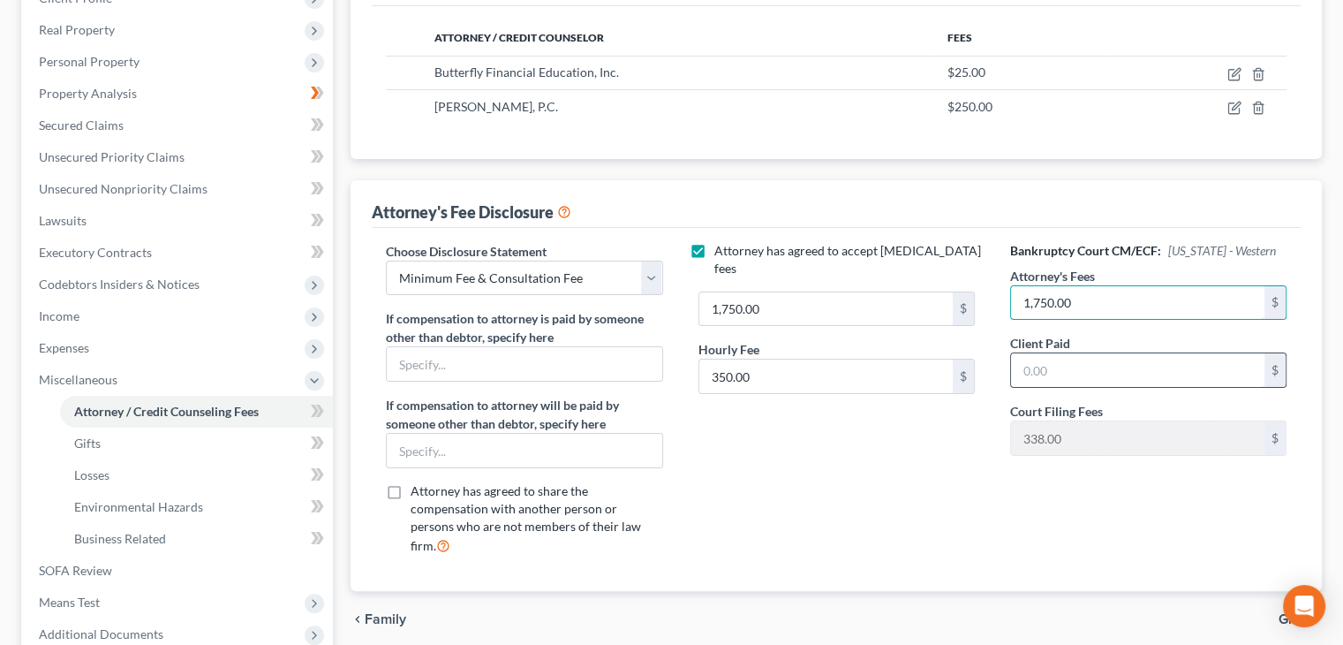
type input "1,750.00"
click at [1085, 380] on input "text" at bounding box center [1137, 370] width 253 height 34
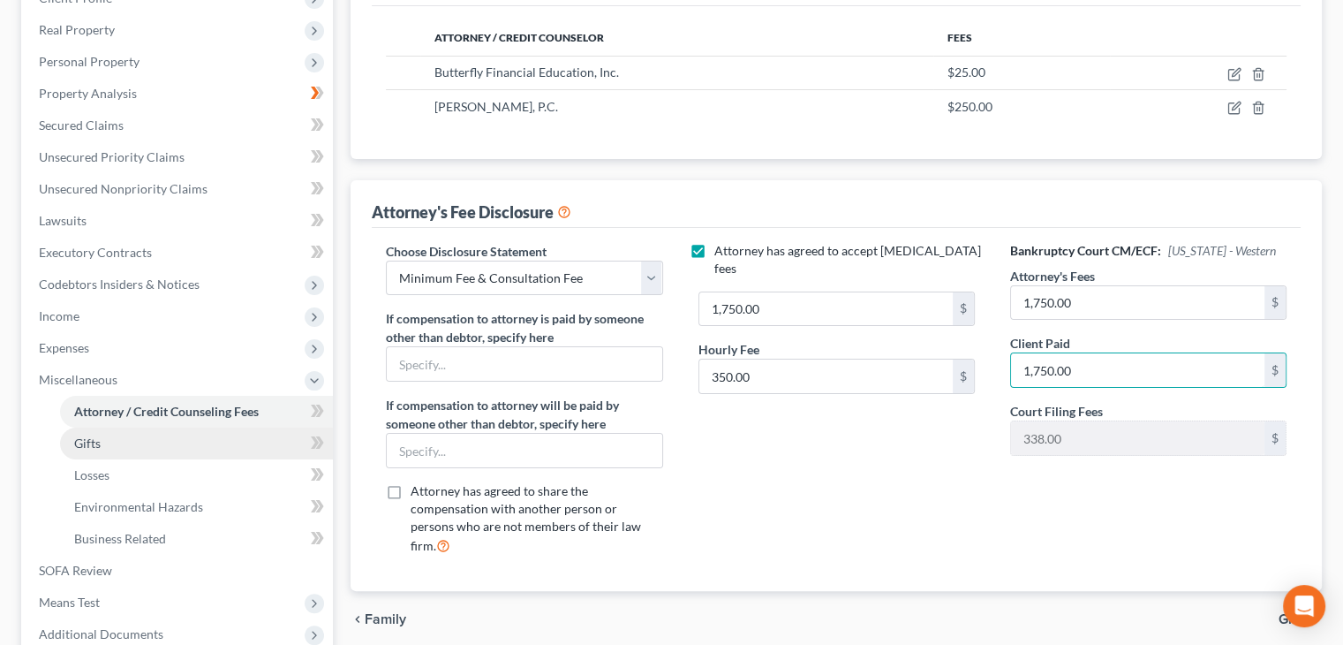
type input "1,750.00"
click at [155, 446] on link "Gifts" at bounding box center [196, 443] width 273 height 32
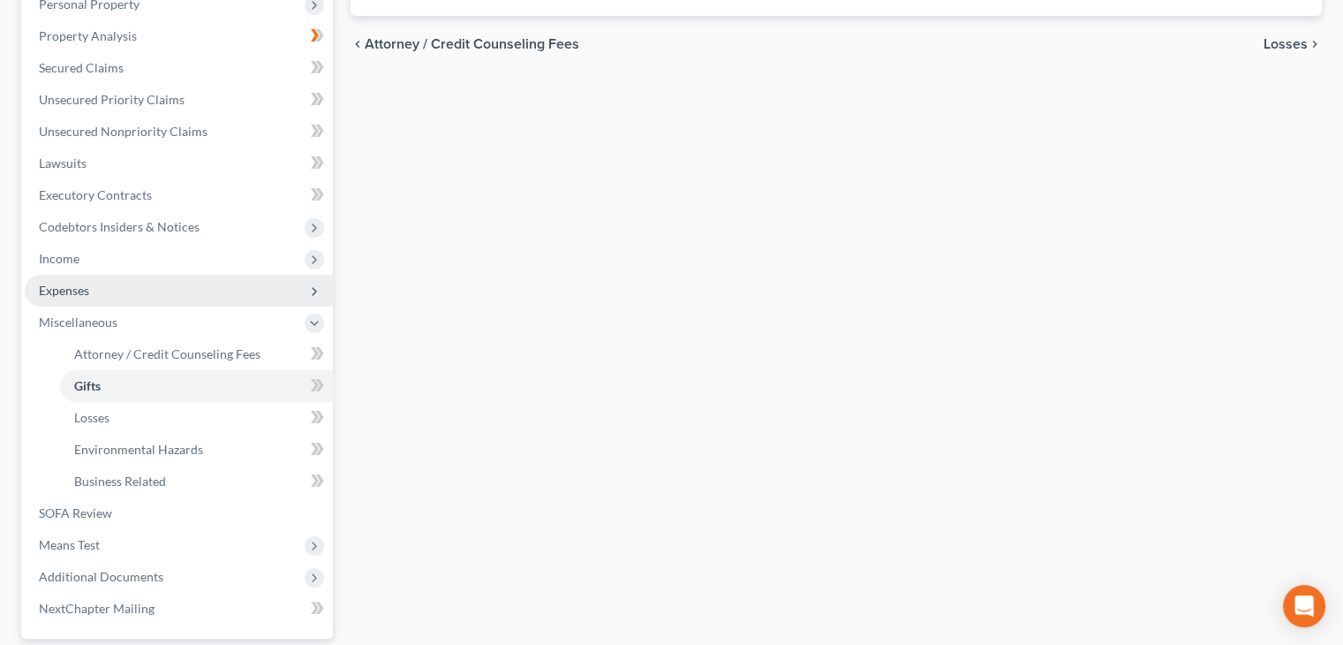
scroll to position [353, 0]
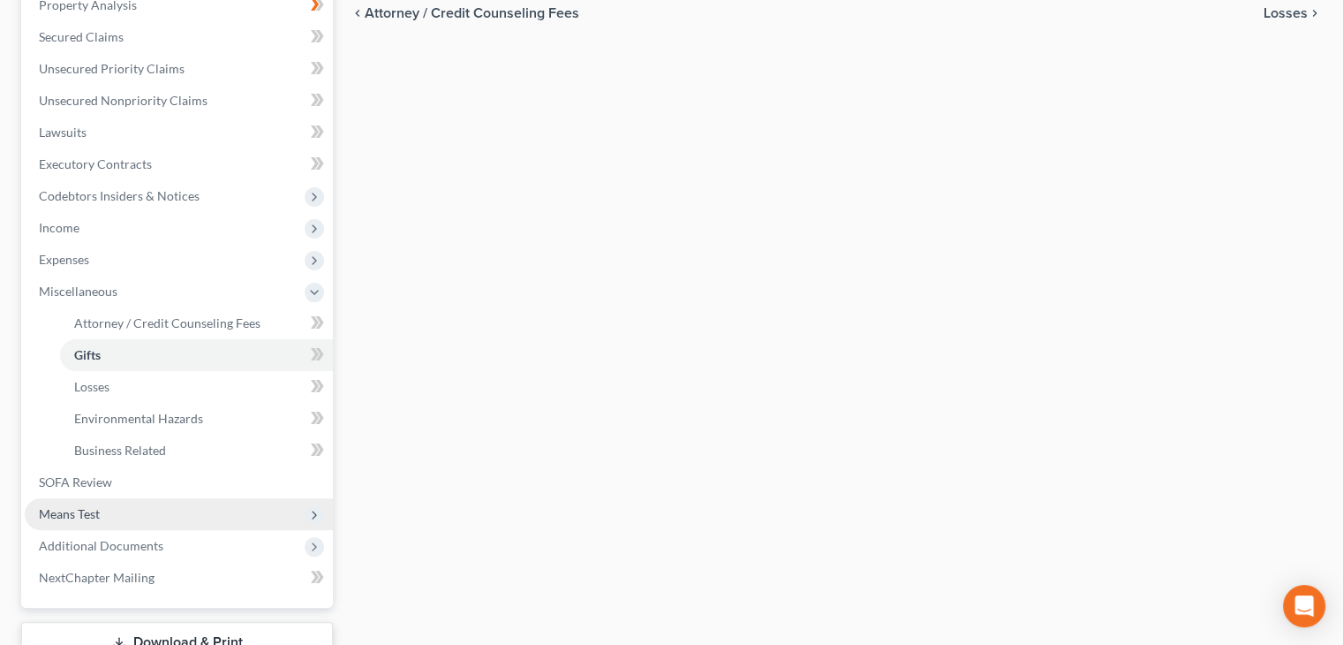
click at [192, 509] on span "Means Test" at bounding box center [179, 514] width 308 height 32
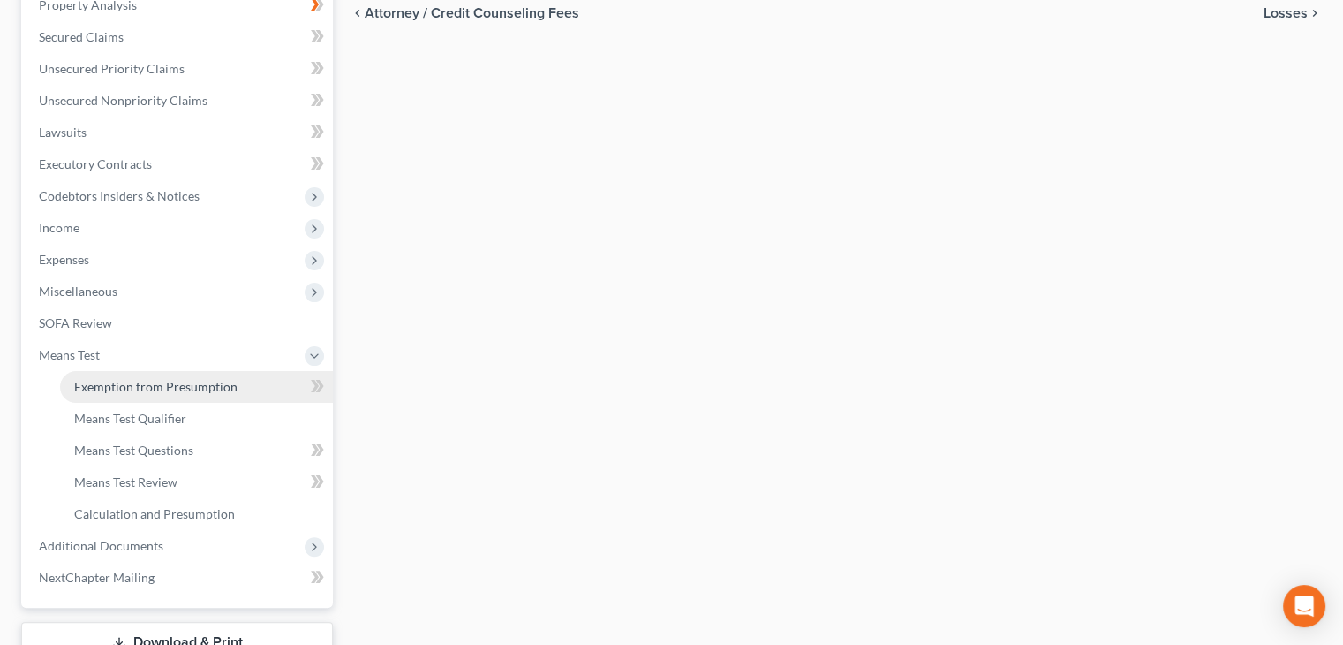
click at [211, 379] on span "Exemption from Presumption" at bounding box center [155, 386] width 163 height 15
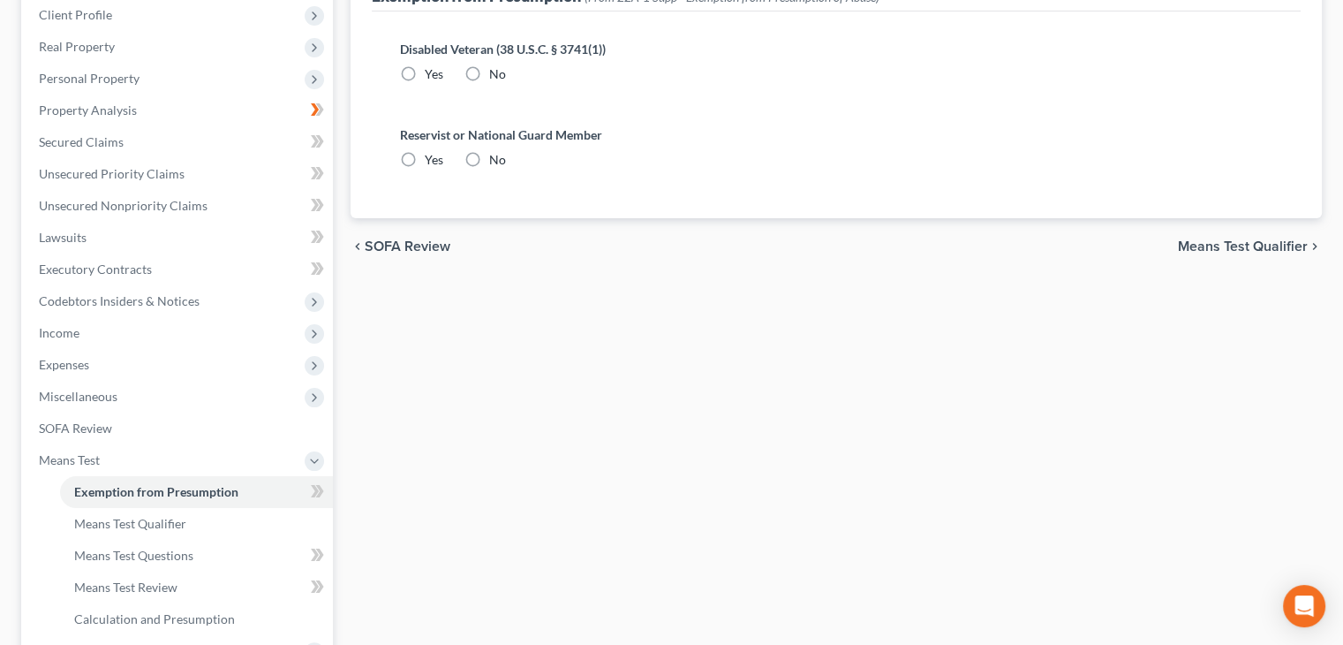
scroll to position [21, 0]
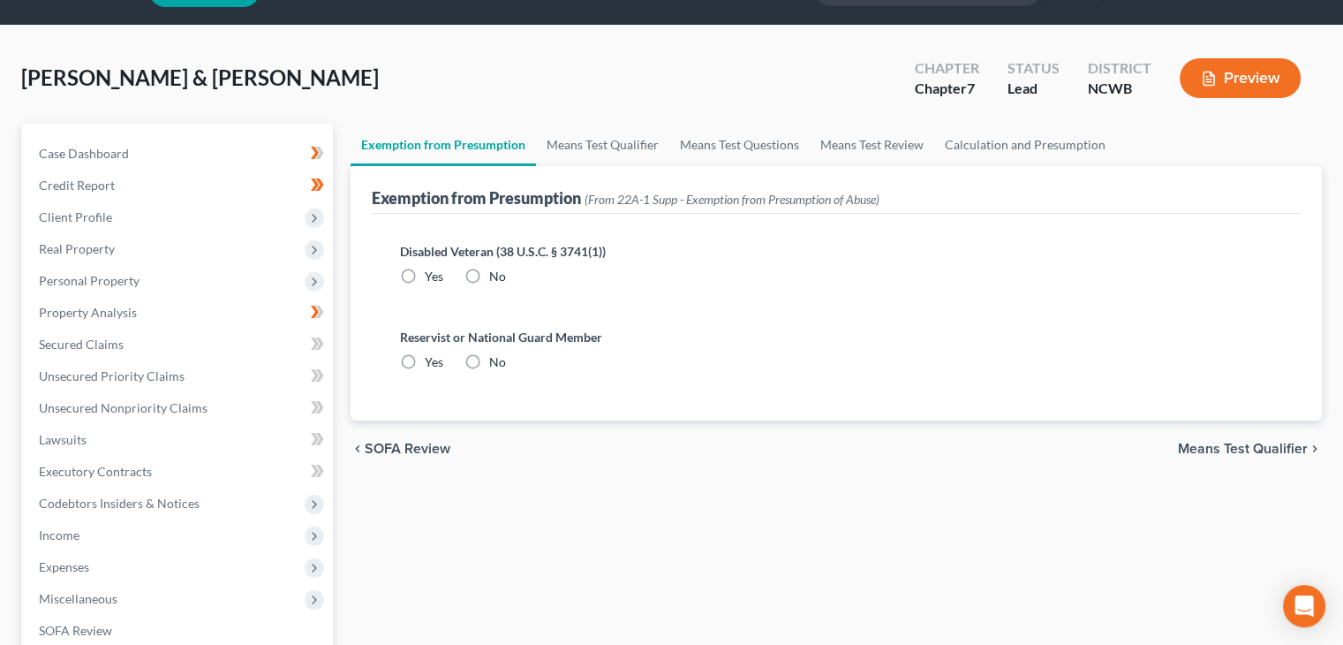
radio input "true"
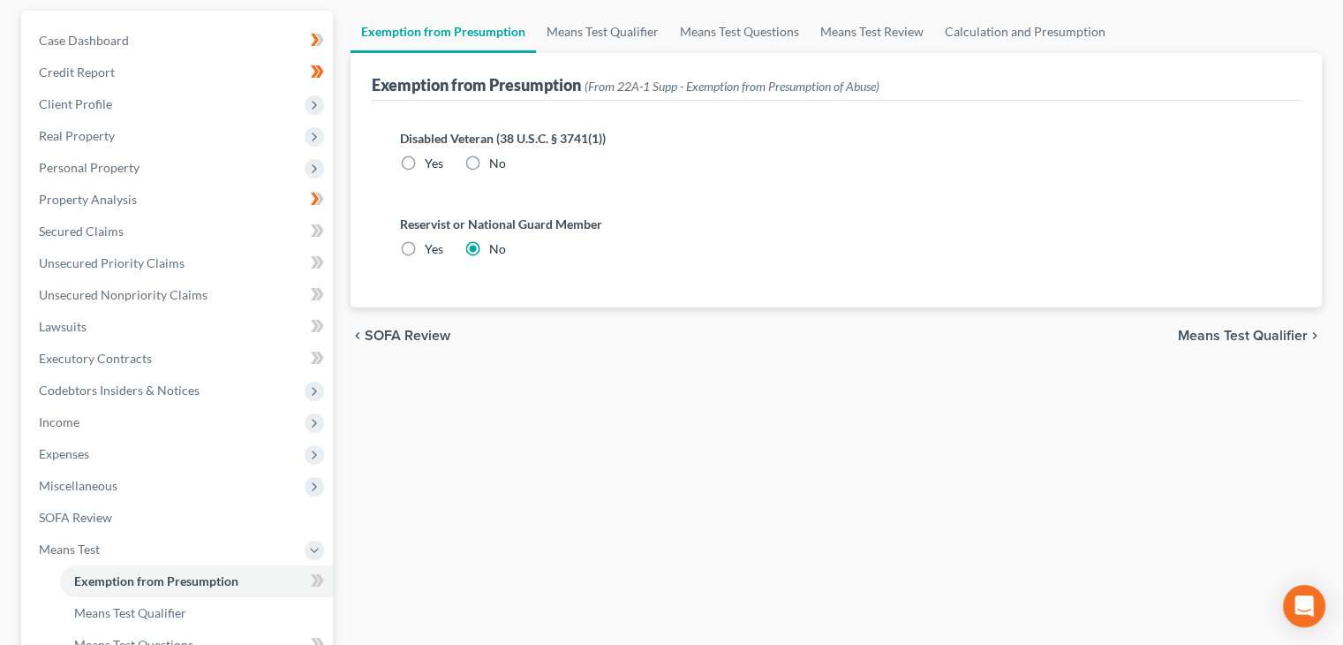
scroll to position [177, 0]
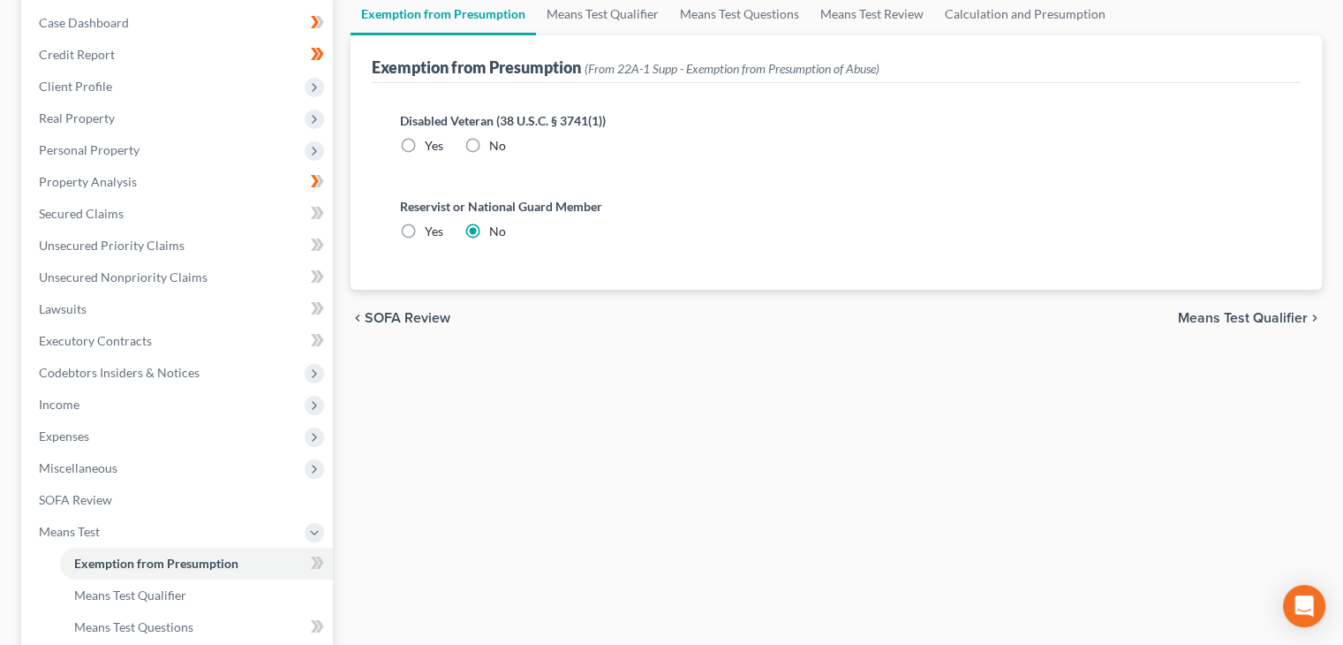
click at [489, 141] on label "No" at bounding box center [497, 146] width 17 height 18
click at [496, 141] on input "No" at bounding box center [501, 142] width 11 height 11
radio input "true"
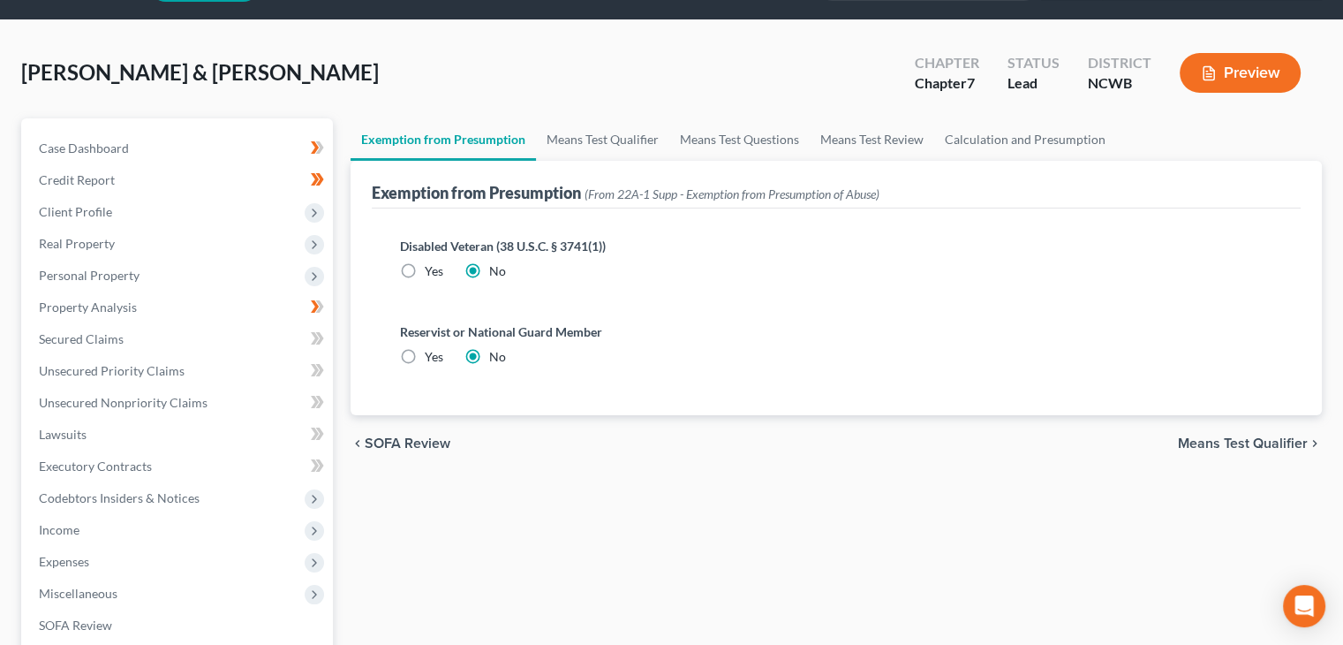
scroll to position [0, 0]
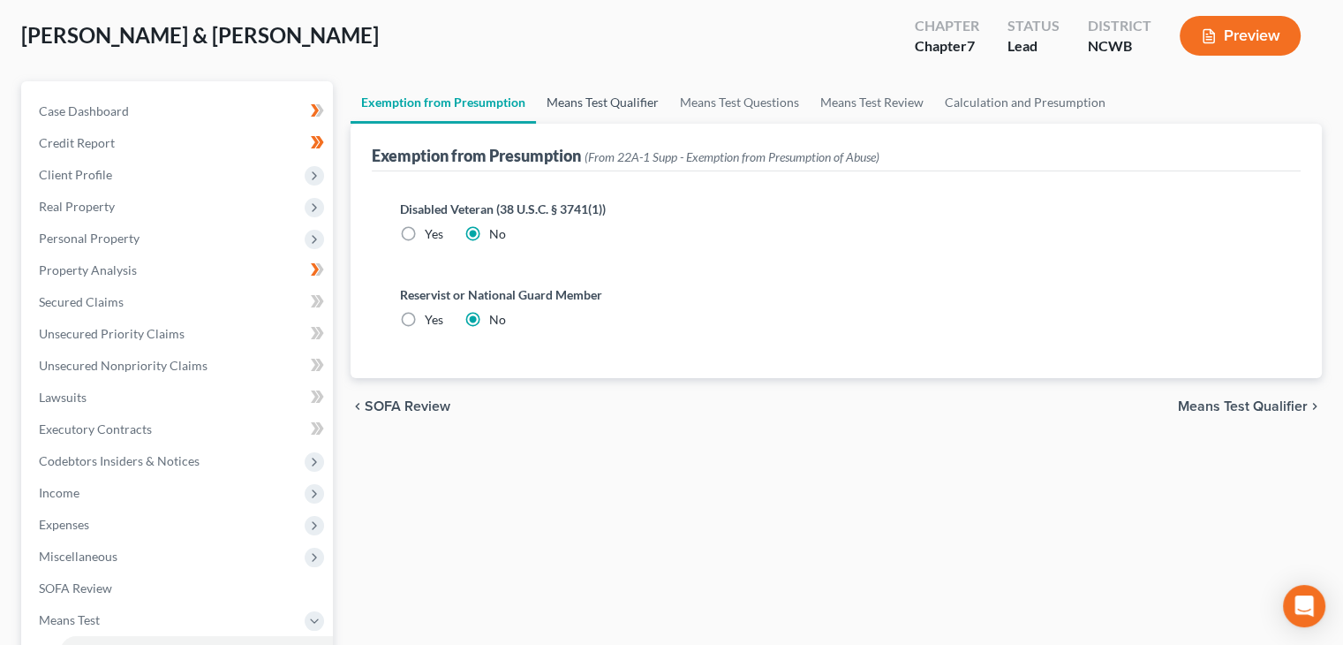
click at [608, 104] on link "Means Test Qualifier" at bounding box center [602, 102] width 133 height 42
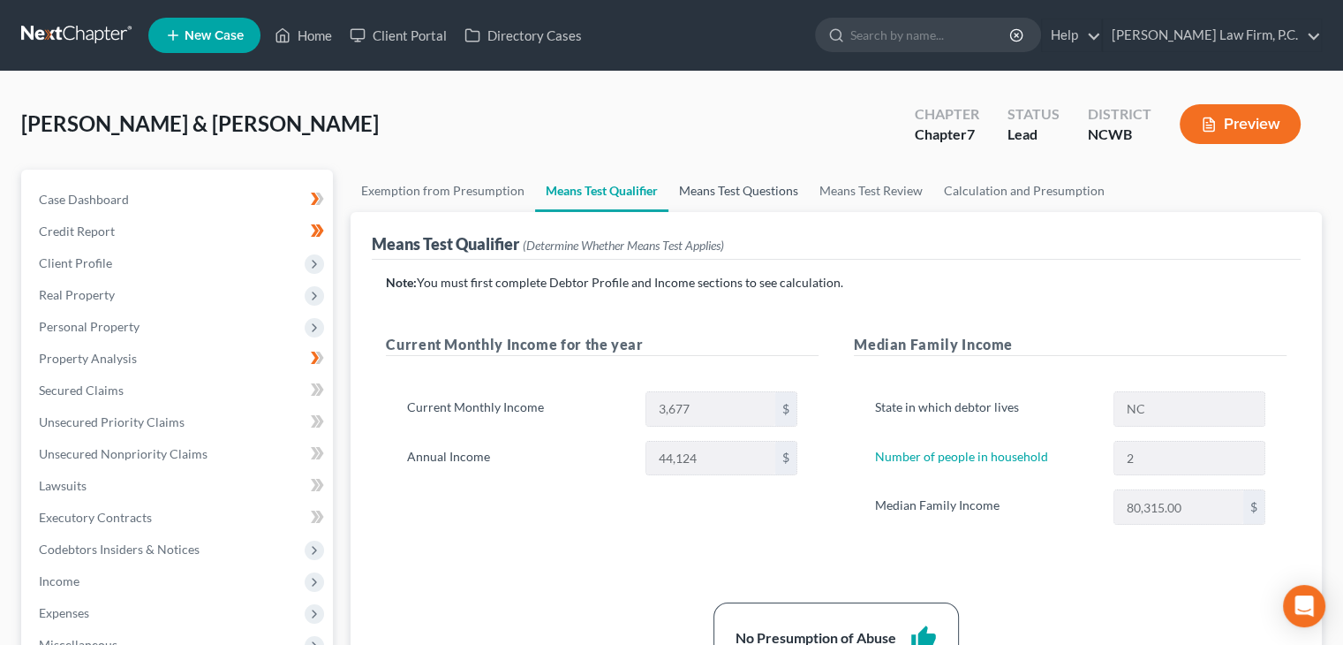
click at [720, 181] on link "Means Test Questions" at bounding box center [739, 191] width 140 height 42
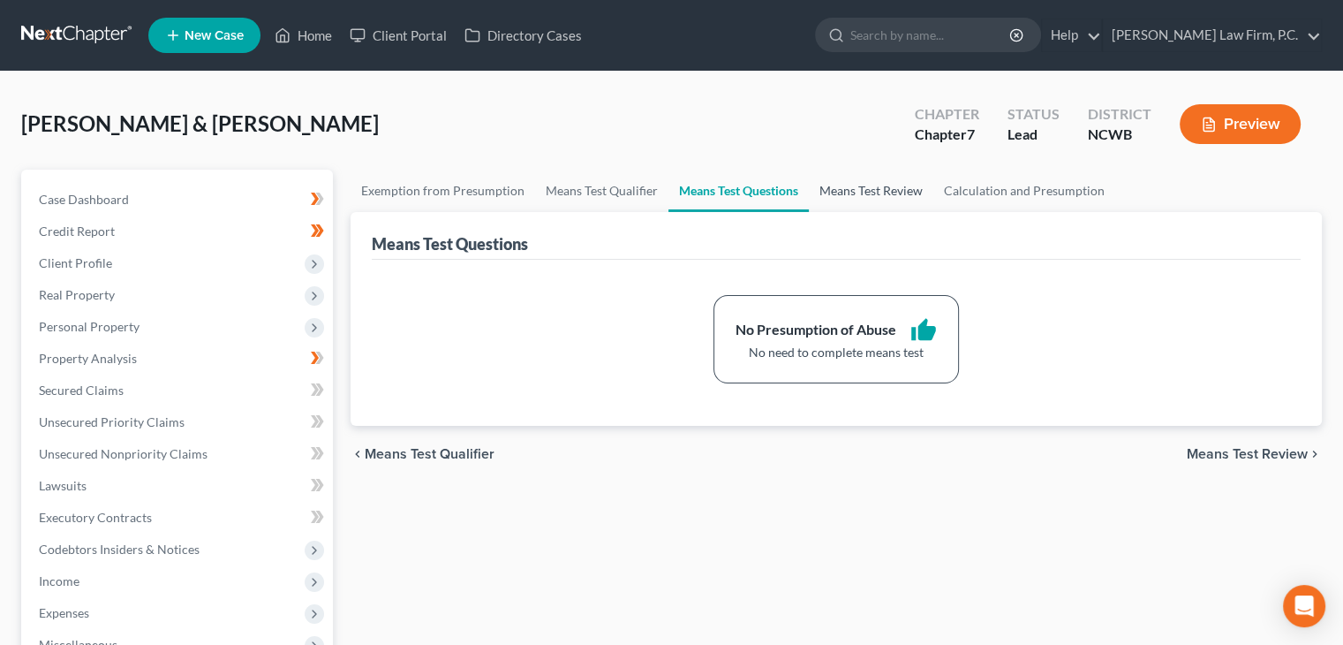
click at [898, 178] on link "Means Test Review" at bounding box center [871, 191] width 125 height 42
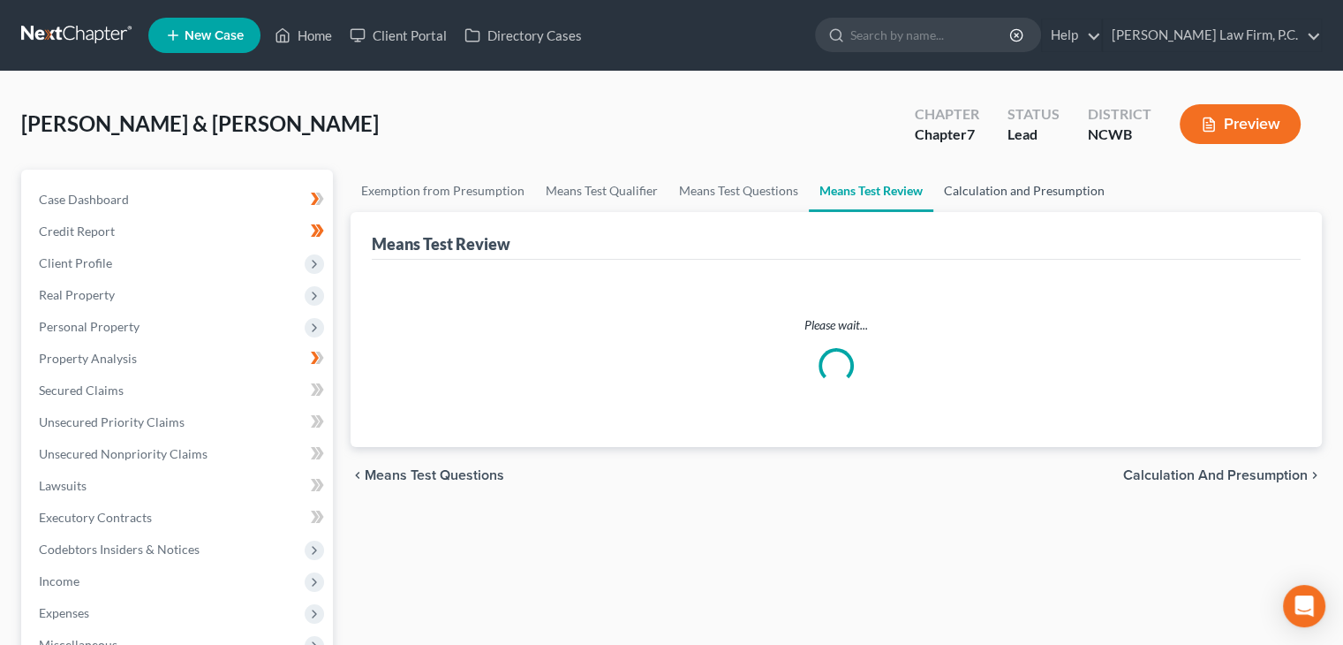
click at [1053, 192] on link "Calculation and Presumption" at bounding box center [1024, 191] width 182 height 42
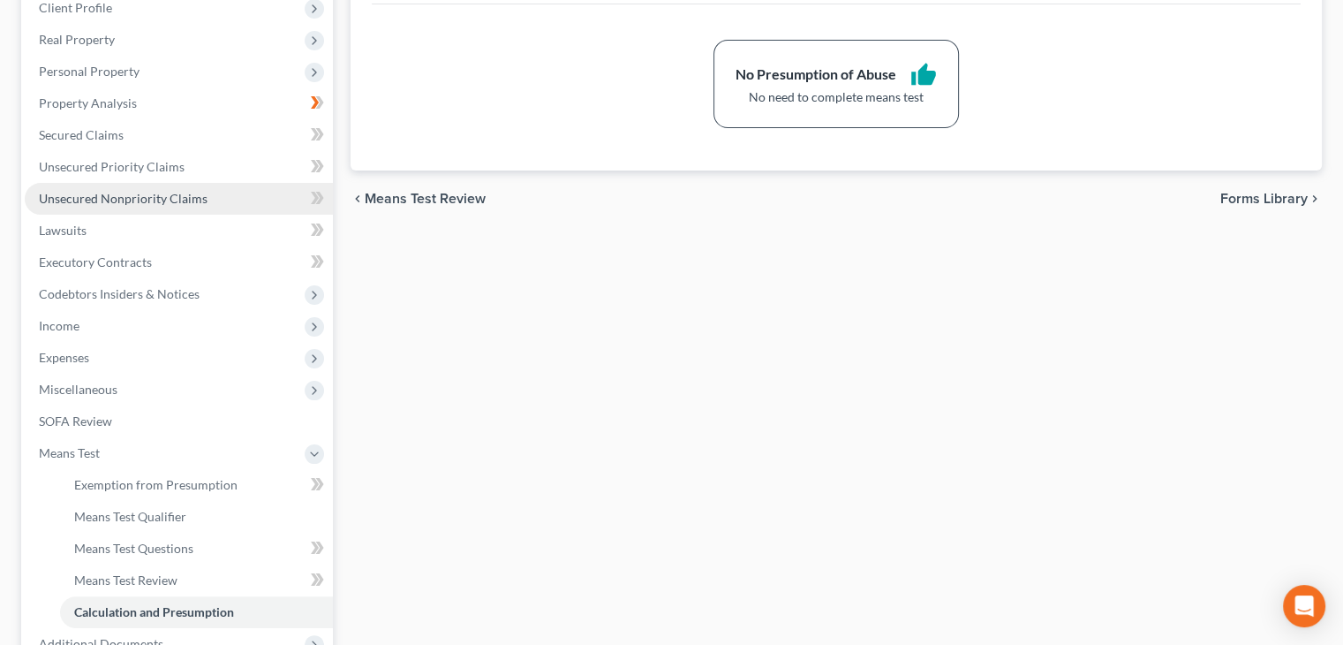
scroll to position [265, 0]
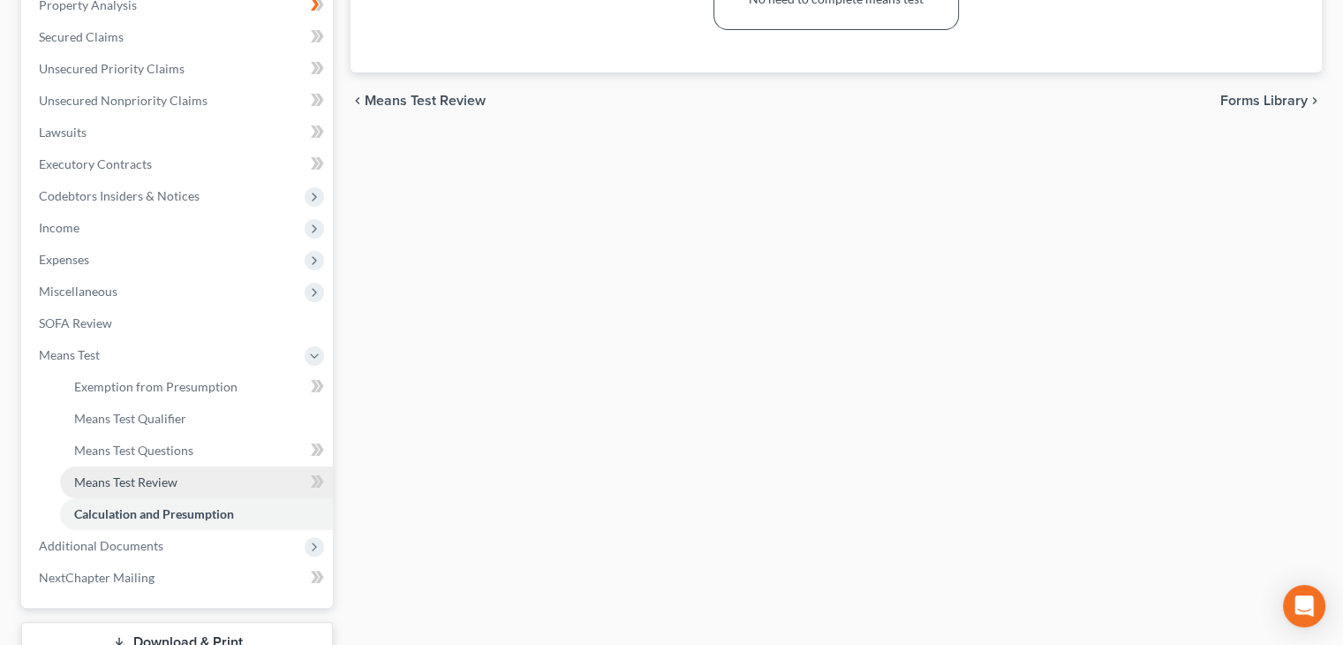
click at [180, 486] on link "Means Test Review" at bounding box center [196, 482] width 273 height 32
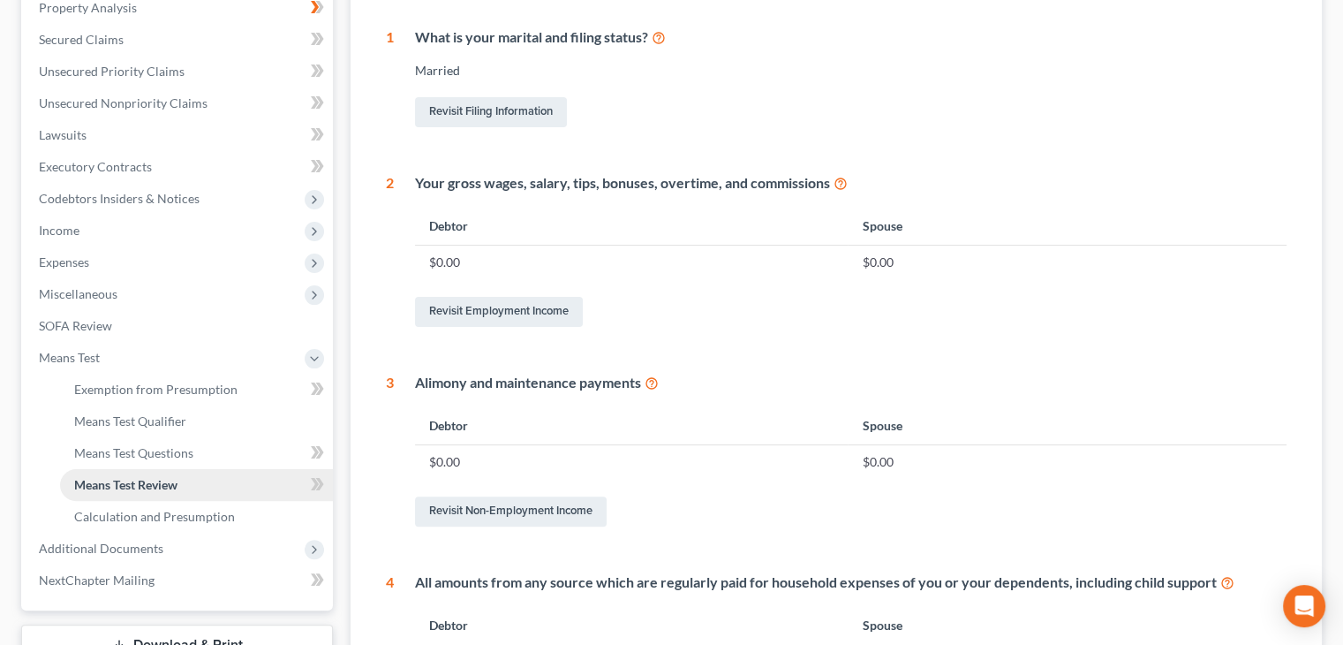
scroll to position [353, 0]
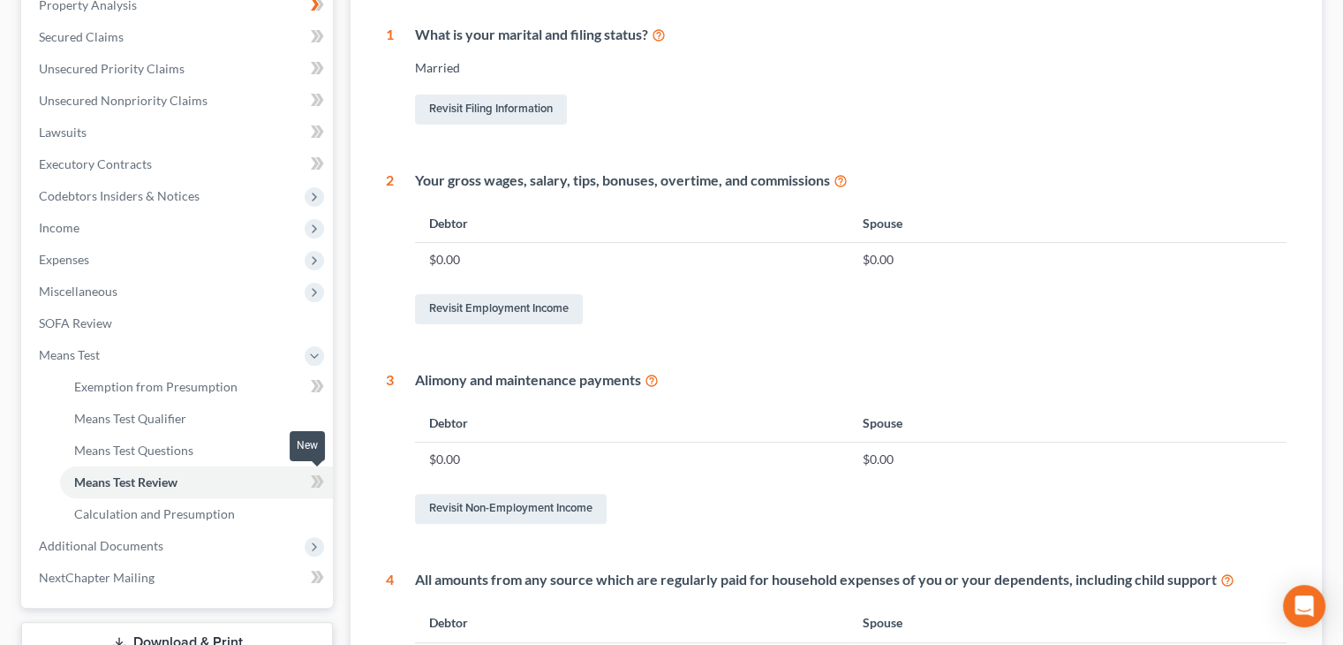
click at [313, 481] on icon at bounding box center [317, 482] width 13 height 22
click at [316, 454] on icon at bounding box center [320, 449] width 8 height 12
click at [314, 384] on icon at bounding box center [317, 386] width 13 height 22
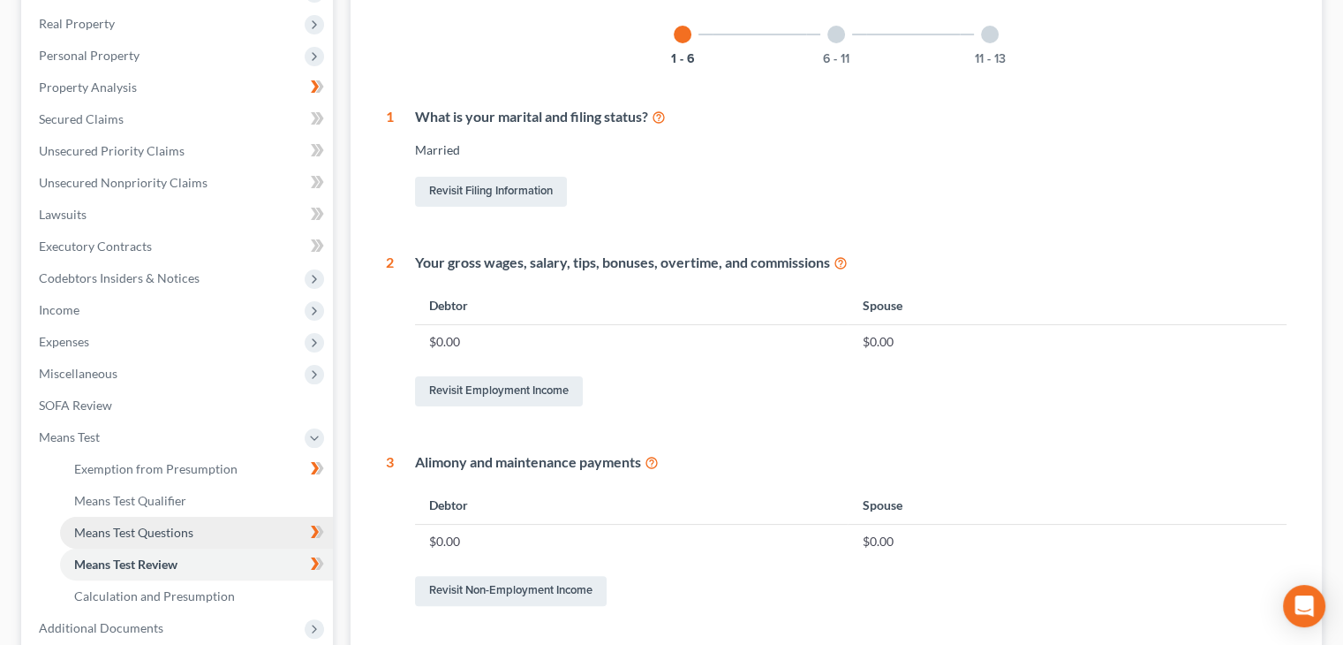
scroll to position [265, 0]
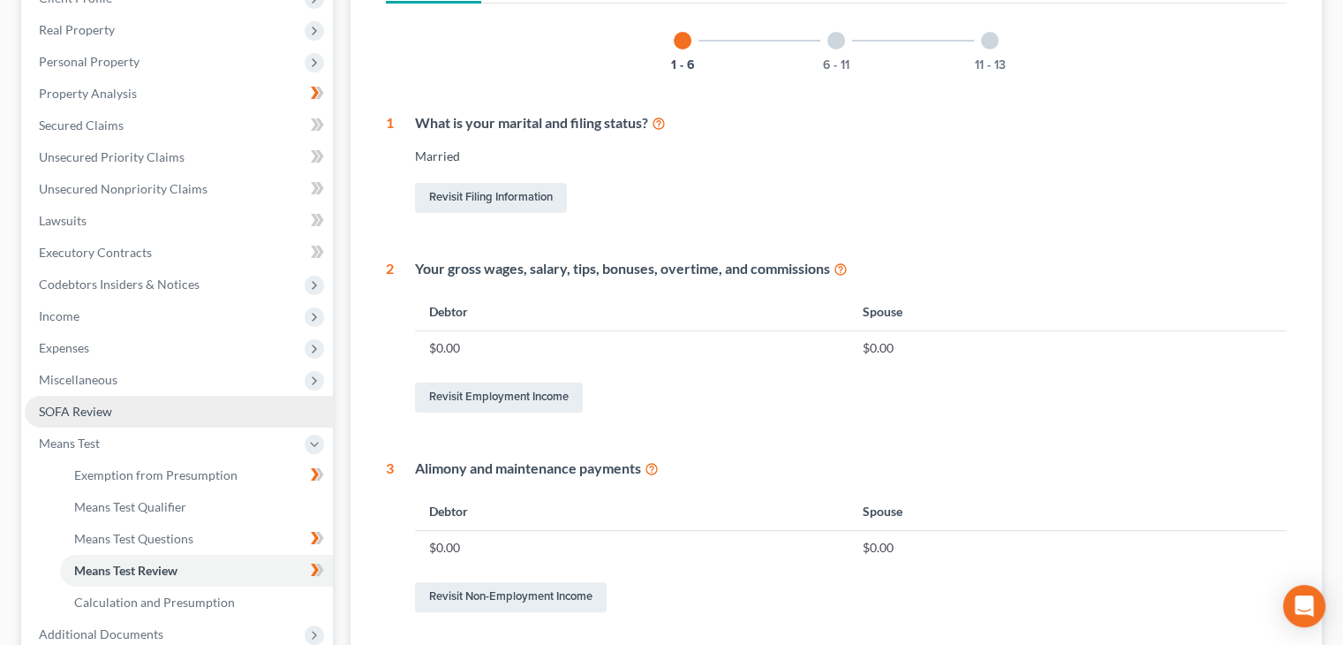
click at [106, 401] on link "SOFA Review" at bounding box center [179, 412] width 308 height 32
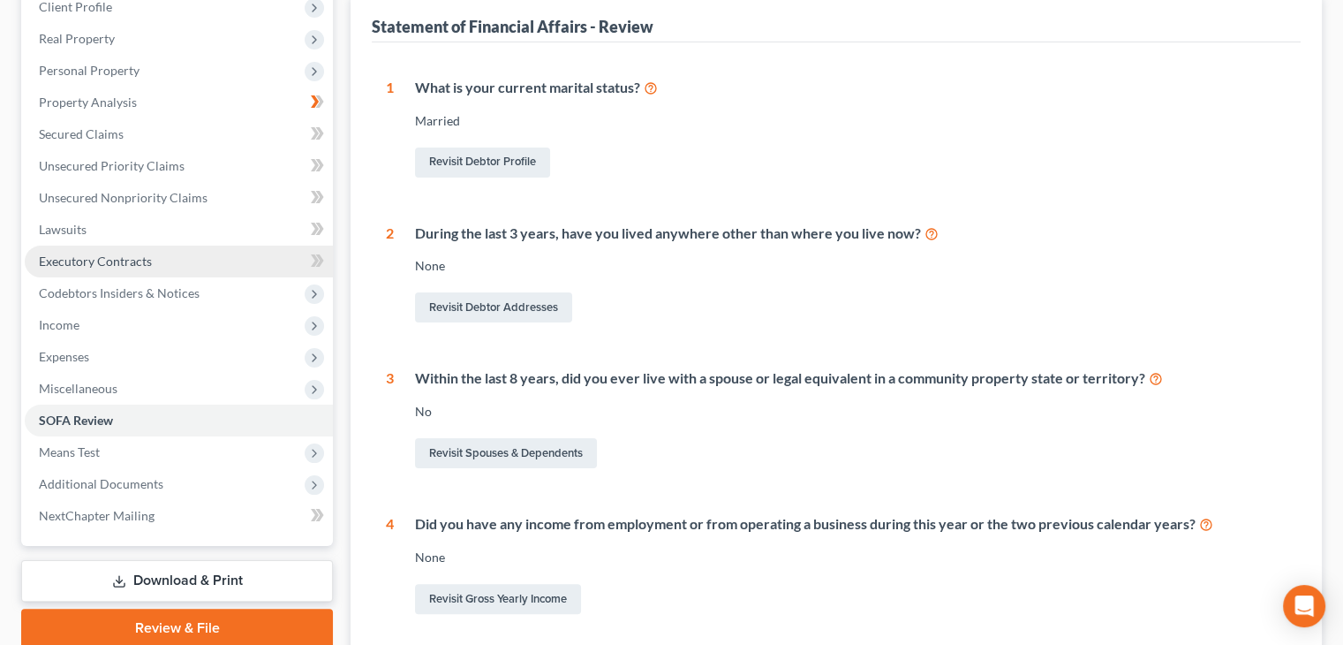
scroll to position [265, 0]
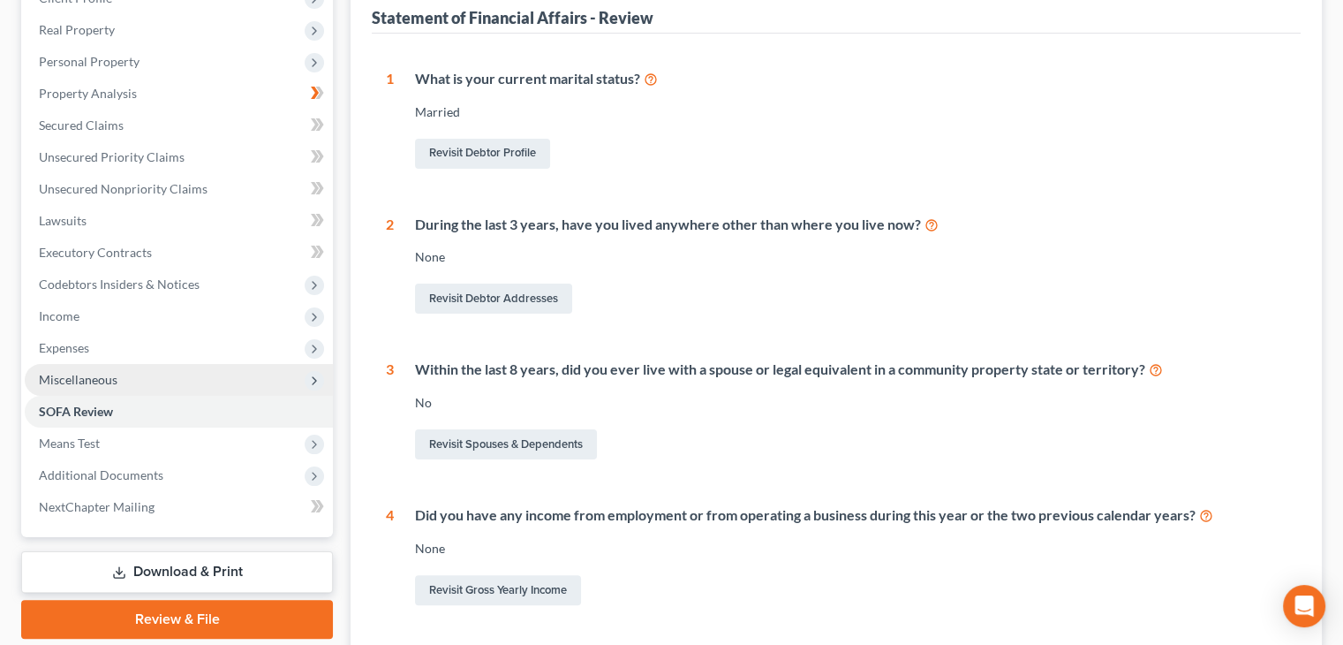
click at [313, 379] on icon at bounding box center [314, 381] width 14 height 14
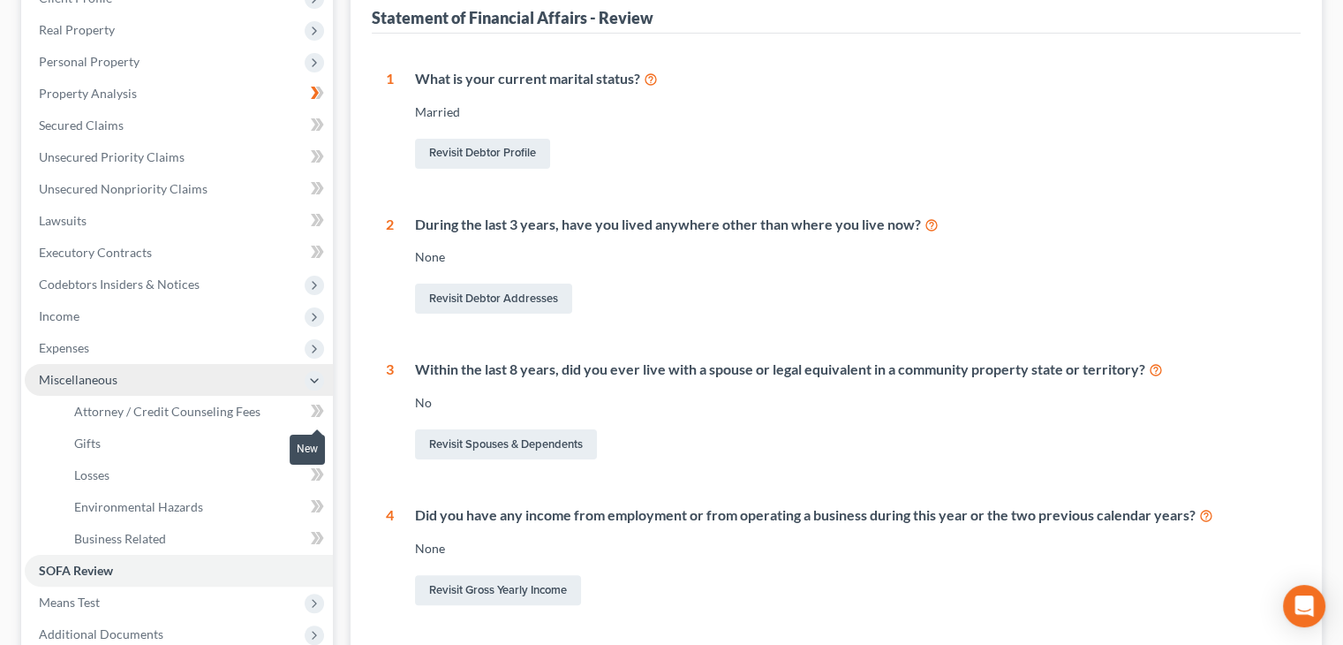
click at [314, 412] on icon at bounding box center [315, 410] width 8 height 12
click at [318, 442] on icon at bounding box center [315, 442] width 8 height 12
click at [314, 476] on icon at bounding box center [315, 474] width 8 height 12
click at [316, 508] on icon at bounding box center [315, 506] width 8 height 12
click at [321, 506] on icon at bounding box center [320, 506] width 8 height 12
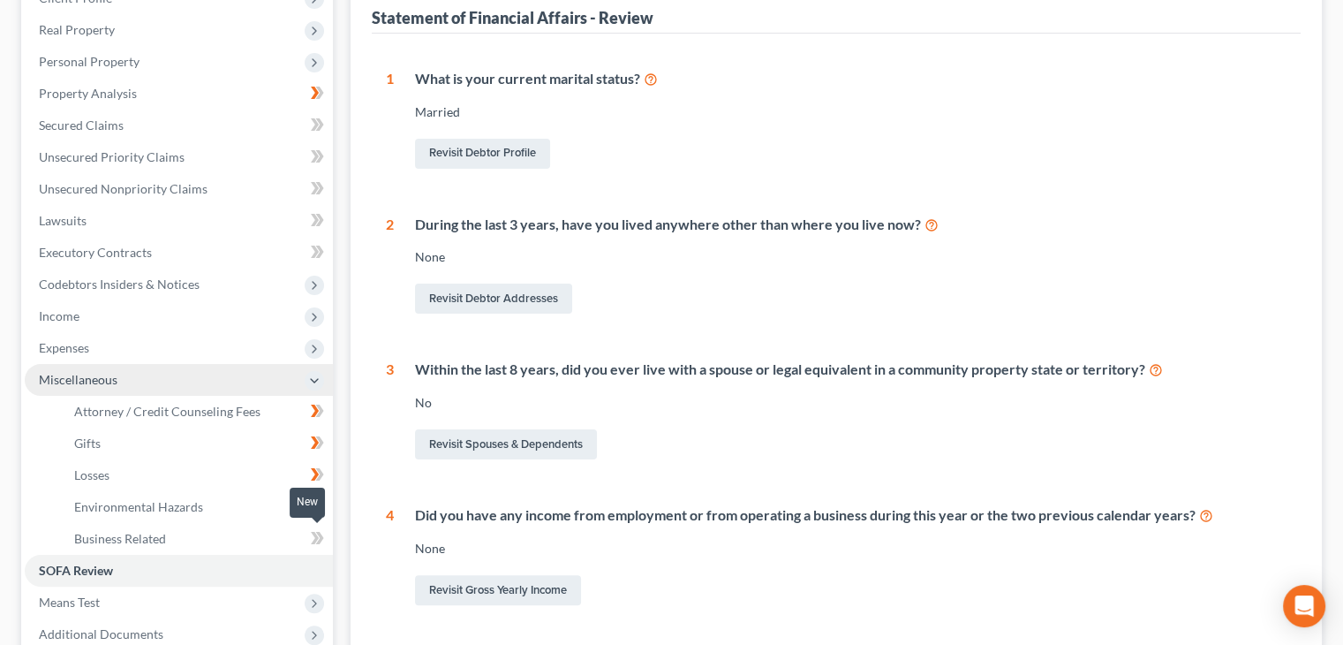
click at [314, 537] on icon at bounding box center [317, 538] width 13 height 22
click at [319, 538] on icon at bounding box center [317, 538] width 13 height 22
click at [310, 378] on icon at bounding box center [314, 381] width 14 height 14
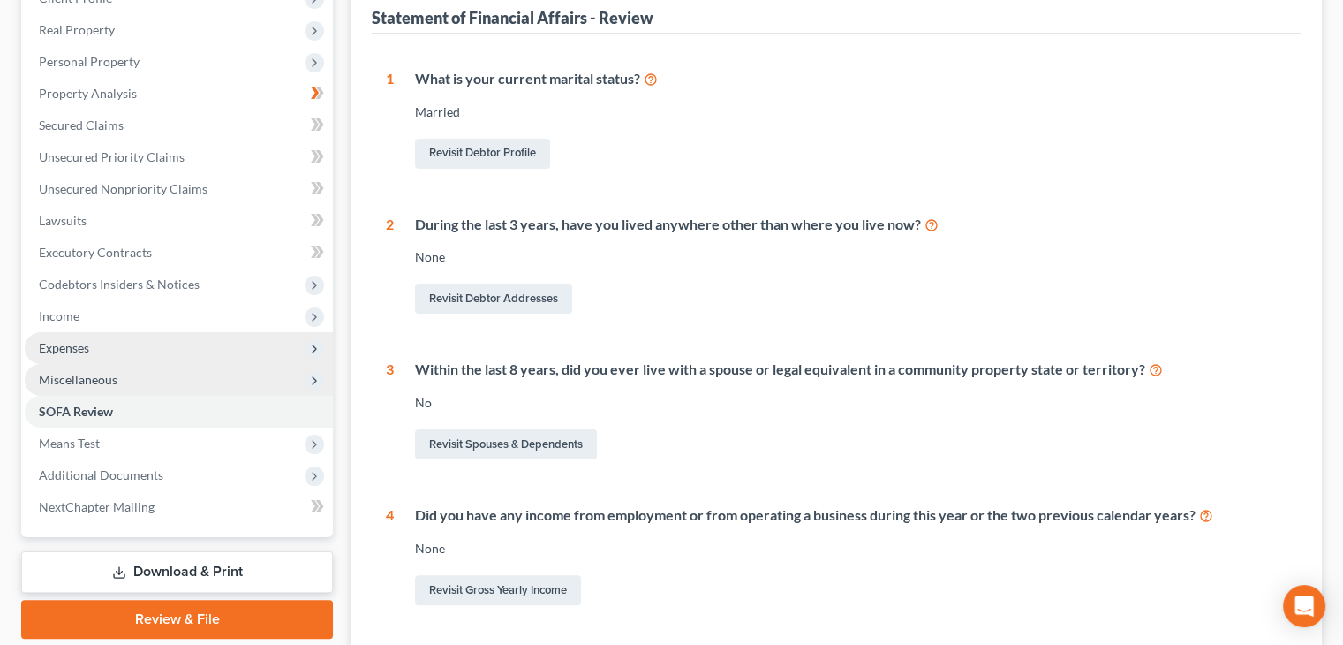
click at [314, 356] on icon at bounding box center [314, 348] width 19 height 19
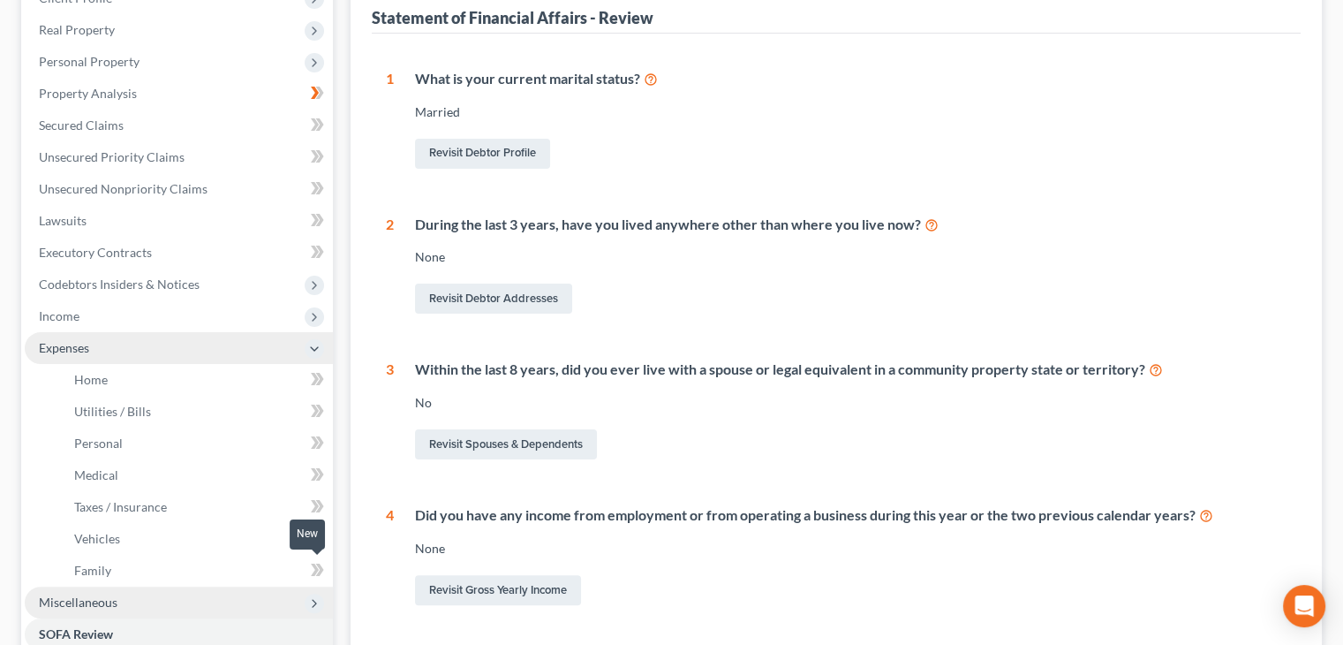
click at [313, 571] on icon at bounding box center [317, 570] width 13 height 22
click at [315, 538] on icon at bounding box center [315, 538] width 8 height 12
click at [311, 506] on icon at bounding box center [317, 506] width 13 height 22
click at [316, 478] on icon at bounding box center [317, 475] width 13 height 22
click at [314, 444] on icon at bounding box center [315, 442] width 8 height 12
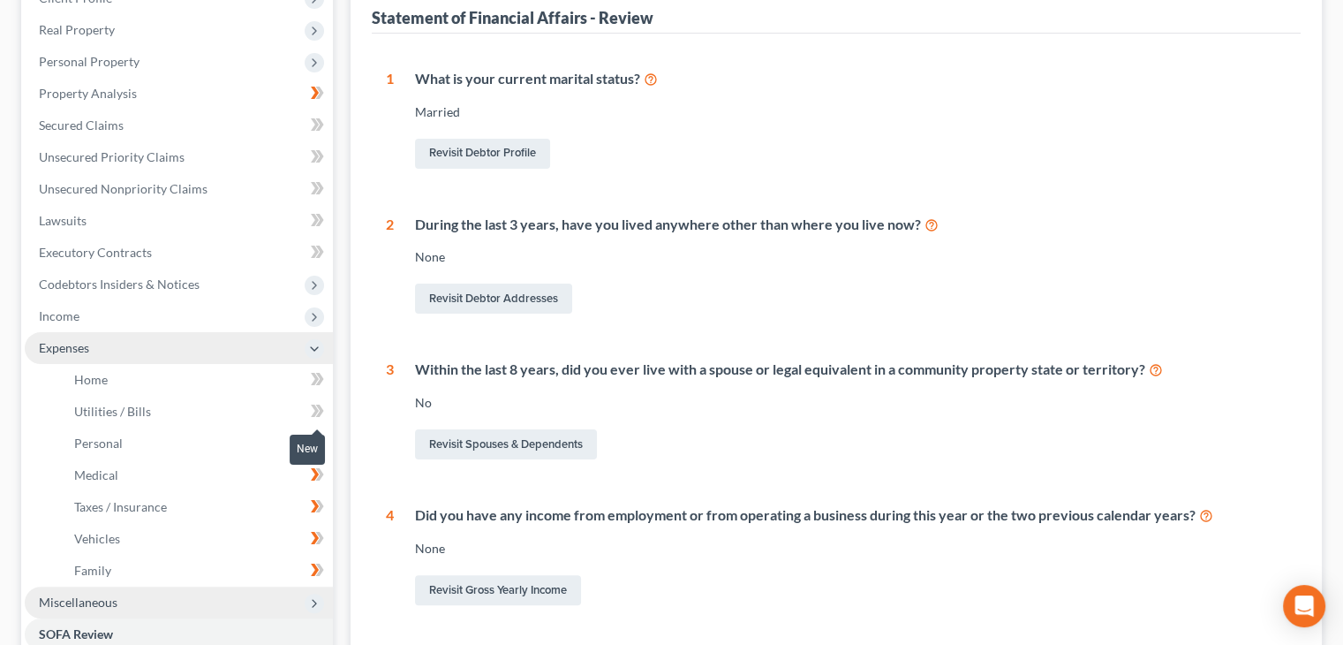
click at [314, 407] on icon at bounding box center [315, 410] width 8 height 12
click at [314, 375] on icon at bounding box center [315, 379] width 8 height 12
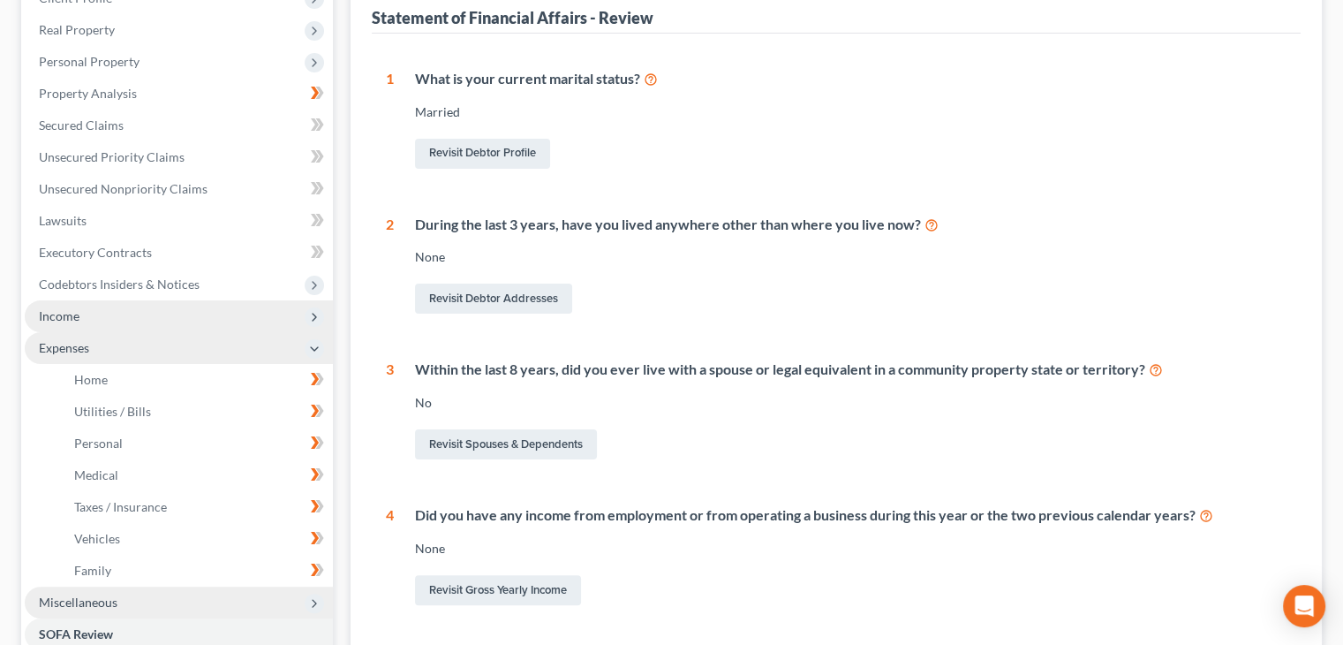
click at [100, 316] on span "Income" at bounding box center [179, 316] width 308 height 32
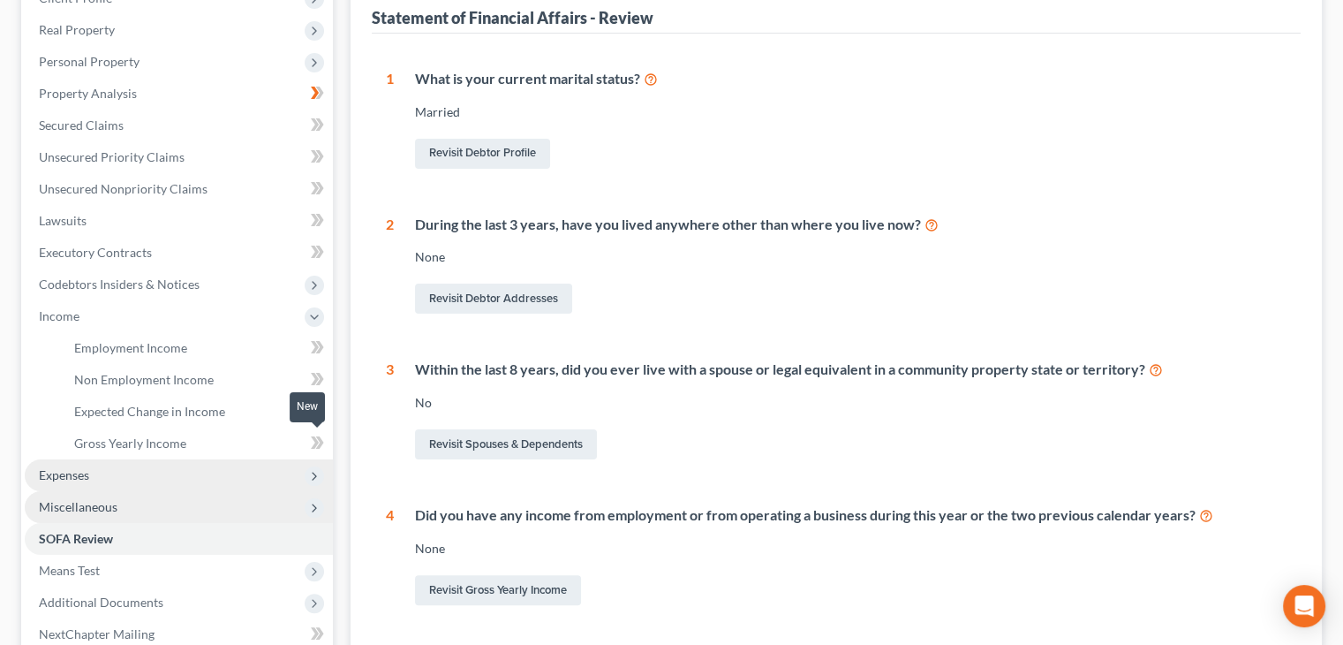
click at [312, 447] on icon at bounding box center [315, 442] width 8 height 12
click at [316, 412] on icon at bounding box center [315, 410] width 8 height 12
click at [314, 382] on icon at bounding box center [315, 379] width 8 height 12
click at [317, 348] on icon at bounding box center [315, 347] width 8 height 12
click at [313, 285] on icon at bounding box center [314, 285] width 14 height 14
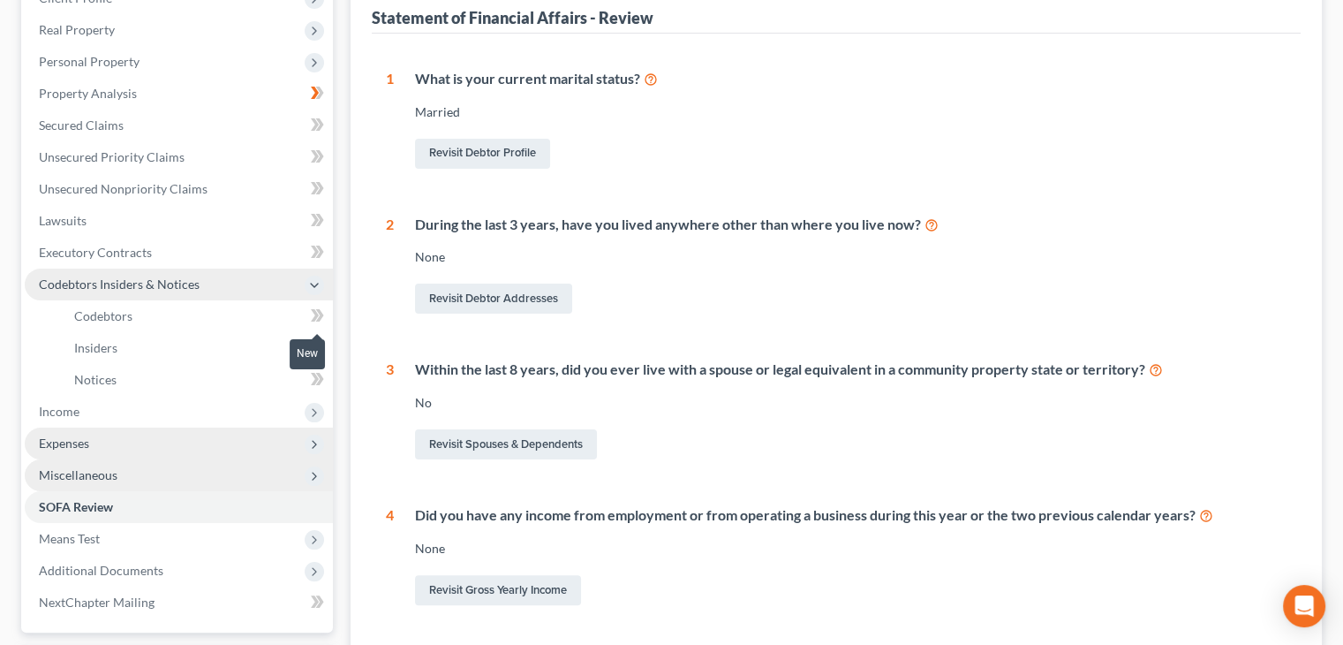
click at [315, 320] on icon at bounding box center [317, 316] width 13 height 22
click at [309, 364] on link "Notices" at bounding box center [196, 380] width 273 height 32
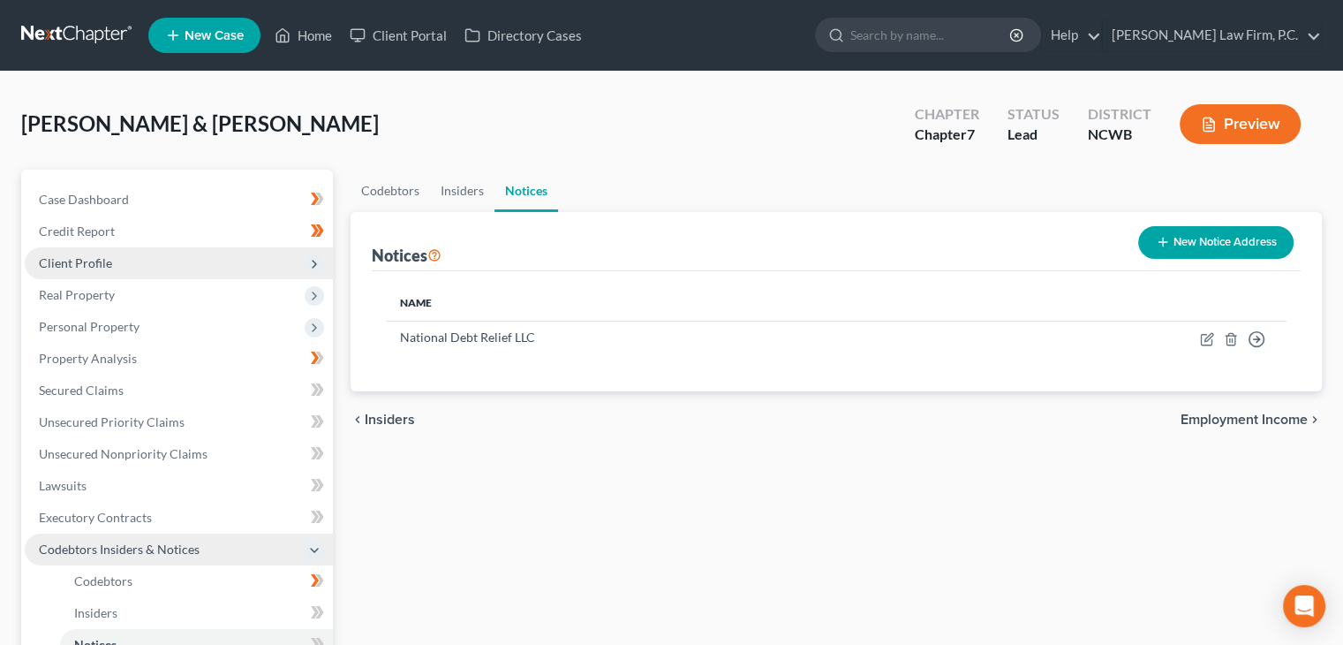
click at [314, 269] on icon at bounding box center [314, 264] width 14 height 14
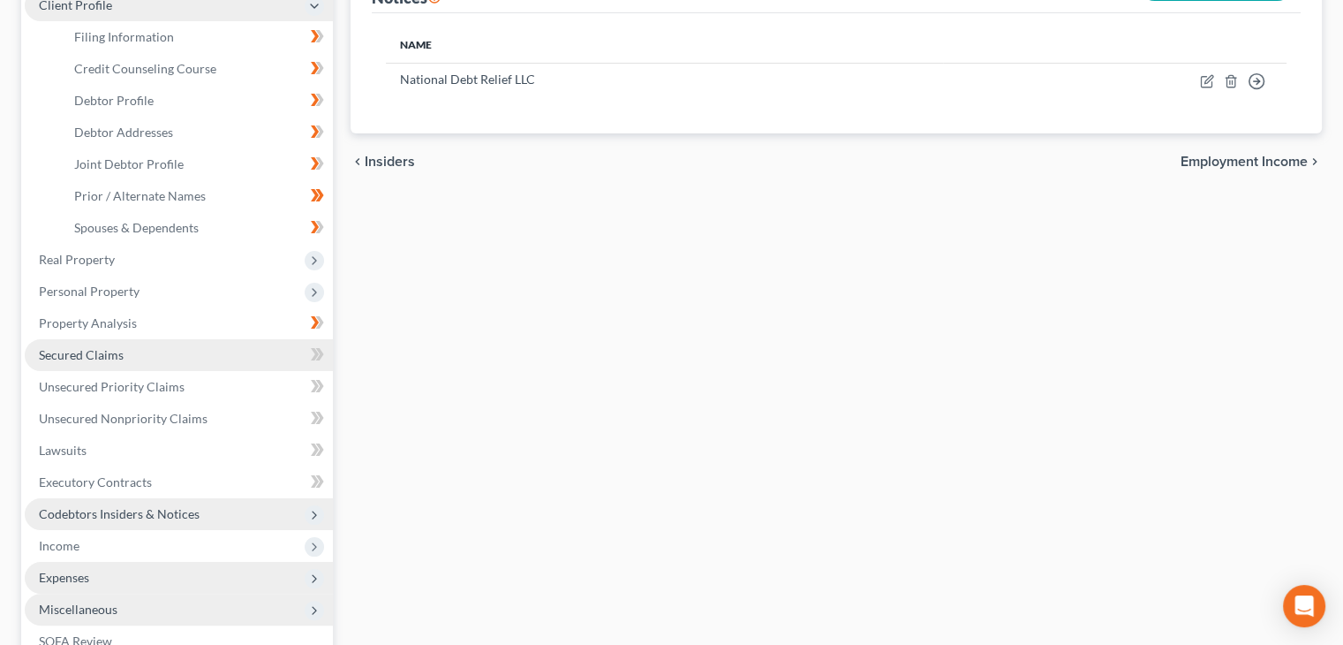
scroll to position [265, 0]
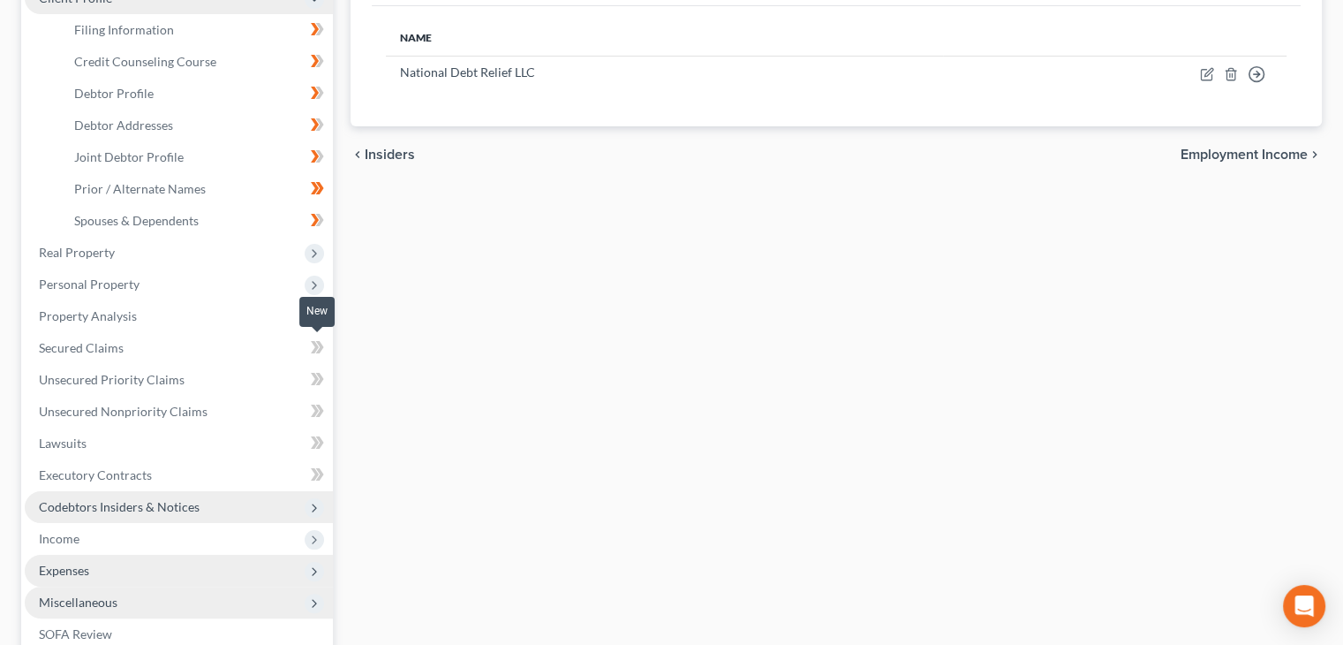
click at [313, 351] on icon at bounding box center [315, 347] width 8 height 12
click at [318, 378] on icon at bounding box center [315, 379] width 8 height 12
click at [313, 412] on icon at bounding box center [317, 411] width 13 height 22
click at [316, 445] on icon at bounding box center [317, 443] width 13 height 22
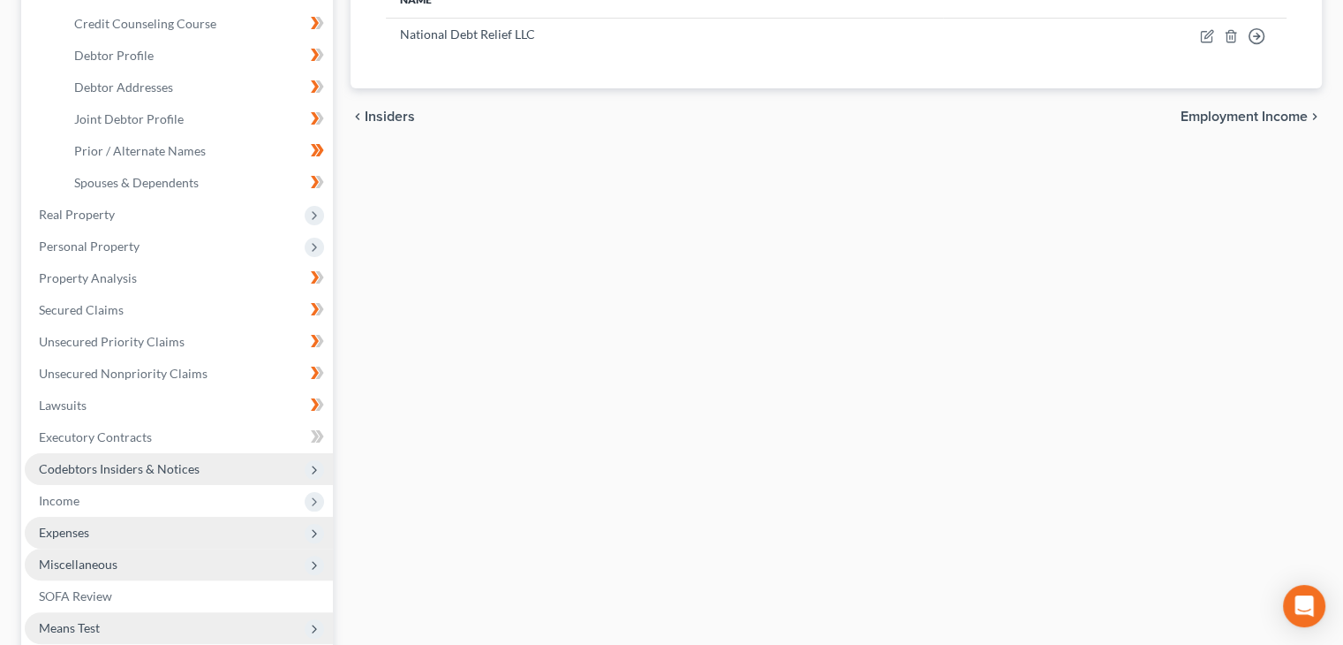
scroll to position [353, 0]
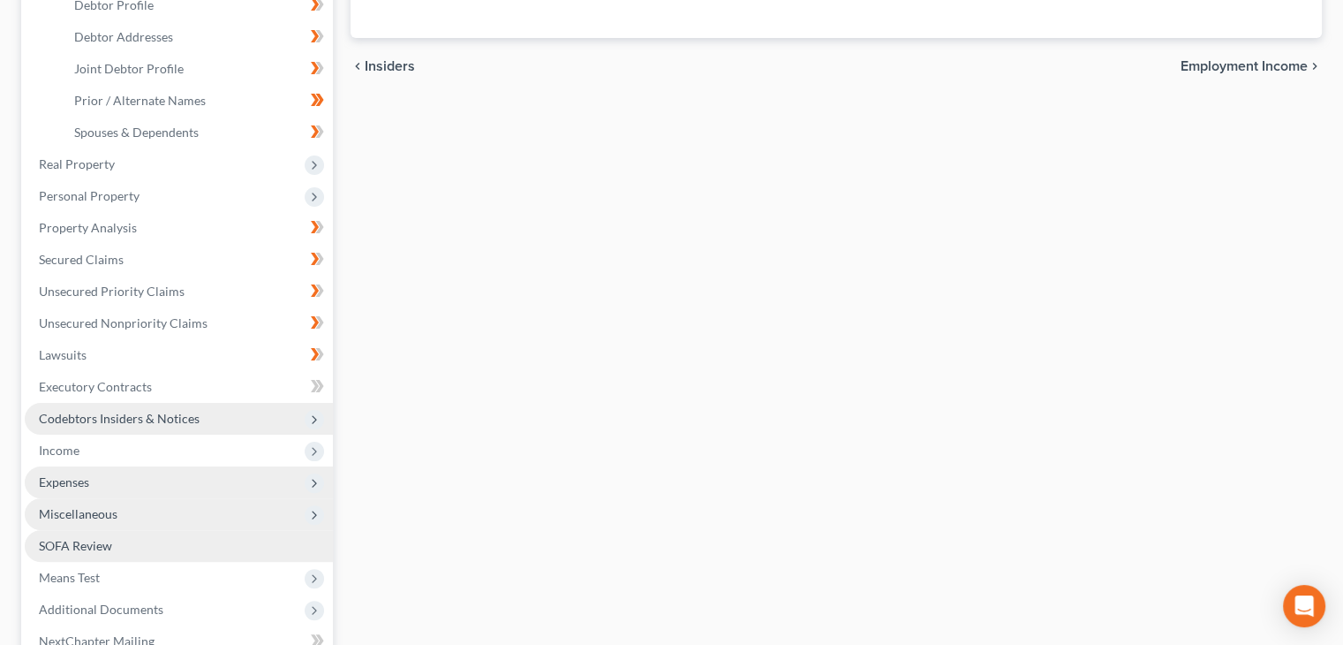
click at [137, 539] on link "SOFA Review" at bounding box center [179, 546] width 308 height 32
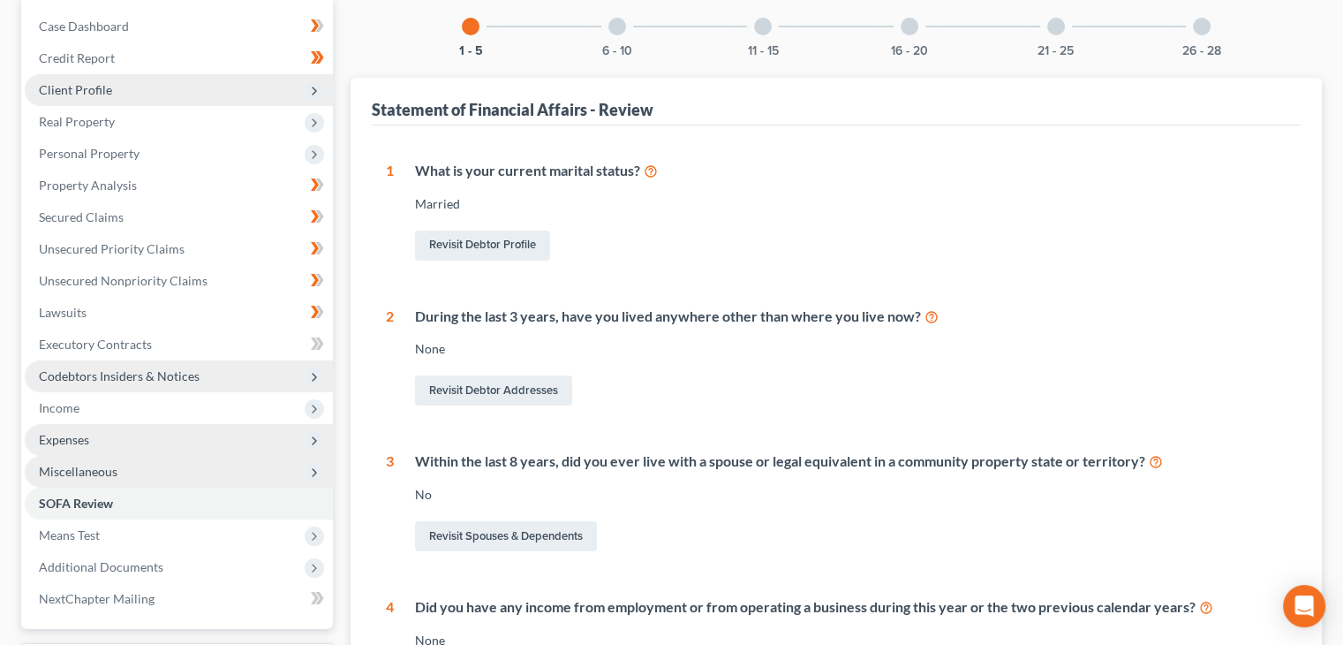
scroll to position [177, 0]
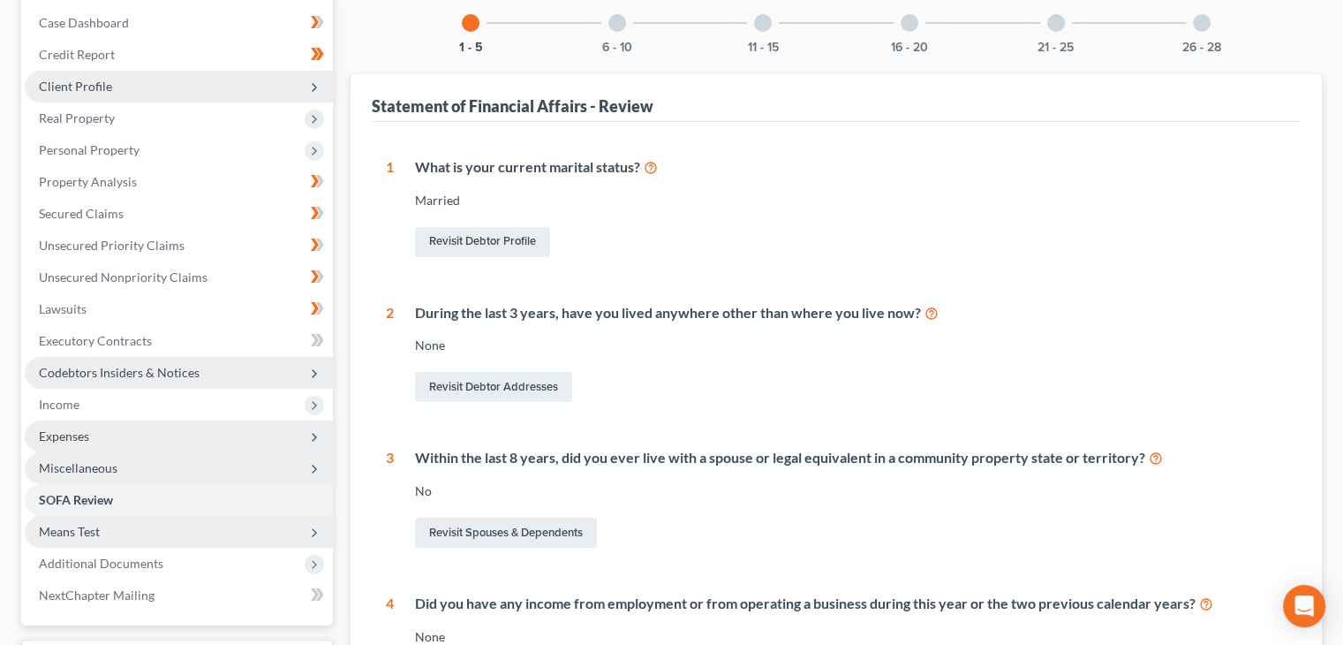
click at [106, 526] on span "Means Test" at bounding box center [179, 532] width 308 height 32
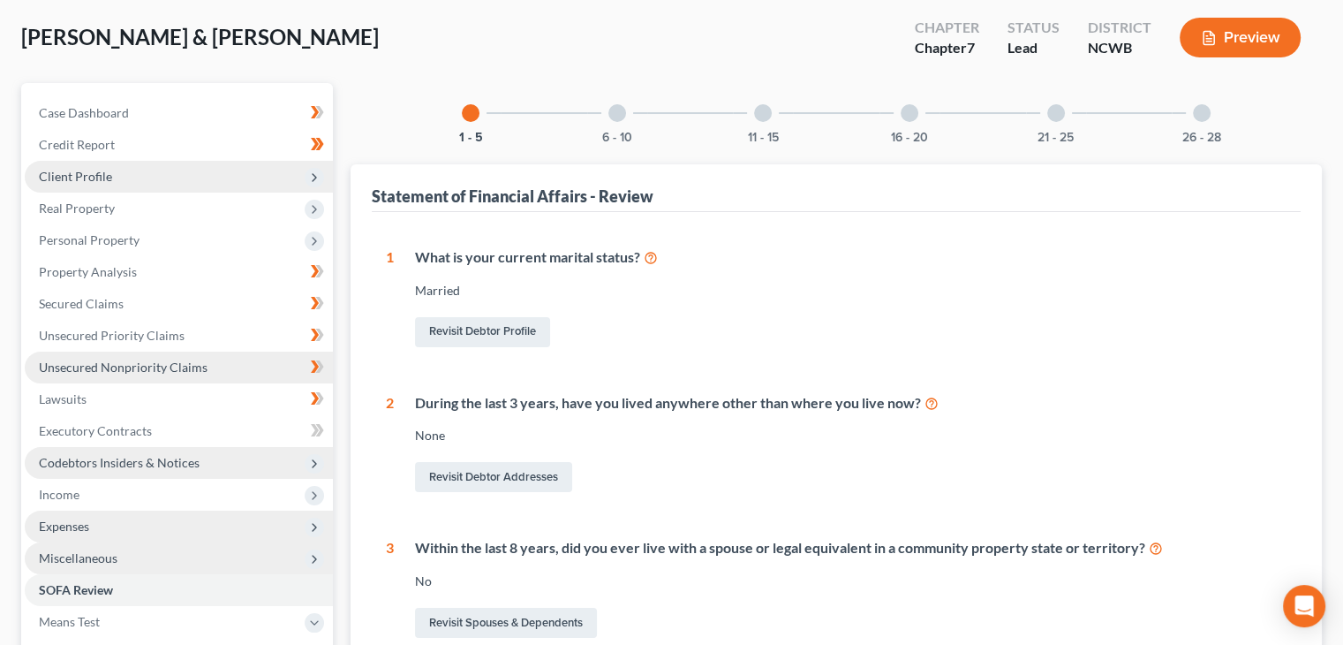
scroll to position [88, 0]
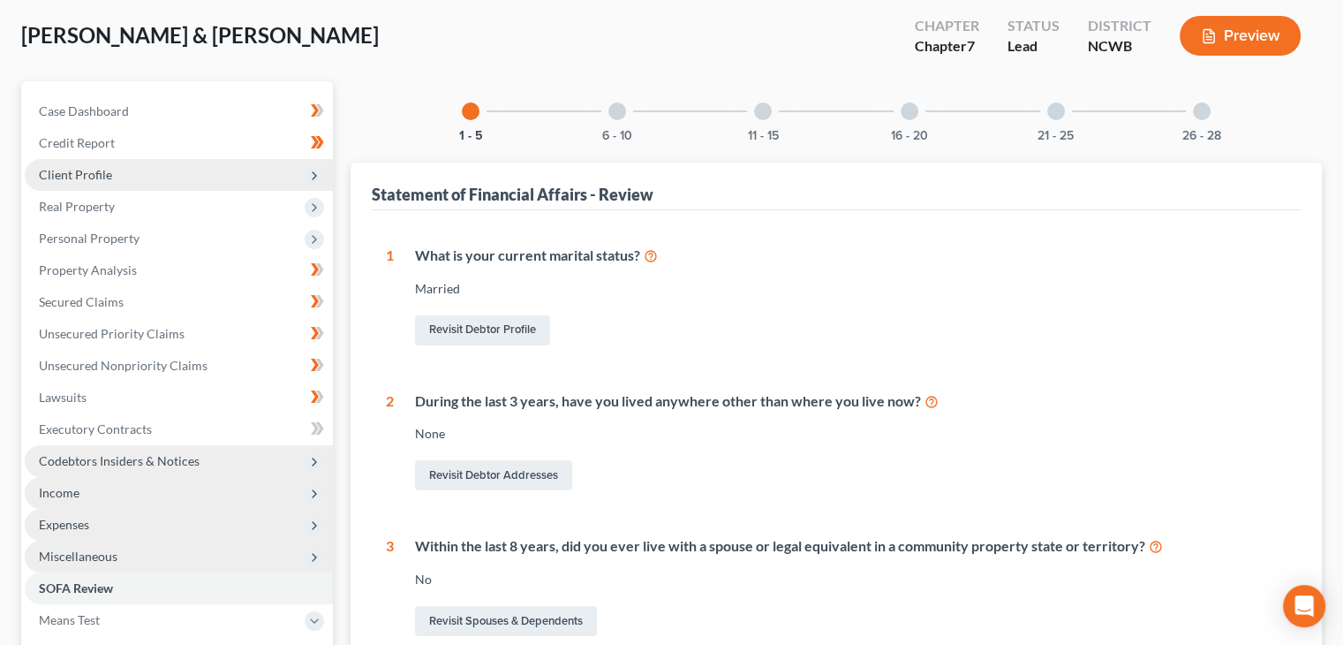
click at [130, 491] on span "Income" at bounding box center [179, 493] width 308 height 32
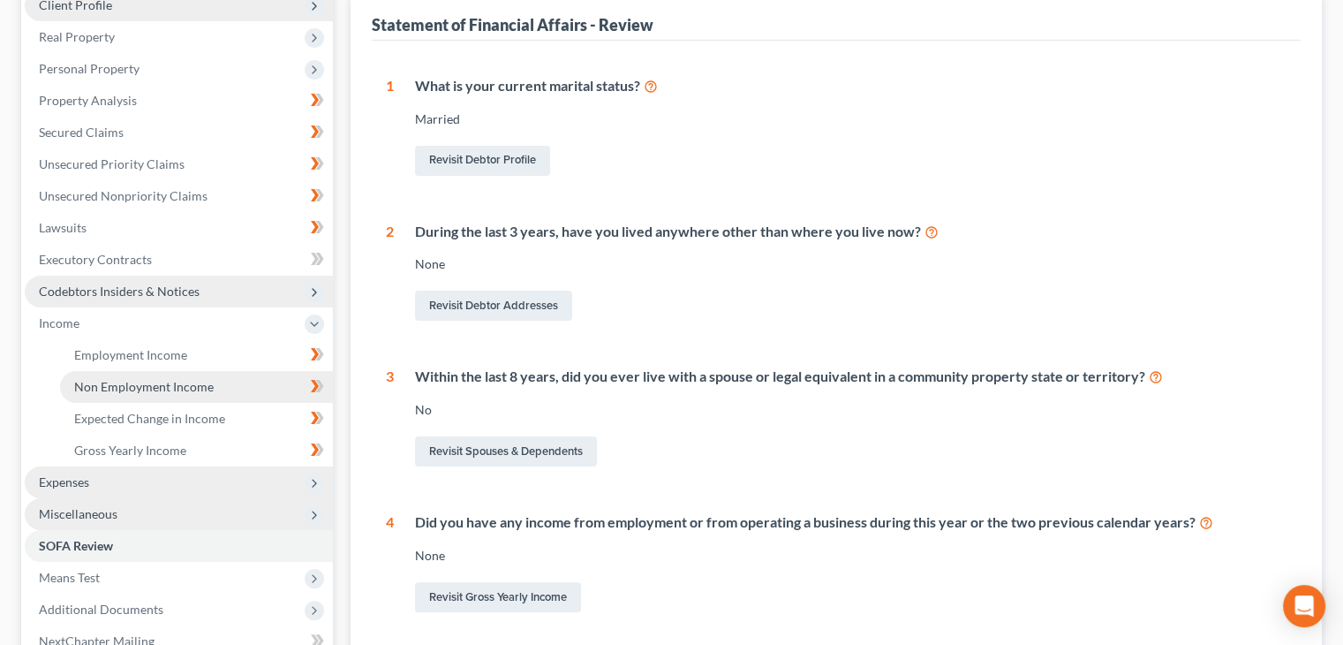
scroll to position [353, 0]
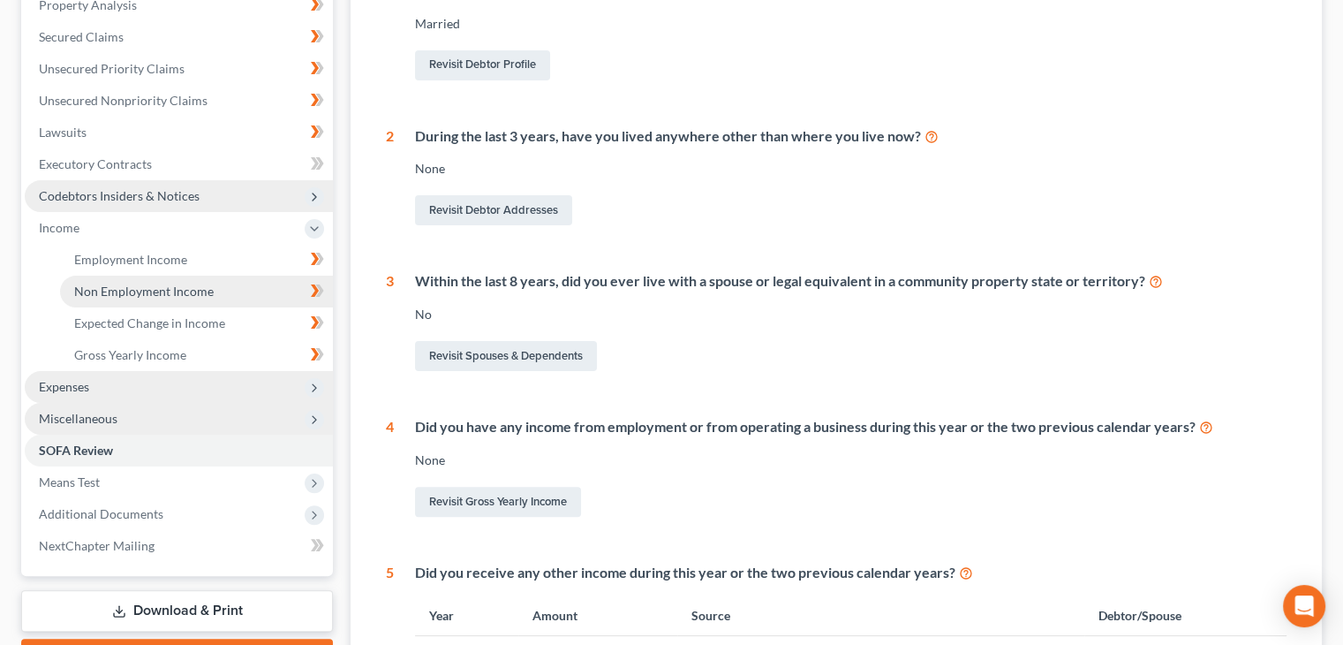
click at [171, 294] on span "Non Employment Income" at bounding box center [144, 290] width 140 height 15
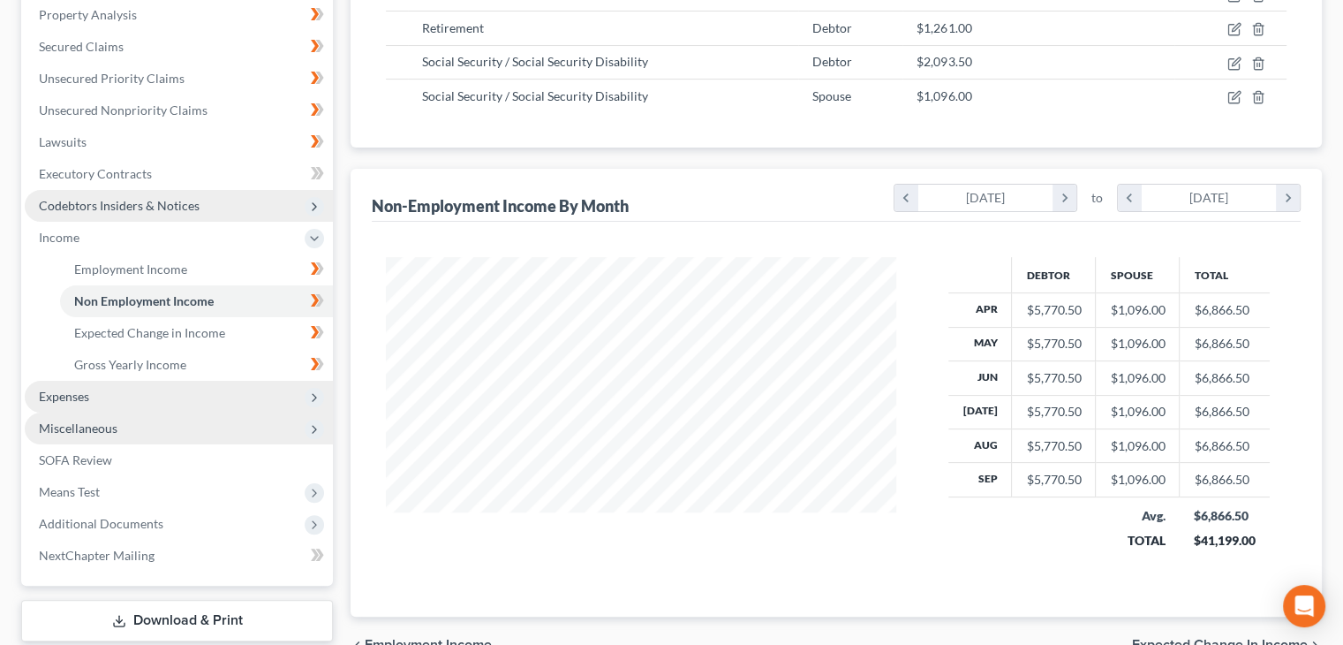
scroll to position [353, 0]
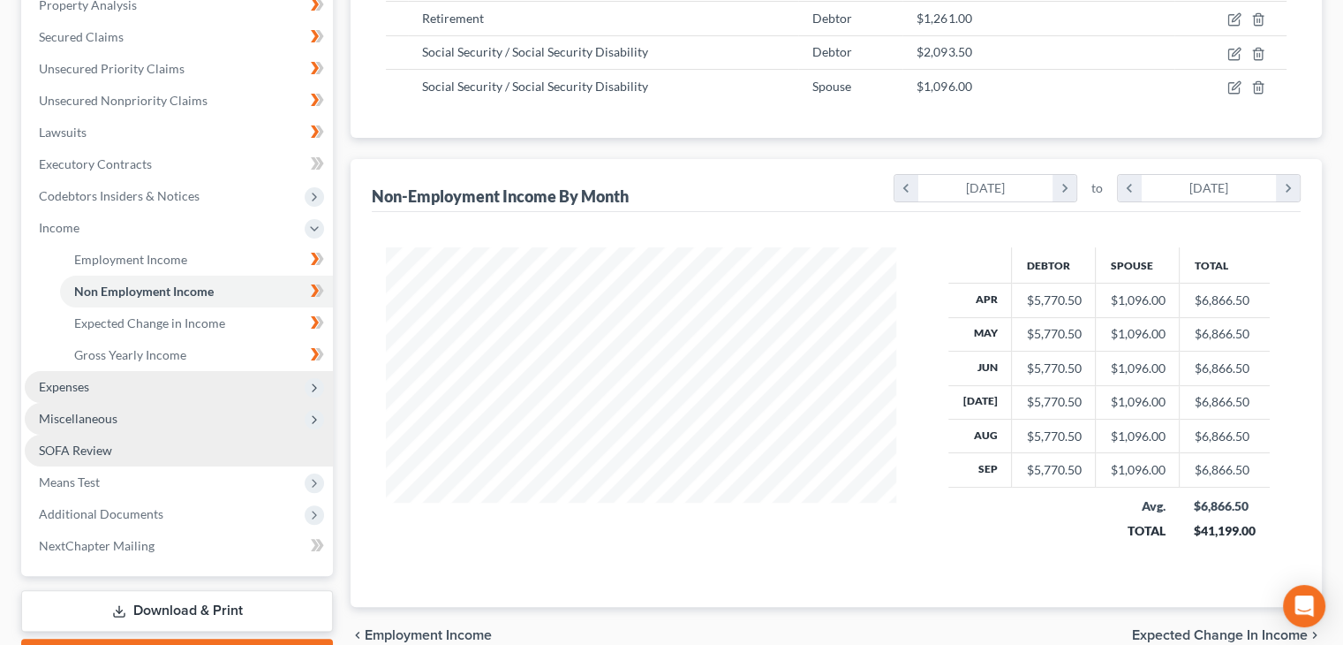
click at [132, 460] on link "SOFA Review" at bounding box center [179, 451] width 308 height 32
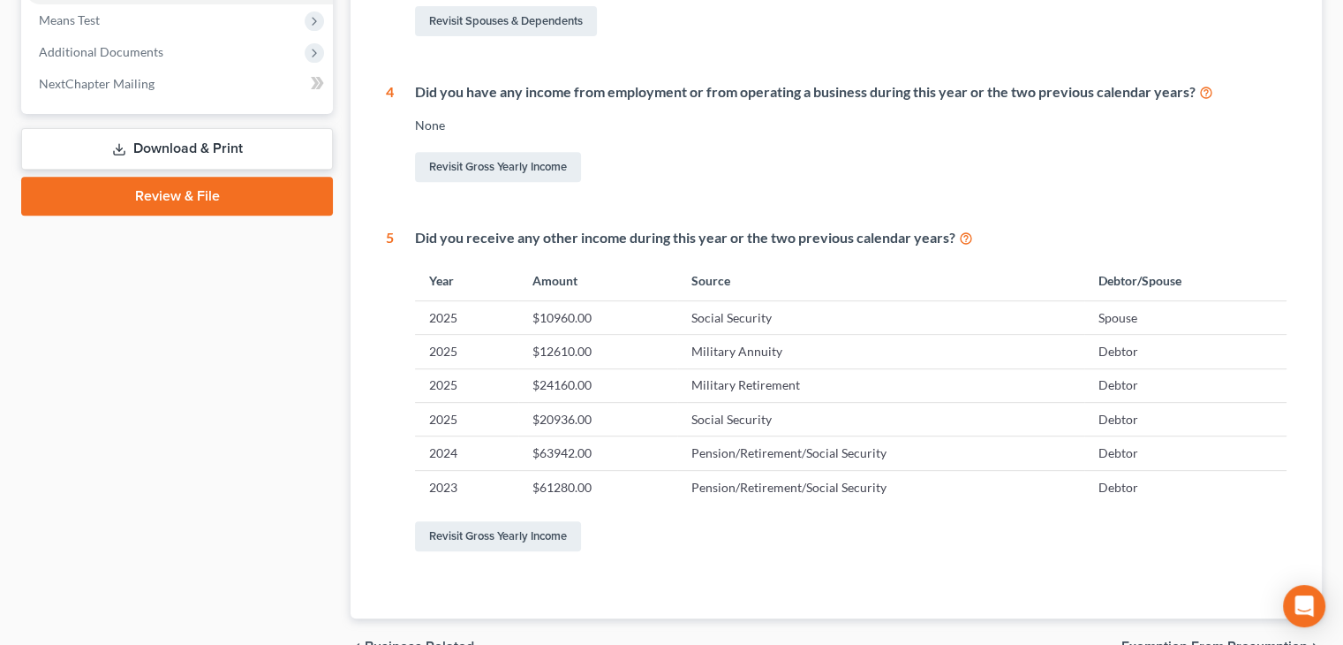
scroll to position [696, 0]
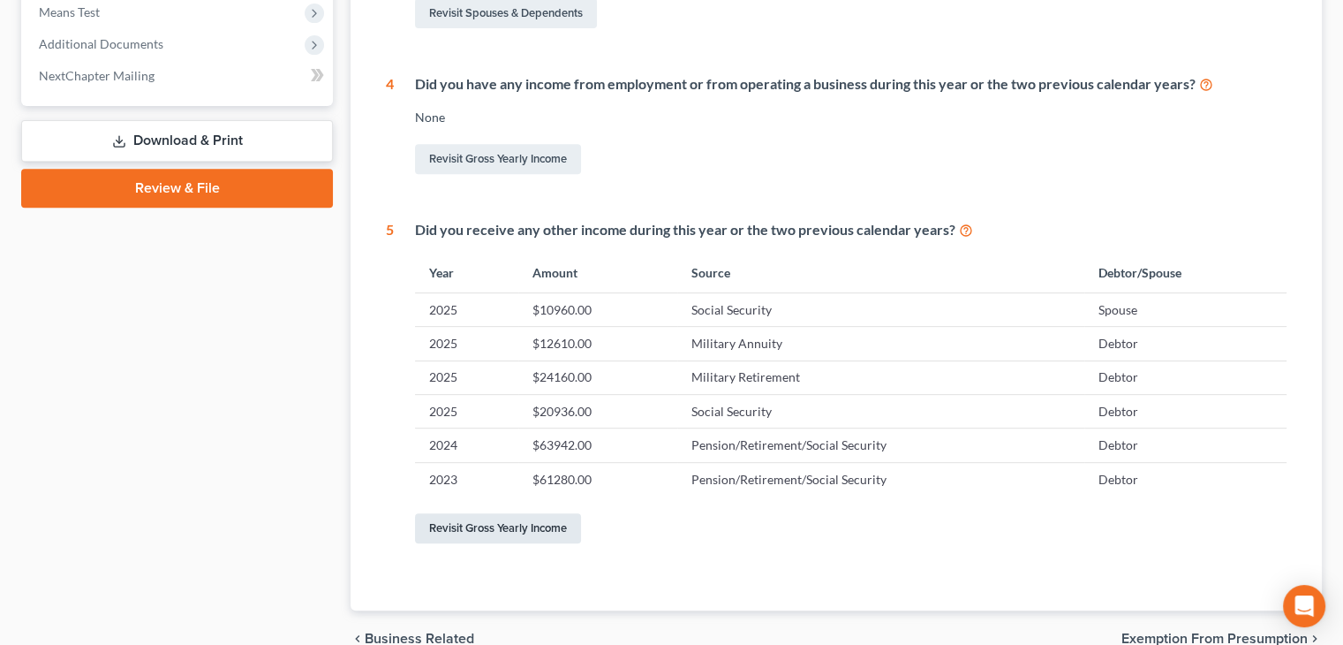
click at [519, 527] on link "Revisit Gross Yearly Income" at bounding box center [498, 528] width 166 height 30
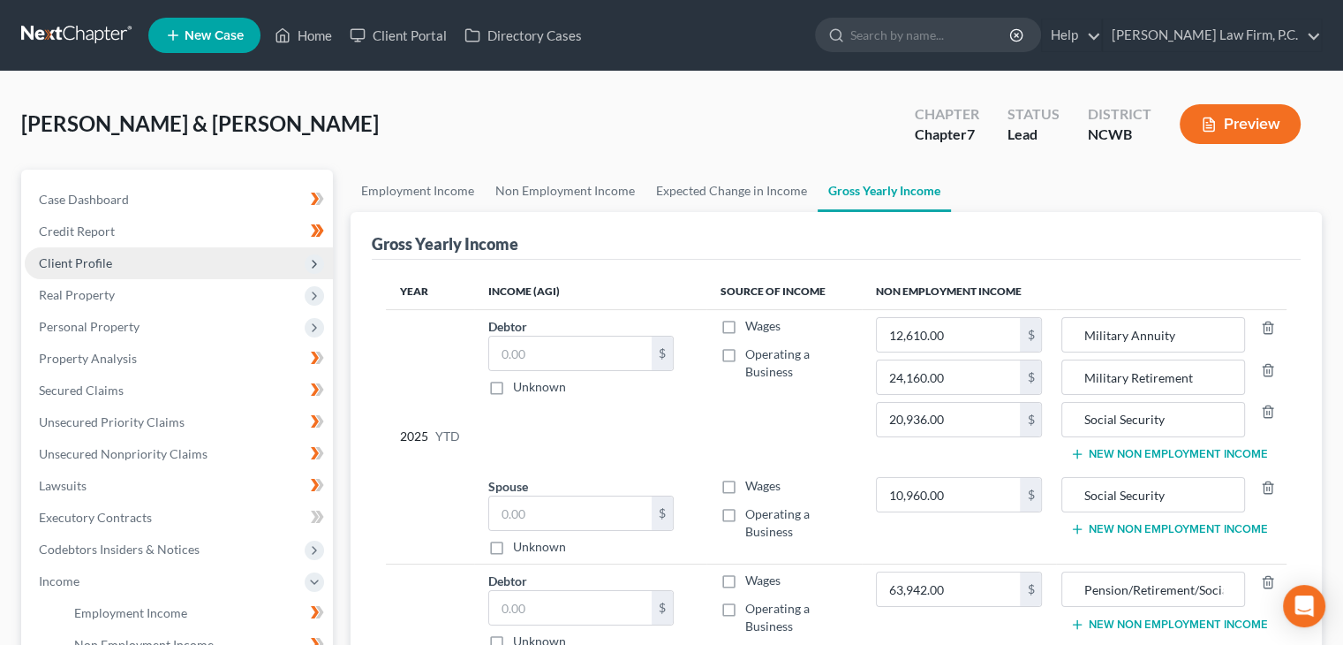
click at [1233, 140] on button "Preview" at bounding box center [1240, 124] width 121 height 40
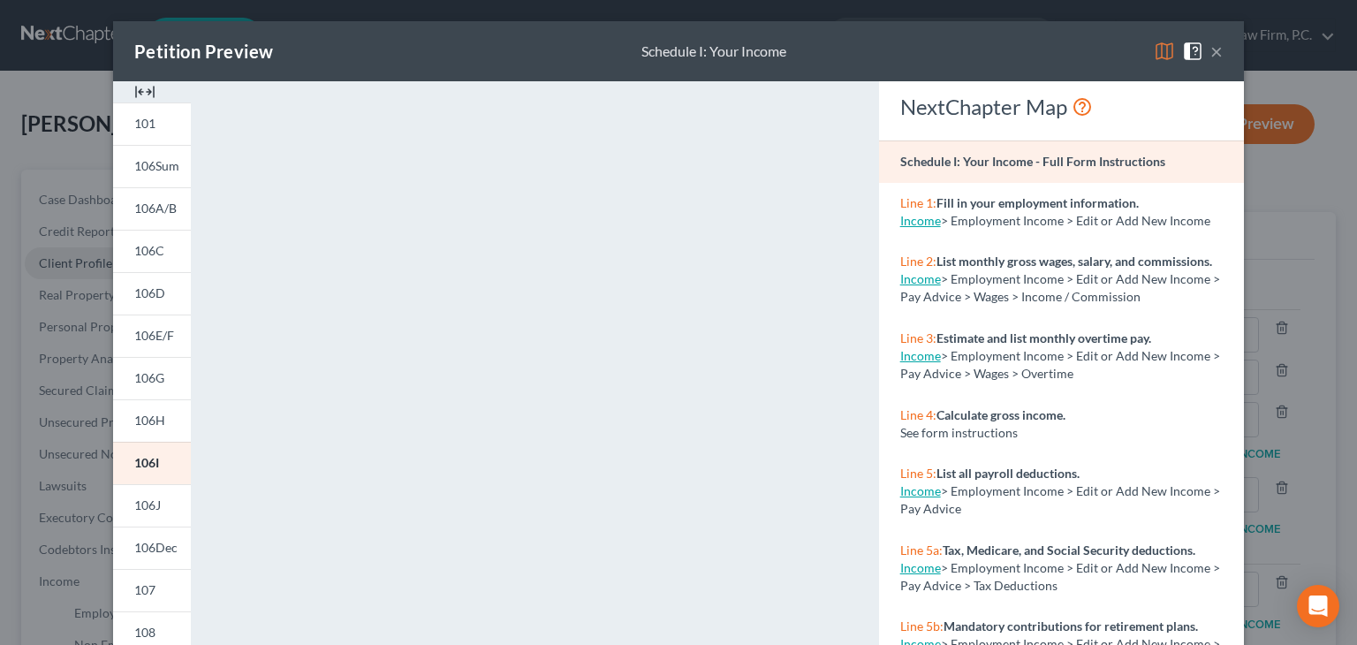
drag, startPoint x: 143, startPoint y: 132, endPoint x: 398, endPoint y: 333, distance: 325.1
click at [143, 131] on link "101" at bounding box center [152, 123] width 78 height 42
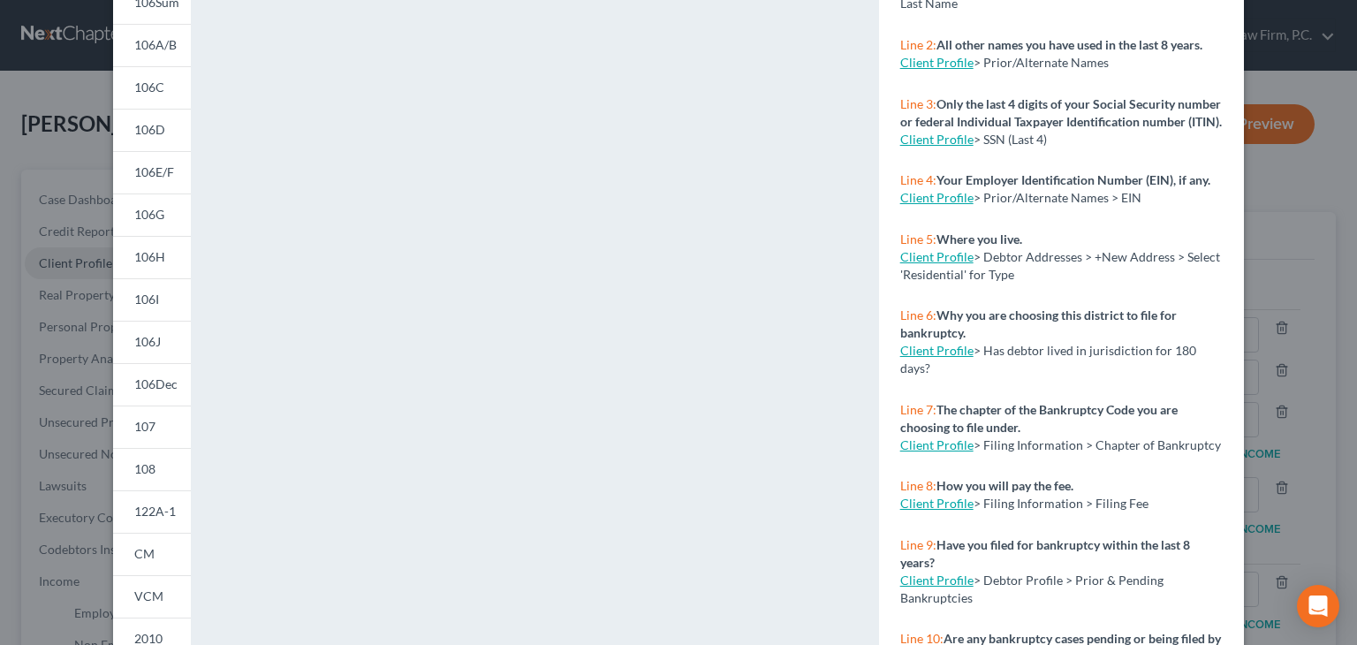
scroll to position [173, 0]
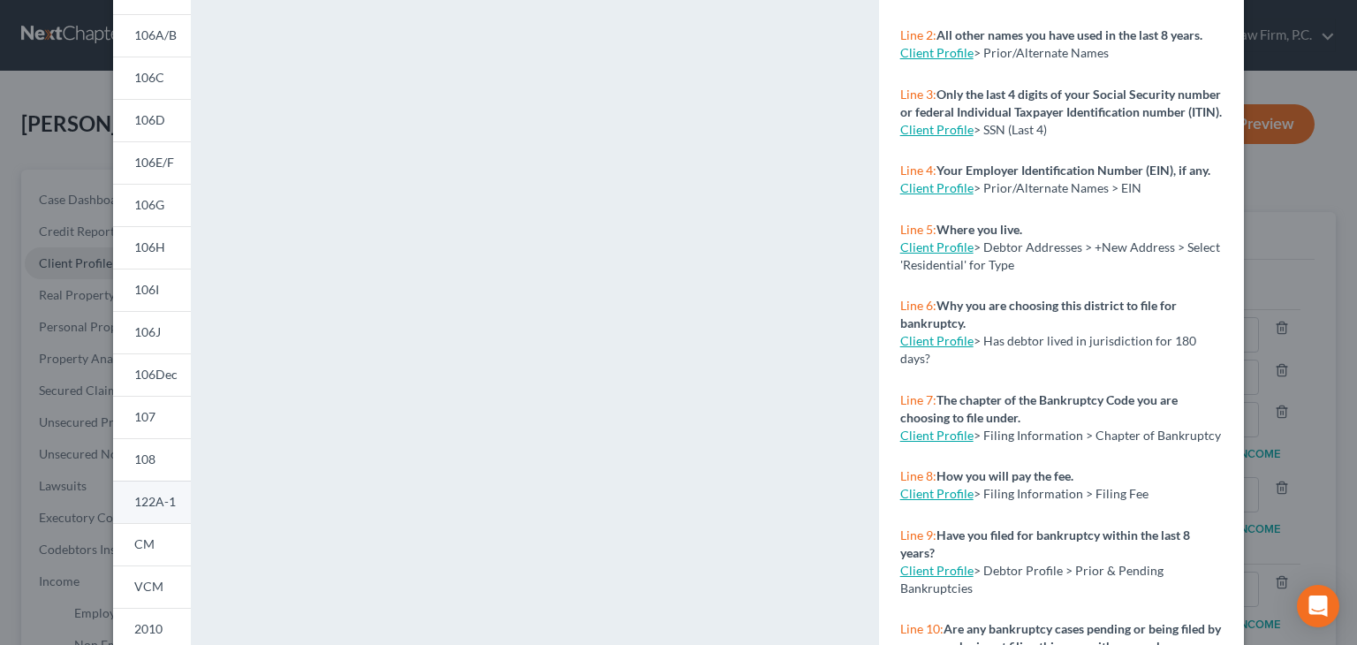
click at [124, 499] on link "122A-1" at bounding box center [152, 501] width 78 height 42
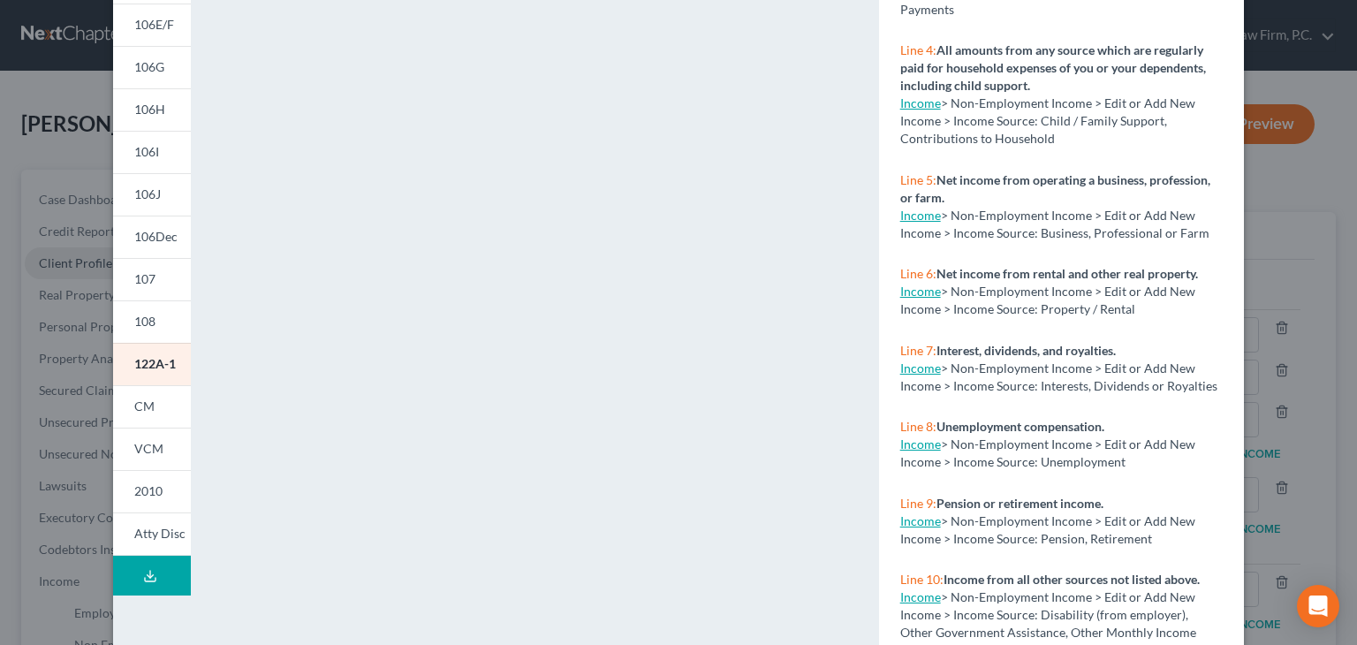
scroll to position [351, 0]
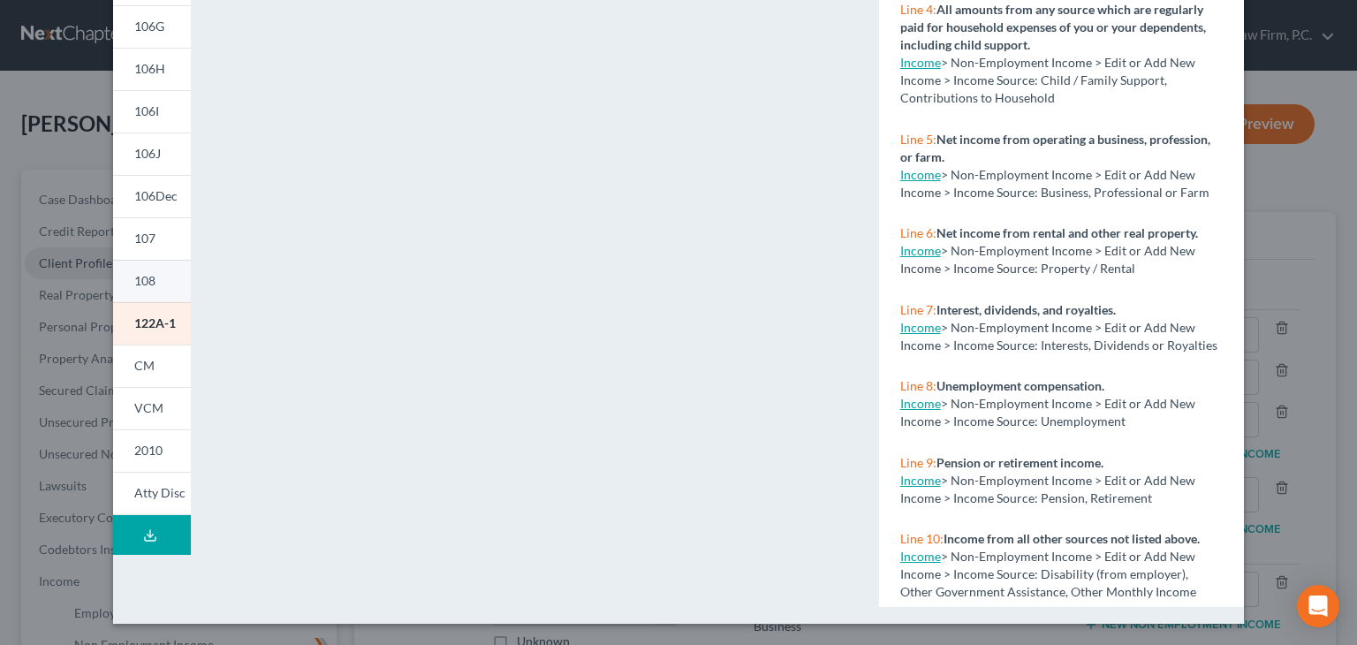
click at [142, 285] on span "108" at bounding box center [144, 280] width 21 height 15
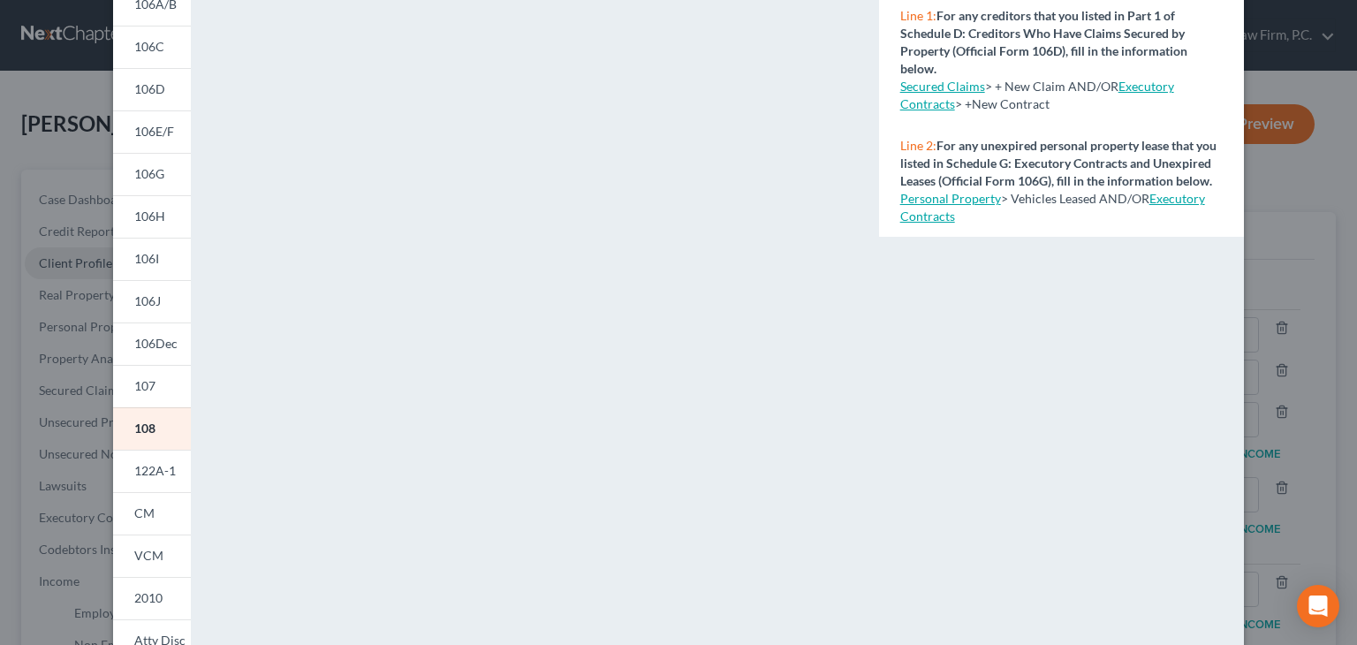
scroll to position [175, 0]
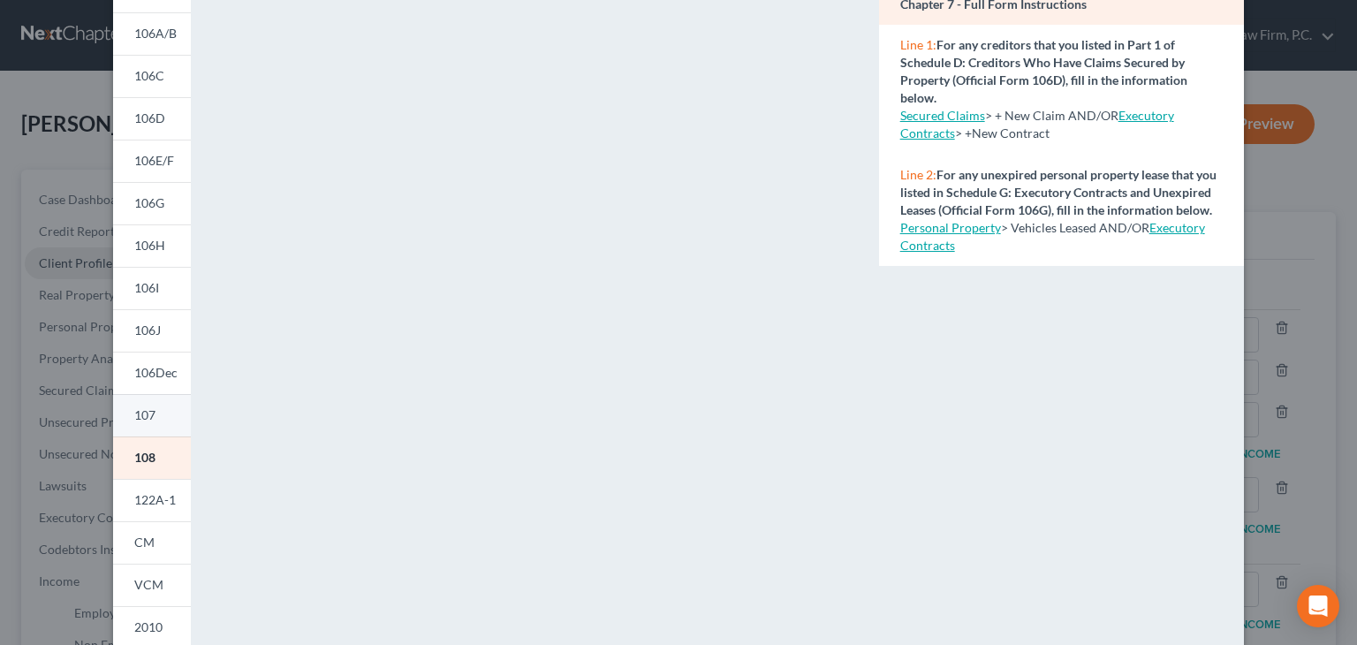
click at [136, 414] on span "107" at bounding box center [144, 414] width 21 height 15
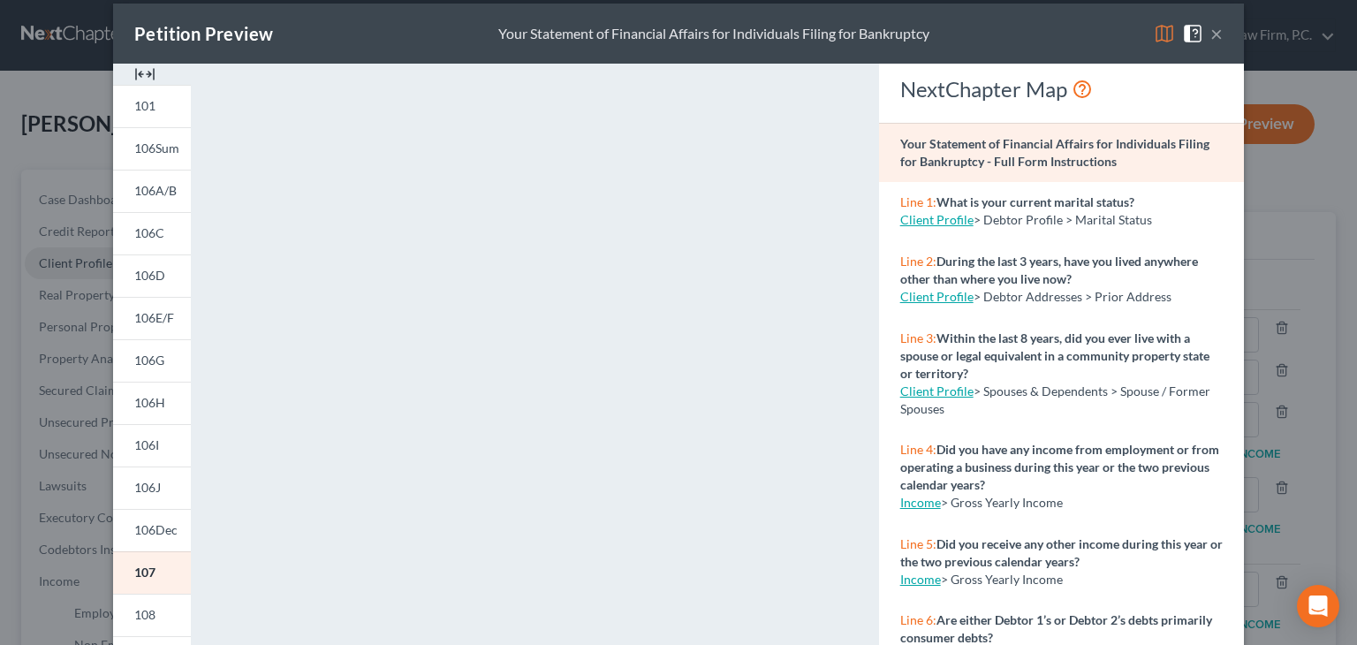
scroll to position [0, 0]
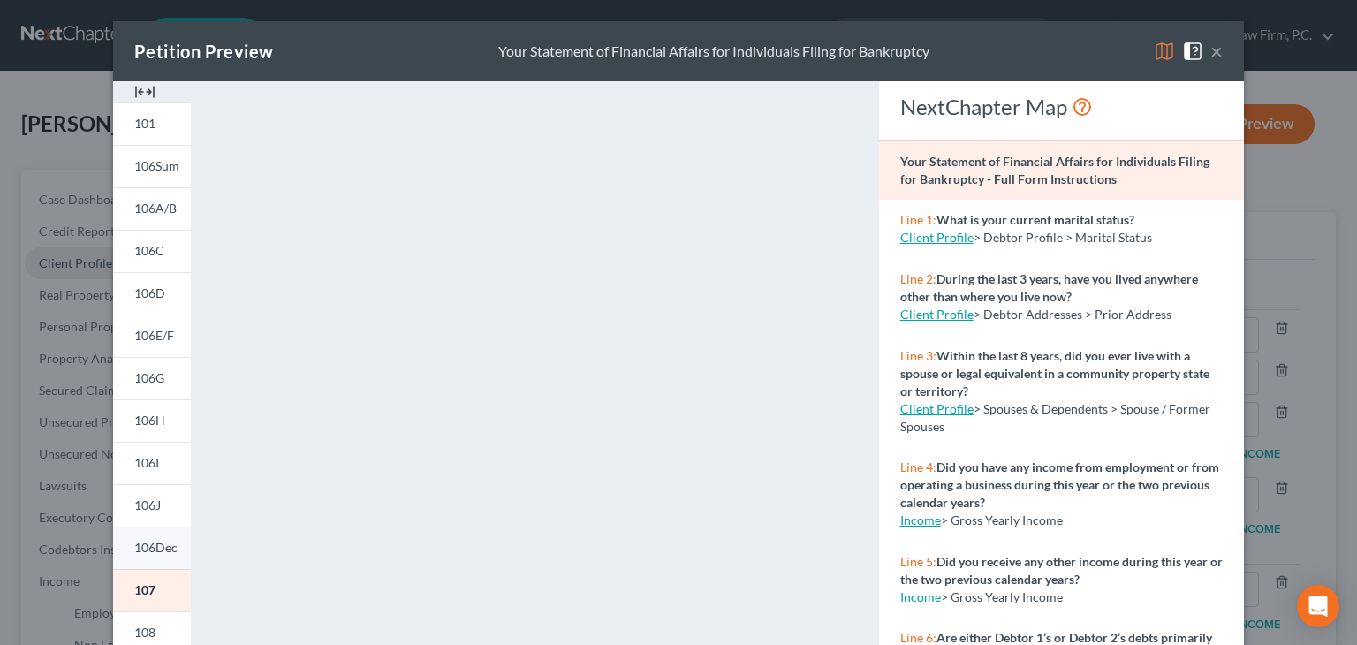
click at [134, 552] on span "106Dec" at bounding box center [155, 547] width 43 height 15
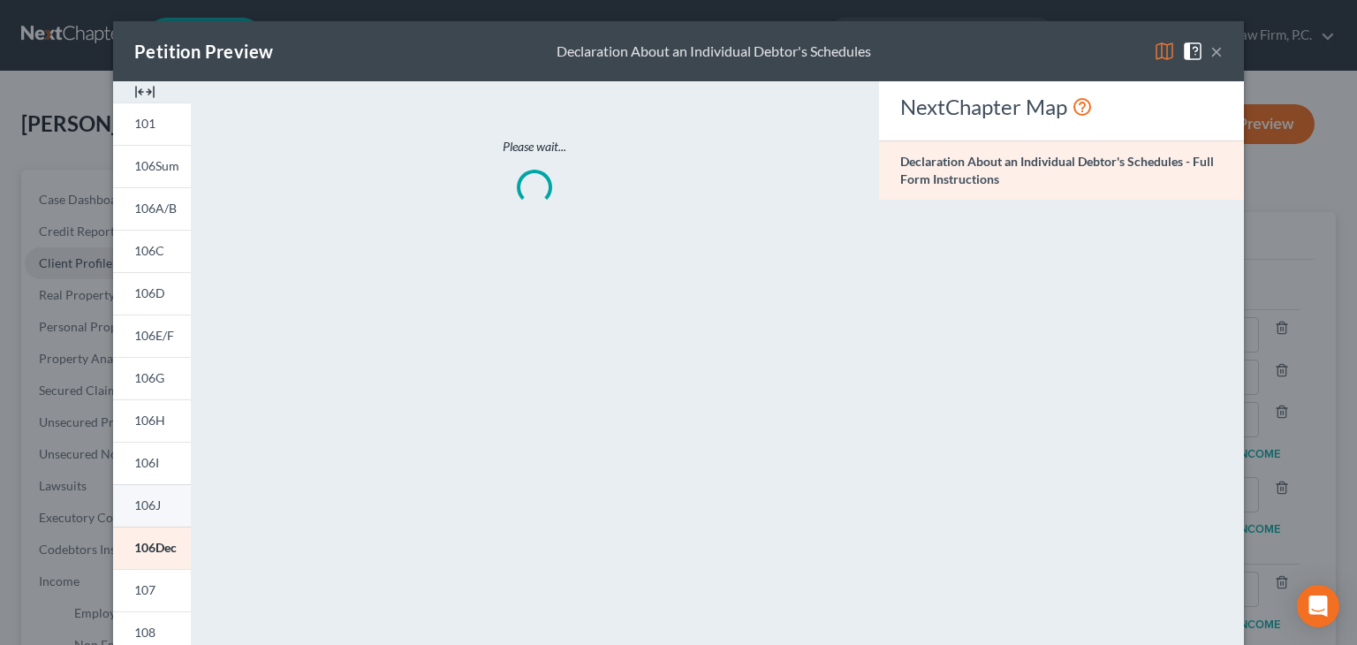
click at [138, 510] on span "106J" at bounding box center [147, 504] width 26 height 15
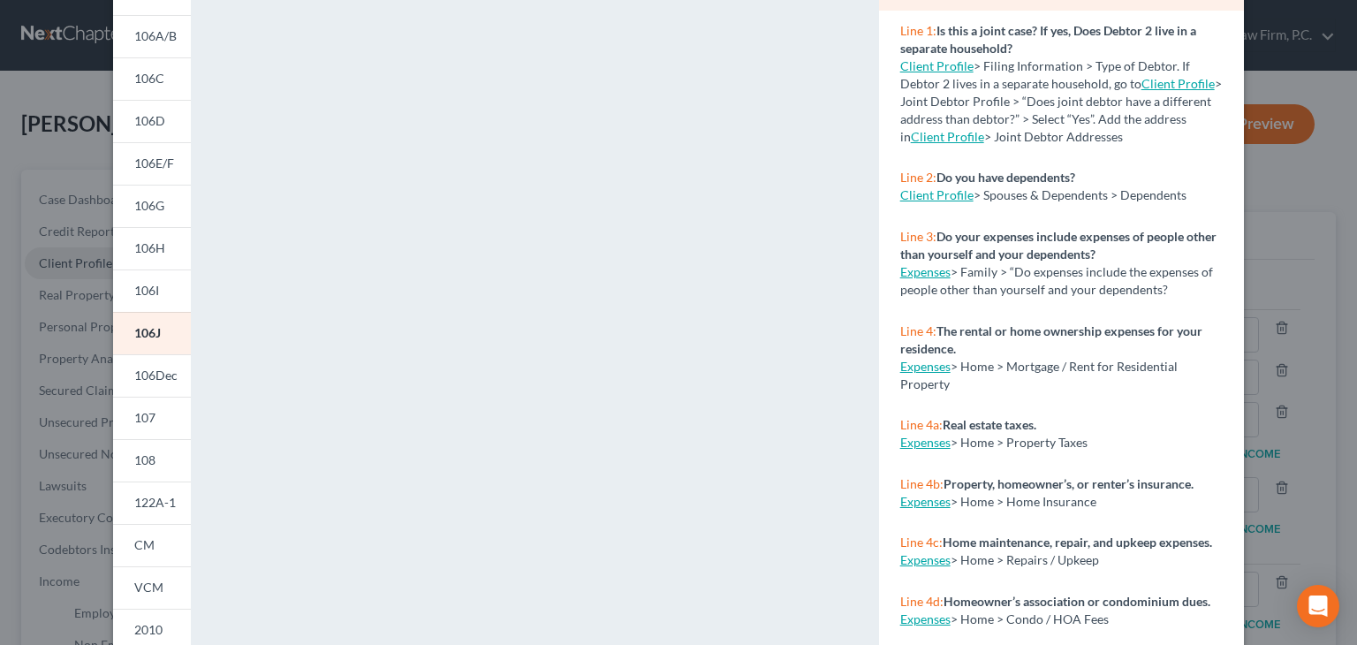
scroll to position [177, 0]
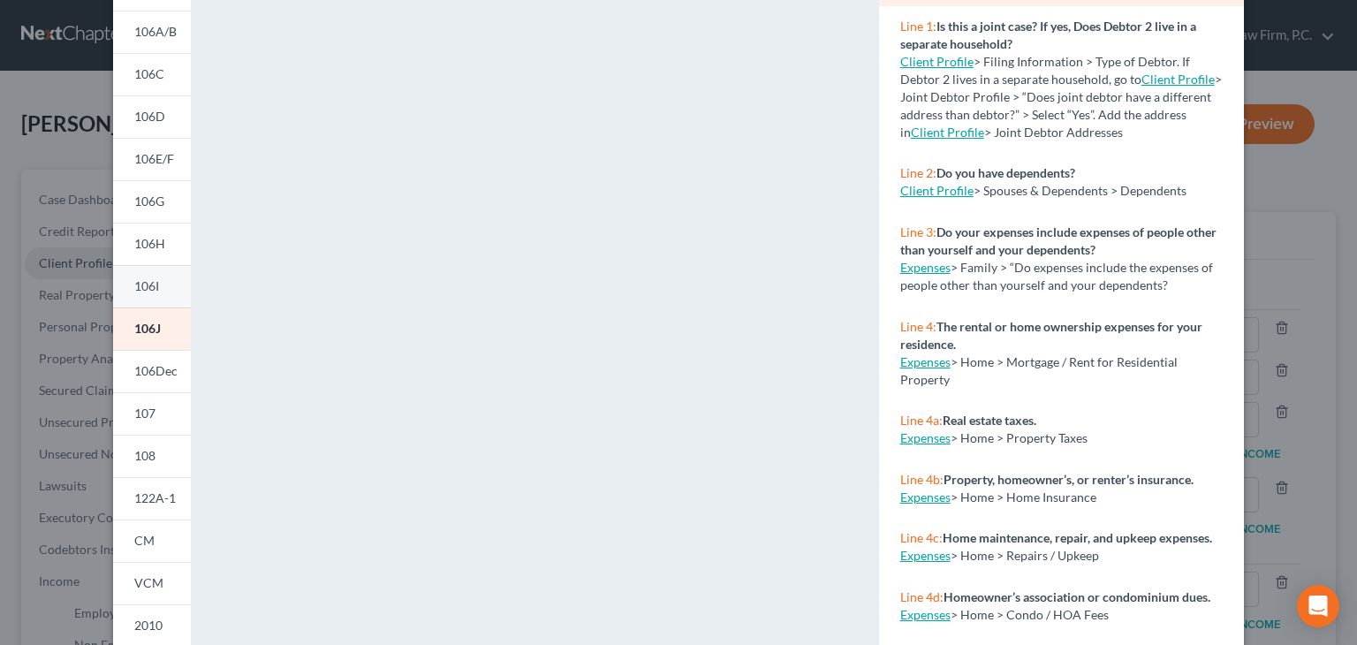
click at [148, 286] on span "106I" at bounding box center [146, 285] width 25 height 15
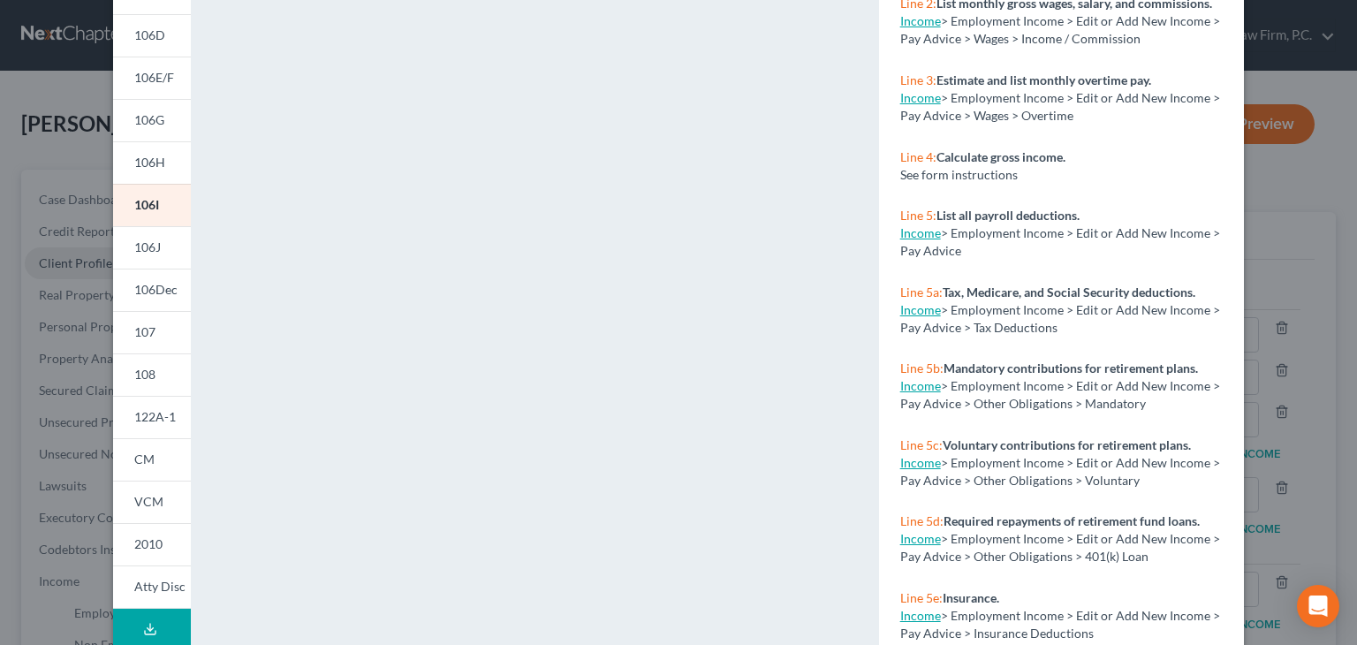
scroll to position [265, 0]
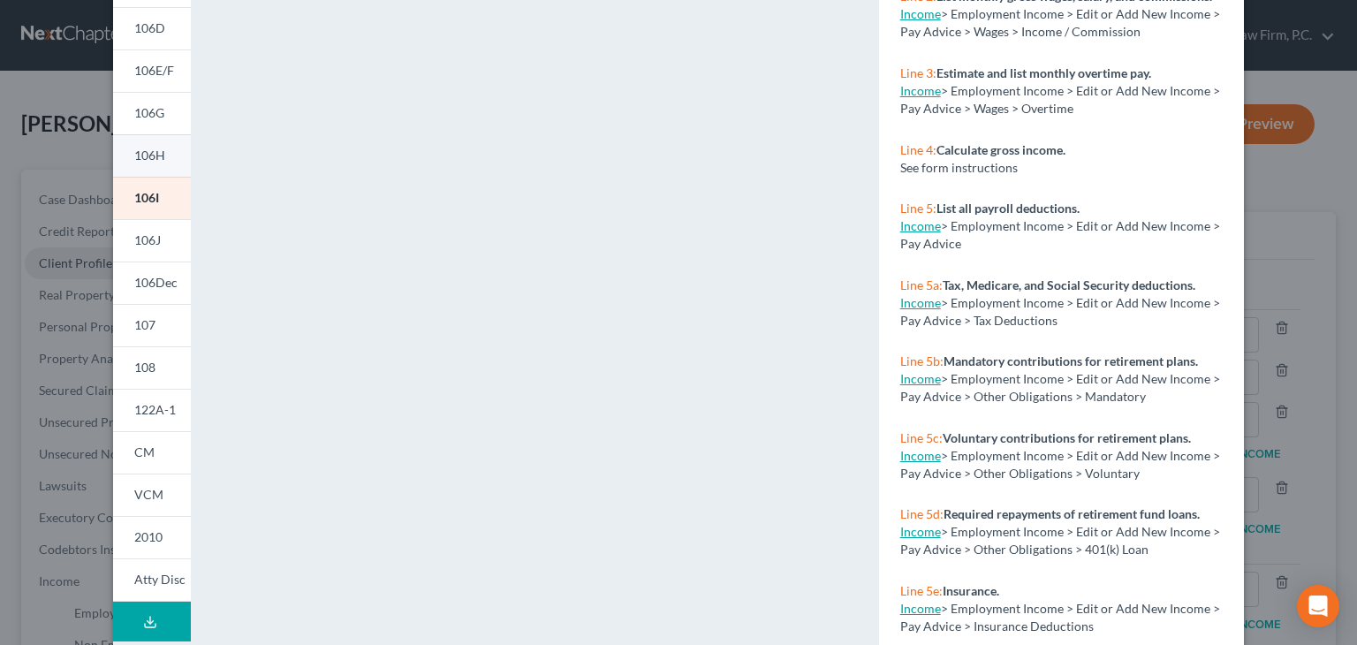
click at [134, 156] on span "106H" at bounding box center [149, 154] width 31 height 15
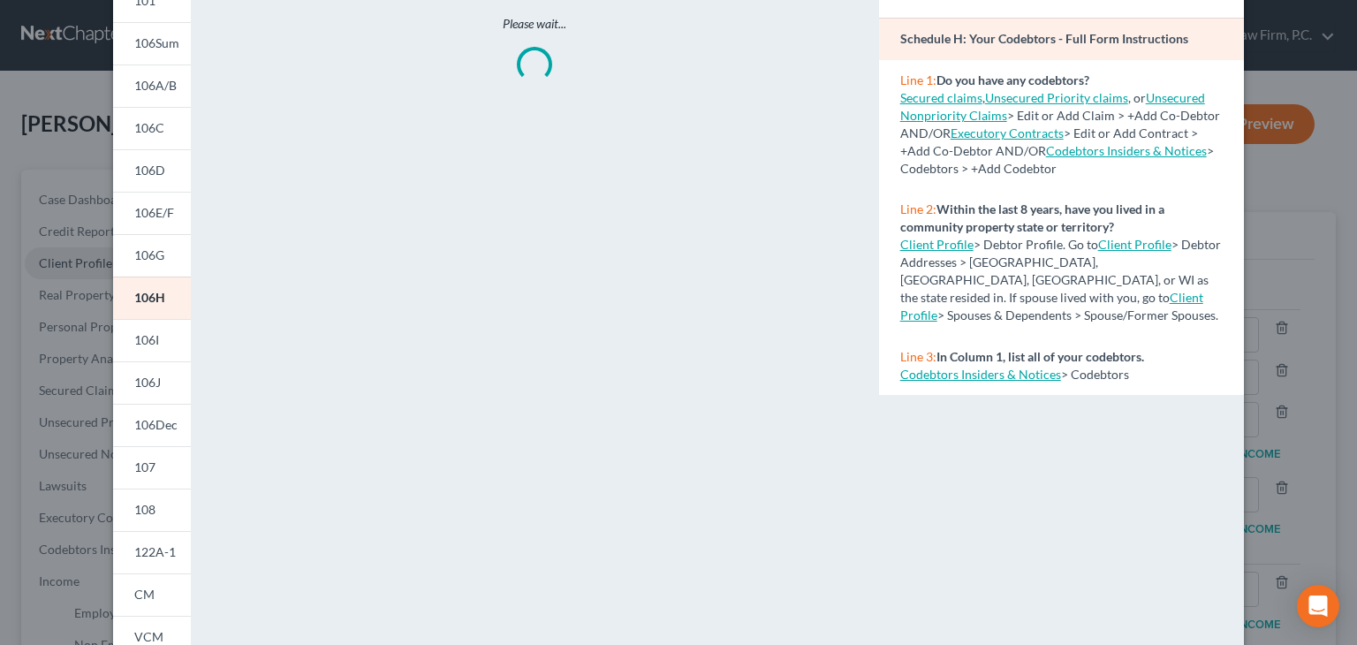
scroll to position [0, 0]
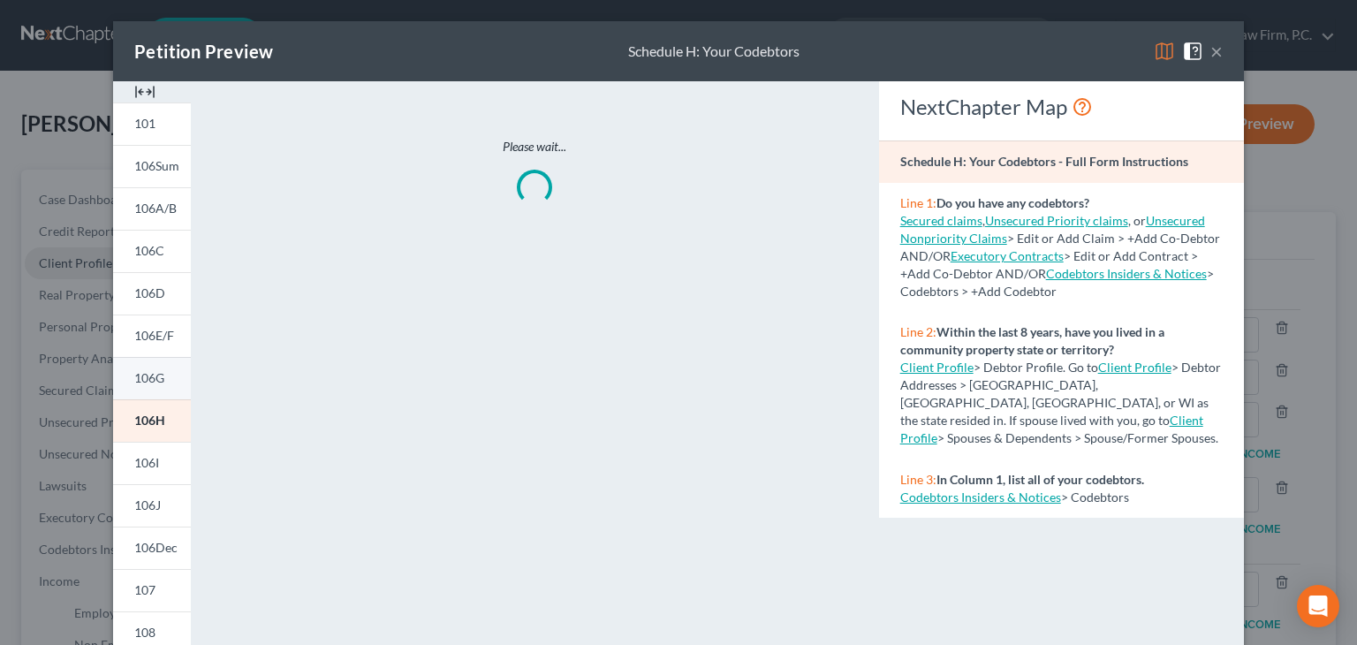
click at [141, 379] on span "106G" at bounding box center [149, 377] width 30 height 15
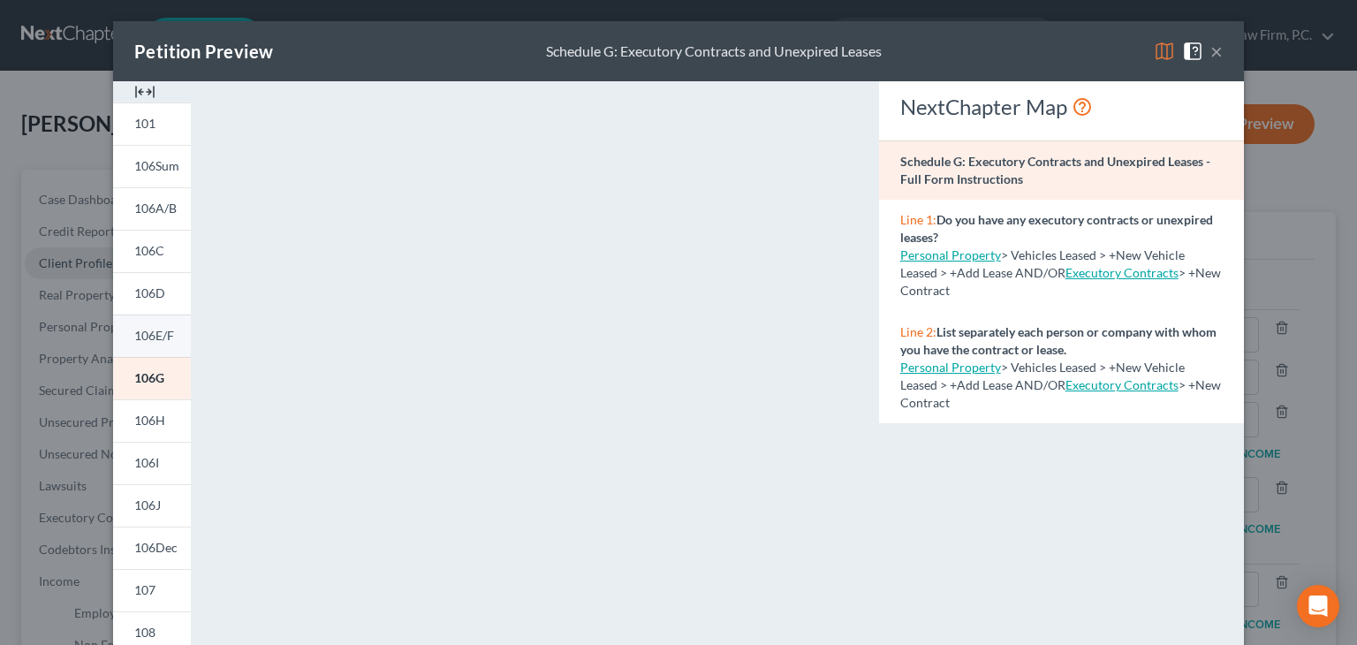
click at [161, 339] on span "106E/F" at bounding box center [154, 335] width 40 height 15
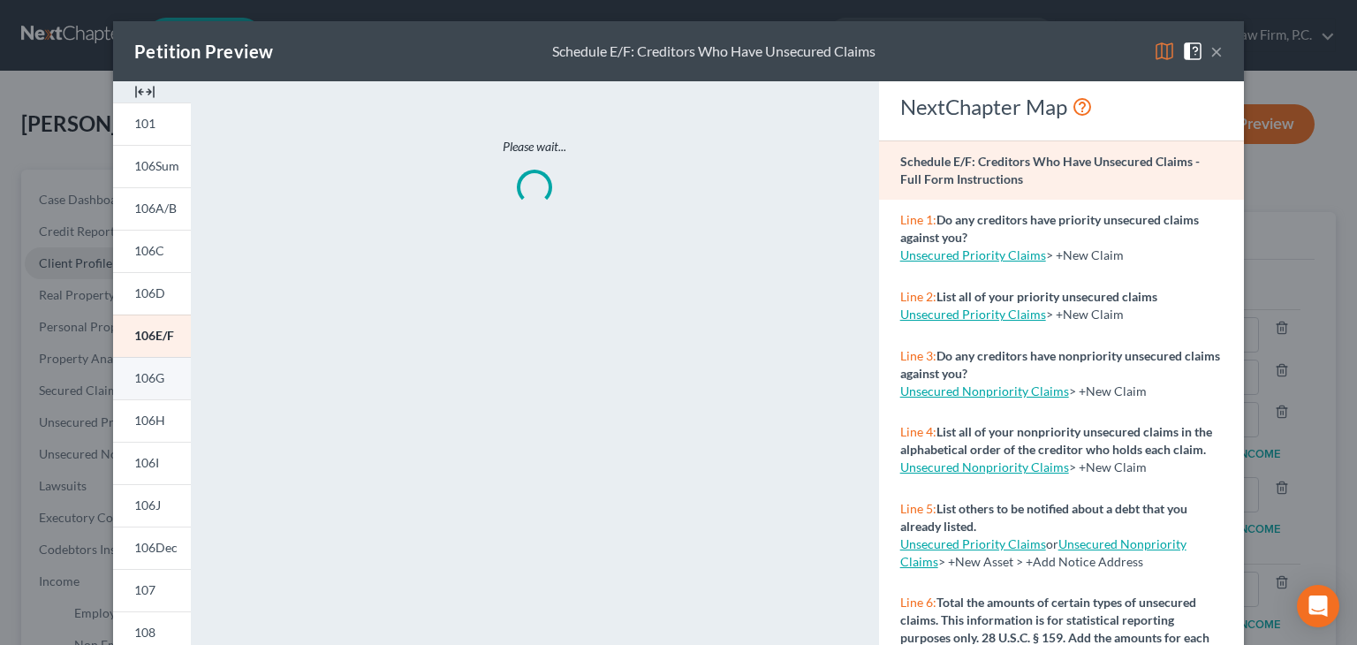
click at [157, 376] on span "106G" at bounding box center [149, 377] width 30 height 15
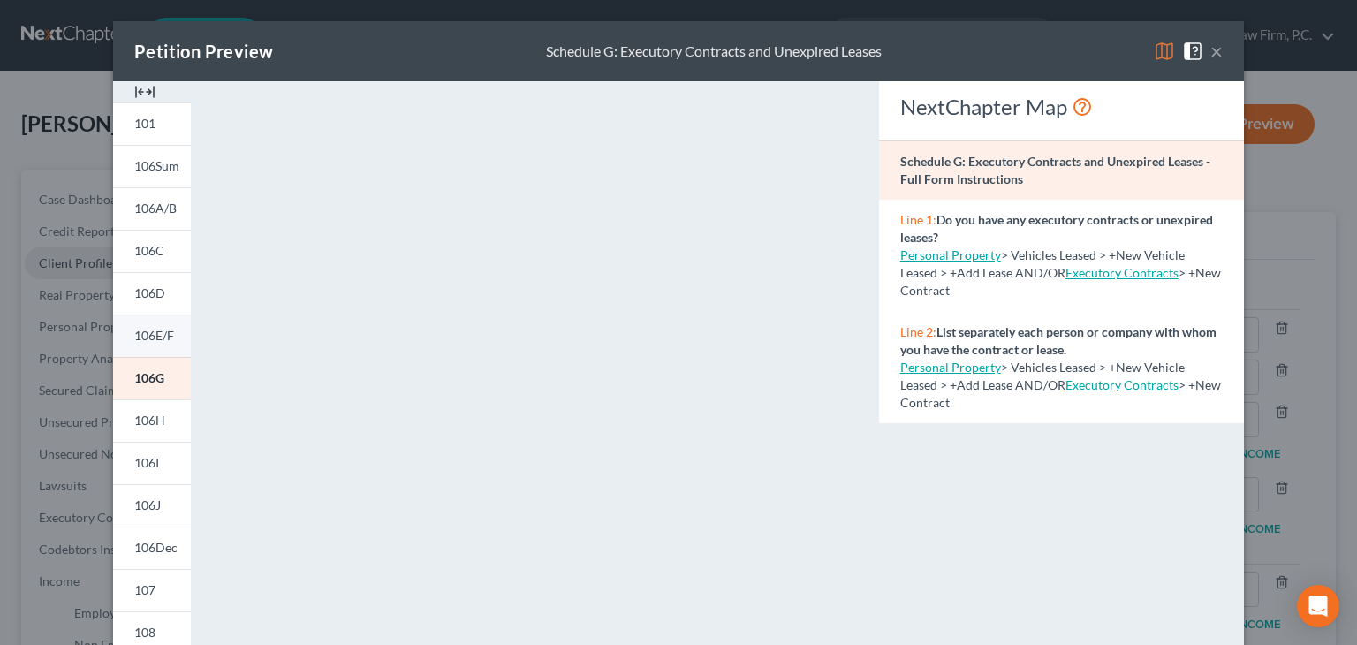
click at [128, 347] on link "106E/F" at bounding box center [152, 335] width 78 height 42
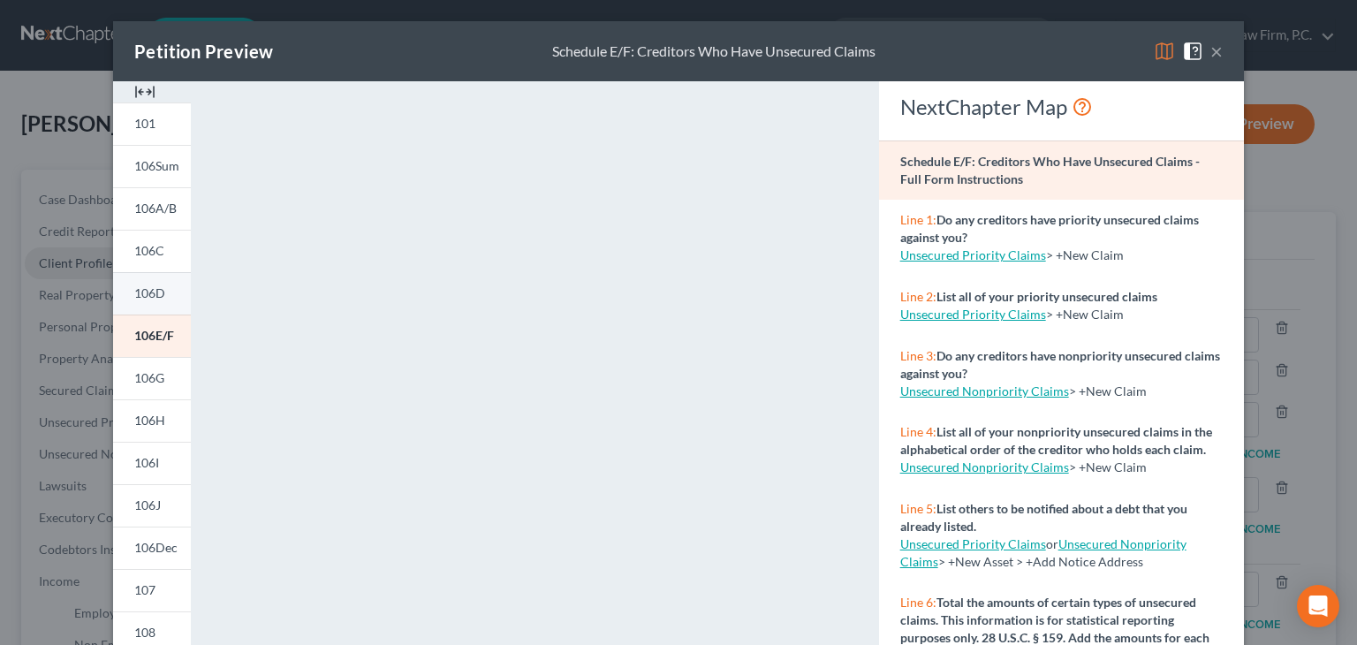
click at [142, 278] on link "106D" at bounding box center [152, 293] width 78 height 42
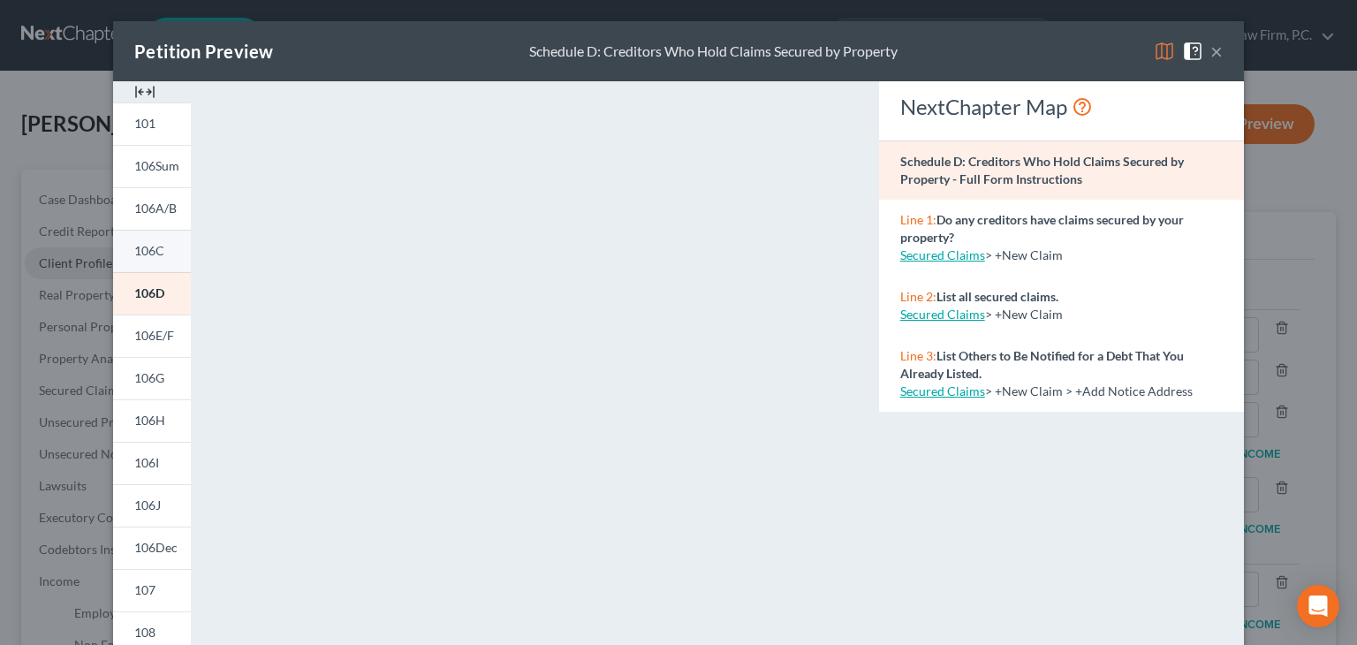
click at [146, 262] on link "106C" at bounding box center [152, 251] width 78 height 42
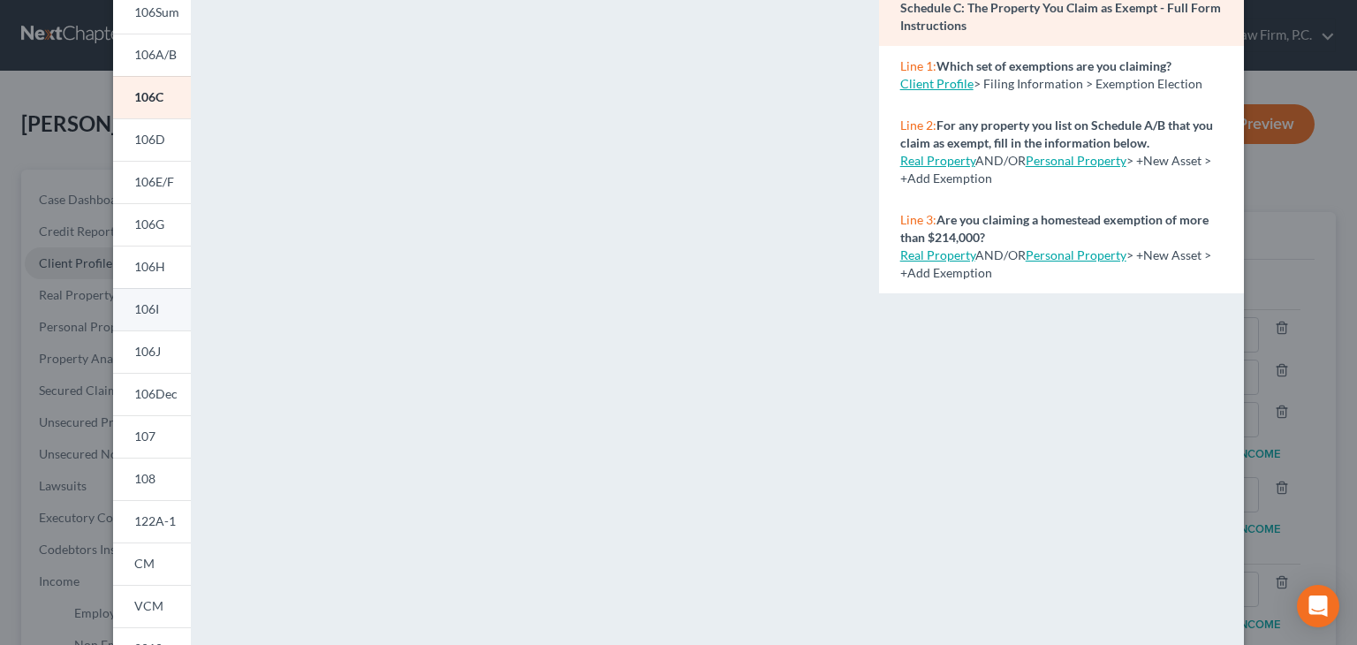
scroll to position [88, 0]
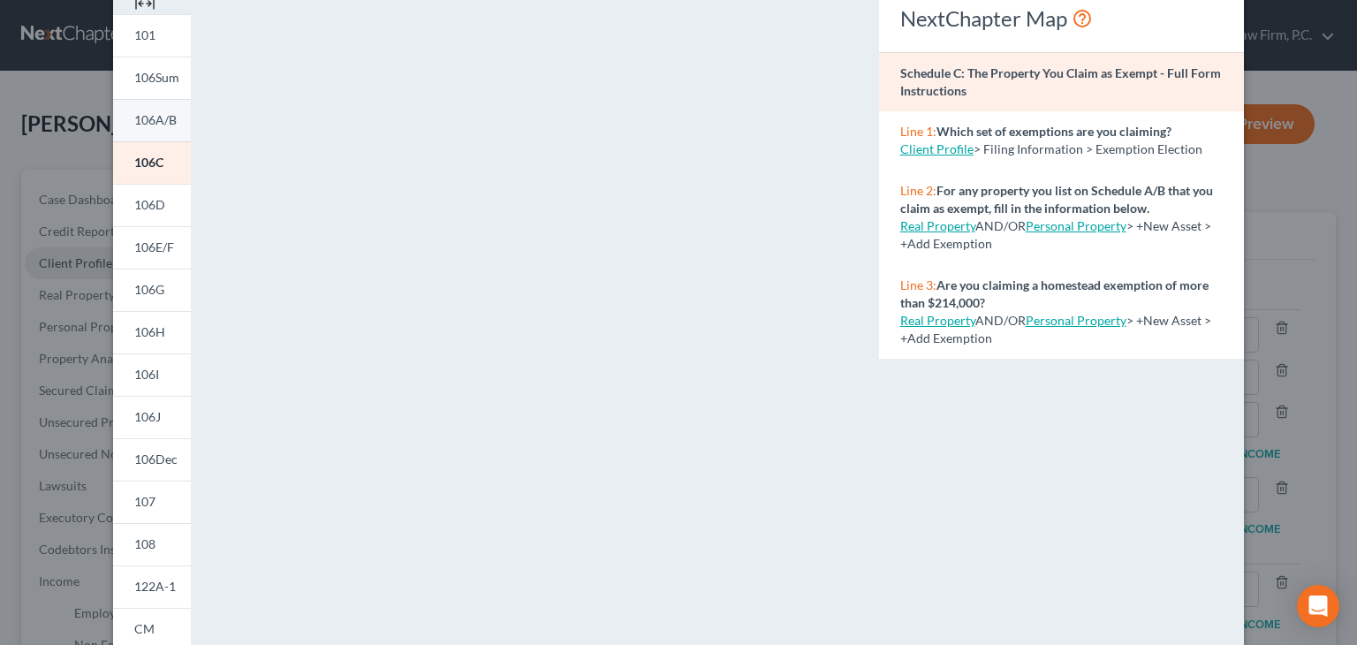
click at [147, 115] on span "106A/B" at bounding box center [155, 119] width 42 height 15
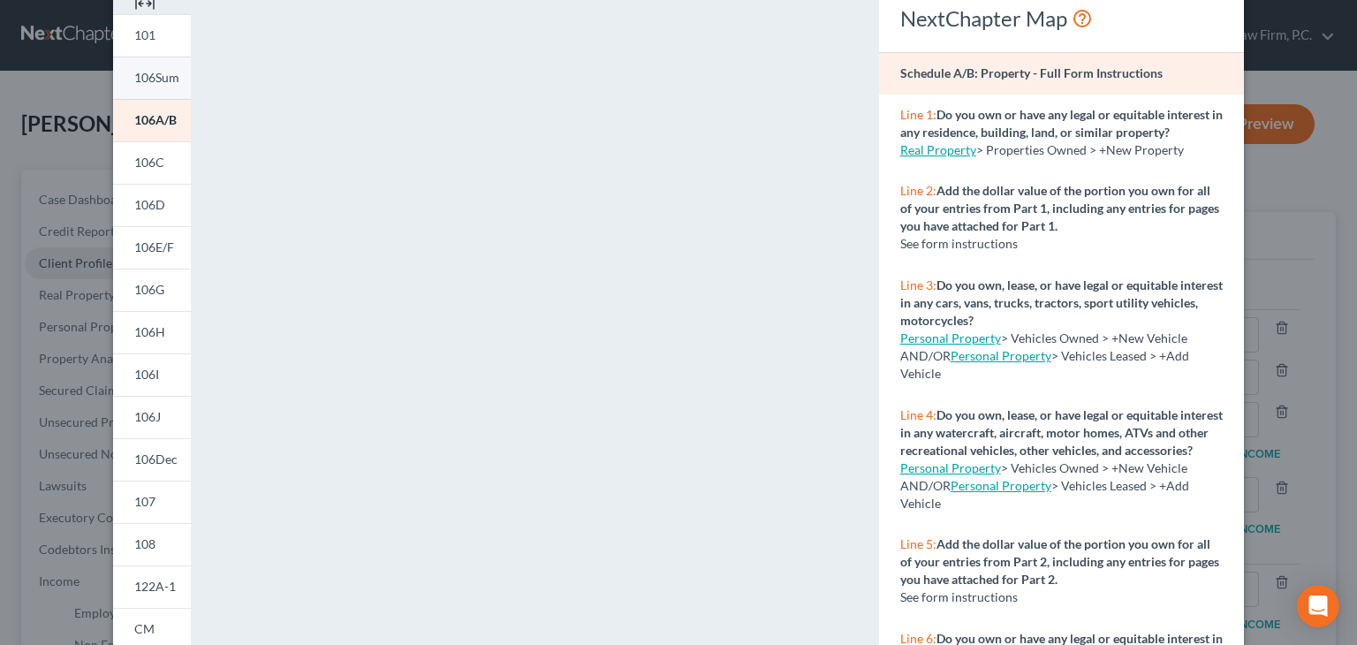
click at [141, 82] on span "106Sum" at bounding box center [156, 77] width 45 height 15
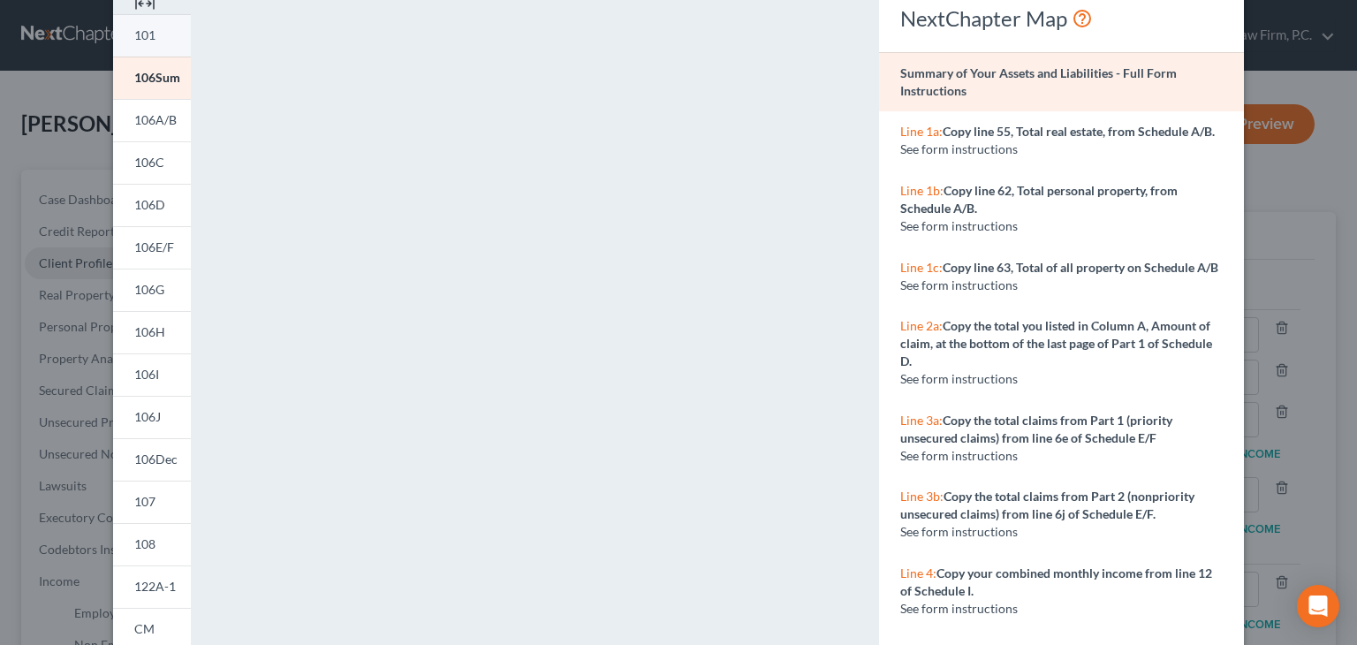
click at [141, 34] on span "101" at bounding box center [144, 34] width 21 height 15
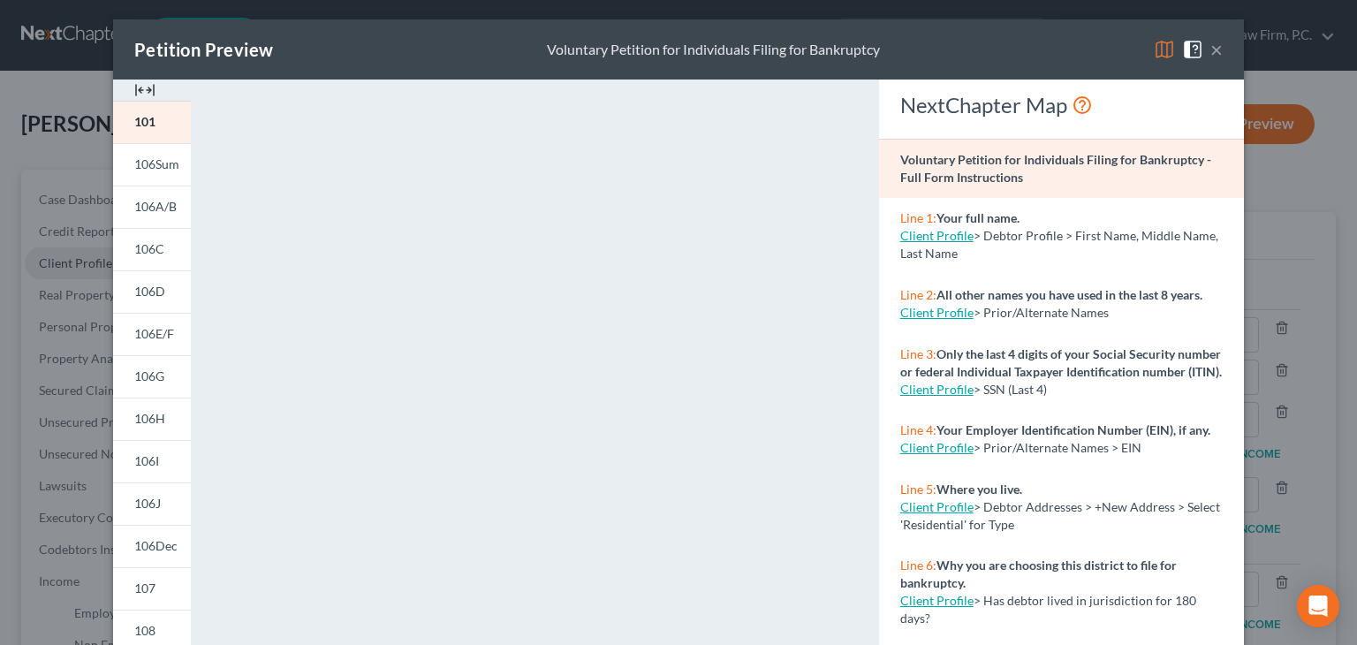
scroll to position [0, 0]
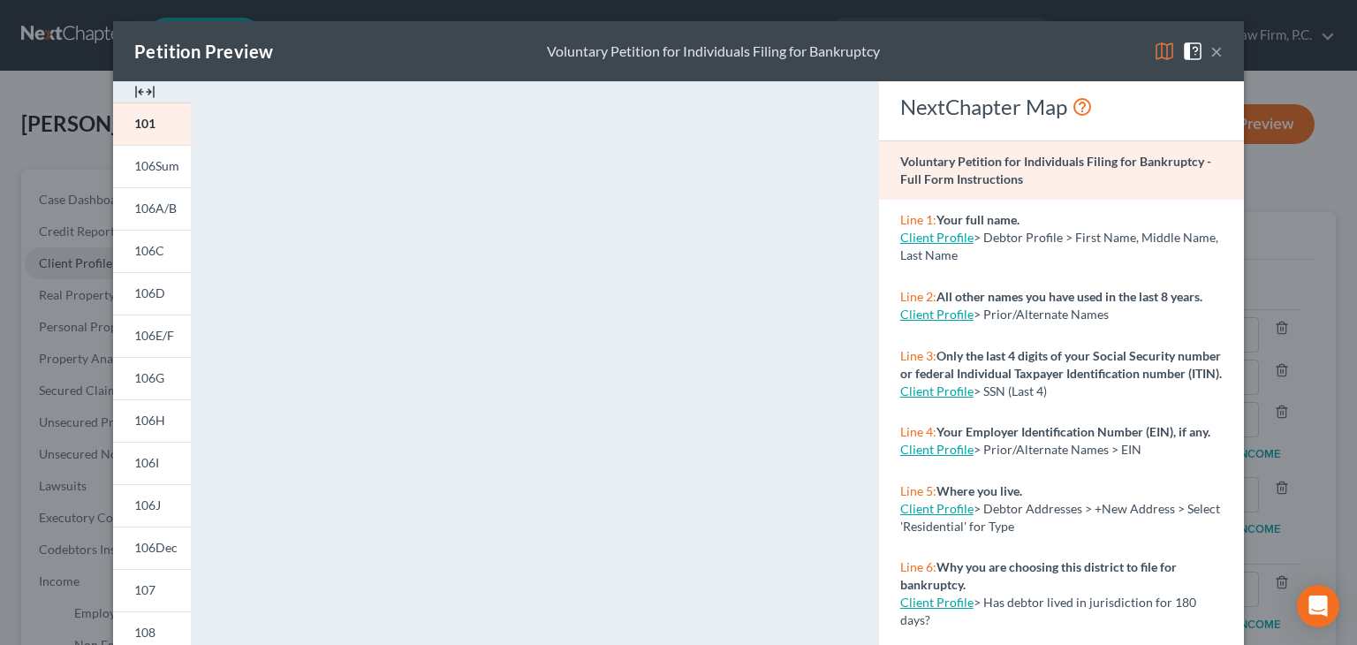
click at [1210, 56] on button "×" at bounding box center [1216, 51] width 12 height 21
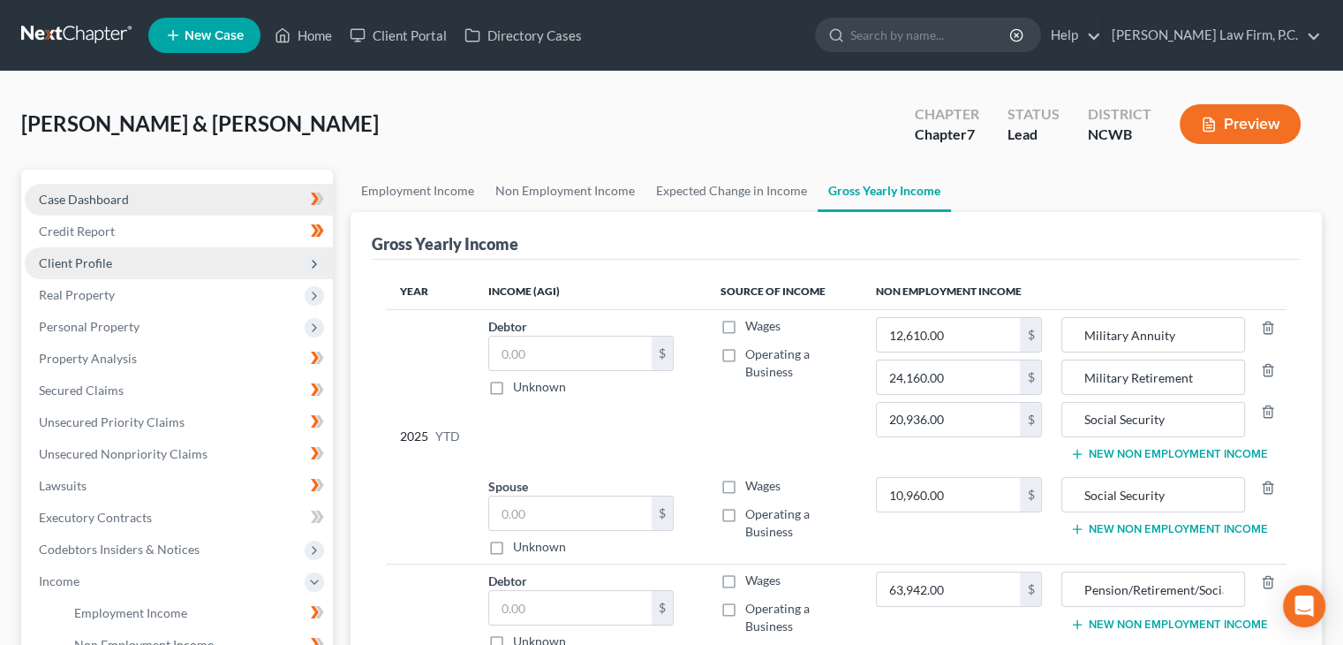
click at [141, 190] on link "Case Dashboard" at bounding box center [179, 200] width 308 height 32
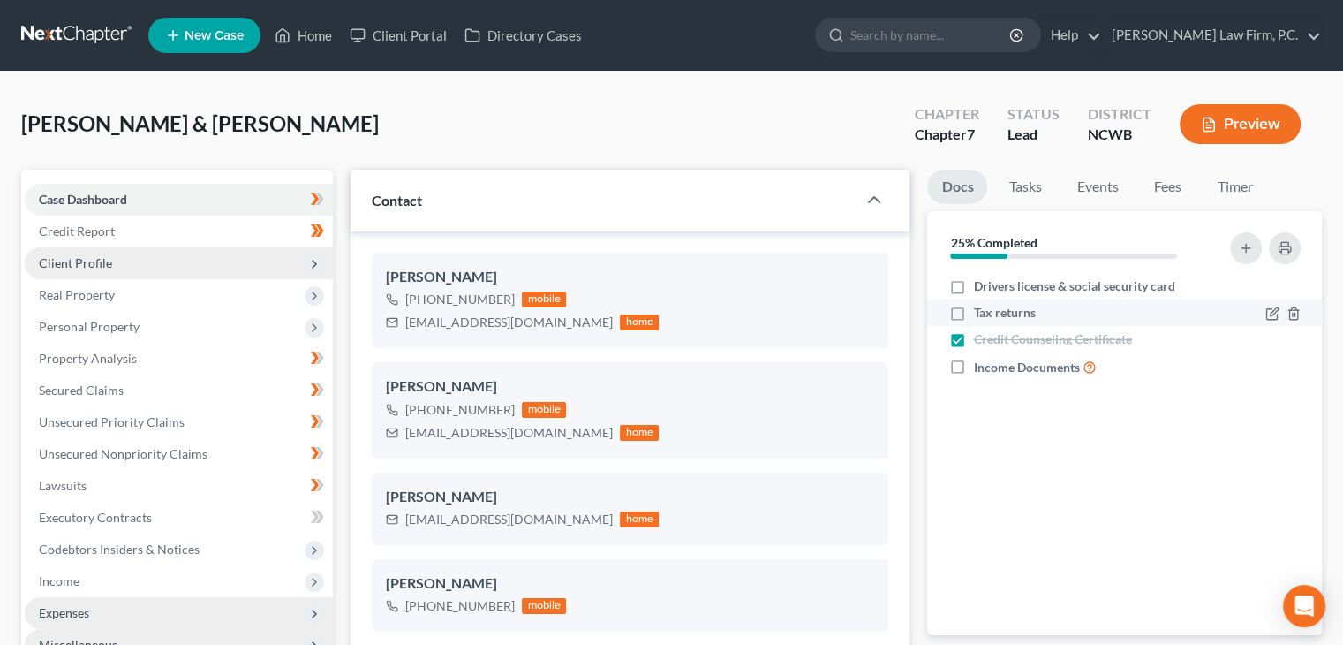
drag, startPoint x: 956, startPoint y: 291, endPoint x: 950, endPoint y: 313, distance: 22.9
click at [973, 291] on label "Drivers license & social security card" at bounding box center [1073, 286] width 201 height 18
click at [980, 289] on input "Drivers license & social security card" at bounding box center [985, 282] width 11 height 11
checkbox input "true"
click at [973, 313] on label "Tax returns" at bounding box center [1004, 313] width 62 height 18
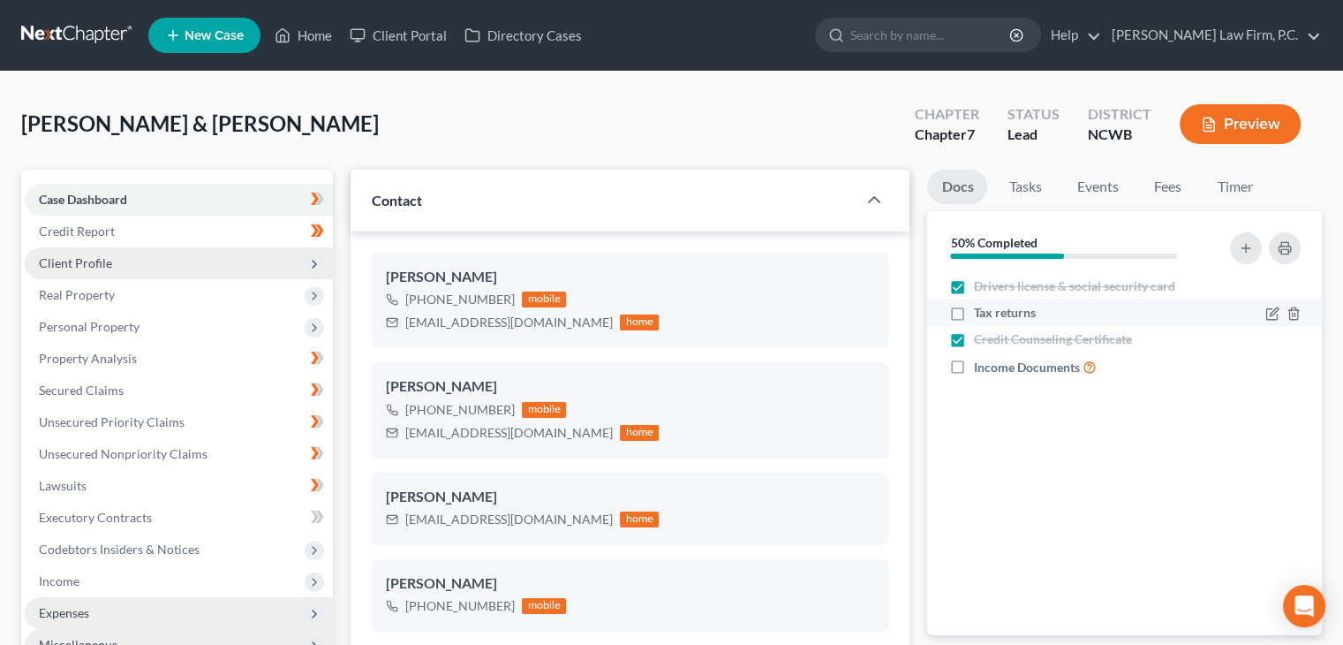
click at [980, 313] on input "Tax returns" at bounding box center [985, 309] width 11 height 11
checkbox input "true"
click at [973, 361] on label "Income Documents" at bounding box center [1034, 367] width 123 height 20
click at [980, 361] on input "Income Documents" at bounding box center [985, 362] width 11 height 11
checkbox input "true"
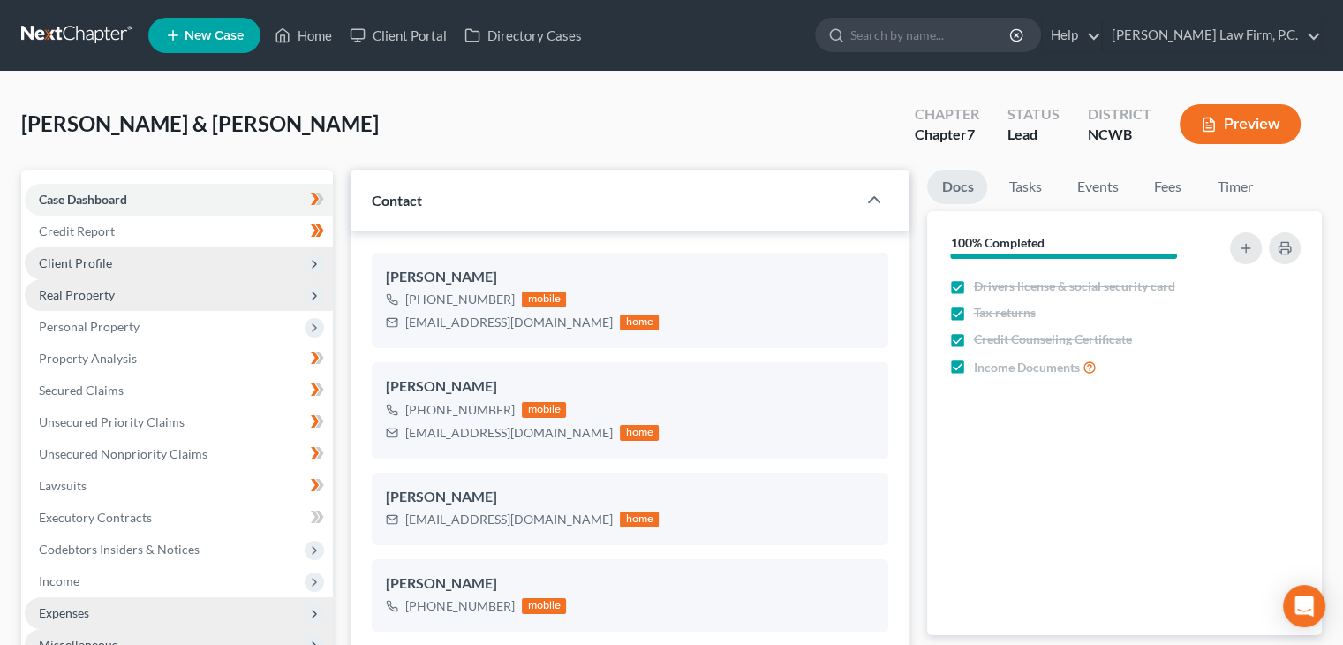
click at [176, 299] on span "Real Property" at bounding box center [179, 295] width 308 height 32
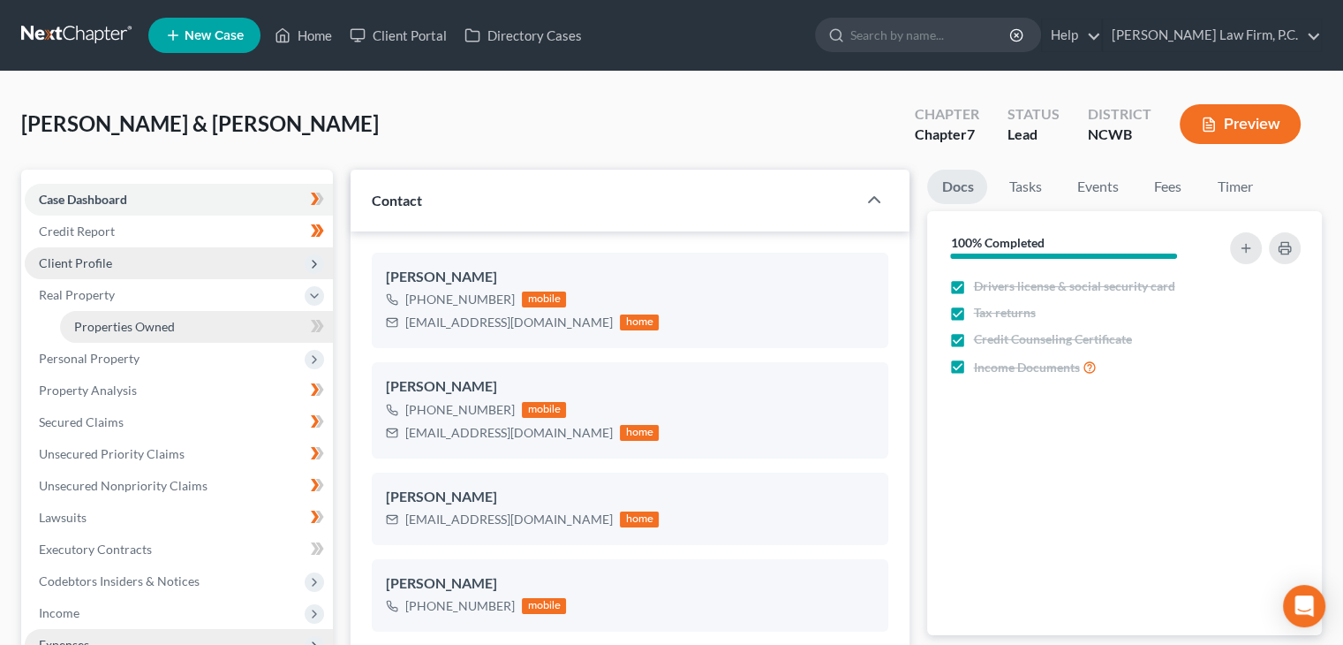
click at [188, 316] on link "Properties Owned" at bounding box center [196, 327] width 273 height 32
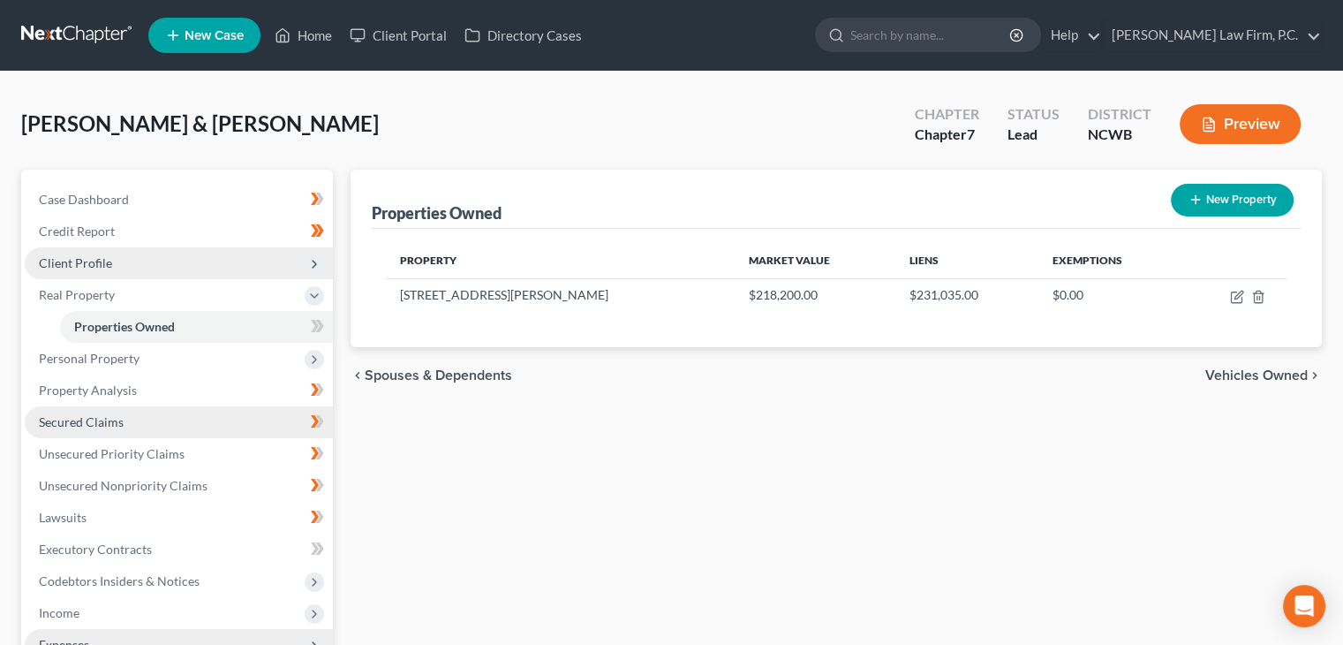
click at [141, 414] on link "Secured Claims" at bounding box center [179, 422] width 308 height 32
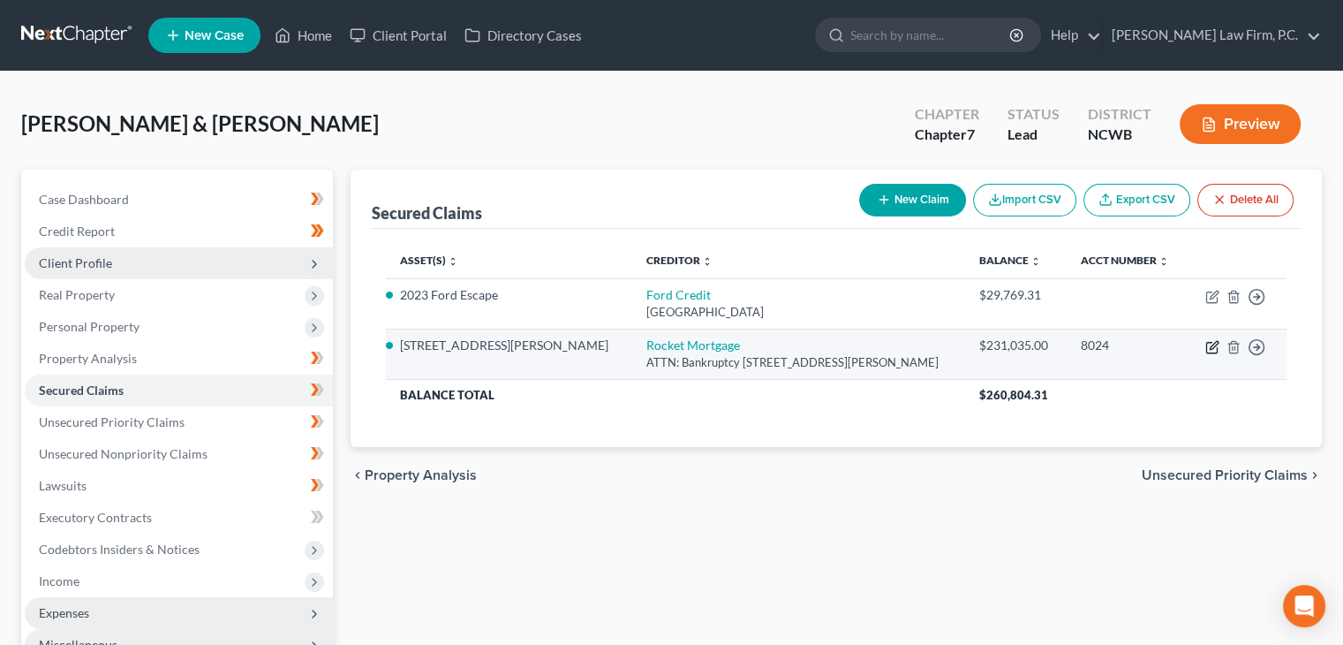
click at [1213, 344] on icon "button" at bounding box center [1214, 345] width 8 height 8
select select "23"
select select "3"
select select "13"
select select "4"
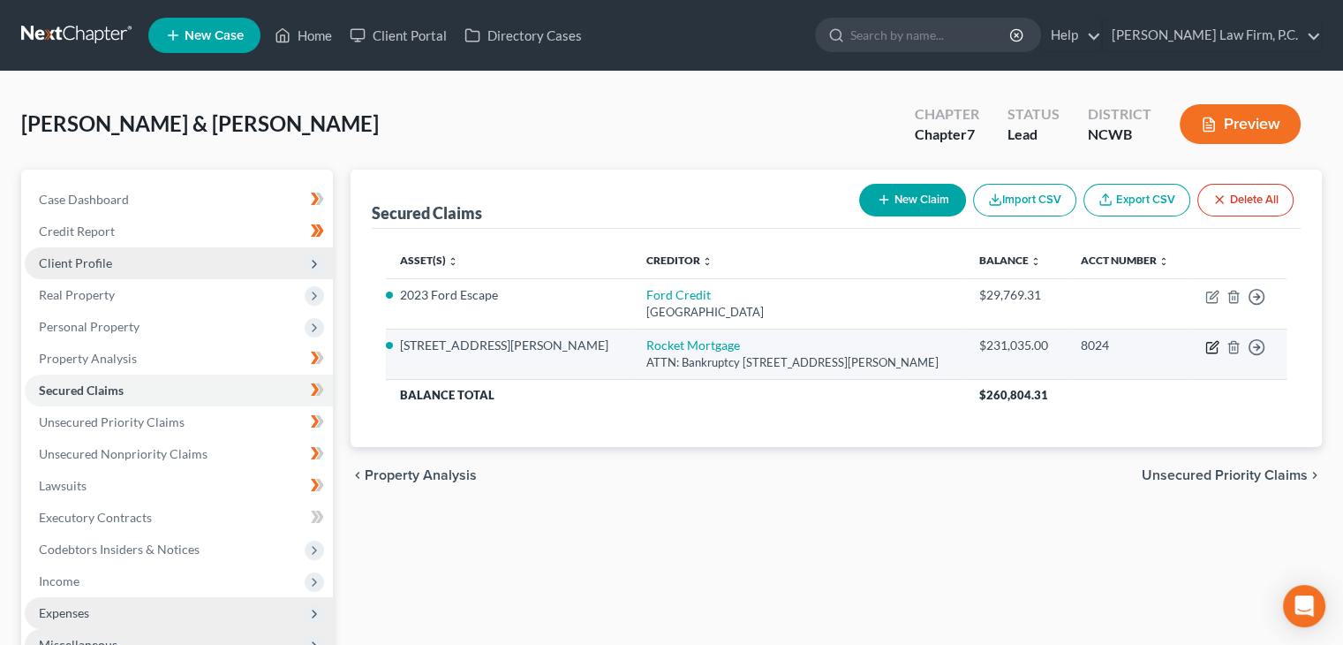
select select "2"
select select "0"
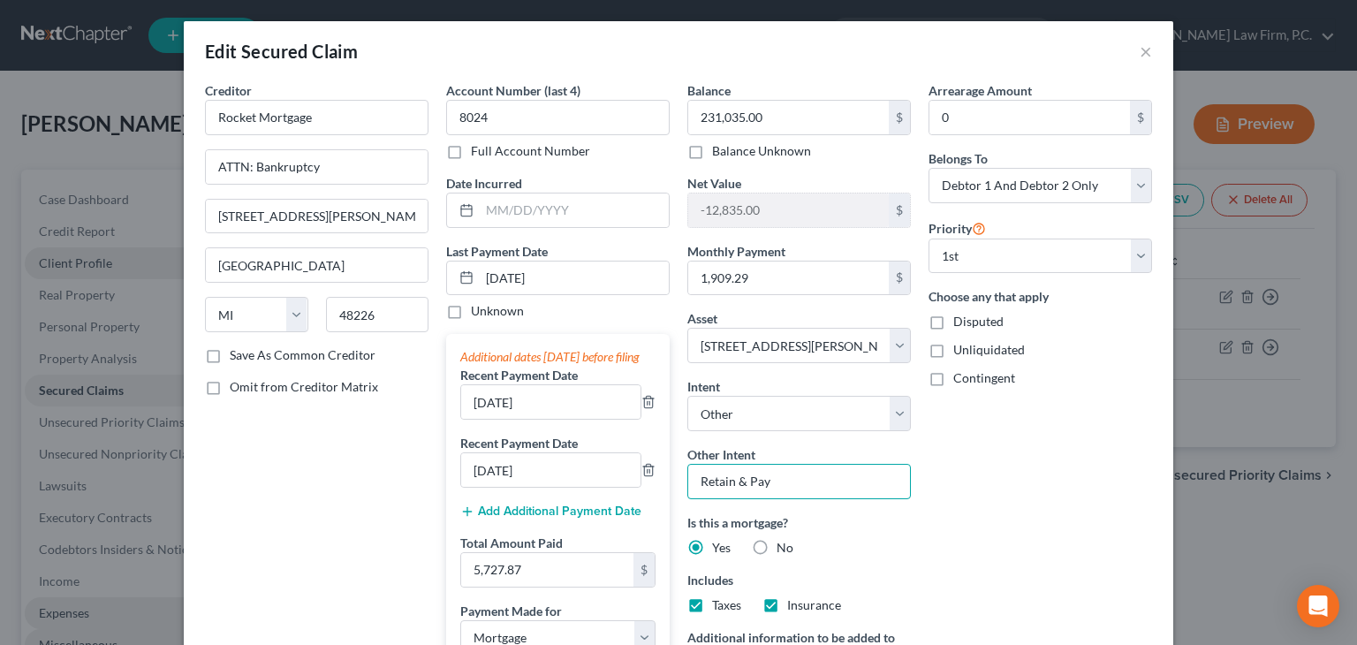
click at [863, 464] on input "Retain & Pay" at bounding box center [798, 481] width 223 height 35
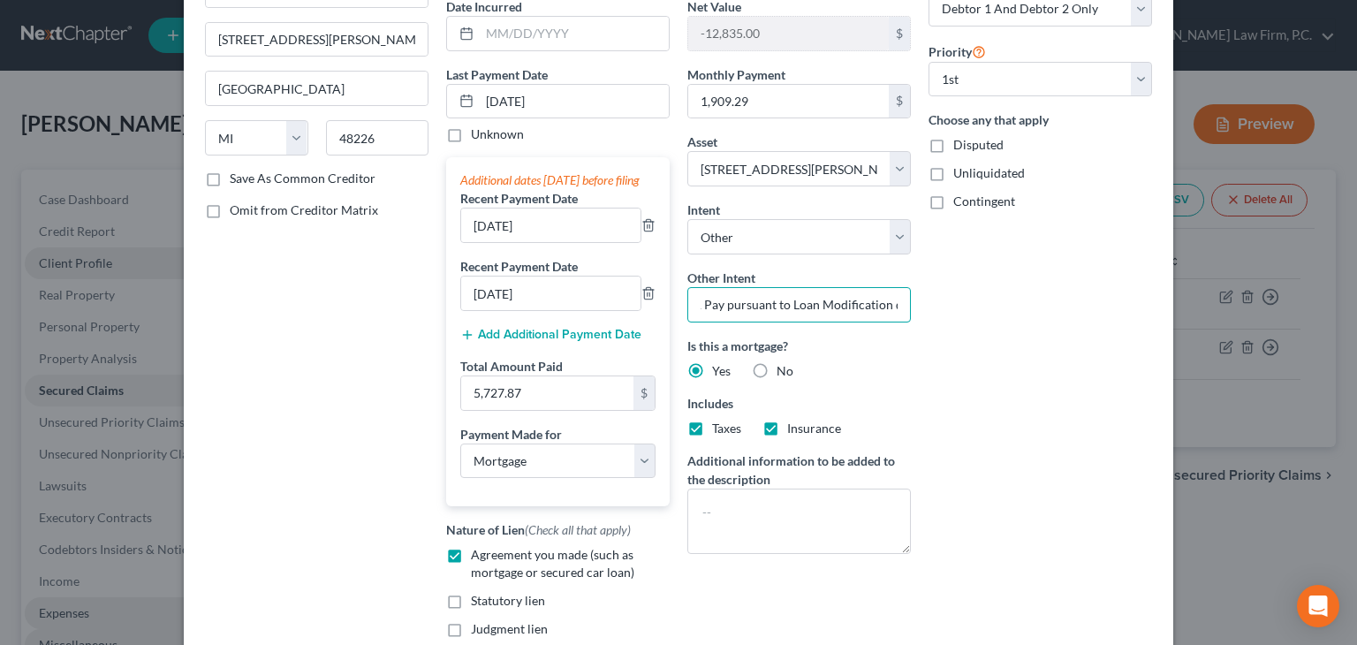
scroll to position [0, 72]
drag, startPoint x: 693, startPoint y: 307, endPoint x: 903, endPoint y: 315, distance: 210.3
click at [903, 315] on input "Retain & Pay pursuant to Loan Modification dated" at bounding box center [798, 304] width 223 height 35
type input "Retain & Pay"
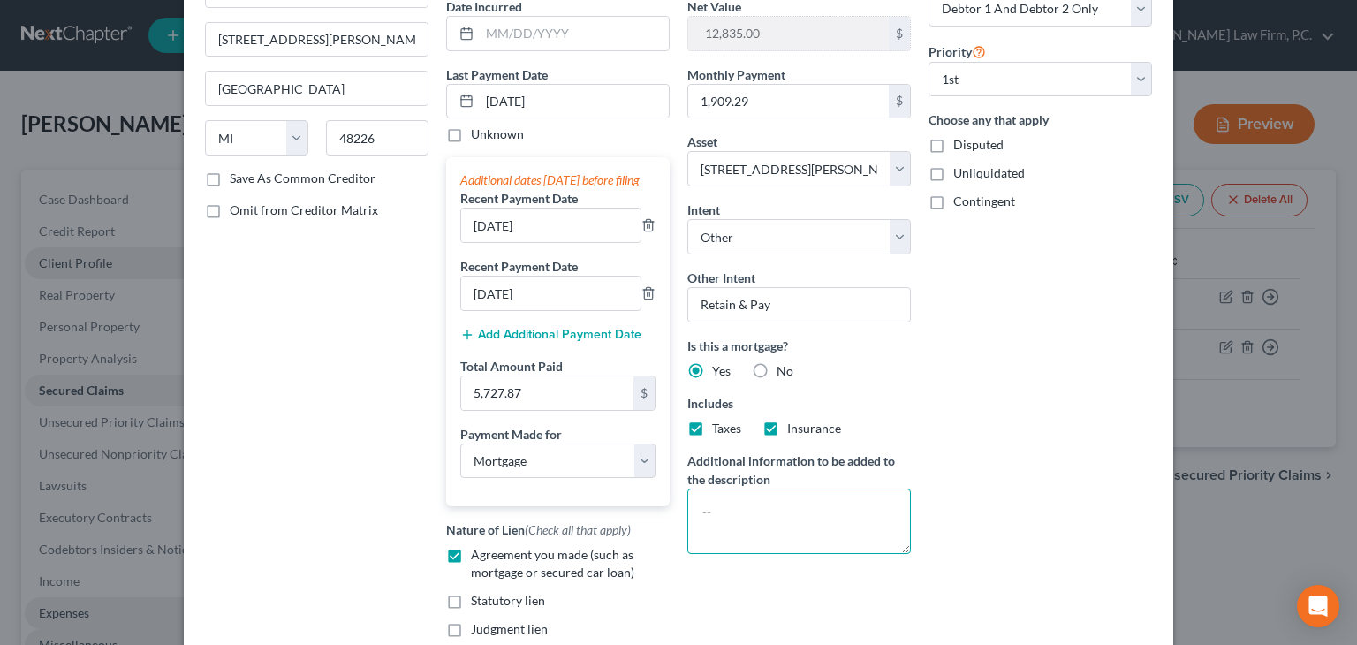
click at [727, 511] on textarea at bounding box center [798, 520] width 223 height 65
paste textarea "pursuant to Loan Modification dated"
drag, startPoint x: 761, startPoint y: 510, endPoint x: 745, endPoint y: 450, distance: 62.4
click at [678, 494] on div "Balance 231,035.00 $ Balance Unknown Balance Undetermined 231,035.00 $ Balance …" at bounding box center [798, 292] width 241 height 775
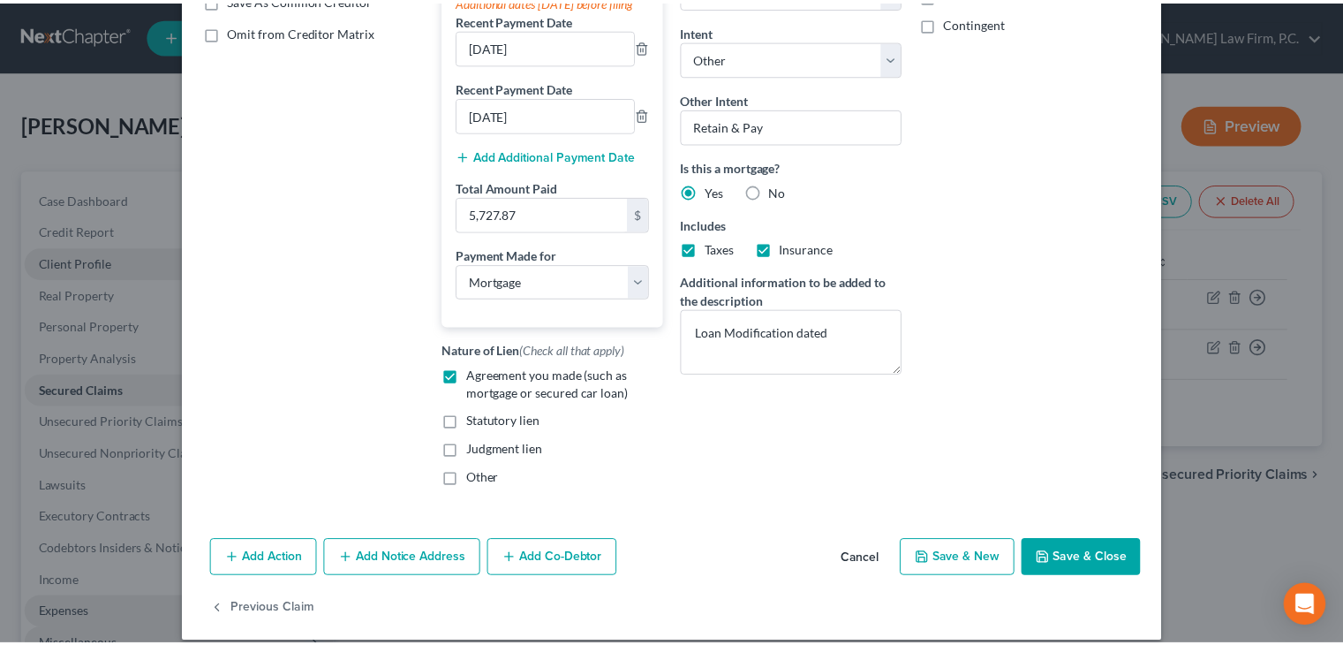
scroll to position [389, 0]
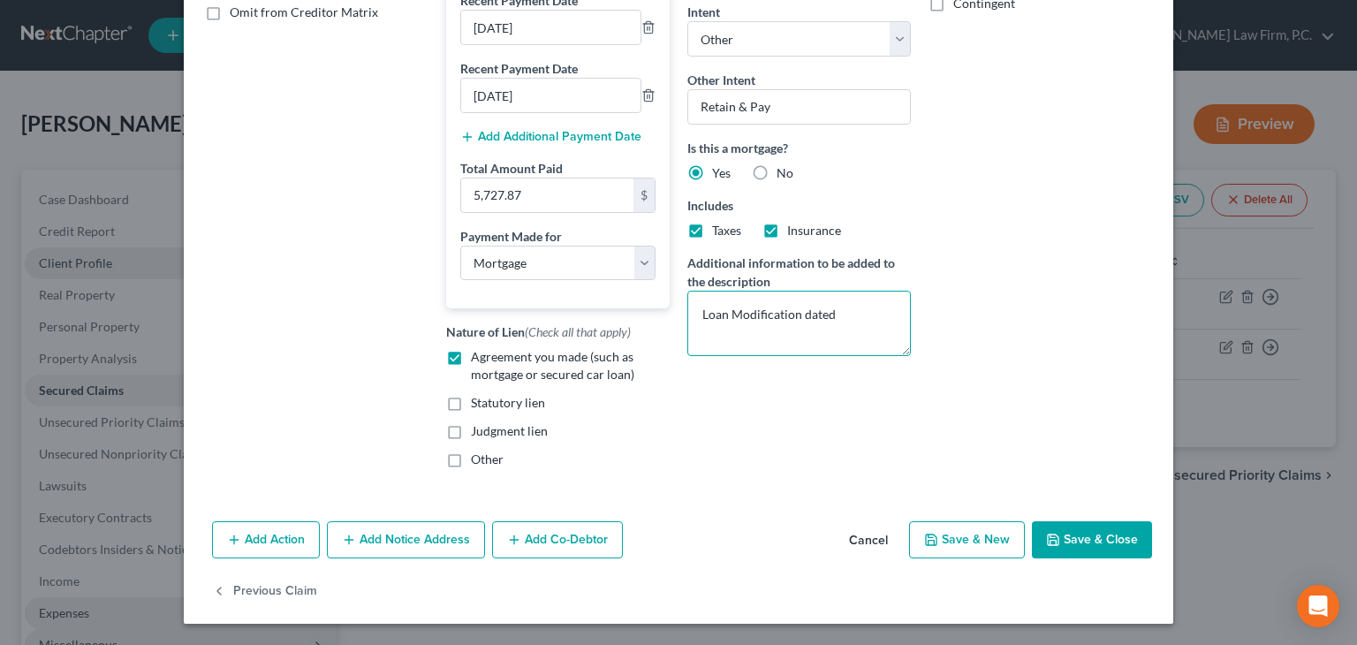
click at [867, 305] on textarea "Loan Modification dated" at bounding box center [798, 323] width 223 height 65
type textarea "Loan Modification dated 02/15/2025"
click at [1090, 534] on button "Save & Close" at bounding box center [1092, 539] width 120 height 37
select select
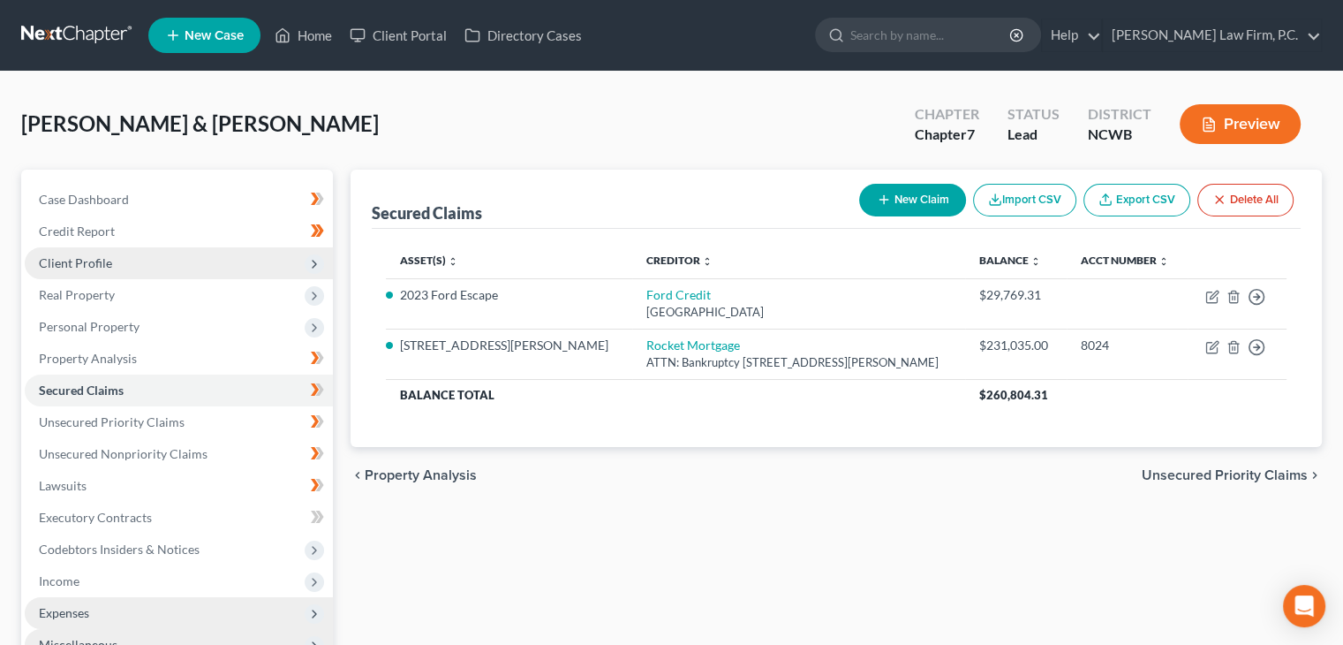
click at [98, 606] on span "Expenses" at bounding box center [179, 613] width 308 height 32
click at [64, 608] on span "Expenses" at bounding box center [64, 612] width 50 height 15
click at [88, 613] on span "Expenses" at bounding box center [64, 612] width 50 height 15
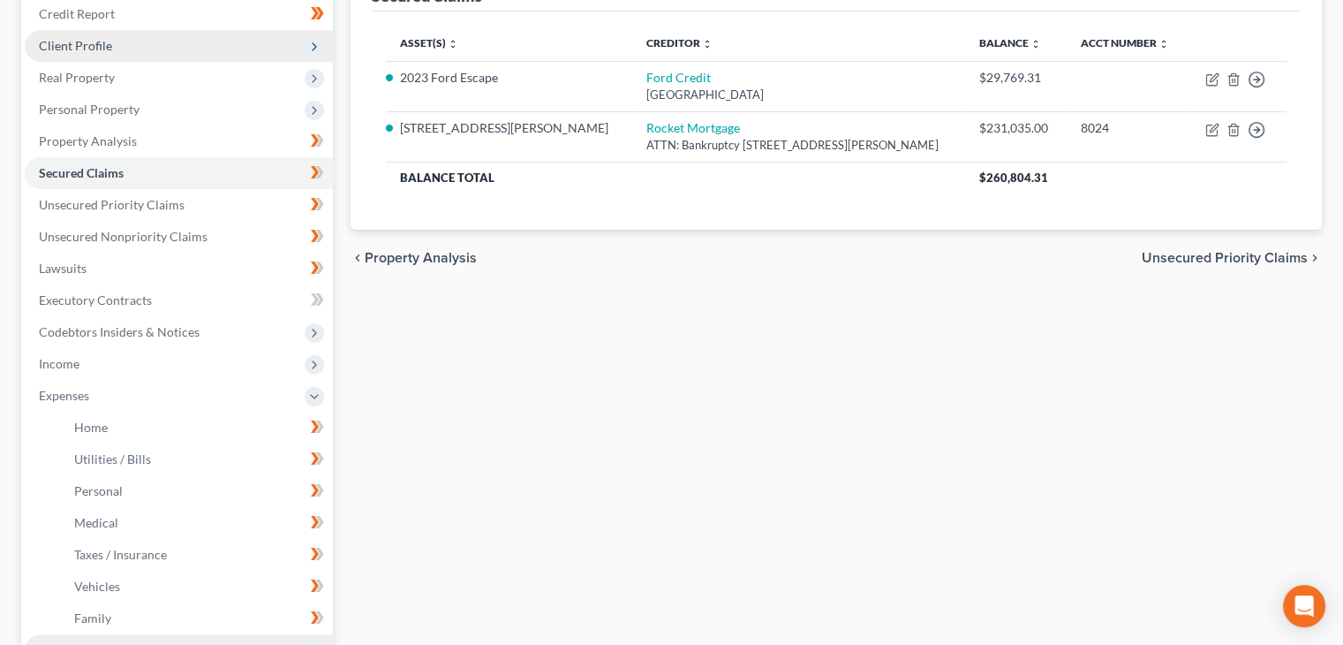
scroll to position [265, 0]
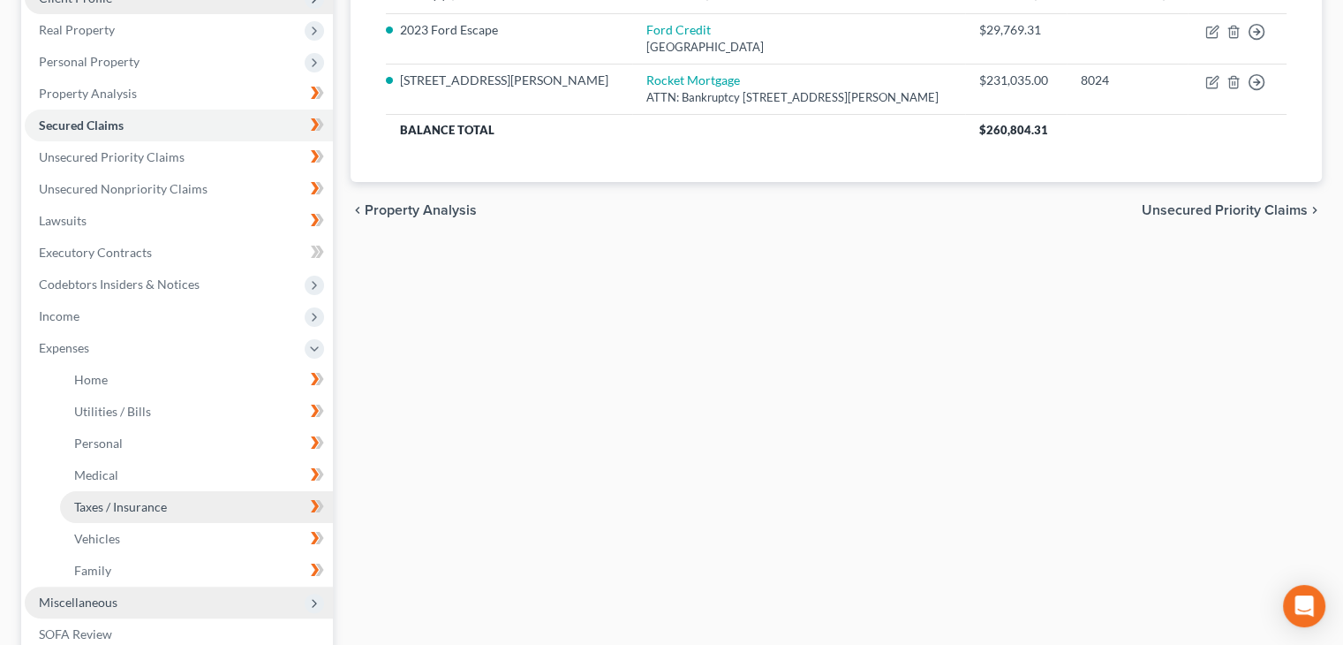
click at [124, 503] on span "Taxes / Insurance" at bounding box center [120, 506] width 93 height 15
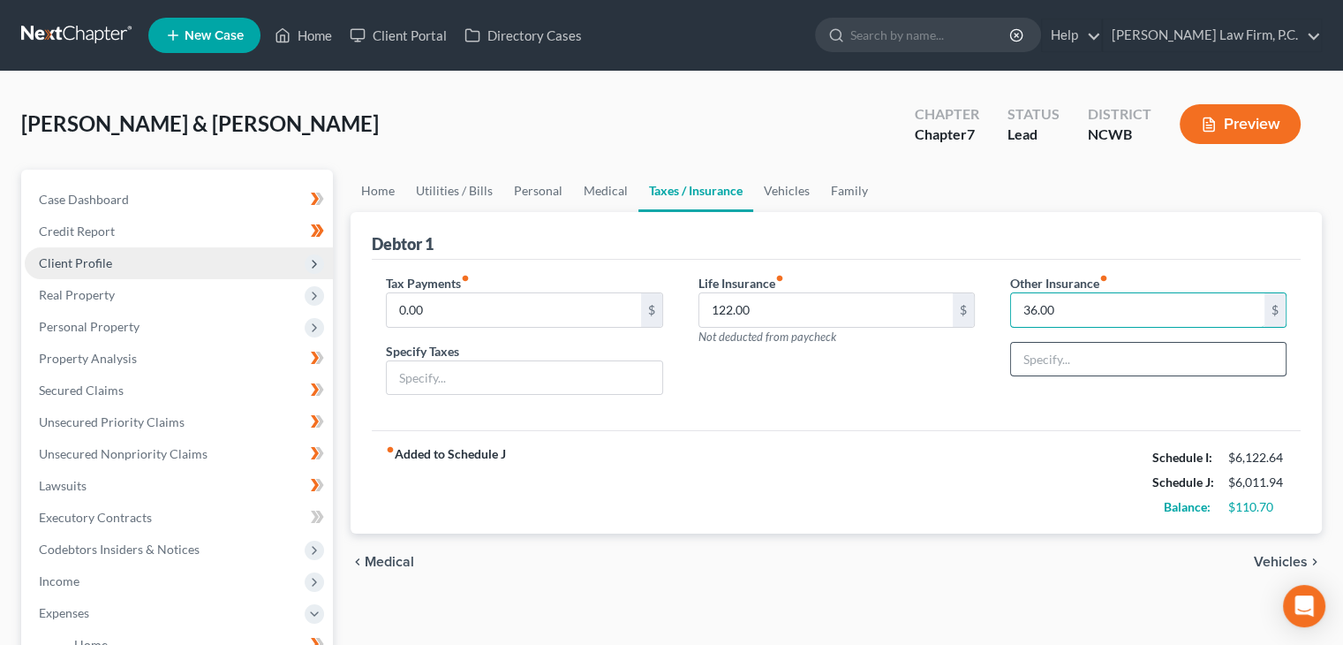
type input "36.00"
drag, startPoint x: 1068, startPoint y: 355, endPoint x: 1083, endPoint y: 335, distance: 25.3
click at [1083, 335] on div "Other Insurance fiber_manual_record 36.00 $" at bounding box center [1149, 342] width 312 height 136
type input "Grandson's Term Life Policy thru Gerber"
click at [556, 377] on input "text" at bounding box center [524, 378] width 275 height 34
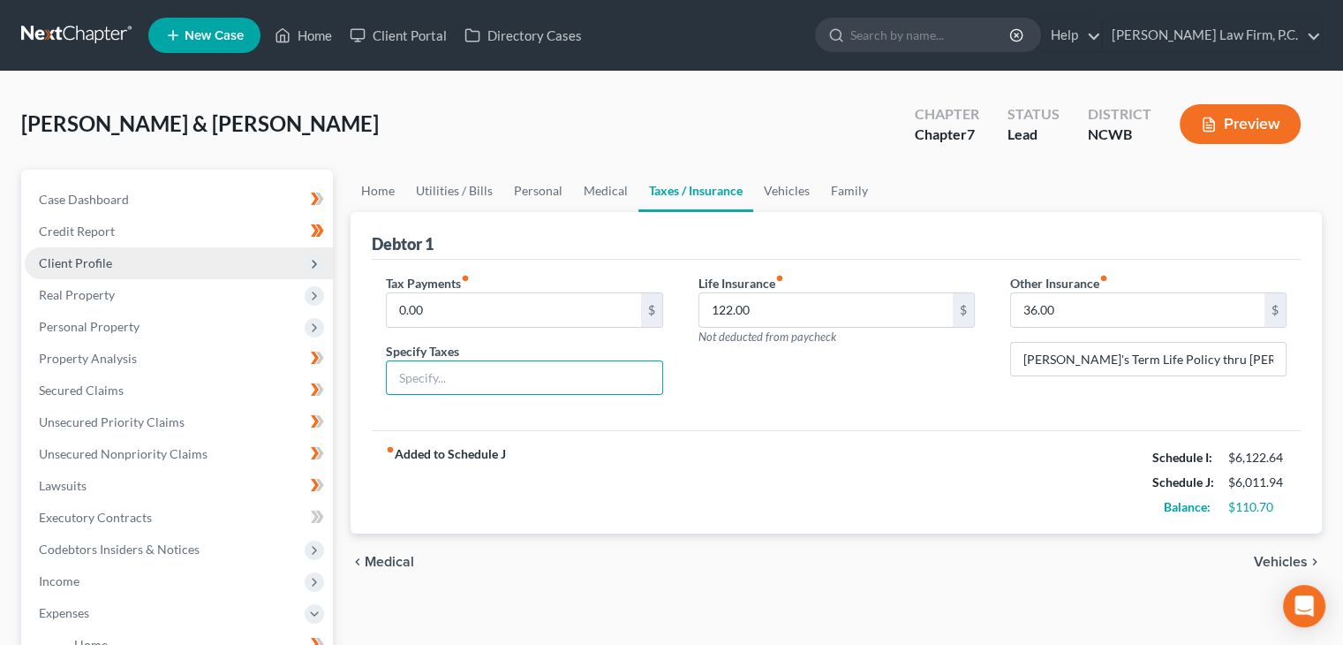
click at [937, 508] on div "fiber_manual_record Added to Schedule J Schedule I: $6,122.64 Schedule J: $6,01…" at bounding box center [836, 481] width 929 height 103
click at [781, 184] on link "Vehicles" at bounding box center [786, 191] width 67 height 42
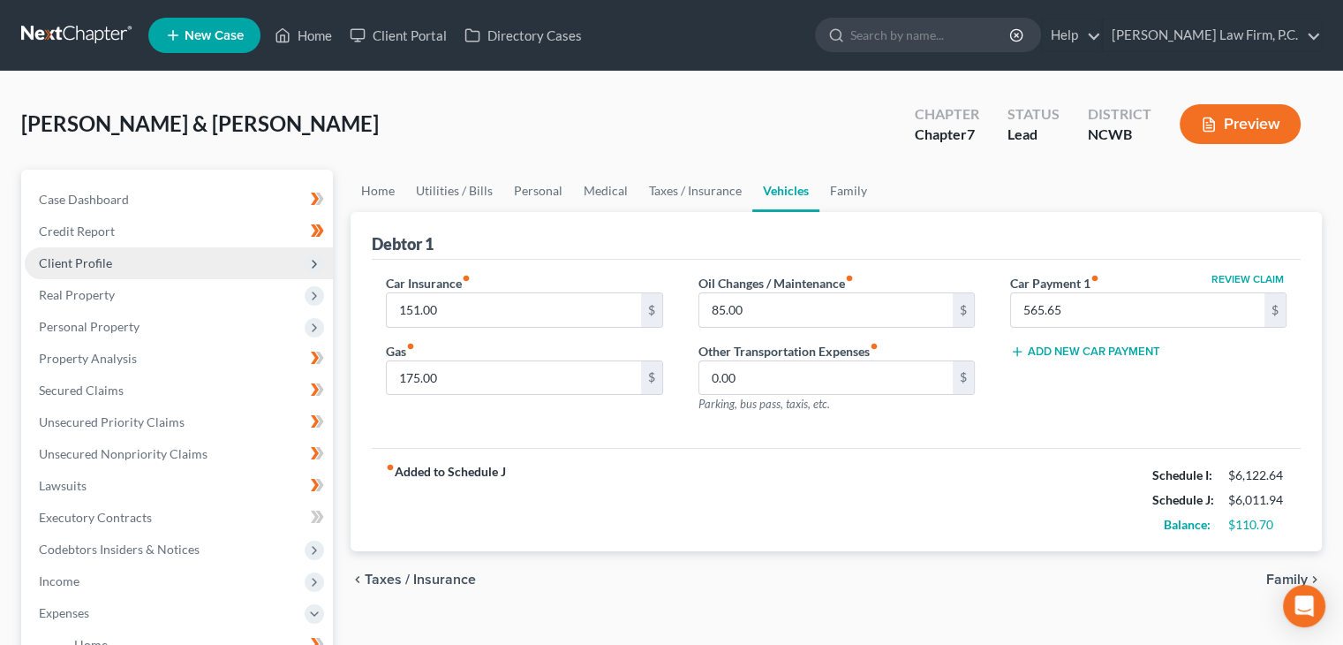
click at [968, 427] on div "Car Insurance fiber_manual_record 151.00 $ Gas fiber_manual_record 175.00 $ Oil…" at bounding box center [836, 354] width 929 height 189
click at [954, 517] on div "fiber_manual_record Added to Schedule J Schedule I: $6,122.64 Schedule J: $6,01…" at bounding box center [836, 499] width 929 height 103
click at [697, 175] on link "Taxes / Insurance" at bounding box center [696, 191] width 114 height 42
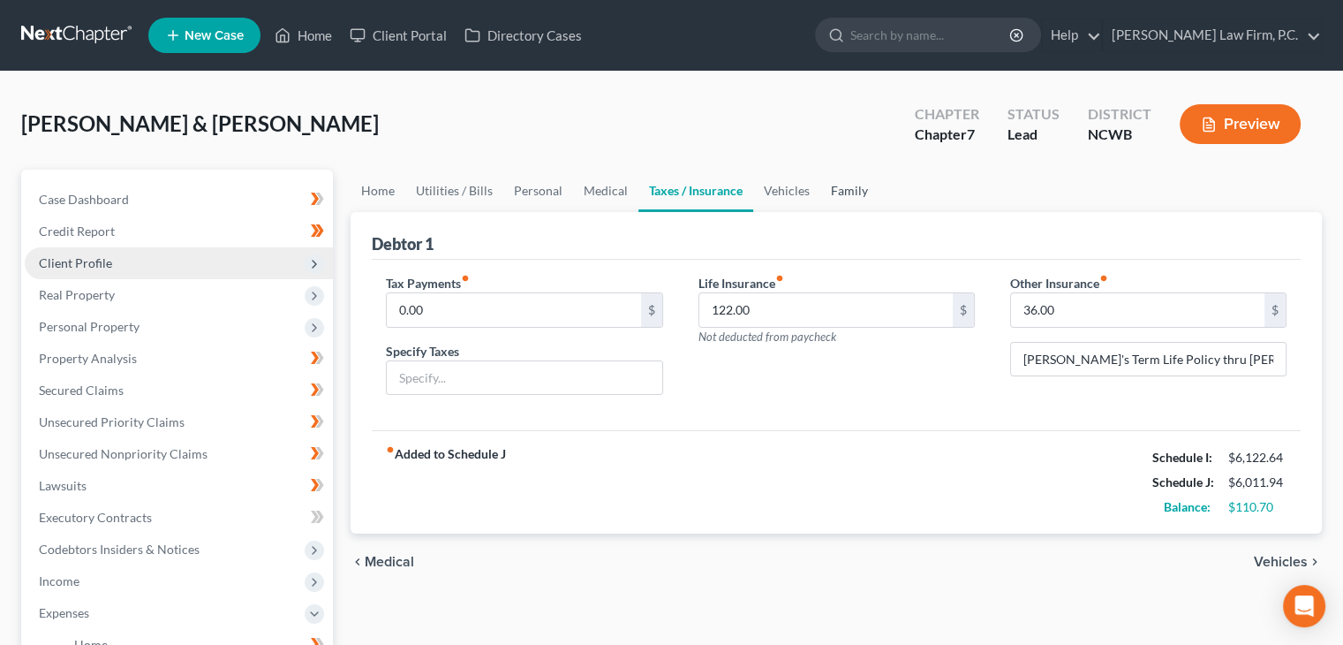
click at [820, 185] on link "Family" at bounding box center [849, 191] width 58 height 42
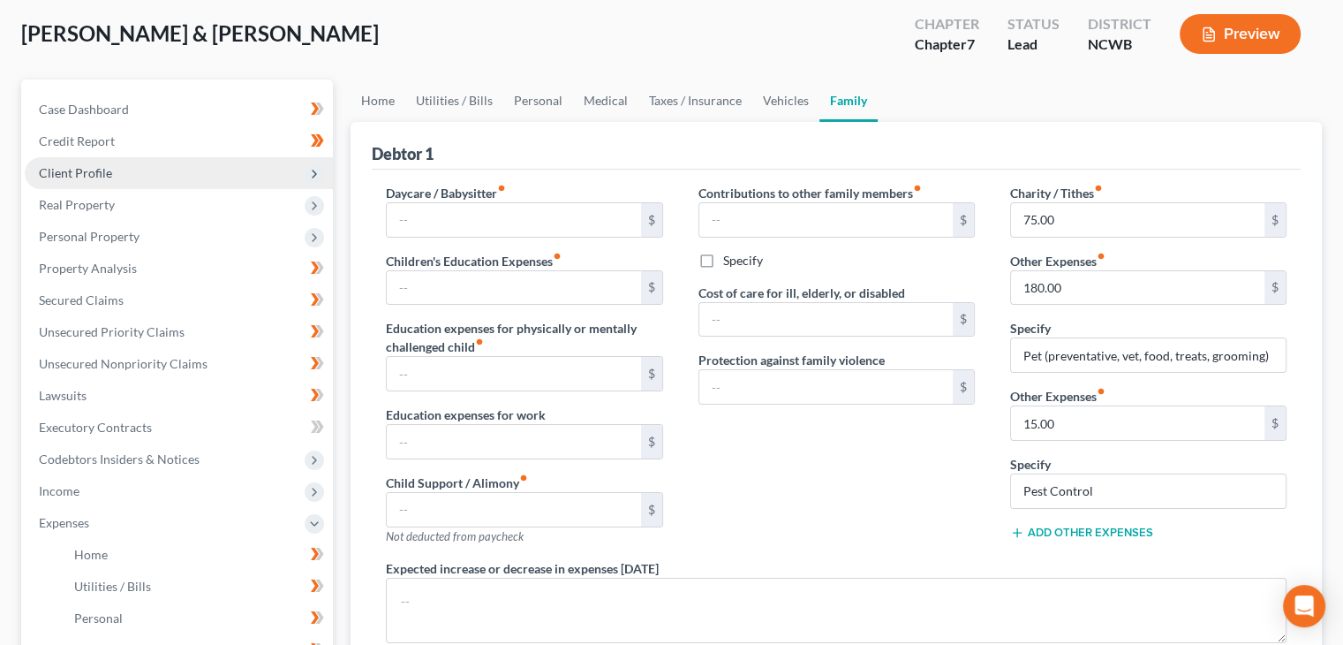
scroll to position [88, 0]
click at [601, 95] on link "Medical" at bounding box center [605, 102] width 65 height 42
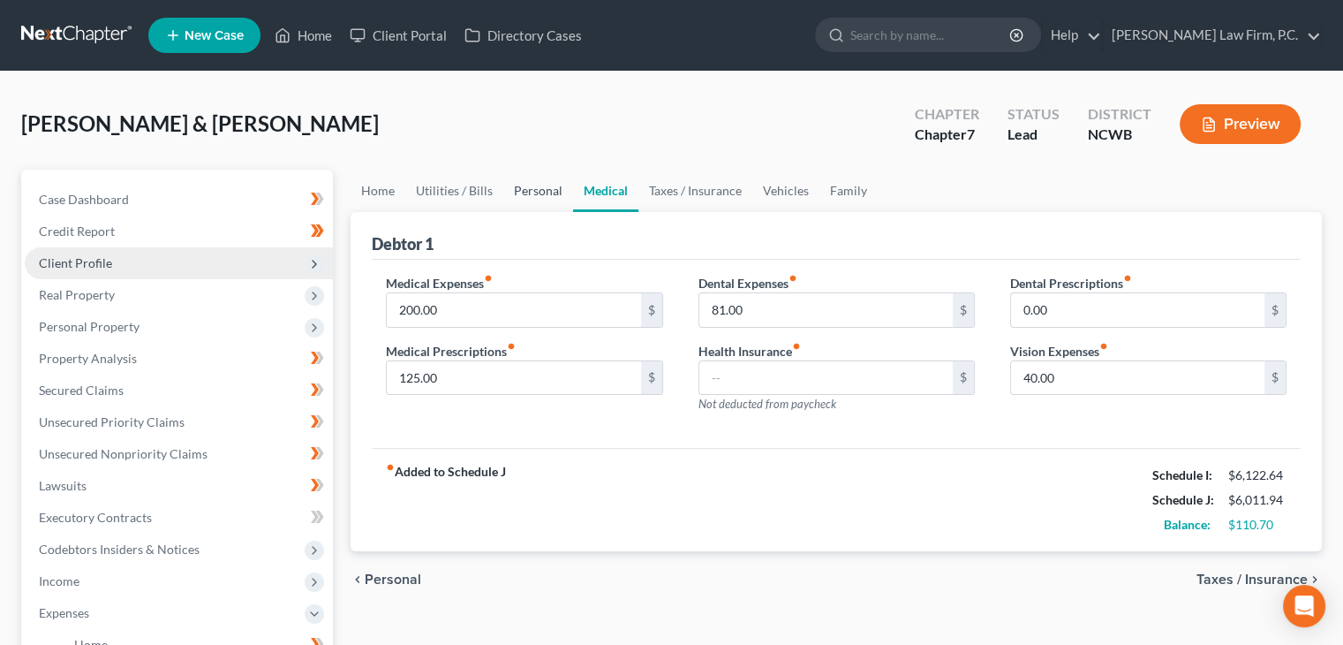
click at [539, 193] on link "Personal" at bounding box center [538, 191] width 70 height 42
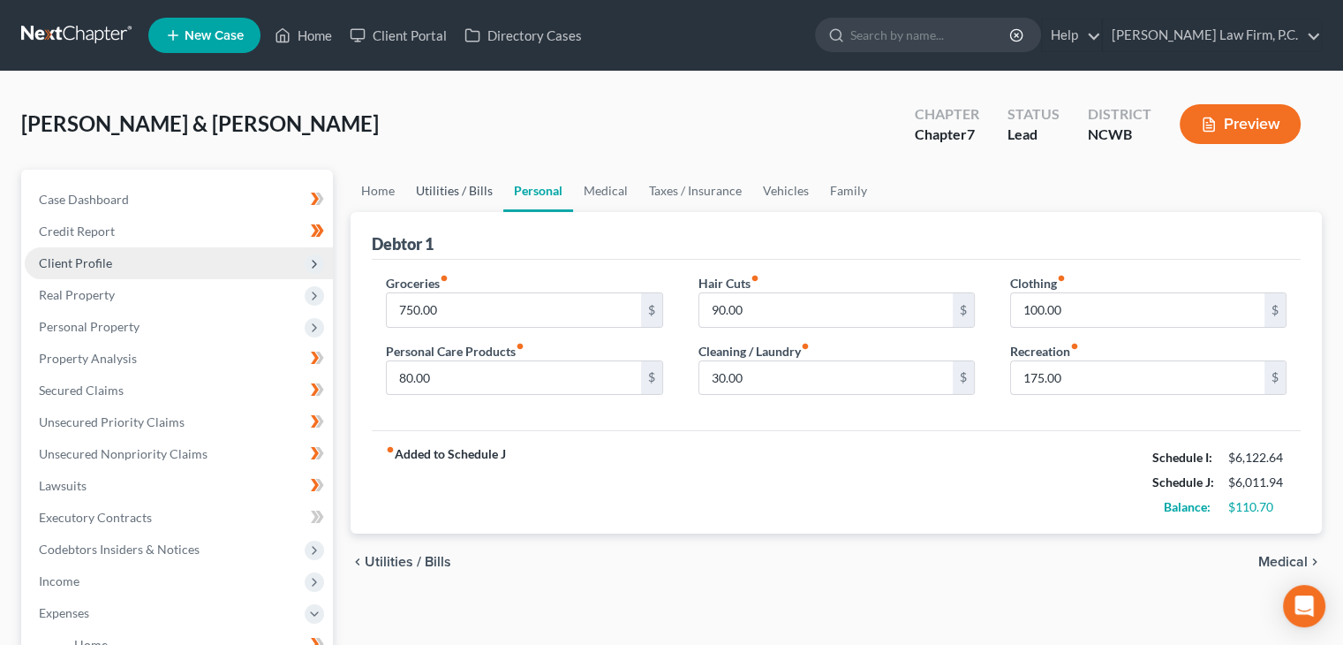
click at [473, 190] on link "Utilities / Bills" at bounding box center [454, 191] width 98 height 42
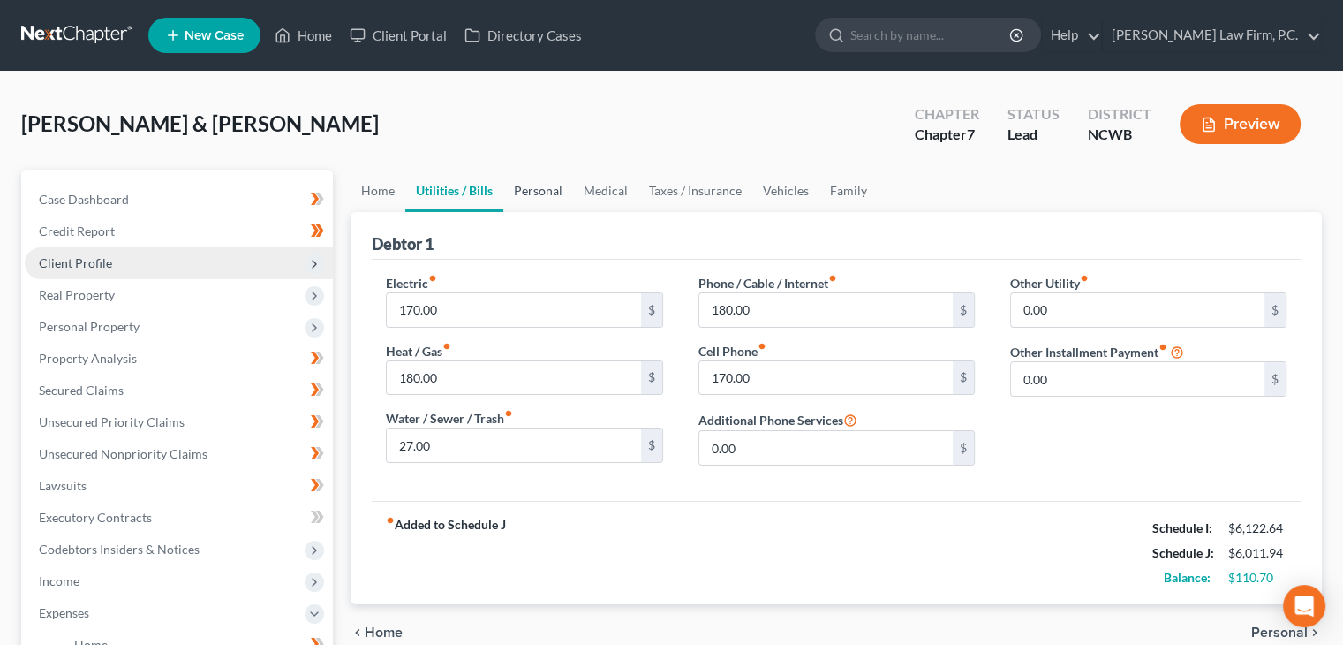
click at [529, 190] on link "Personal" at bounding box center [538, 191] width 70 height 42
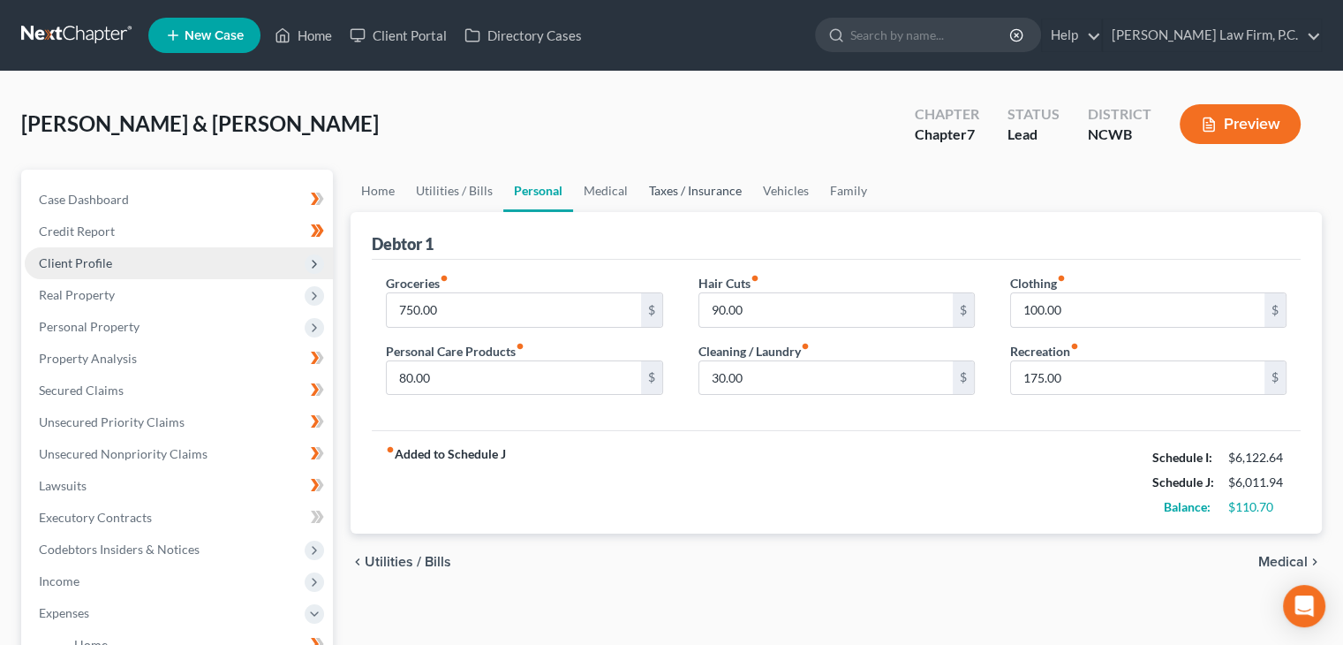
click at [685, 194] on link "Taxes / Insurance" at bounding box center [696, 191] width 114 height 42
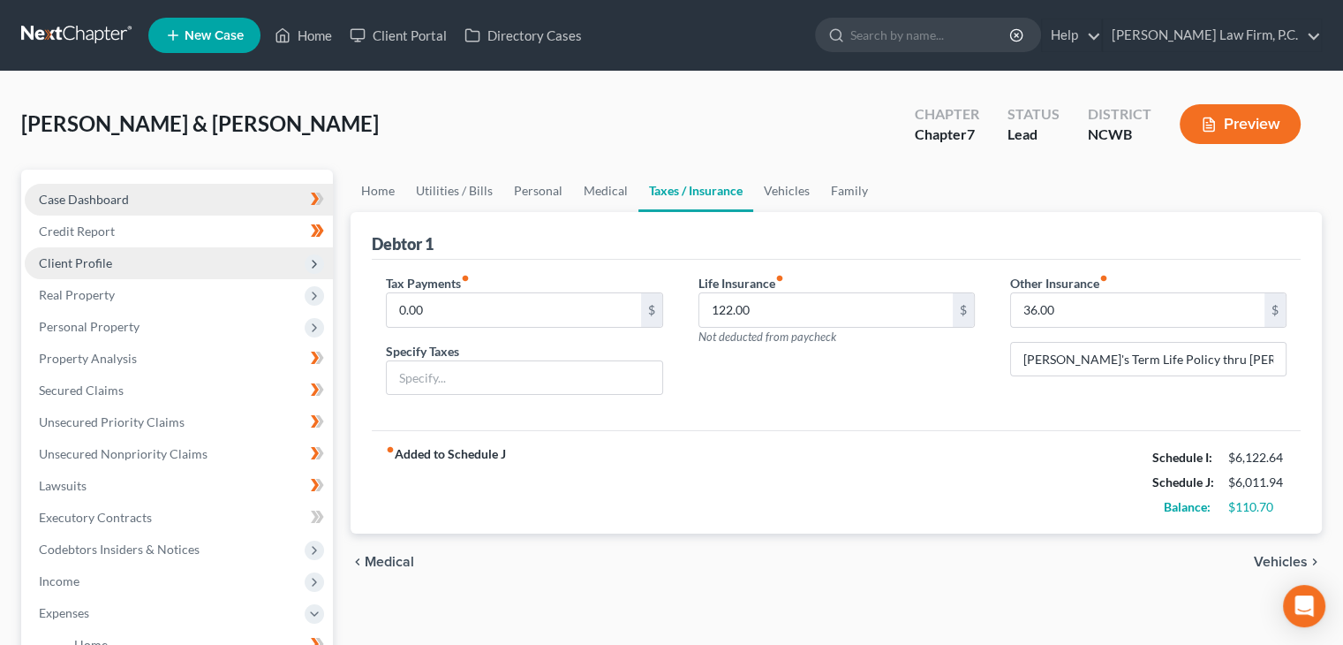
click at [125, 204] on span "Case Dashboard" at bounding box center [84, 199] width 90 height 15
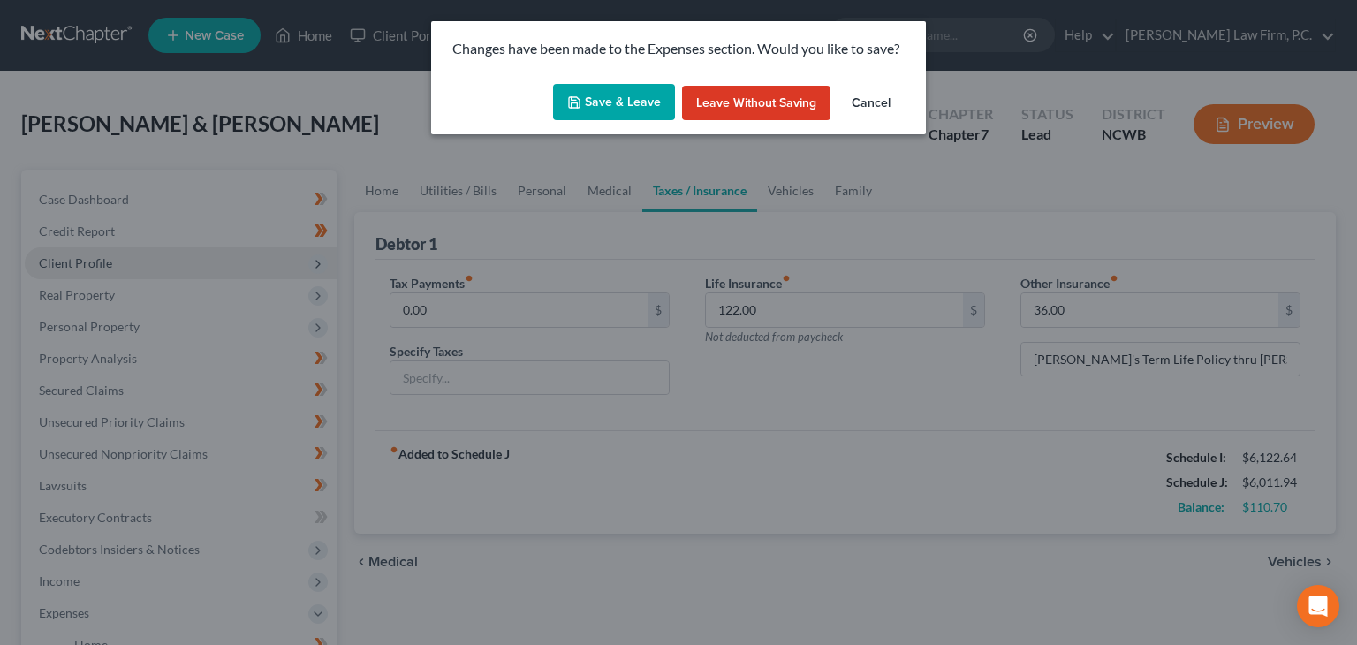
click at [607, 90] on button "Save & Leave" at bounding box center [614, 102] width 122 height 37
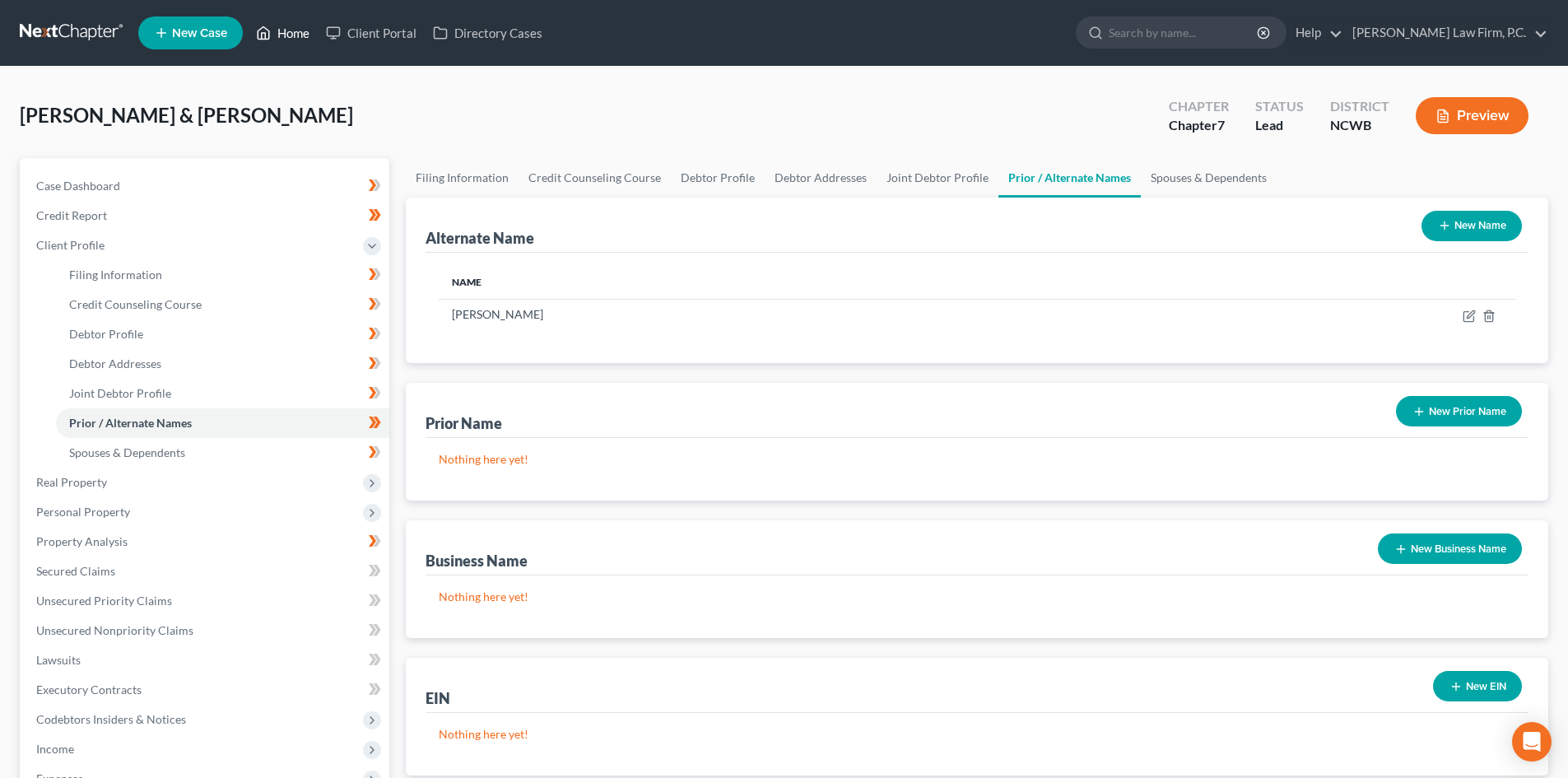
click at [307, 34] on link "Home" at bounding box center [282, 33] width 70 height 30
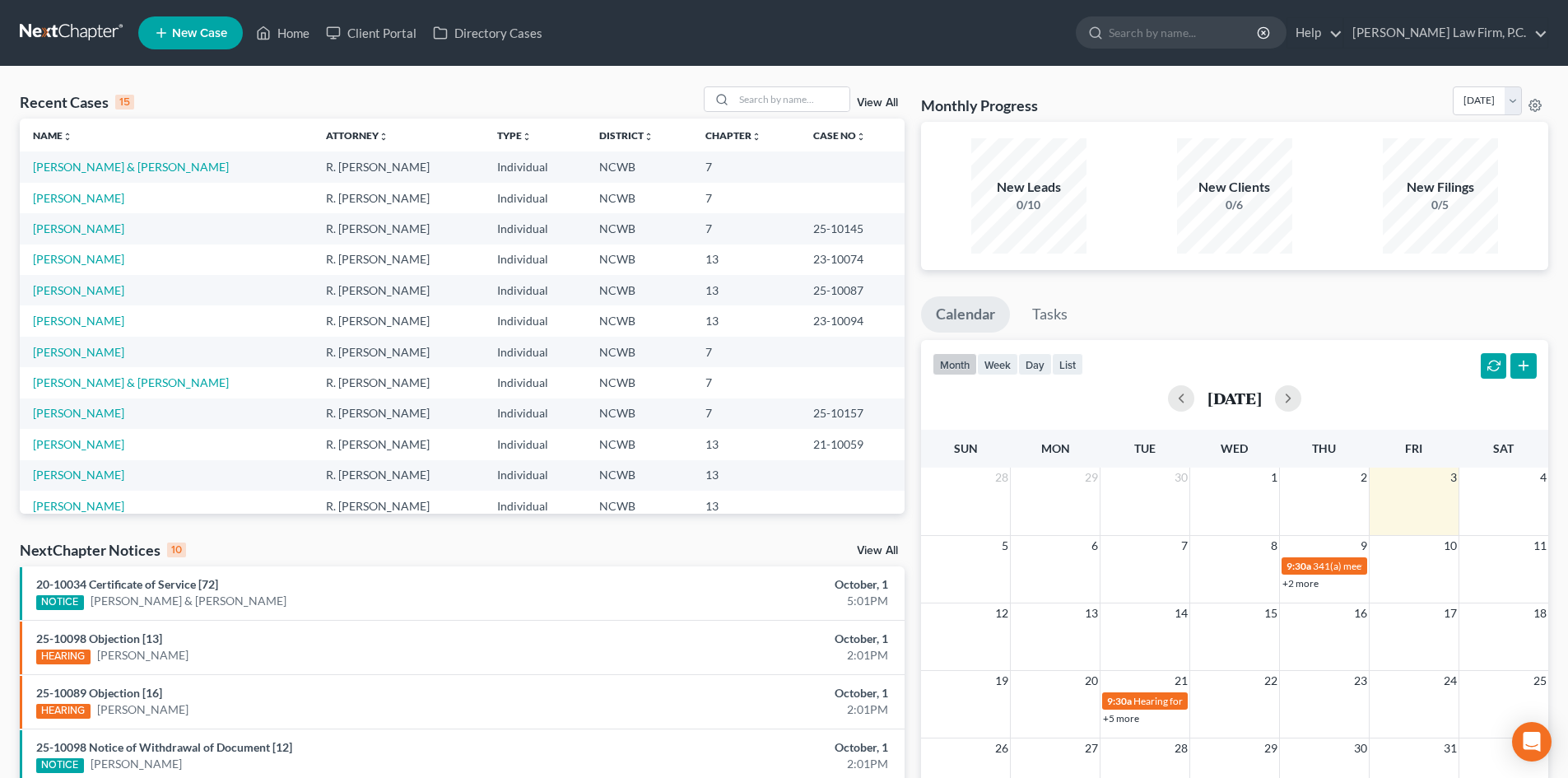
click at [40, 421] on td "Snyder, Kelsey" at bounding box center [166, 413] width 293 height 31
click at [68, 411] on link "Snyder, Kelsey" at bounding box center [78, 412] width 91 height 14
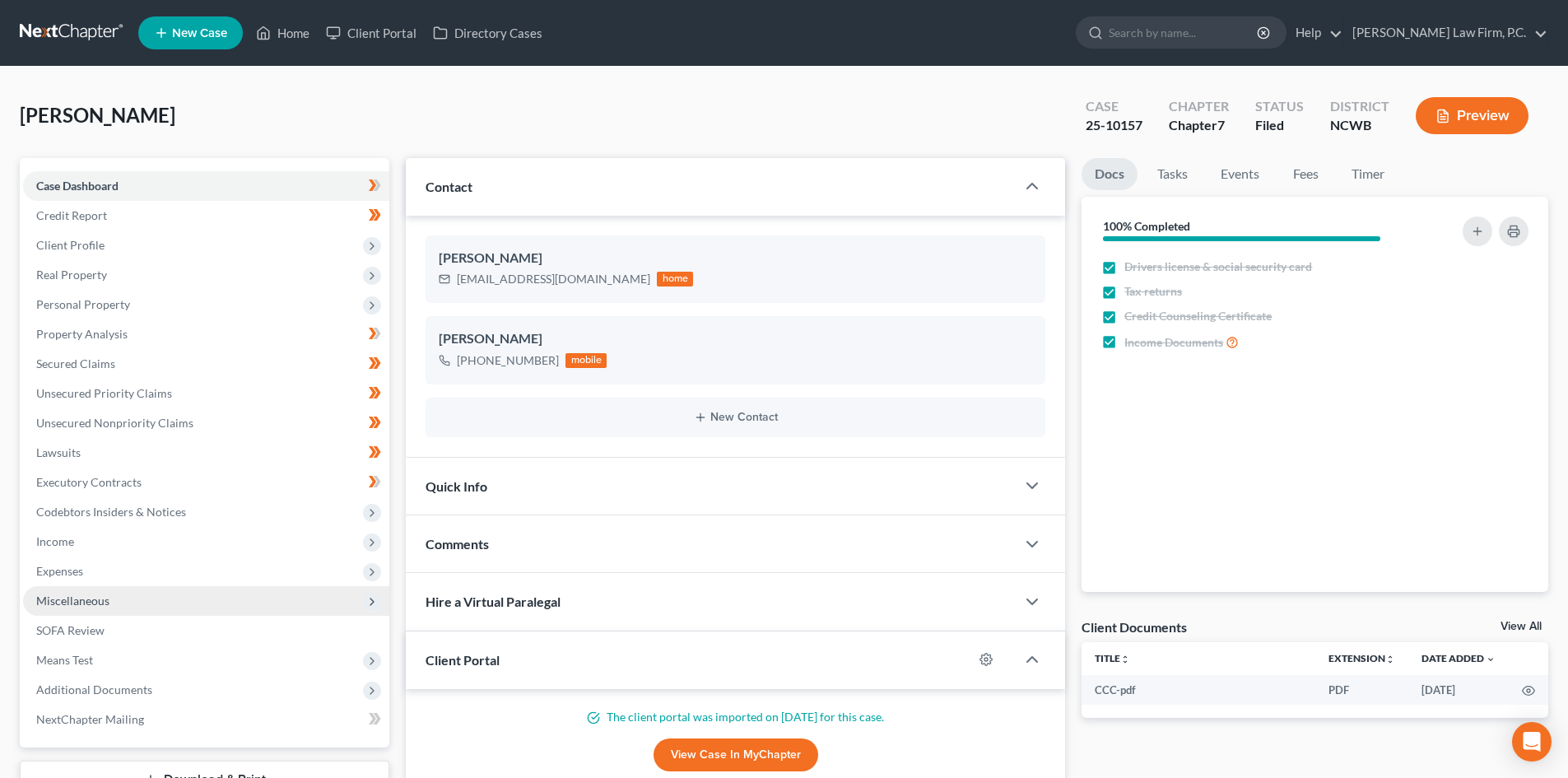
click at [121, 601] on span "Miscellaneous" at bounding box center [206, 601] width 366 height 30
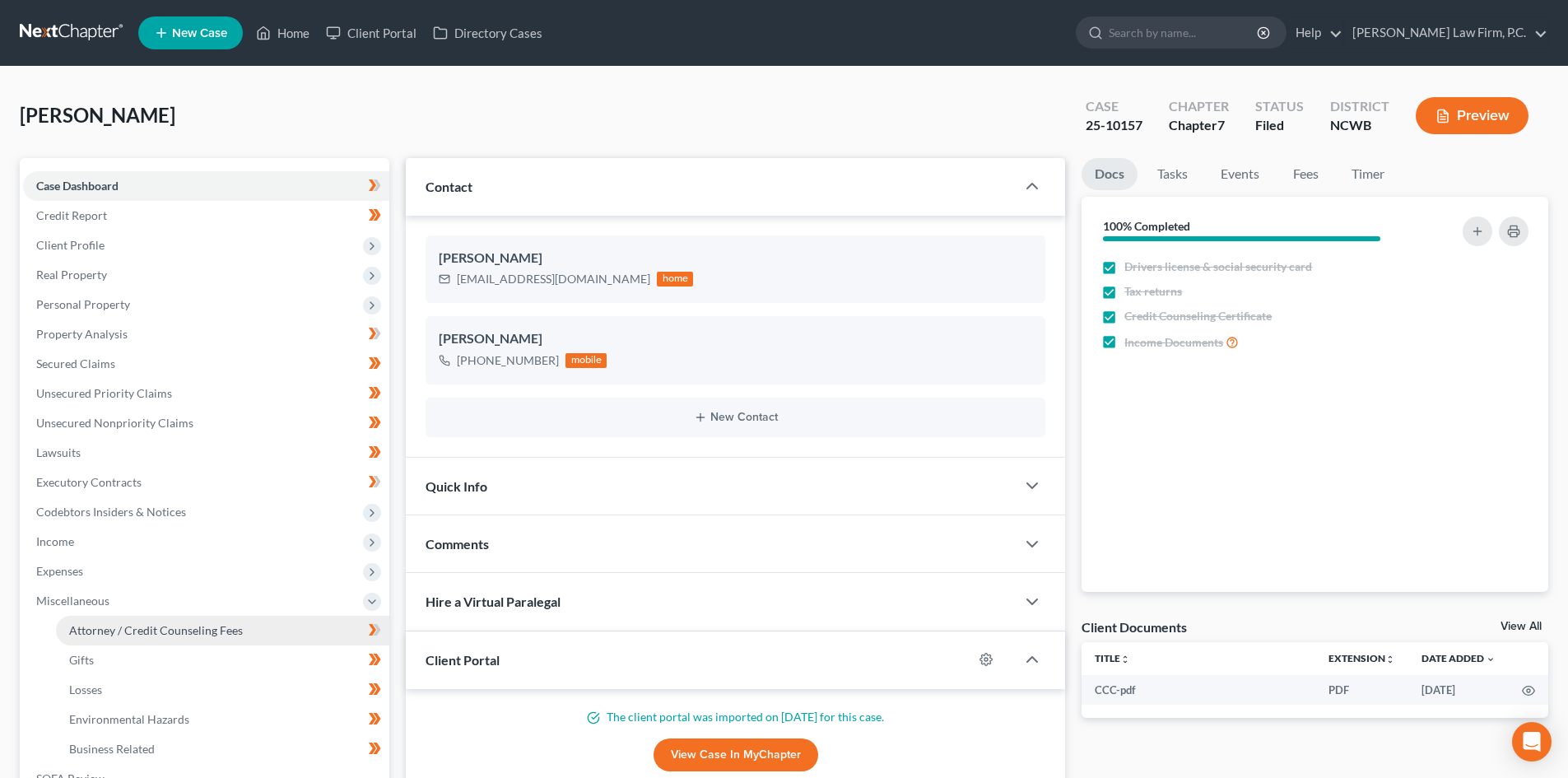
click at [154, 635] on span "Attorney / Credit Counseling Fees" at bounding box center [156, 630] width 173 height 14
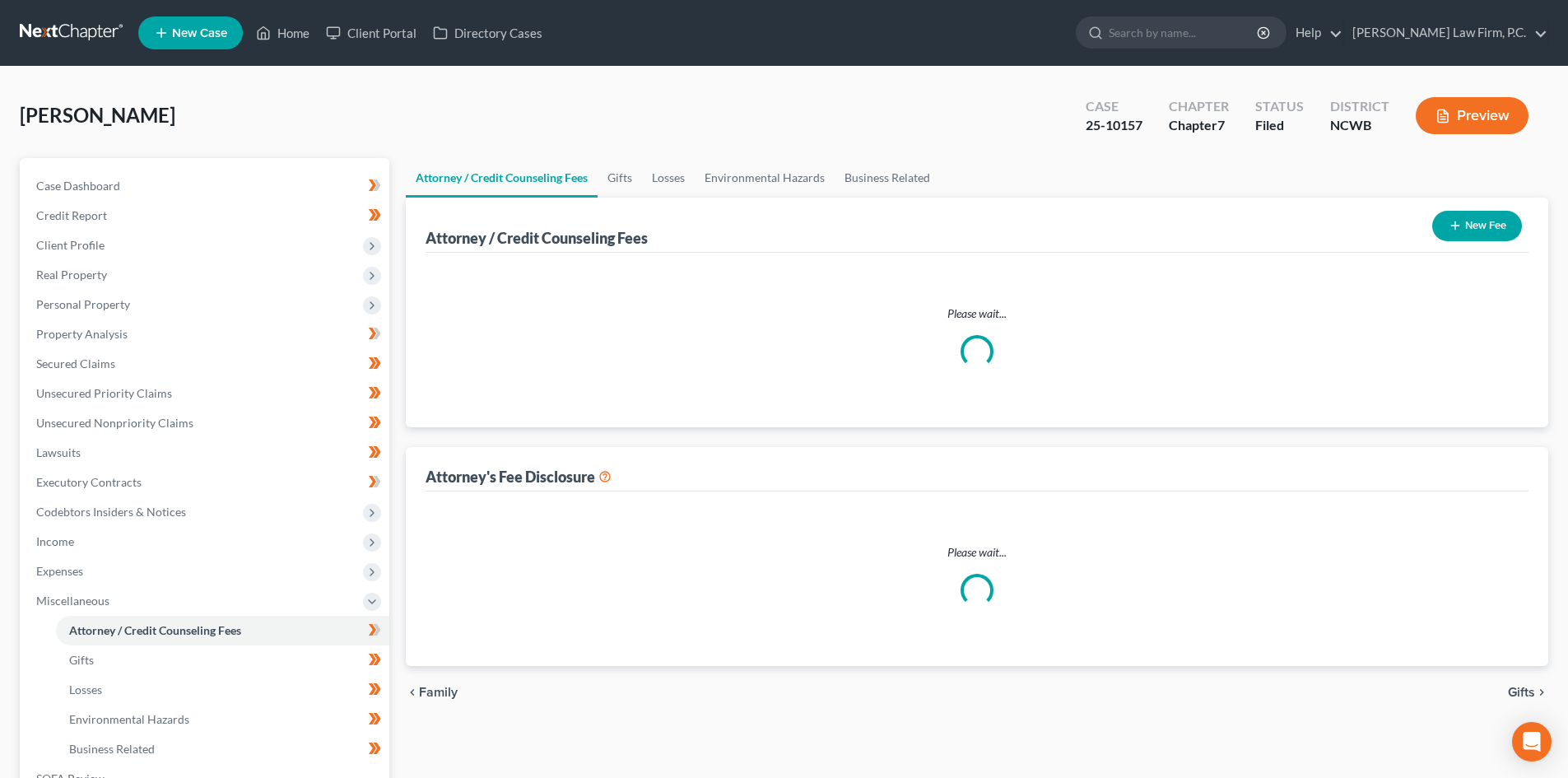
select select "2"
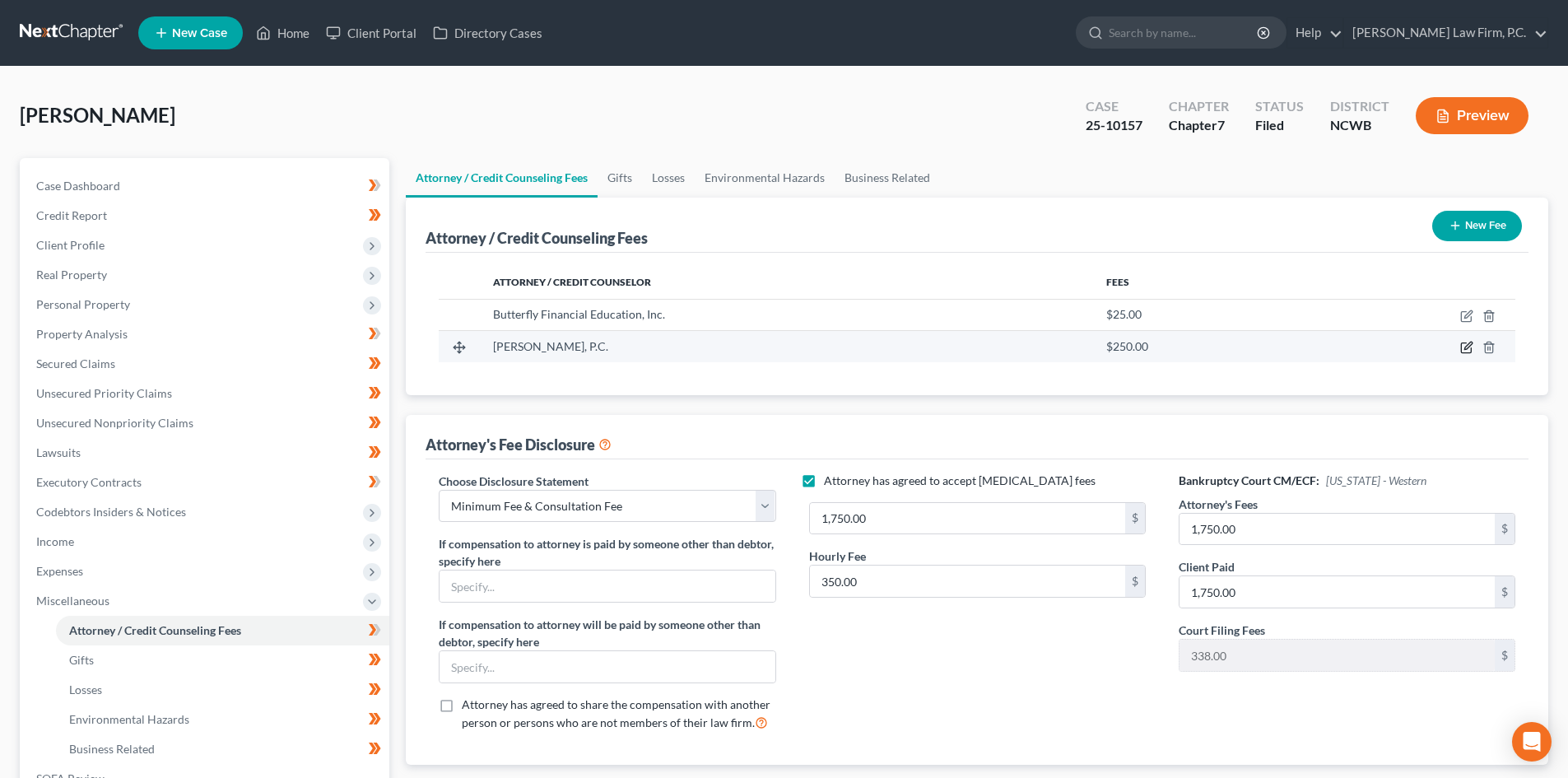
click at [1462, 344] on icon "button" at bounding box center [1466, 348] width 10 height 10
select select "28"
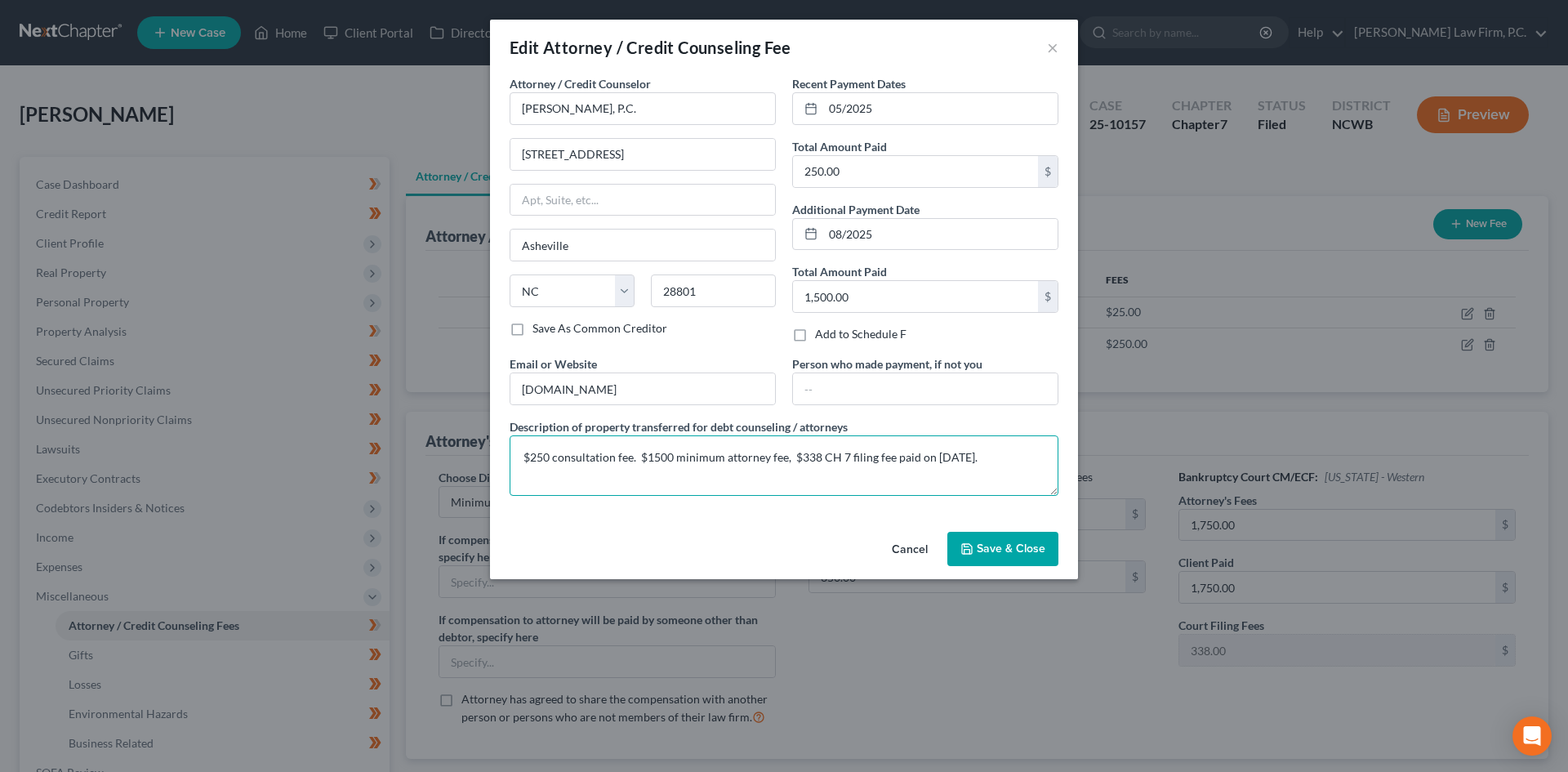
drag, startPoint x: 1000, startPoint y: 458, endPoint x: 439, endPoint y: 484, distance: 561.6
click at [439, 484] on div "Edit Attorney / Credit Counseling Fee × Attorney / Credit Counselor * Matney Mo…" at bounding box center [784, 386] width 1568 height 772
click at [918, 554] on button "Cancel" at bounding box center [909, 549] width 62 height 32
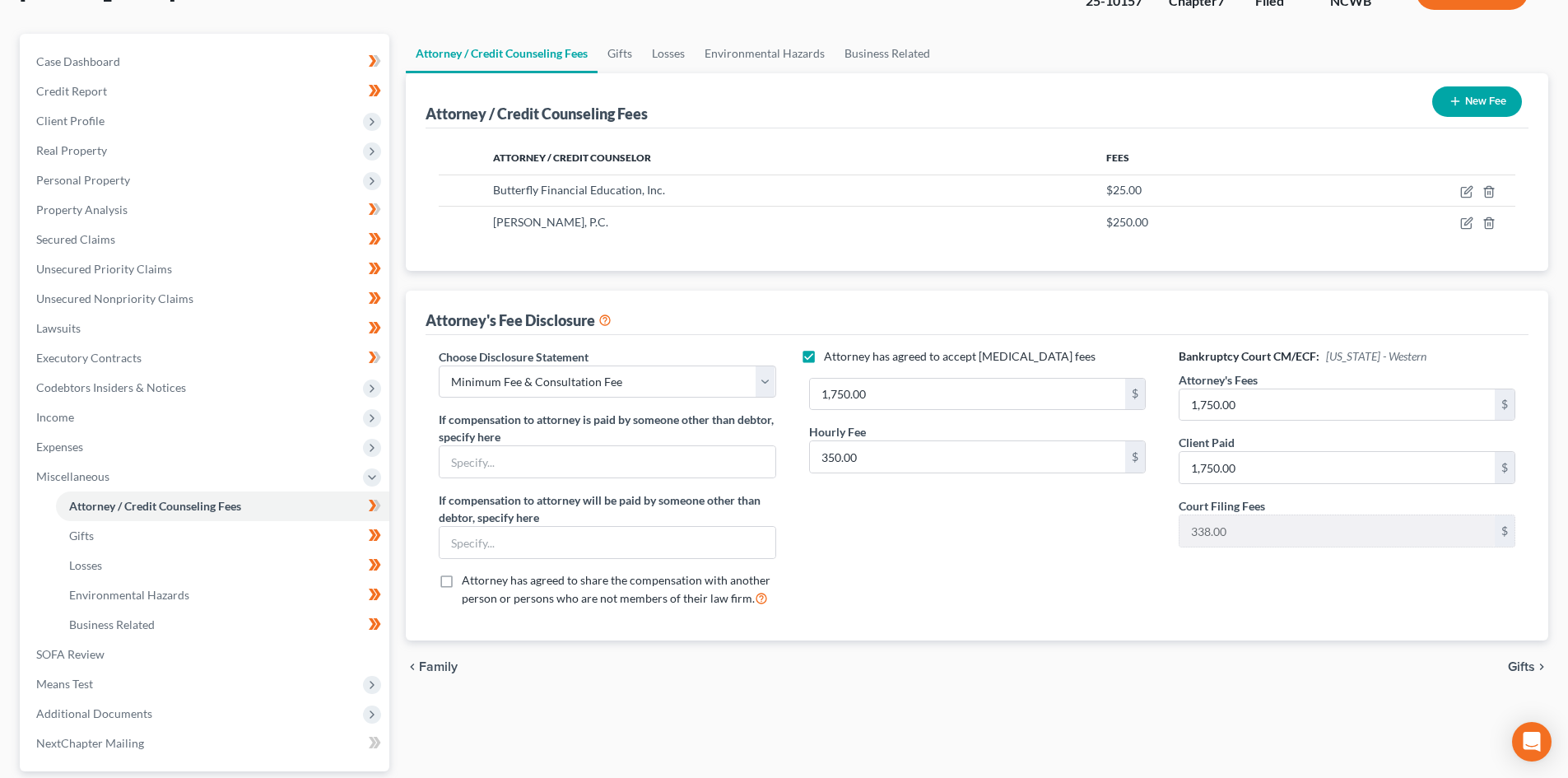
scroll to position [165, 0]
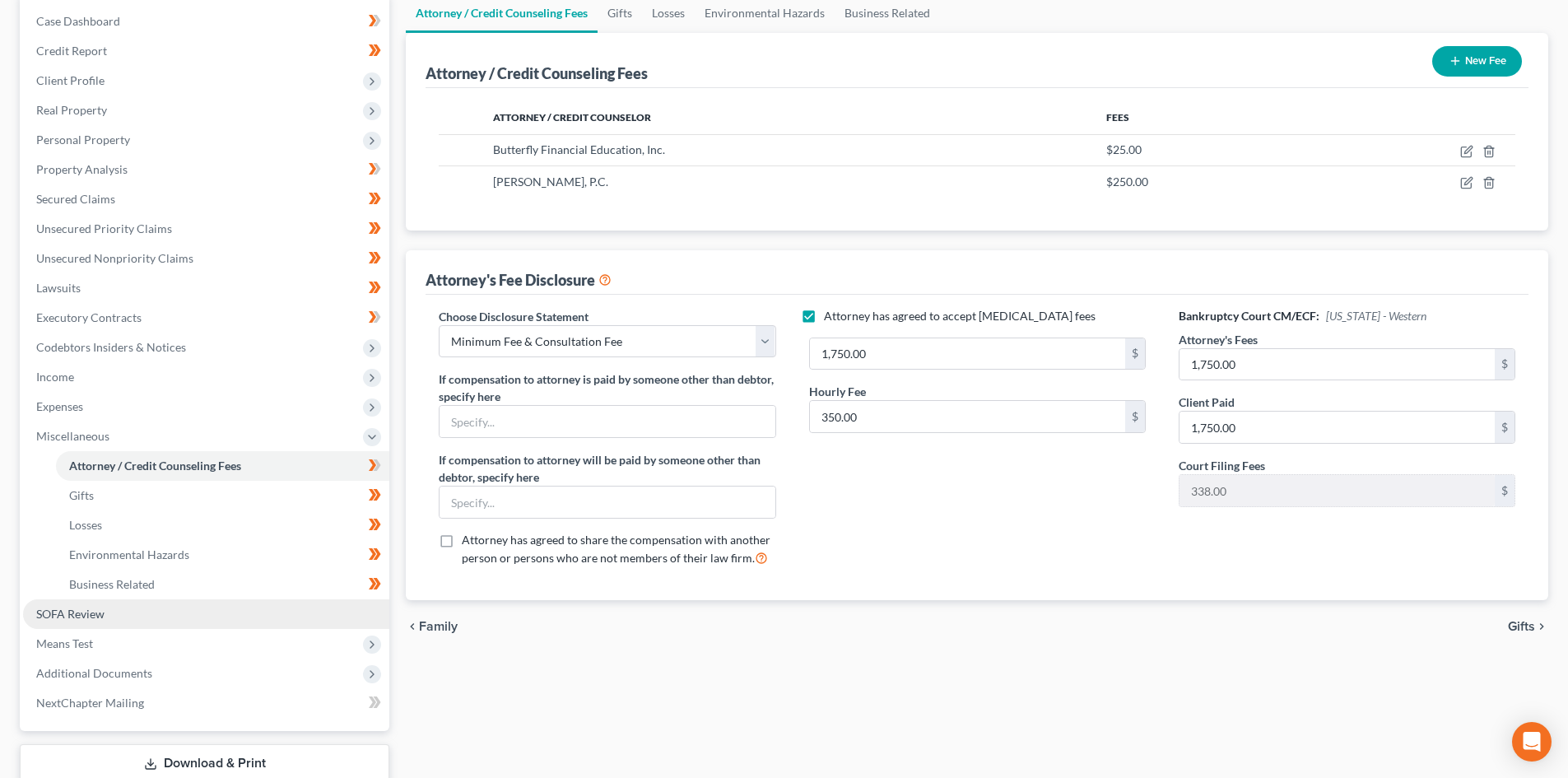
click at [106, 616] on link "SOFA Review" at bounding box center [206, 614] width 366 height 30
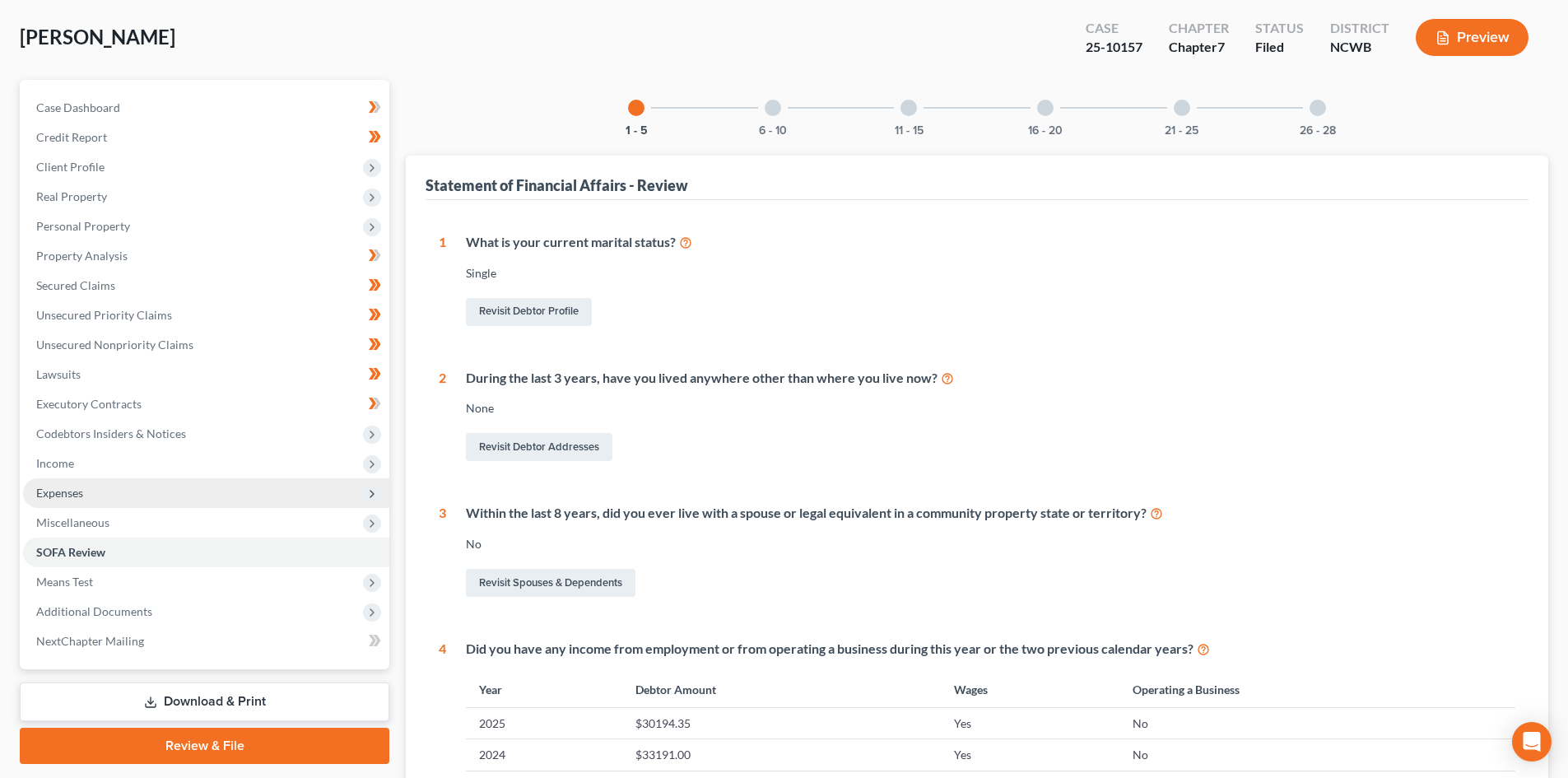
scroll to position [82, 0]
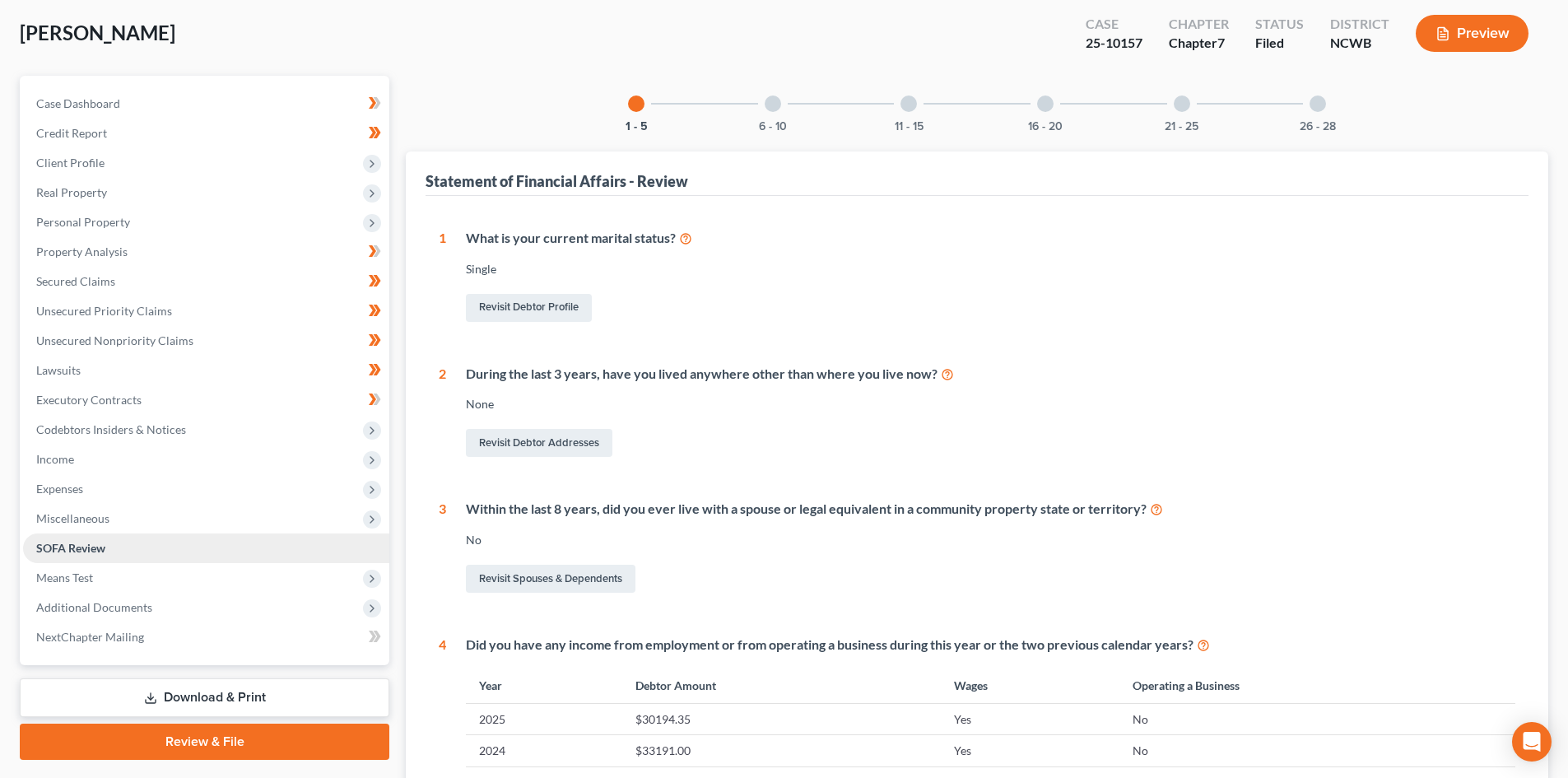
click at [128, 546] on link "SOFA Review" at bounding box center [206, 548] width 366 height 30
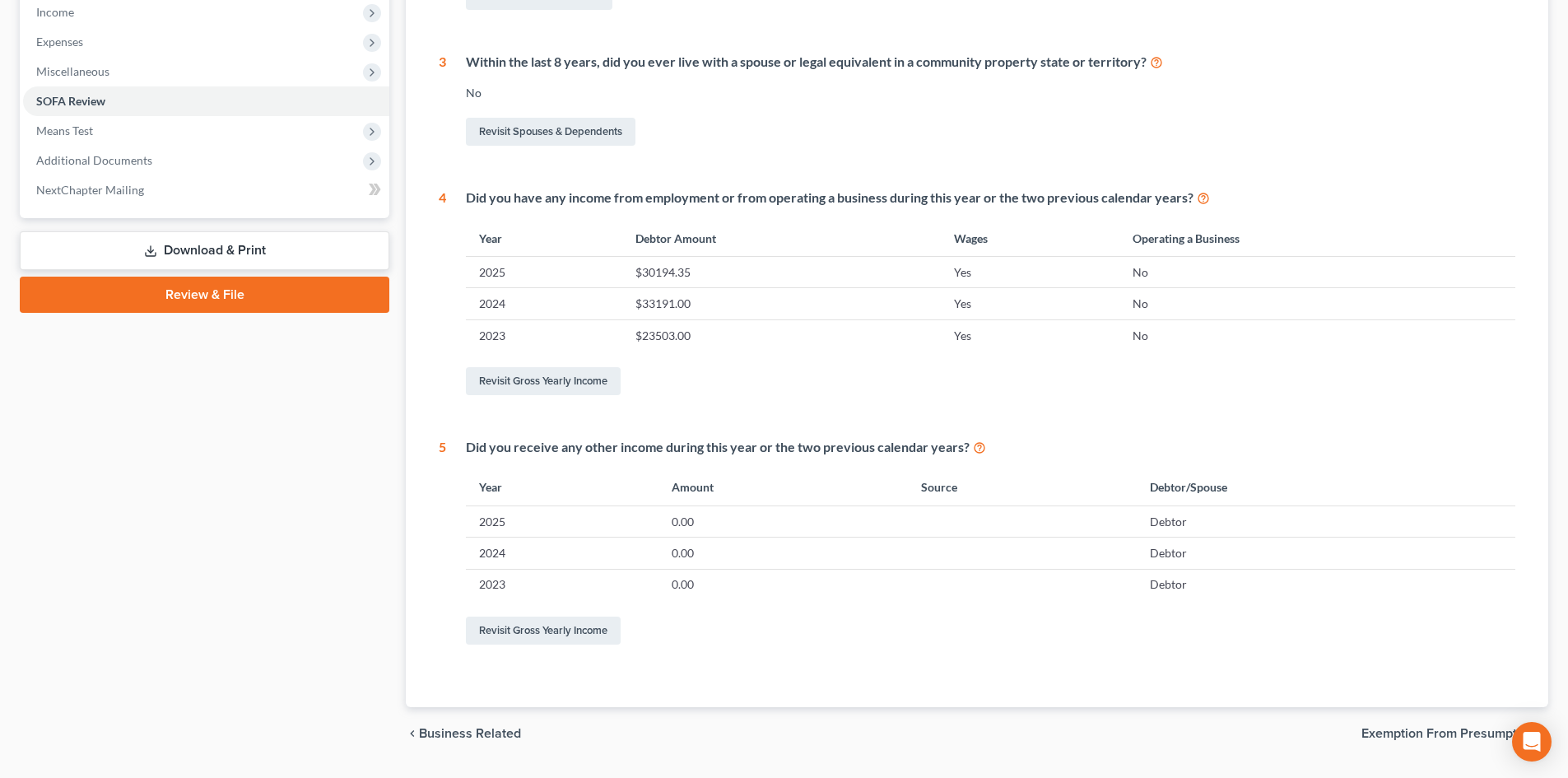
scroll to position [574, 0]
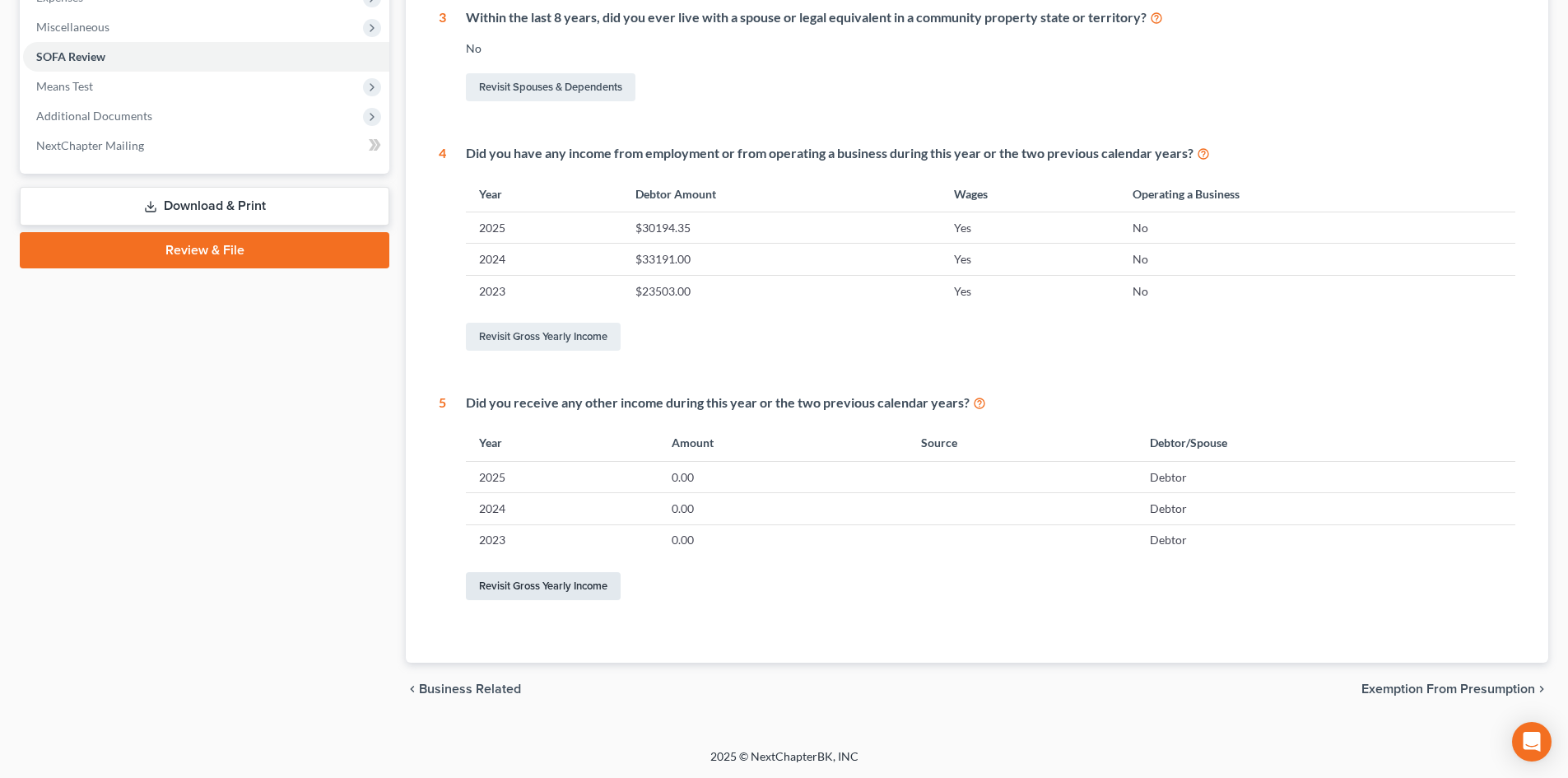
click at [547, 587] on link "Revisit Gross Yearly Income" at bounding box center [543, 586] width 155 height 28
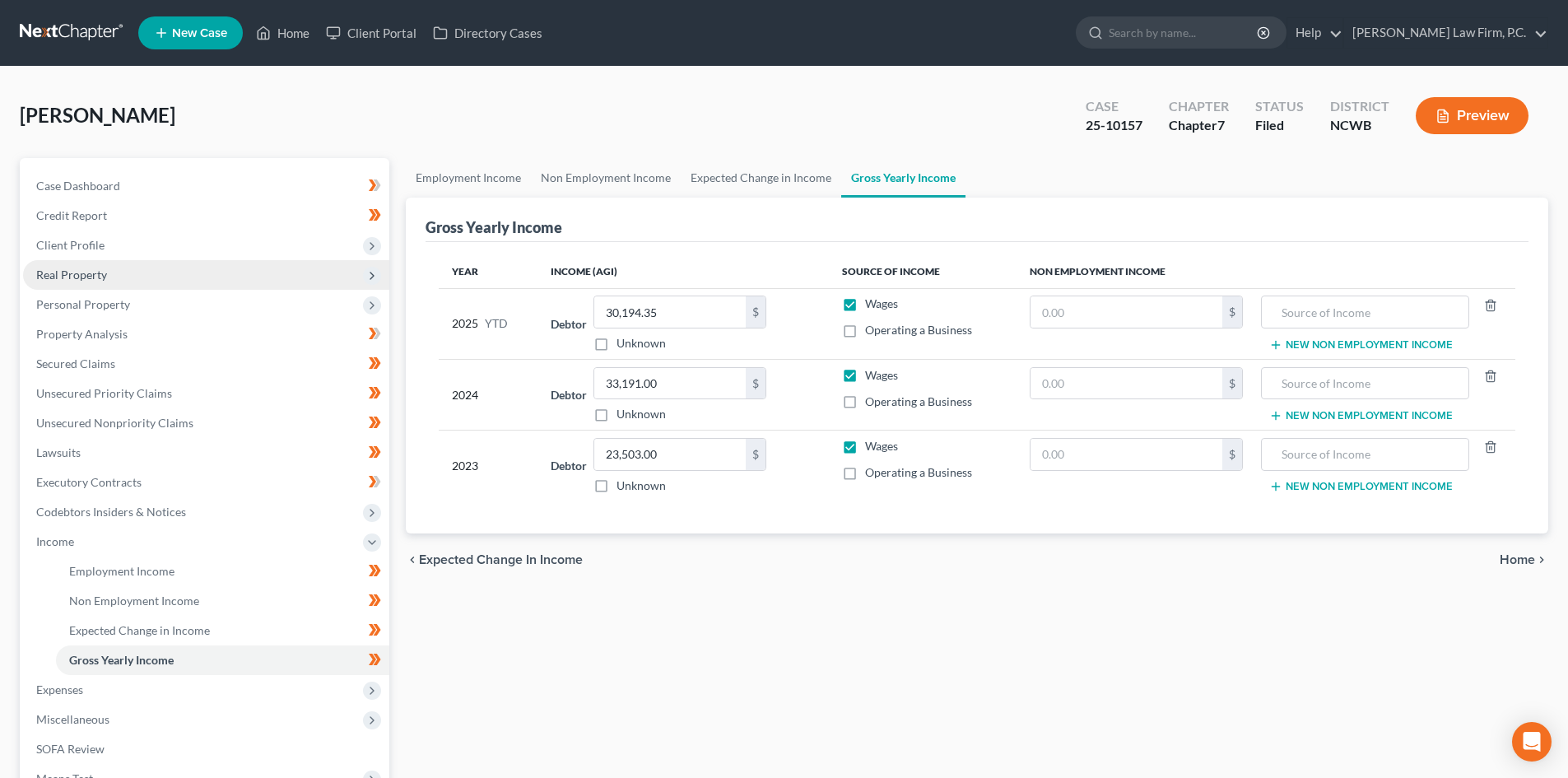
click at [152, 273] on span "Real Property" at bounding box center [206, 275] width 366 height 30
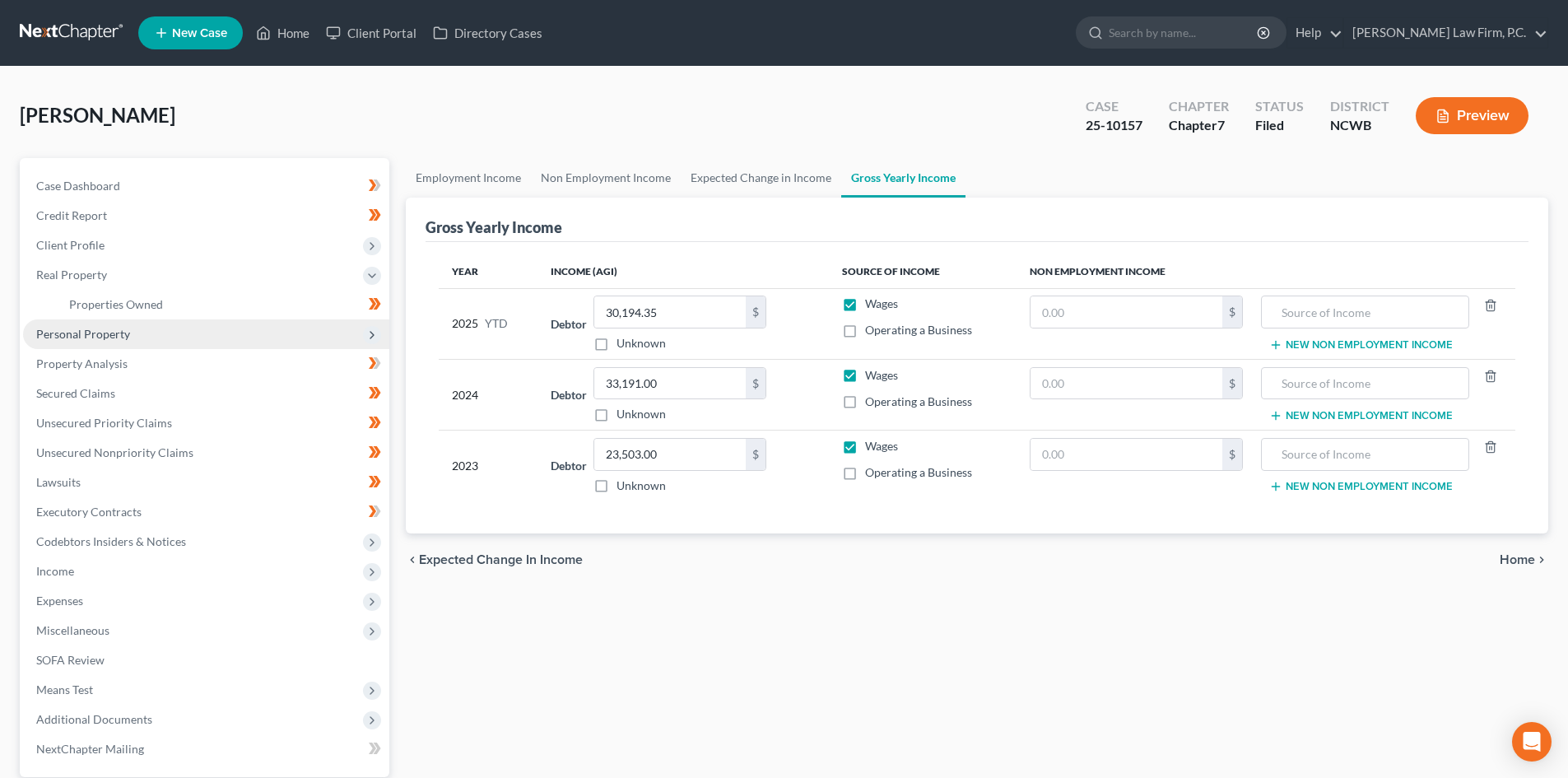
click at [144, 322] on span "Personal Property" at bounding box center [206, 334] width 366 height 30
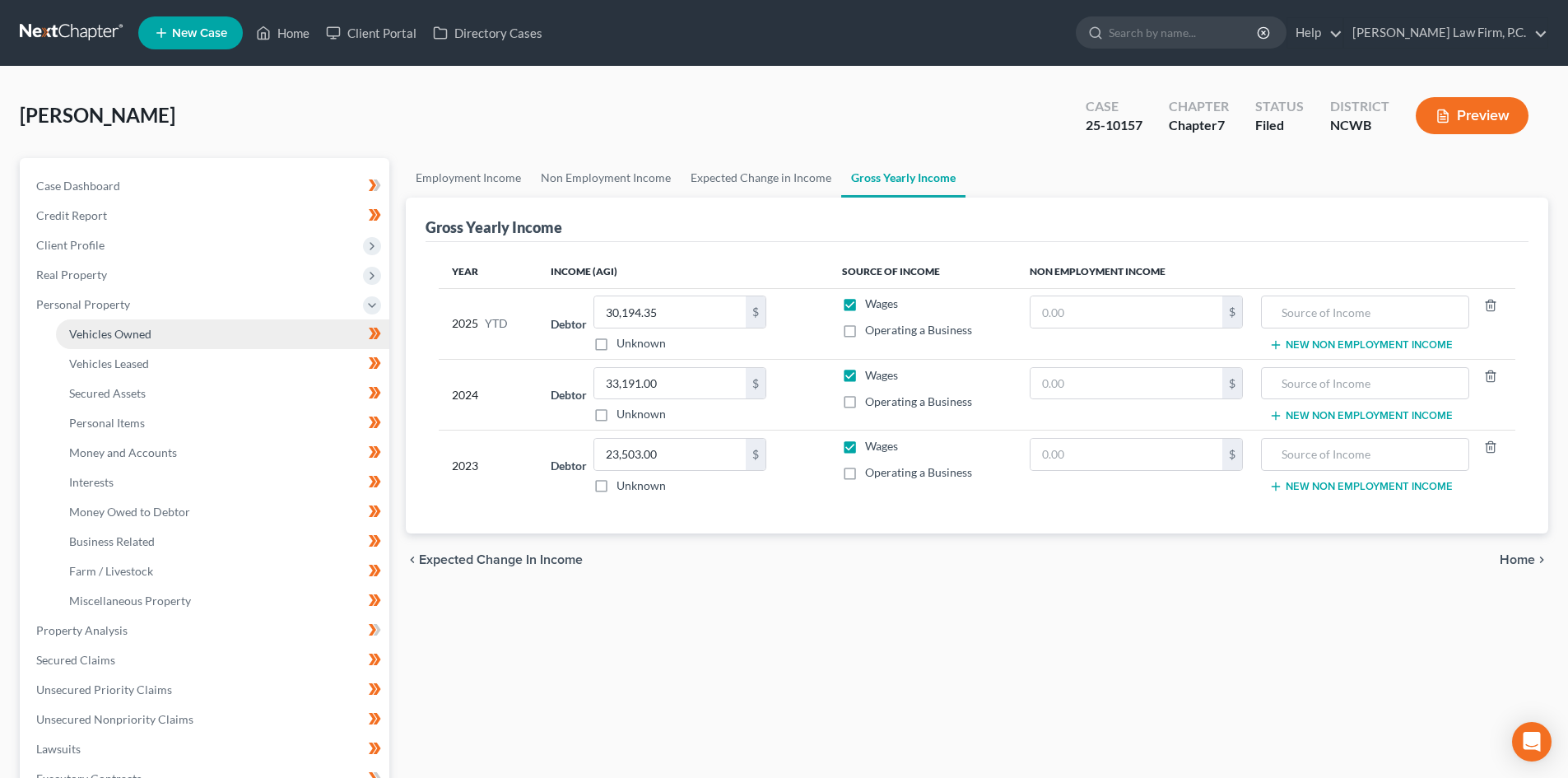
click at [188, 333] on link "Vehicles Owned" at bounding box center [223, 334] width 334 height 30
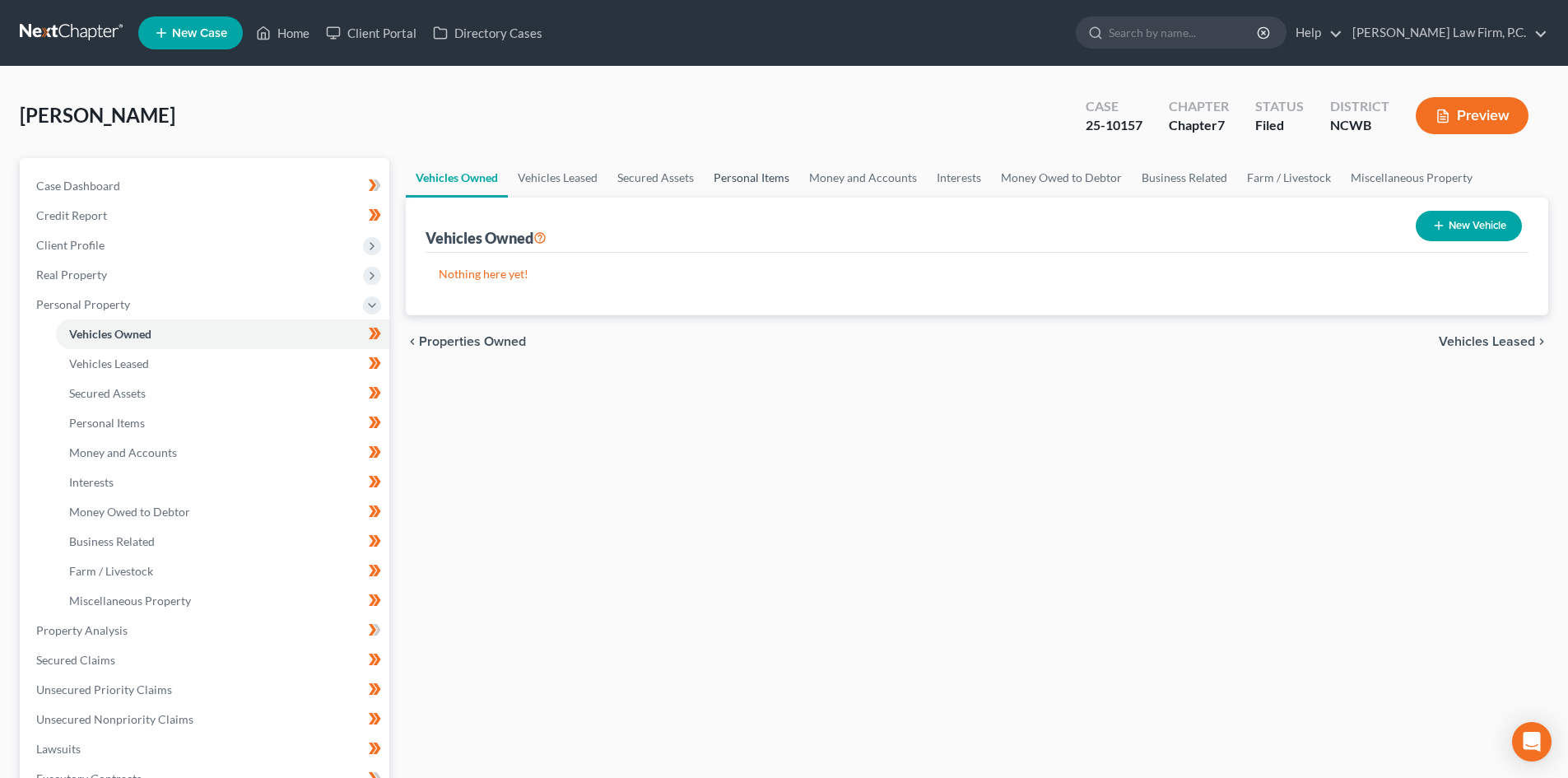
click at [755, 172] on link "Personal Items" at bounding box center [751, 178] width 95 height 39
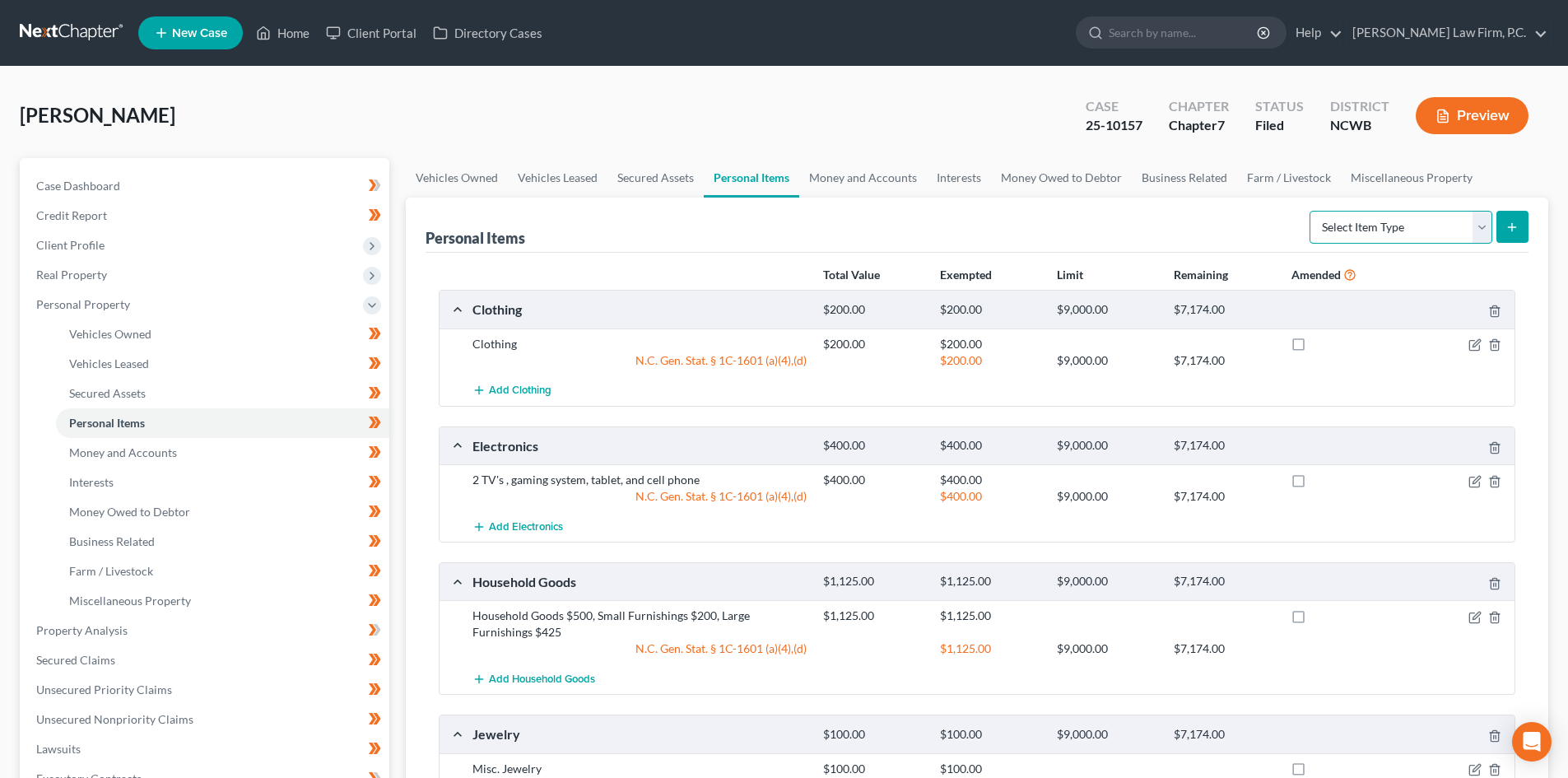
click at [1481, 238] on select "Select Item Type Clothing Collectibles Of Value Electronics Firearms Household …" at bounding box center [1401, 226] width 183 height 33
click at [895, 171] on link "Money and Accounts" at bounding box center [863, 178] width 128 height 39
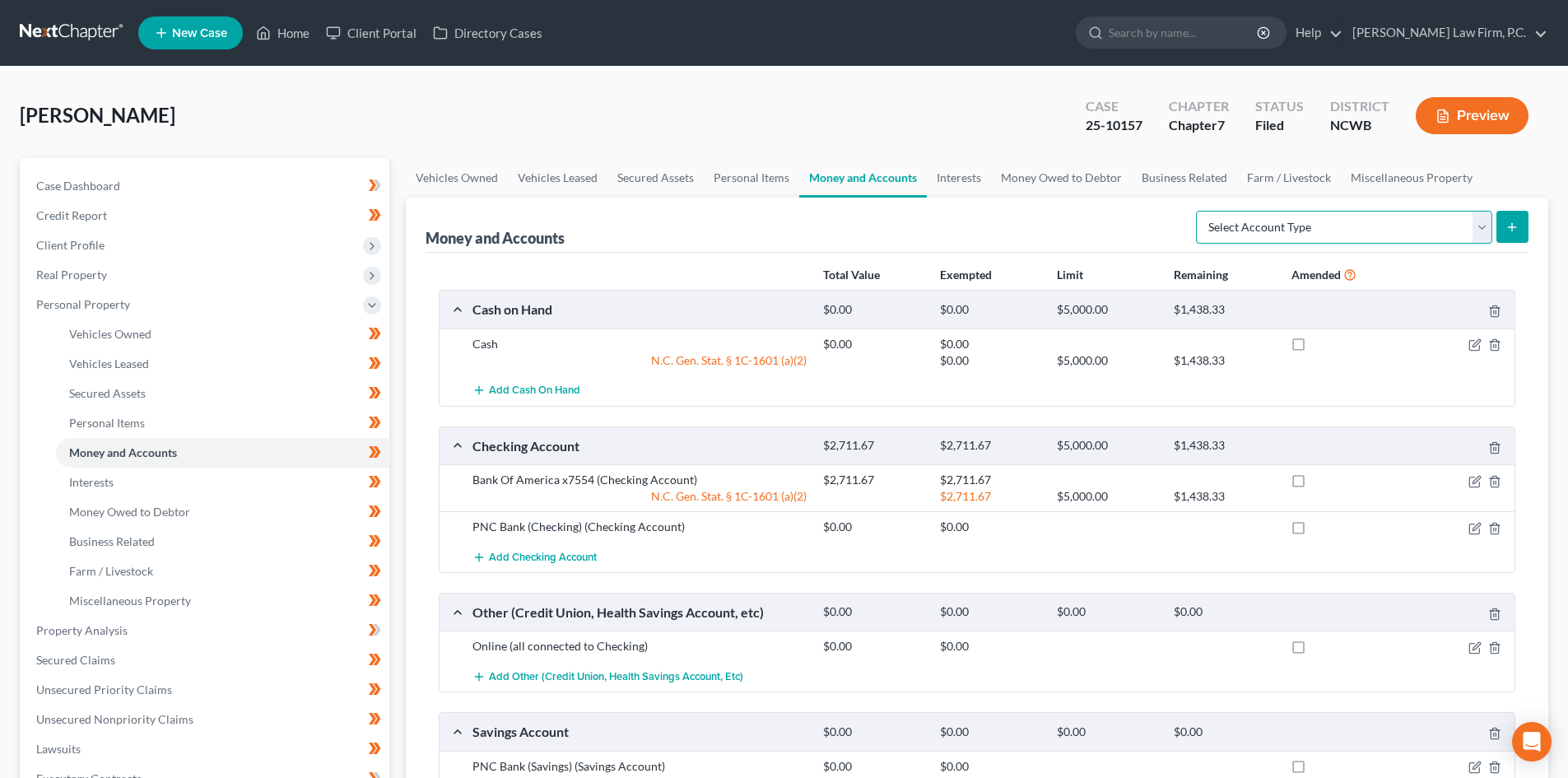
click at [1479, 225] on select "Select Account Type Brokerage Cash on Hand Certificates of Deposit Checking Acc…" at bounding box center [1344, 226] width 296 height 33
click at [955, 176] on link "Interests" at bounding box center [958, 178] width 64 height 39
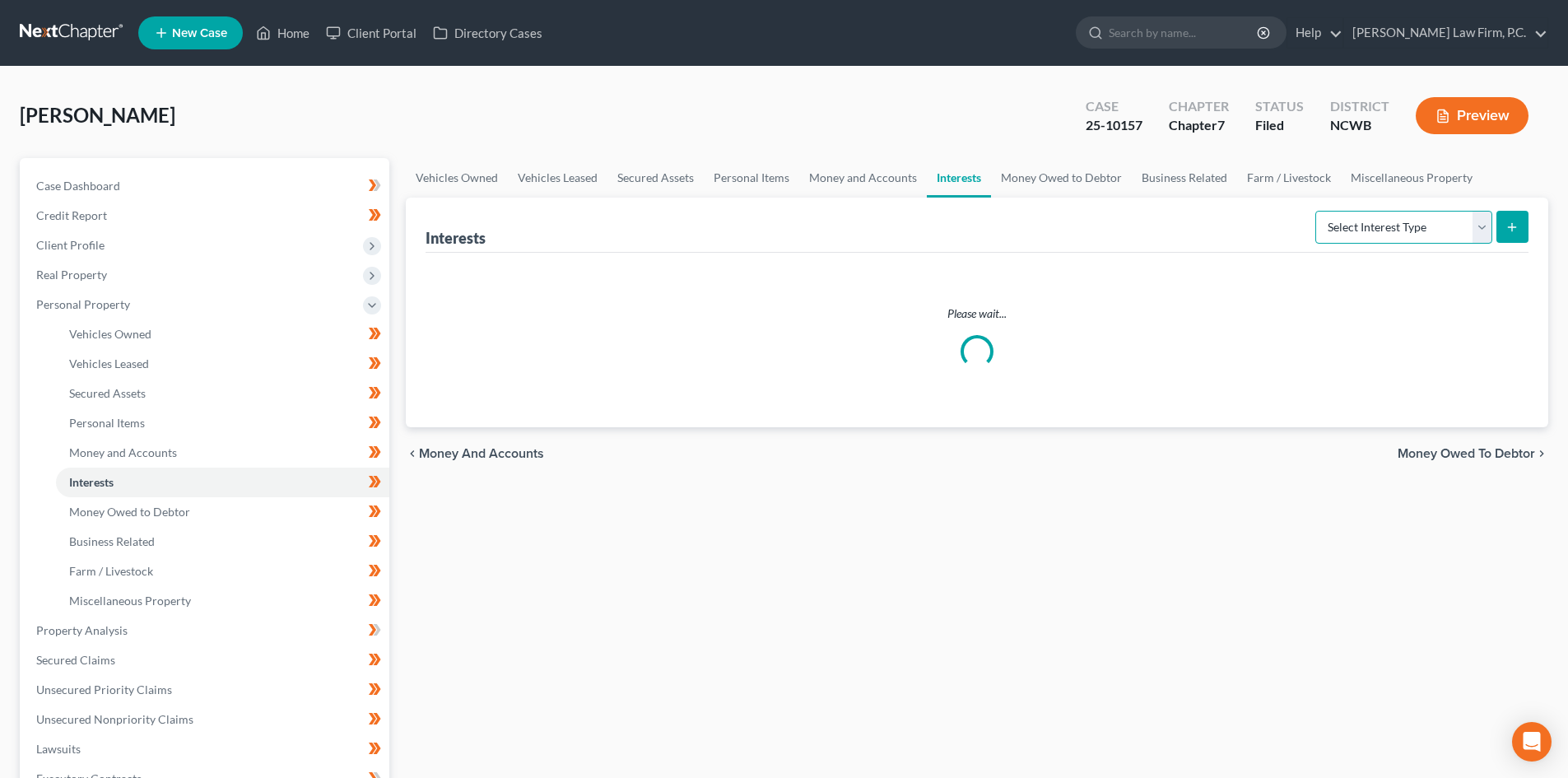
click at [1480, 235] on select "Select Interest Type 401K Annuity Bond Education IRA Government Bond Government…" at bounding box center [1404, 226] width 177 height 33
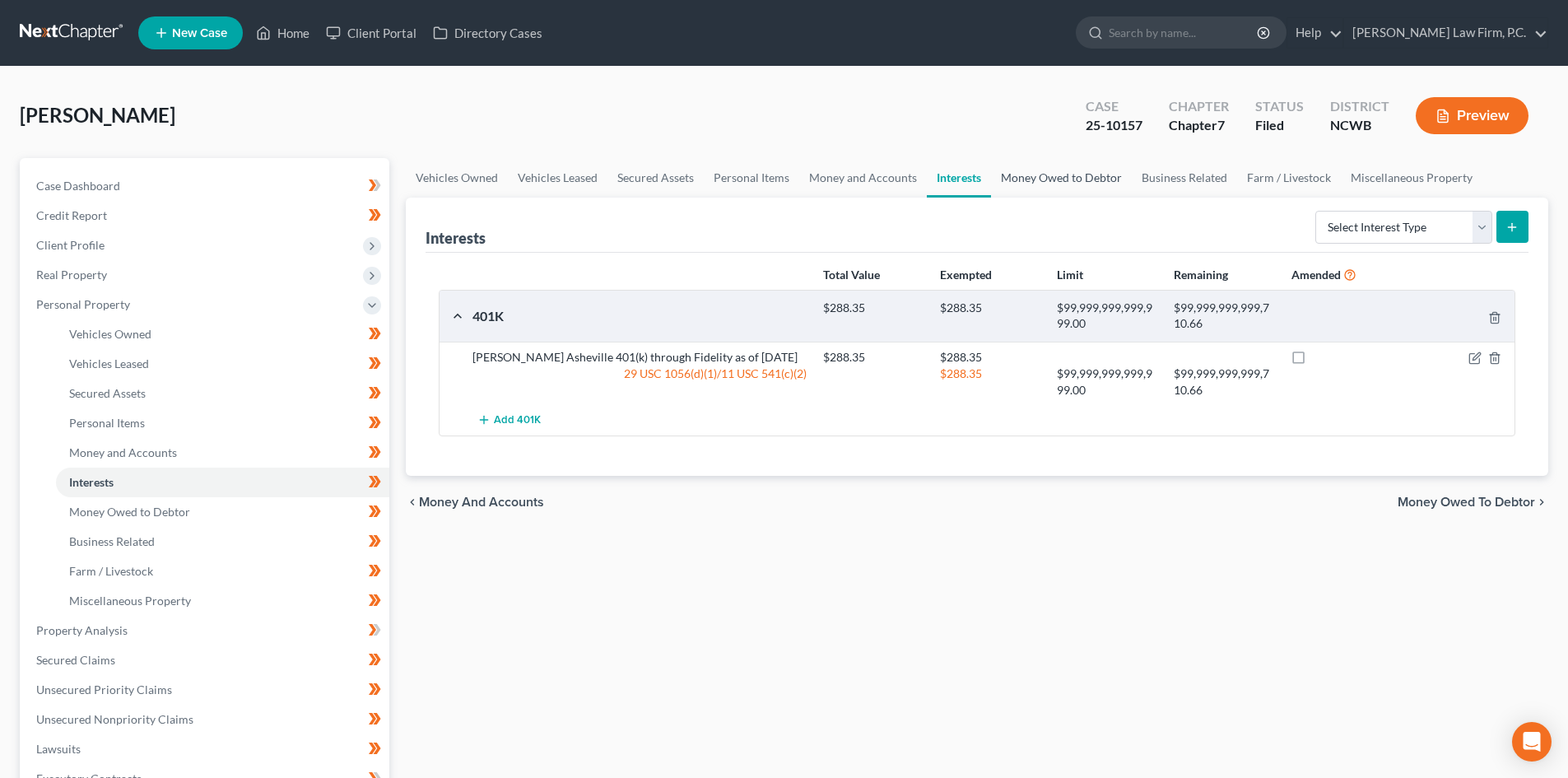
click at [1080, 176] on link "Money Owed to Debtor" at bounding box center [1061, 178] width 141 height 39
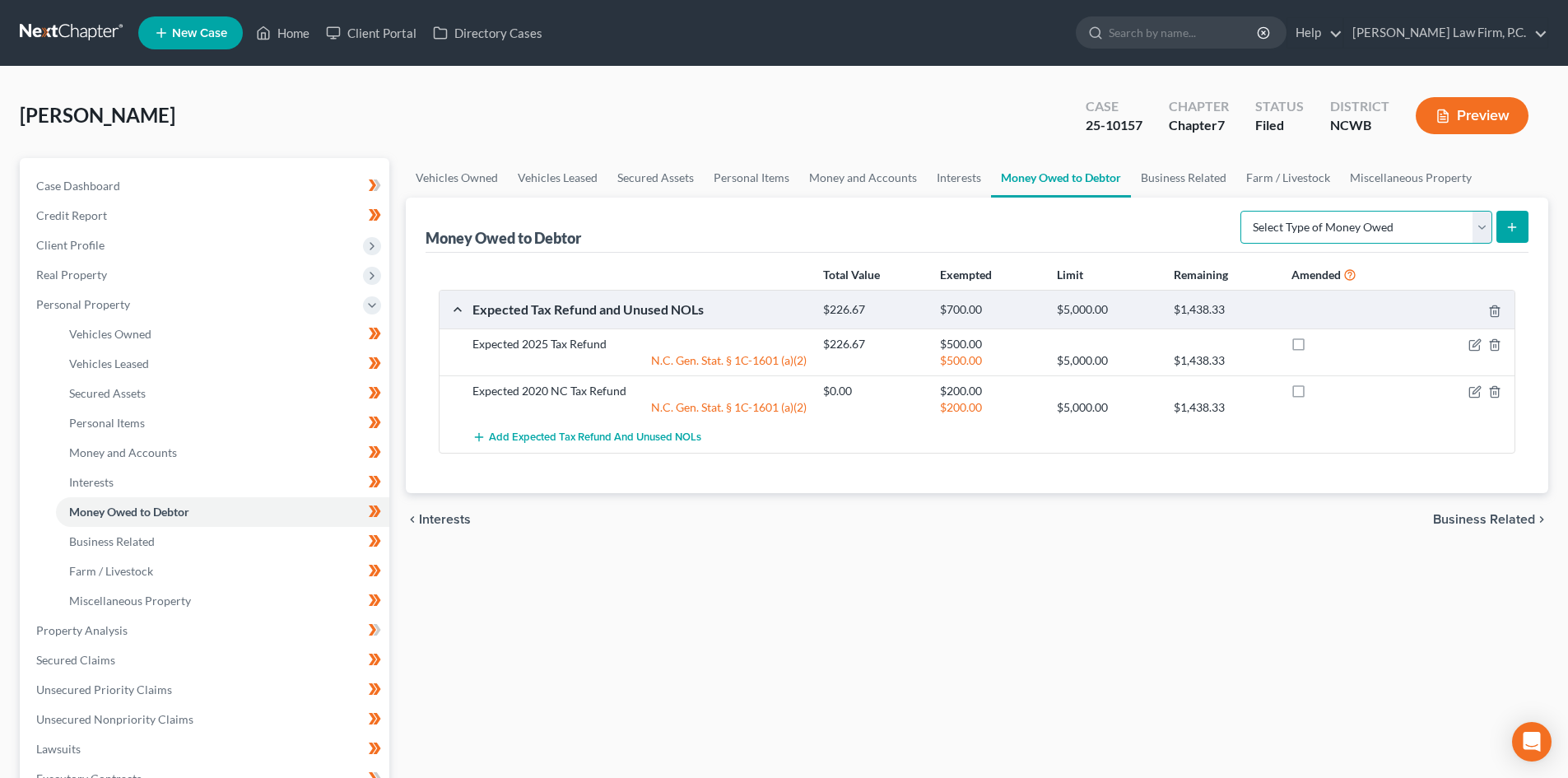
drag, startPoint x: 1484, startPoint y: 229, endPoint x: 1477, endPoint y: 236, distance: 9.9
click at [1483, 229] on select "Select Type of Money Owed Accounts Receivable Alimony Child Support Claims Agai…" at bounding box center [1367, 226] width 252 height 33
click at [882, 624] on div "Vehicles Owned Vehicles Leased Secured Assets Personal Items Money and Accounts…" at bounding box center [977, 648] width 1159 height 980
